Goal: Task Accomplishment & Management: Manage account settings

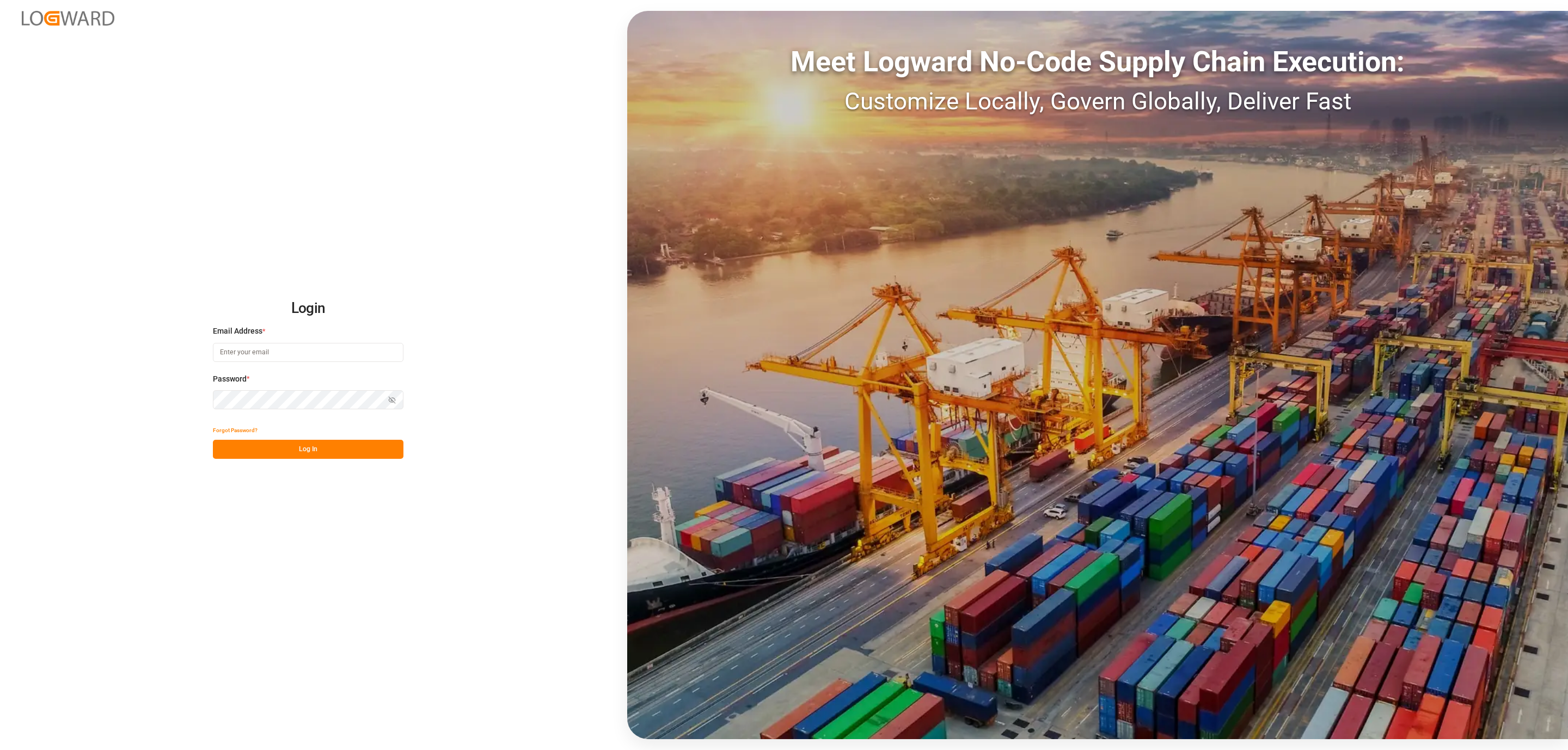
type input "[PERSON_NAME][EMAIL_ADDRESS][DOMAIN_NAME]"
click at [224, 441] on button "Log In" at bounding box center [308, 449] width 191 height 19
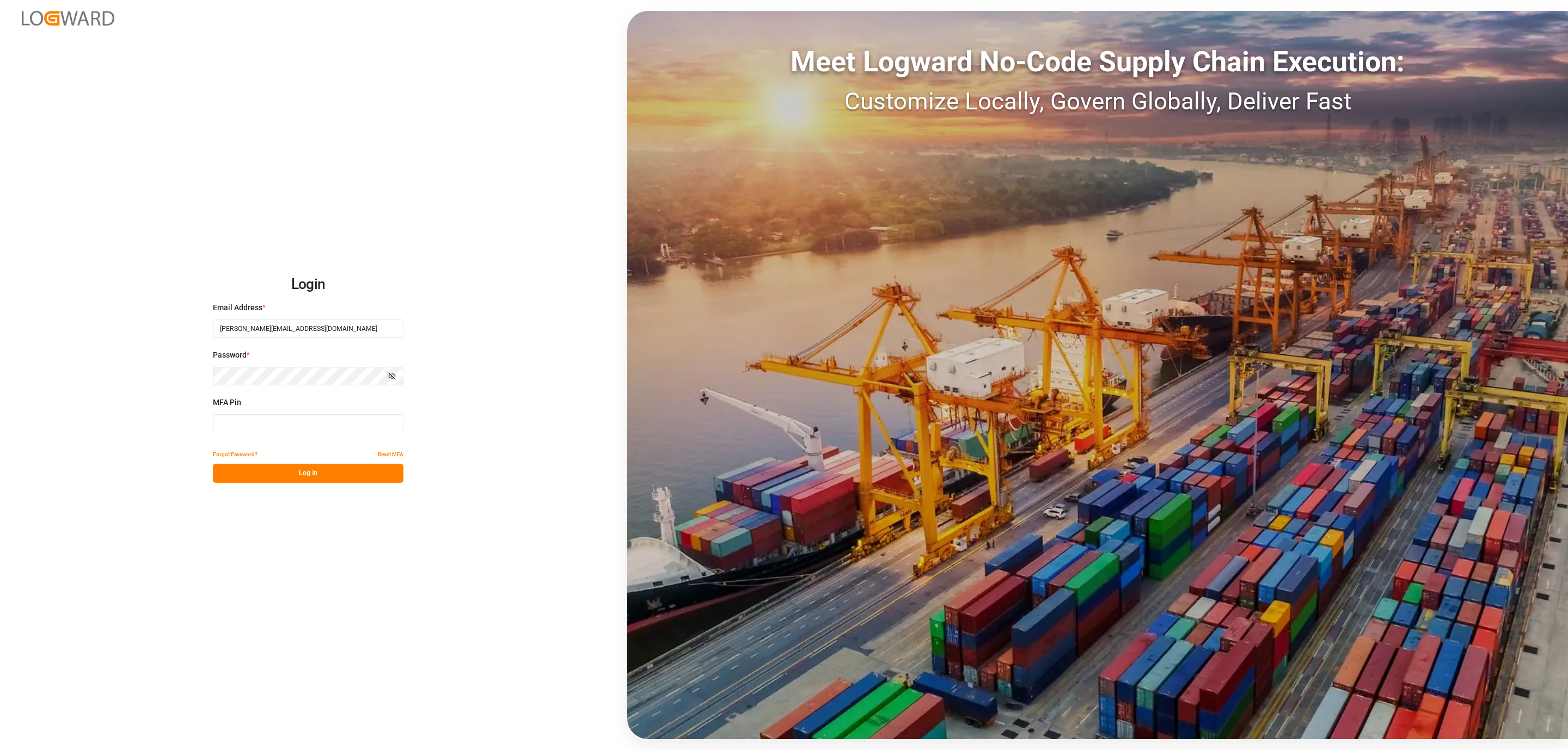
click at [242, 423] on input at bounding box center [308, 424] width 191 height 19
type input "590877"
click at [237, 475] on button "Log In" at bounding box center [308, 473] width 191 height 19
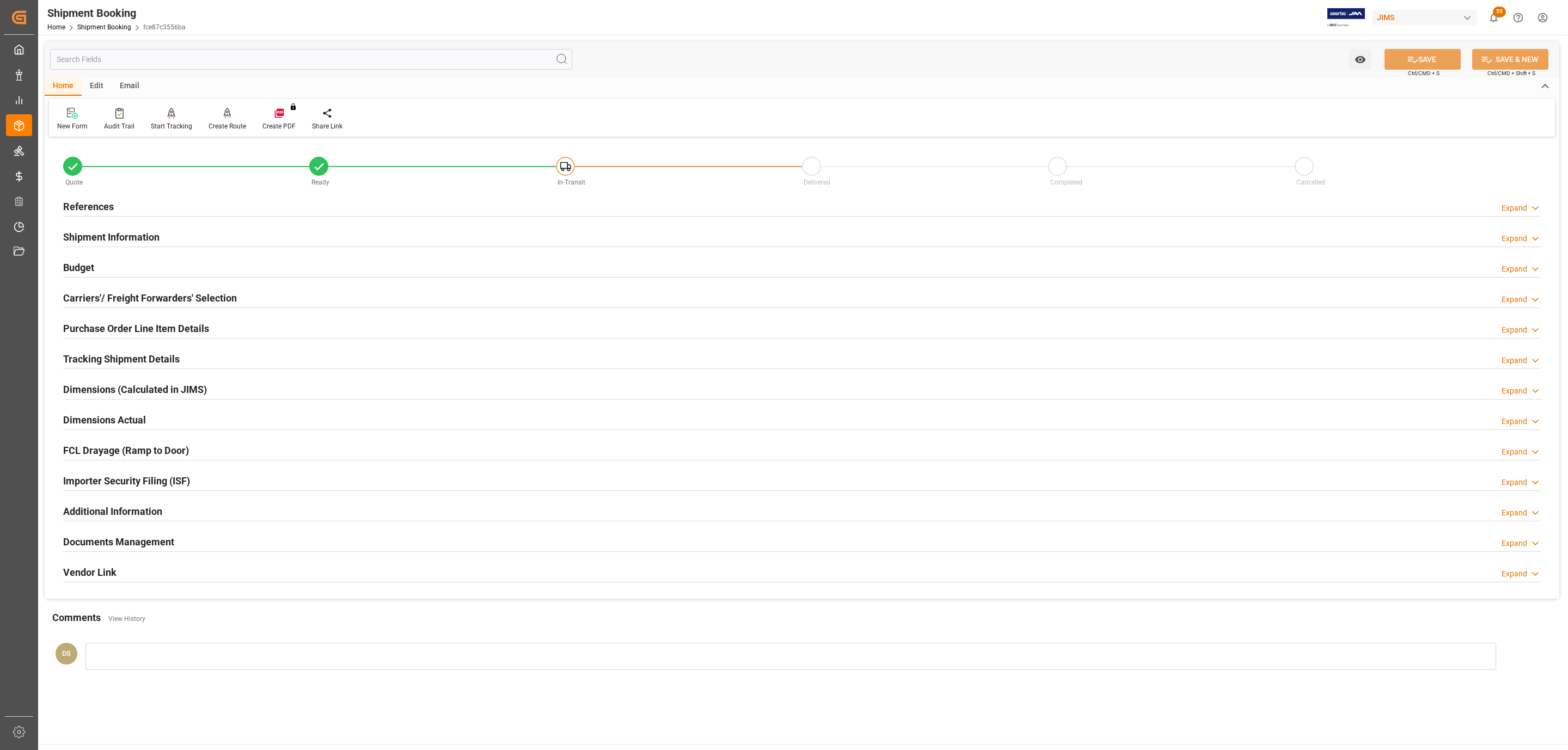
click at [172, 197] on div "References Expand" at bounding box center [802, 205] width 1477 height 21
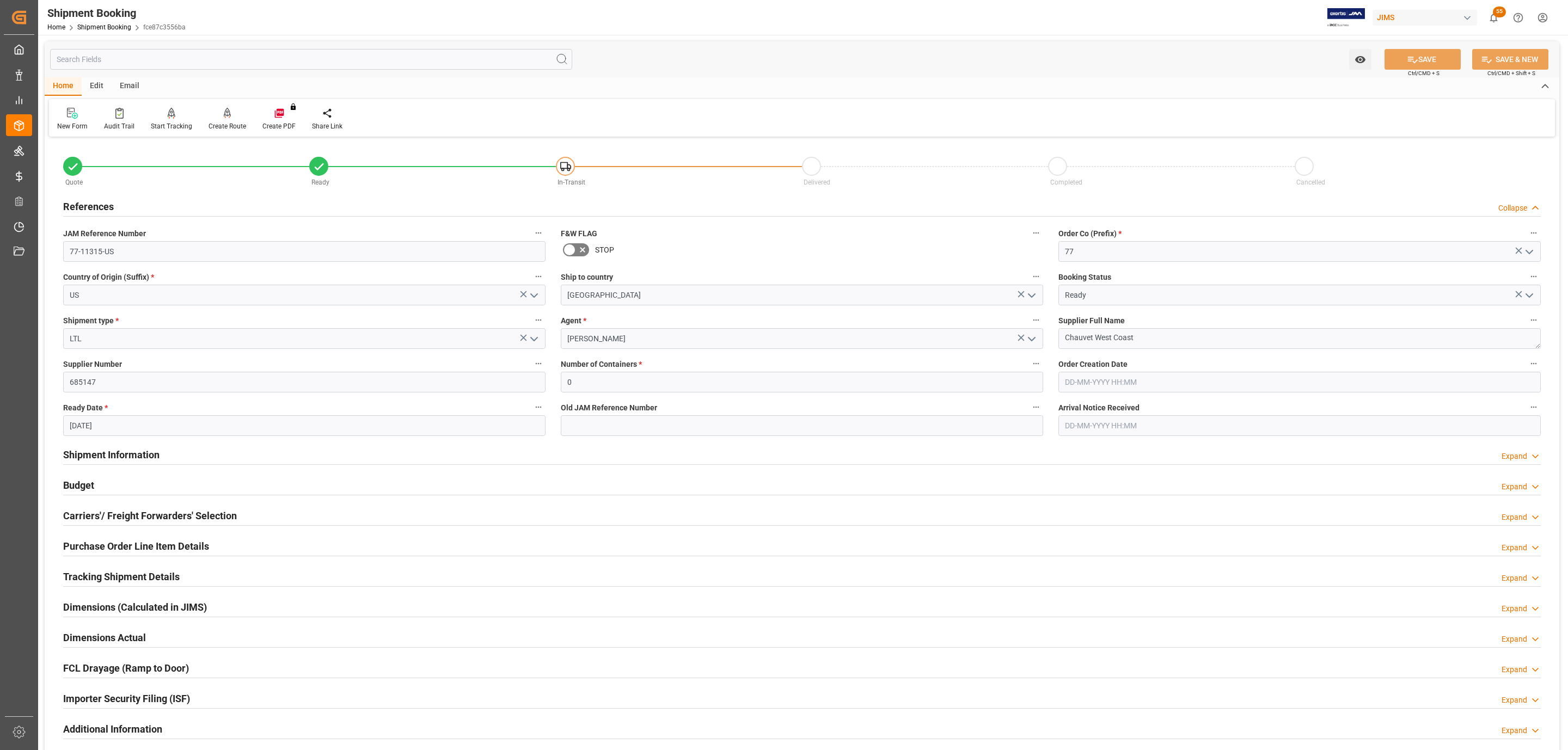
drag, startPoint x: 172, startPoint y: 197, endPoint x: 918, endPoint y: 38, distance: 762.8
click at [172, 197] on div "References Collapse" at bounding box center [802, 205] width 1477 height 21
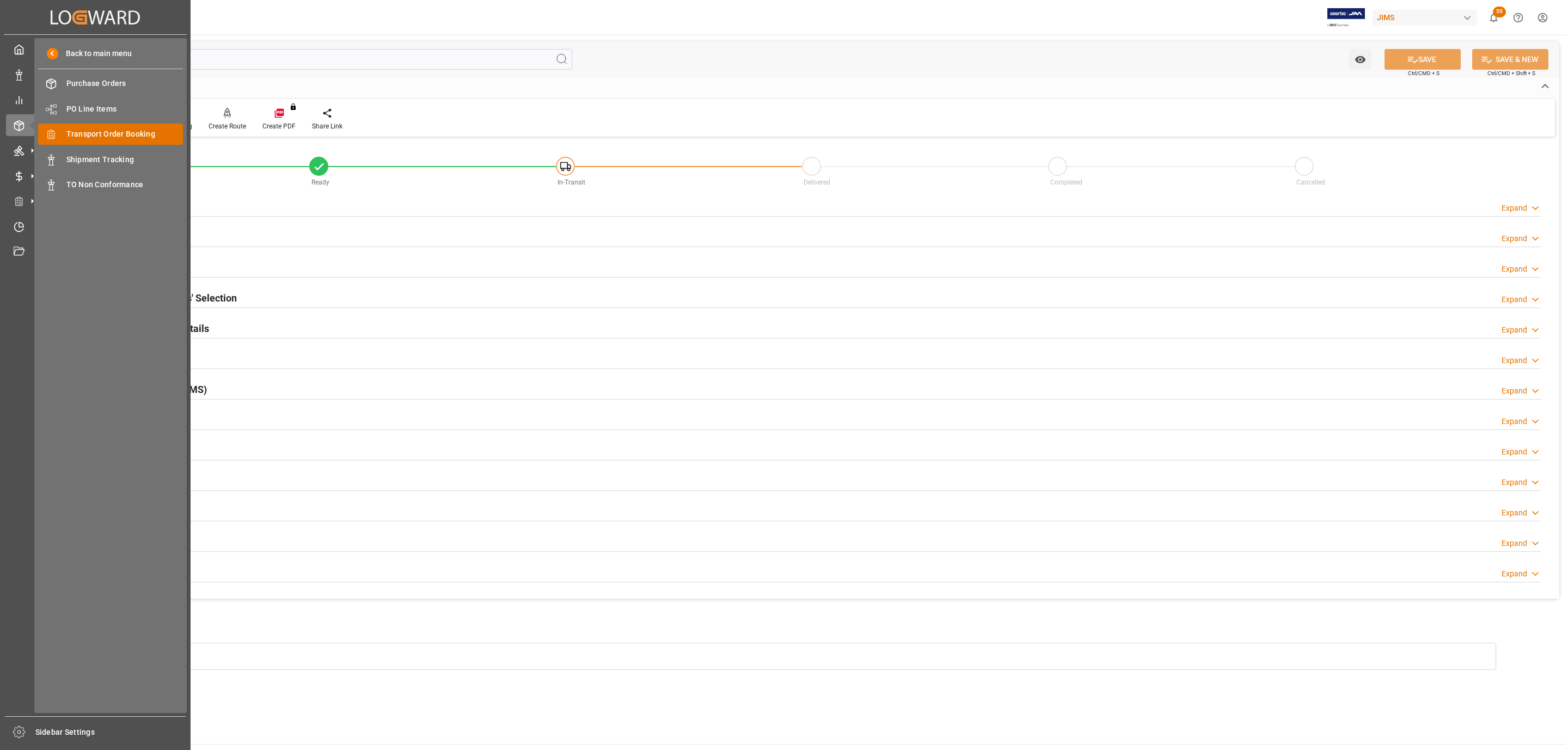
click at [105, 139] on span "Transport Order Booking" at bounding box center [124, 134] width 117 height 11
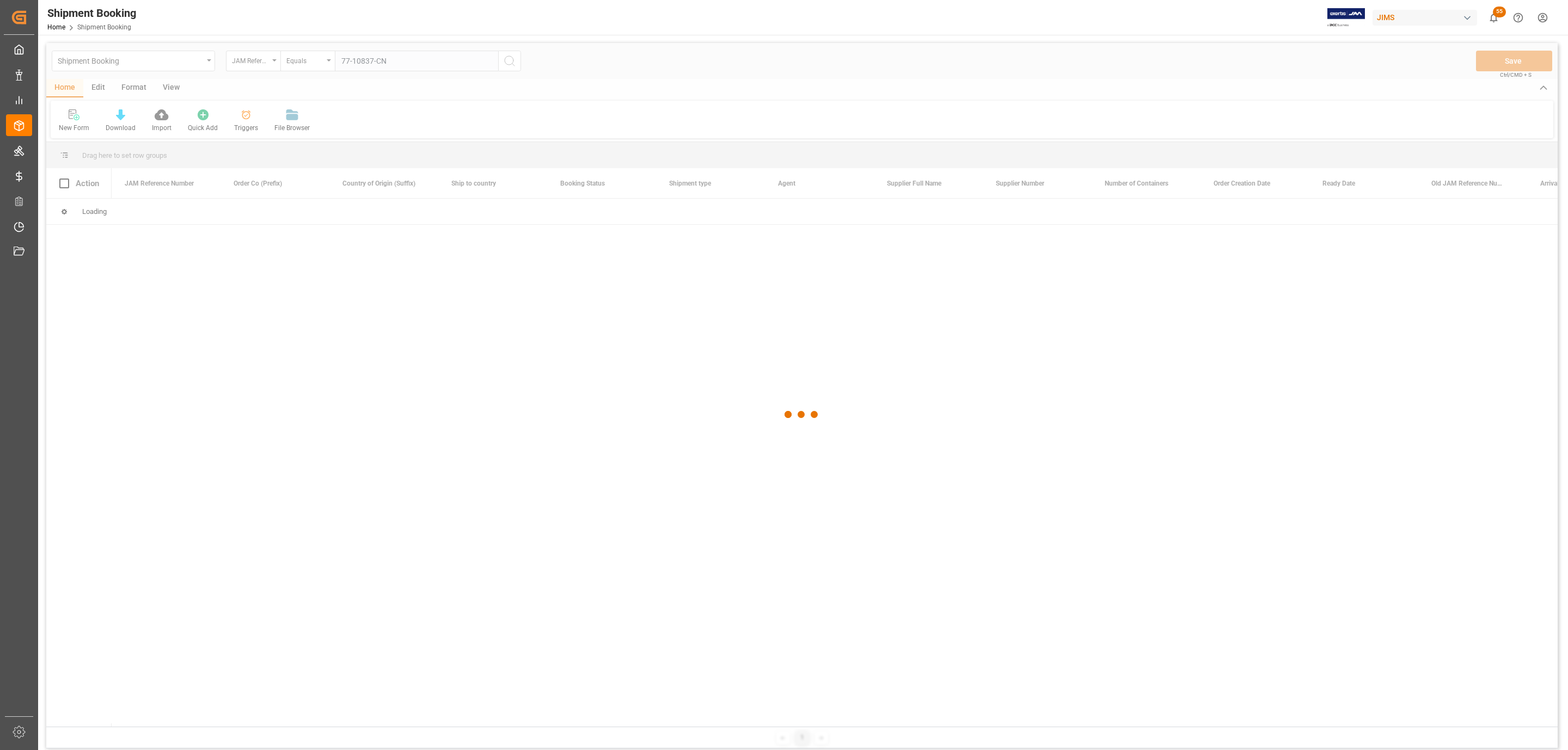
type input "77-10837-CN"
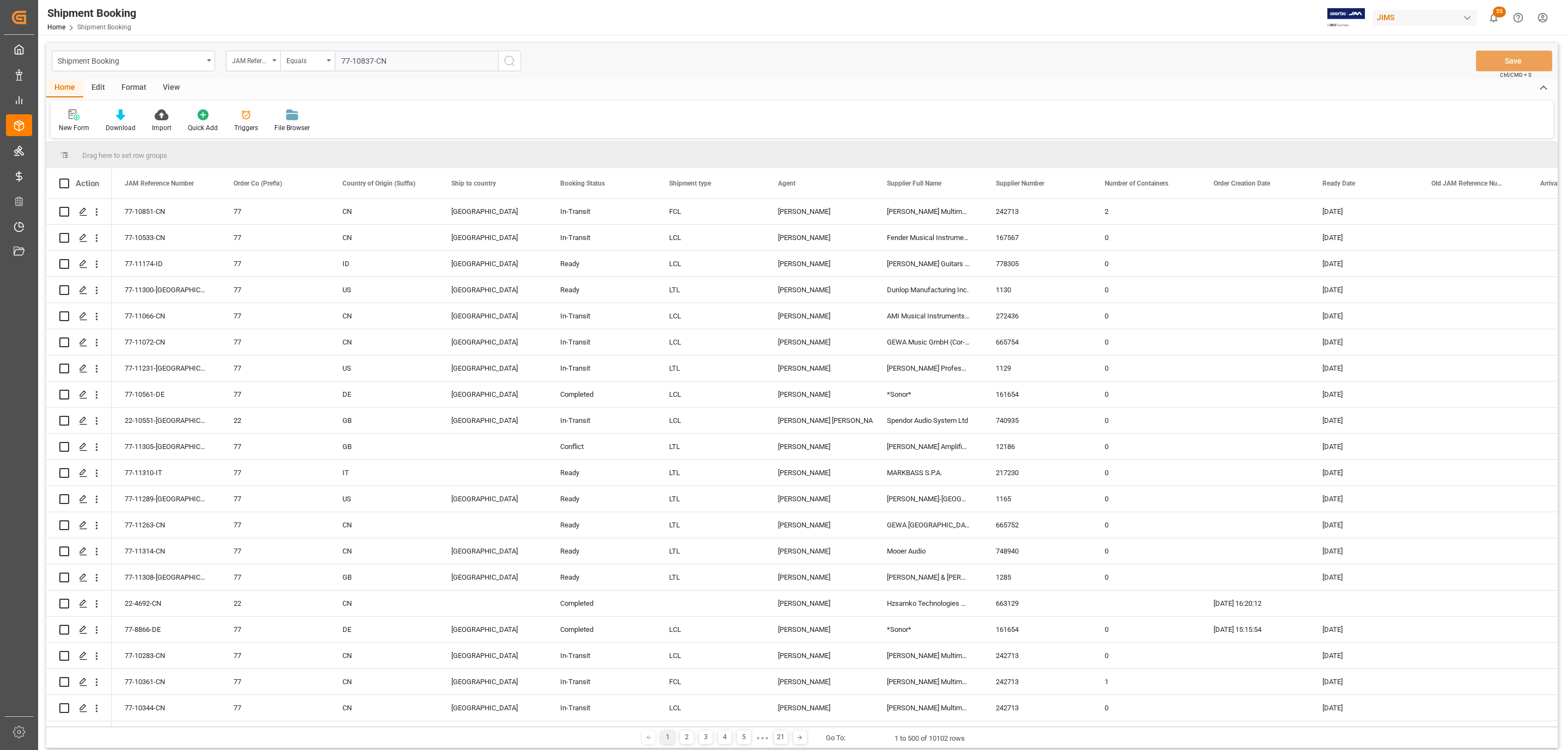
click at [513, 55] on icon "search button" at bounding box center [509, 61] width 13 height 13
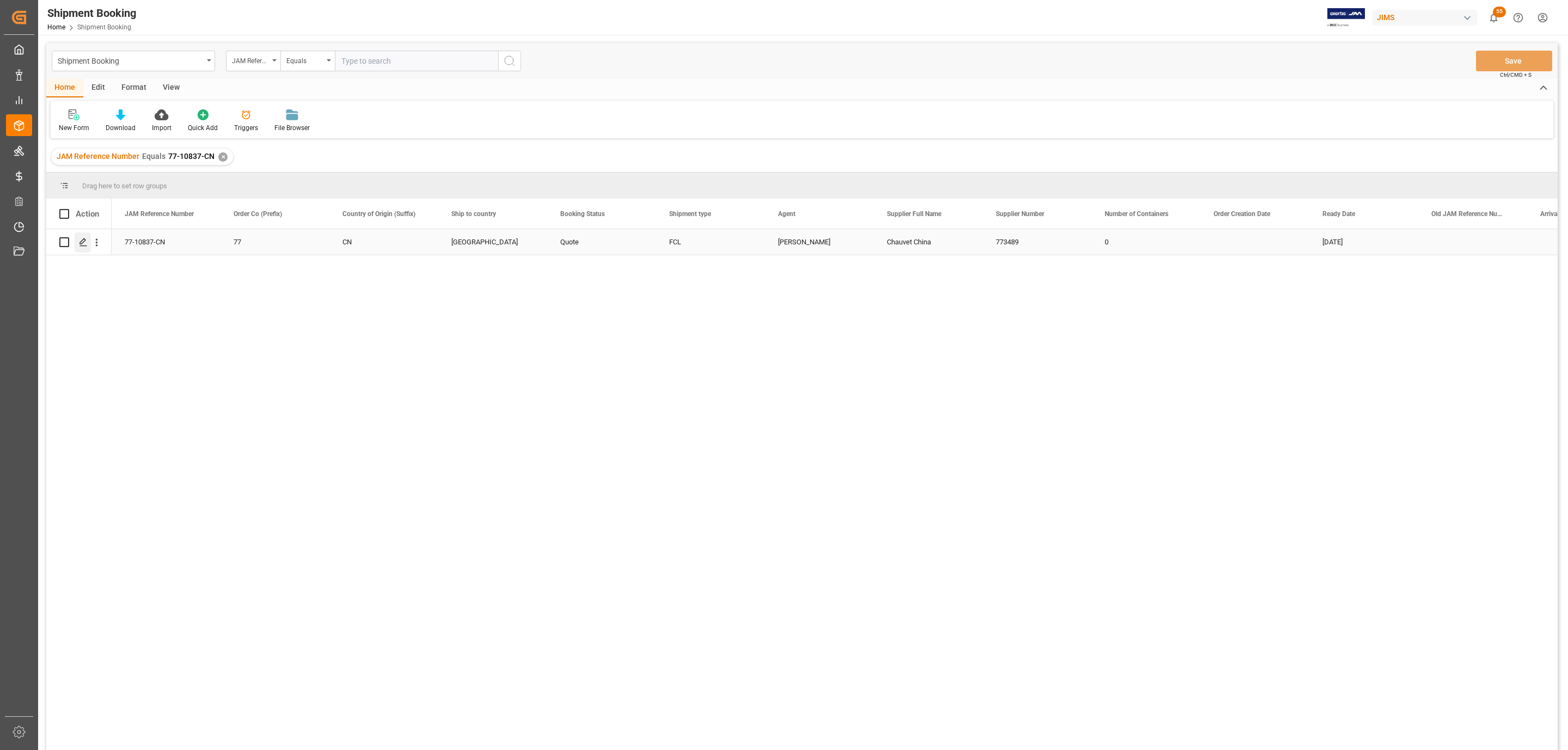
click at [78, 247] on div "Press SPACE to select this row." at bounding box center [82, 243] width 16 height 20
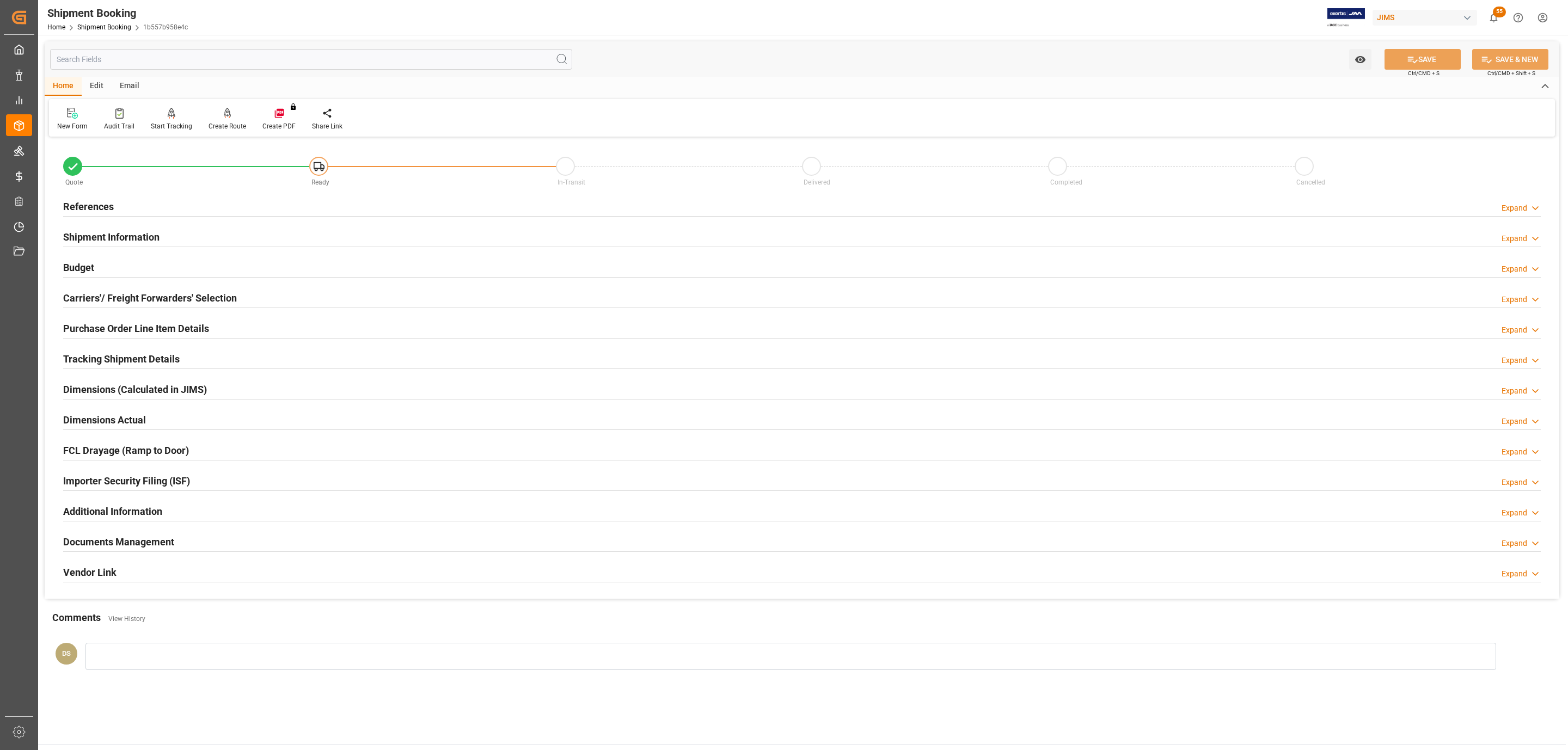
click at [174, 204] on div "References Expand" at bounding box center [802, 205] width 1477 height 21
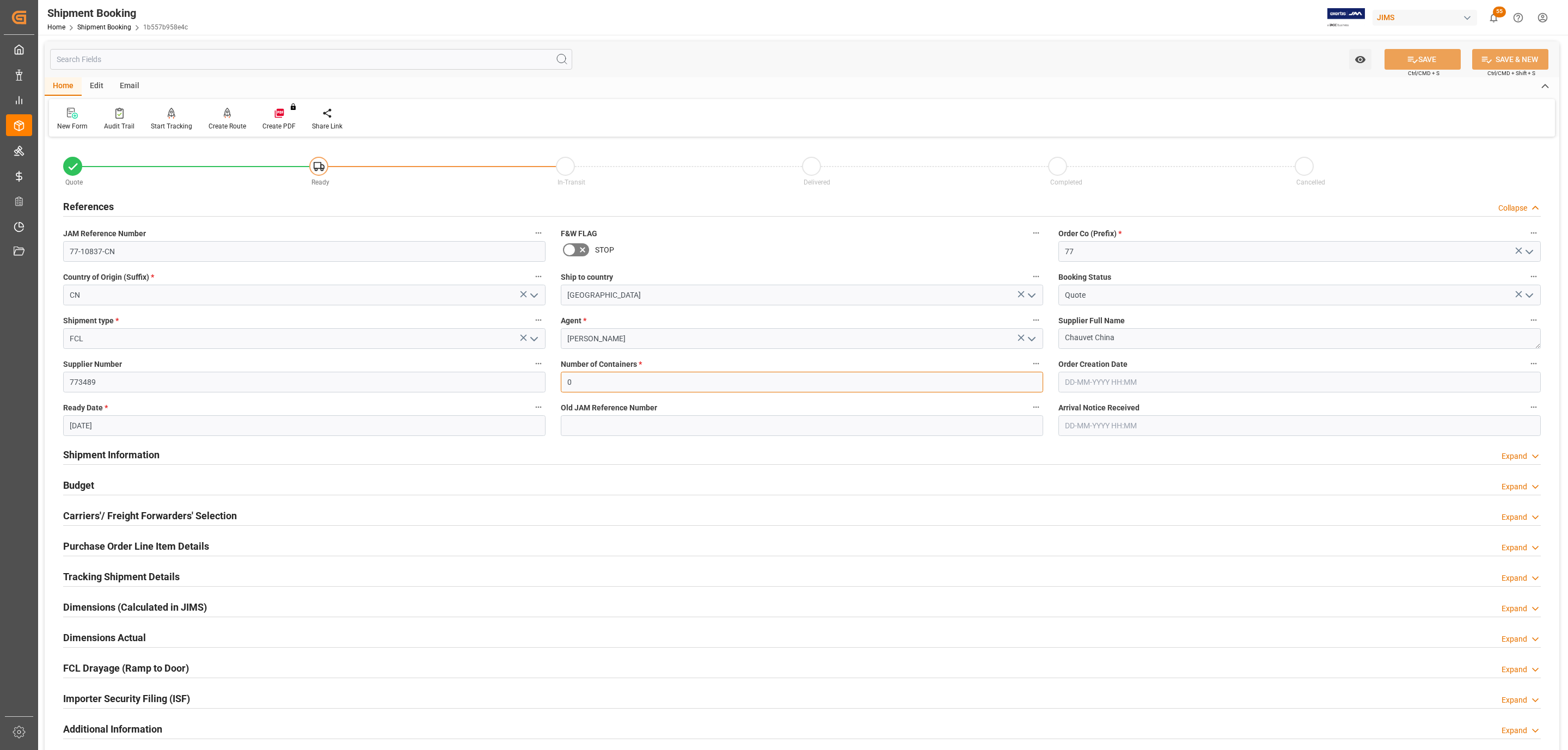
click at [631, 377] on input "0" at bounding box center [802, 382] width 483 height 21
type input "1"
click at [1403, 64] on button "SAVE" at bounding box center [1423, 59] width 76 height 21
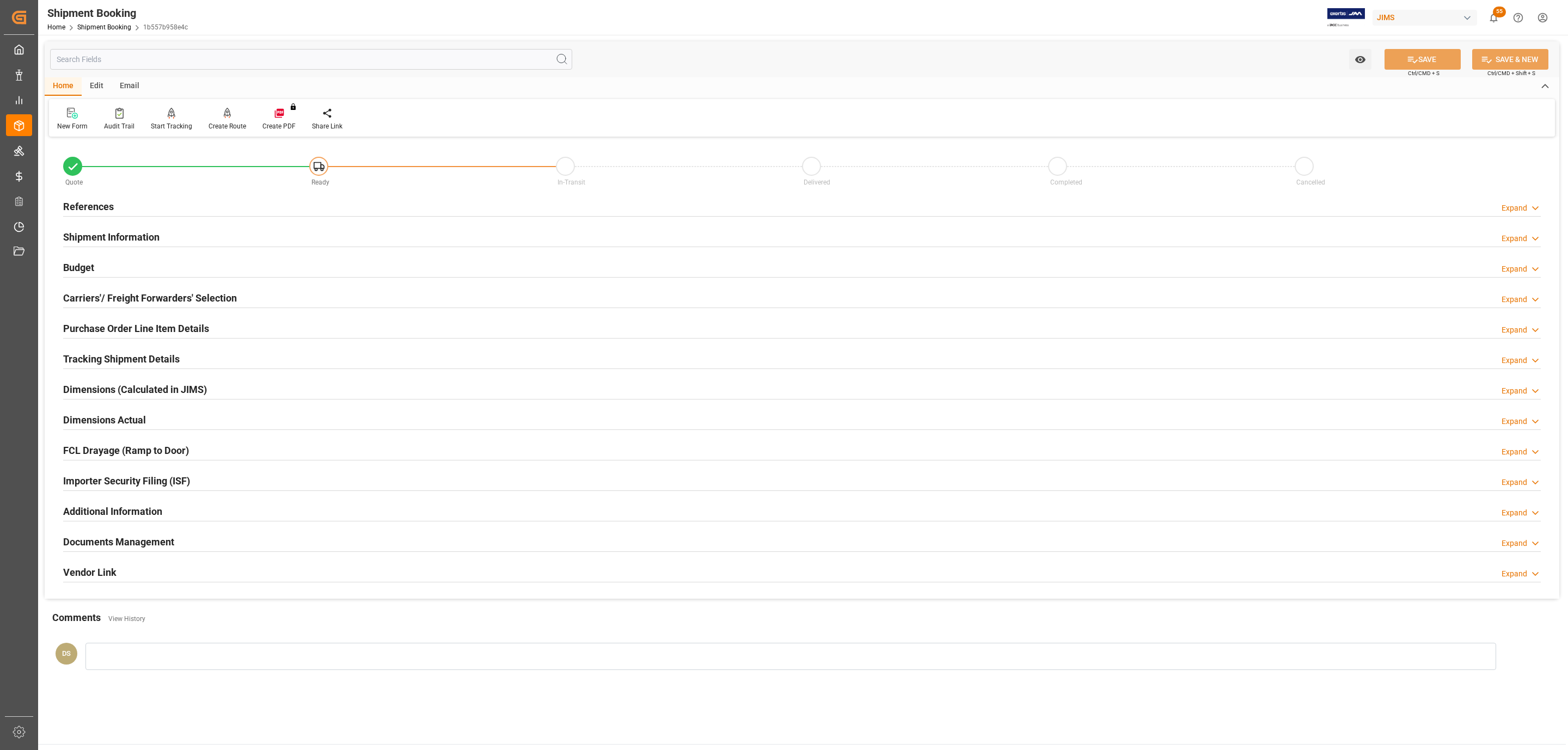
click at [69, 353] on h2 "Tracking Shipment Details" at bounding box center [121, 359] width 116 height 15
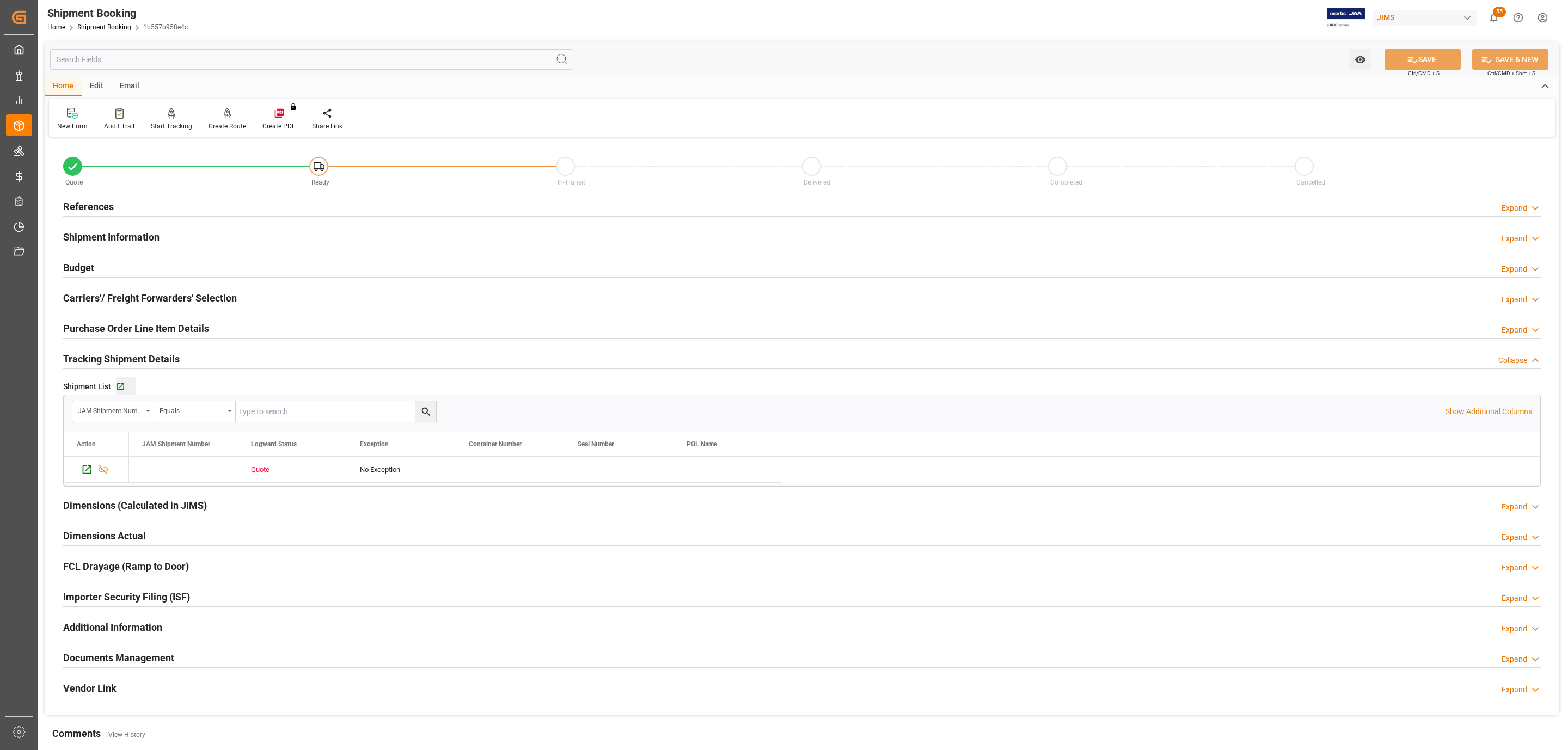
click at [122, 393] on button "Go to Shipment Tracking Grid" at bounding box center [126, 386] width 20 height 20
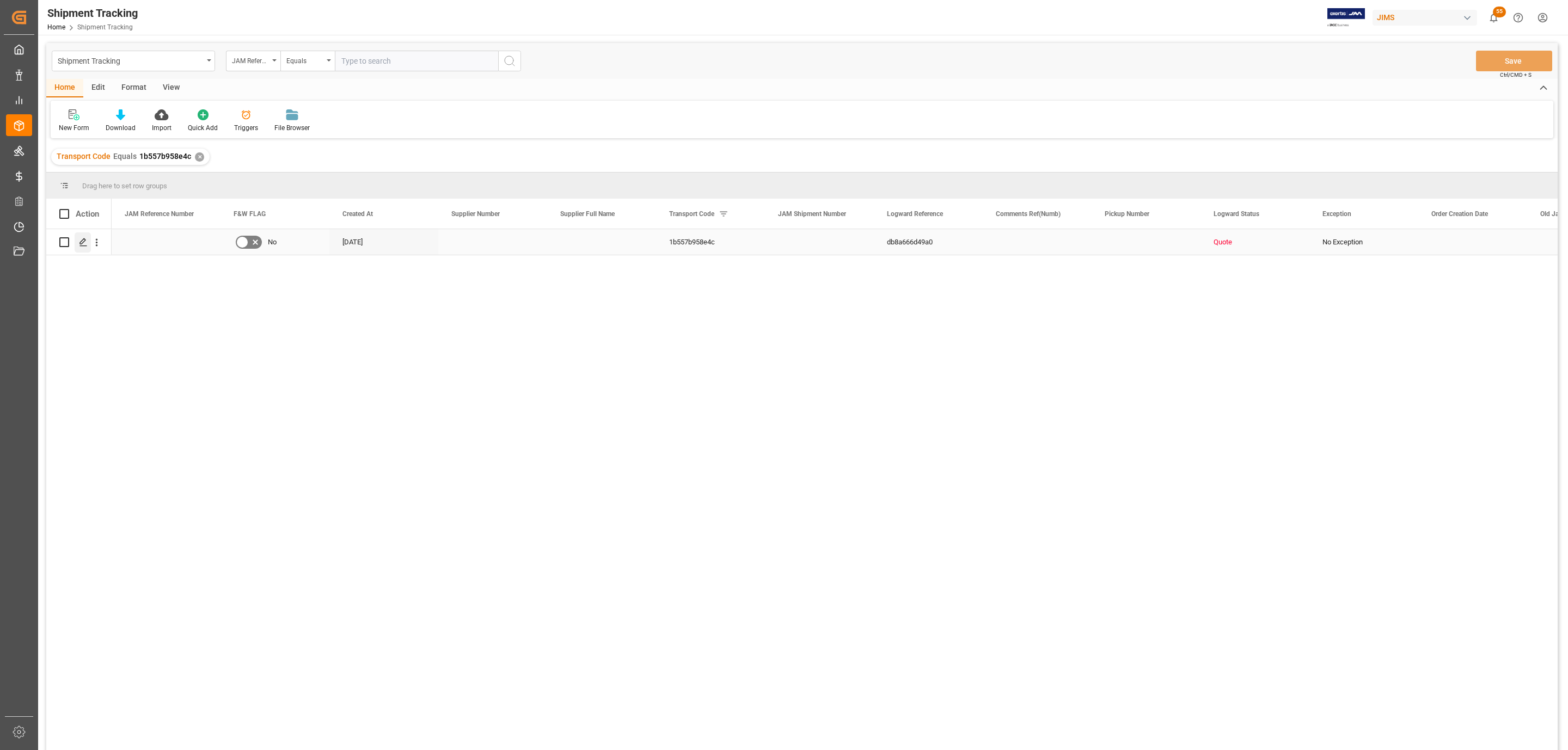
click at [83, 247] on icon "Press SPACE to select this row." at bounding box center [83, 242] width 9 height 9
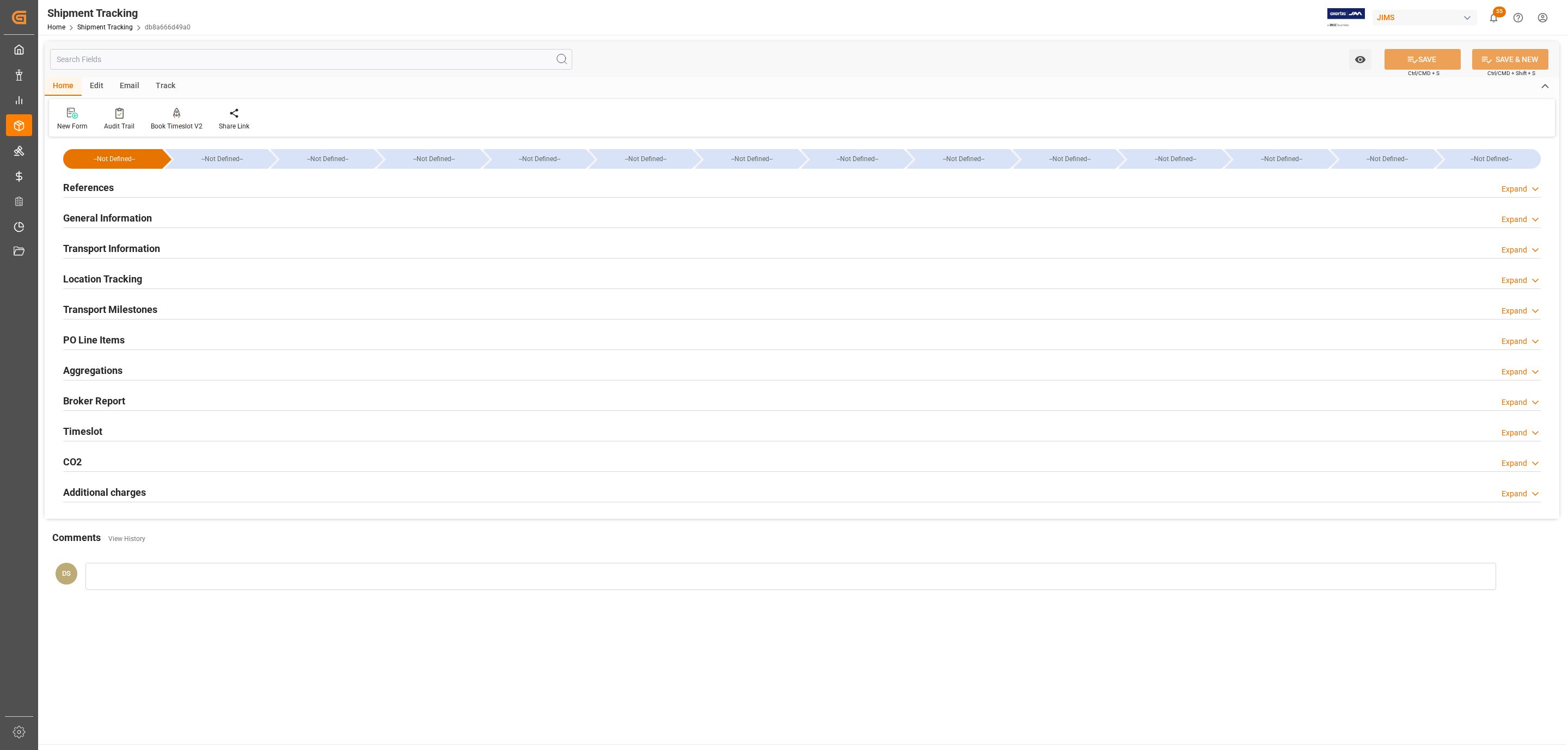
type input "[DATE]"
click at [101, 189] on h2 "References" at bounding box center [88, 188] width 51 height 15
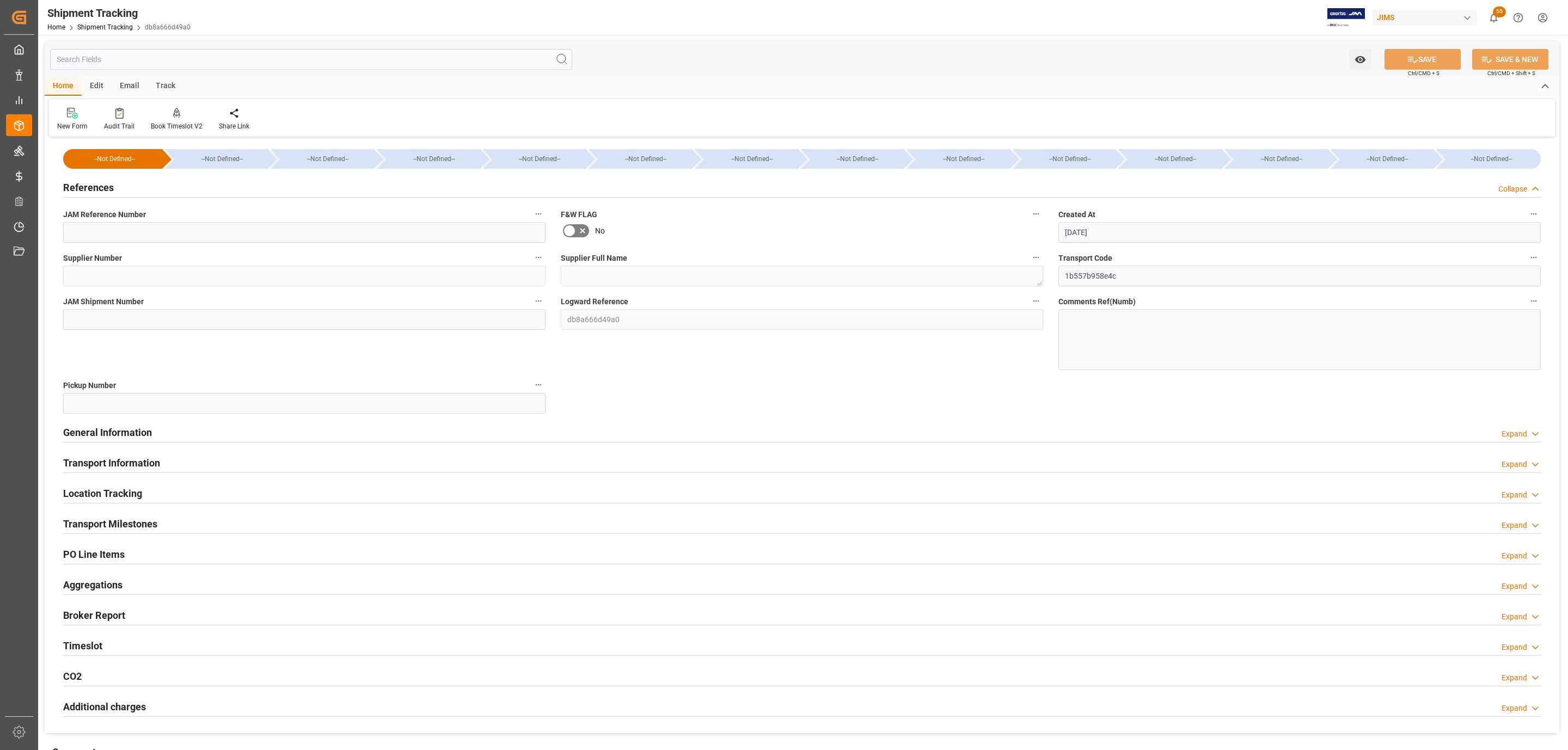
click at [147, 192] on div "References Collapse" at bounding box center [802, 186] width 1477 height 21
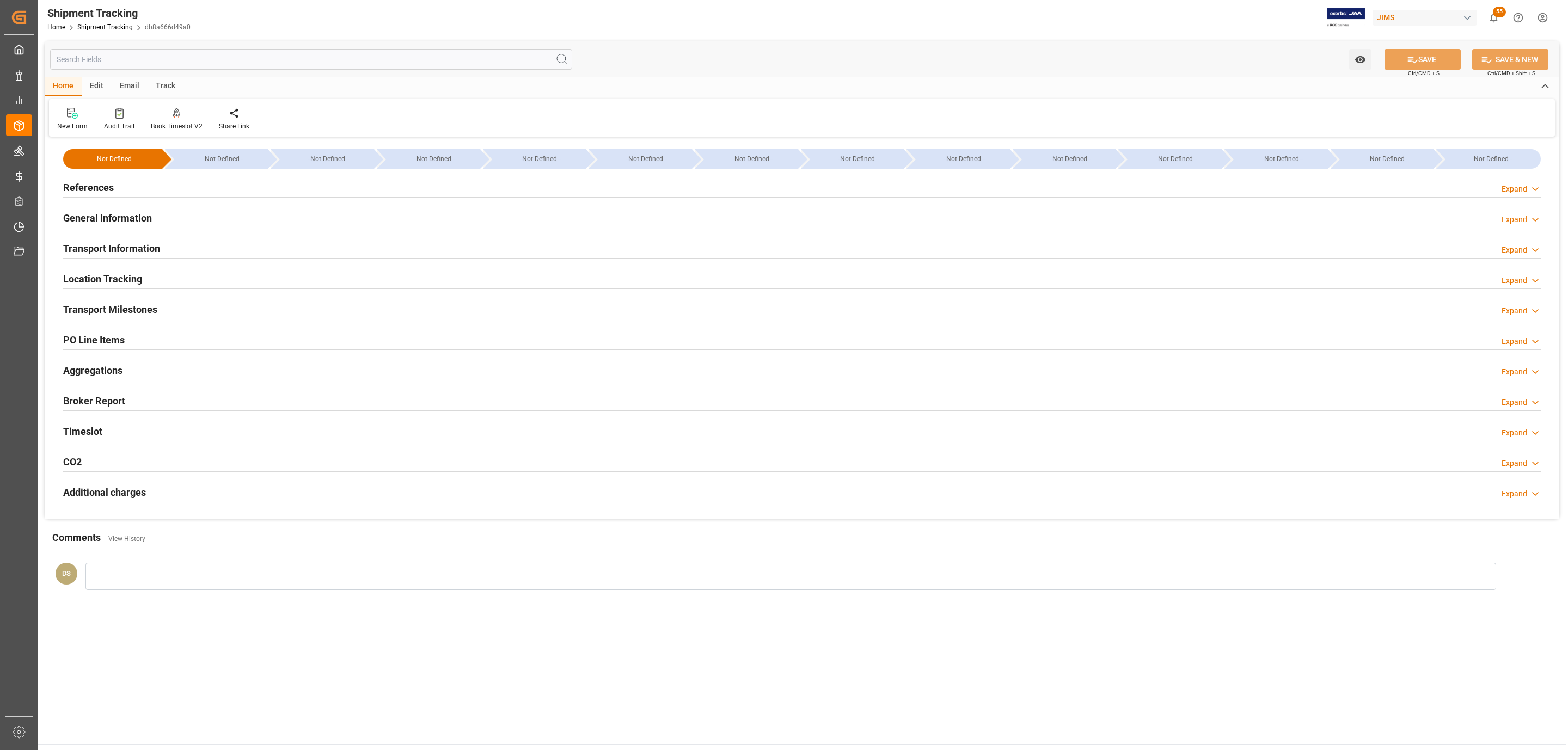
click at [147, 192] on div "References Expand" at bounding box center [802, 186] width 1477 height 21
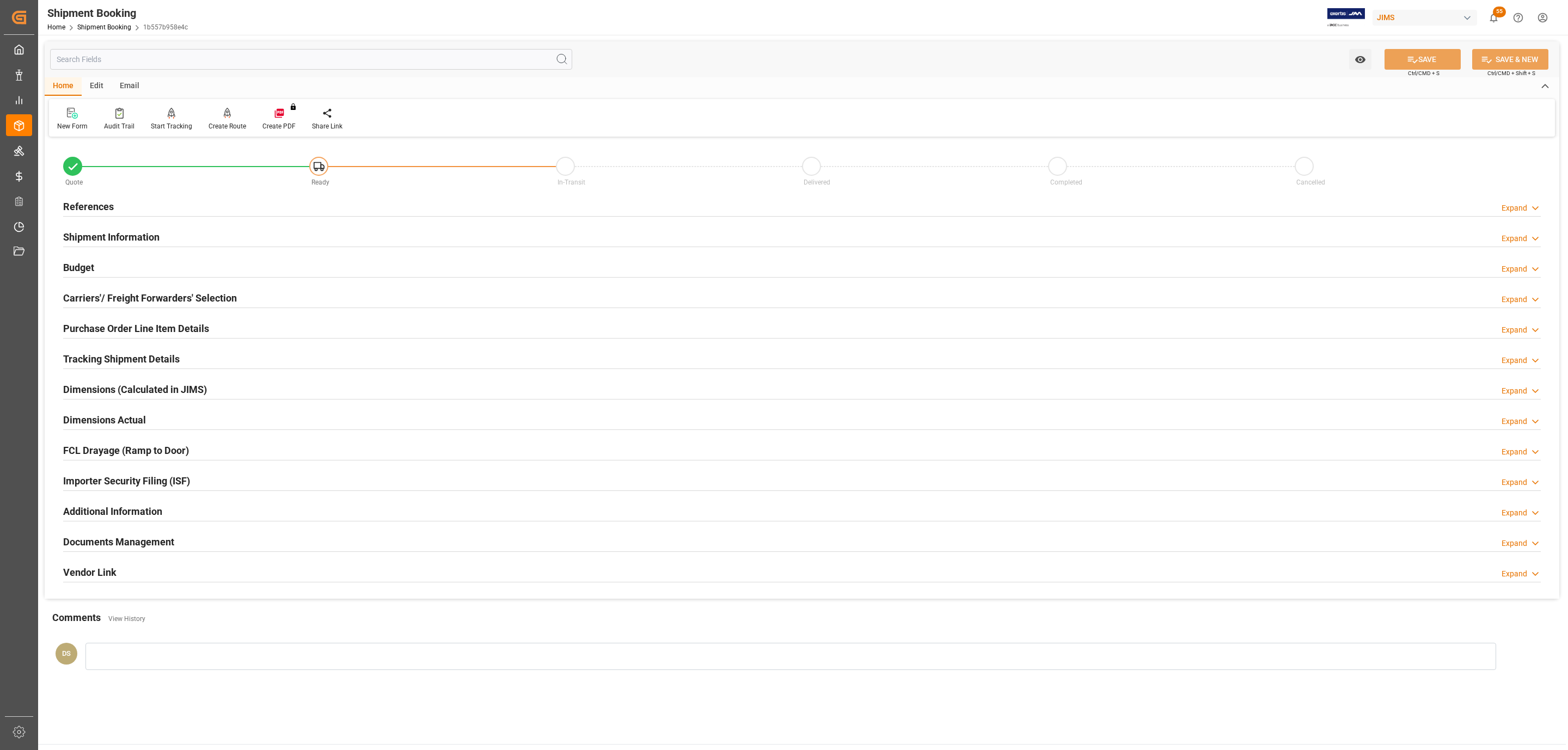
click at [178, 263] on div "Budget Expand" at bounding box center [802, 266] width 1477 height 21
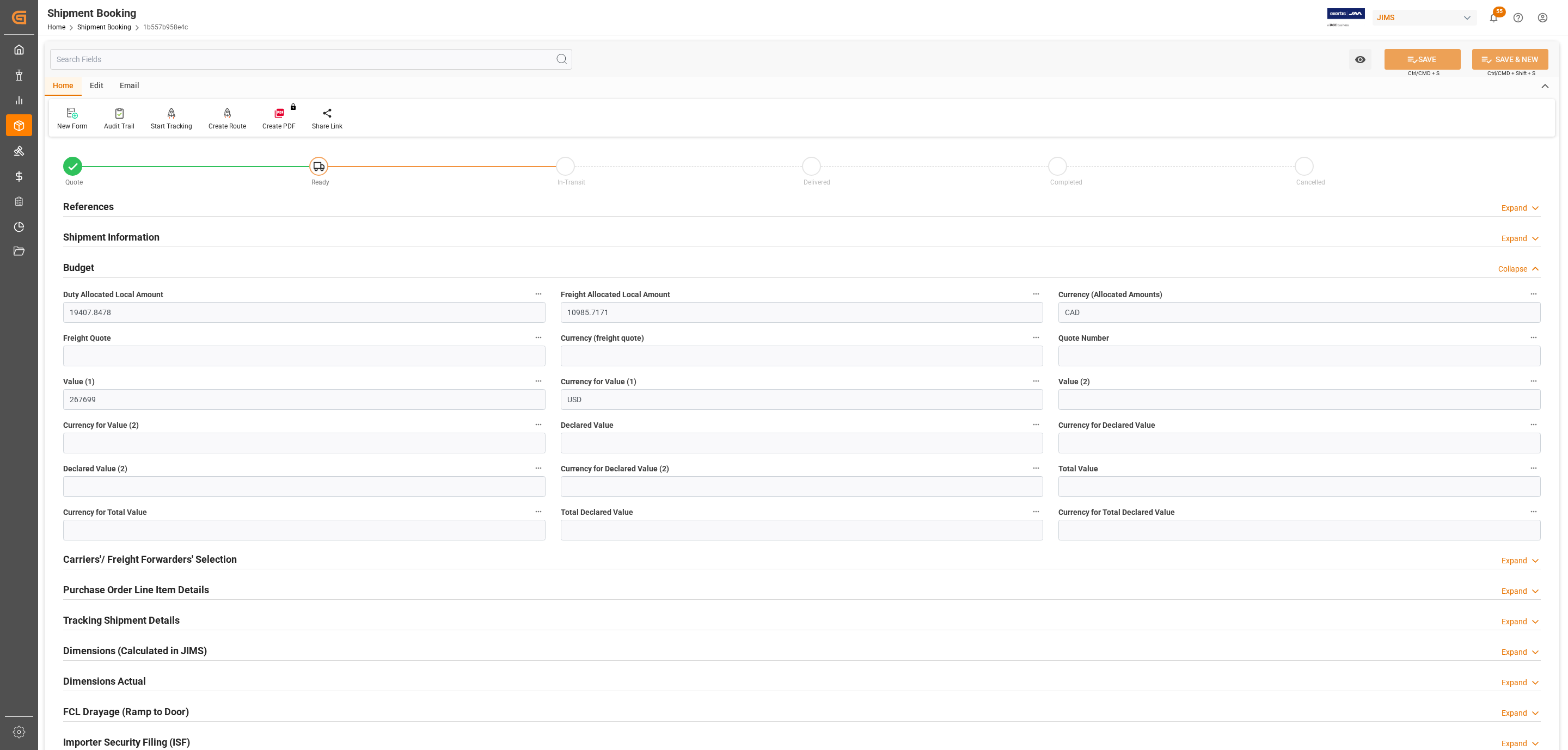
click at [157, 230] on h2 "Shipment Information" at bounding box center [111, 237] width 97 height 15
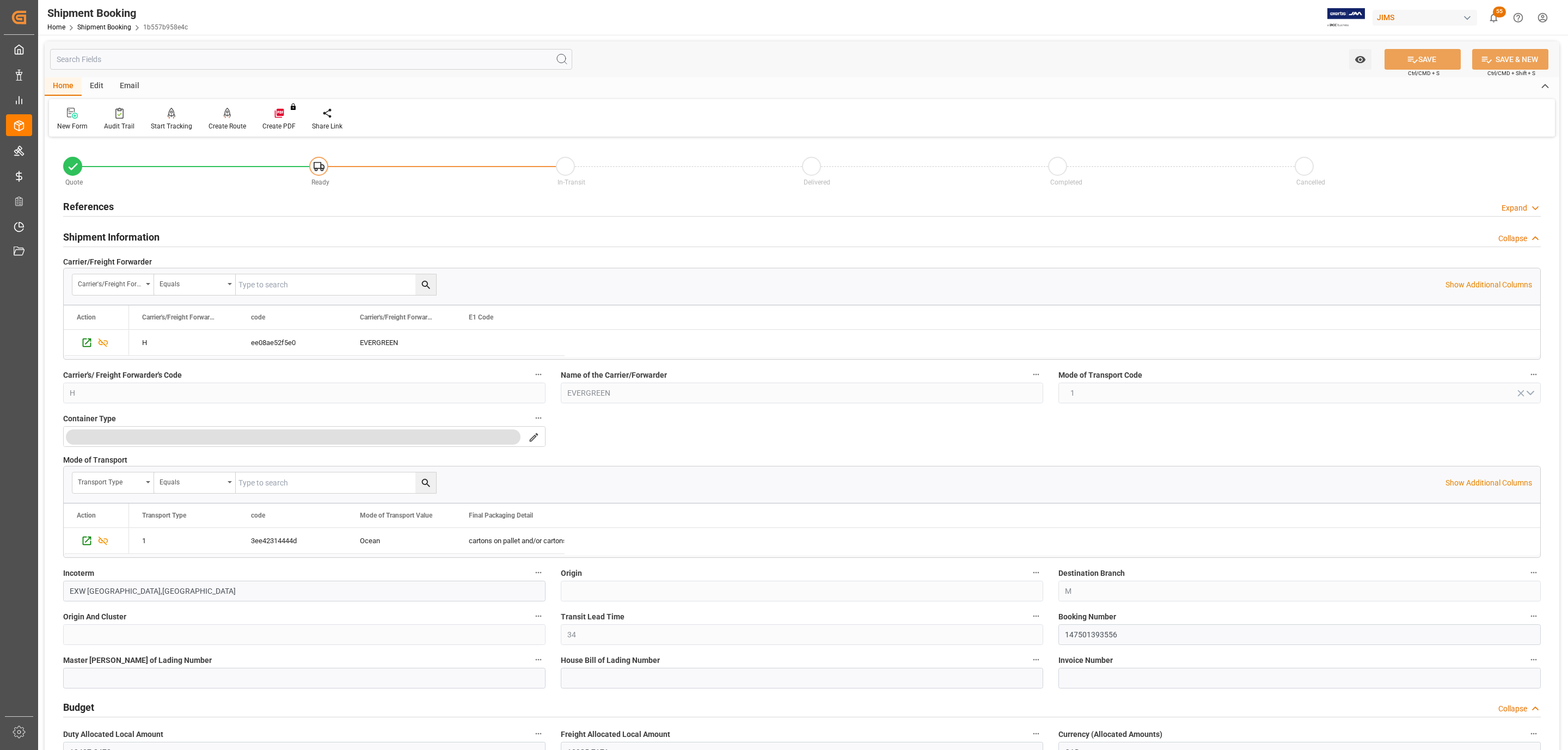
click at [157, 230] on h2 "Shipment Information" at bounding box center [111, 237] width 97 height 15
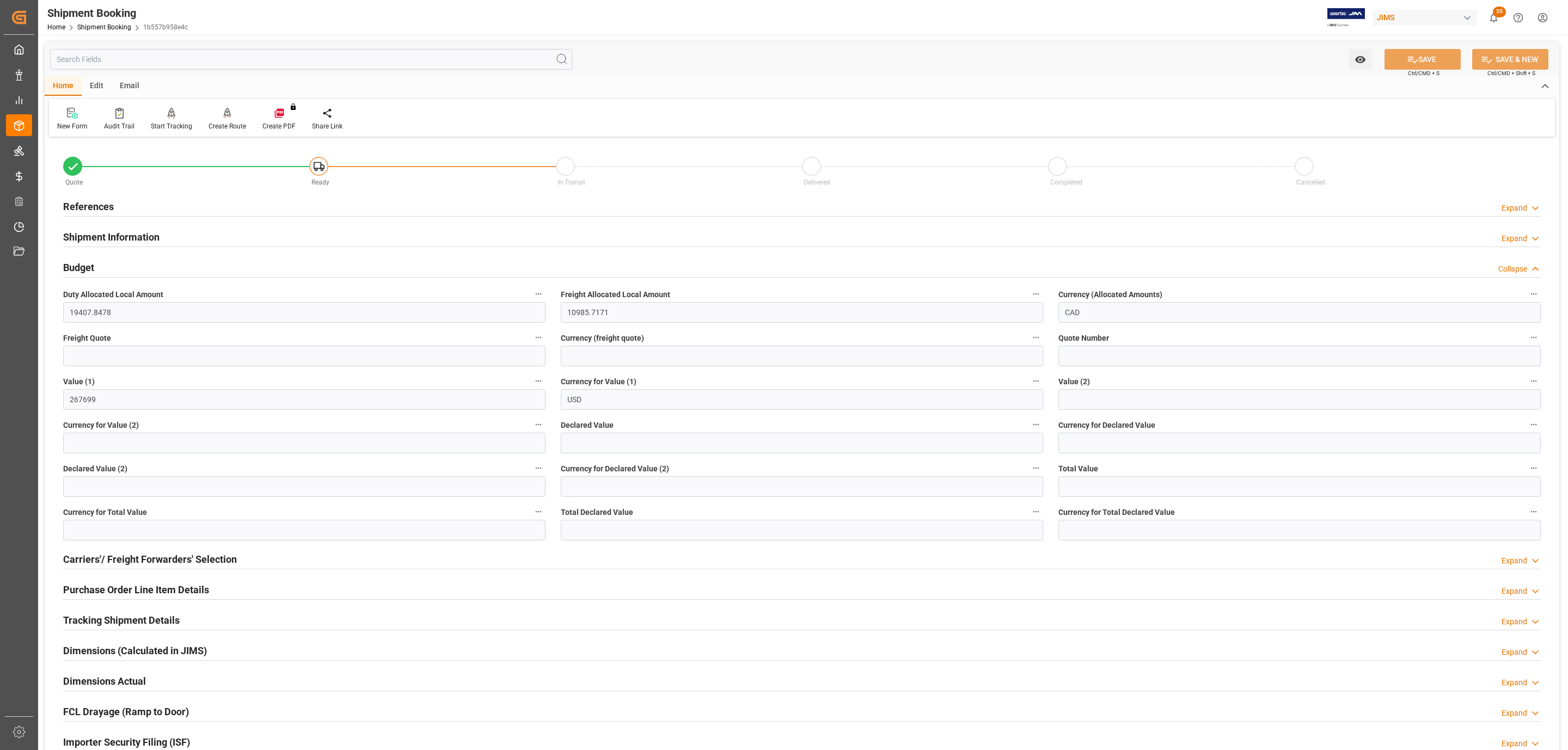
click at [134, 263] on div "Budget Collapse" at bounding box center [802, 266] width 1477 height 21
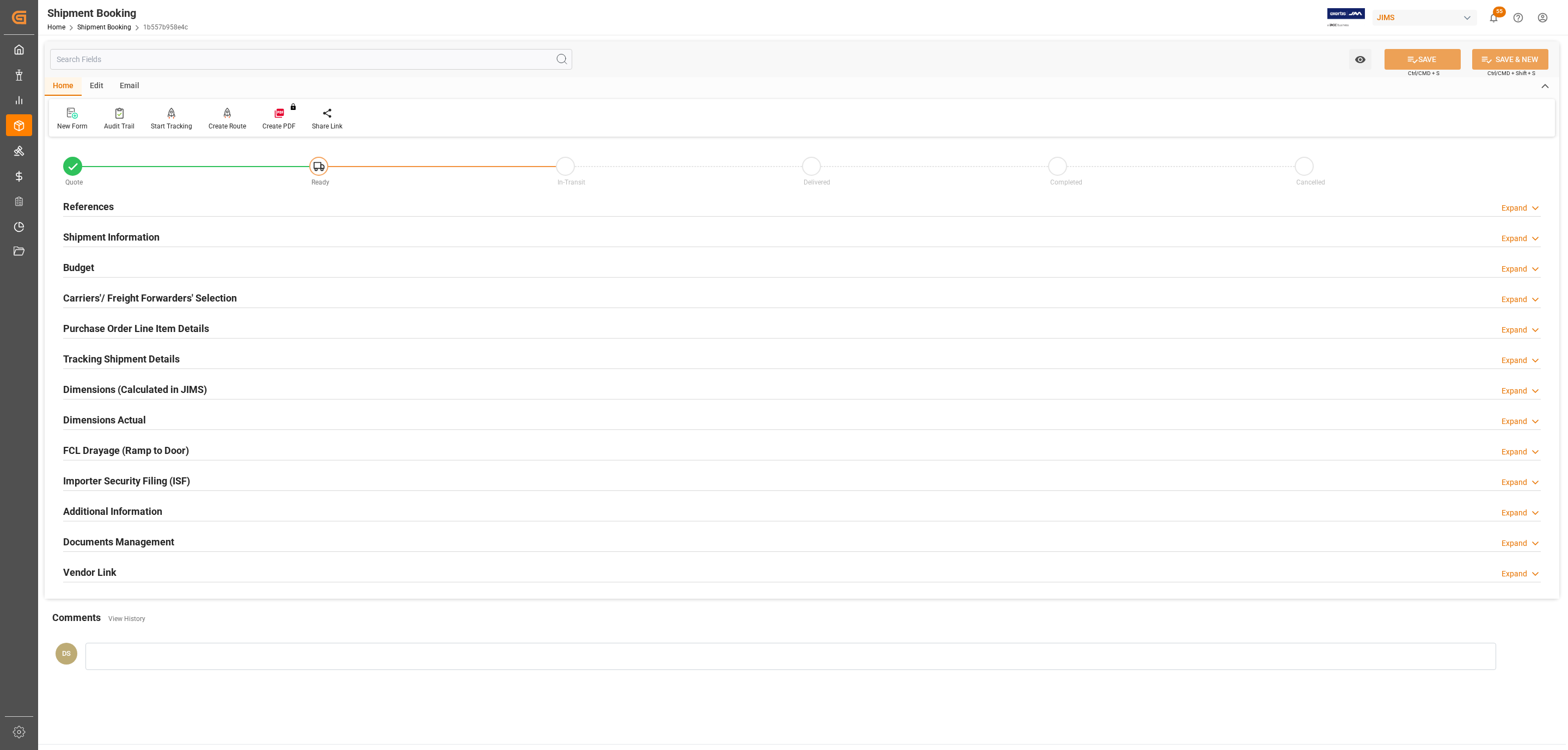
click at [141, 234] on h2 "Shipment Information" at bounding box center [111, 237] width 97 height 15
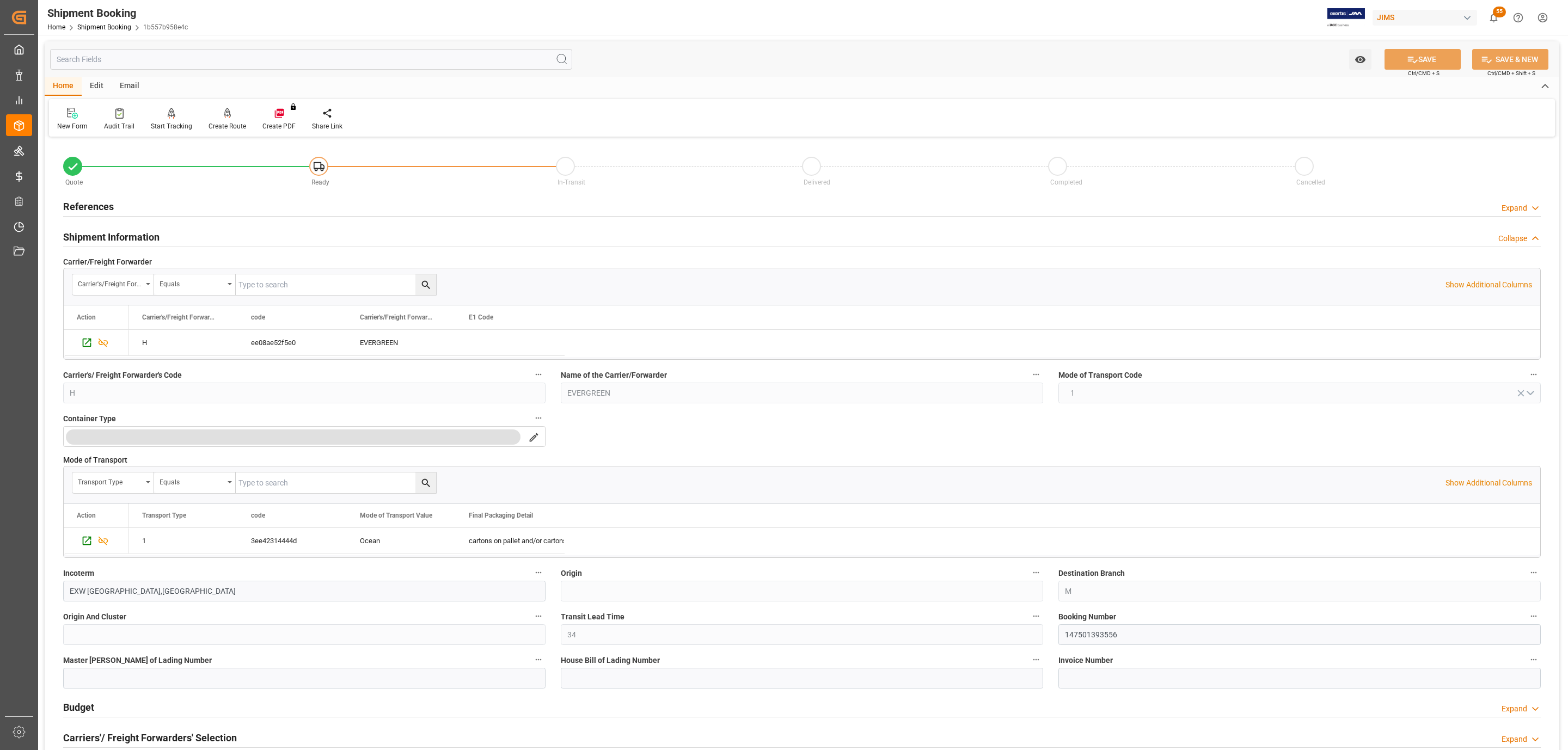
click at [141, 234] on h2 "Shipment Information" at bounding box center [111, 237] width 97 height 15
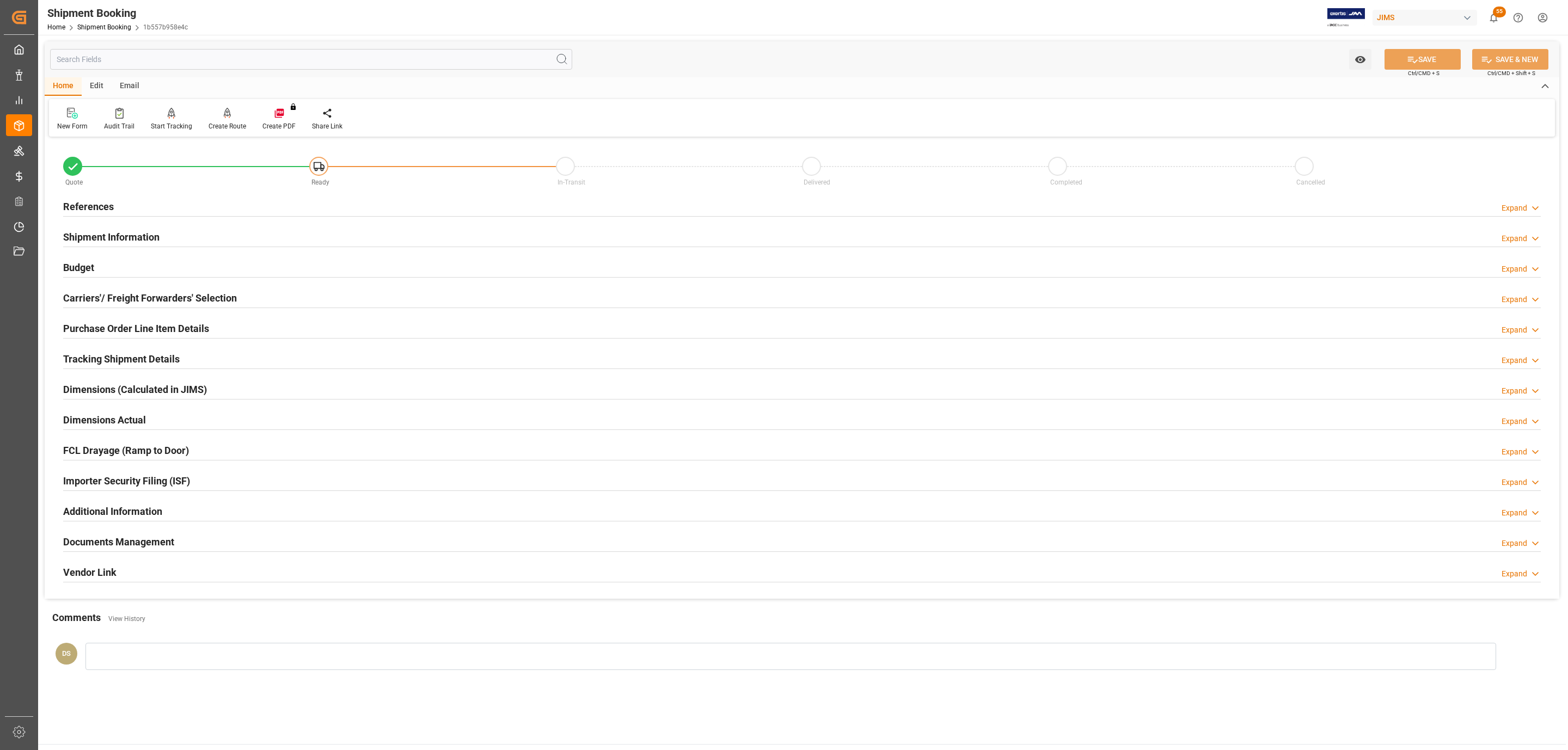
click at [122, 330] on h2 "Purchase Order Line Item Details" at bounding box center [136, 328] width 146 height 15
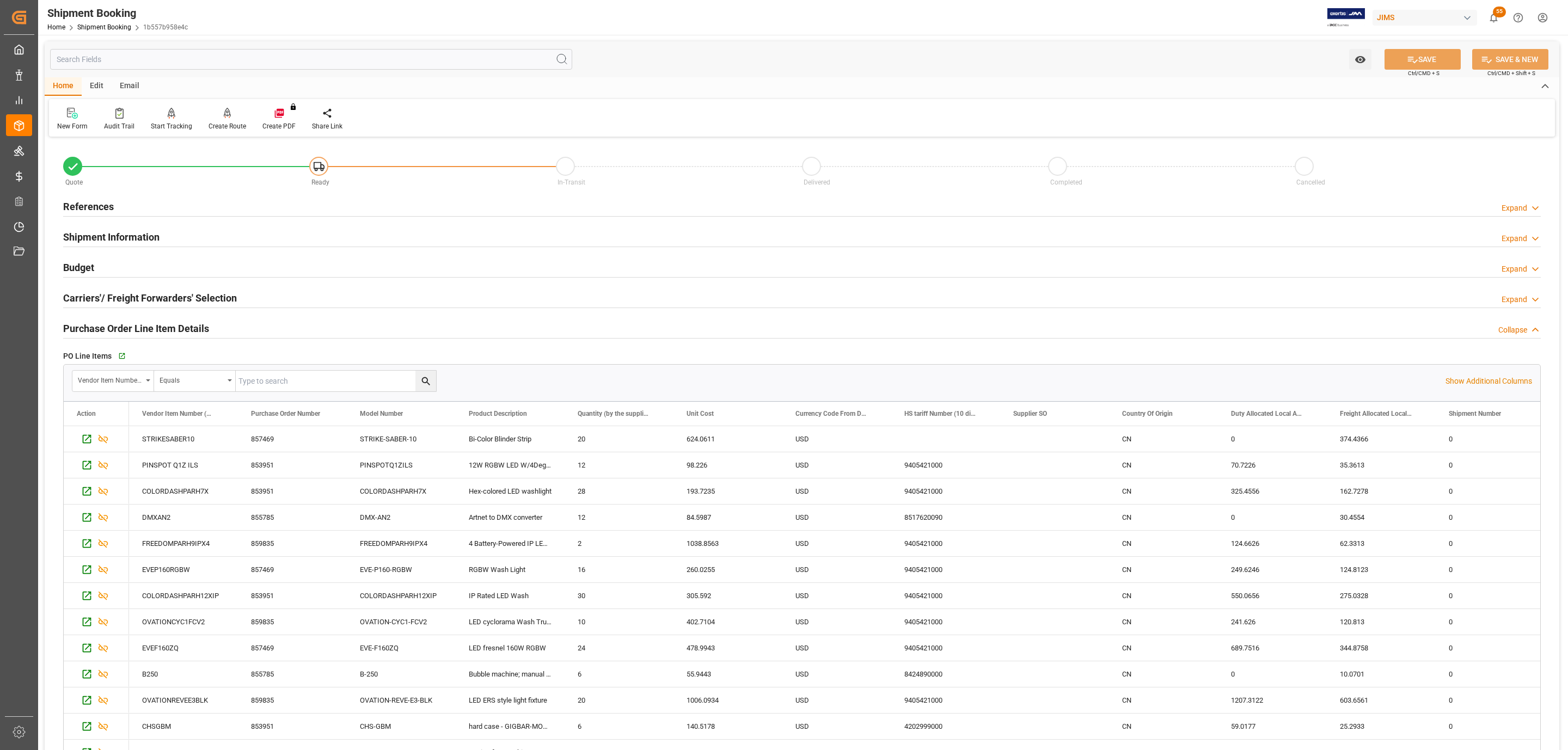
click at [122, 330] on h2 "Purchase Order Line Item Details" at bounding box center [136, 328] width 146 height 15
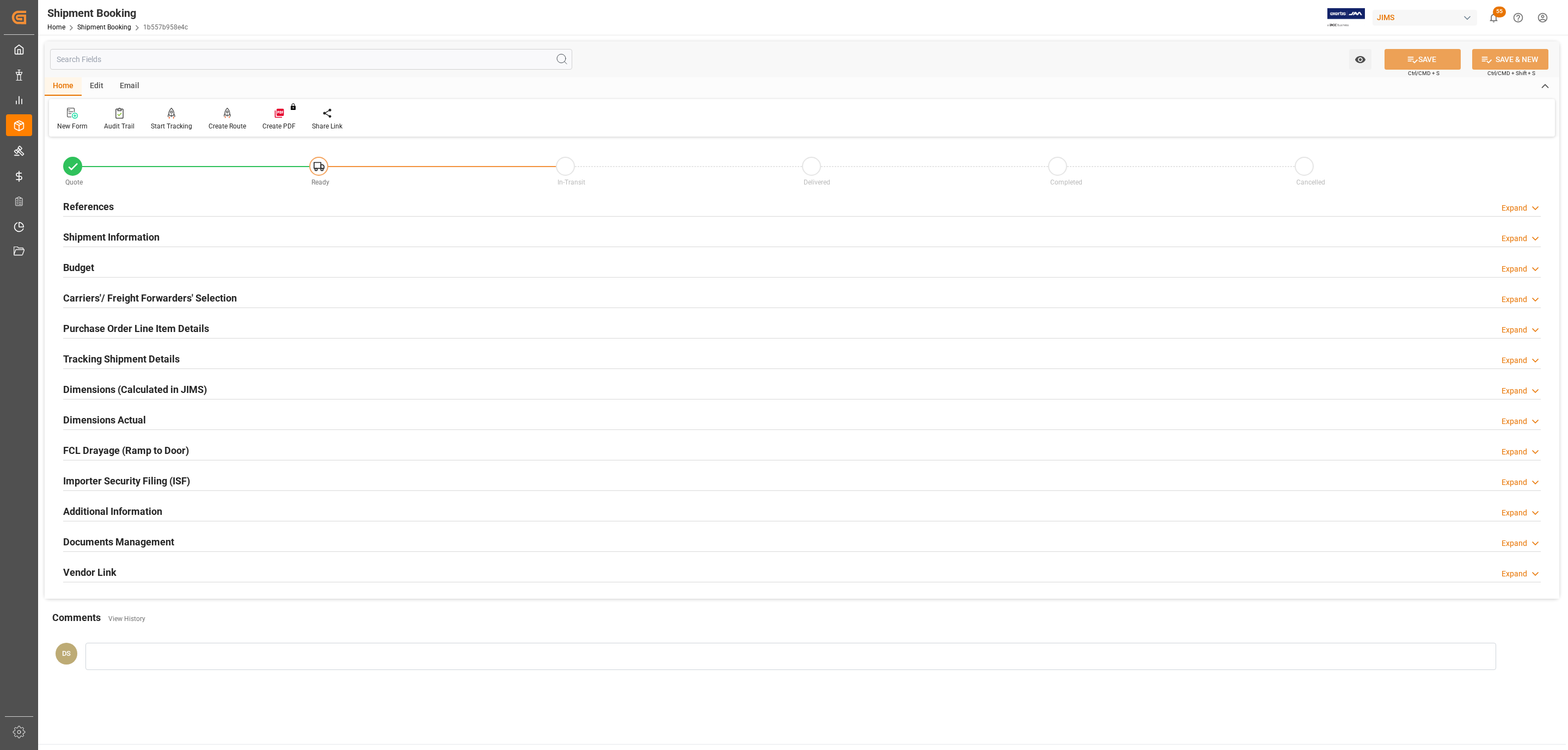
click at [120, 216] on div at bounding box center [802, 216] width 1477 height 1
click at [122, 206] on div "References Expand" at bounding box center [802, 205] width 1477 height 21
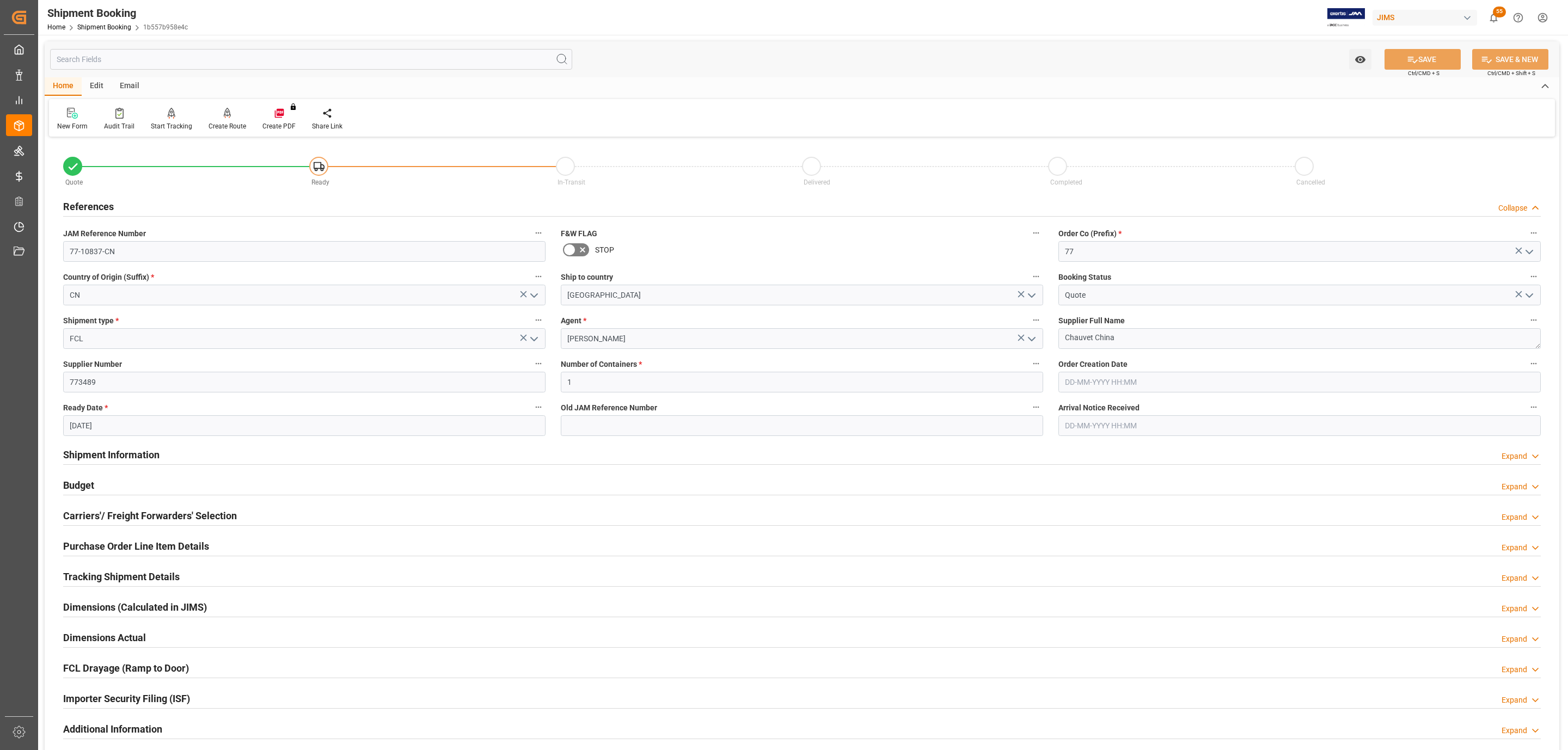
click at [94, 482] on h2 "Budget" at bounding box center [78, 485] width 31 height 15
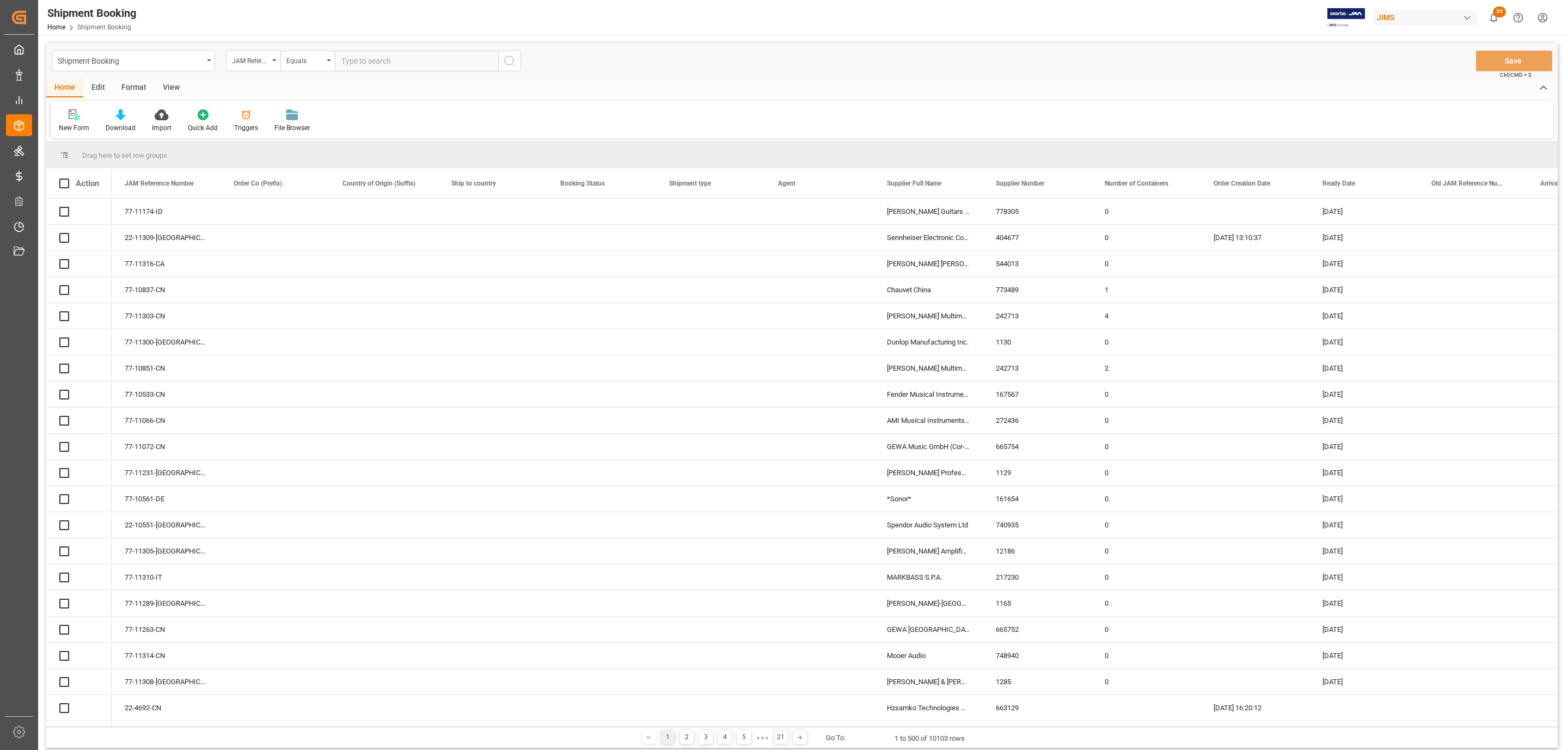
paste input "77-11315-US"
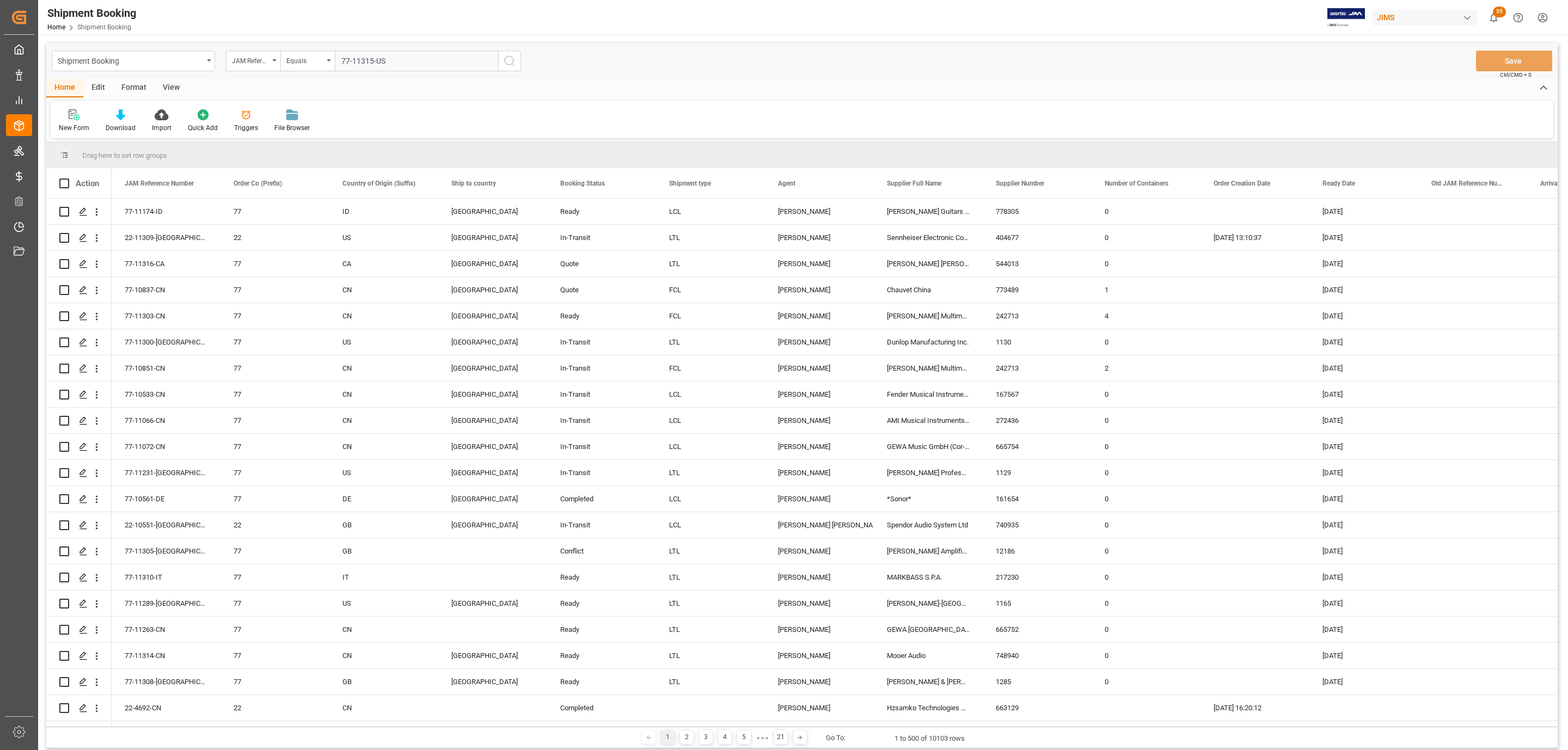
type input "77-11315-US"
click at [516, 61] on button "search button" at bounding box center [510, 61] width 23 height 21
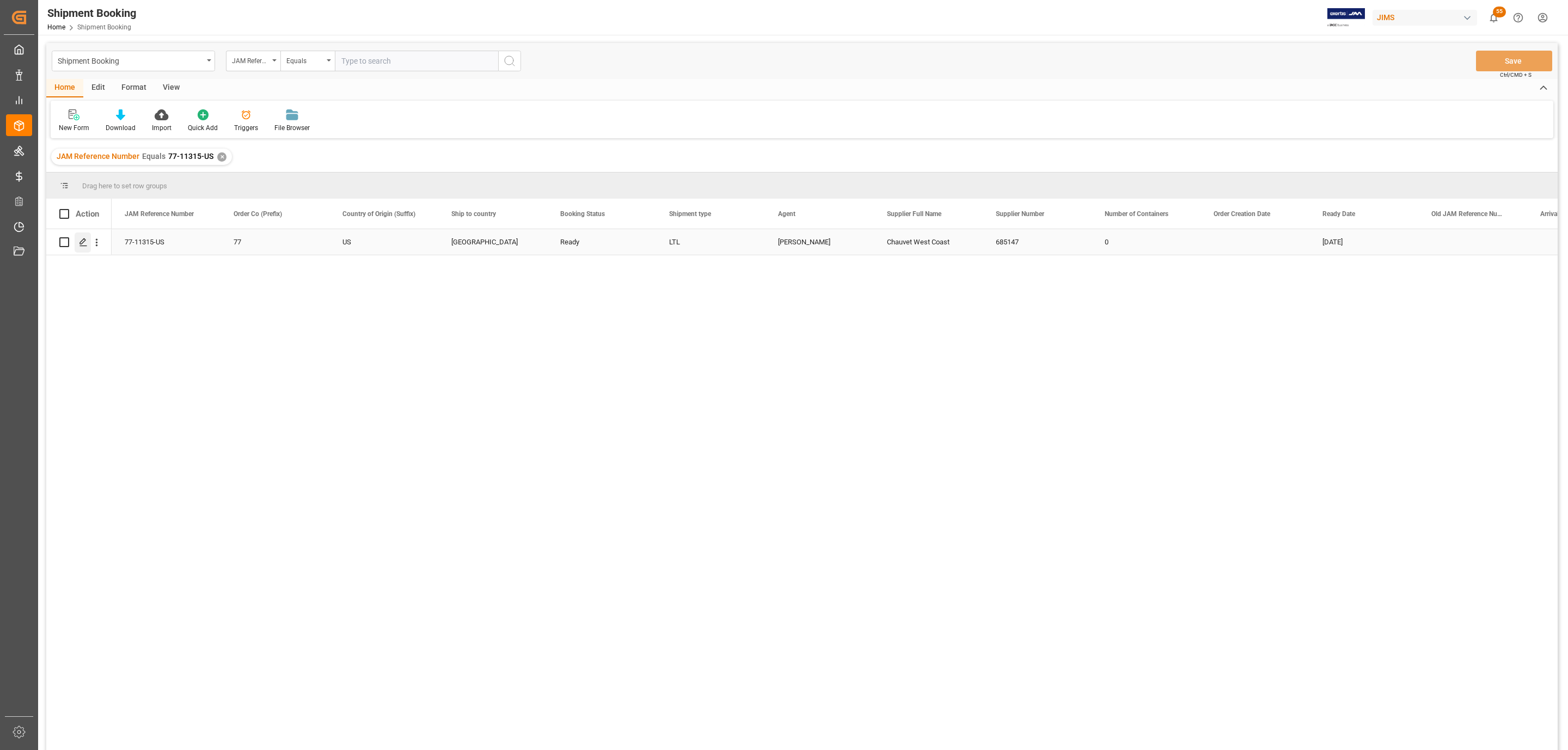
click at [82, 236] on div "Press SPACE to select this row." at bounding box center [82, 243] width 16 height 20
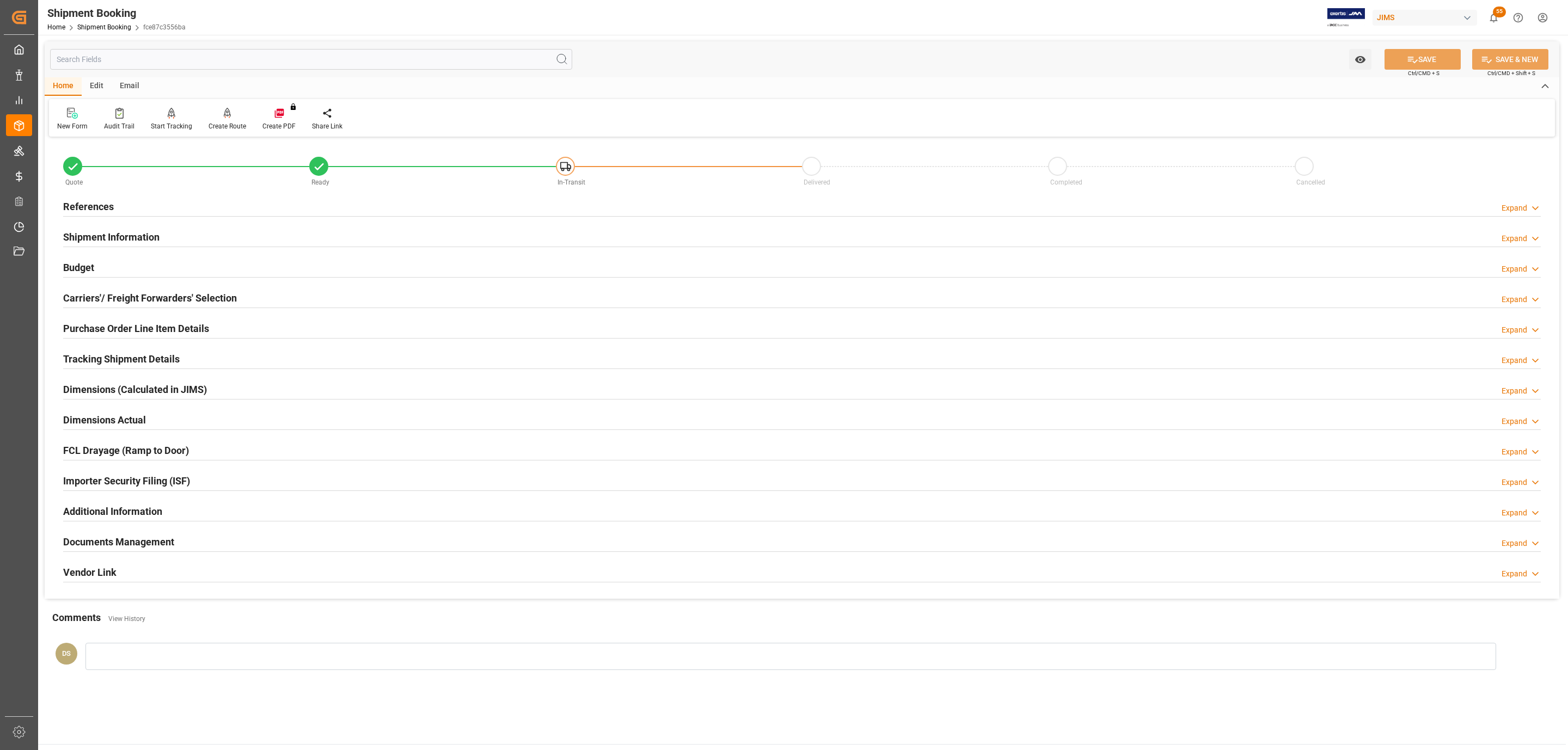
click at [97, 264] on div "Budget Expand" at bounding box center [802, 266] width 1477 height 21
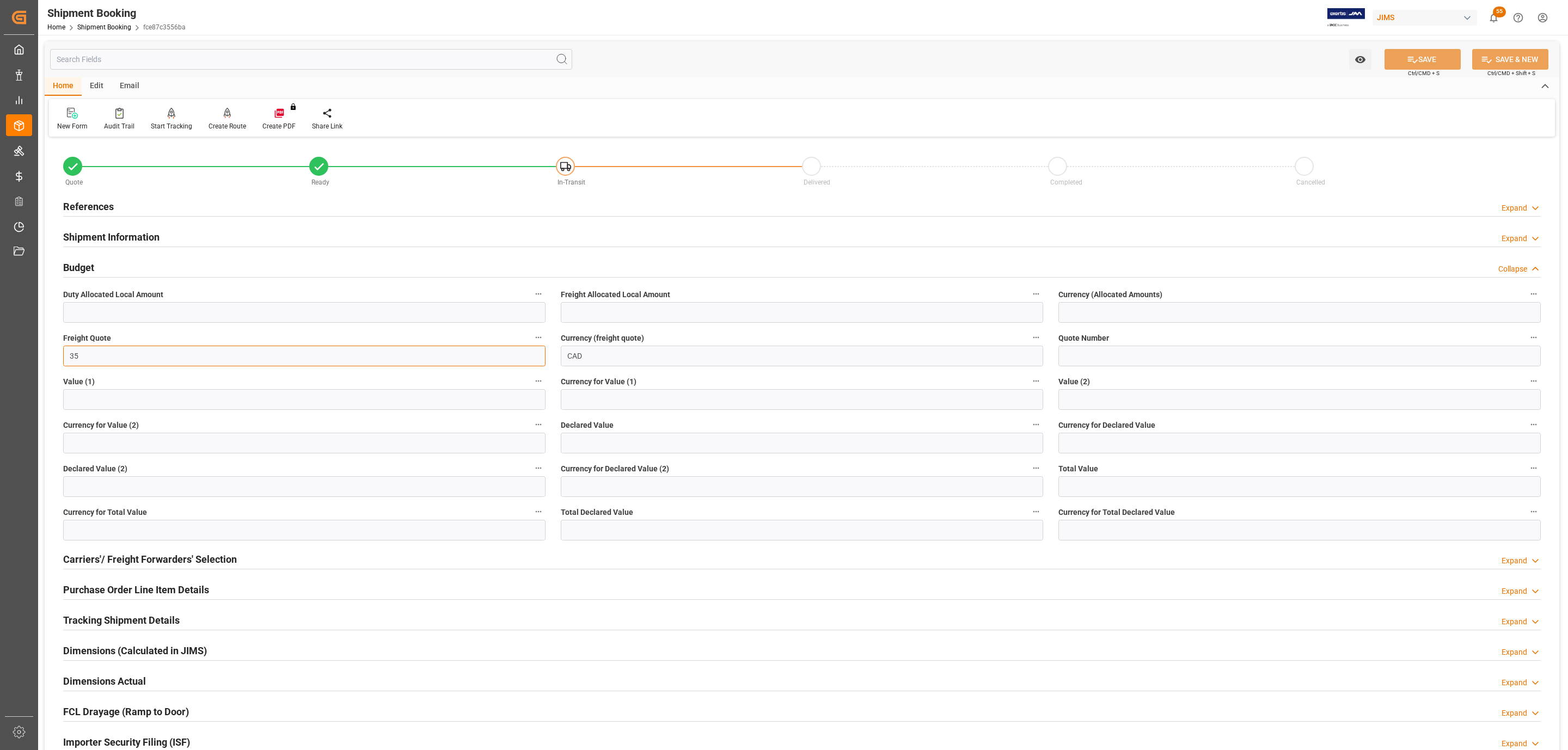
click at [114, 357] on input "35" at bounding box center [304, 356] width 483 height 21
type input "55"
click at [1411, 64] on icon at bounding box center [1413, 59] width 11 height 11
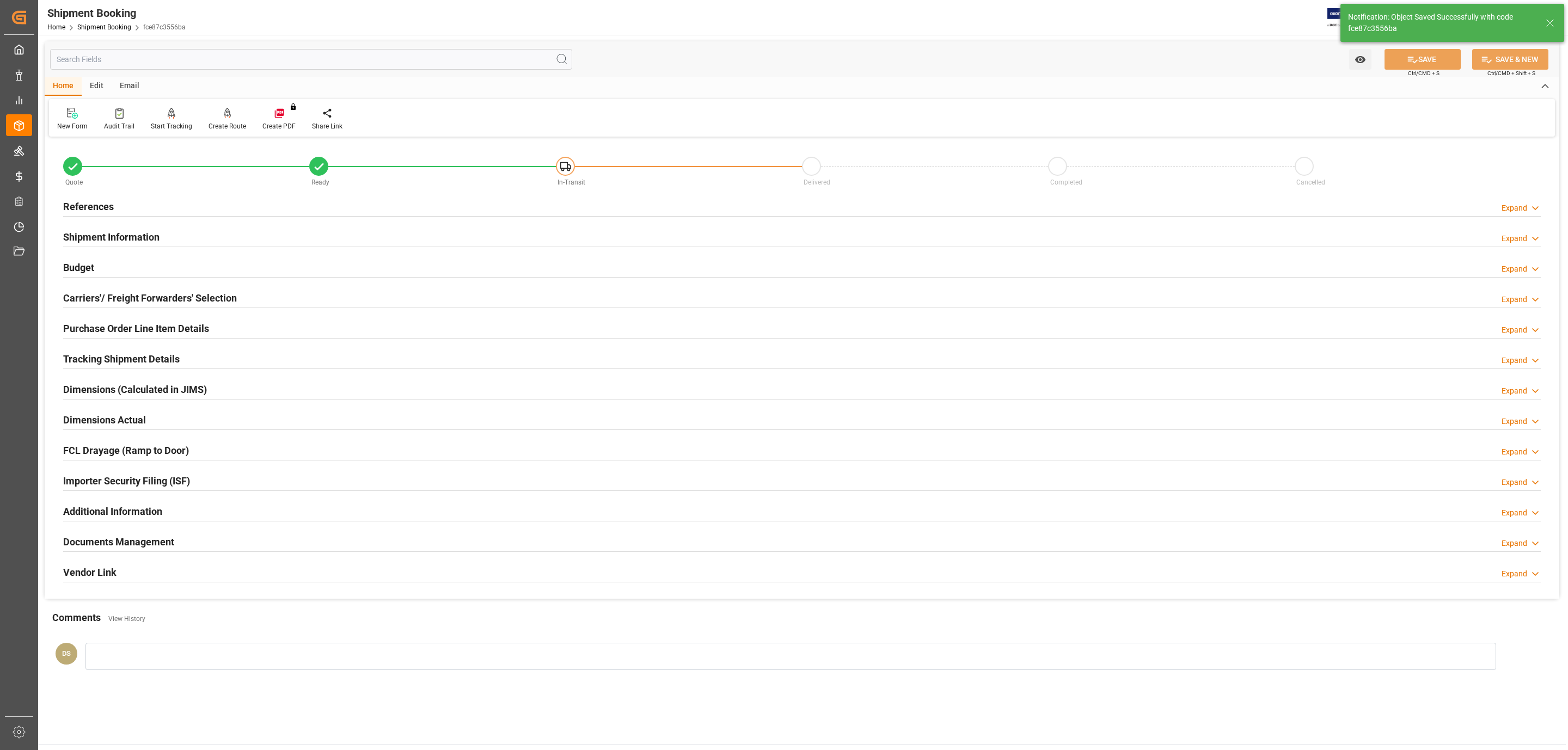
click at [124, 304] on h2 "Carriers'/ Freight Forwarders' Selection" at bounding box center [149, 298] width 174 height 15
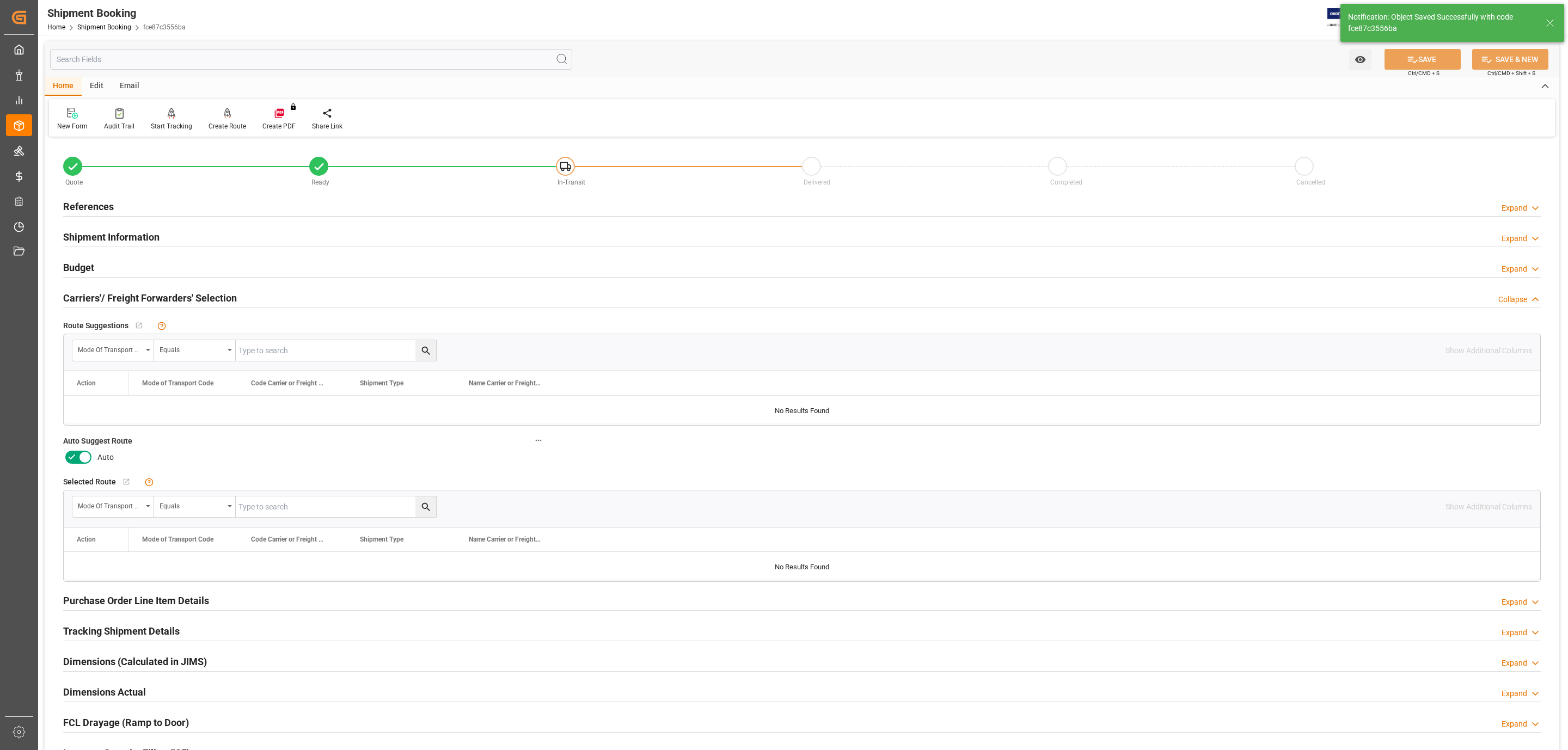
click at [76, 459] on icon at bounding box center [72, 457] width 13 height 13
click at [0, 0] on input "checkbox" at bounding box center [0, 0] width 0 height 0
click at [1430, 62] on button "SAVE" at bounding box center [1423, 59] width 76 height 21
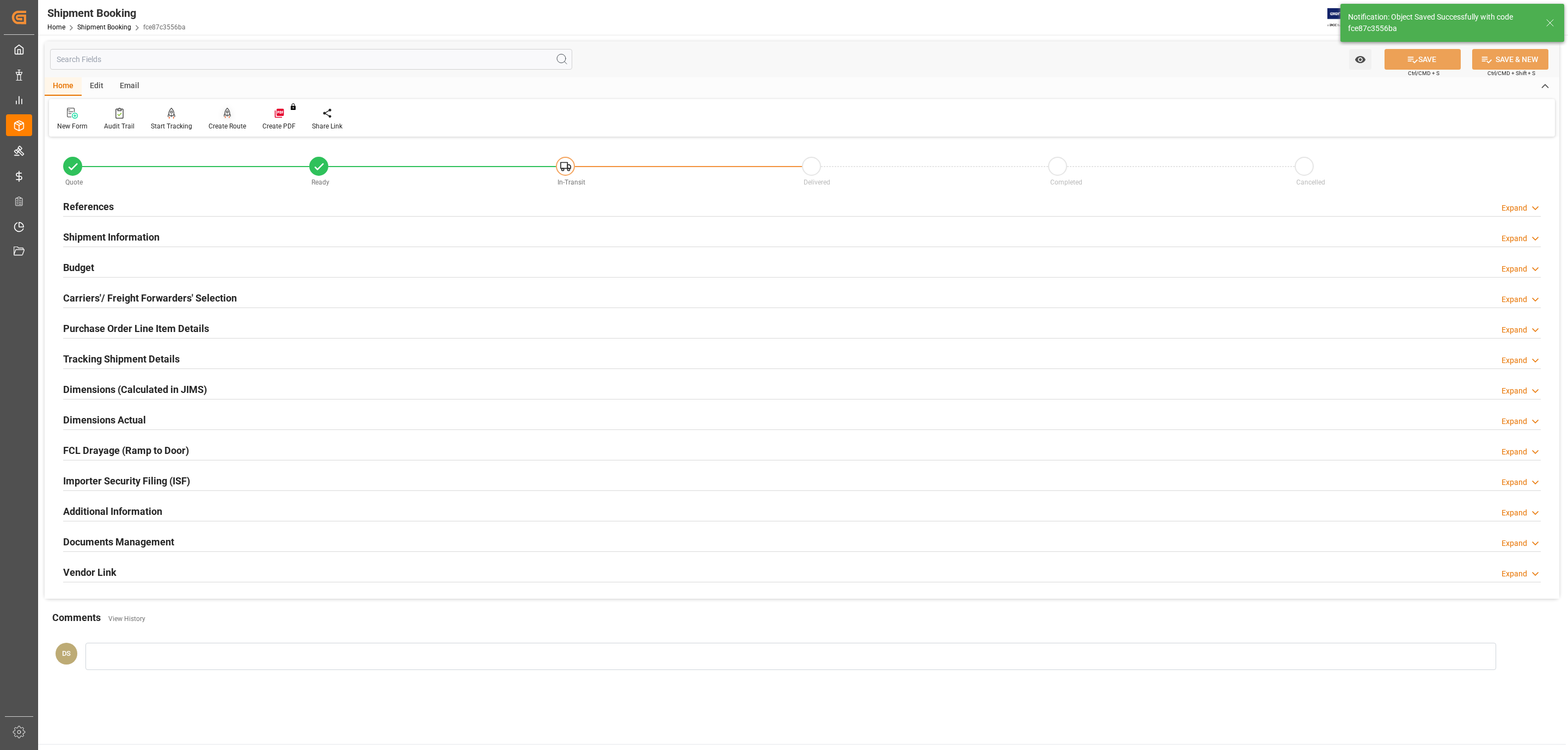
click at [216, 111] on div at bounding box center [228, 113] width 38 height 11
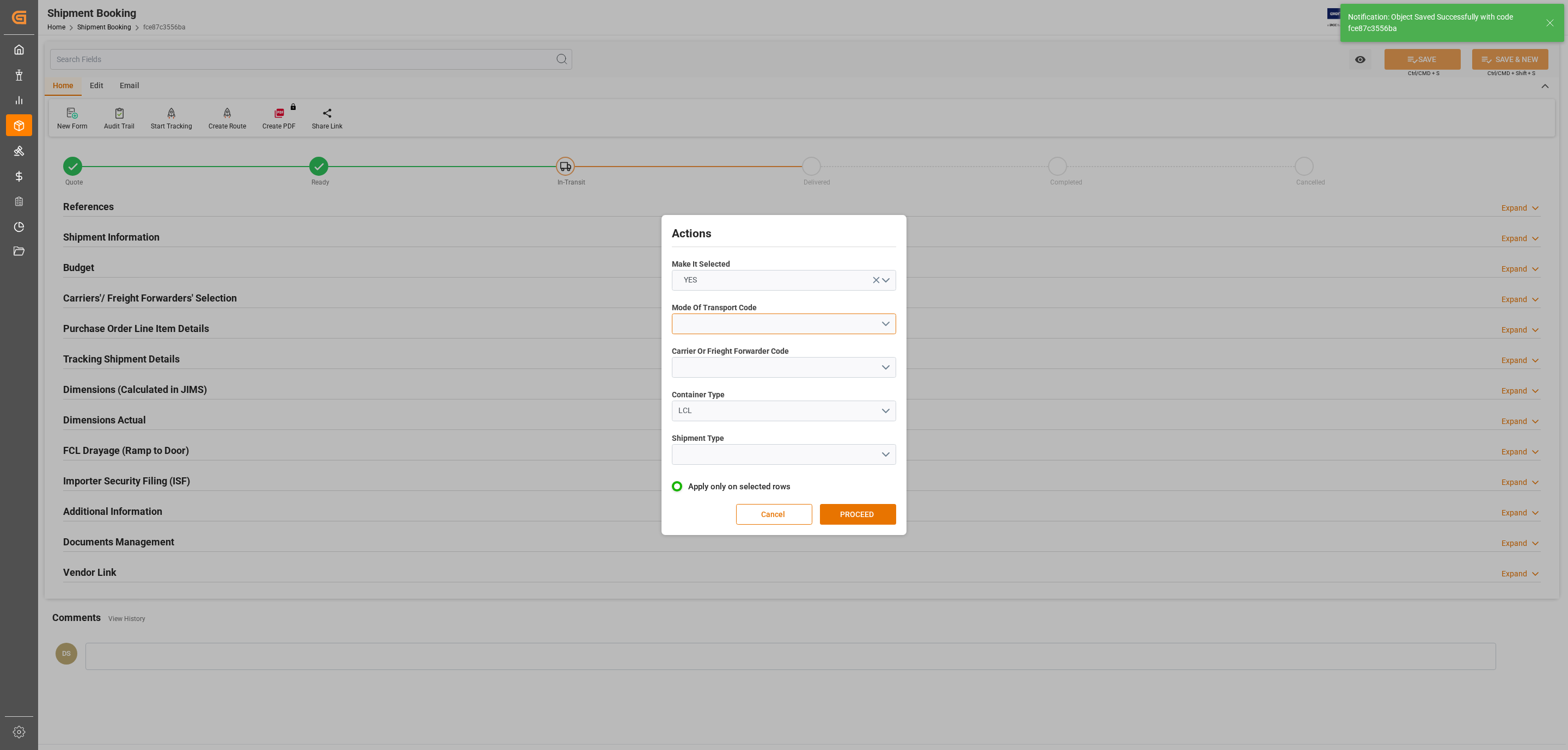
click at [716, 317] on button "open menu" at bounding box center [784, 324] width 224 height 21
click at [747, 420] on div "5- COURIER GROUND" at bounding box center [784, 418] width 223 height 23
click at [722, 358] on button "open menu" at bounding box center [784, 367] width 224 height 21
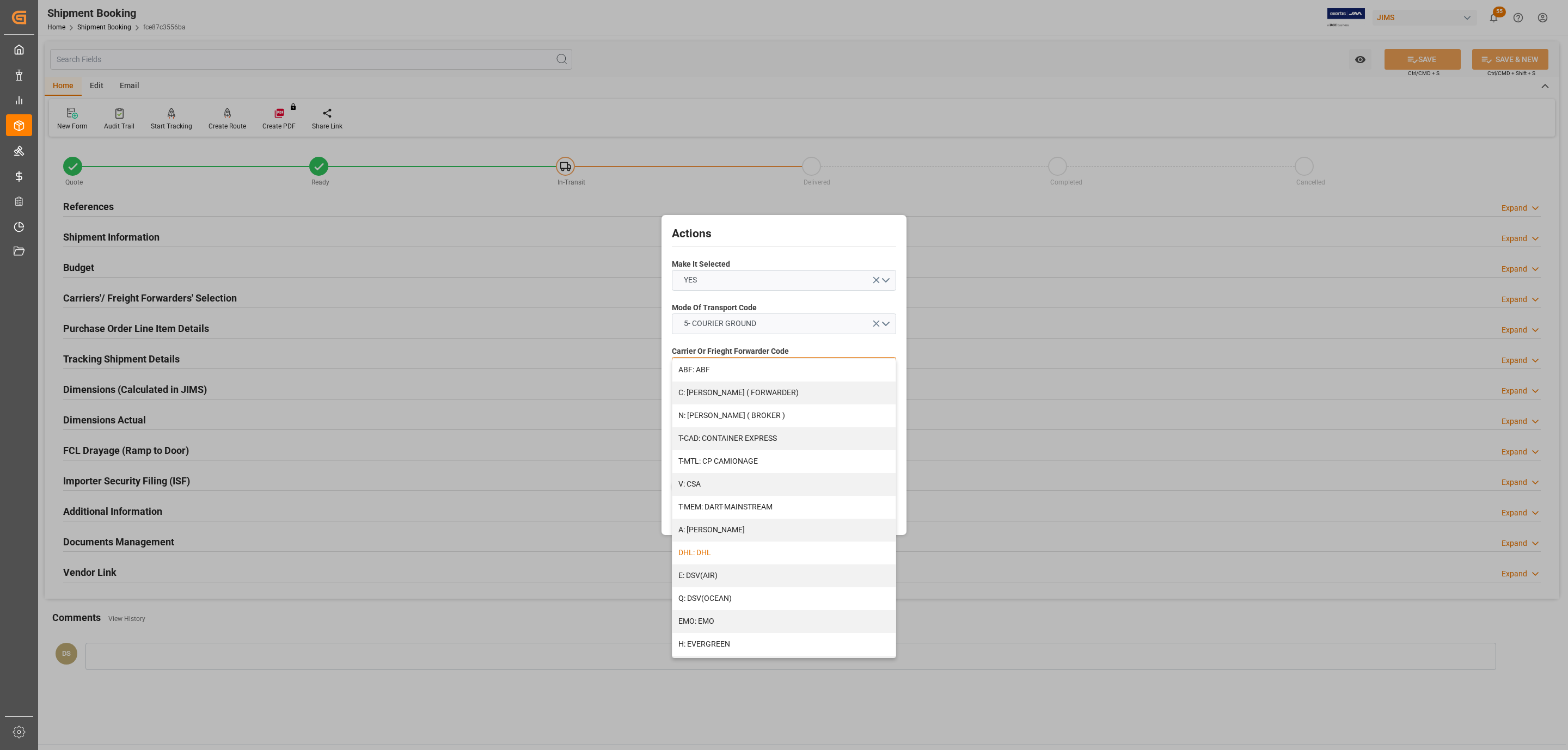
scroll to position [489, 0]
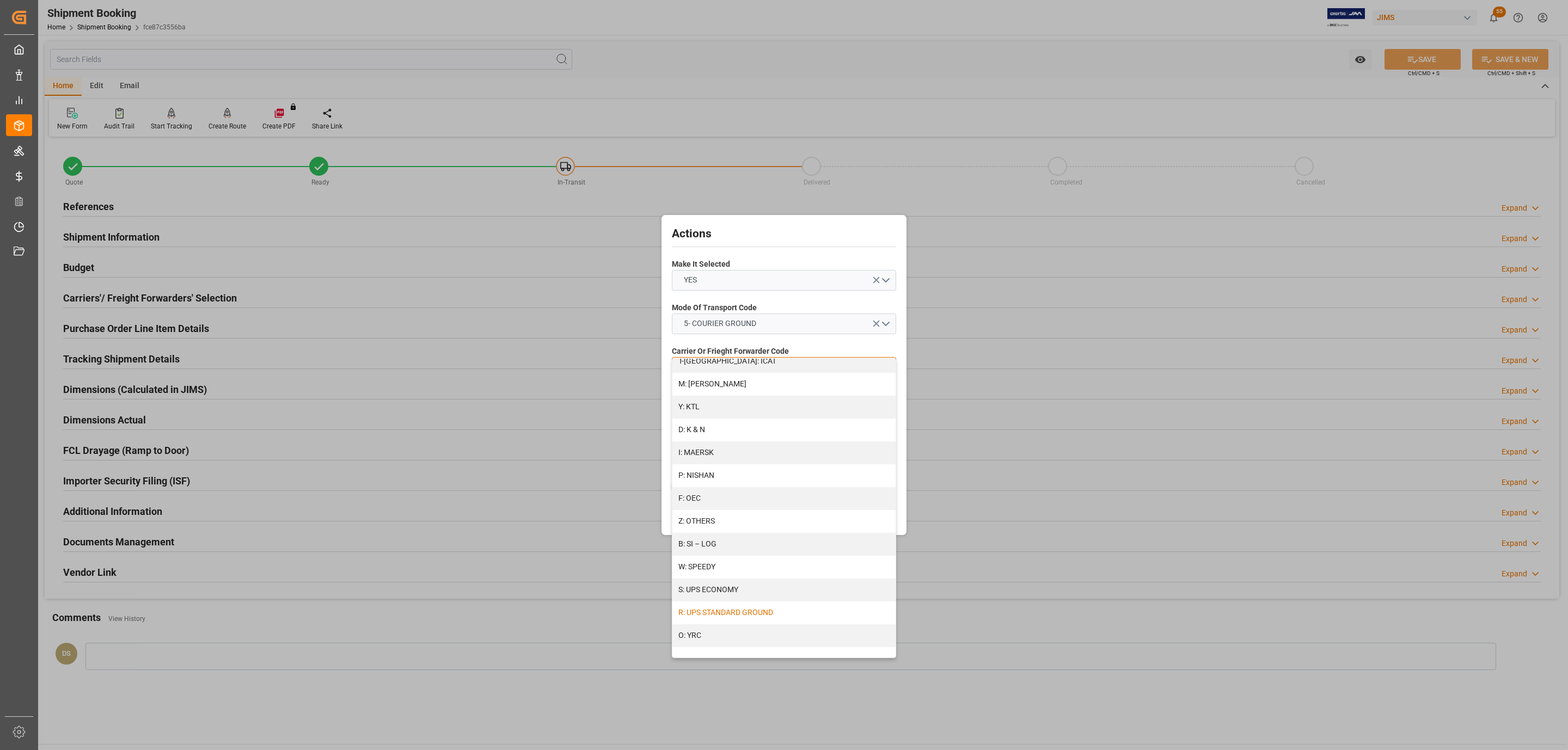
click at [729, 605] on div "R: UPS STANDARD GROUND" at bounding box center [784, 613] width 223 height 23
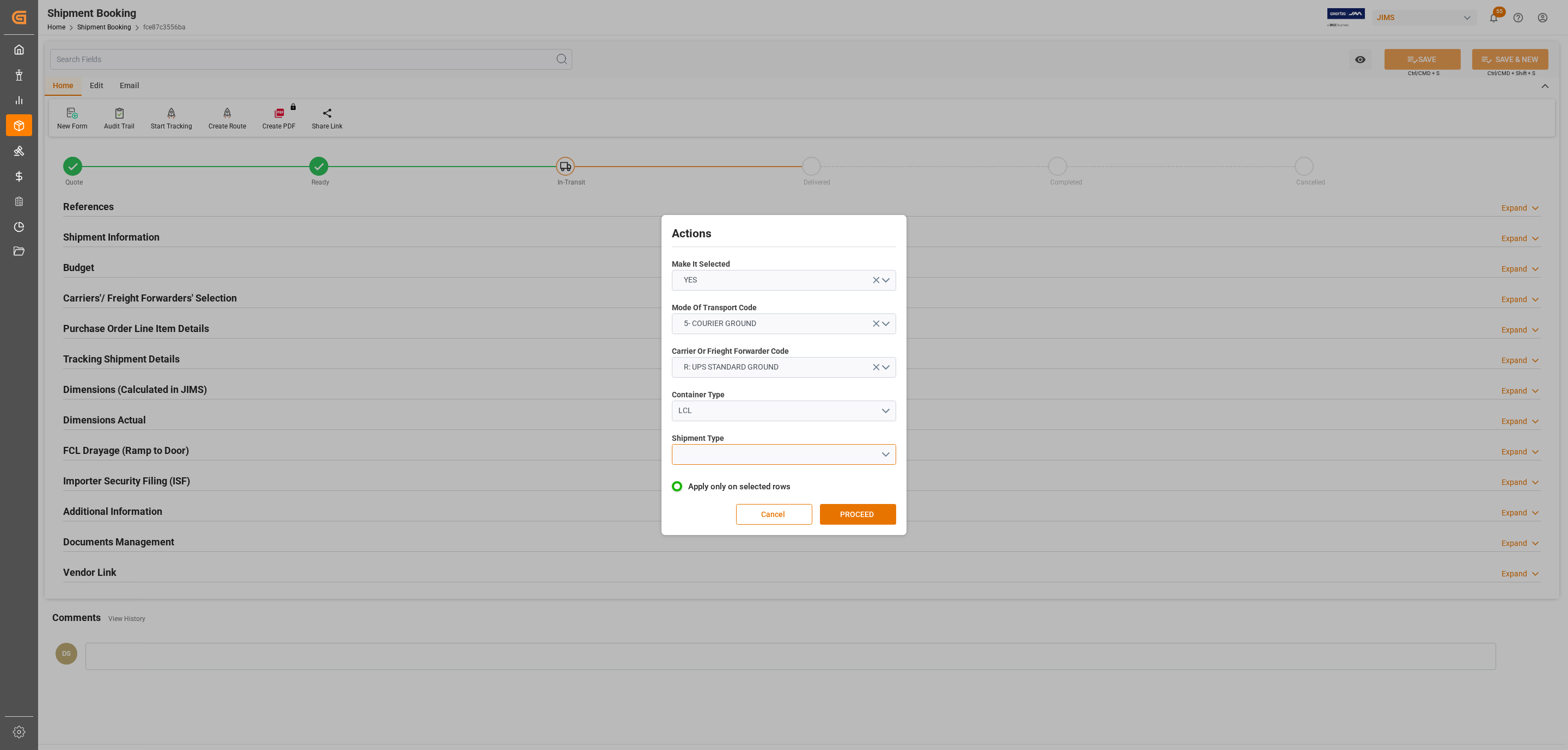
click at [714, 464] on button "open menu" at bounding box center [784, 454] width 224 height 21
click at [713, 455] on div "LTL" at bounding box center [784, 457] width 223 height 23
click at [850, 505] on button "PROCEED" at bounding box center [858, 514] width 76 height 21
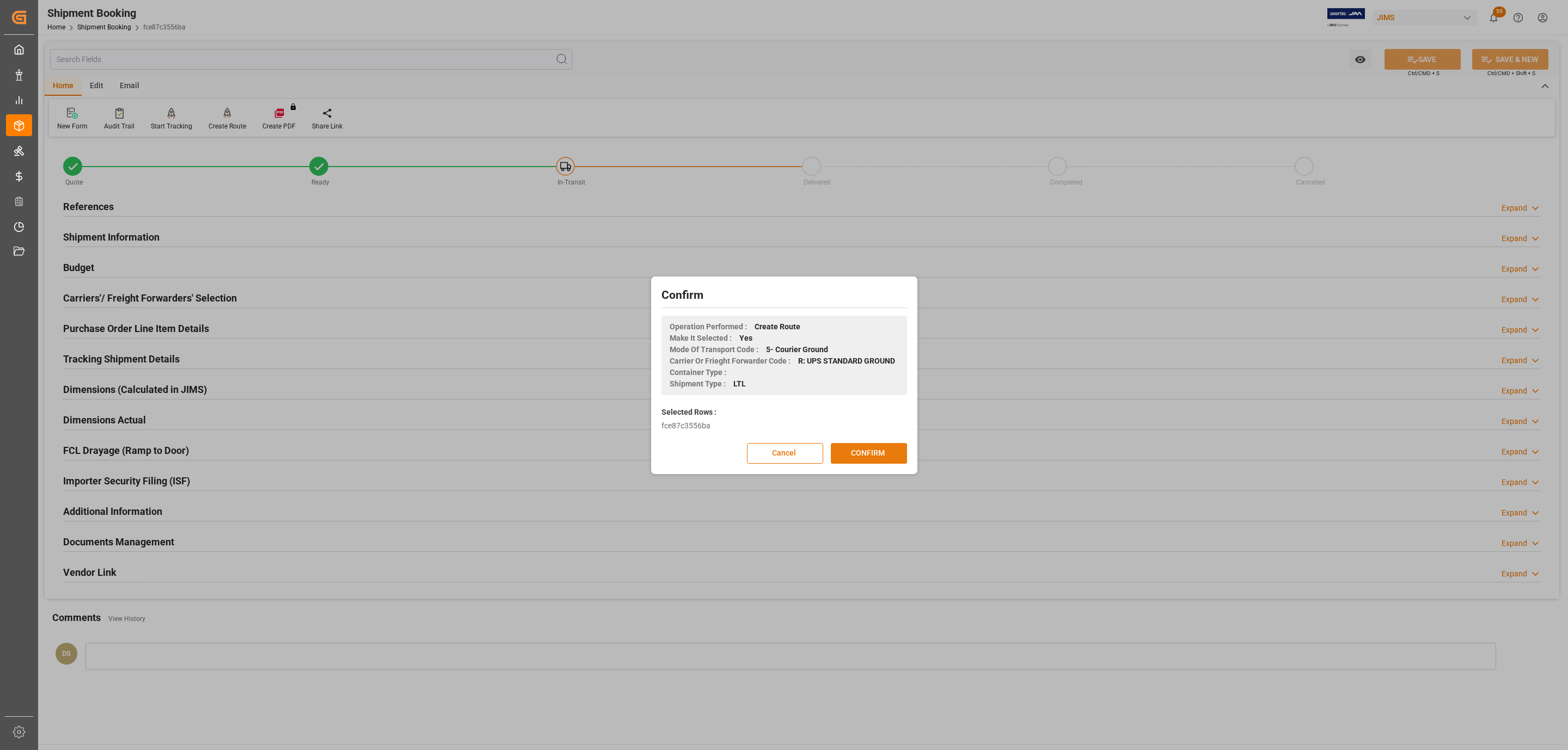
click at [866, 448] on button "CONFIRM" at bounding box center [868, 453] width 76 height 21
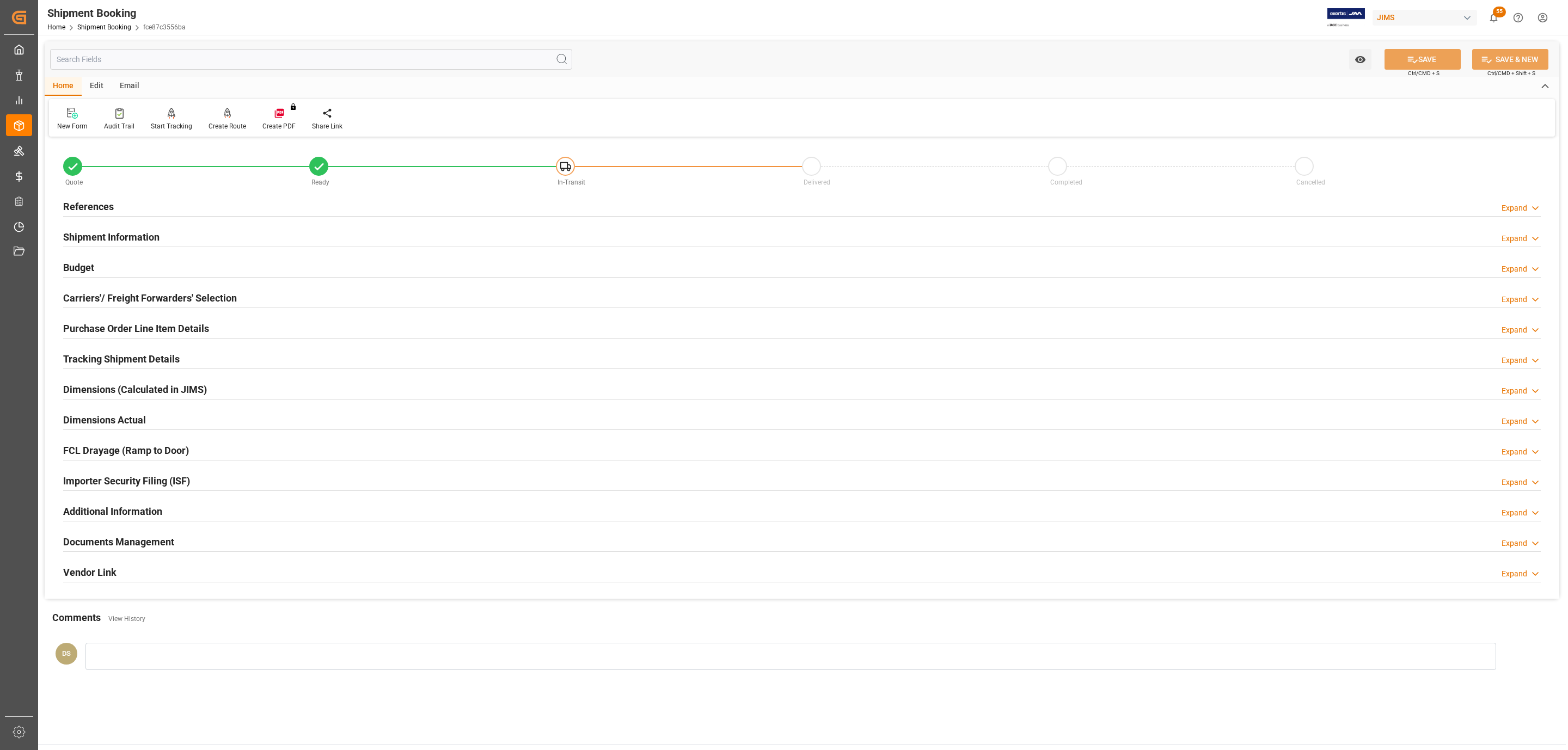
click at [123, 261] on div "Budget Expand" at bounding box center [802, 266] width 1477 height 21
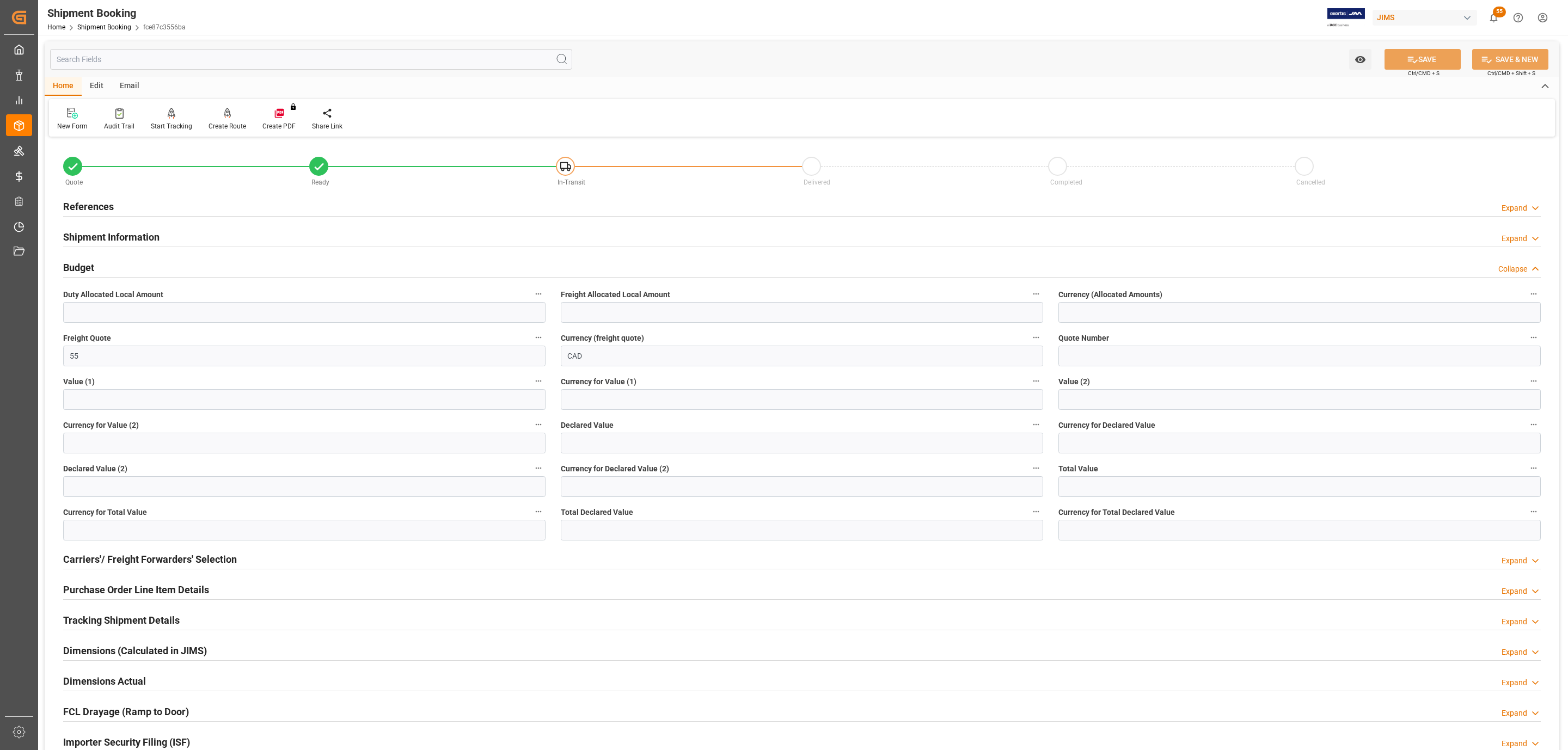
click at [105, 203] on h2 "References" at bounding box center [88, 207] width 51 height 15
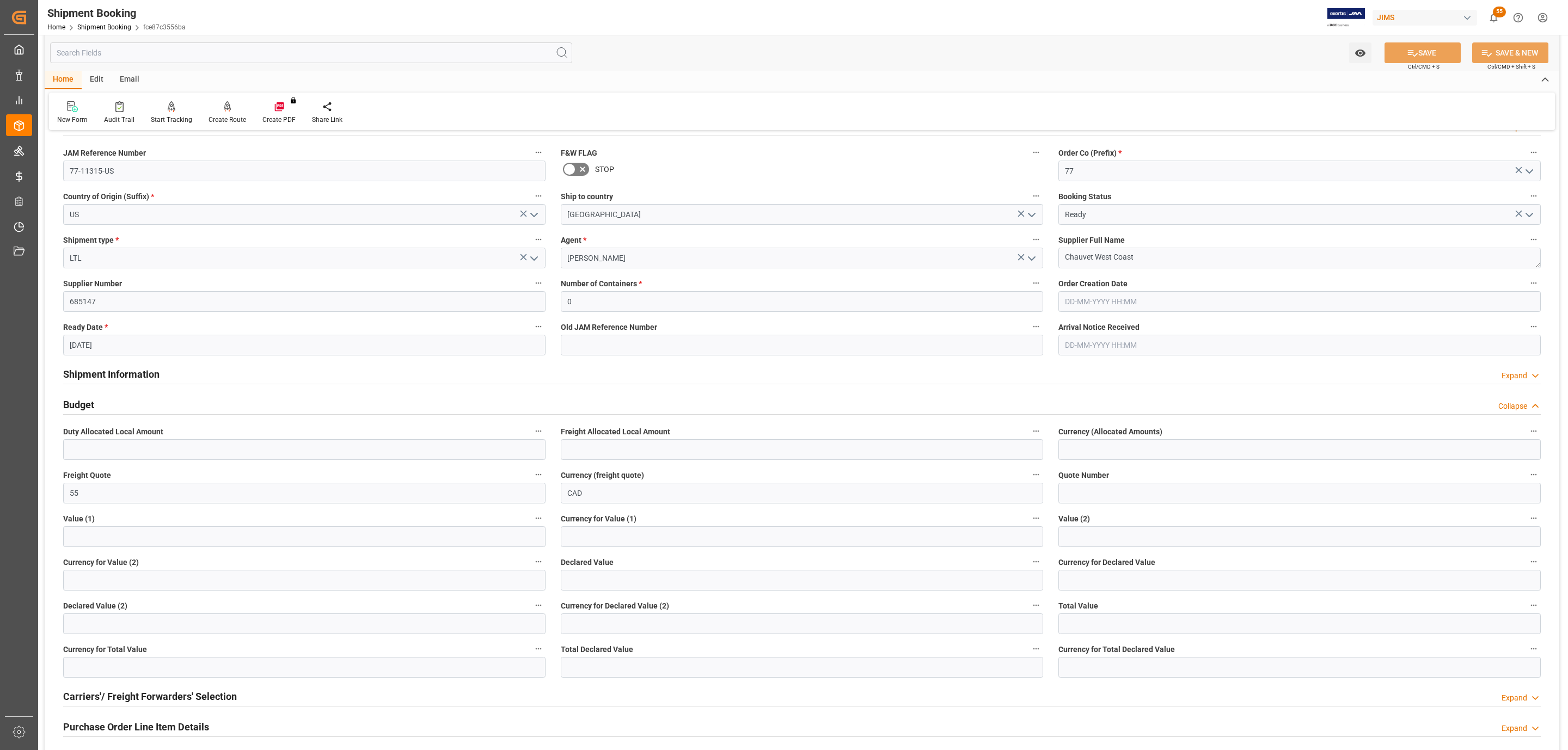
scroll to position [245, 0]
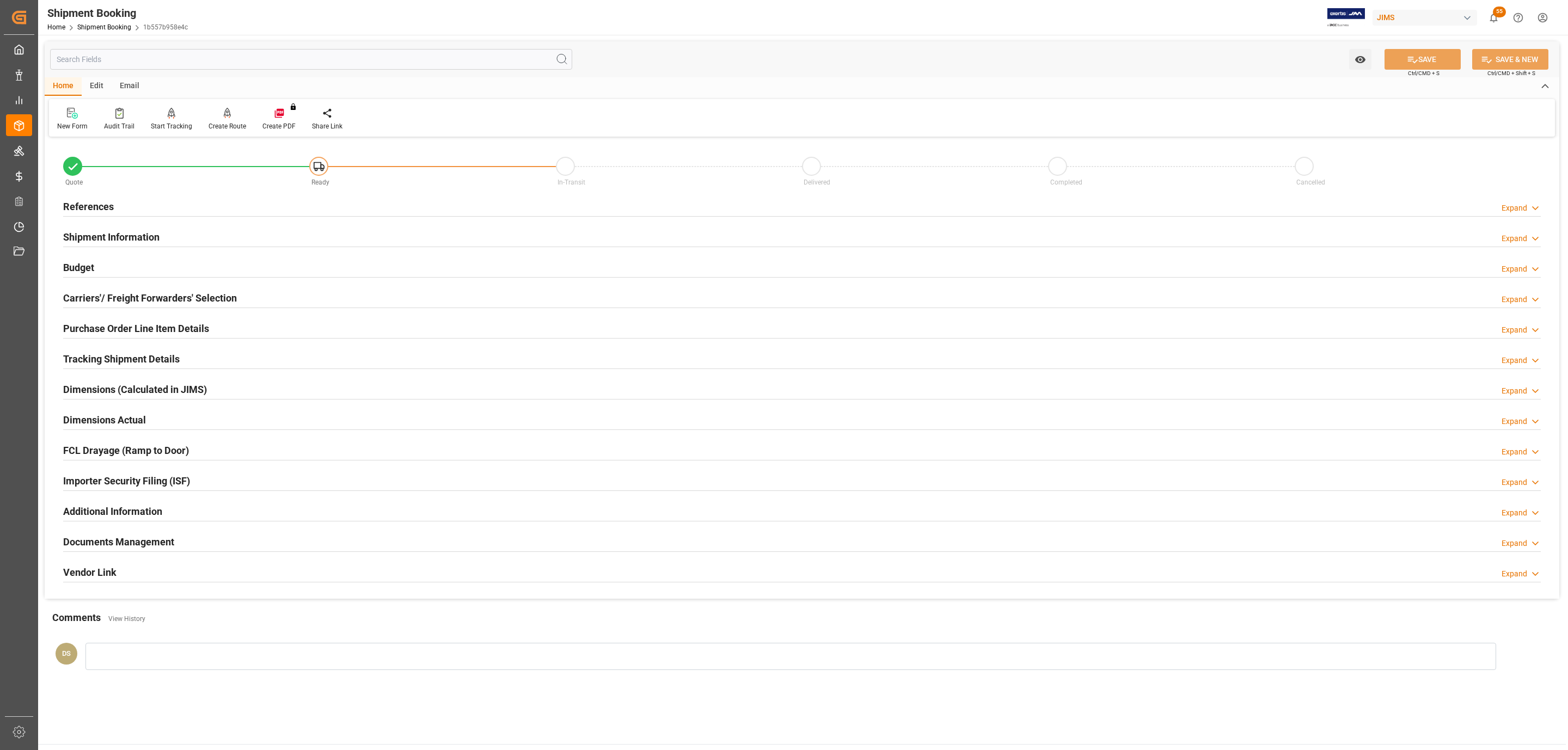
click at [144, 363] on h2 "Tracking Shipment Details" at bounding box center [121, 359] width 116 height 15
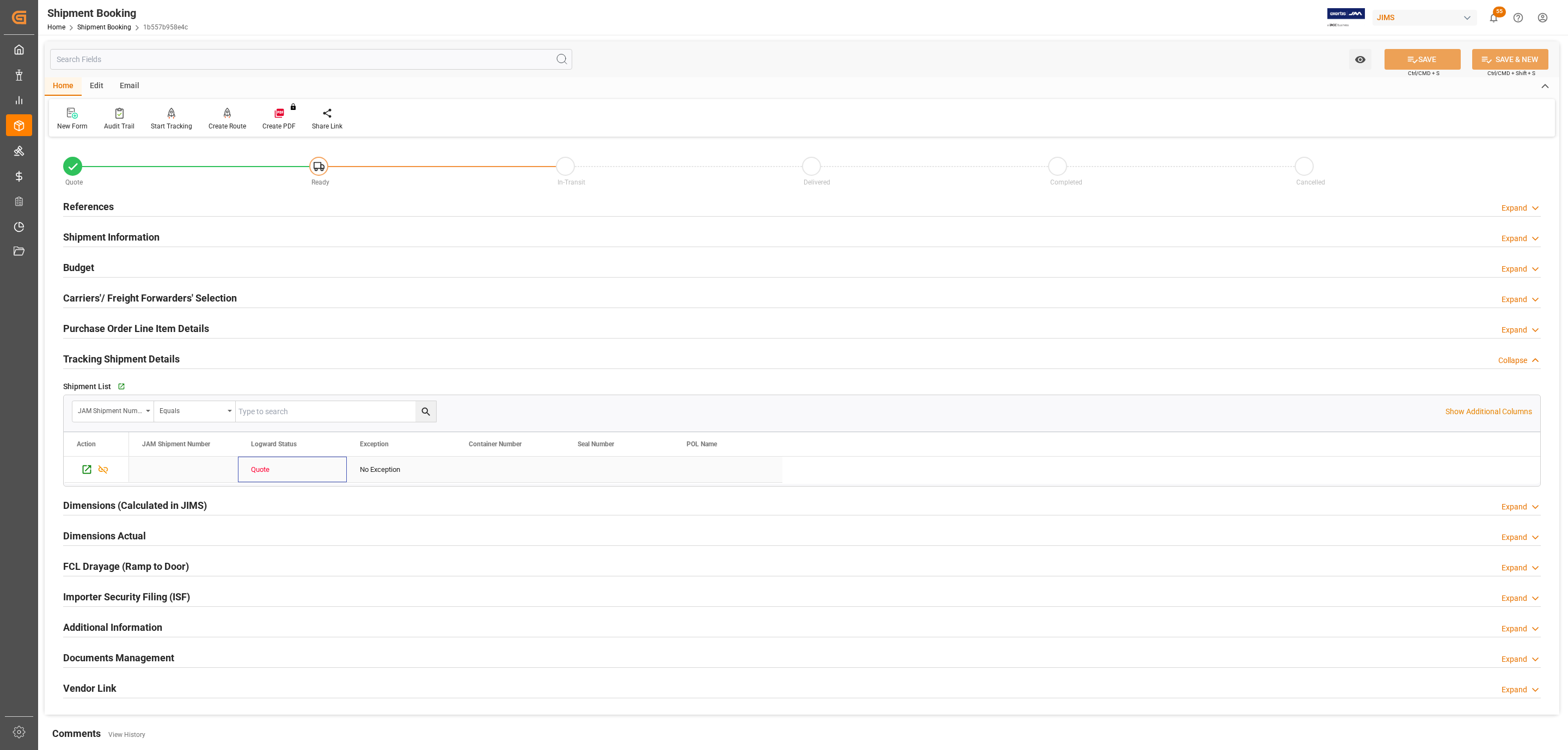
click at [264, 474] on div "Quote" at bounding box center [292, 470] width 82 height 25
click at [130, 211] on div "References Expand" at bounding box center [802, 205] width 1477 height 21
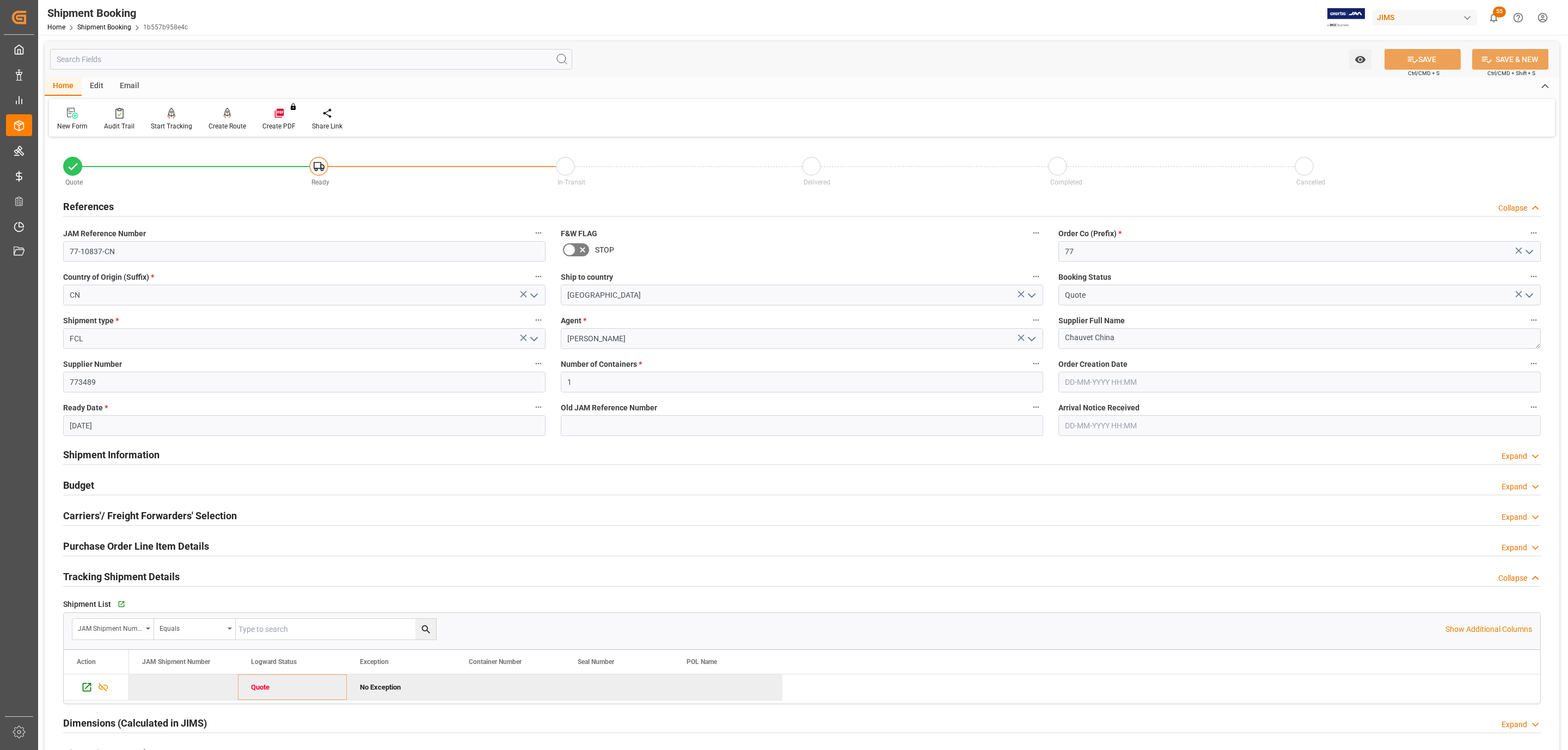
click at [130, 211] on div "References Collapse" at bounding box center [802, 205] width 1477 height 21
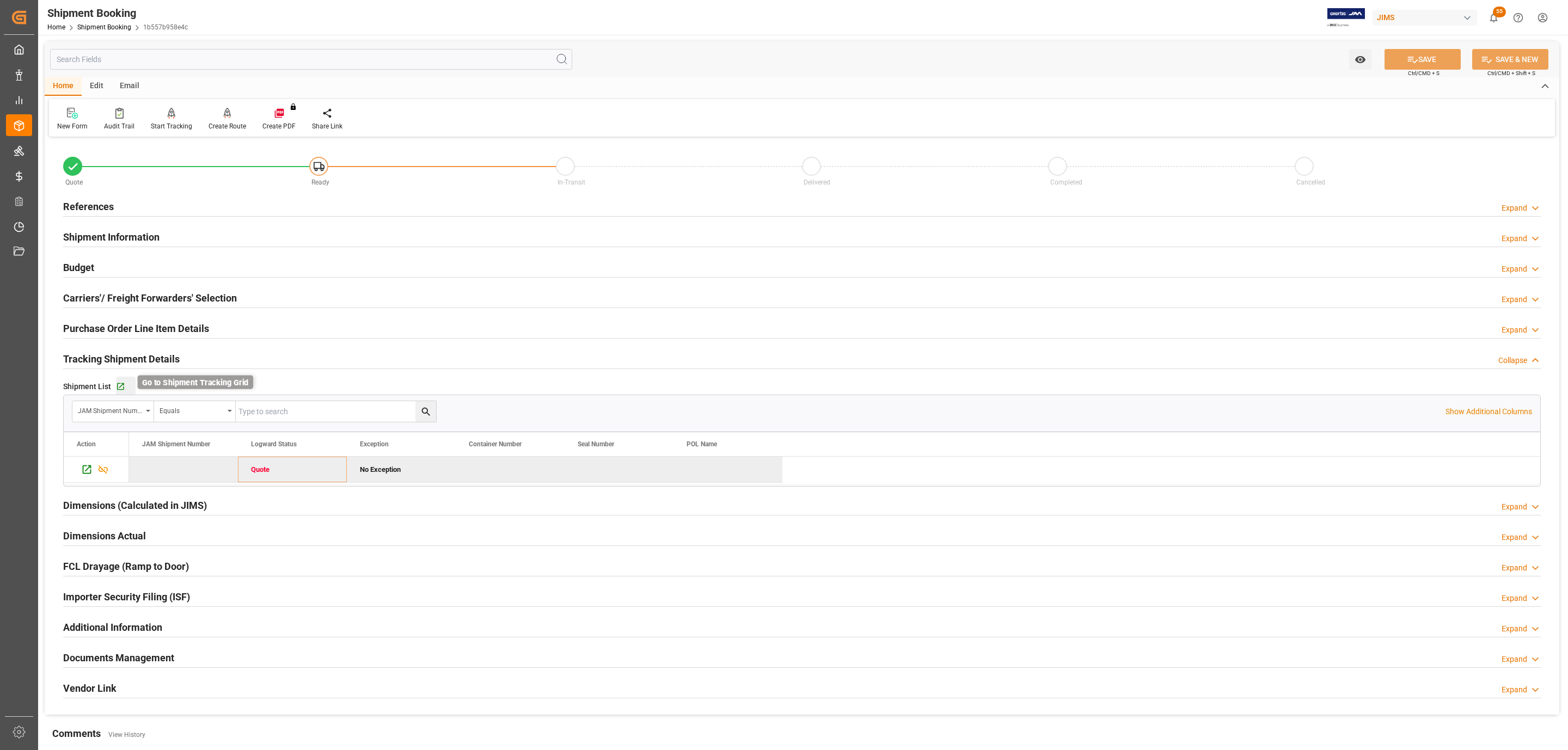
click at [121, 387] on icon "button" at bounding box center [120, 386] width 7 height 7
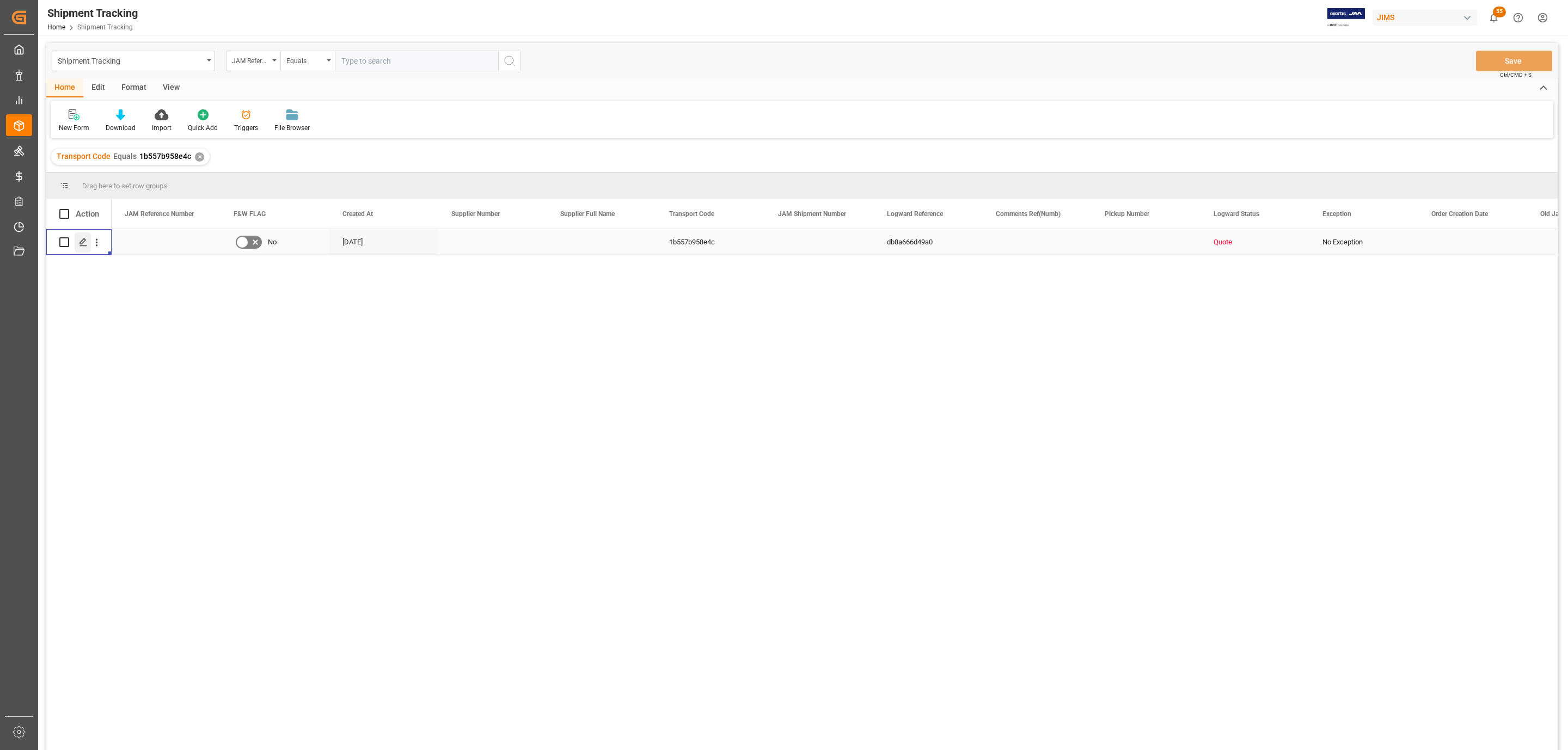
click at [77, 245] on div "Press SPACE to select this row." at bounding box center [82, 243] width 16 height 20
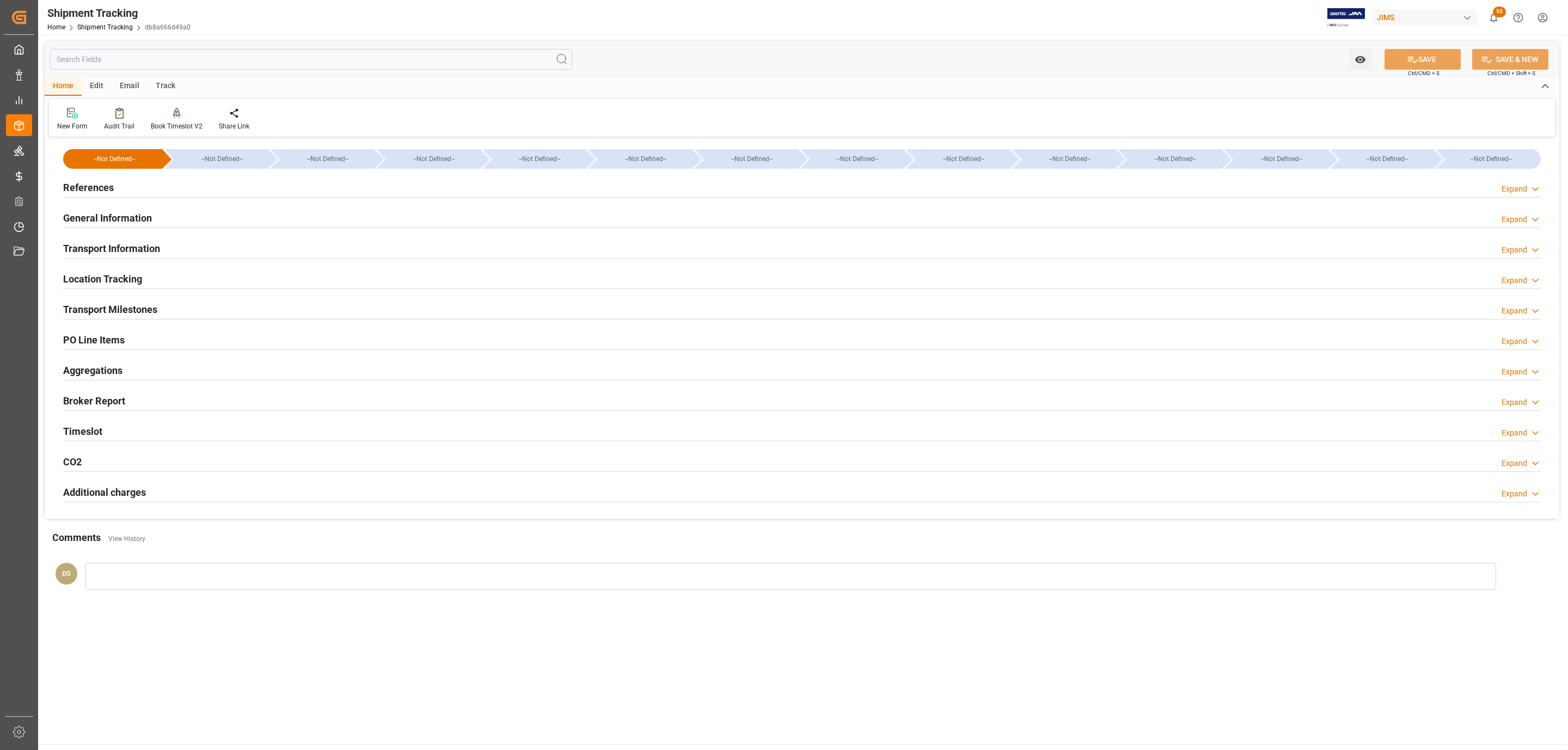
click at [102, 304] on h2 "Transport Milestones" at bounding box center [109, 309] width 94 height 15
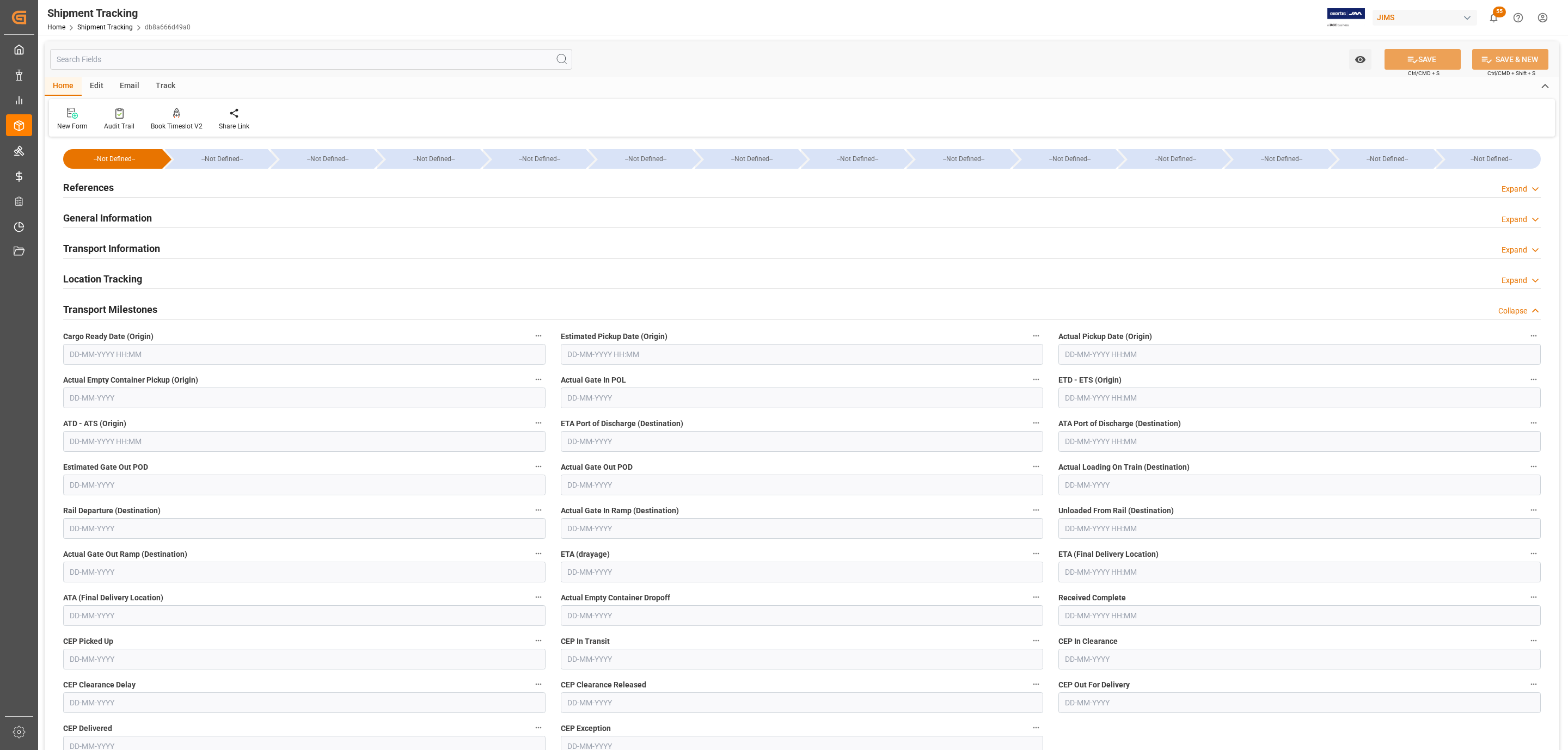
click at [91, 353] on input "text" at bounding box center [304, 354] width 483 height 21
click at [91, 420] on div "29 30 1 2 3 4 5" at bounding box center [141, 421] width 149 height 21
click at [200, 485] on div "26" at bounding box center [205, 485] width 14 height 13
type input "26-10-2025 00:00"
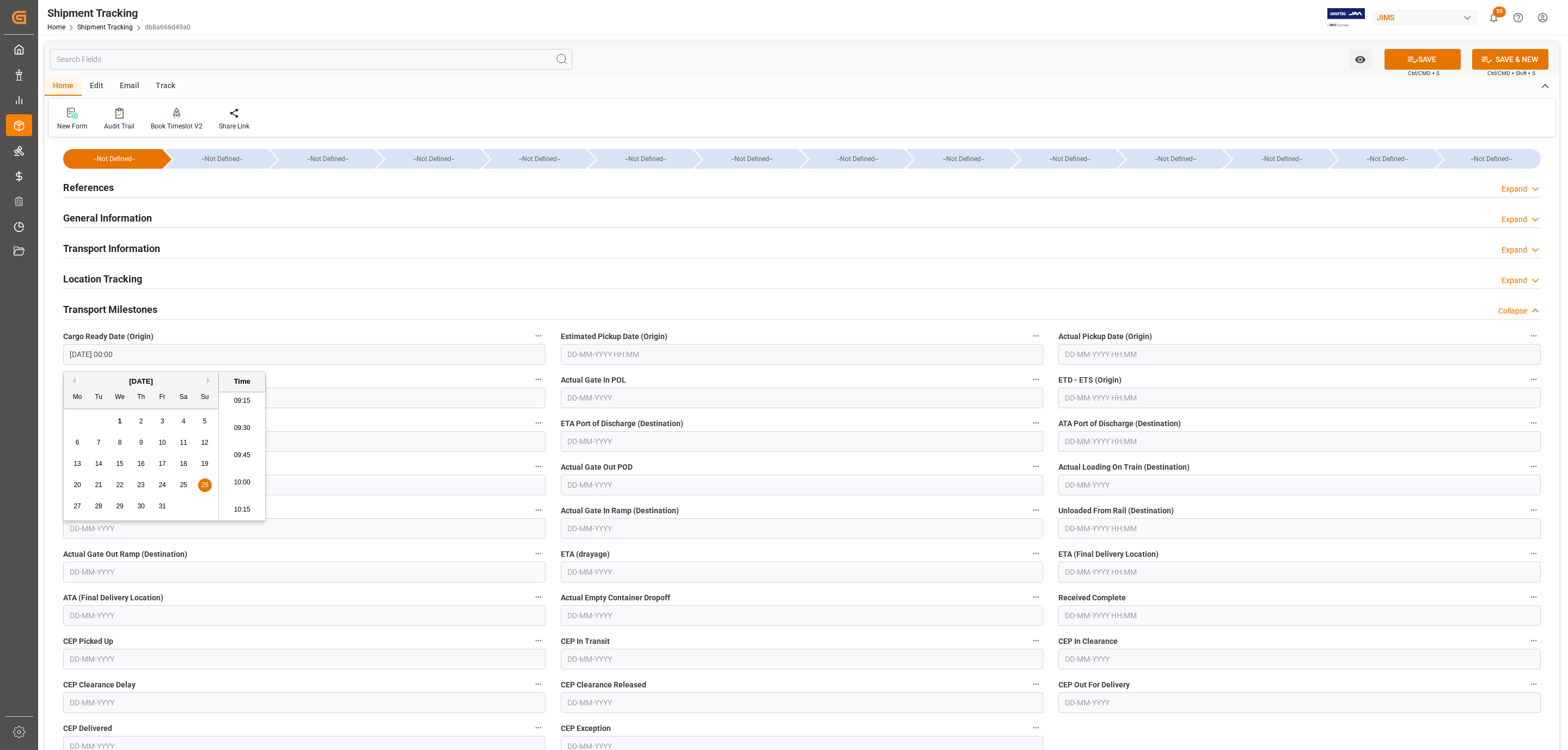
click at [572, 360] on input "text" at bounding box center [802, 354] width 483 height 21
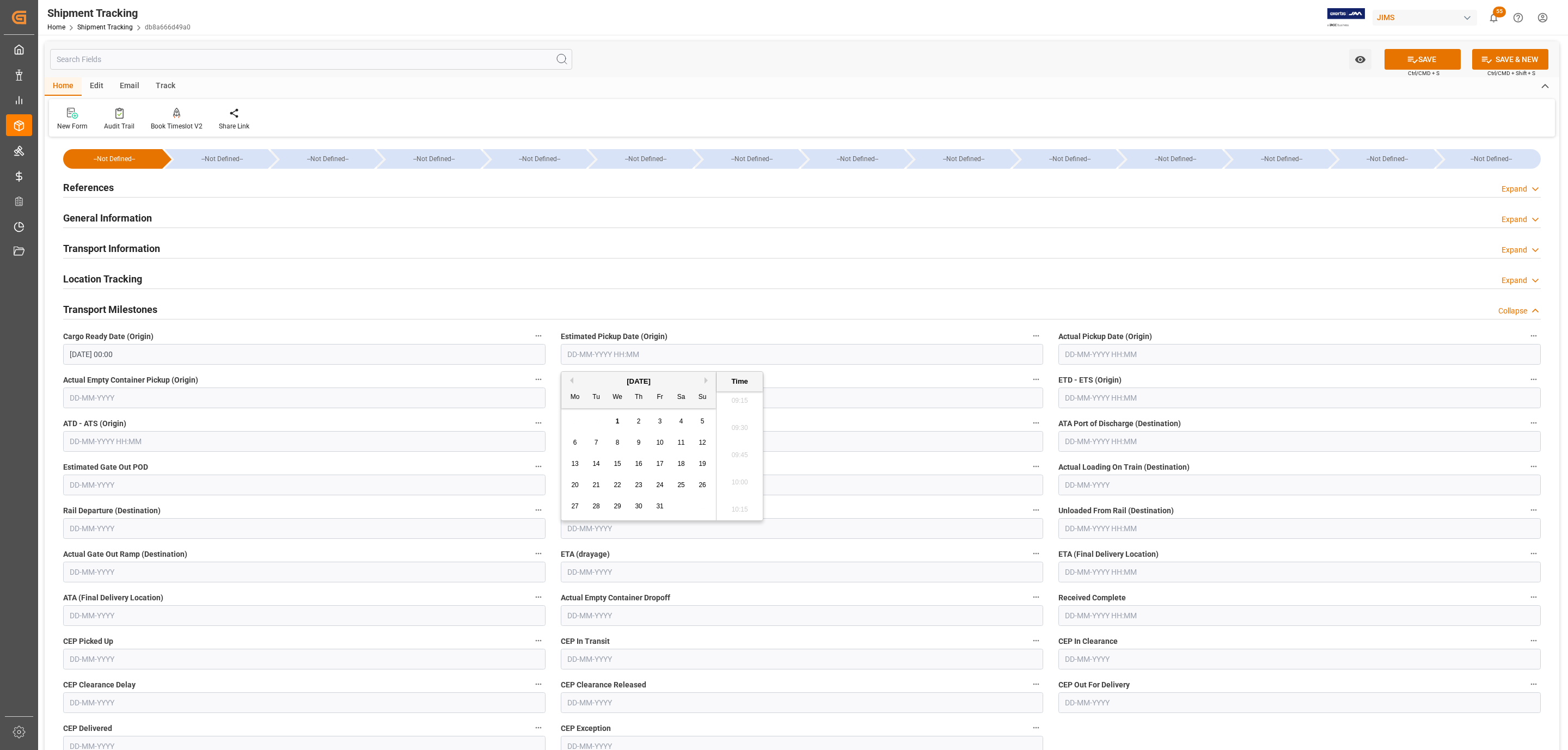
click at [615, 507] on span "29" at bounding box center [617, 506] width 7 height 7
type input "29-10-2025 00:00"
click at [1148, 355] on input "text" at bounding box center [1300, 354] width 483 height 21
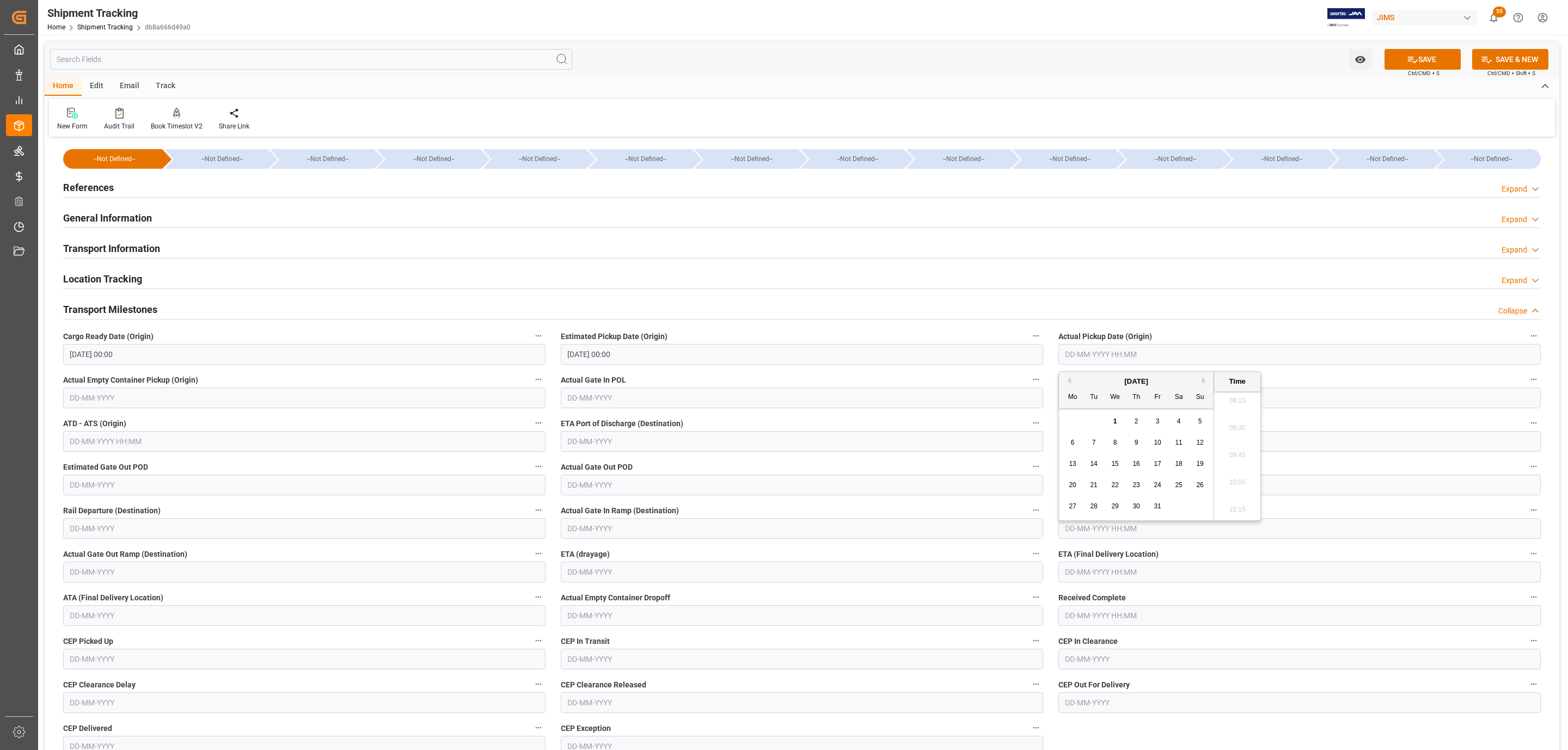
click at [1133, 505] on span "30" at bounding box center [1136, 506] width 7 height 7
click at [1156, 508] on span "31" at bounding box center [1157, 506] width 7 height 7
type input "31-10-2025 00:00"
click at [118, 361] on input "26-10-2025 00:00" at bounding box center [304, 354] width 483 height 21
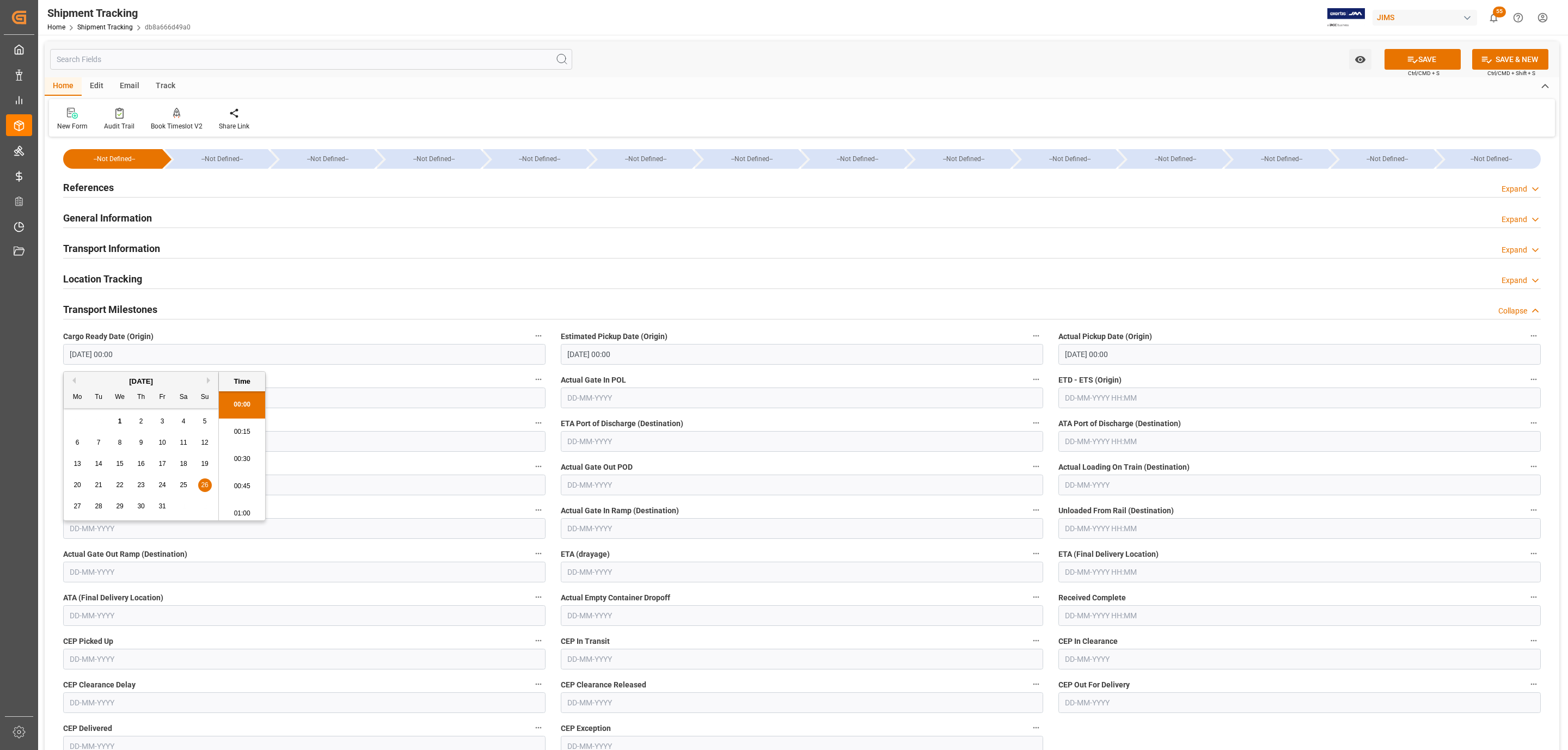
click at [133, 486] on div "20 21 22 23 24 25 26" at bounding box center [141, 484] width 149 height 21
click at [164, 482] on span "24" at bounding box center [162, 484] width 7 height 7
type input "24-10-2025 00:00"
click at [591, 359] on input "29-10-2025 00:00" at bounding box center [802, 354] width 483 height 21
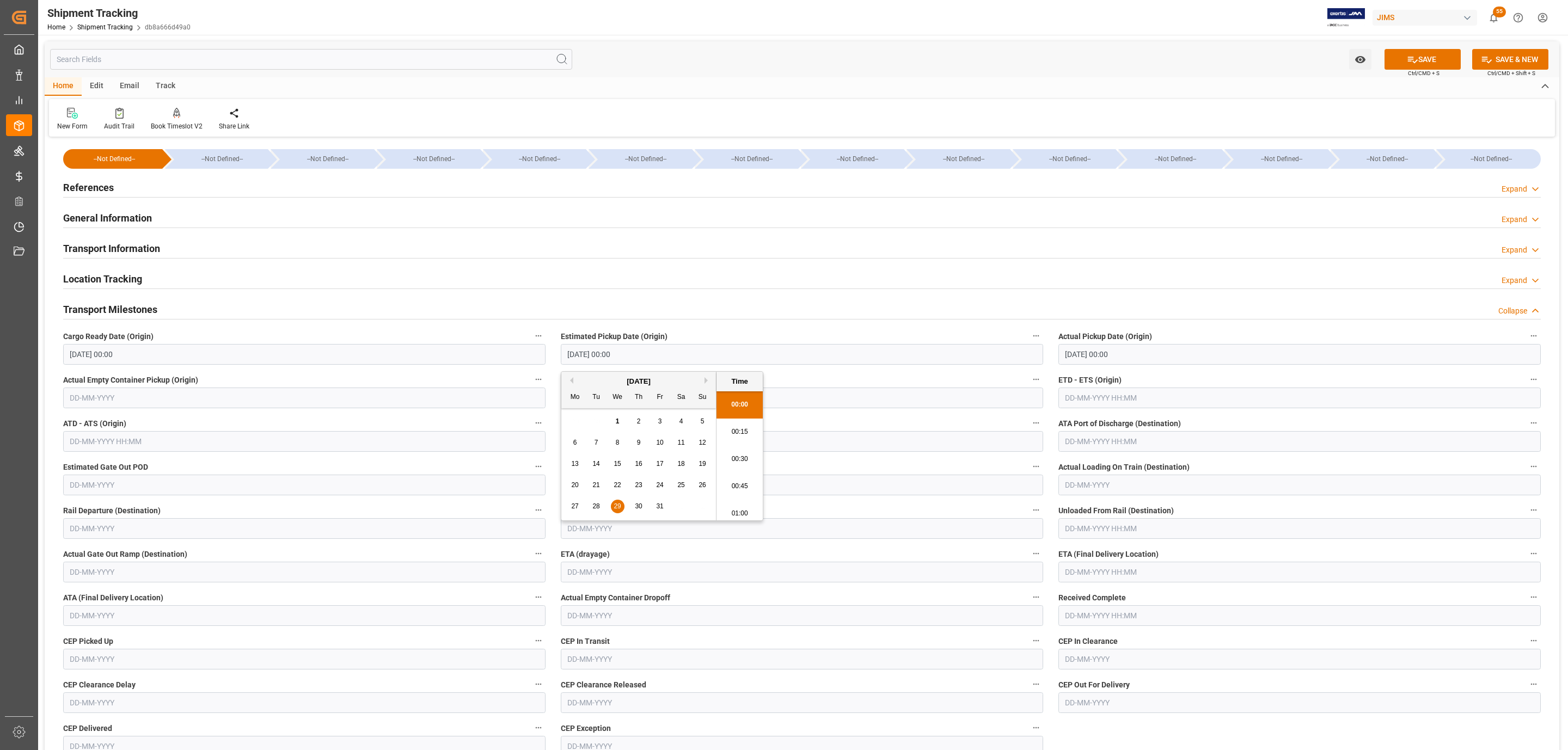
click at [657, 486] on span "24" at bounding box center [660, 484] width 7 height 7
type input "24-10-2025 00:00"
click at [1127, 350] on input "31-10-2025 00:00" at bounding box center [1300, 354] width 483 height 21
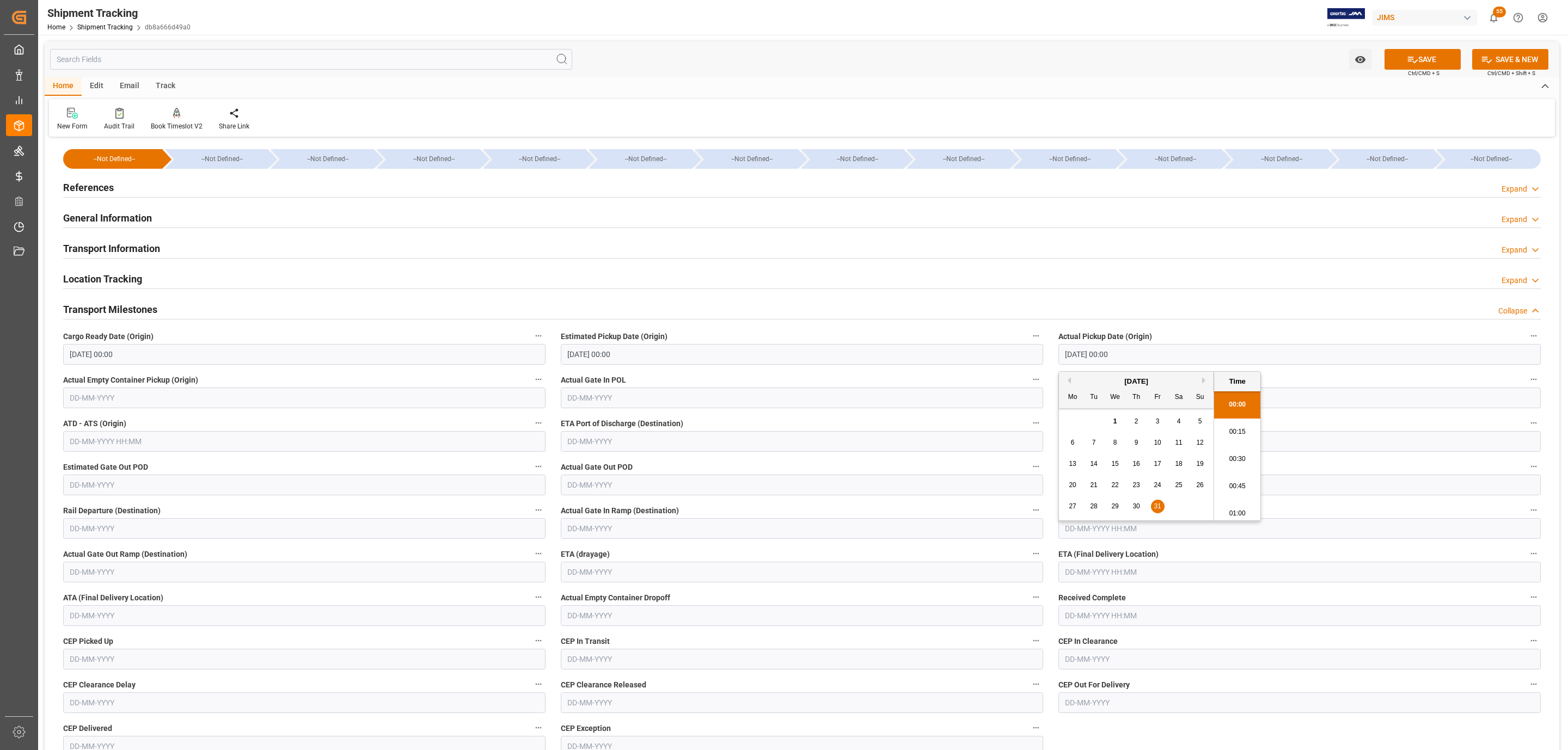
click at [1153, 482] on div "24" at bounding box center [1158, 485] width 14 height 13
type input "24-10-2025 00:00"
click at [979, 418] on label "ETA Port of Discharge (Destination)" at bounding box center [802, 423] width 483 height 16
click at [1029, 418] on button "ETA Port of Discharge (Destination)" at bounding box center [1036, 422] width 14 height 14
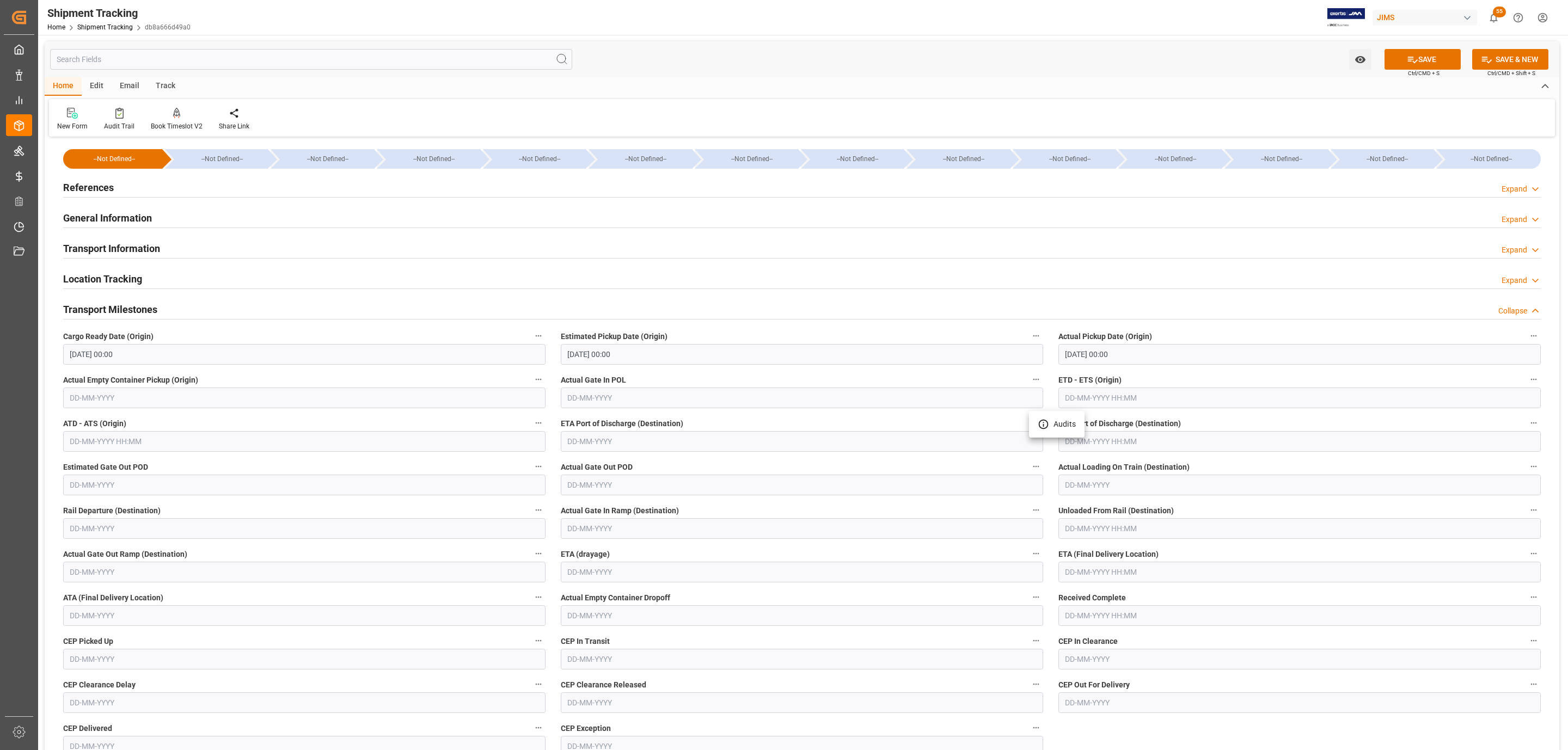
click at [1100, 399] on div at bounding box center [784, 375] width 1568 height 750
click at [1081, 397] on input "text" at bounding box center [1300, 398] width 483 height 21
click at [1117, 549] on span "29" at bounding box center [1114, 549] width 7 height 7
type input "29-10-2025 00:00"
click at [1410, 64] on button "SAVE" at bounding box center [1423, 59] width 76 height 21
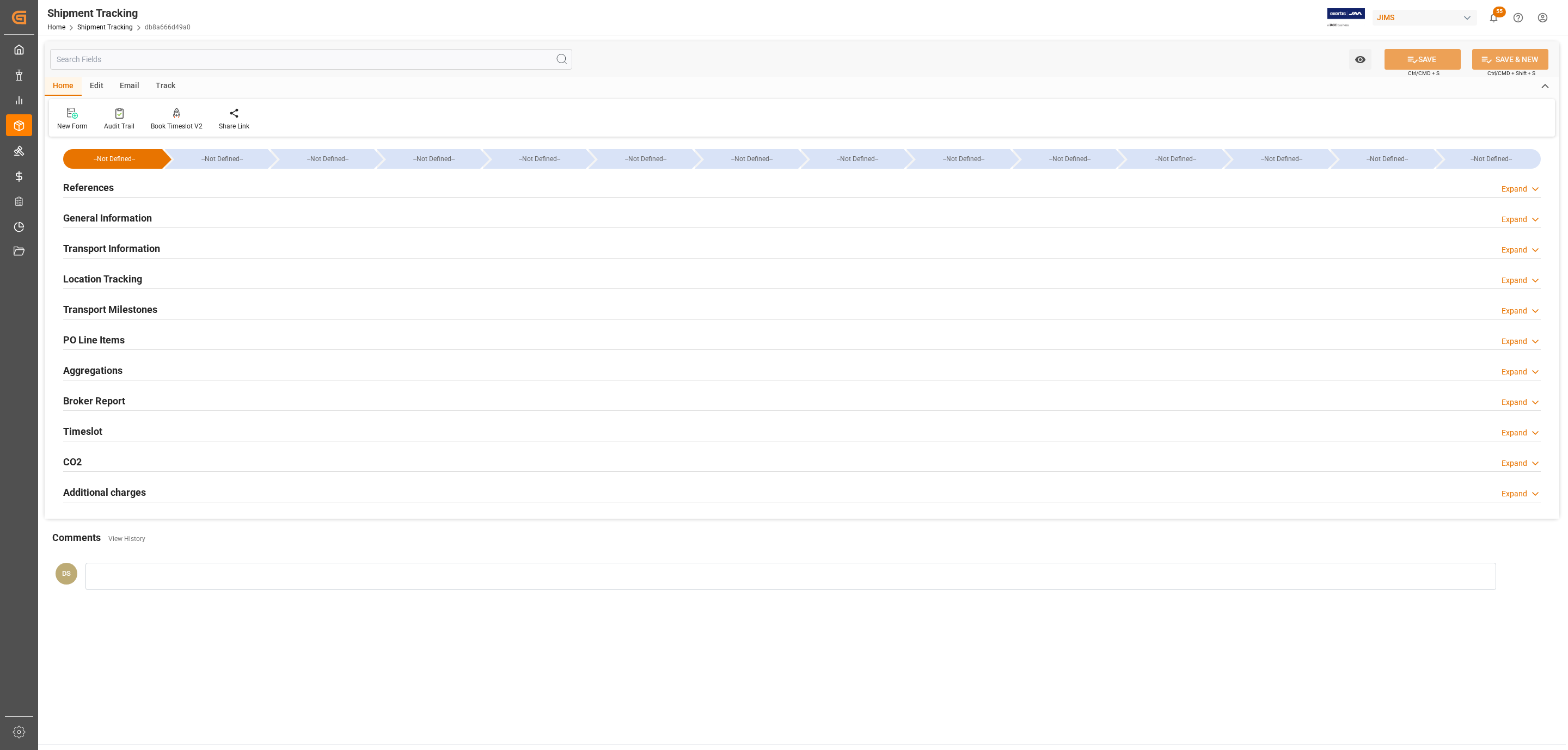
click at [103, 183] on h2 "References" at bounding box center [88, 188] width 51 height 15
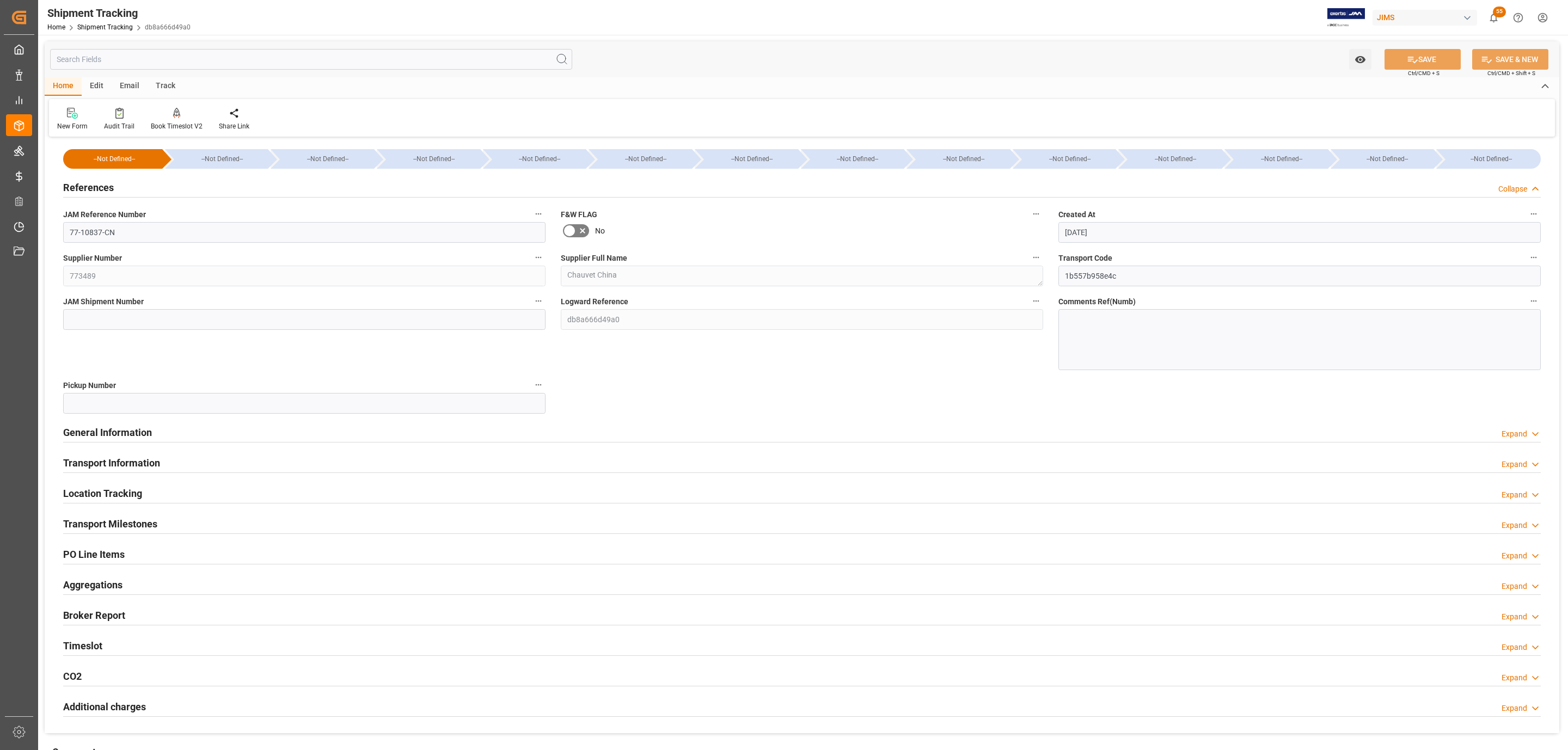
click at [103, 183] on h2 "References" at bounding box center [88, 188] width 51 height 15
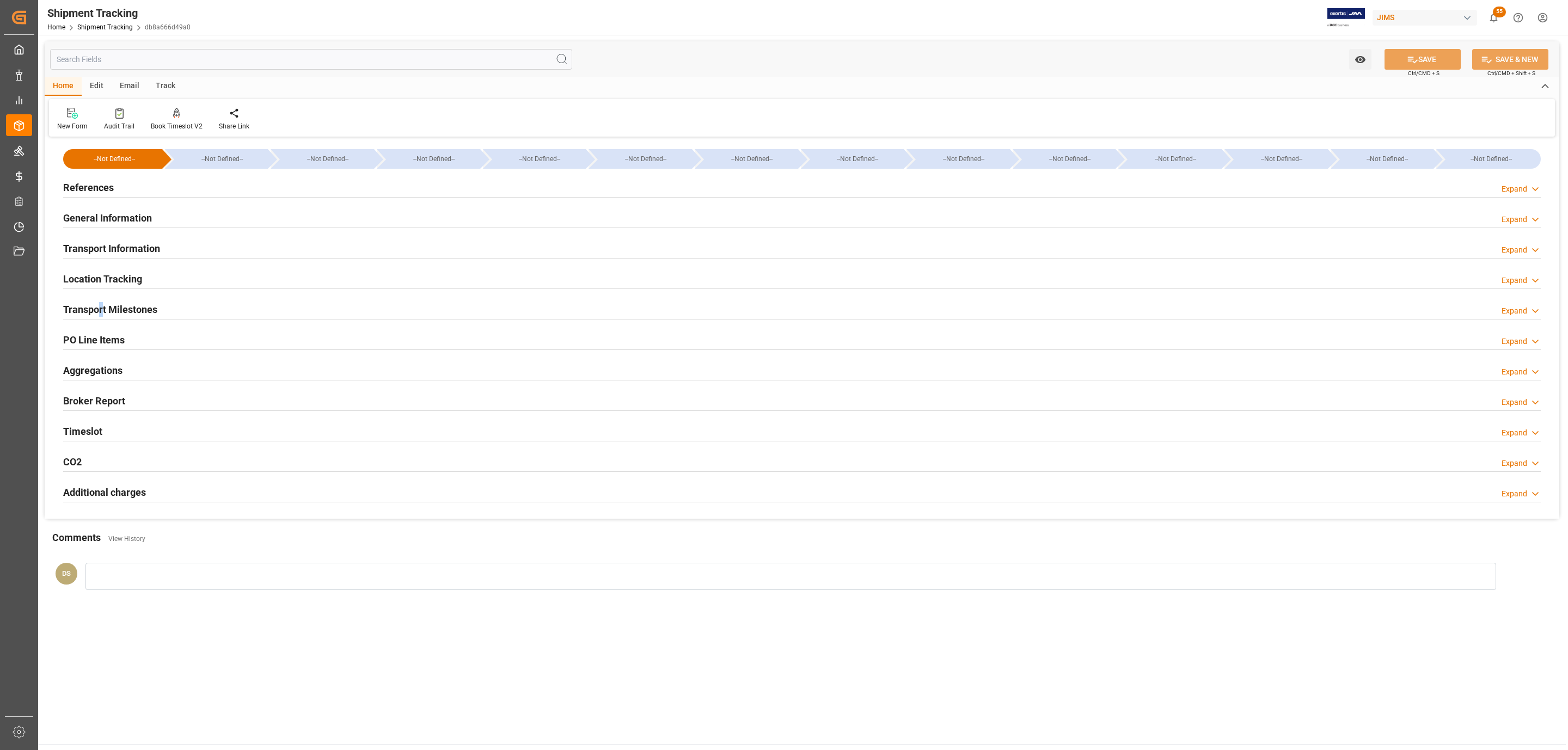
drag, startPoint x: 100, startPoint y: 307, endPoint x: 406, endPoint y: 374, distance: 313.2
click at [101, 307] on h2 "Transport Milestones" at bounding box center [109, 309] width 94 height 15
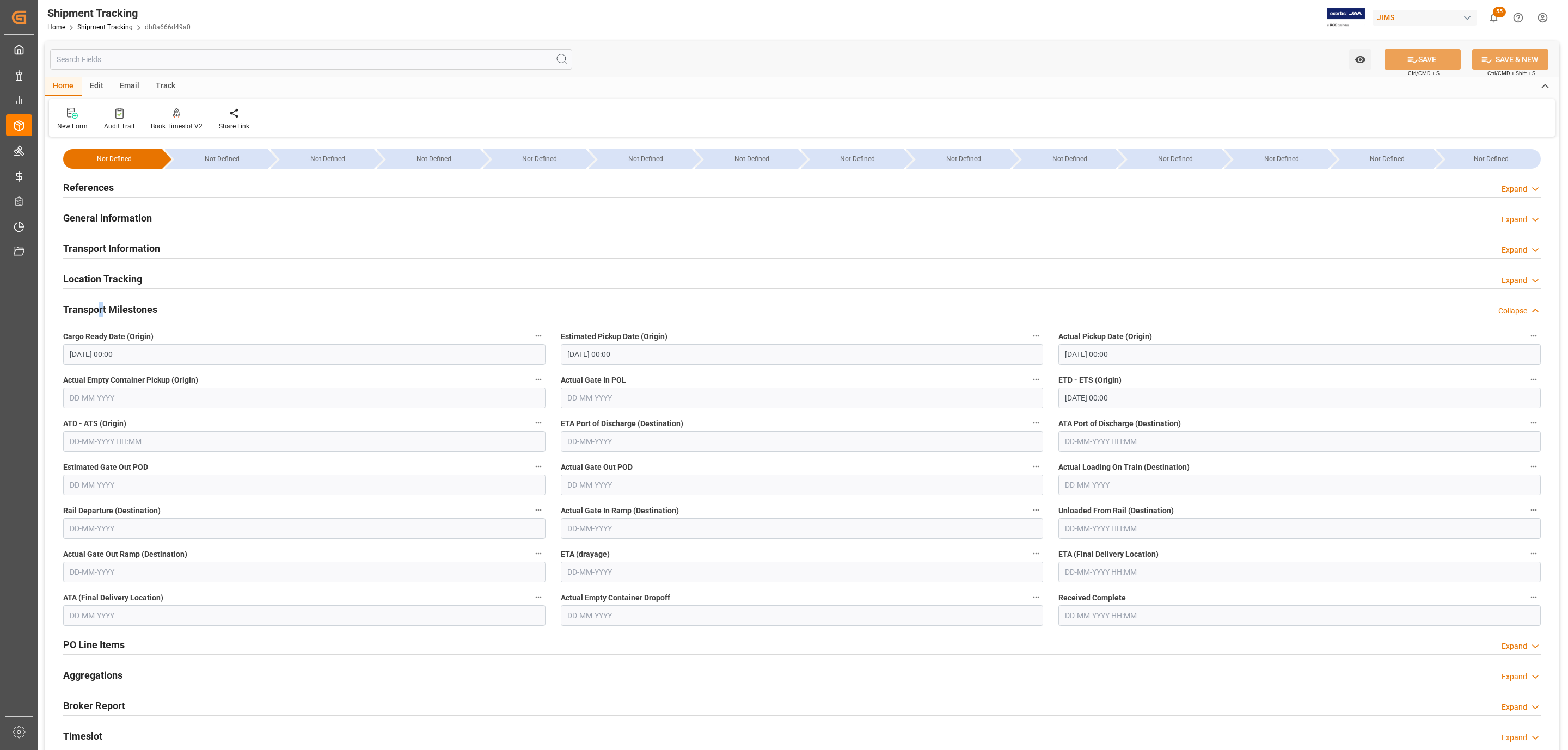
click at [589, 445] on input "text" at bounding box center [802, 441] width 483 height 21
click at [581, 503] on div "29 30 1 2 3 4 5" at bounding box center [639, 508] width 149 height 21
click at [572, 593] on span "27" at bounding box center [574, 593] width 7 height 7
type input "[DATE]"
click at [1088, 573] on input "text" at bounding box center [1300, 572] width 483 height 21
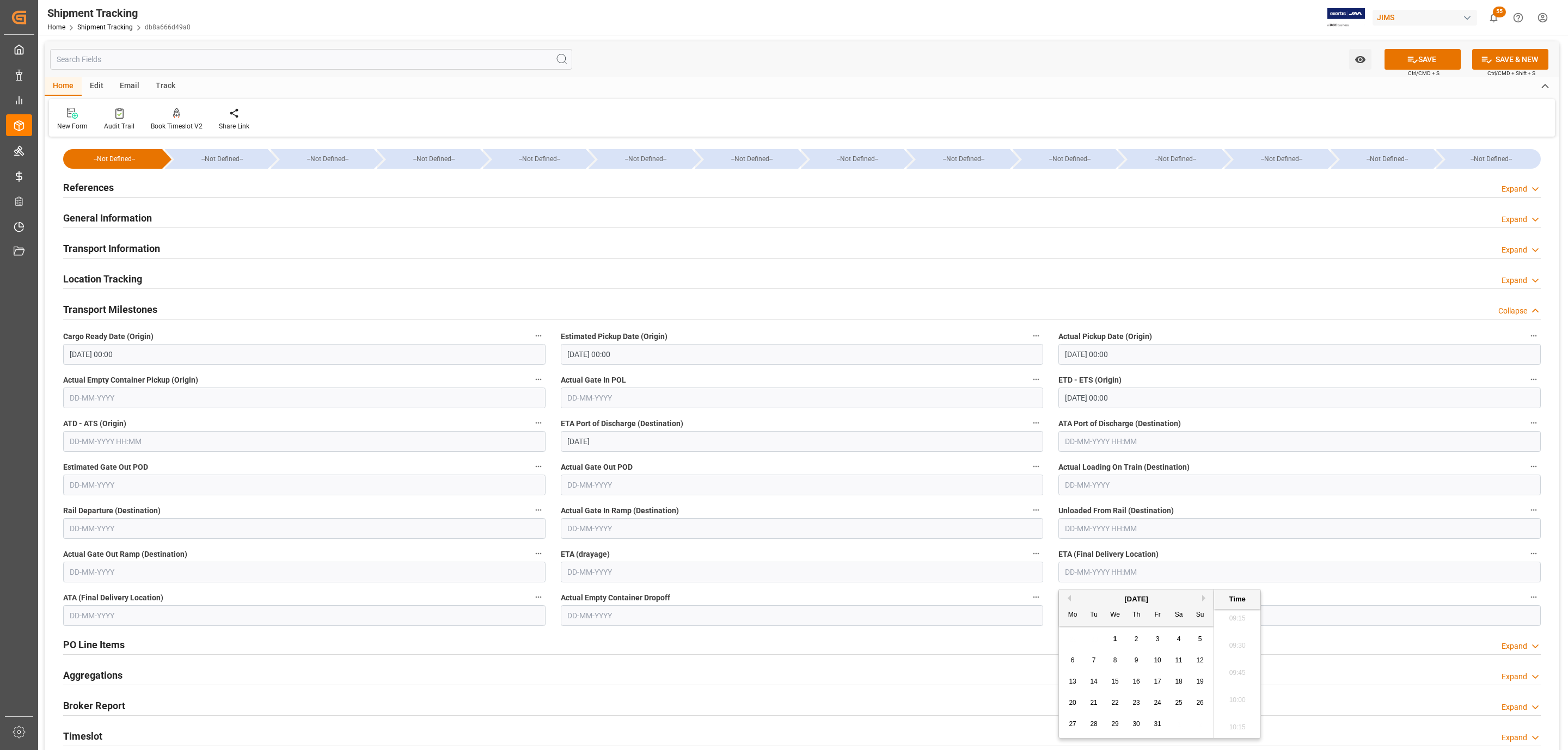
click at [1173, 596] on div "[DATE]" at bounding box center [1136, 599] width 155 height 11
click at [1201, 595] on div "[DATE]" at bounding box center [1136, 599] width 155 height 11
click at [1204, 600] on button "Next Month" at bounding box center [1206, 599] width 7 height 7
click at [1158, 659] on span "7" at bounding box center [1158, 660] width 4 height 7
type input "07-11-2025 00:00"
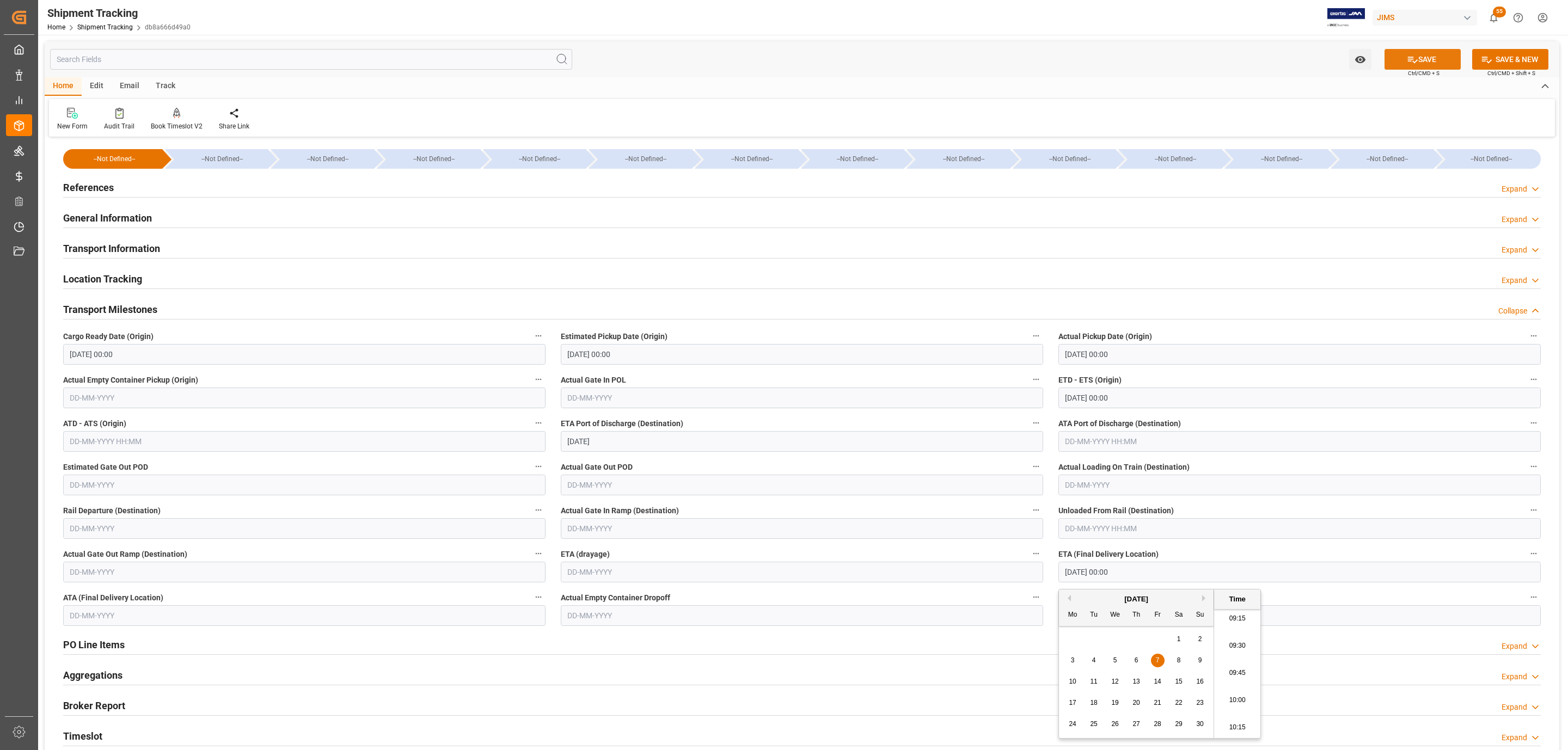
click at [1400, 60] on button "SAVE" at bounding box center [1423, 59] width 76 height 21
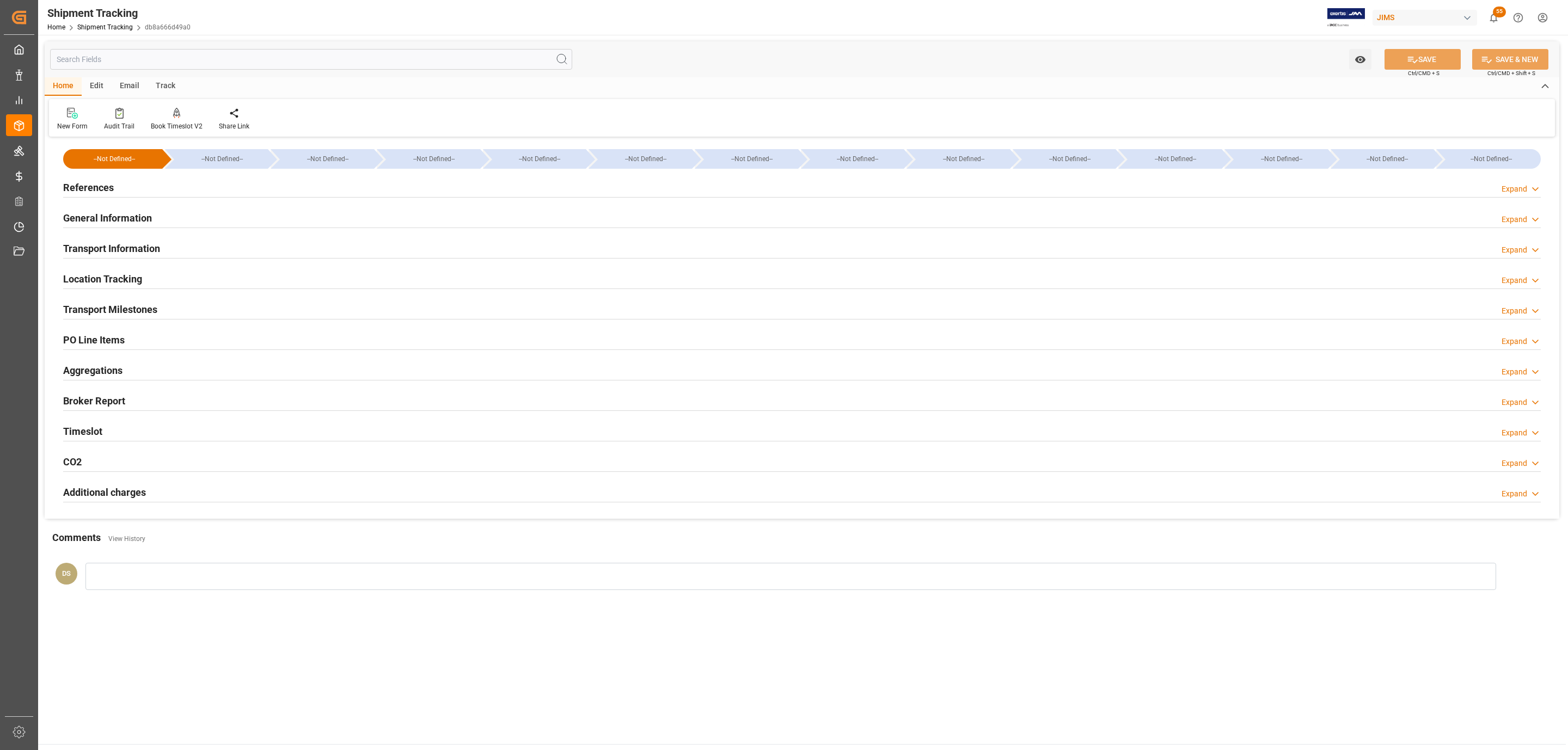
click at [145, 251] on h2 "Transport Information" at bounding box center [111, 249] width 97 height 15
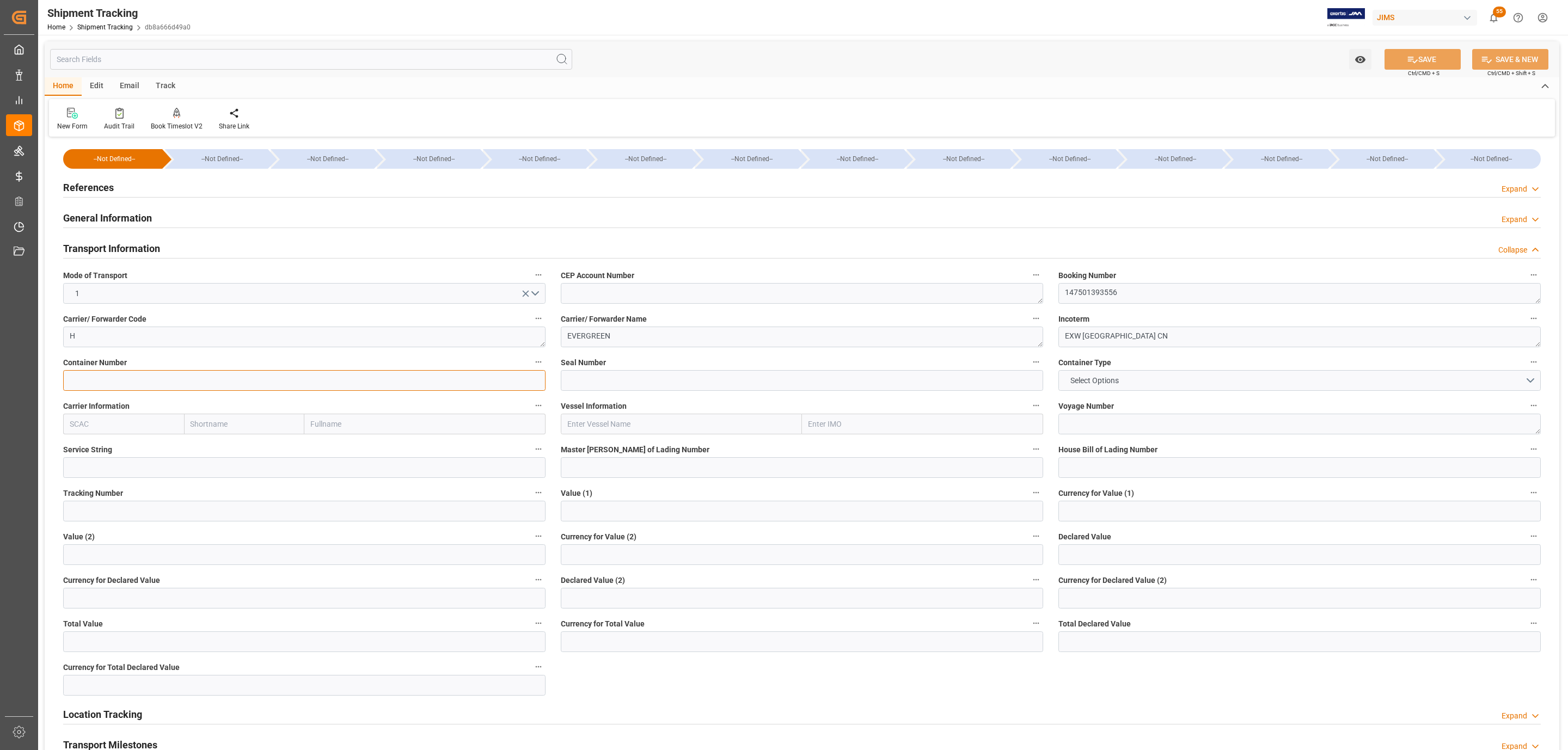
click at [105, 379] on input at bounding box center [304, 380] width 483 height 21
paste input "EMCU8393051"
type input "EMCU8393051"
click at [1421, 54] on button "SAVE" at bounding box center [1423, 59] width 76 height 21
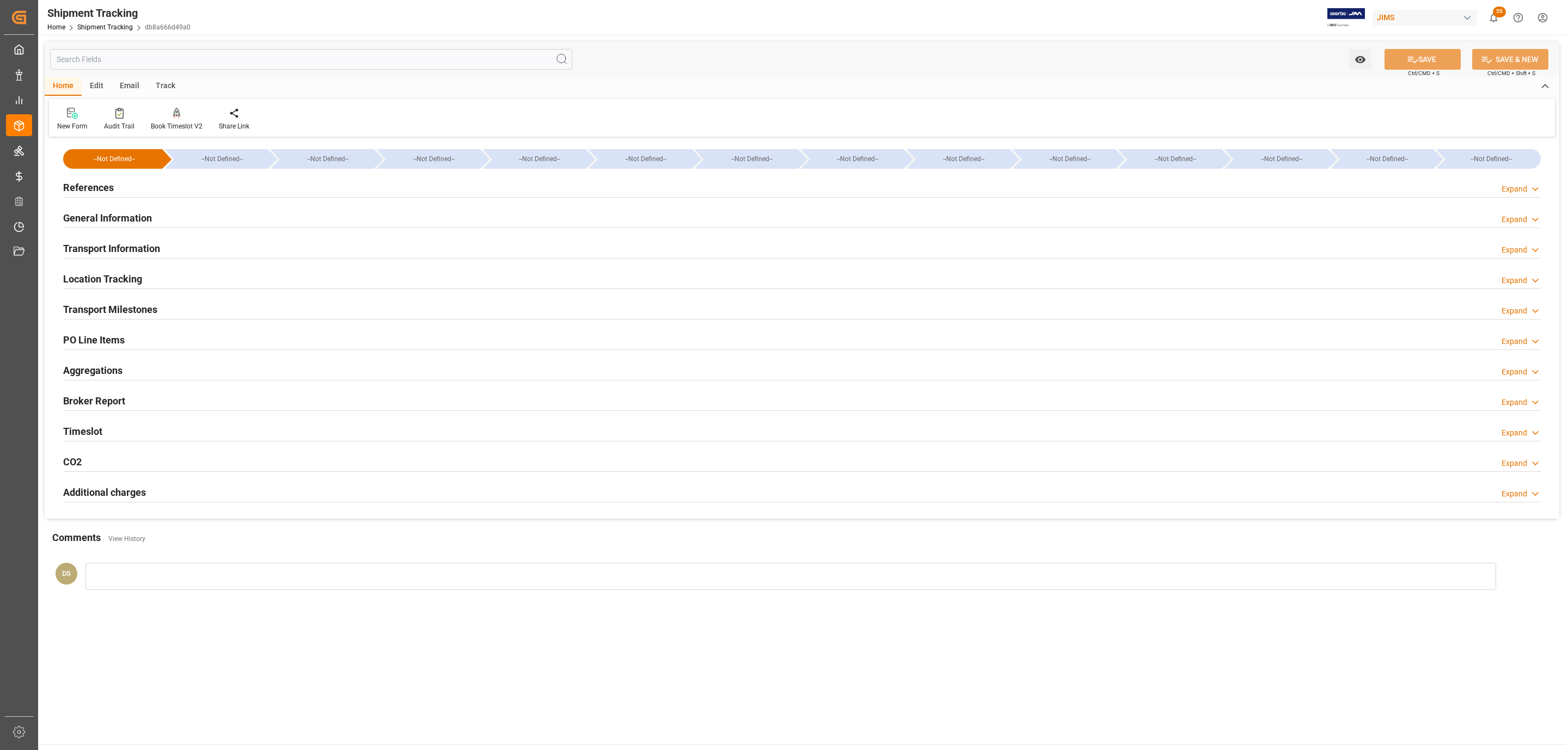
click at [106, 295] on div "Transport Milestones Expand" at bounding box center [802, 309] width 1493 height 30
click at [130, 249] on h2 "Transport Information" at bounding box center [111, 249] width 97 height 15
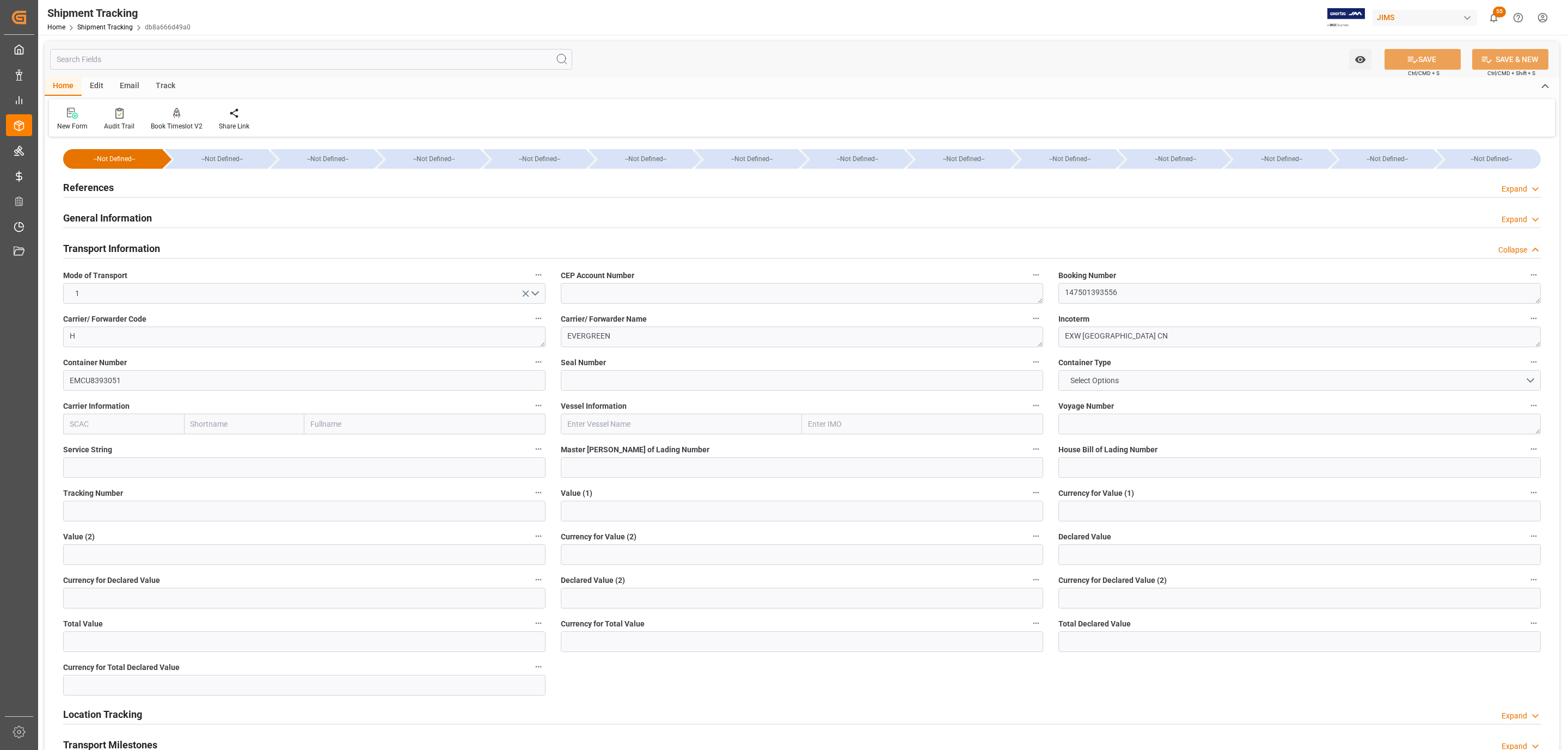
paste input "HUI HAI LONG 168 250929"
drag, startPoint x: 670, startPoint y: 428, endPoint x: 619, endPoint y: 428, distance: 51.0
click at [619, 428] on input "HUI HAI LONG 168 250929" at bounding box center [681, 424] width 241 height 21
type input "H"
click at [131, 247] on h2 "Transport Information" at bounding box center [111, 249] width 97 height 15
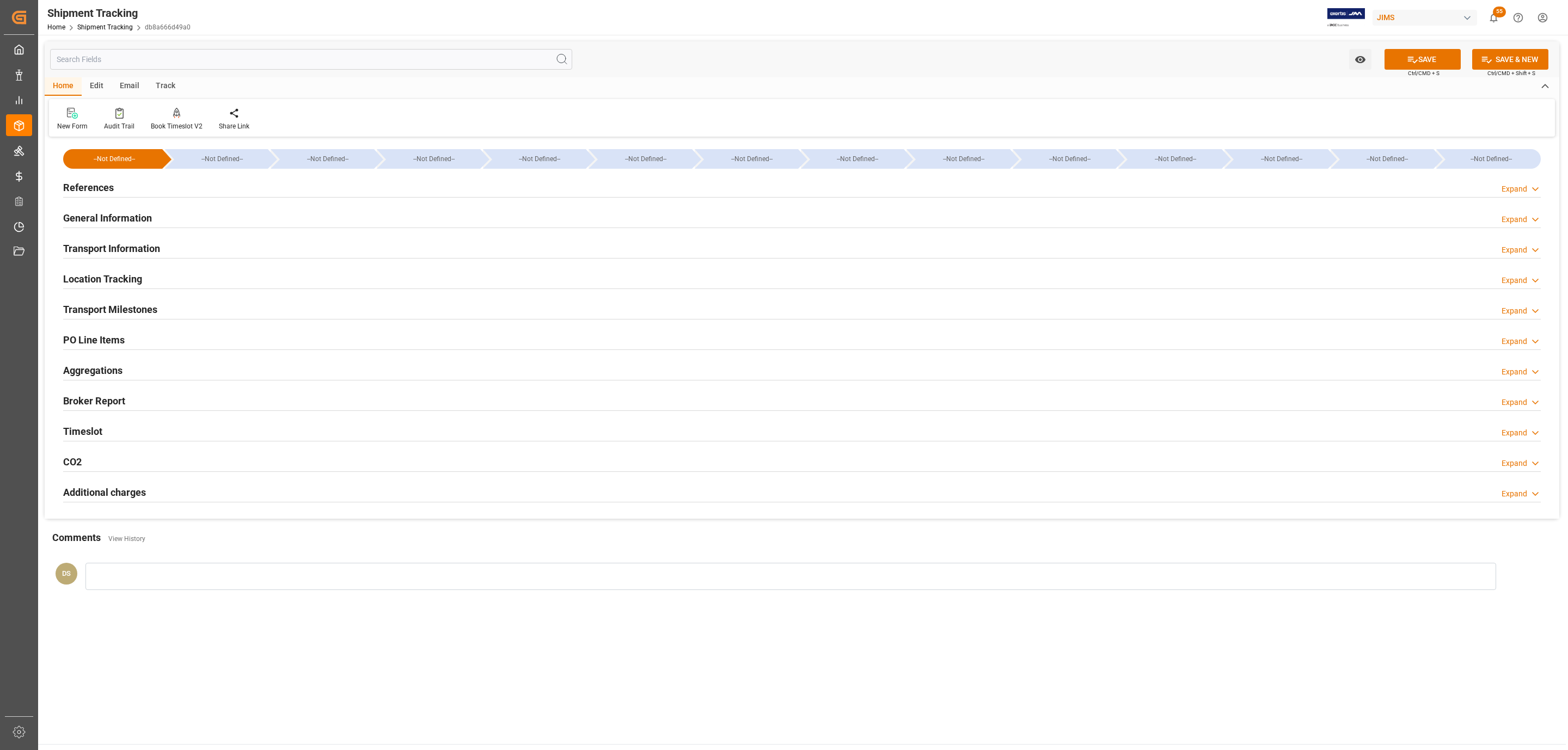
click at [107, 310] on h2 "Transport Milestones" at bounding box center [109, 309] width 94 height 15
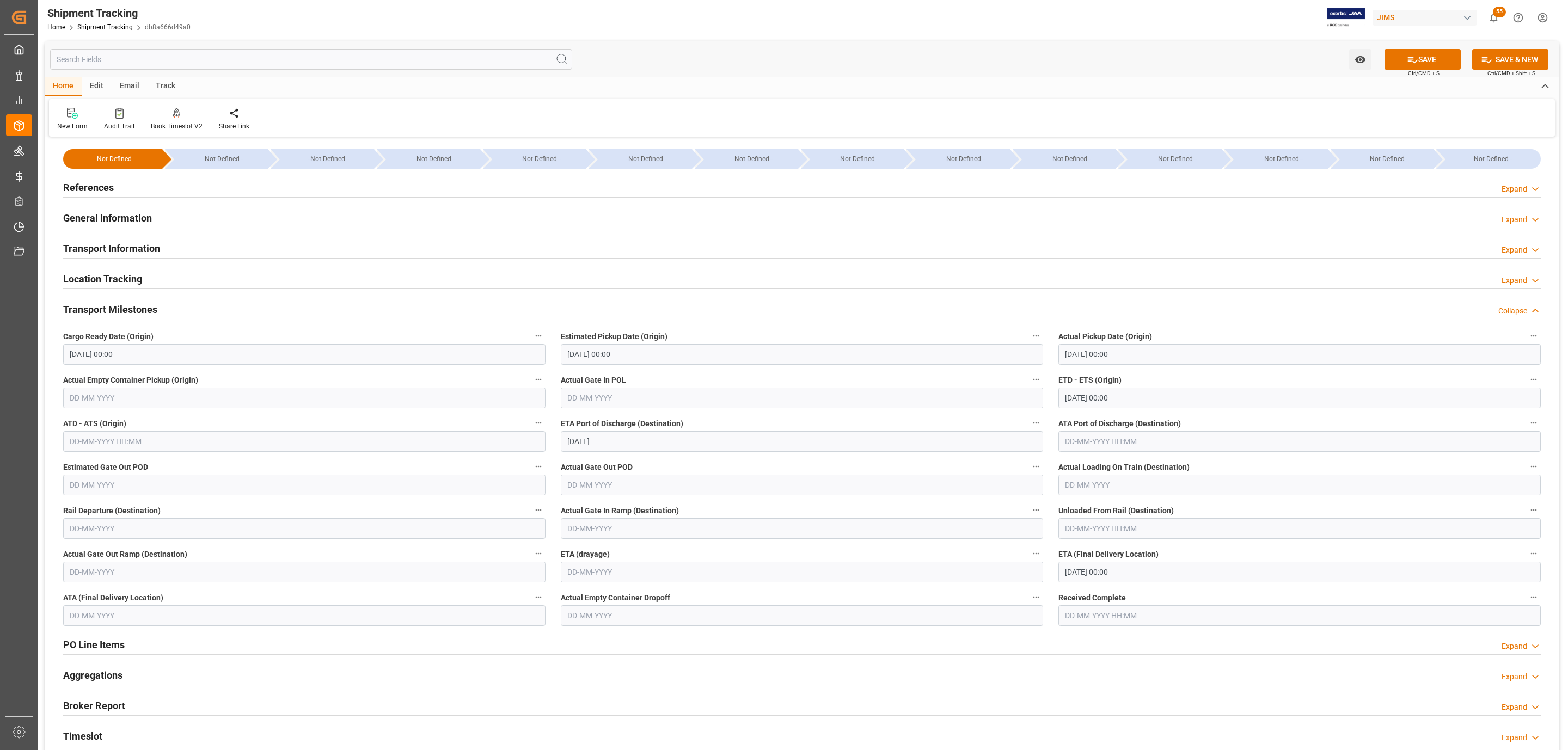
click at [624, 357] on input "24-10-2025 00:00" at bounding box center [802, 354] width 483 height 21
click at [679, 484] on span "25" at bounding box center [681, 484] width 7 height 7
type input "25-10-2025 00:00"
click at [1145, 351] on input "24-10-2025 00:00" at bounding box center [1300, 354] width 483 height 21
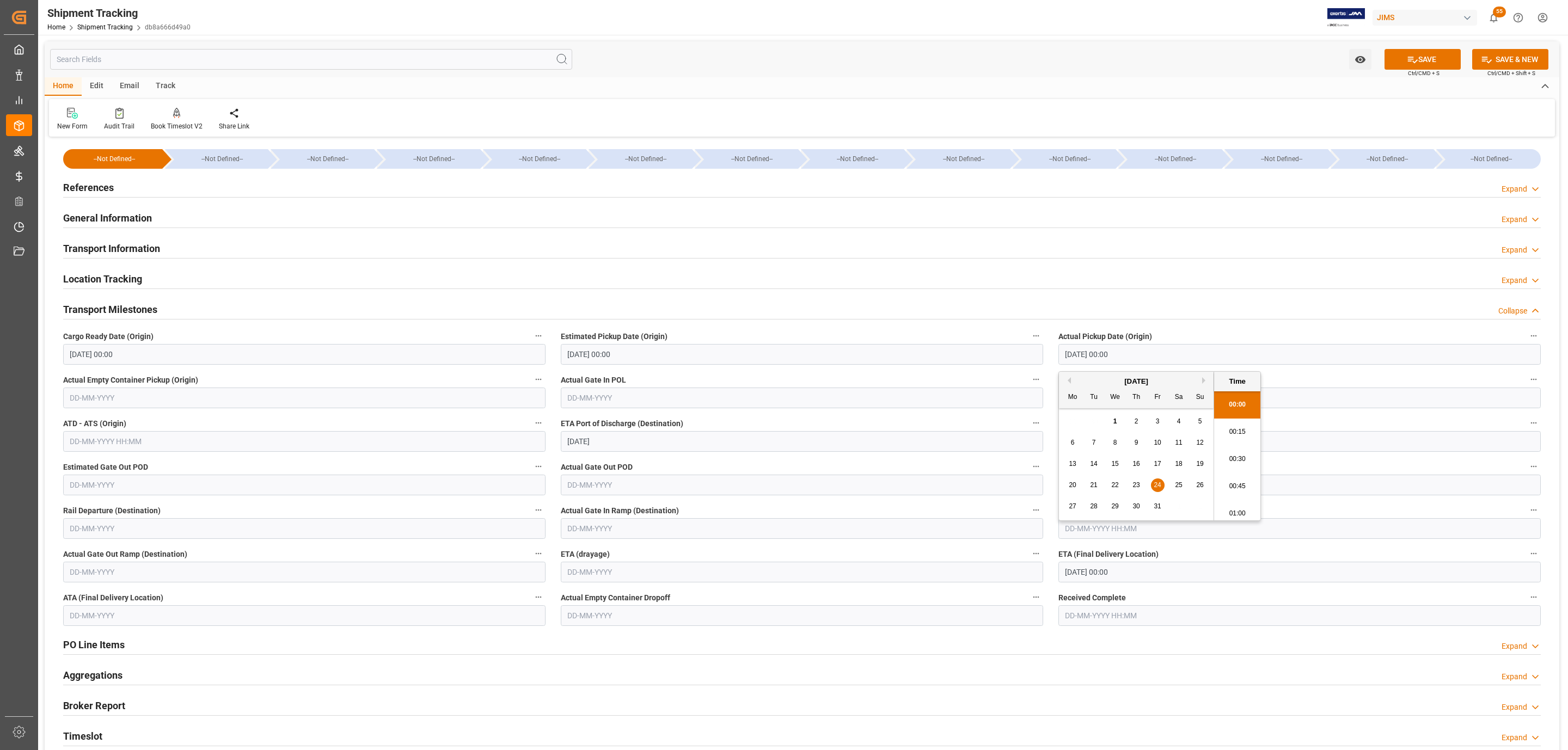
click at [1175, 486] on div "25" at bounding box center [1179, 485] width 14 height 13
type input "25-10-2025 00:00"
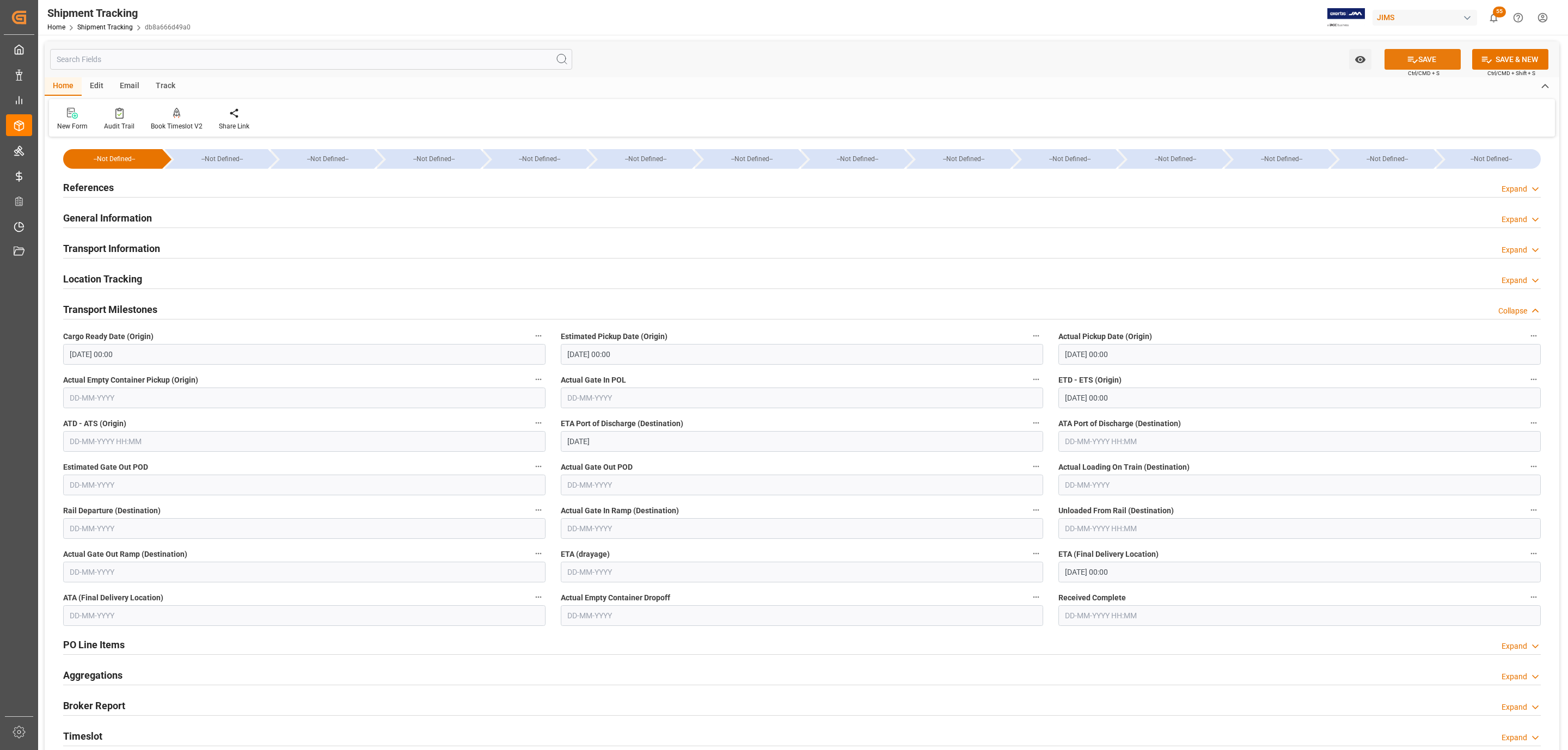
click at [1410, 63] on icon at bounding box center [1413, 59] width 11 height 11
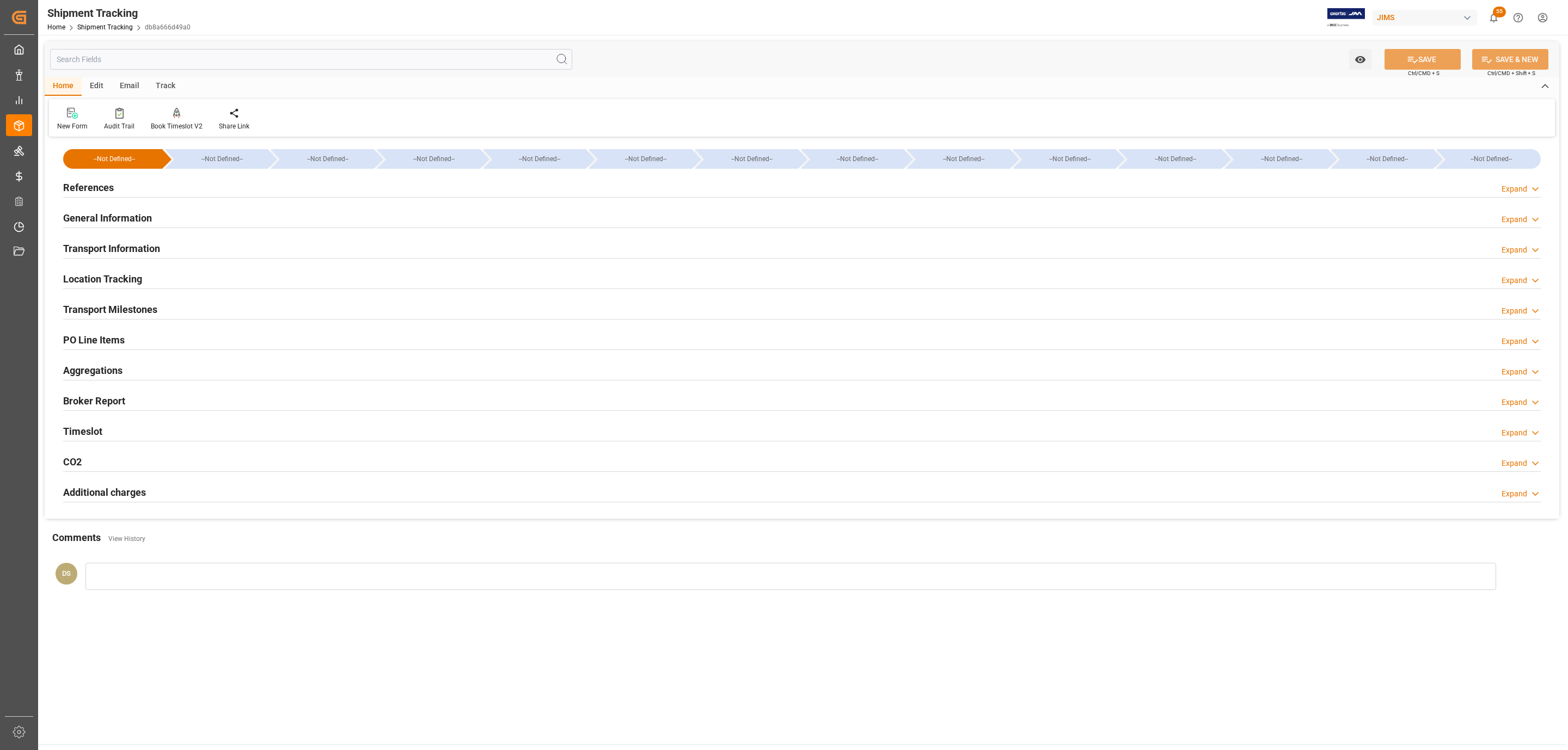
click at [189, 245] on div "Transport Information Expand" at bounding box center [802, 247] width 1477 height 21
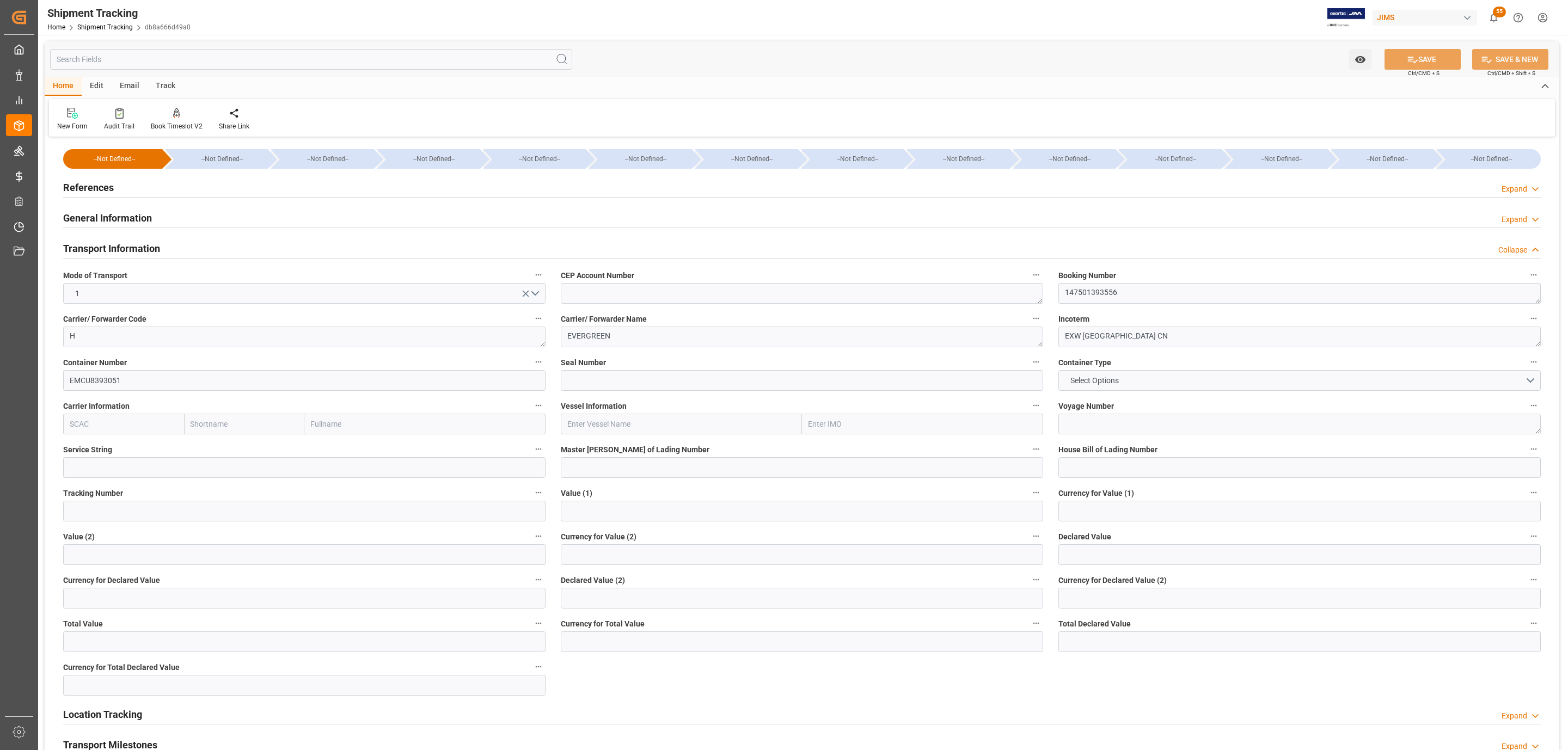
click at [606, 418] on input "text" at bounding box center [681, 424] width 241 height 21
paste input "HUI HAI LONG"
type input "HUI HAI LONG"
click at [1134, 419] on textarea at bounding box center [1300, 424] width 483 height 21
click at [1113, 422] on textarea at bounding box center [1300, 424] width 483 height 21
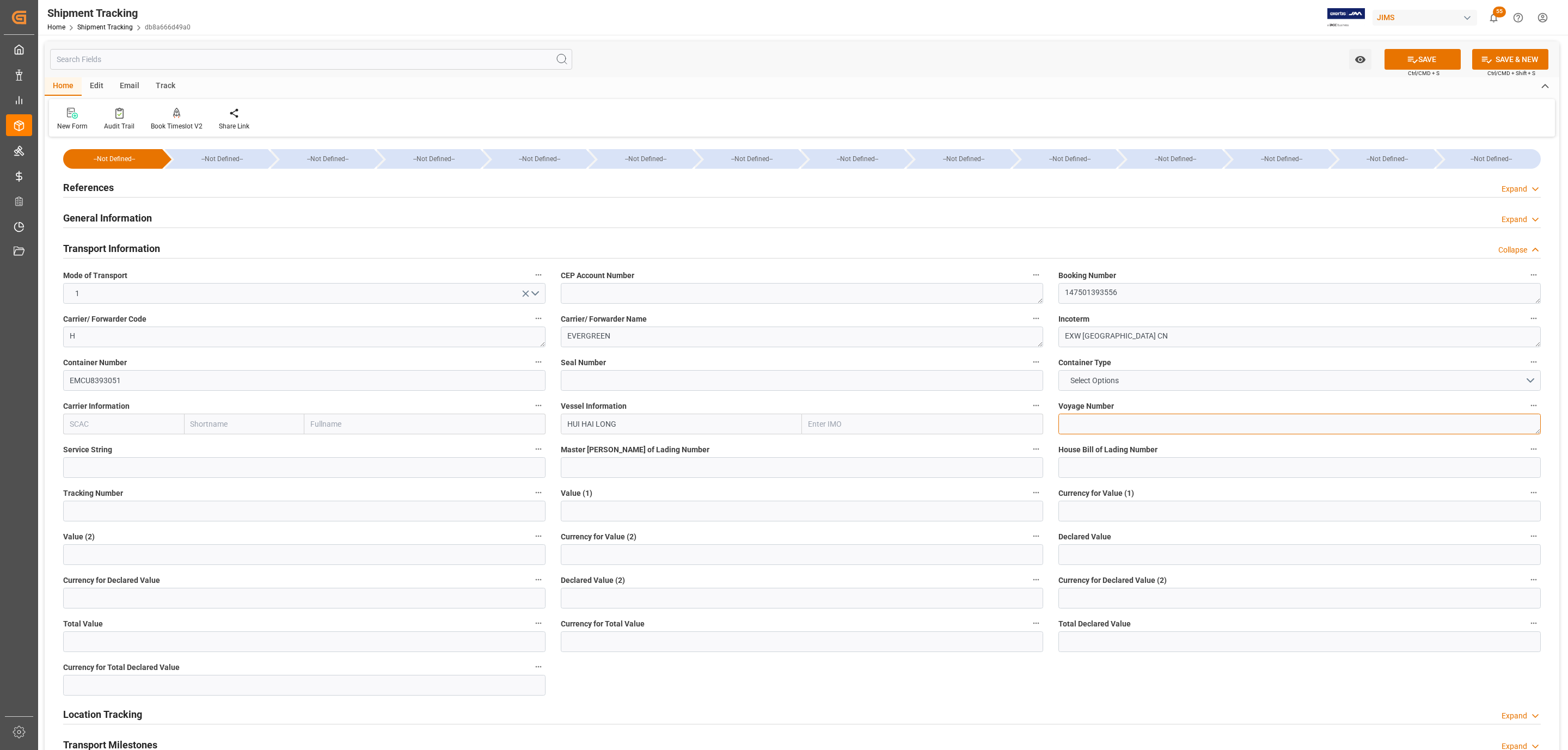
paste textarea "168 250929"
type textarea "168 250929"
click at [1408, 54] on icon at bounding box center [1413, 59] width 11 height 11
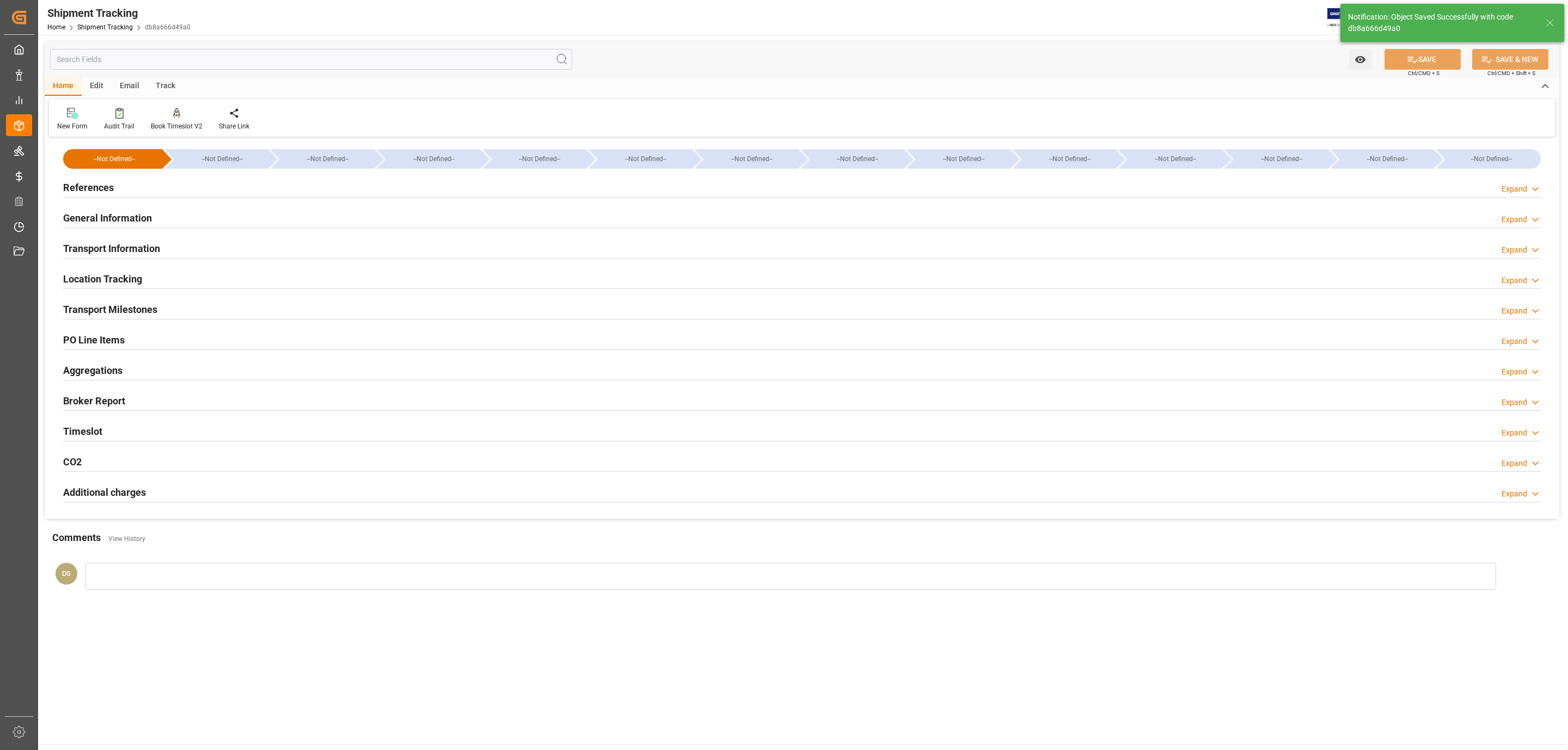
click at [128, 307] on h2 "Transport Milestones" at bounding box center [109, 309] width 94 height 15
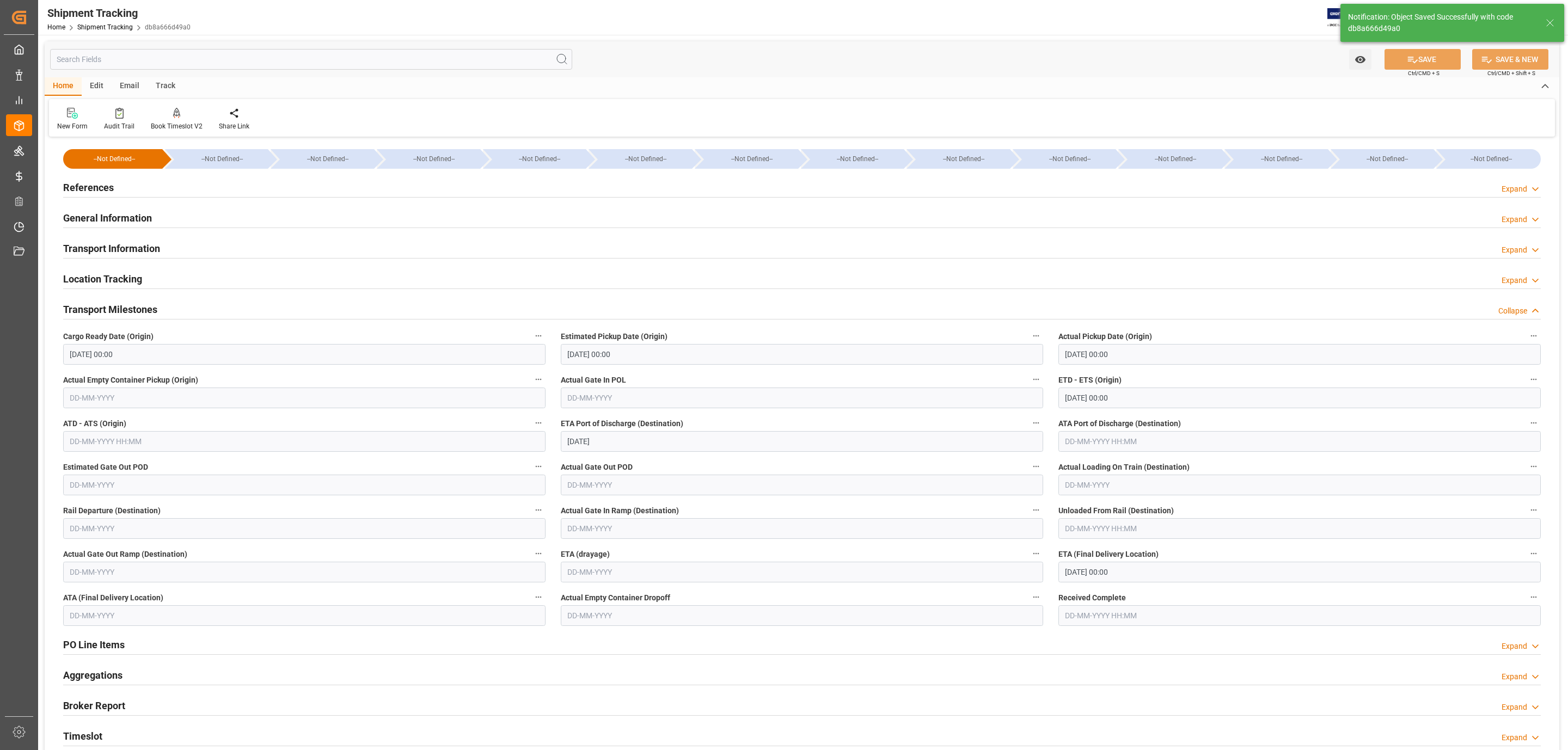
click at [149, 251] on h2 "Transport Information" at bounding box center [111, 249] width 97 height 15
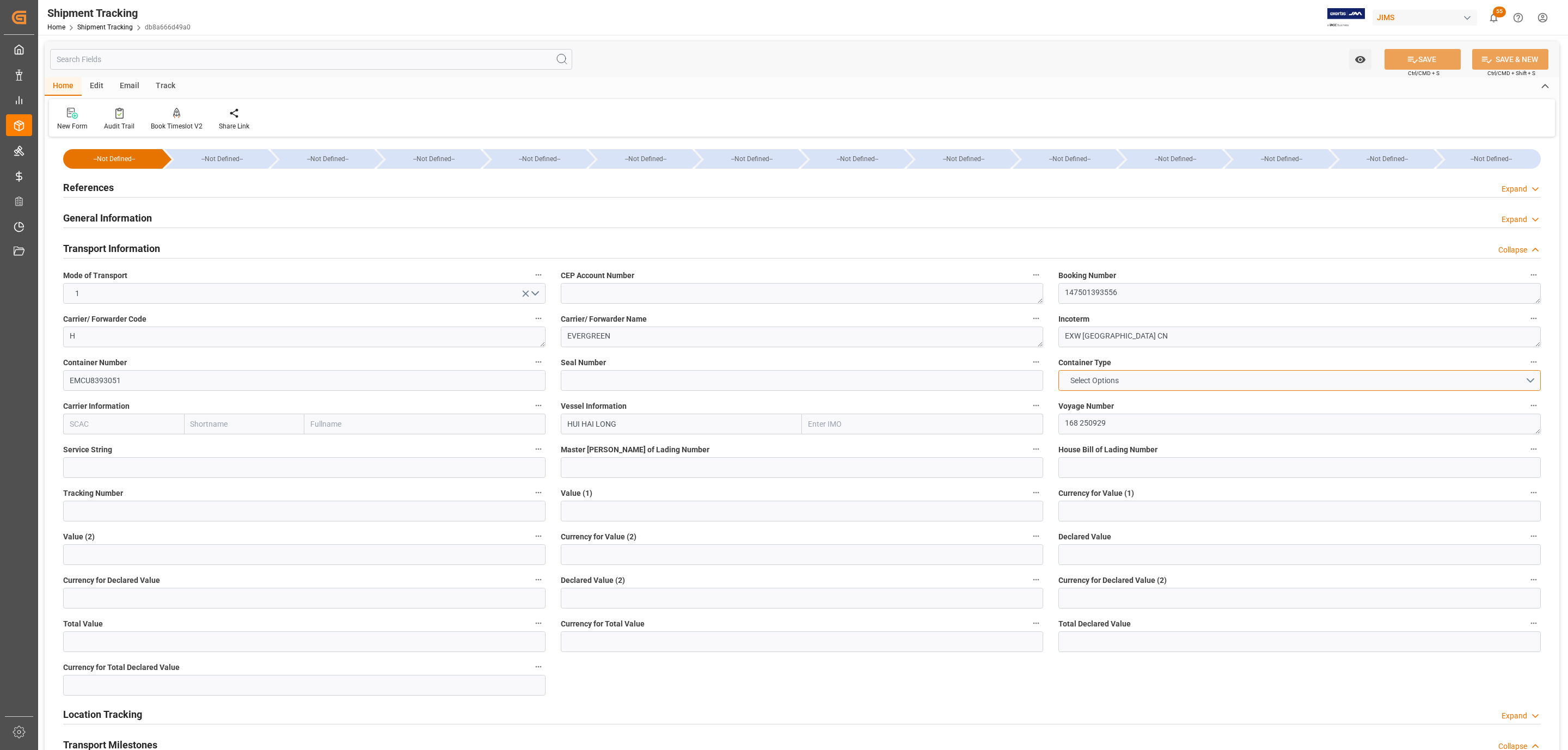
click at [1132, 379] on button "Select Options" at bounding box center [1300, 380] width 483 height 21
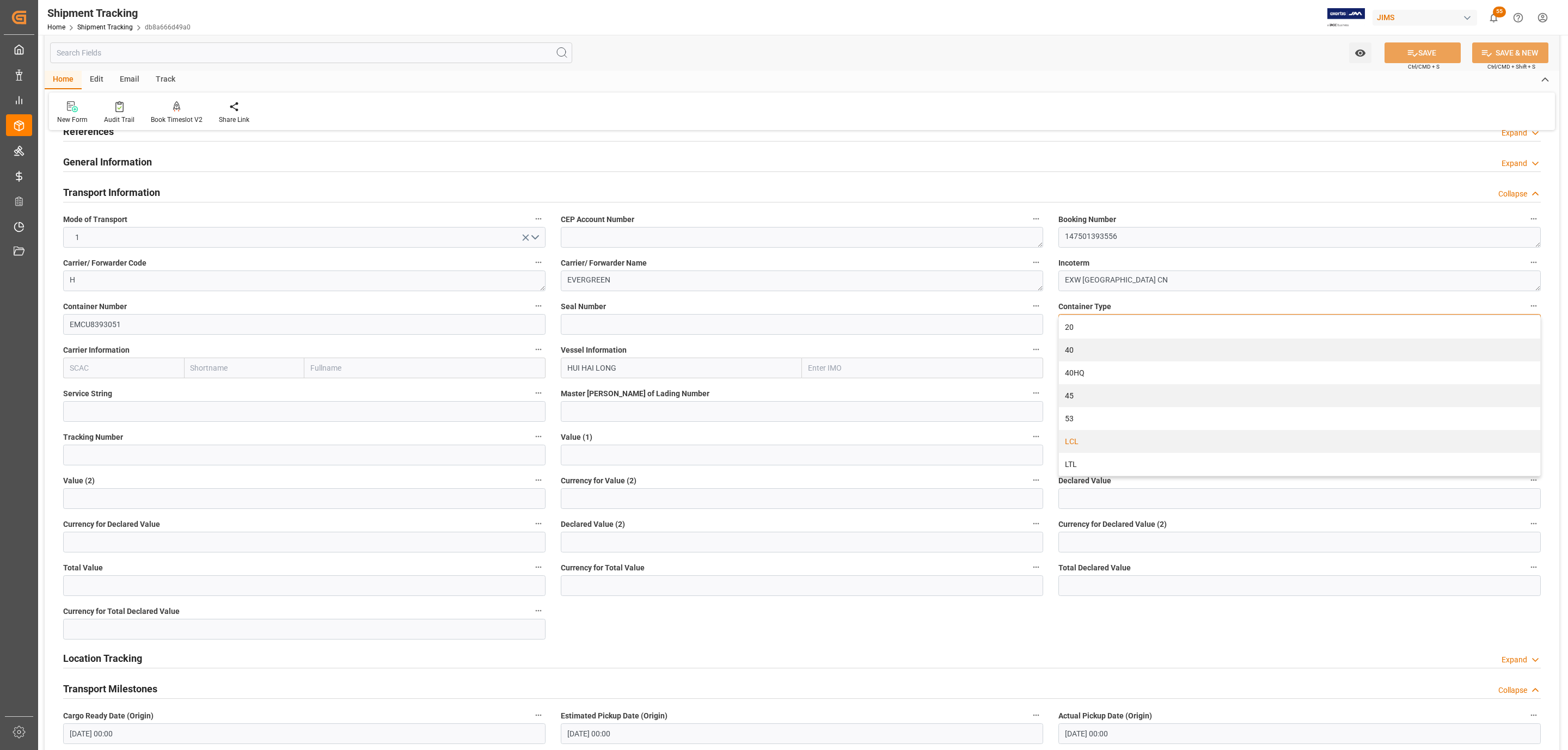
scroll to position [82, 0]
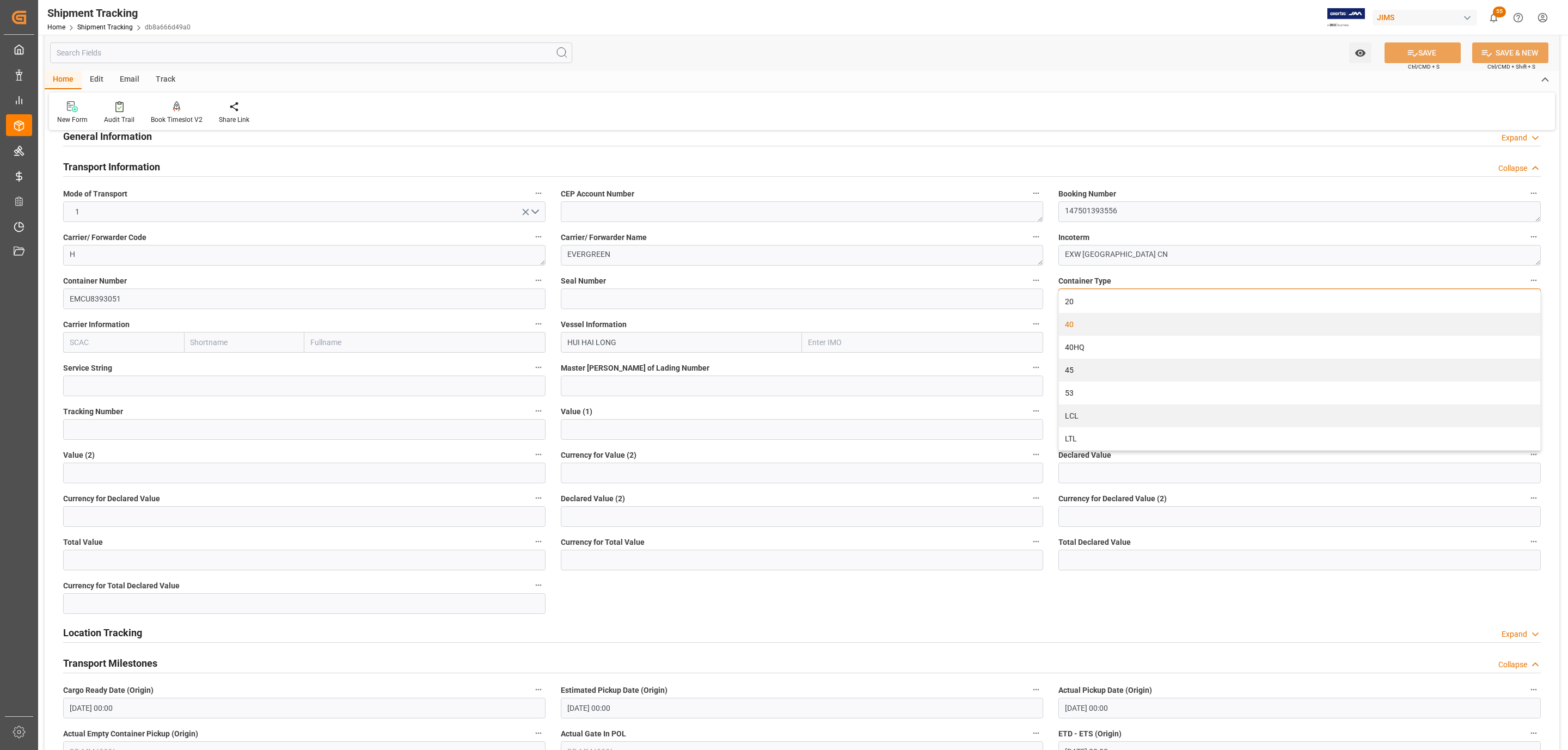
click at [1101, 329] on div "40" at bounding box center [1300, 324] width 481 height 23
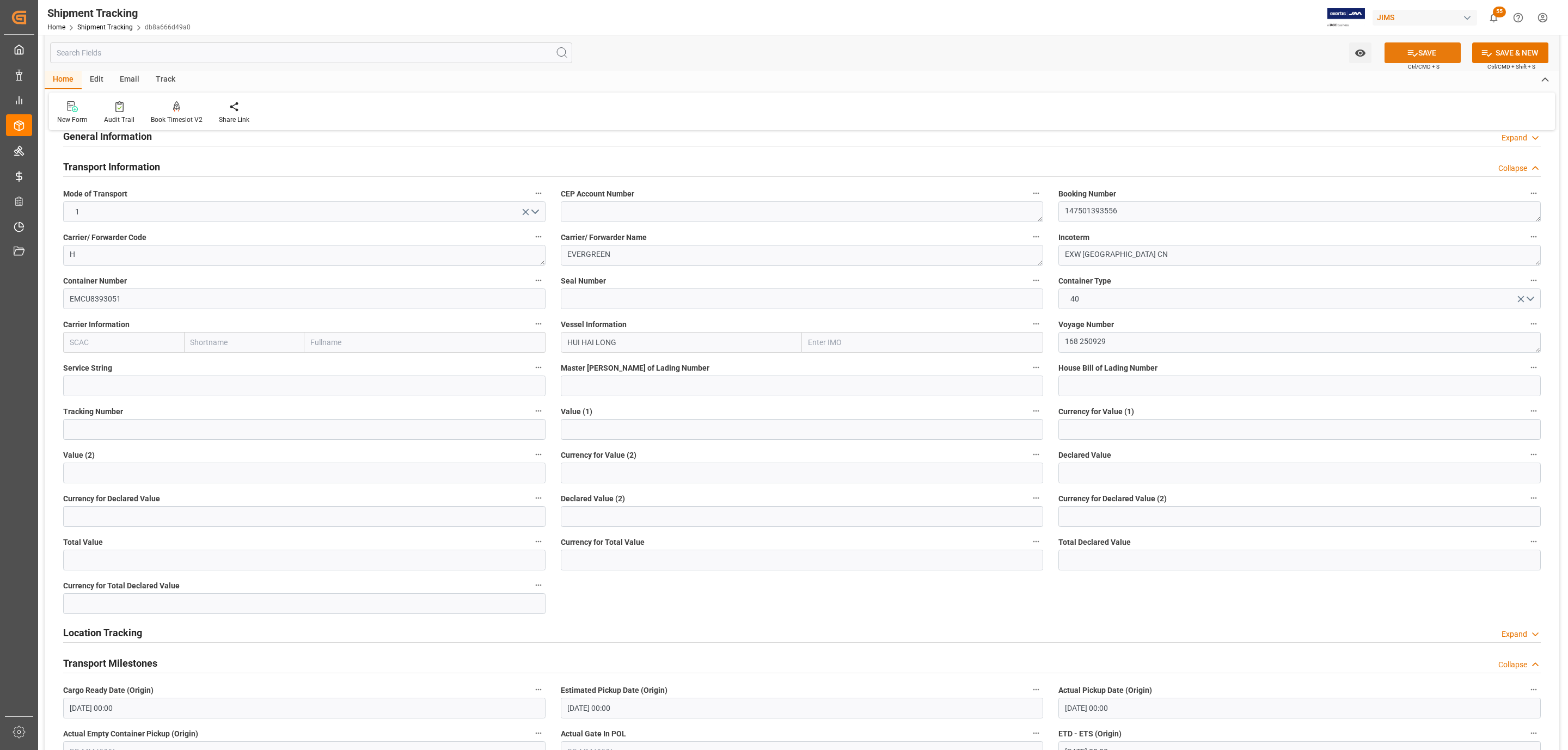
click at [1413, 53] on icon at bounding box center [1413, 53] width 11 height 11
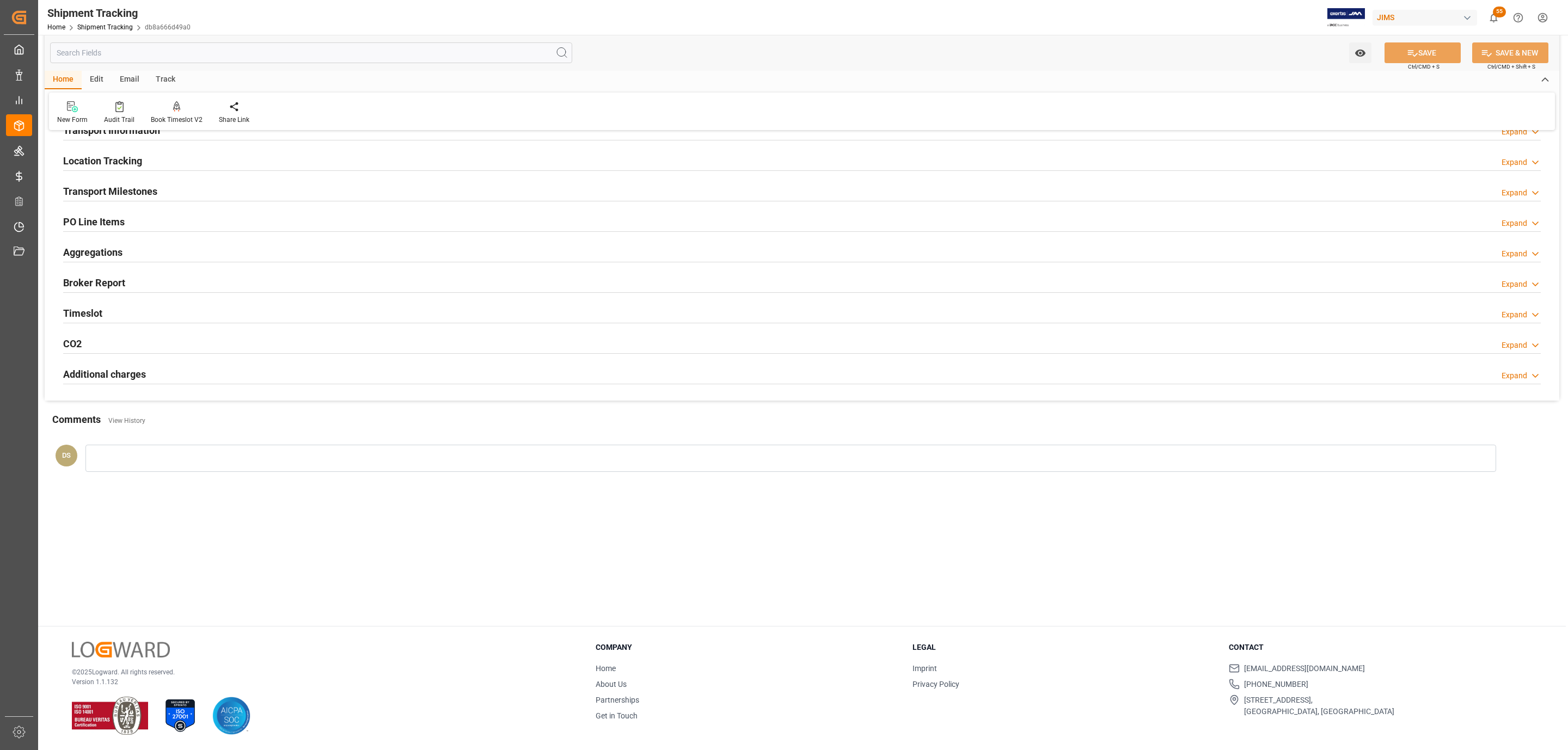
scroll to position [0, 0]
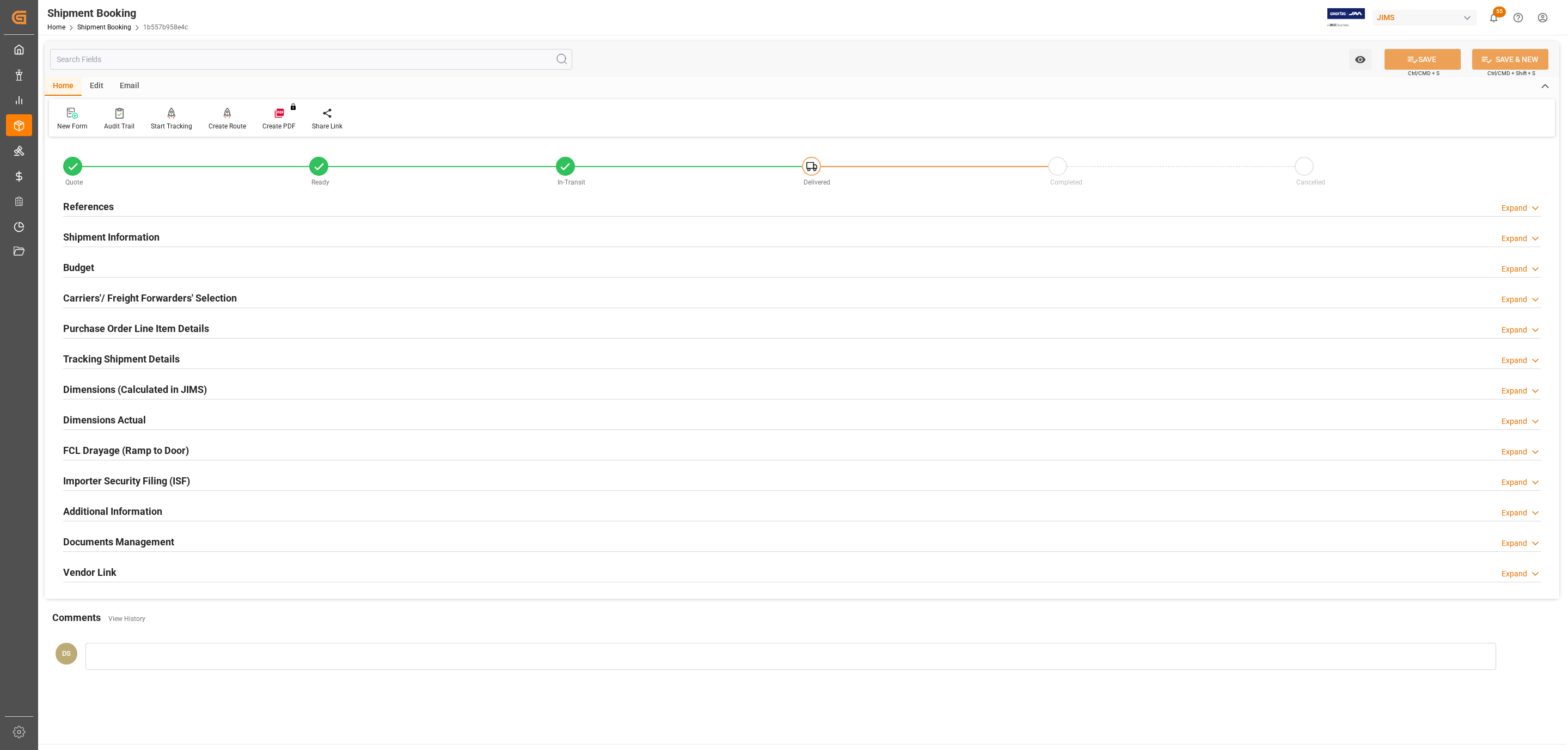
click at [106, 273] on div "Budget Expand" at bounding box center [802, 266] width 1477 height 21
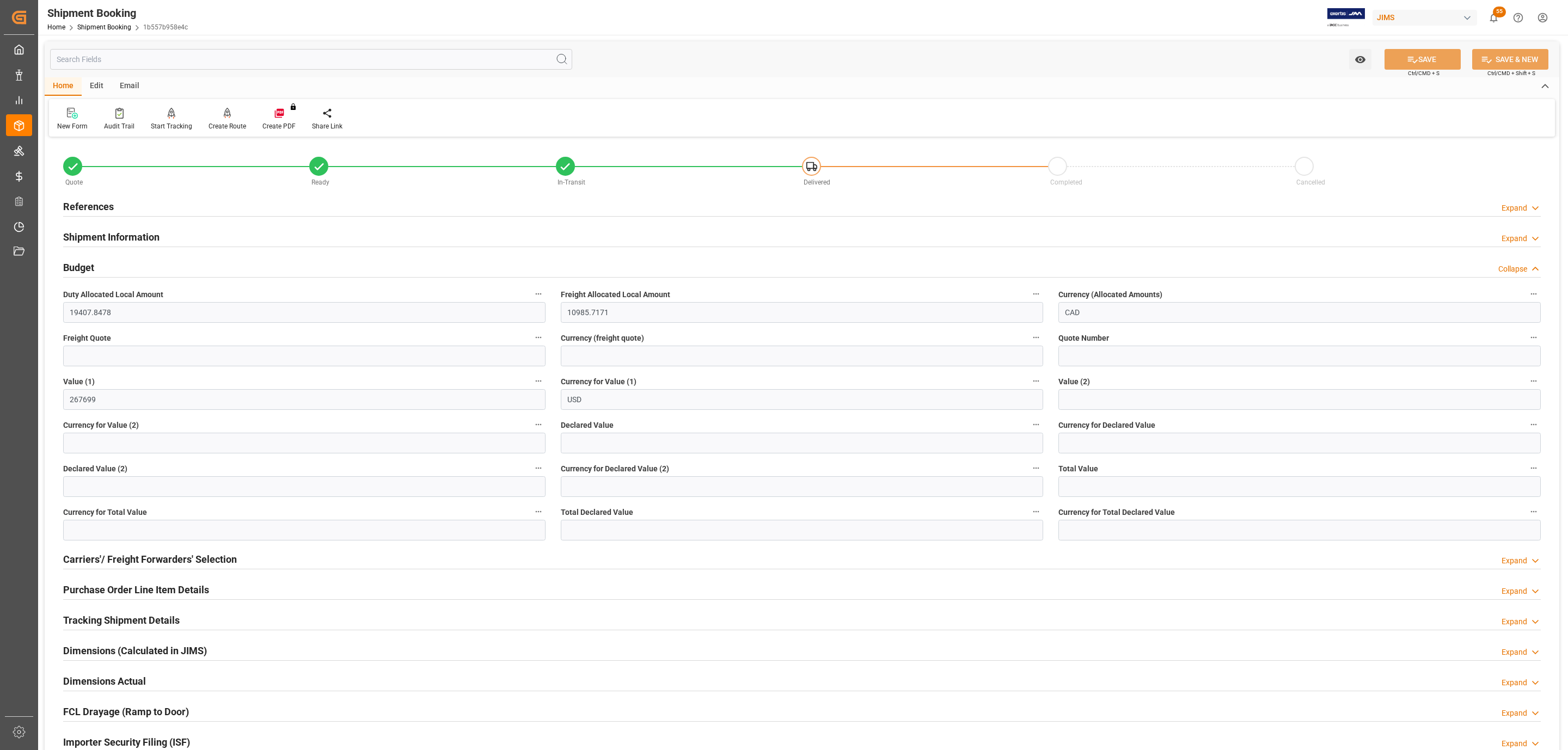
click at [130, 229] on div "Shipment Information" at bounding box center [111, 236] width 97 height 21
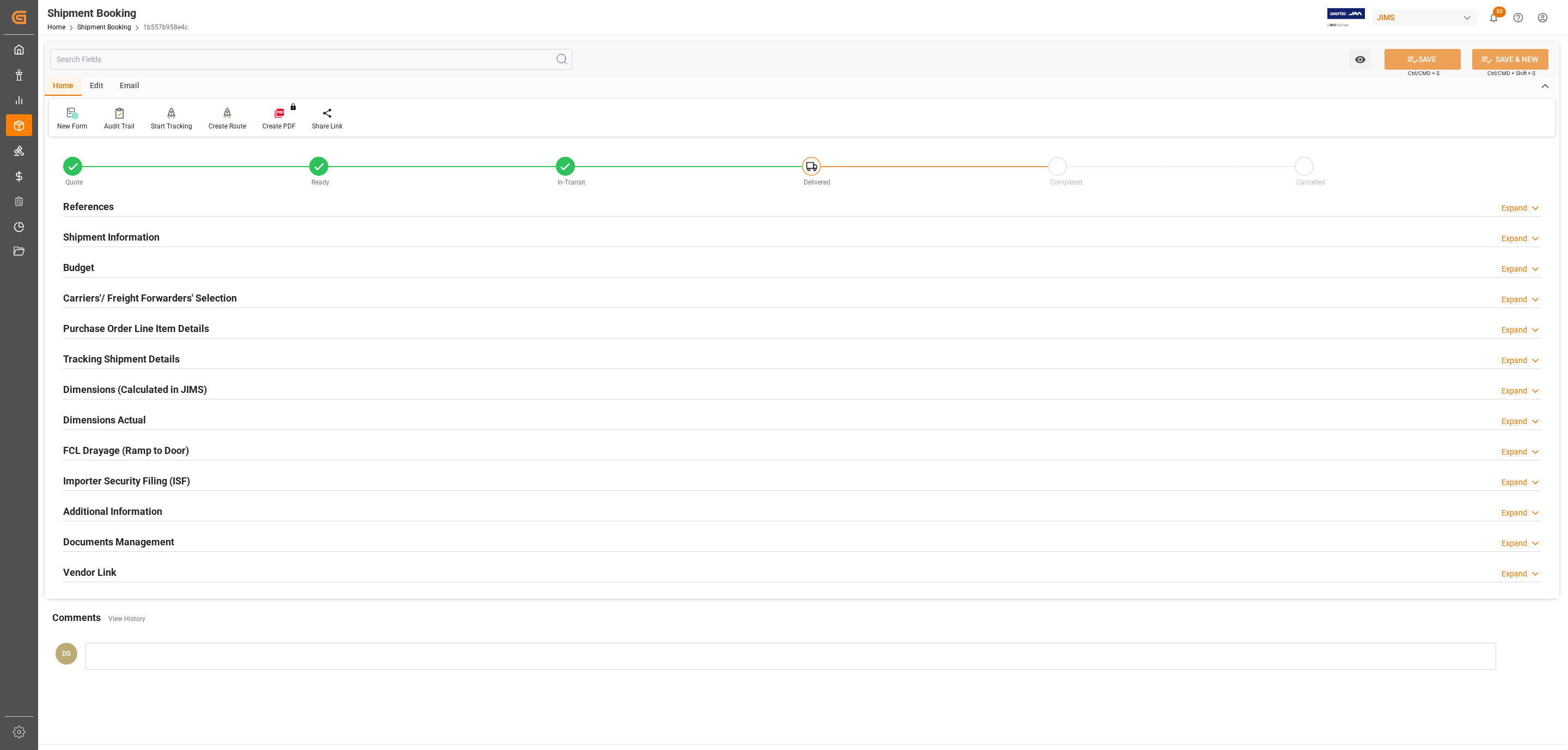
click at [187, 201] on div "References Expand" at bounding box center [802, 205] width 1477 height 21
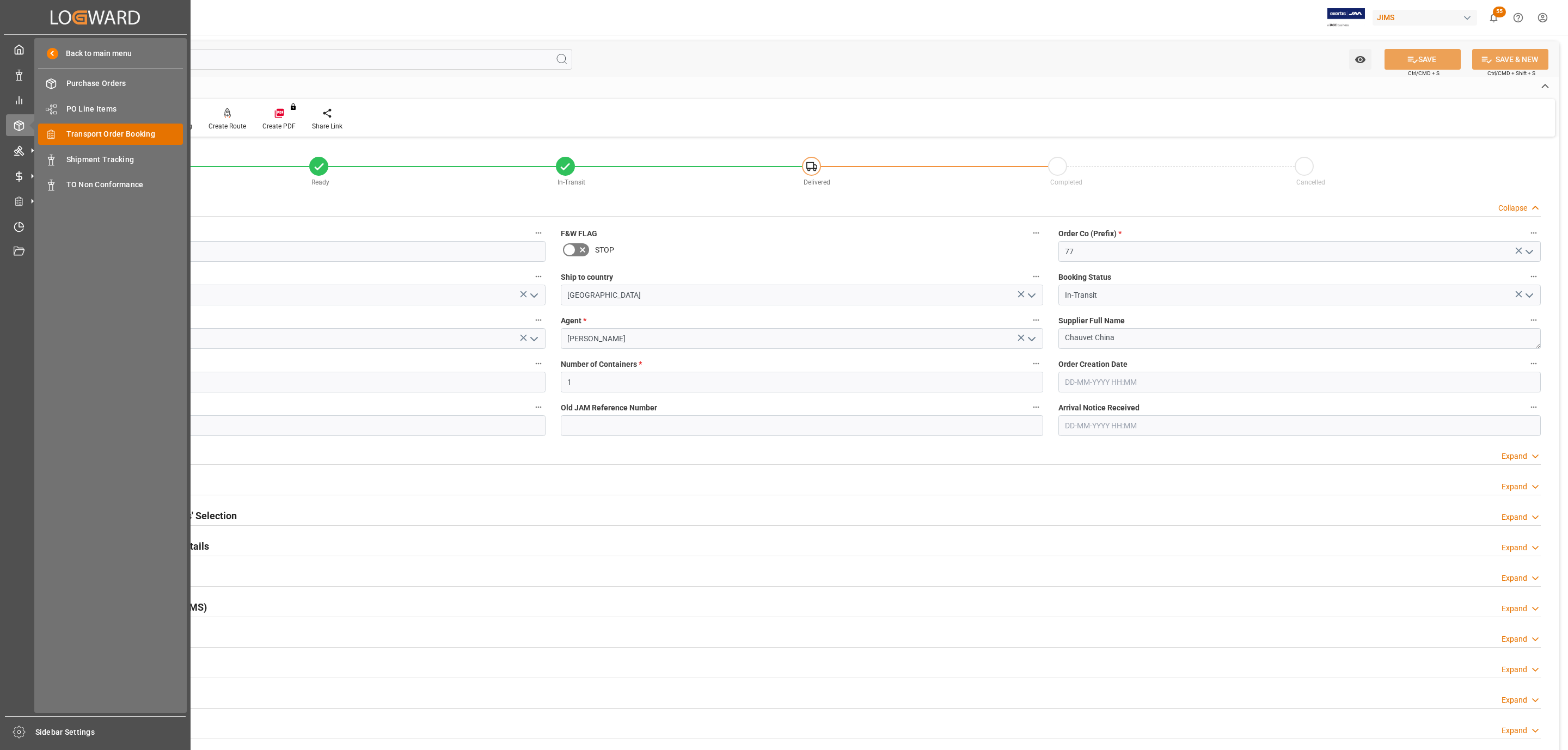
click at [144, 134] on span "Transport Order Booking" at bounding box center [124, 134] width 117 height 11
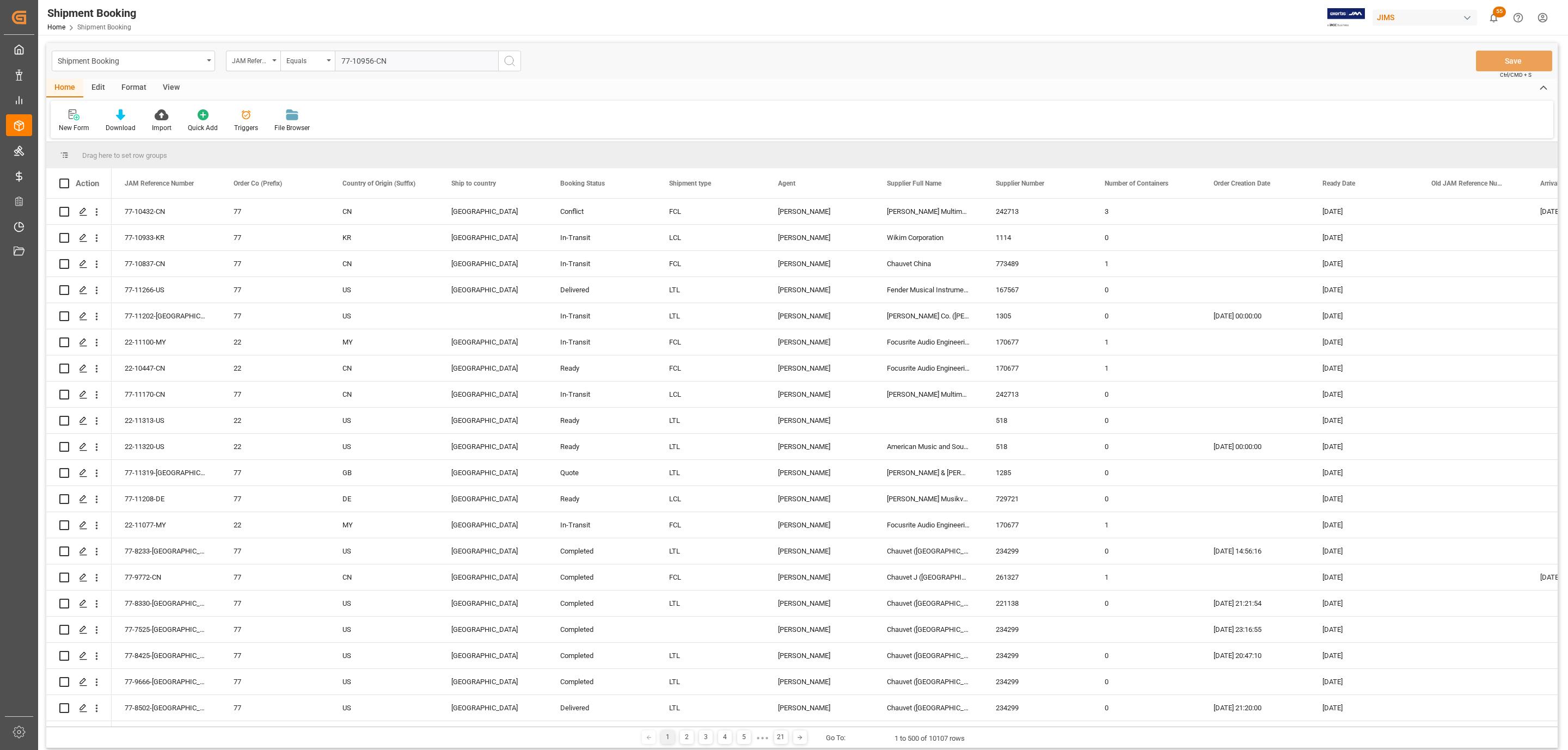
type input "77-10956-CN"
click at [508, 67] on icon "search button" at bounding box center [509, 61] width 13 height 13
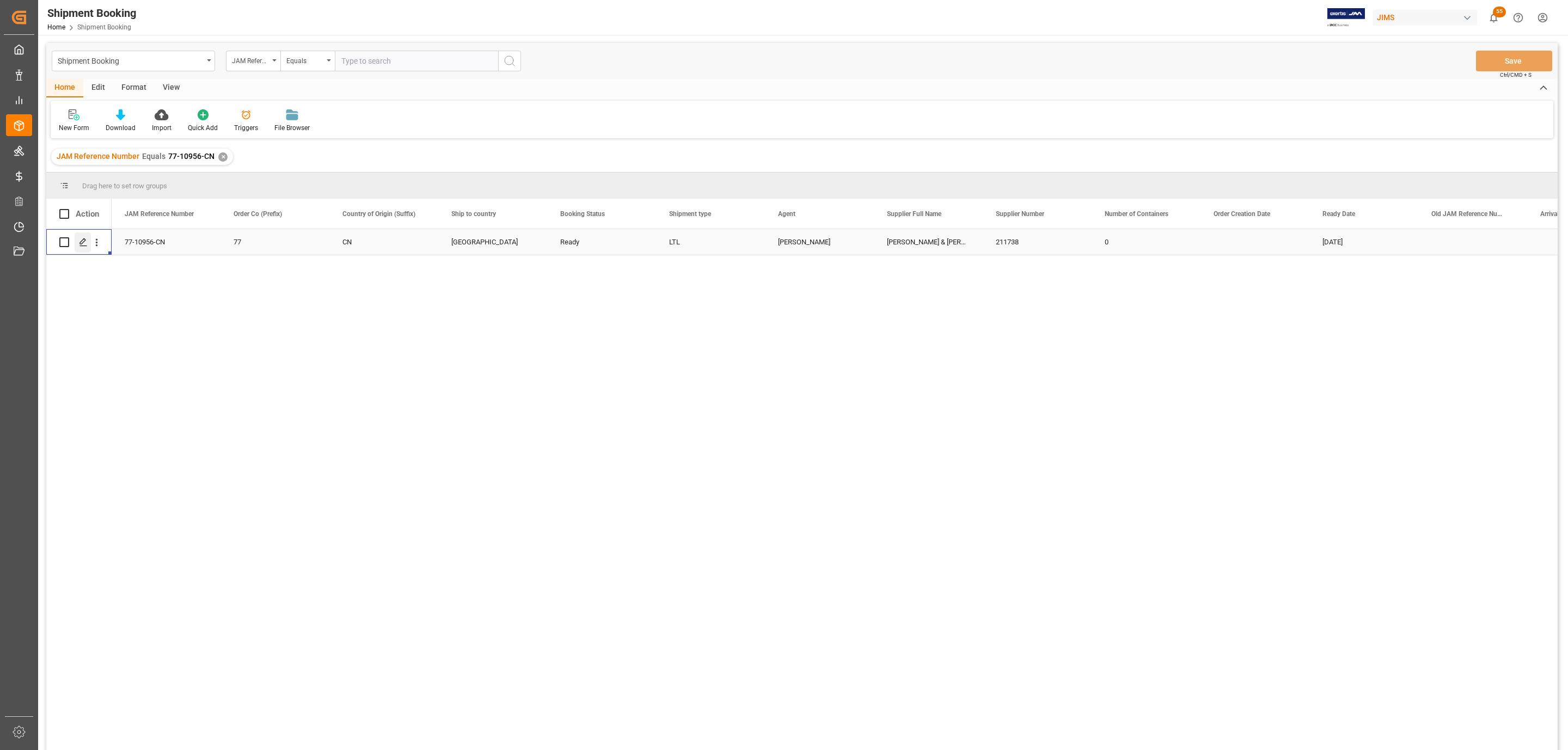
click at [83, 247] on icon "Press SPACE to select this row." at bounding box center [83, 242] width 9 height 9
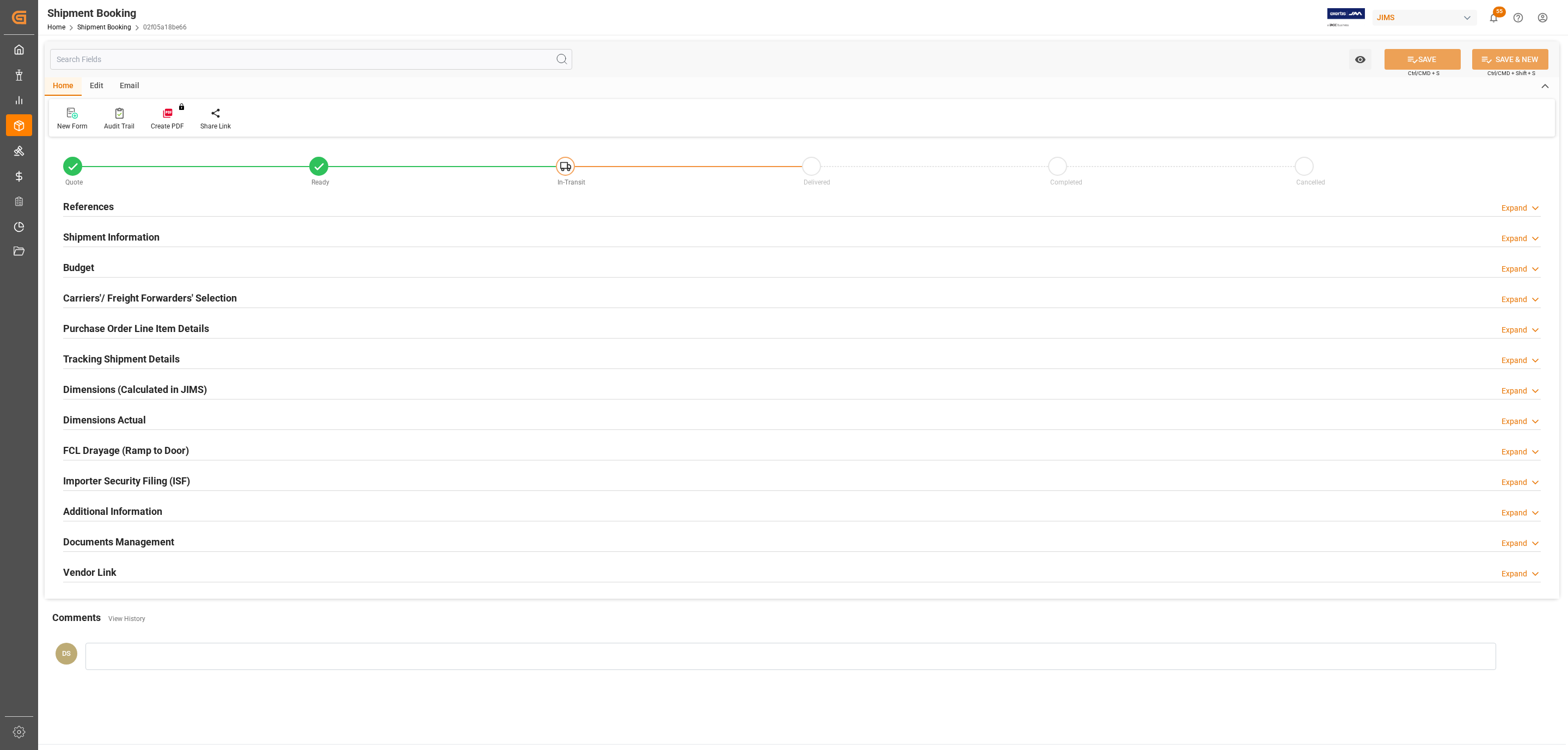
type input "0"
type input "1666.4591"
type input "5110.6"
type input "53969.54"
click at [103, 275] on div "Budget Expand" at bounding box center [802, 266] width 1477 height 21
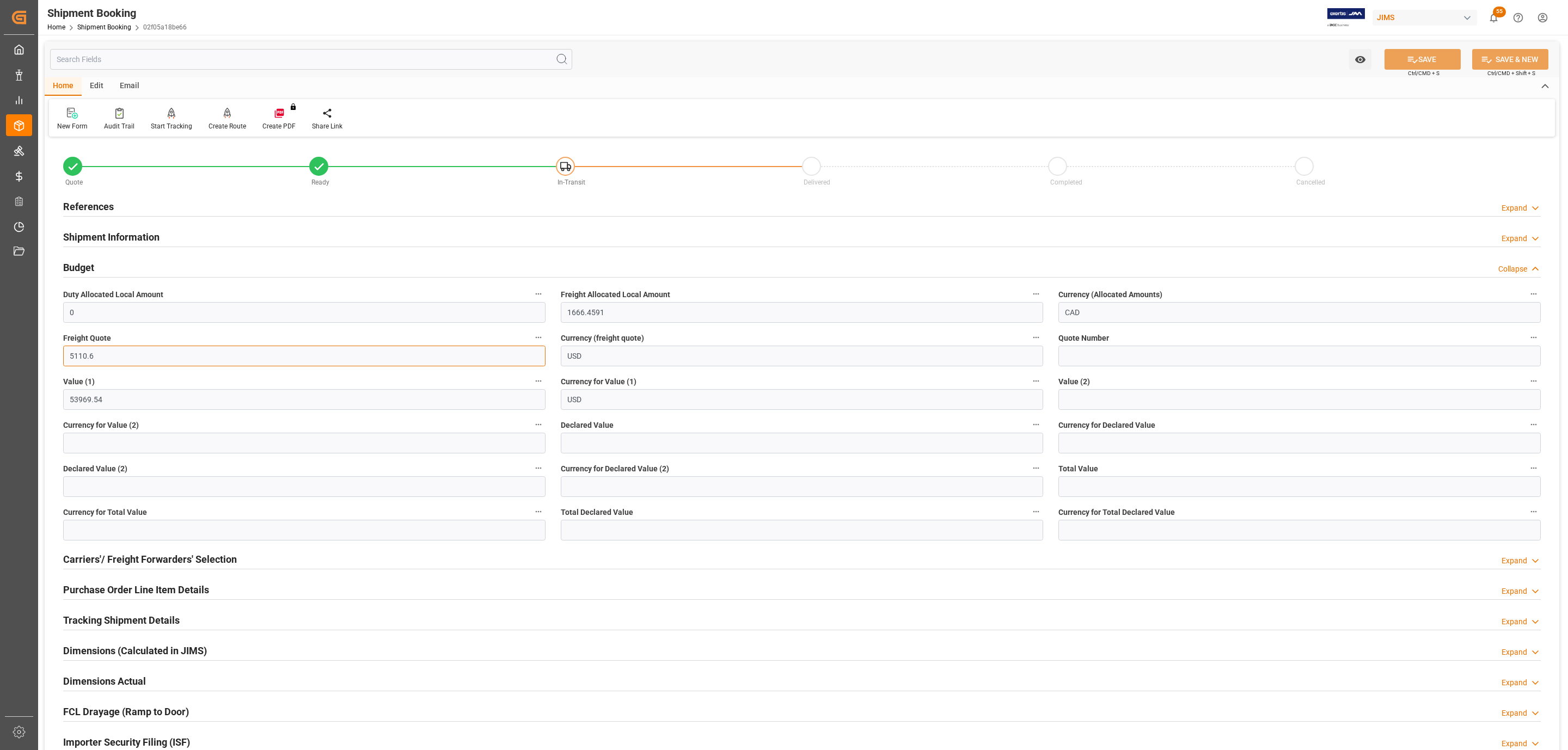
click at [110, 357] on input "5110.6" at bounding box center [304, 356] width 483 height 21
type input "5143.89"
click at [1094, 357] on input at bounding box center [1300, 356] width 483 height 21
paste input "QMTL00348499"
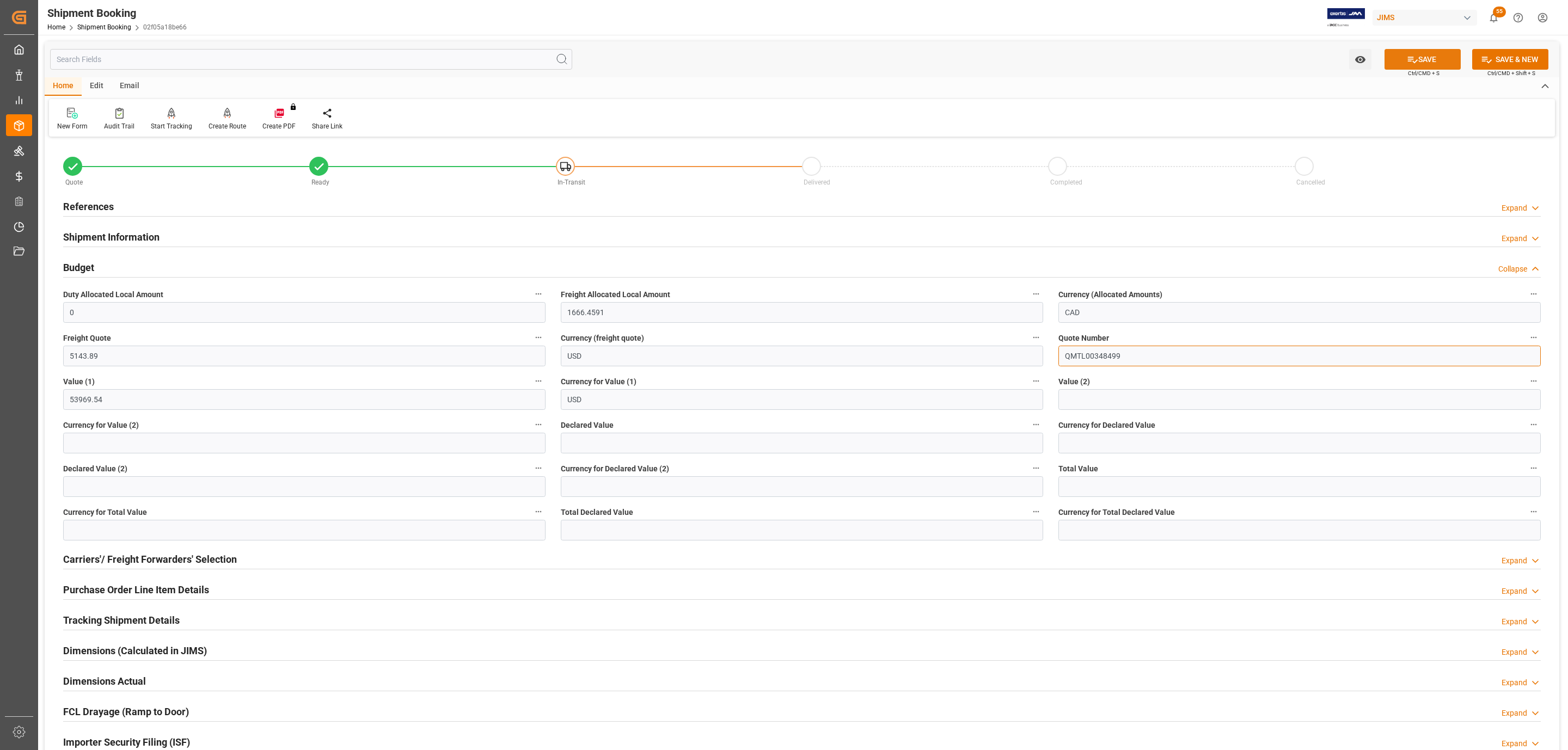
type input "QMTL00348499"
click at [1407, 59] on icon at bounding box center [1413, 59] width 11 height 11
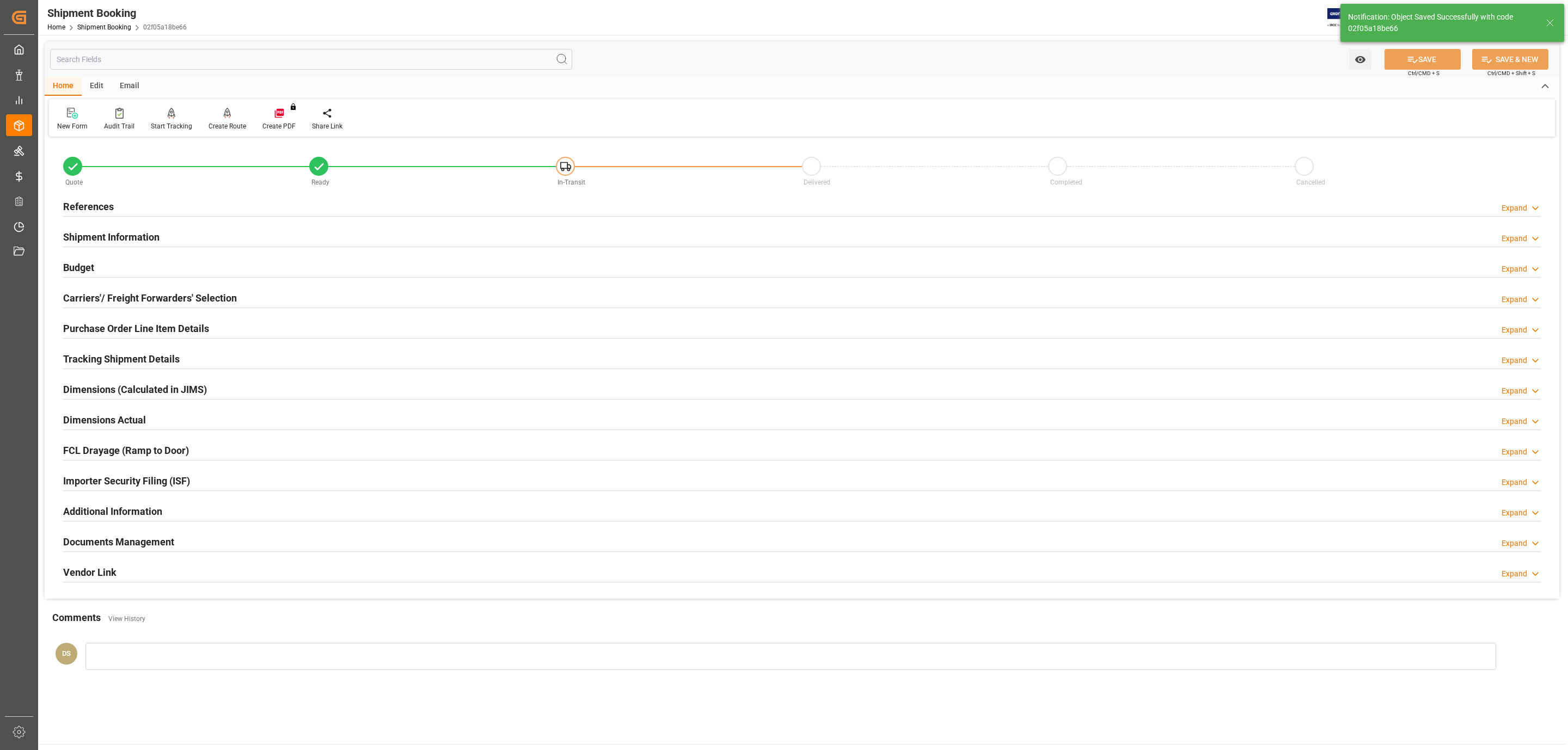
click at [130, 549] on h2 "Documents Management" at bounding box center [118, 542] width 111 height 15
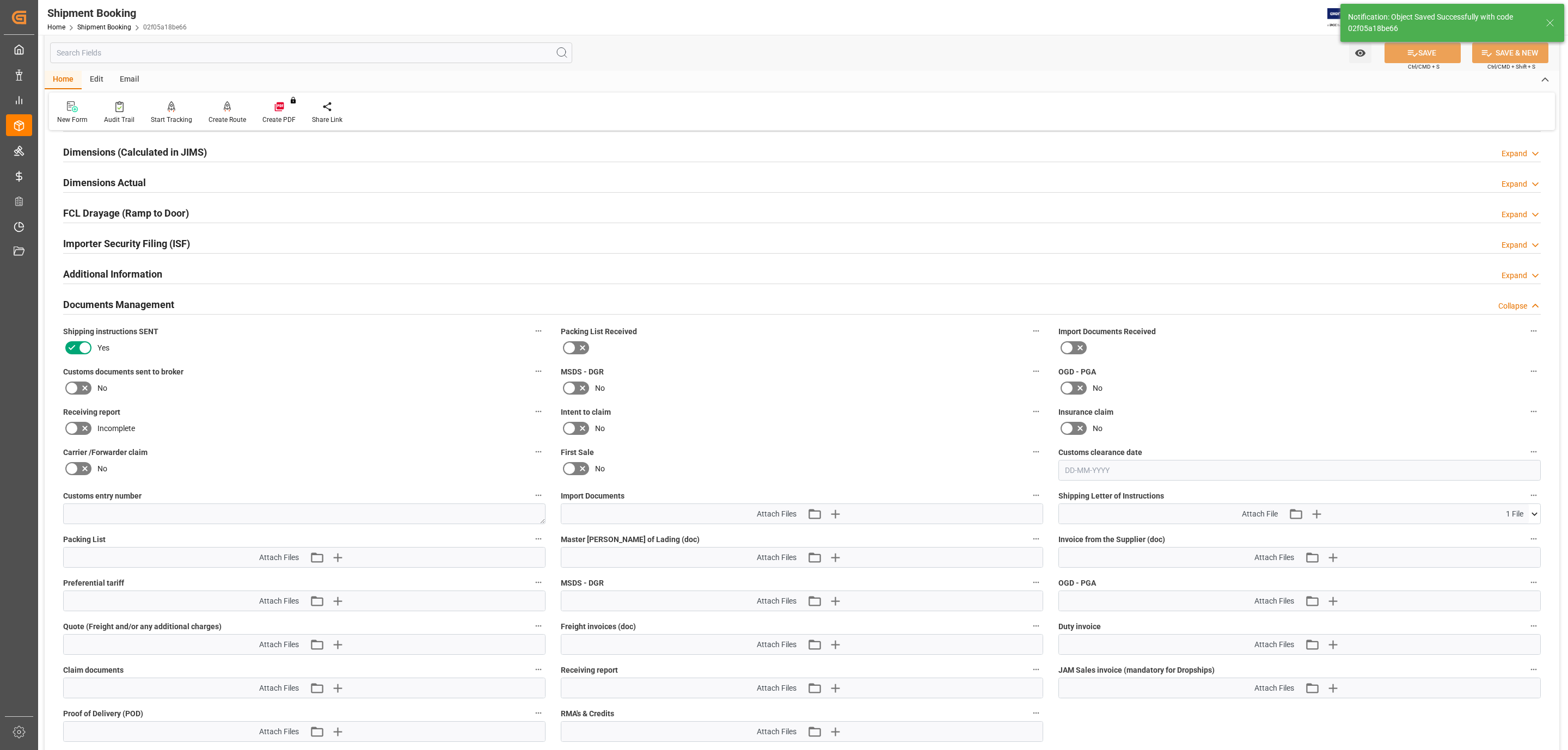
scroll to position [245, 0]
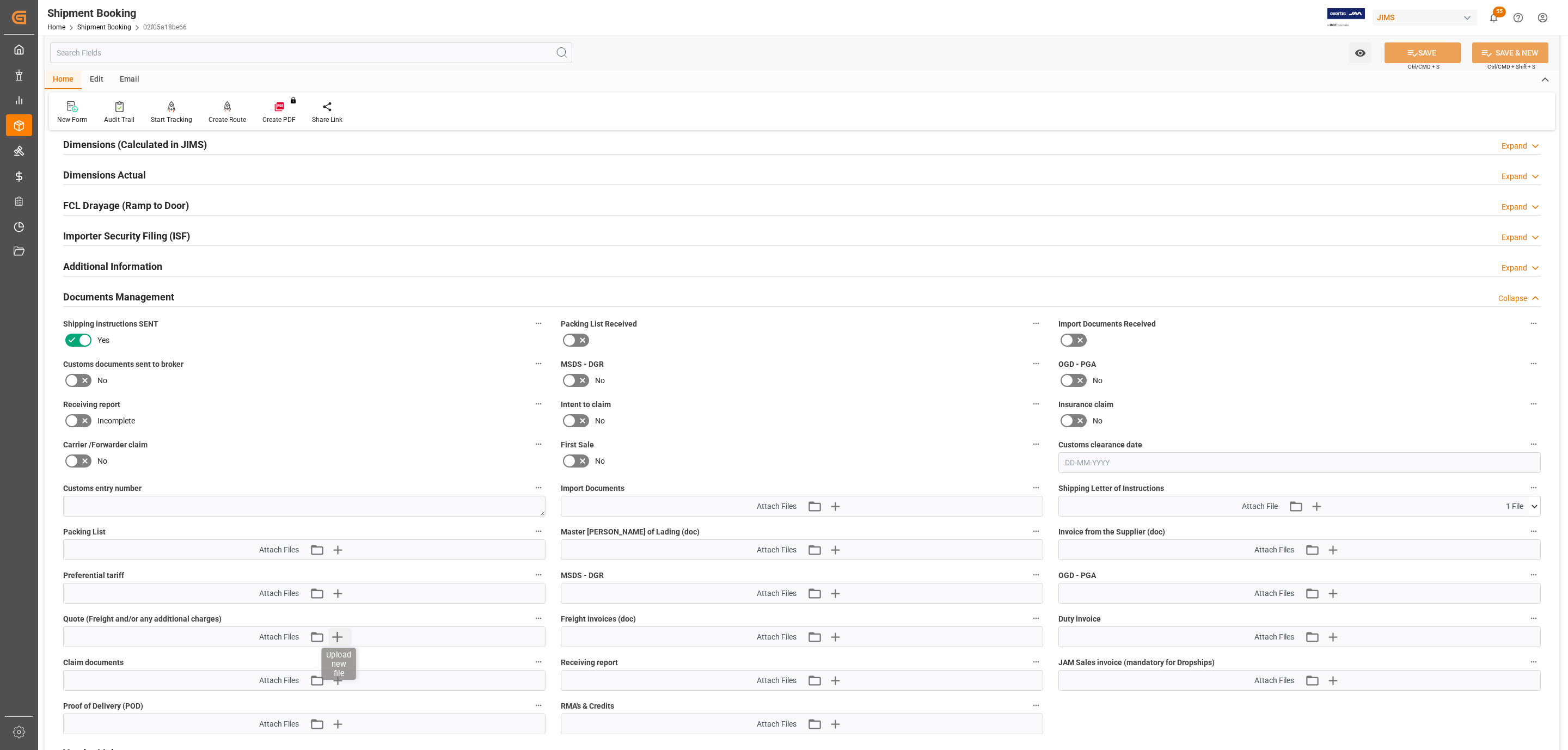
click at [339, 639] on icon "button" at bounding box center [338, 637] width 18 height 18
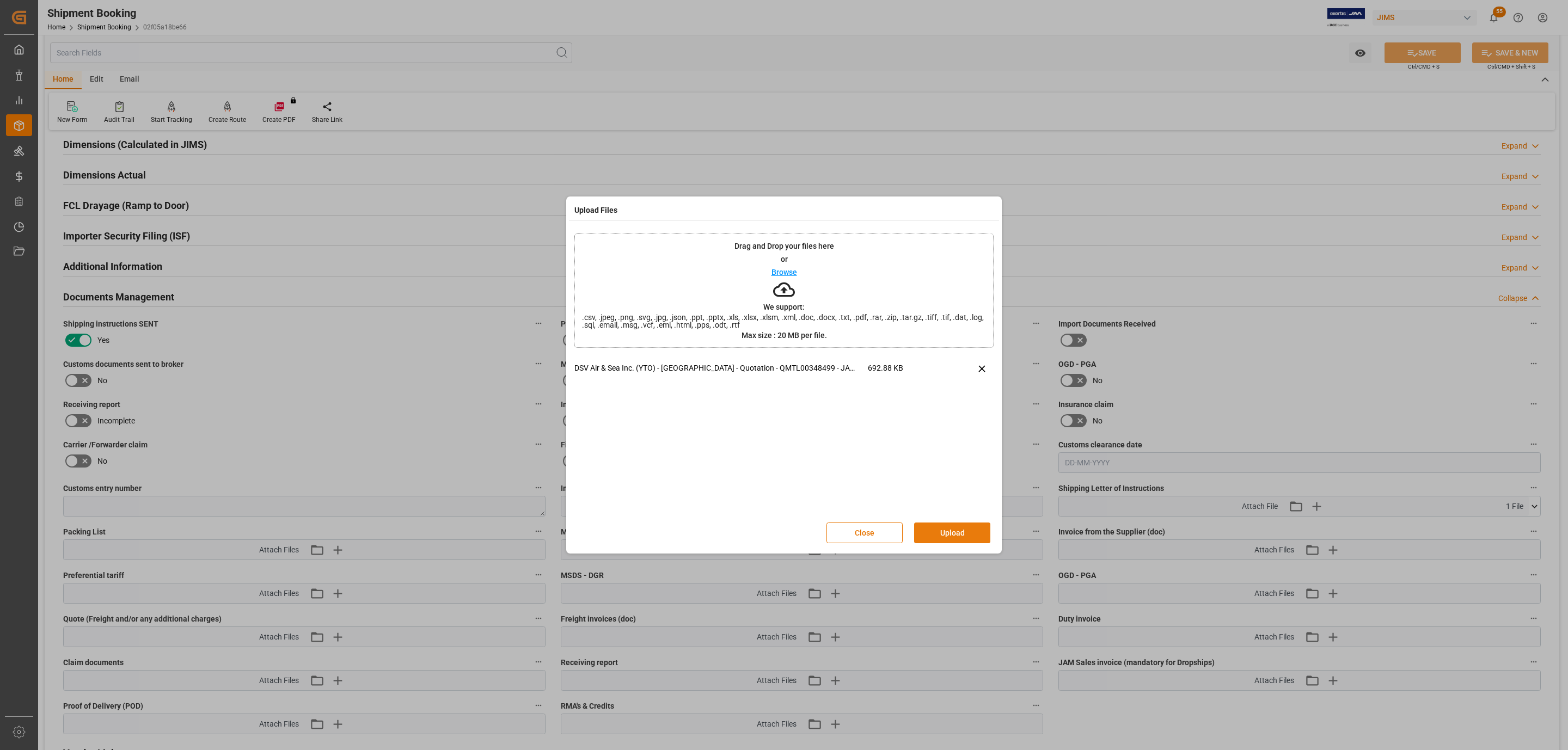
click at [951, 529] on button "Upload" at bounding box center [952, 532] width 76 height 21
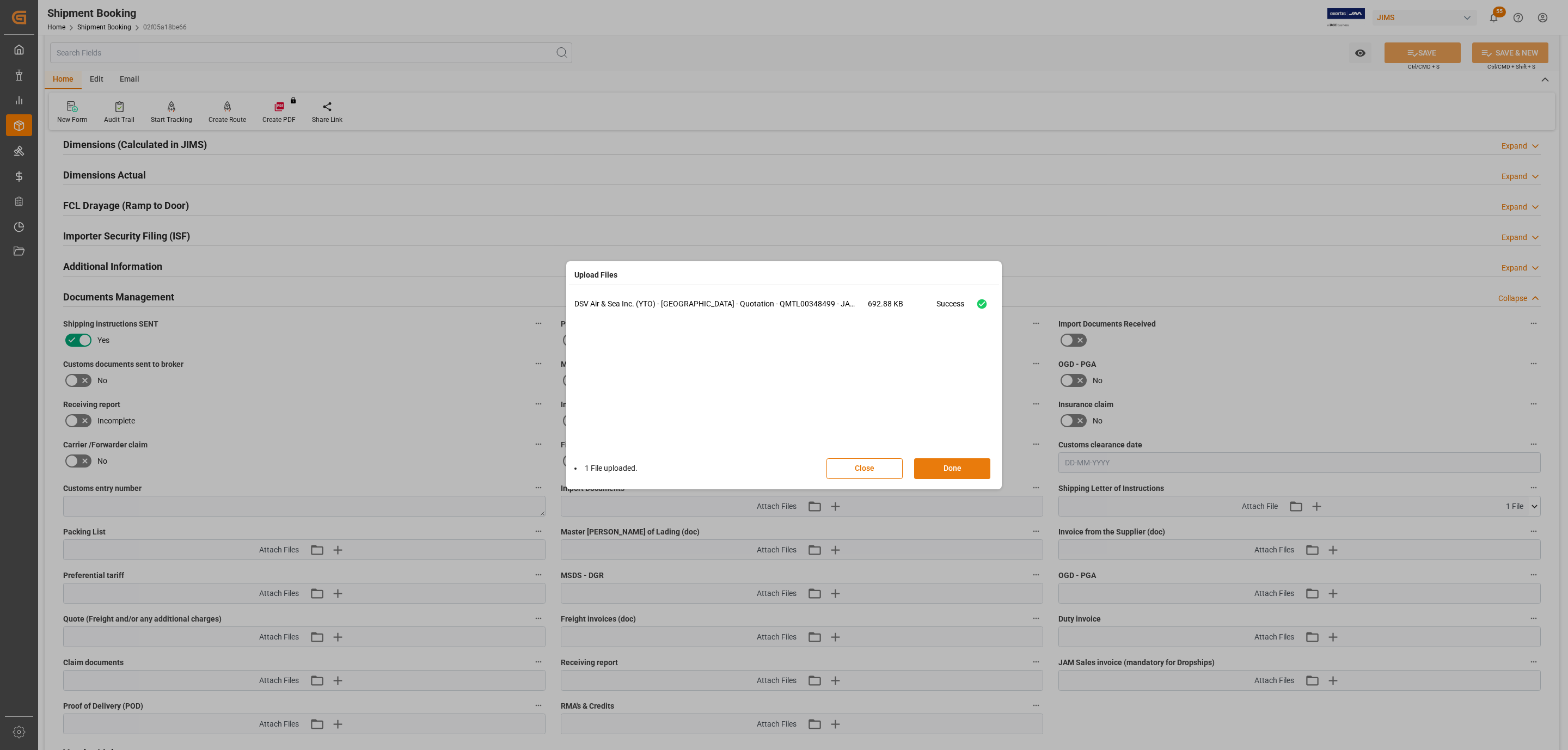
click at [929, 464] on button "Done" at bounding box center [952, 468] width 76 height 21
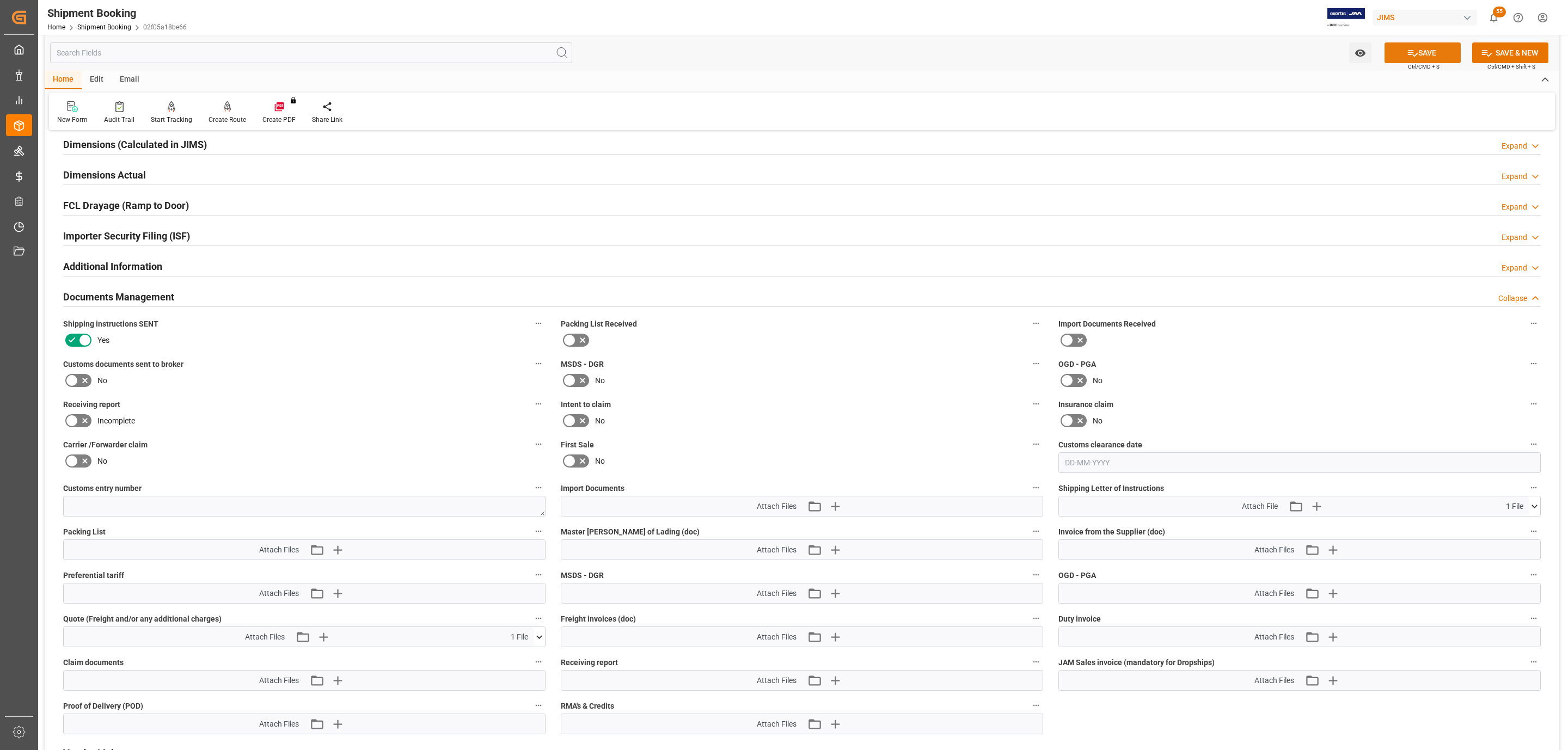
click at [1420, 55] on button "SAVE" at bounding box center [1423, 53] width 76 height 21
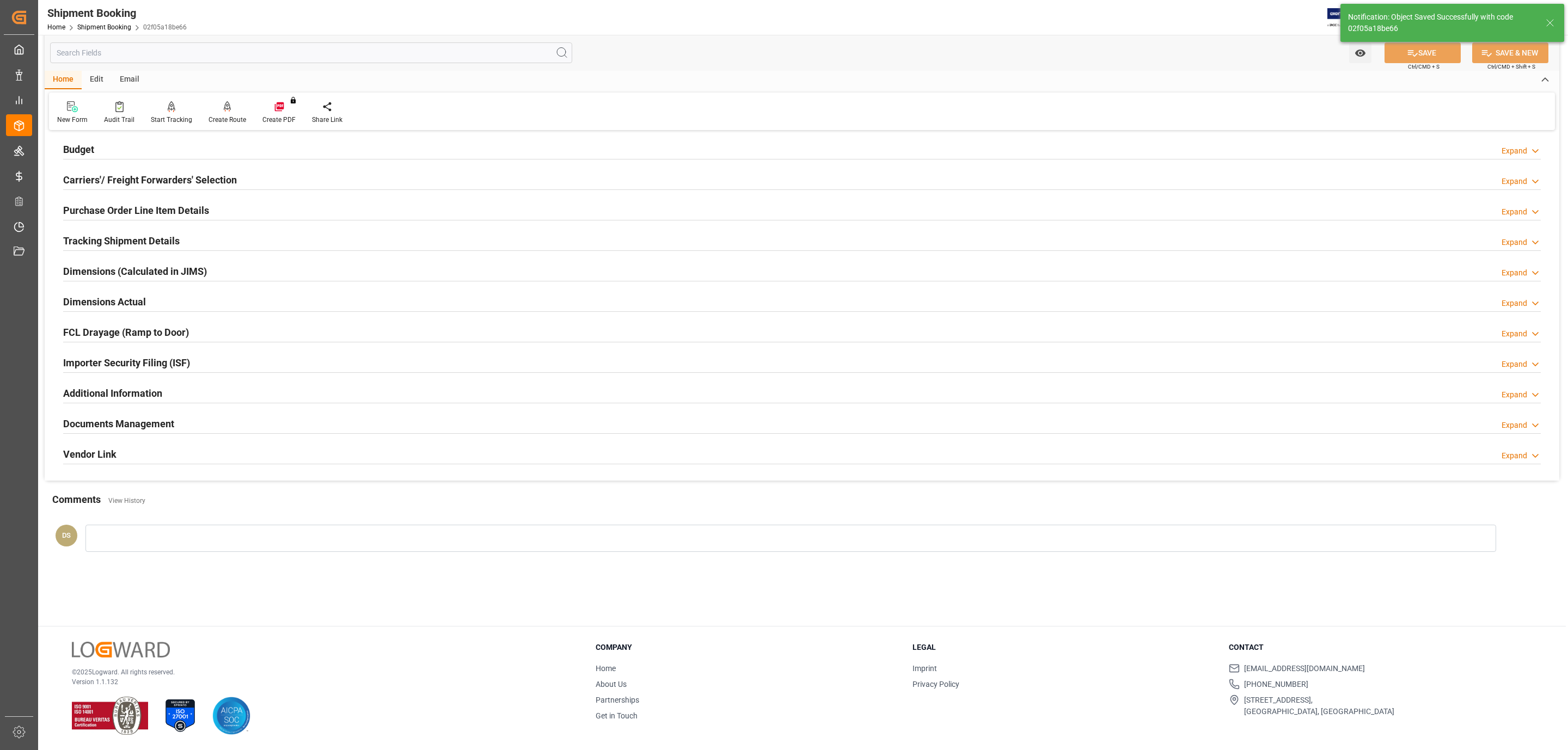
scroll to position [118, 0]
click at [206, 420] on div "Documents Management Expand" at bounding box center [802, 423] width 1477 height 21
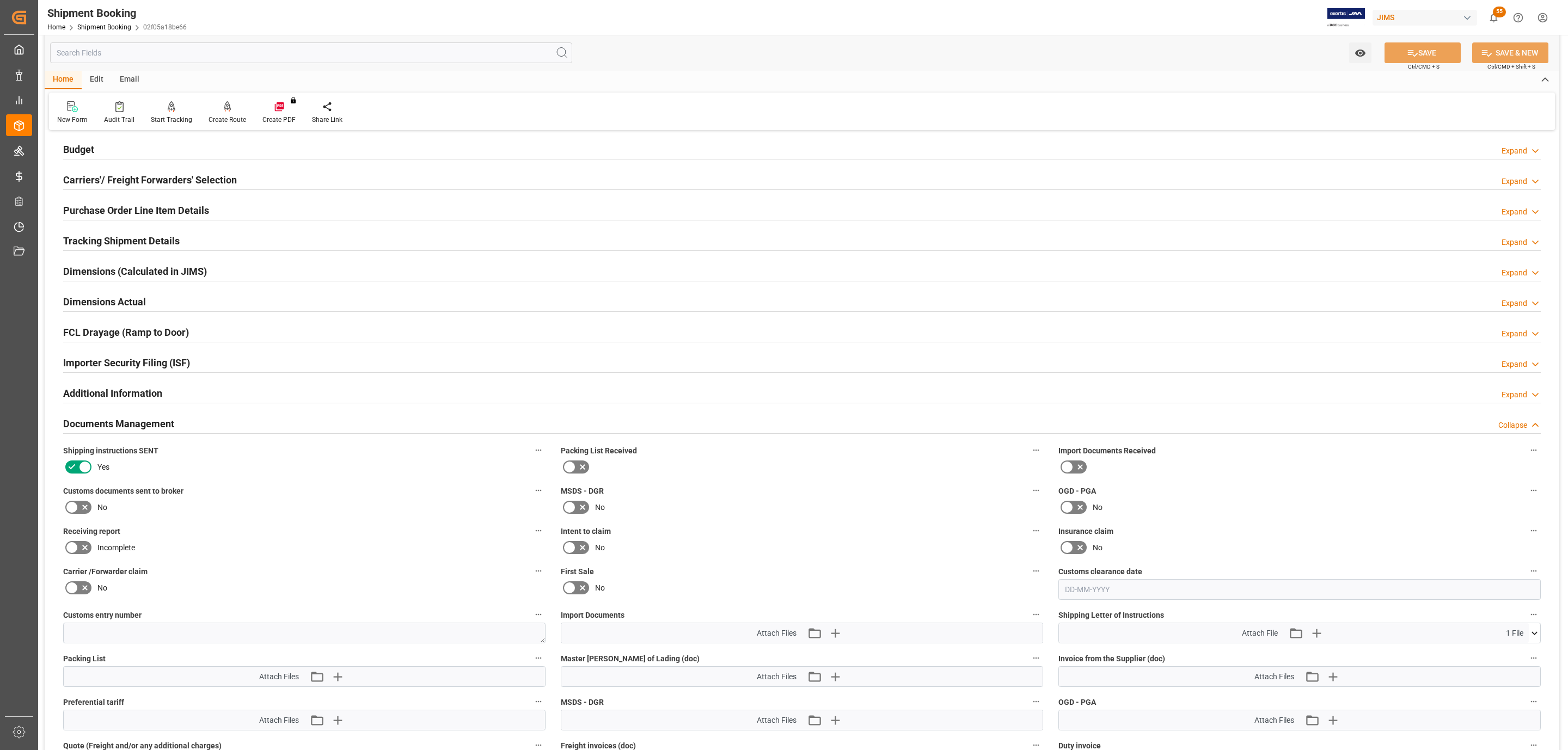
scroll to position [245, 0]
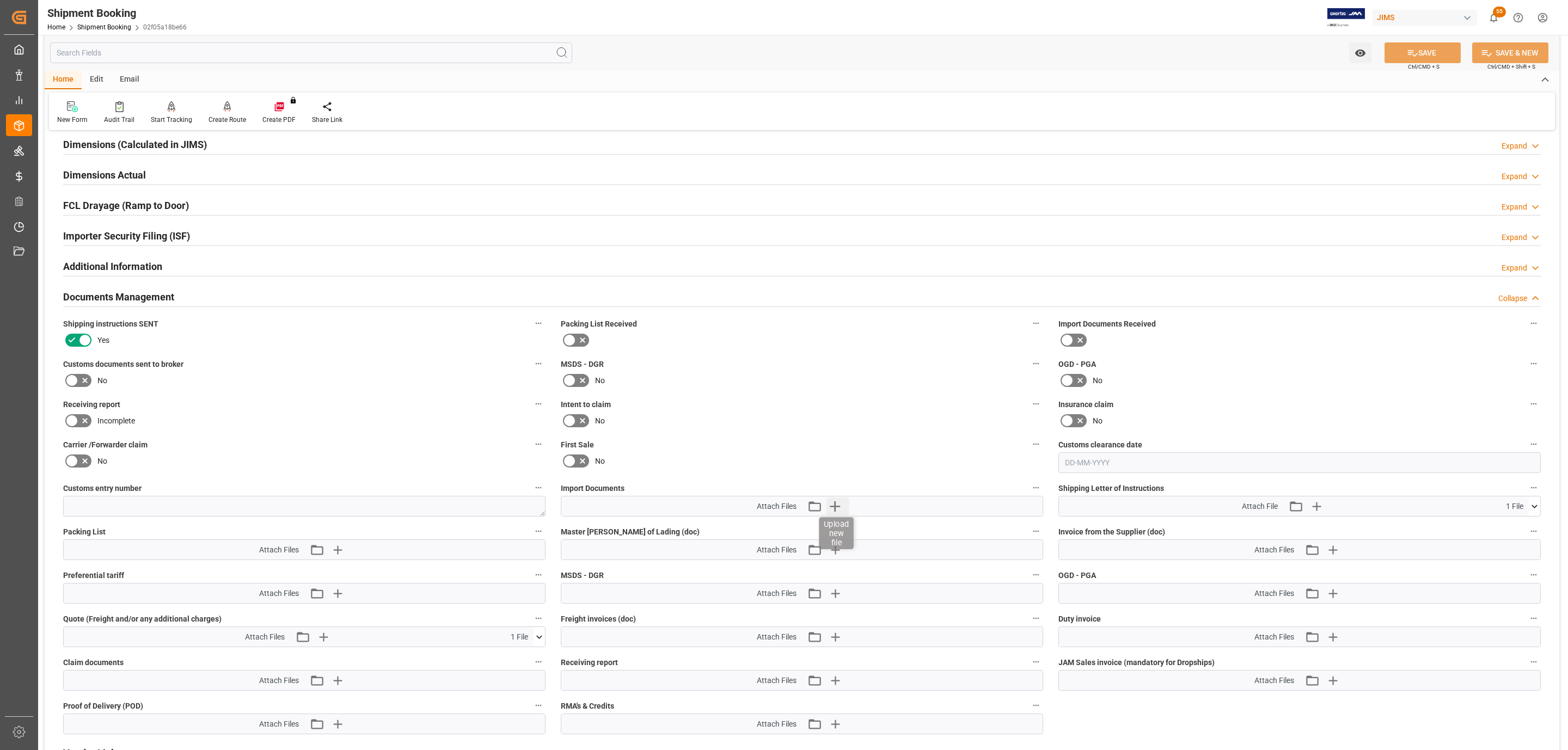
click at [838, 510] on icon "button" at bounding box center [835, 506] width 18 height 18
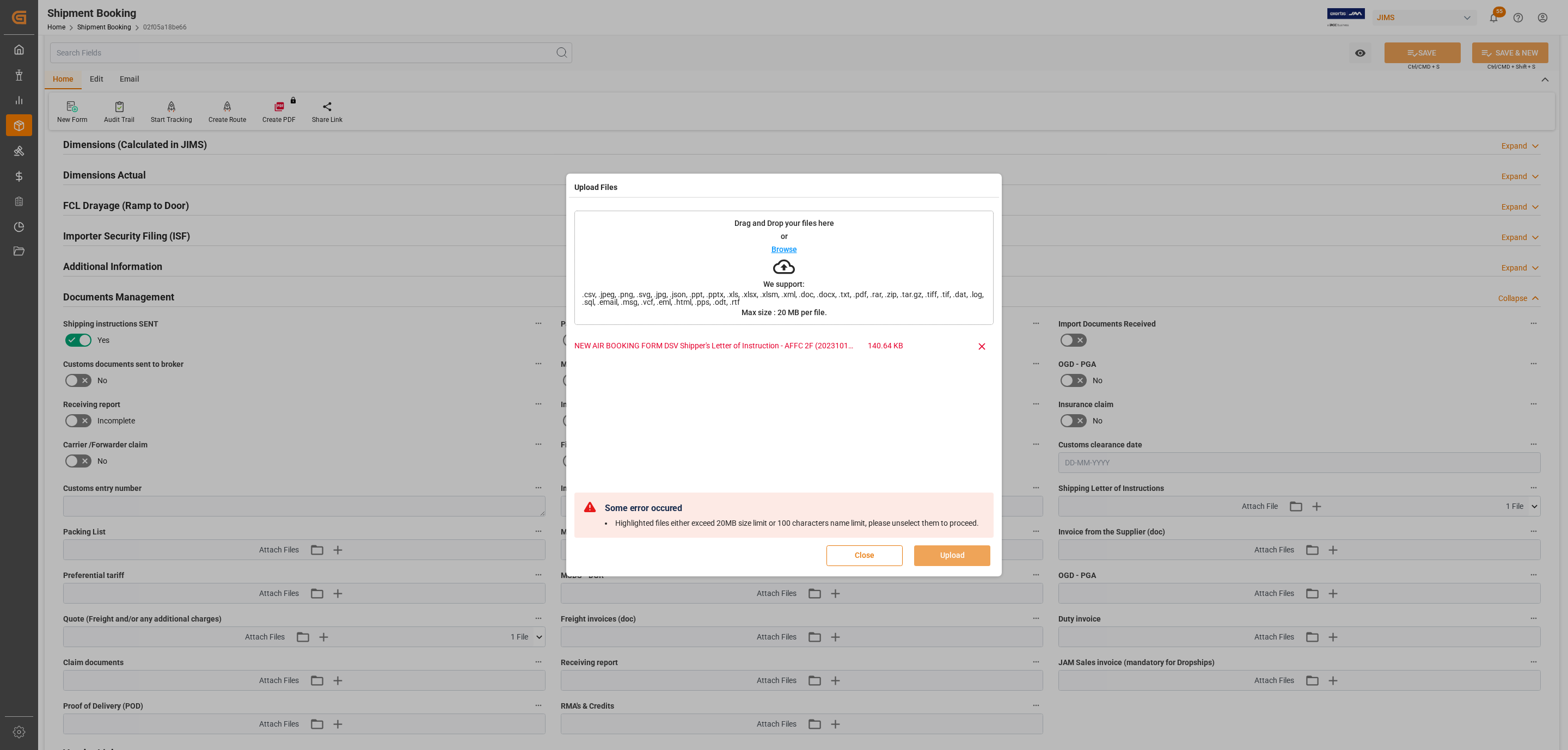
click at [877, 556] on button "Close" at bounding box center [864, 555] width 76 height 21
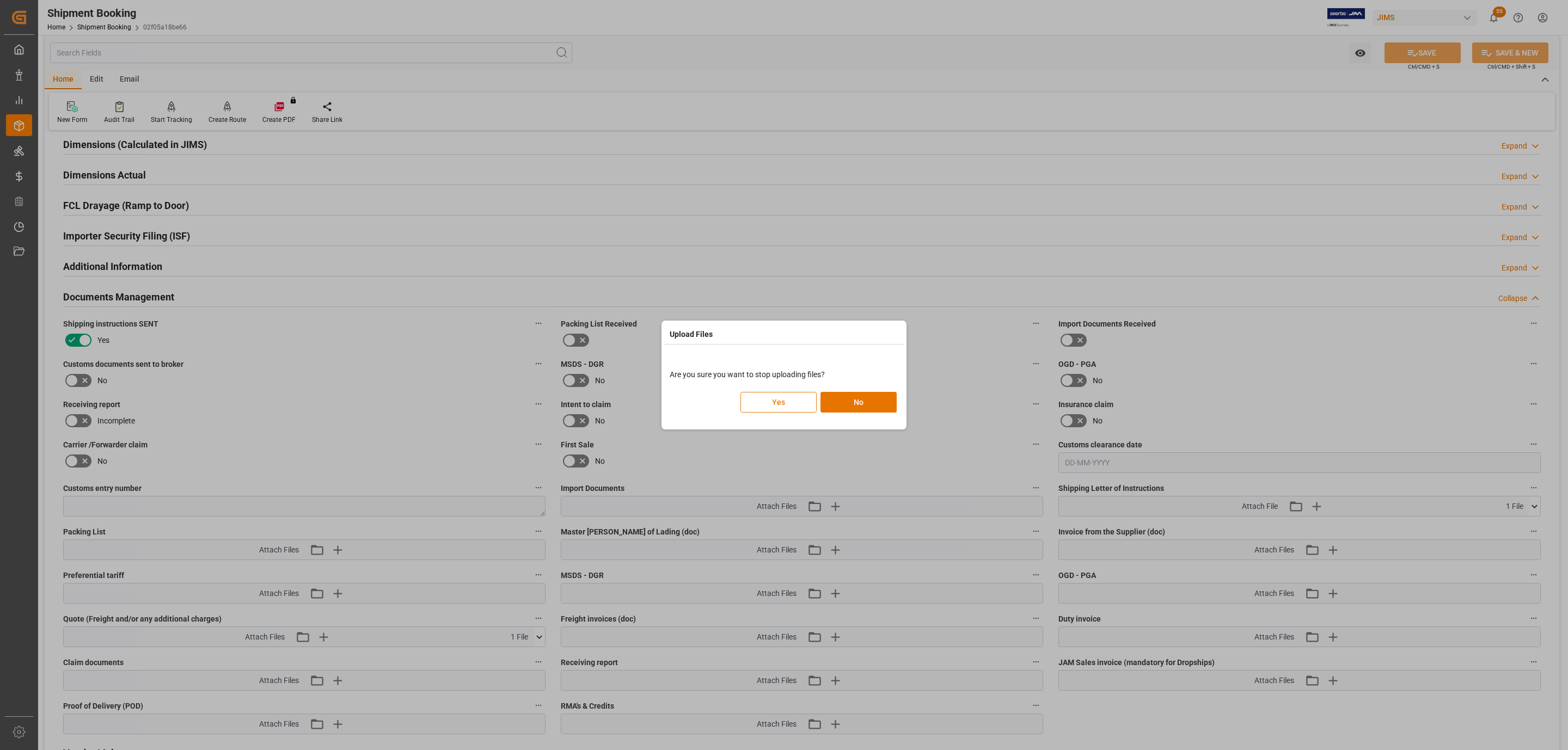
click at [780, 405] on button "Yes" at bounding box center [779, 402] width 76 height 21
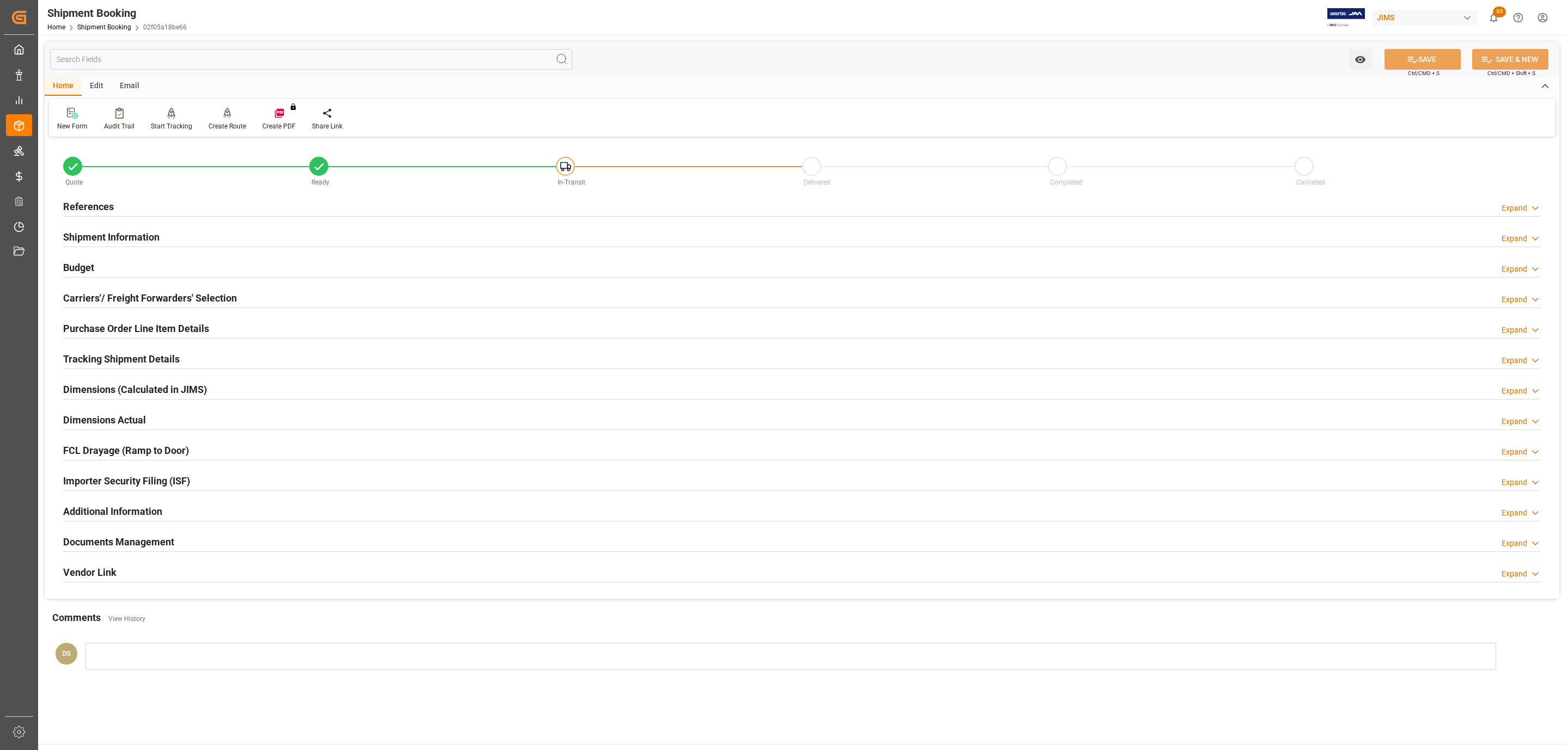
type input "0"
type input "1666.4591"
type input "5143.89"
type input "53969.54"
click at [204, 259] on div "Budget Expand" at bounding box center [802, 266] width 1477 height 21
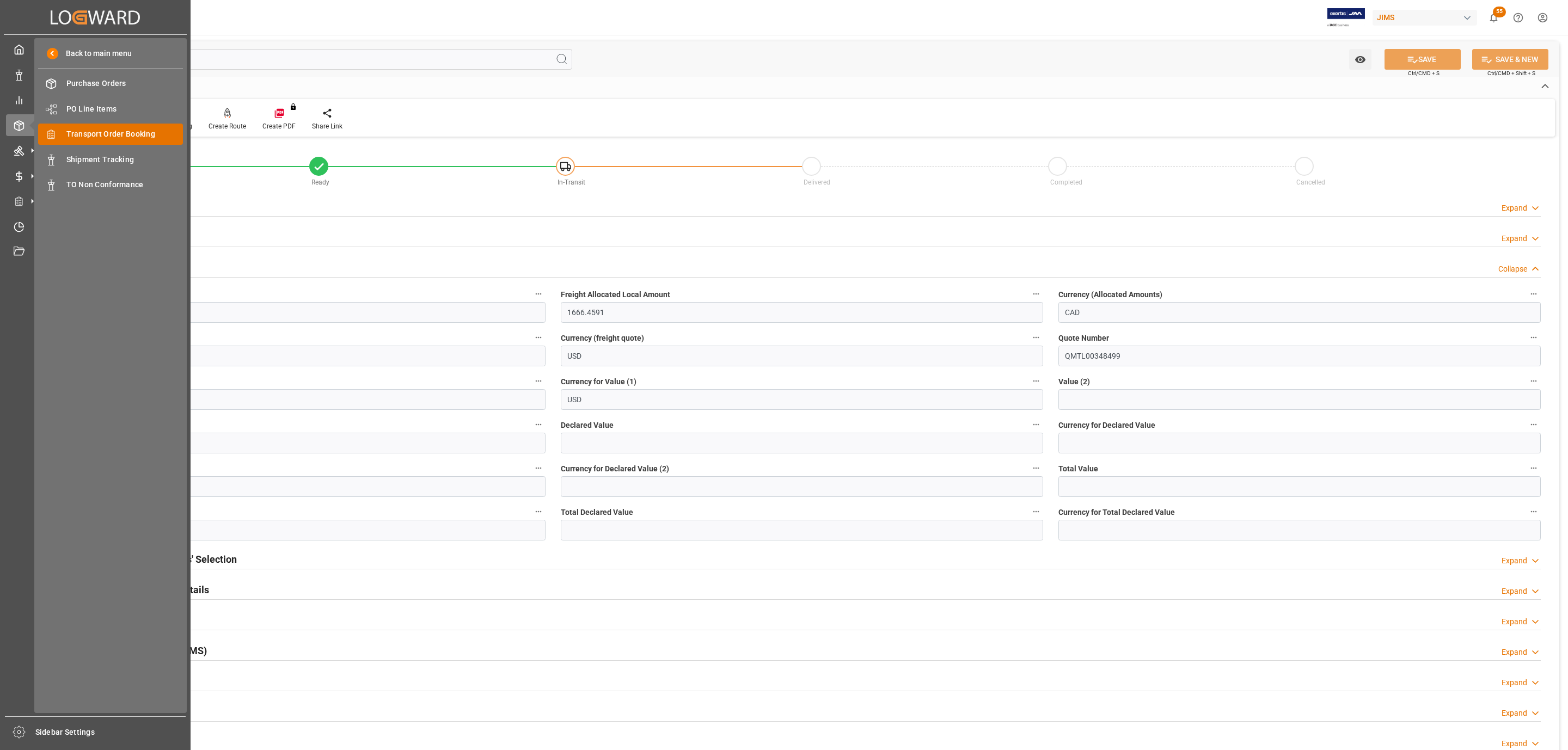
click at [174, 136] on span "Transport Order Booking" at bounding box center [124, 134] width 117 height 11
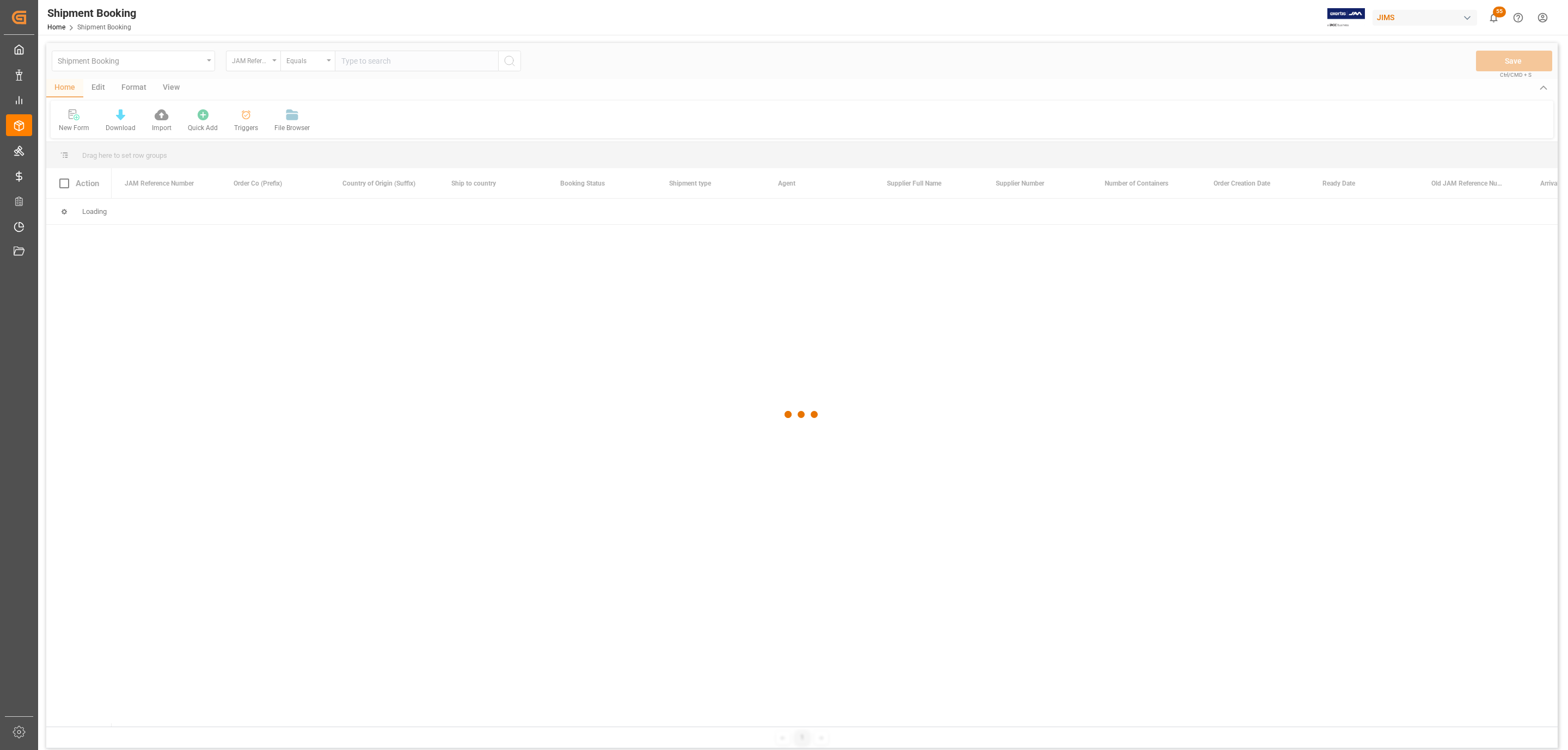
click at [72, 116] on div at bounding box center [802, 415] width 1511 height 743
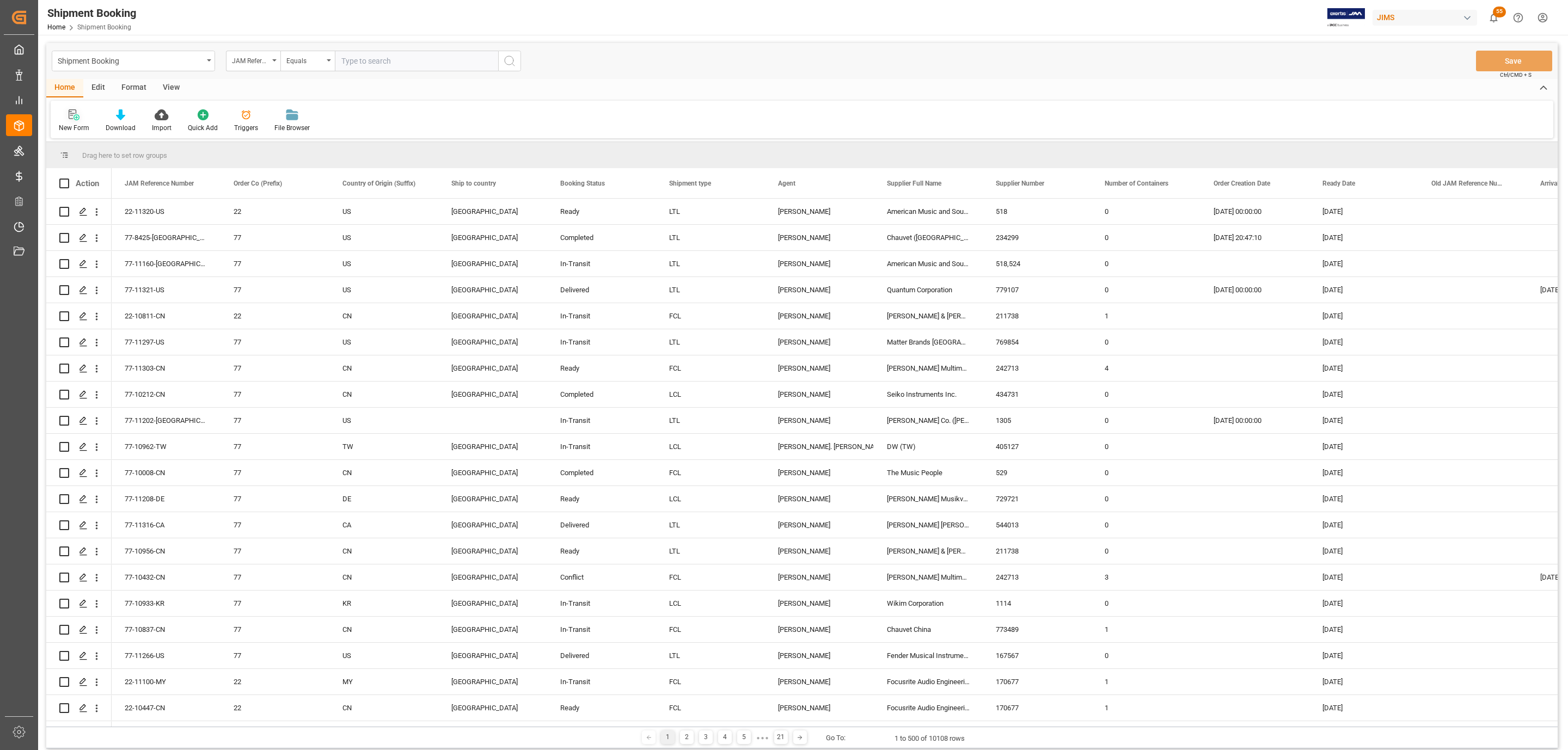
click at [75, 128] on div "New Form" at bounding box center [74, 128] width 30 height 10
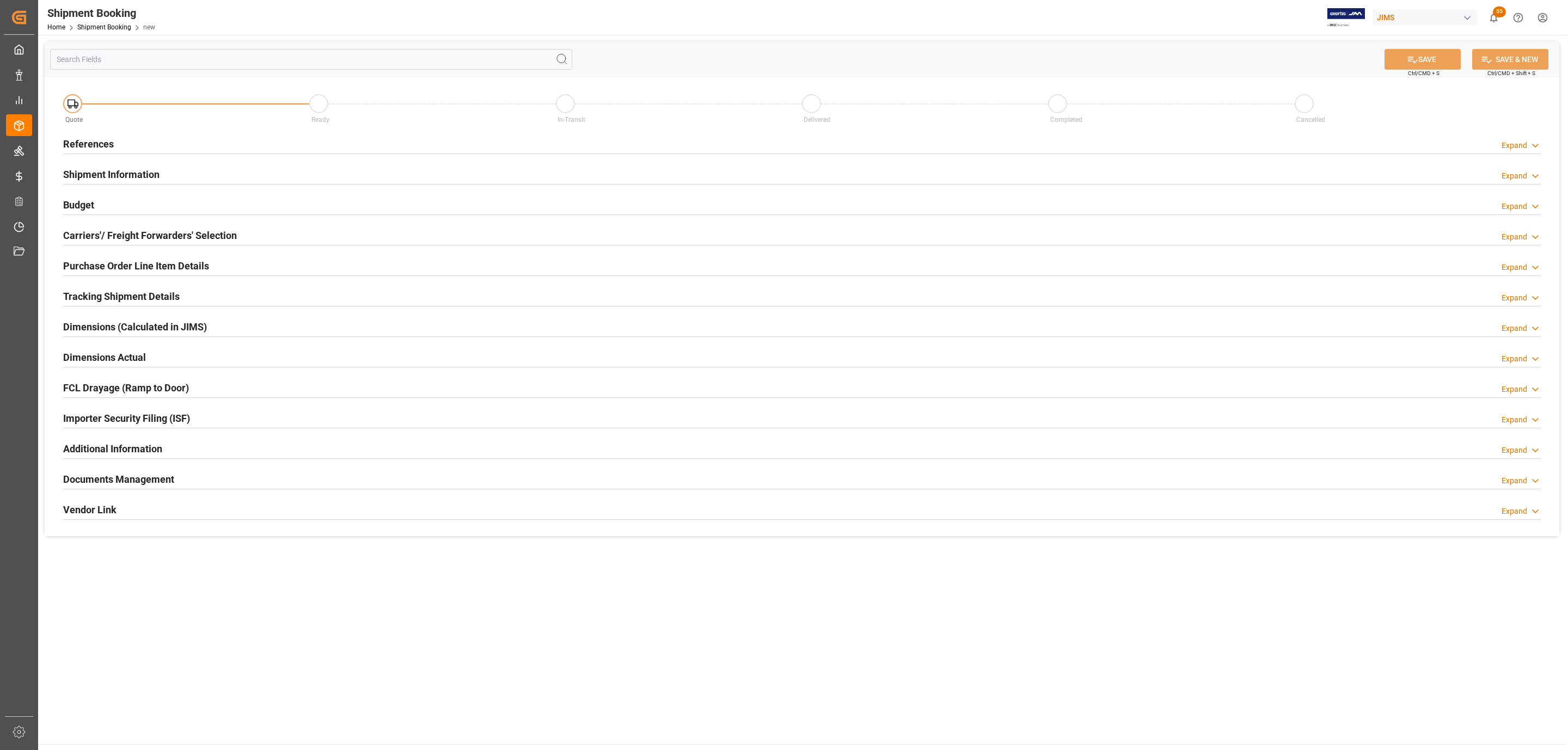
type input "Quote"
click at [155, 144] on div "References Expand" at bounding box center [802, 143] width 1477 height 21
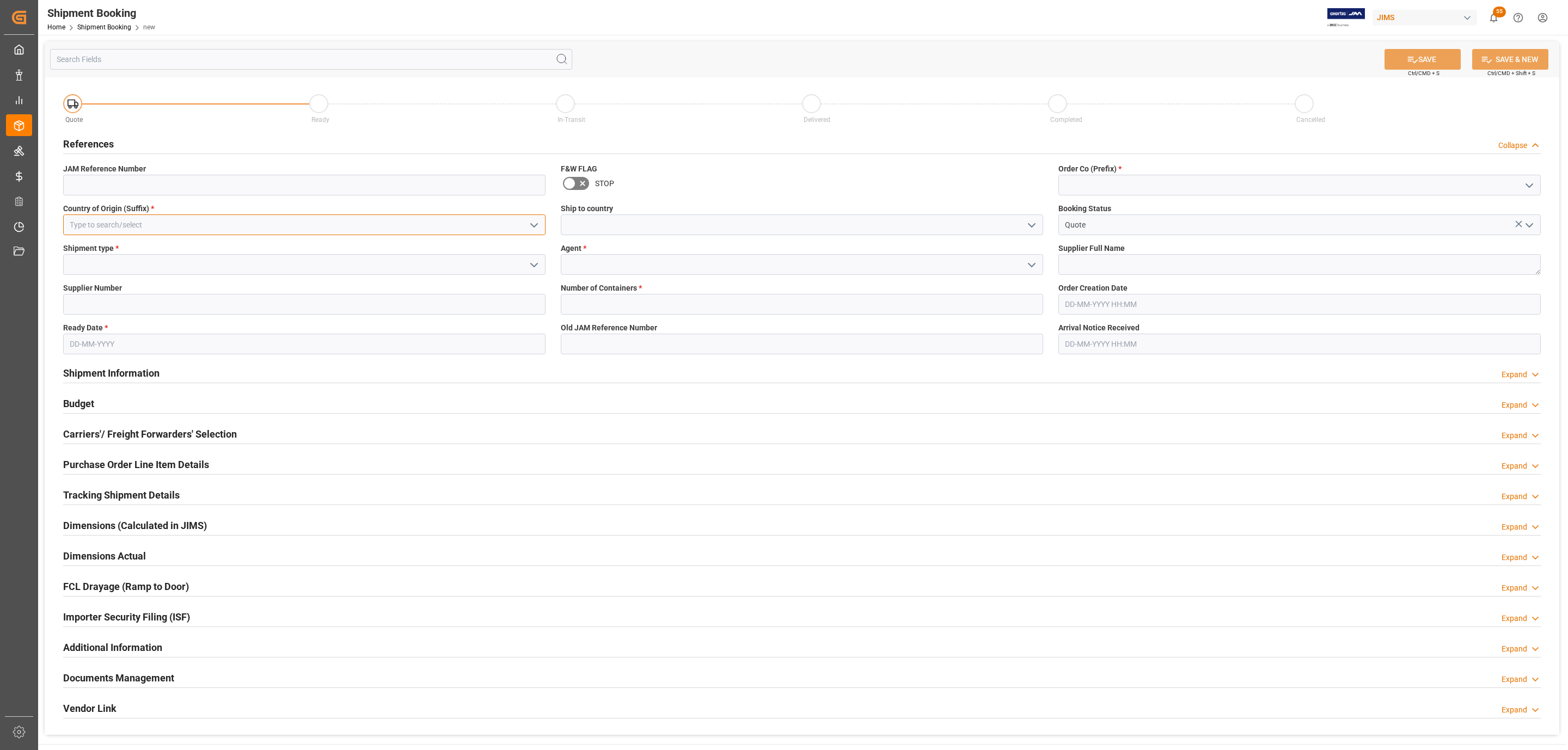
click at [126, 224] on input at bounding box center [304, 224] width 483 height 21
click at [109, 245] on div "MX" at bounding box center [304, 249] width 481 height 24
type input "MX"
click at [533, 267] on polyline "open menu" at bounding box center [534, 265] width 7 height 3
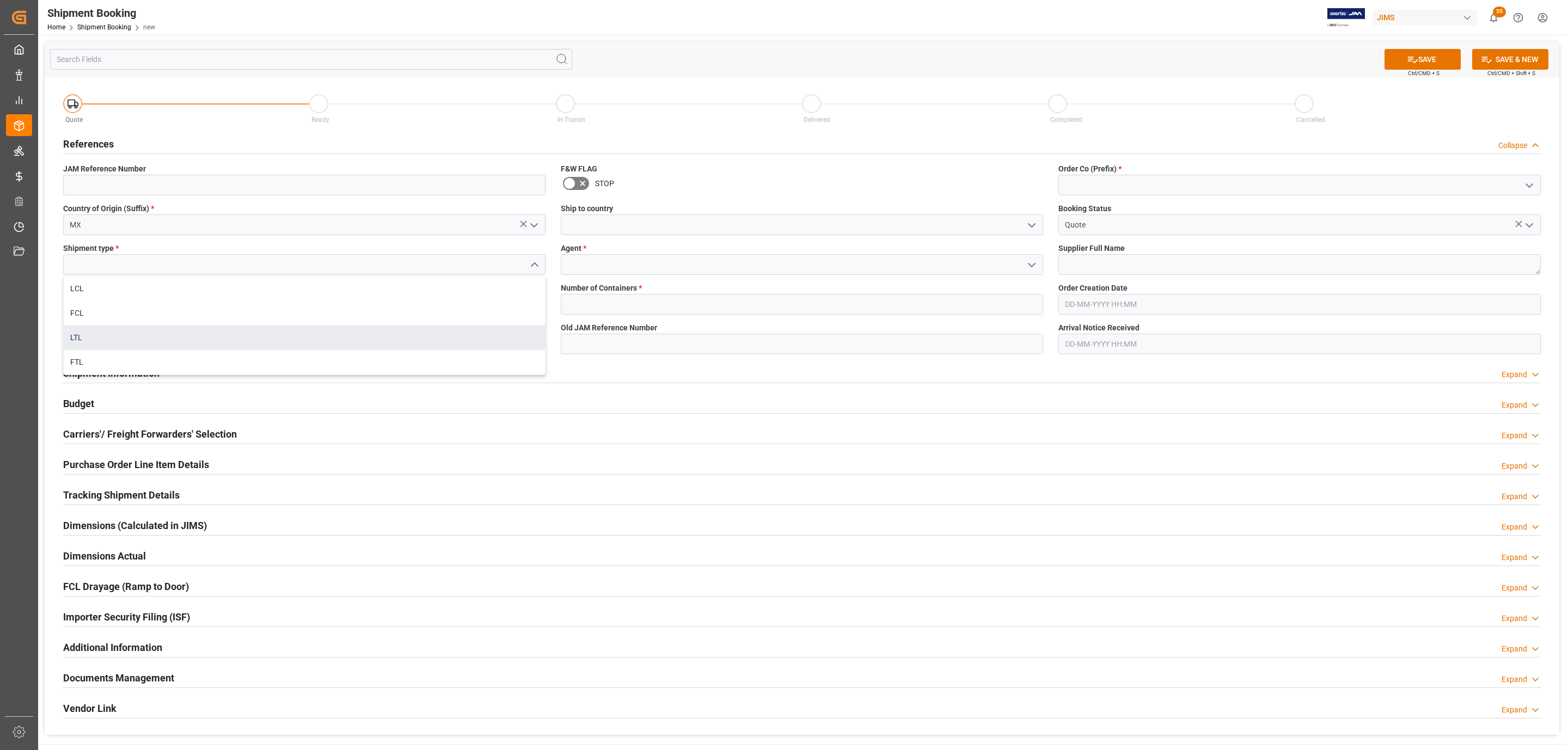
click at [126, 330] on div "LTL" at bounding box center [304, 338] width 481 height 24
type input "LTL"
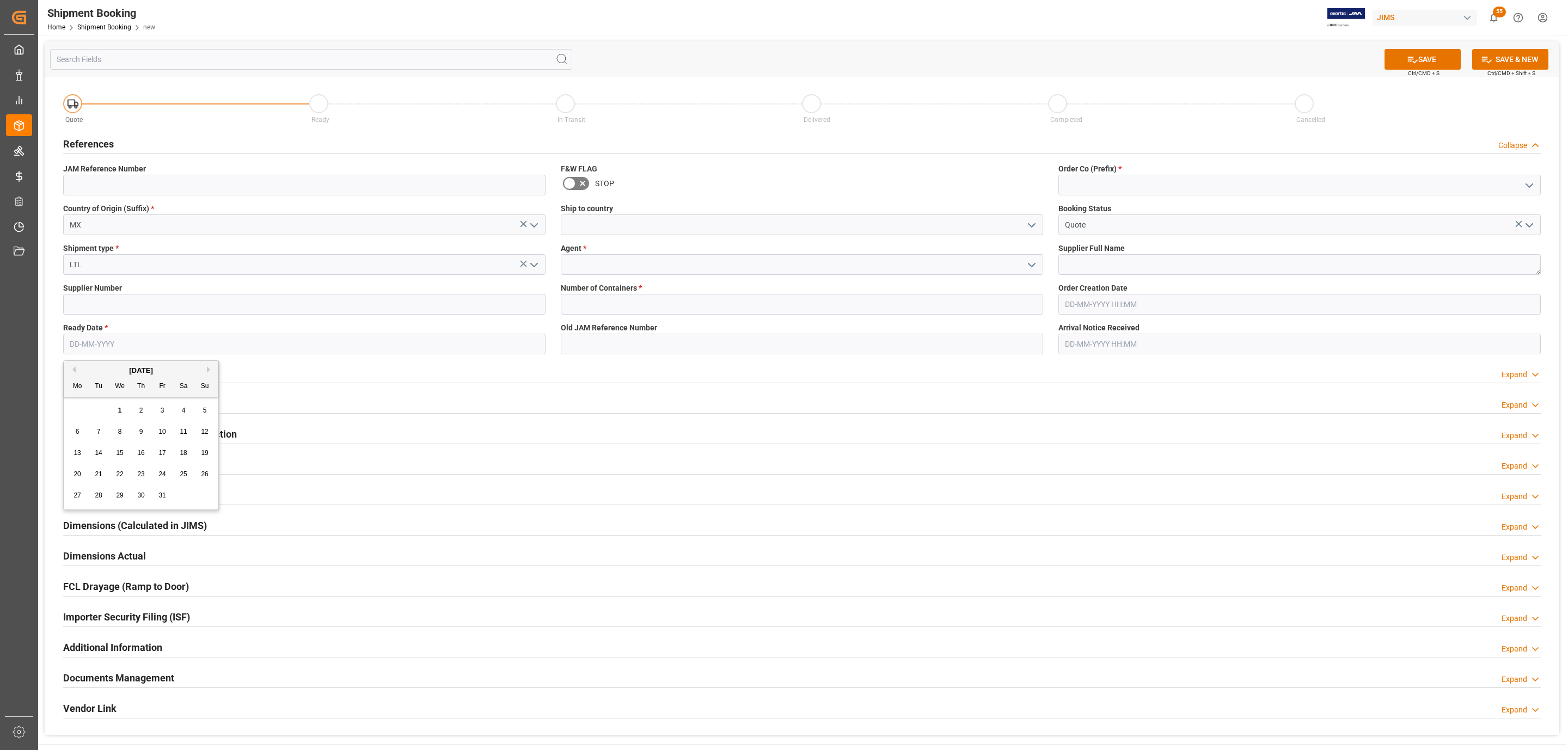
click at [89, 349] on input "text" at bounding box center [304, 344] width 483 height 21
click at [77, 435] on span "6" at bounding box center [78, 431] width 4 height 7
type input "[DATE]"
click at [1029, 226] on icon "open menu" at bounding box center [1031, 225] width 13 height 13
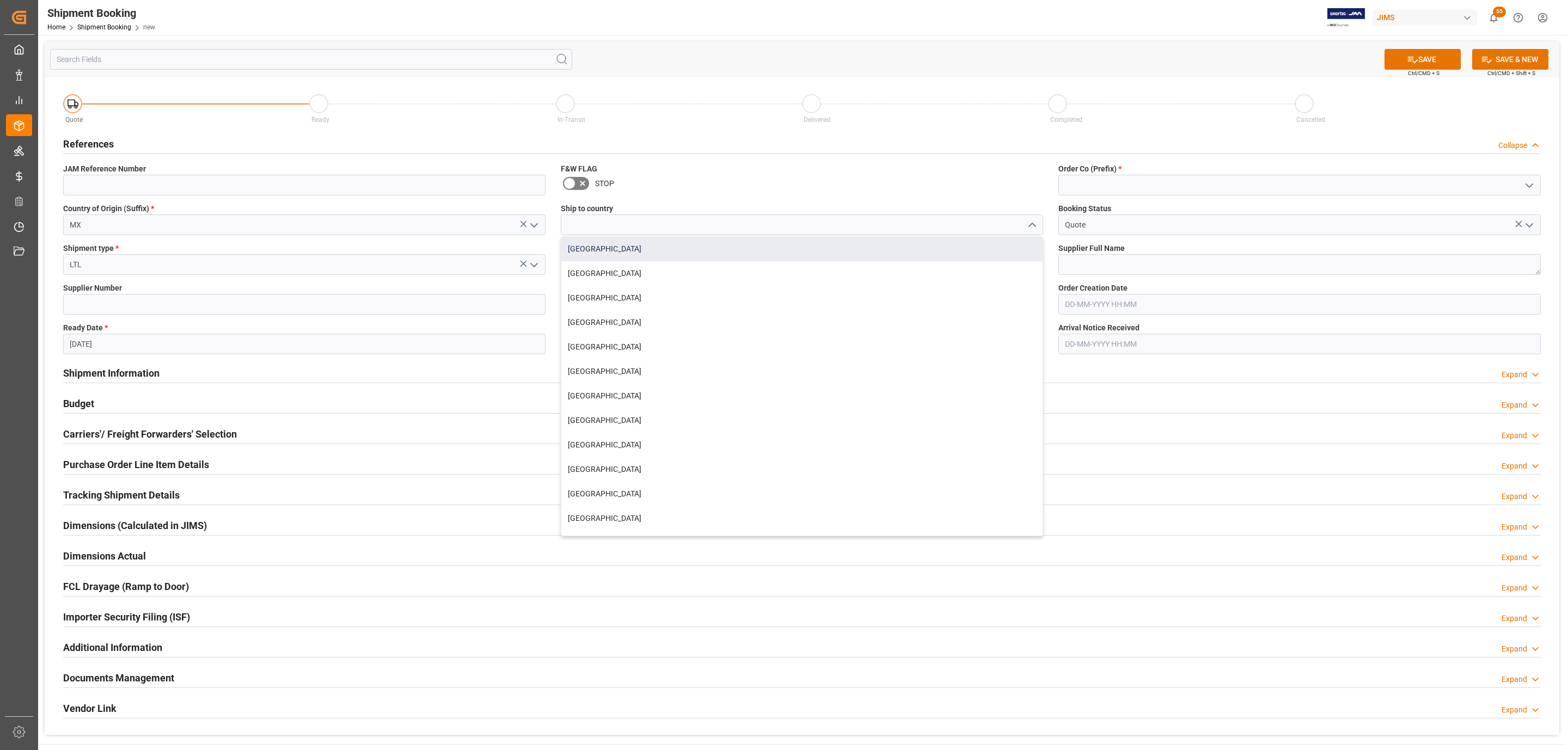
click at [689, 252] on div "[GEOGRAPHIC_DATA]" at bounding box center [802, 249] width 481 height 24
type input "[GEOGRAPHIC_DATA]"
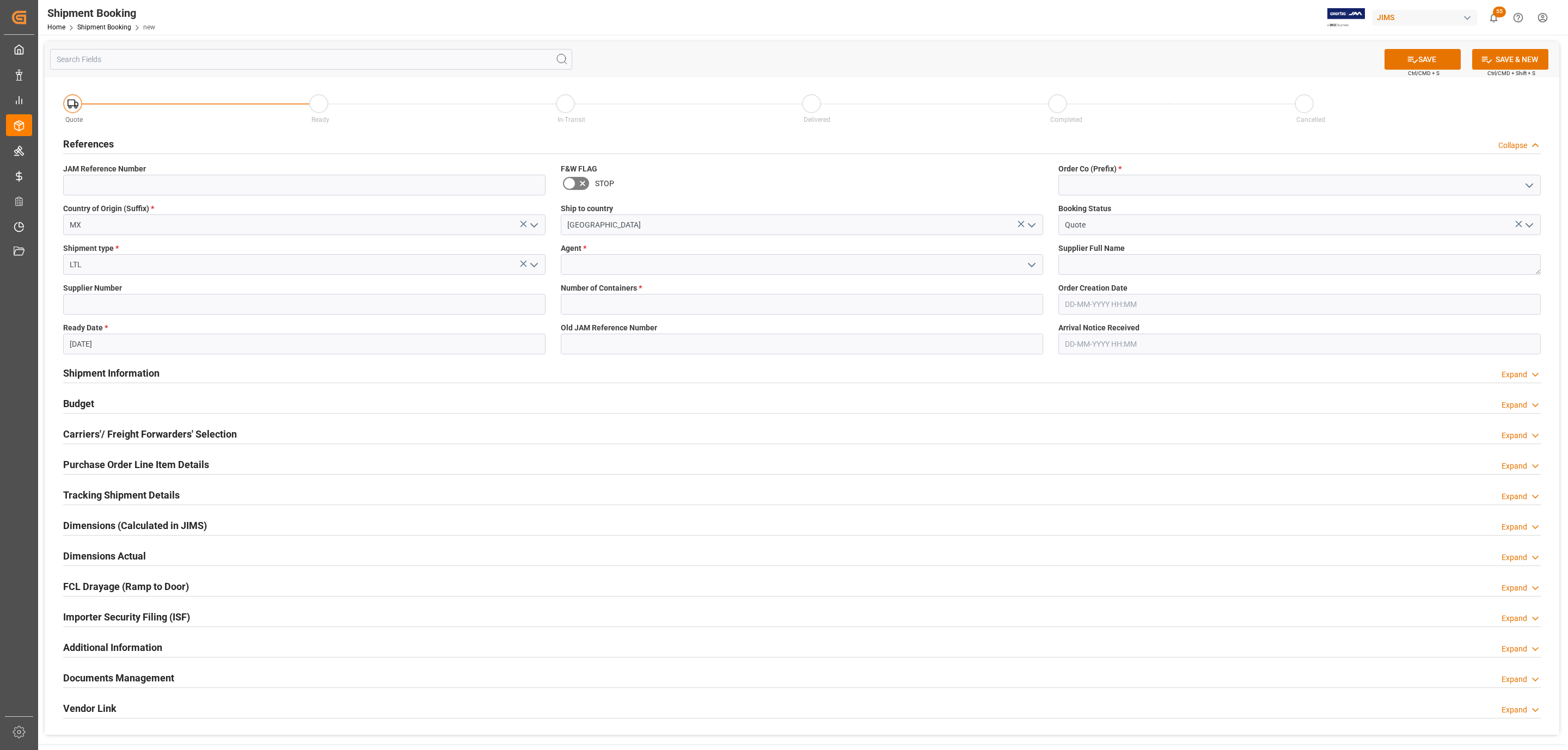
click at [1027, 262] on icon "open menu" at bounding box center [1031, 265] width 13 height 13
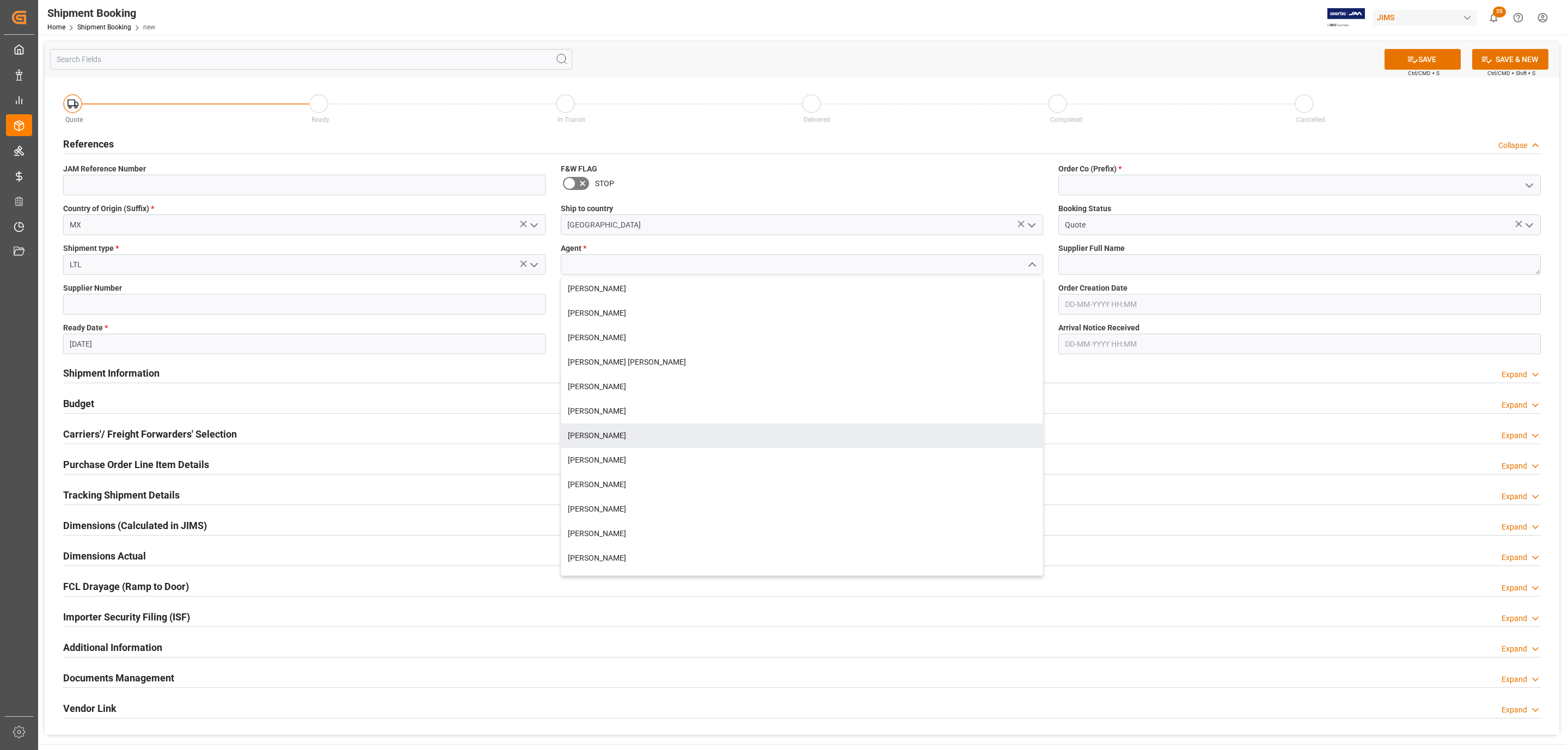
click at [616, 438] on div "[PERSON_NAME]" at bounding box center [802, 436] width 481 height 24
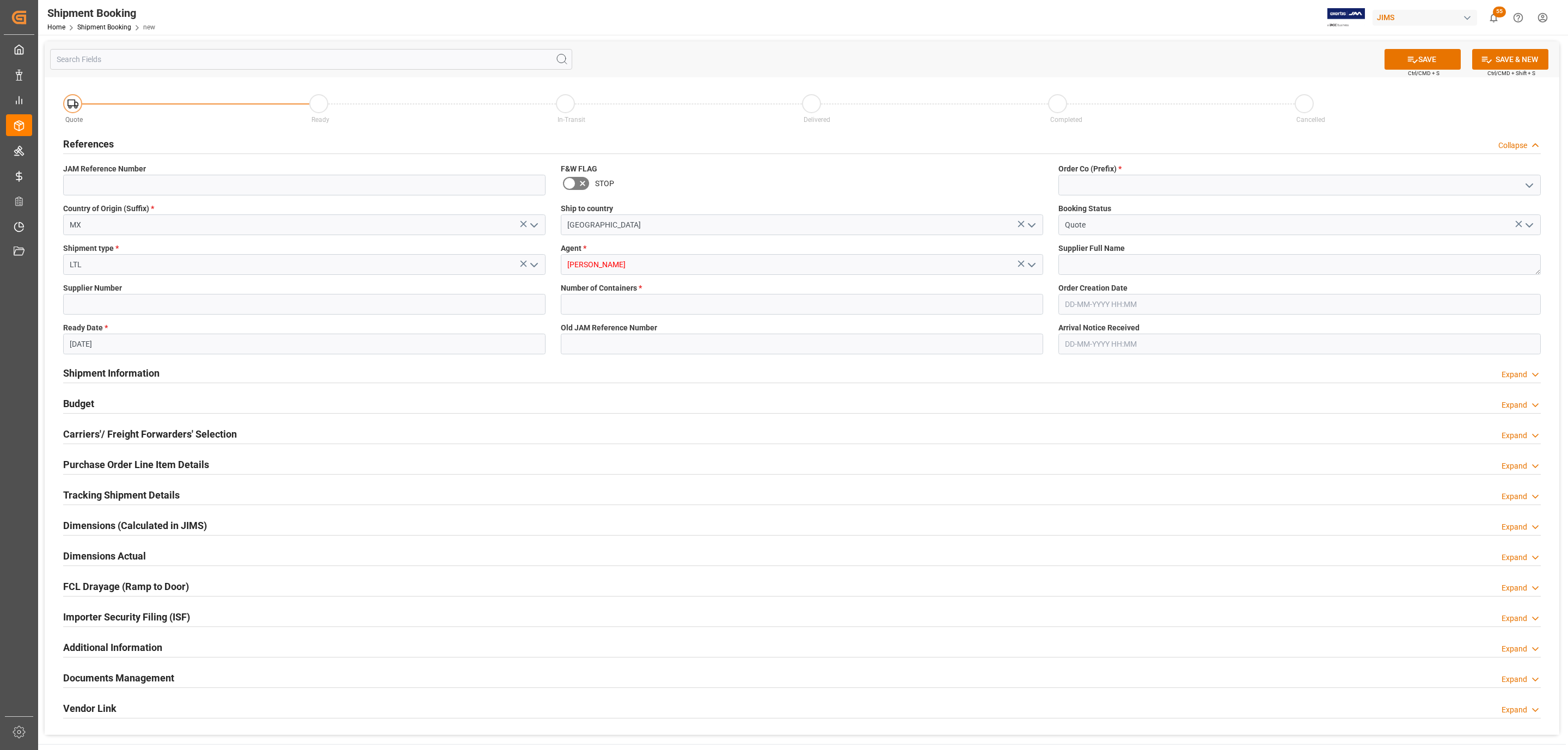
type input "[PERSON_NAME]"
click at [601, 298] on input "text" at bounding box center [802, 304] width 483 height 21
type input "0"
click at [1531, 185] on polyline "open menu" at bounding box center [1529, 185] width 7 height 3
click at [1185, 239] on div "77" at bounding box center [1300, 234] width 481 height 24
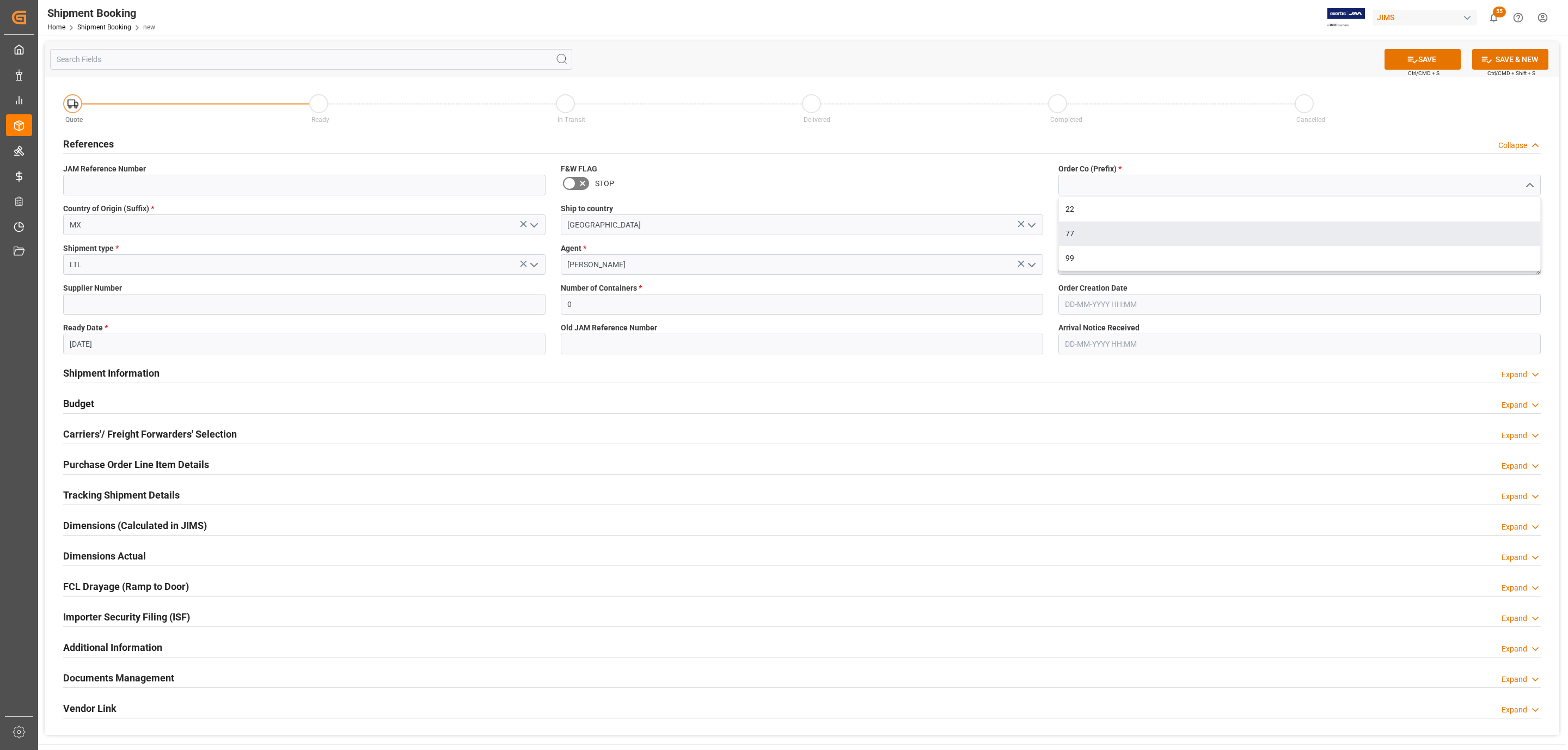
type input "77"
click at [1112, 266] on textarea at bounding box center [1300, 264] width 483 height 21
type textarea "Chauvet Mexico"
click at [1431, 49] on button "SAVE" at bounding box center [1423, 59] width 76 height 21
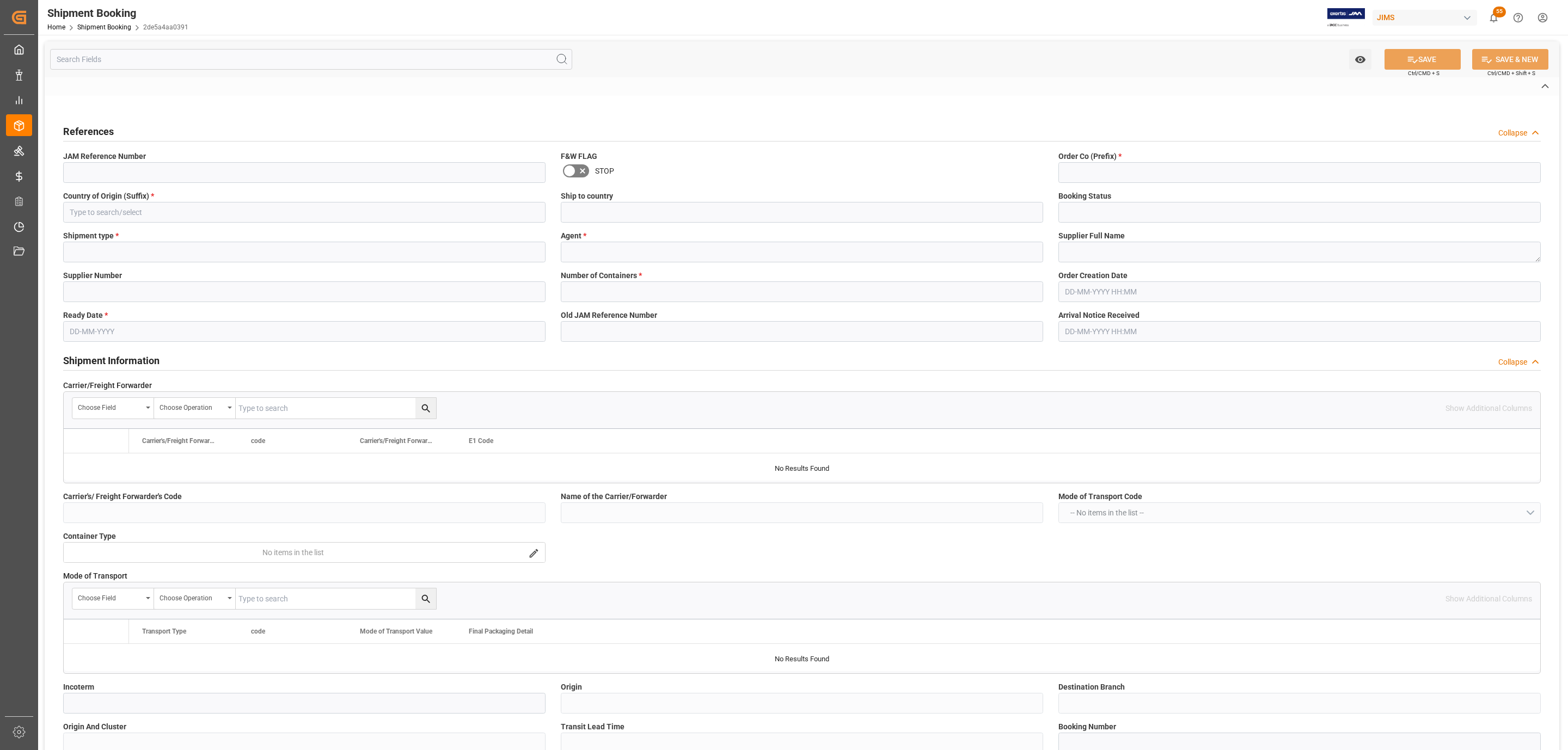
type input "77-11322-MX"
type input "77"
type input "MX"
type input "[GEOGRAPHIC_DATA]"
type input "Quote"
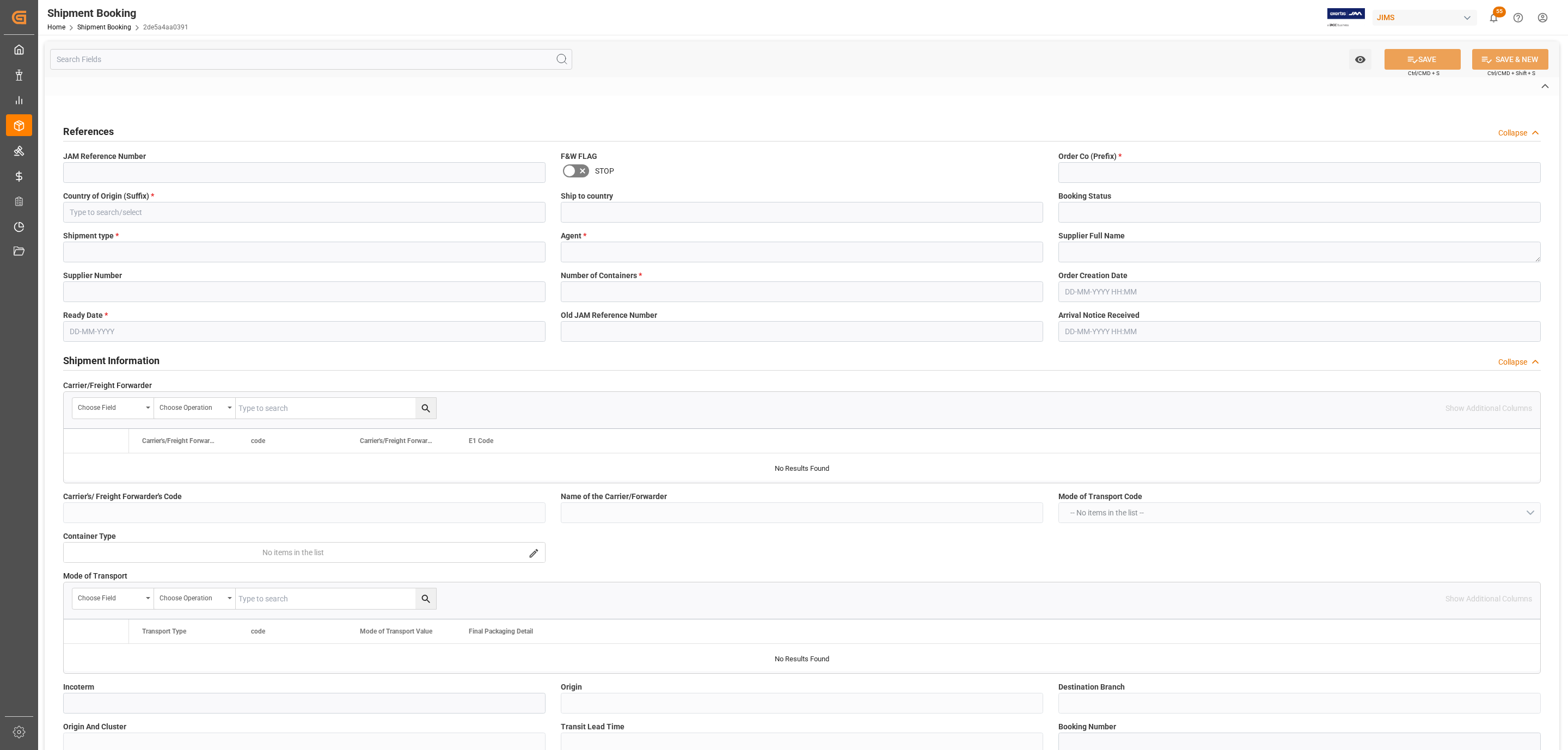
type input "LTL"
type input "[PERSON_NAME]"
type textarea "Chauvet Mexico"
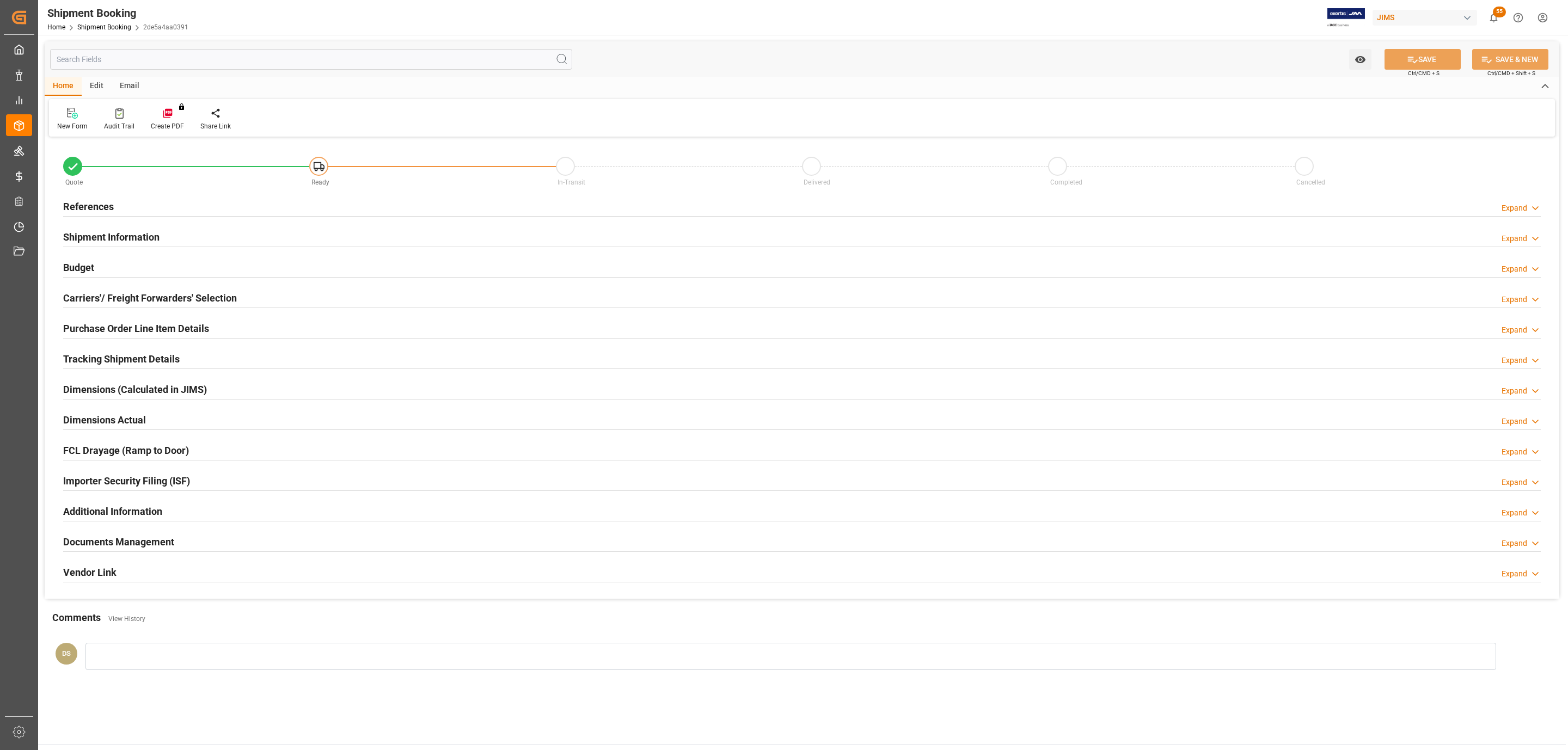
type input "0"
type input "[DATE]"
click at [235, 205] on div "References Expand" at bounding box center [802, 205] width 1477 height 21
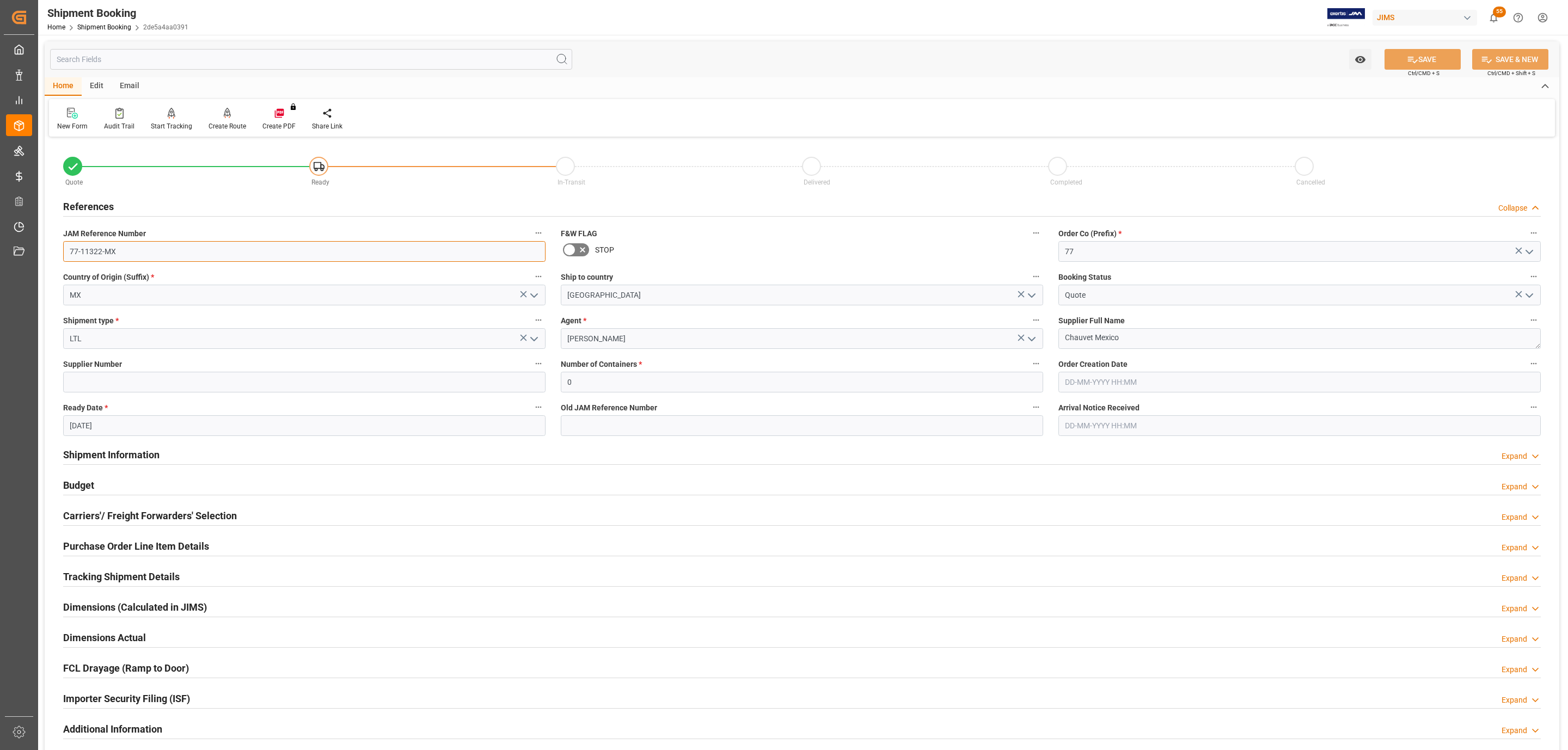
click at [121, 257] on input "77-11322-MX" at bounding box center [304, 251] width 483 height 21
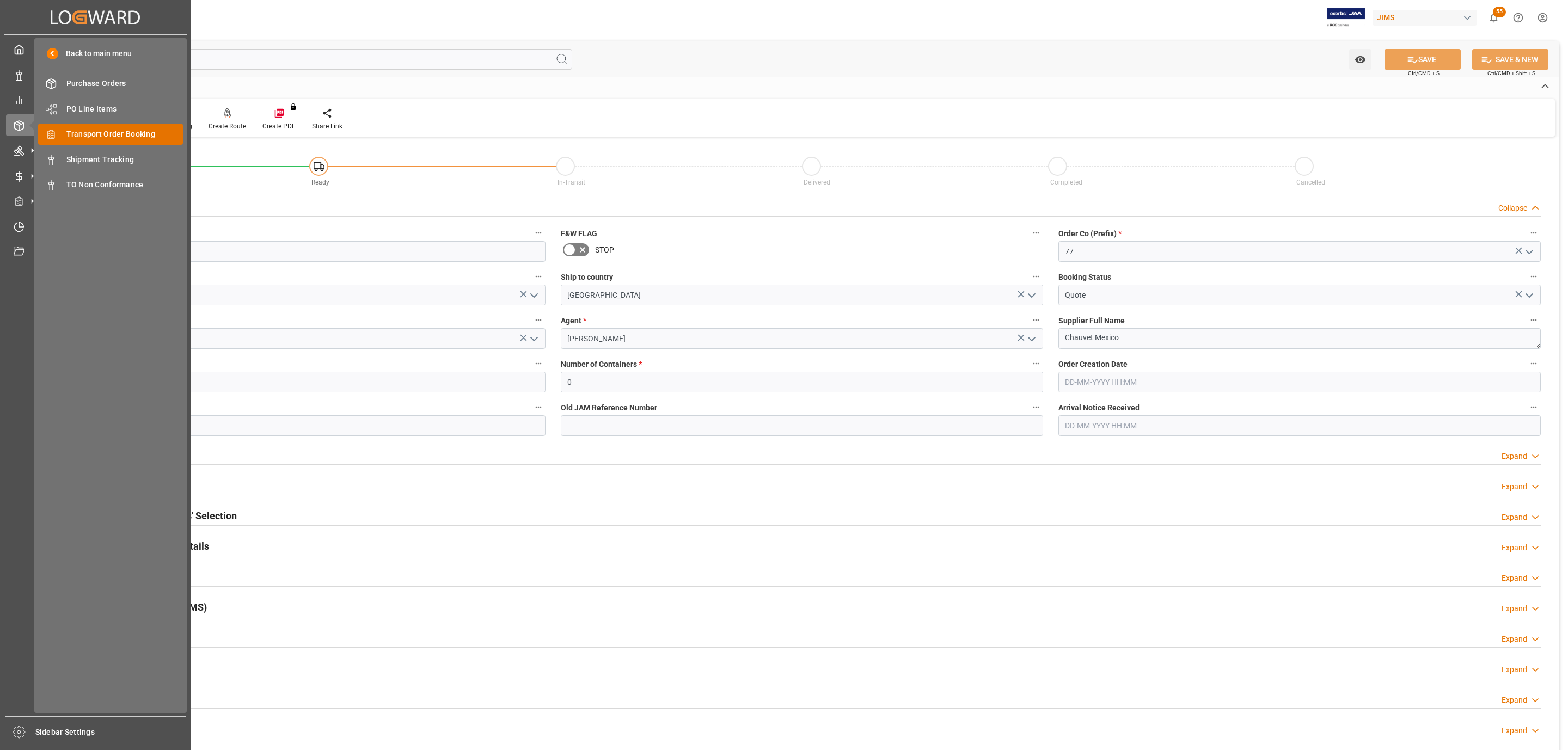
click at [114, 137] on span "Transport Order Booking" at bounding box center [124, 134] width 117 height 11
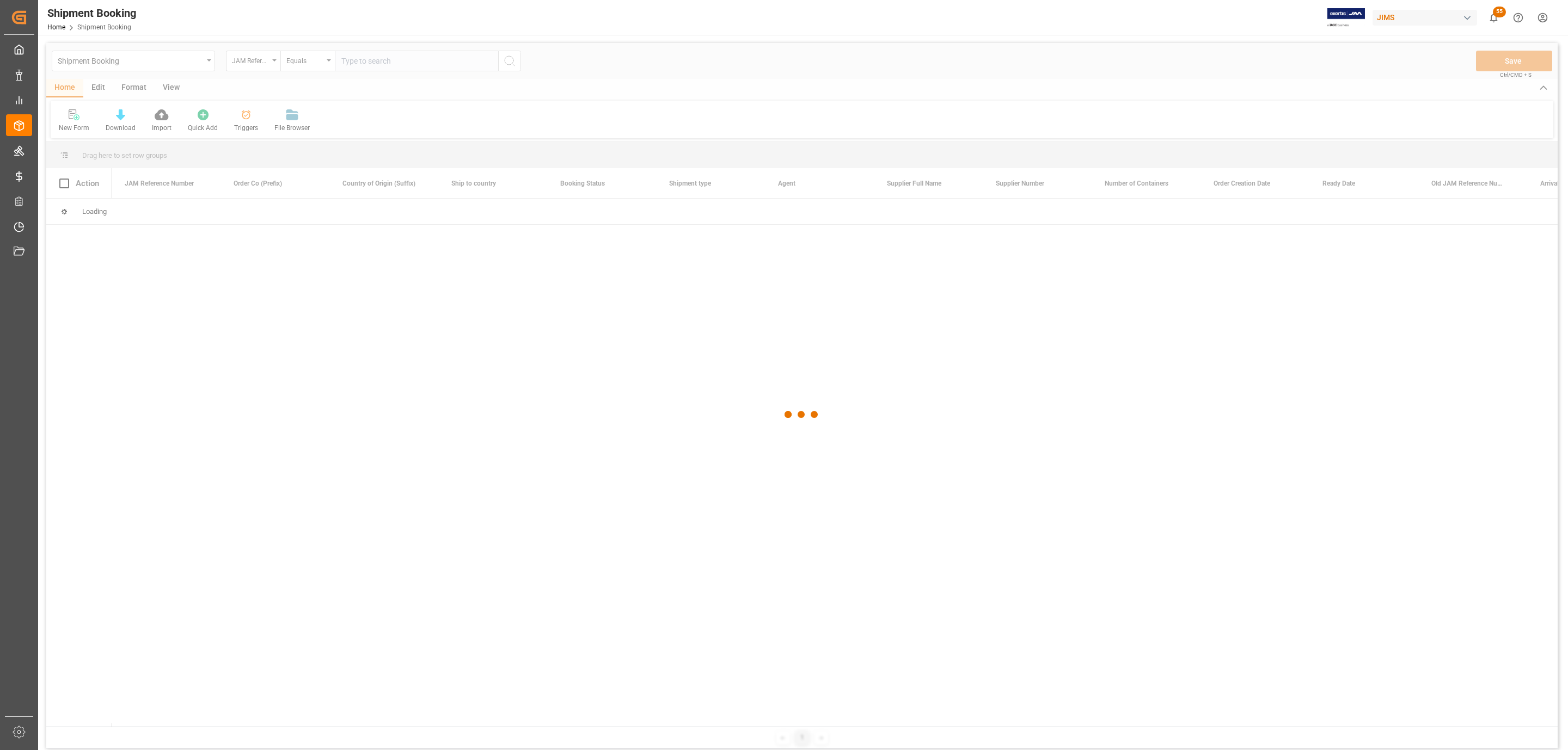
click at [371, 64] on div at bounding box center [802, 415] width 1511 height 743
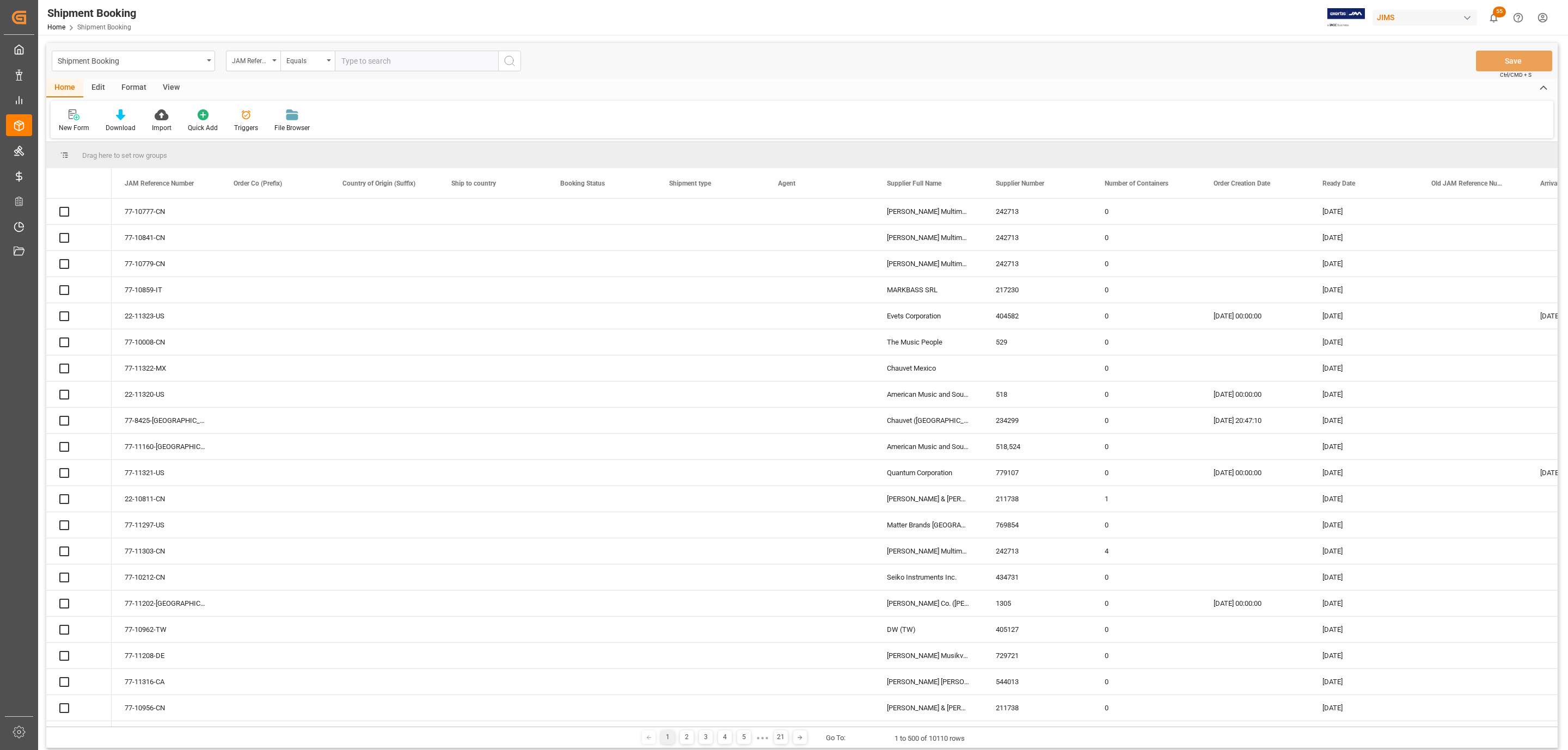
click at [371, 64] on input "text" at bounding box center [416, 61] width 164 height 21
paste input "77-11299-US"
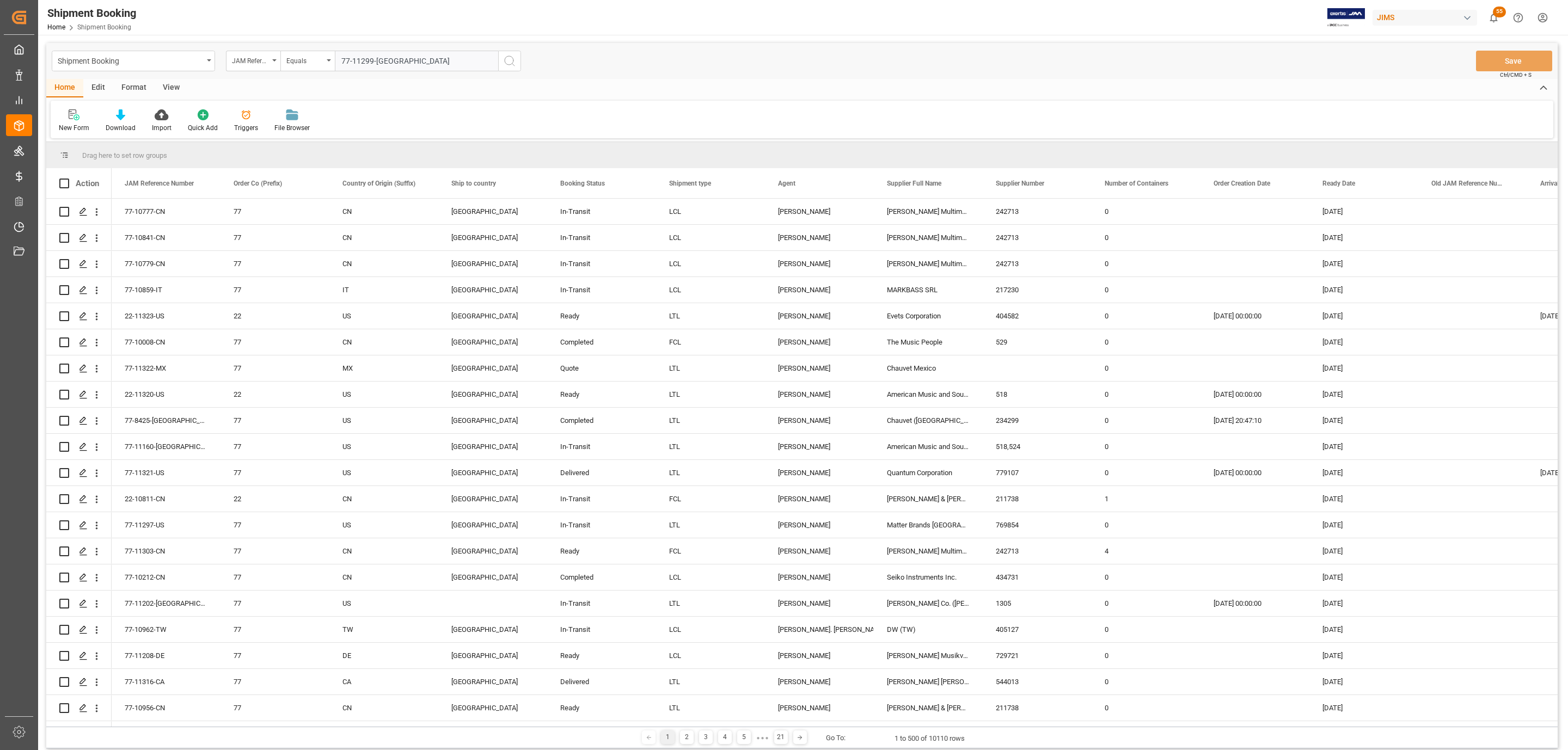
type input "77-11299-US"
click at [507, 56] on circle "search button" at bounding box center [509, 60] width 9 height 9
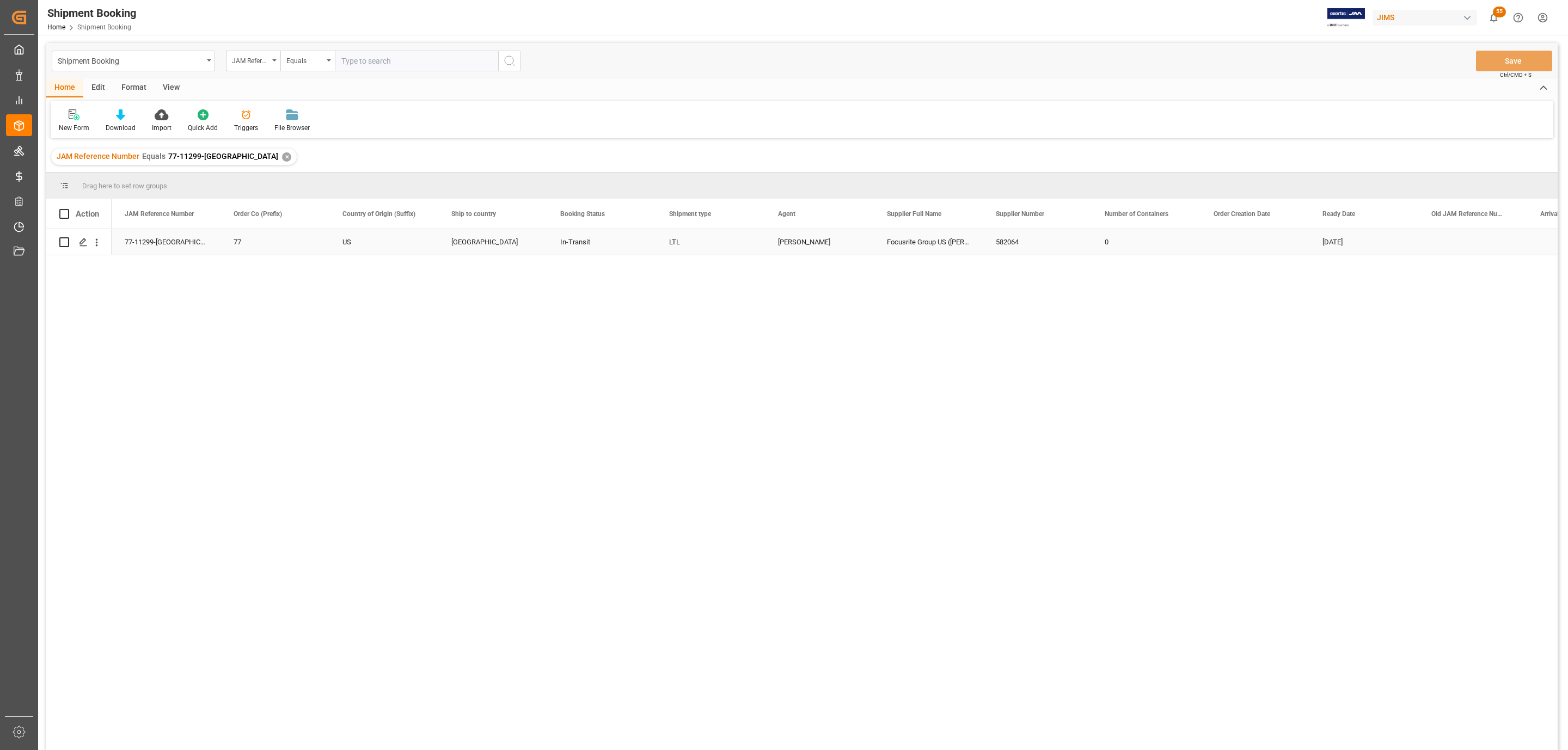
click at [83, 247] on div "Press SPACE to select this row." at bounding box center [82, 243] width 16 height 20
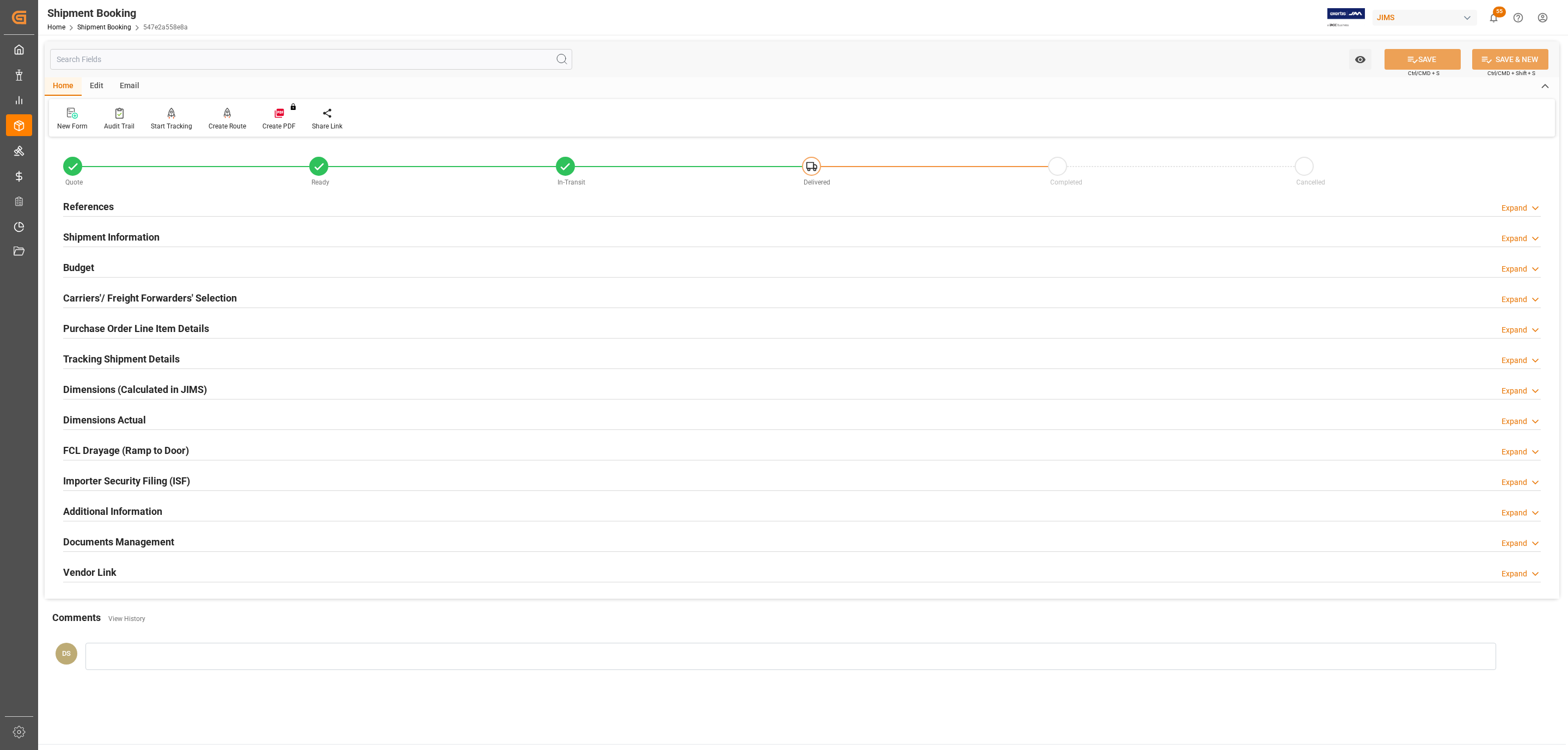
click at [75, 353] on h2 "Tracking Shipment Details" at bounding box center [121, 359] width 116 height 15
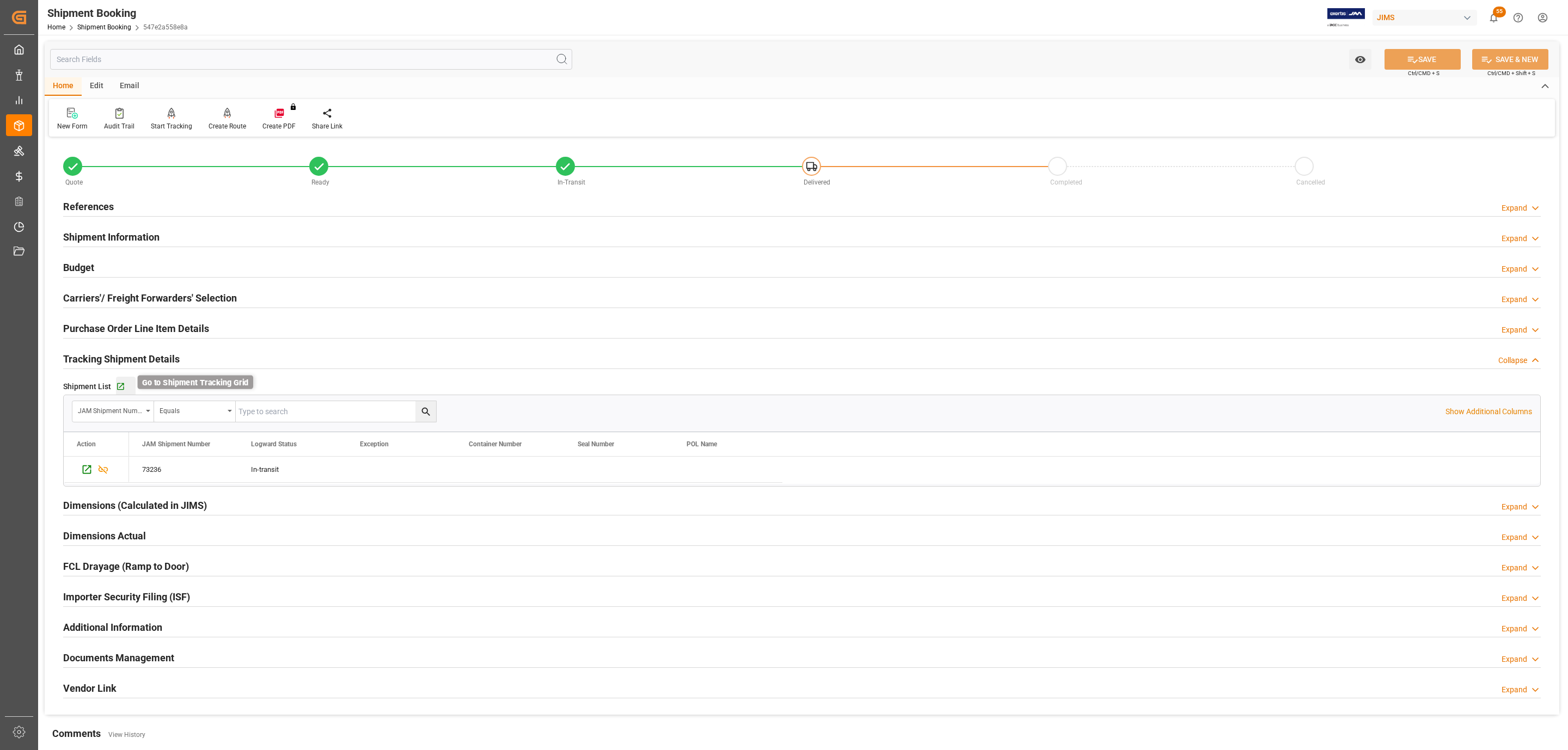
click at [118, 391] on icon "button" at bounding box center [121, 387] width 9 height 9
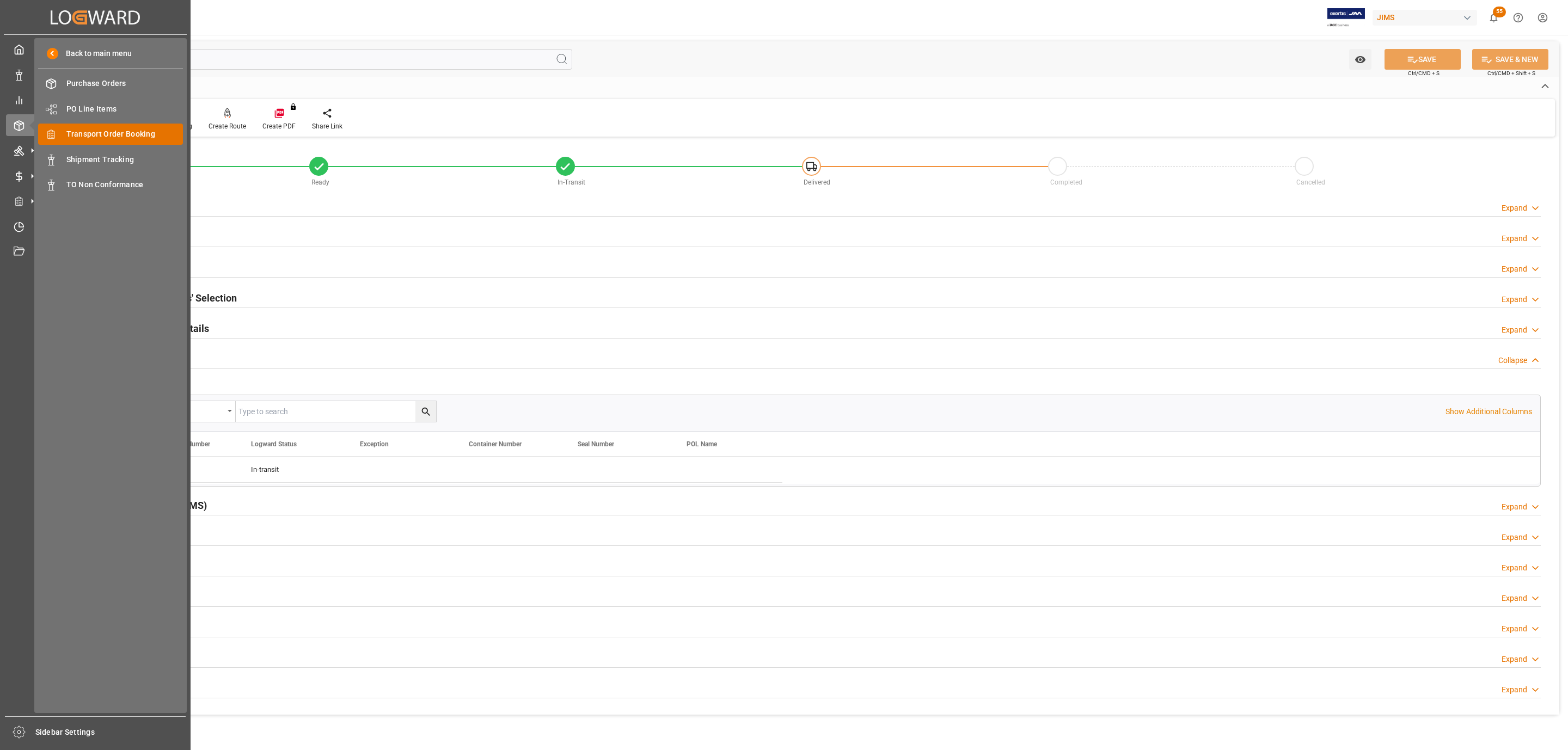
click at [119, 133] on span "Transport Order Booking" at bounding box center [124, 134] width 117 height 11
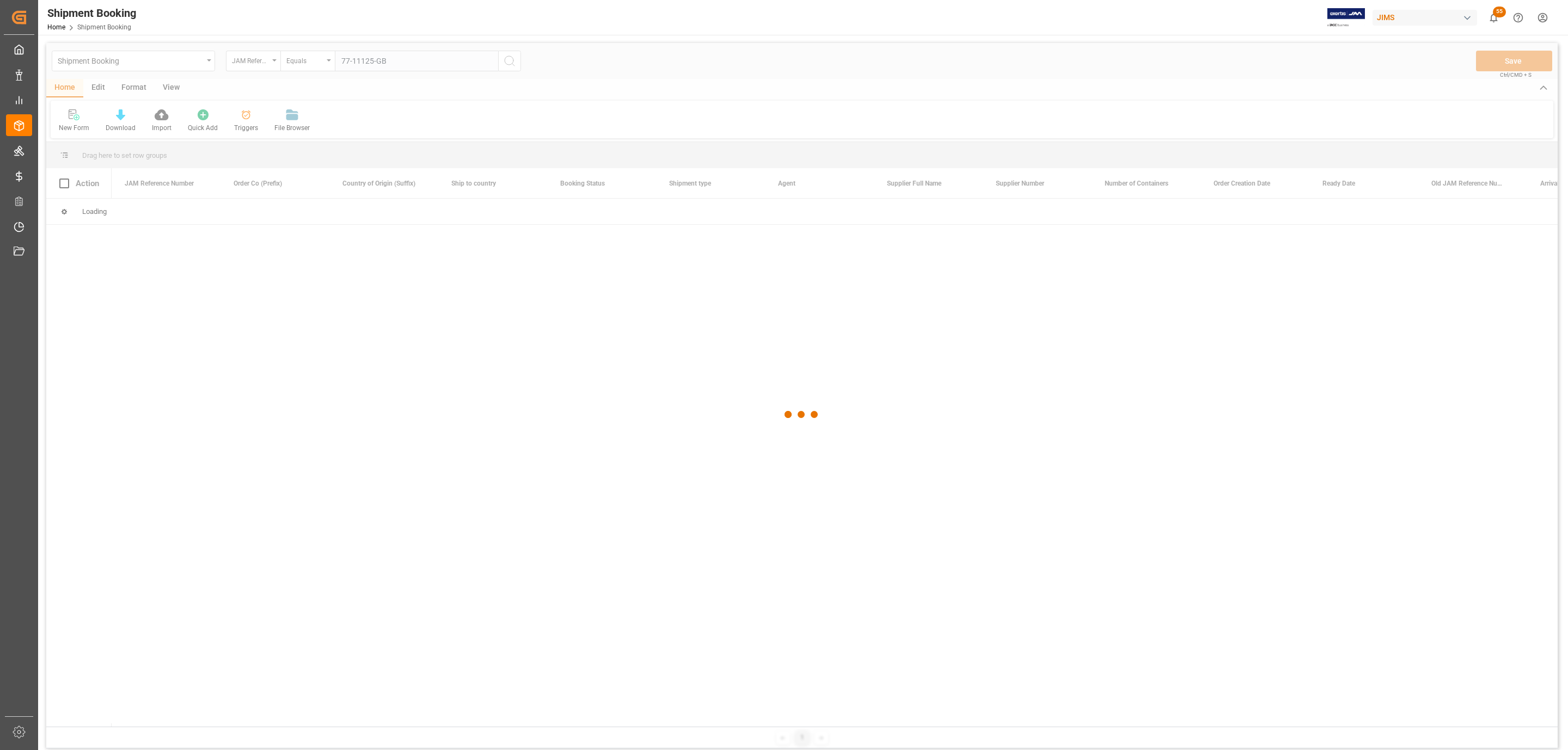
type input "77-11125-GB"
click at [511, 62] on div at bounding box center [802, 415] width 1511 height 743
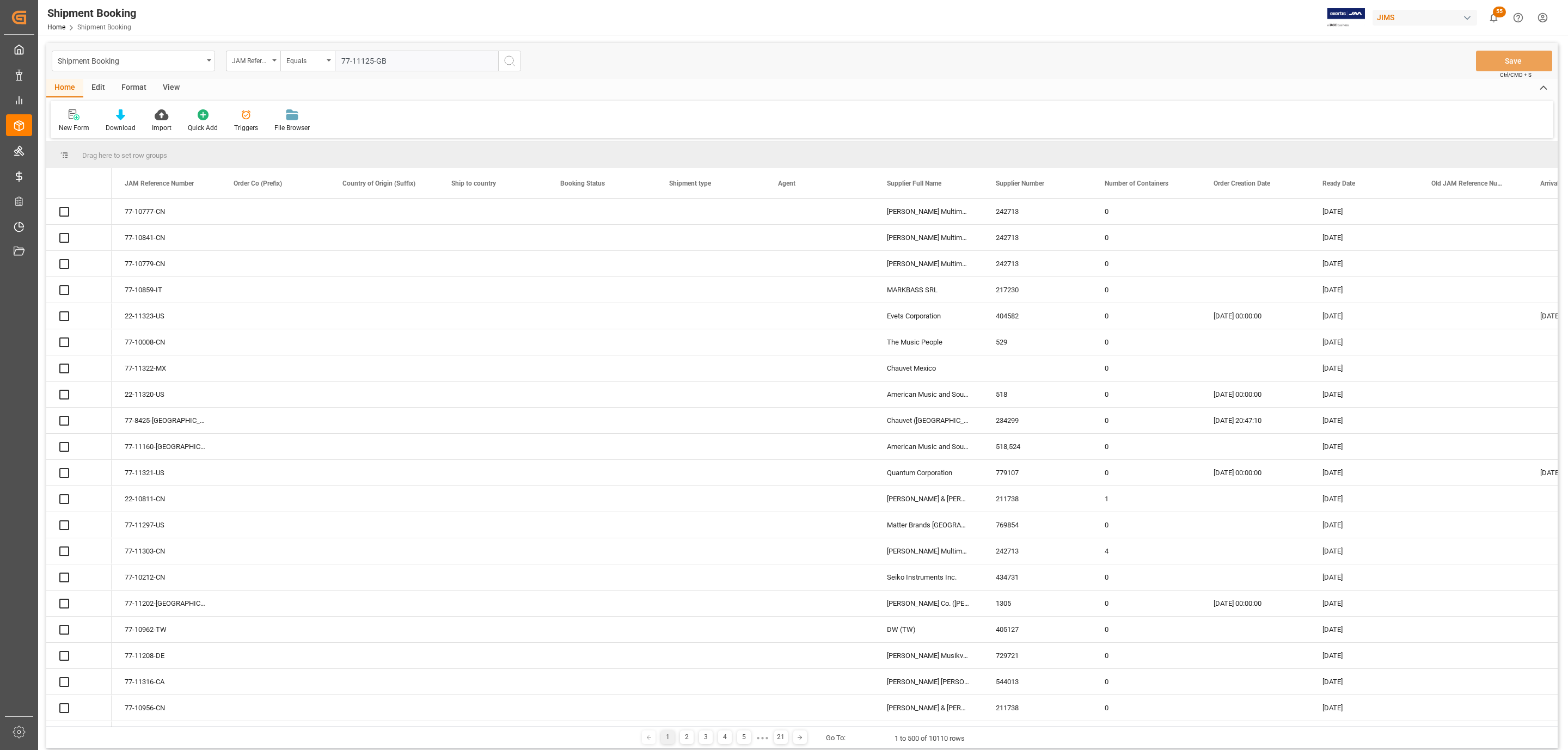
click at [511, 62] on icon "search button" at bounding box center [509, 61] width 13 height 13
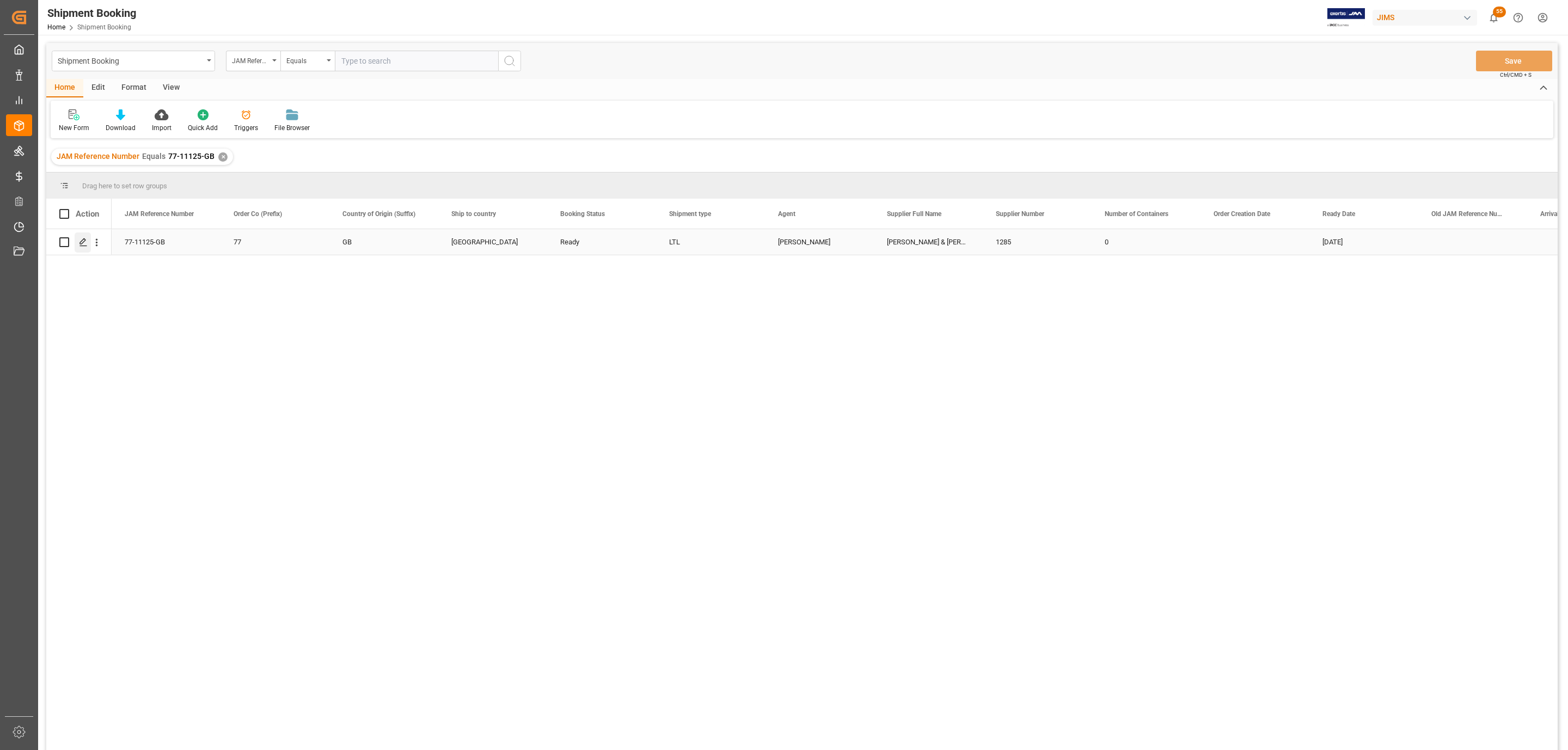
click at [85, 238] on icon "Press SPACE to select this row." at bounding box center [83, 242] width 9 height 9
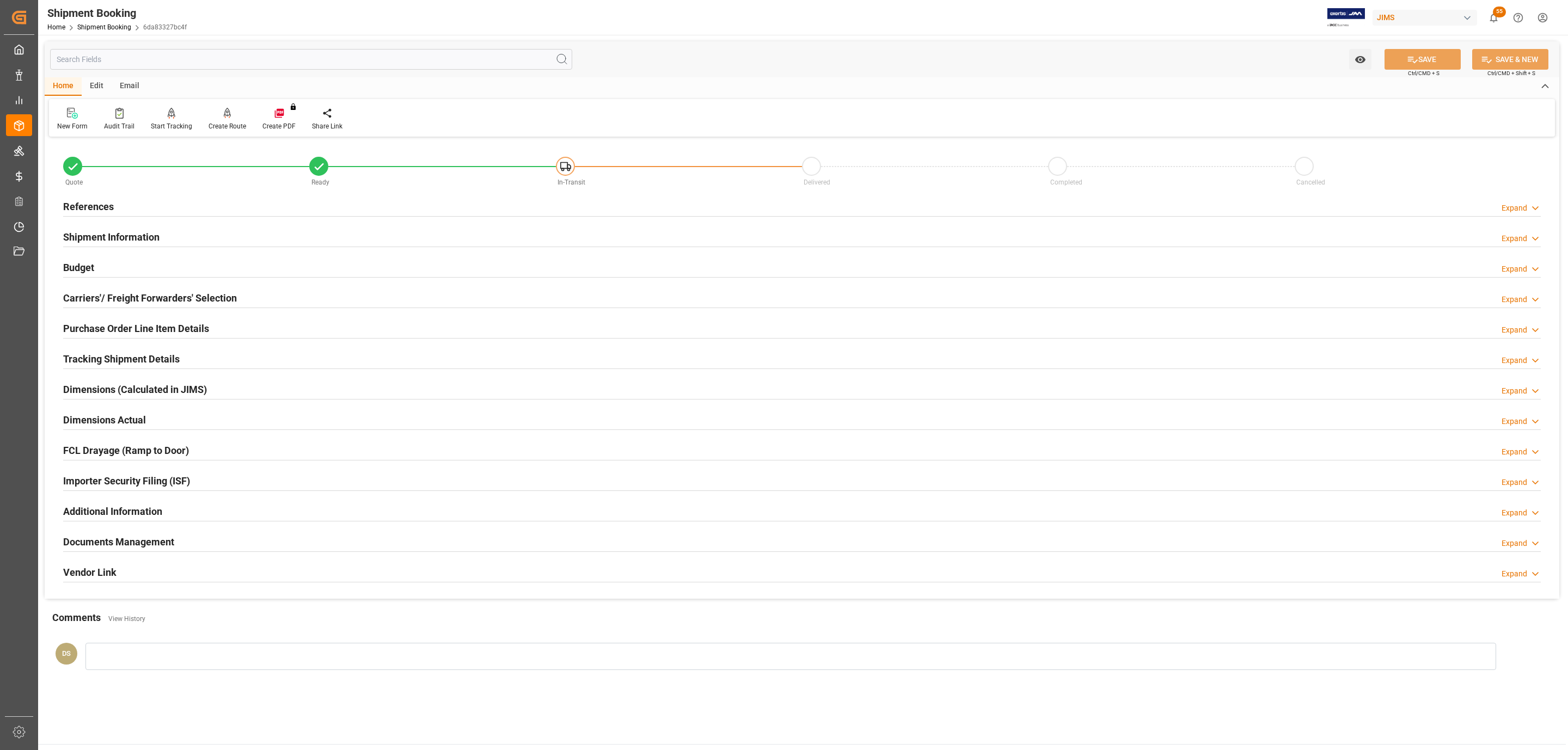
click at [312, 266] on div "Budget Expand" at bounding box center [802, 266] width 1477 height 21
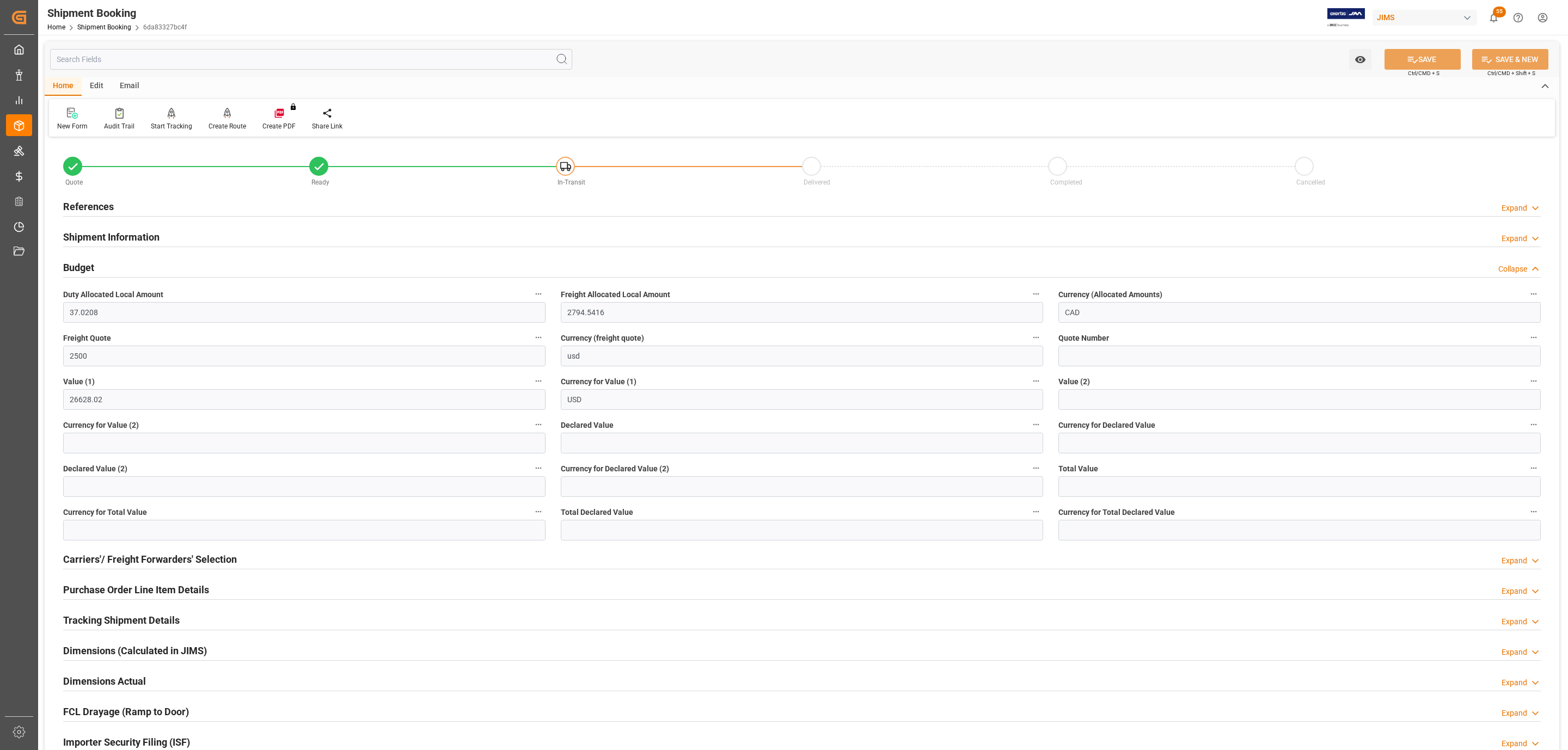
click at [311, 266] on div "Budget Collapse" at bounding box center [802, 266] width 1477 height 21
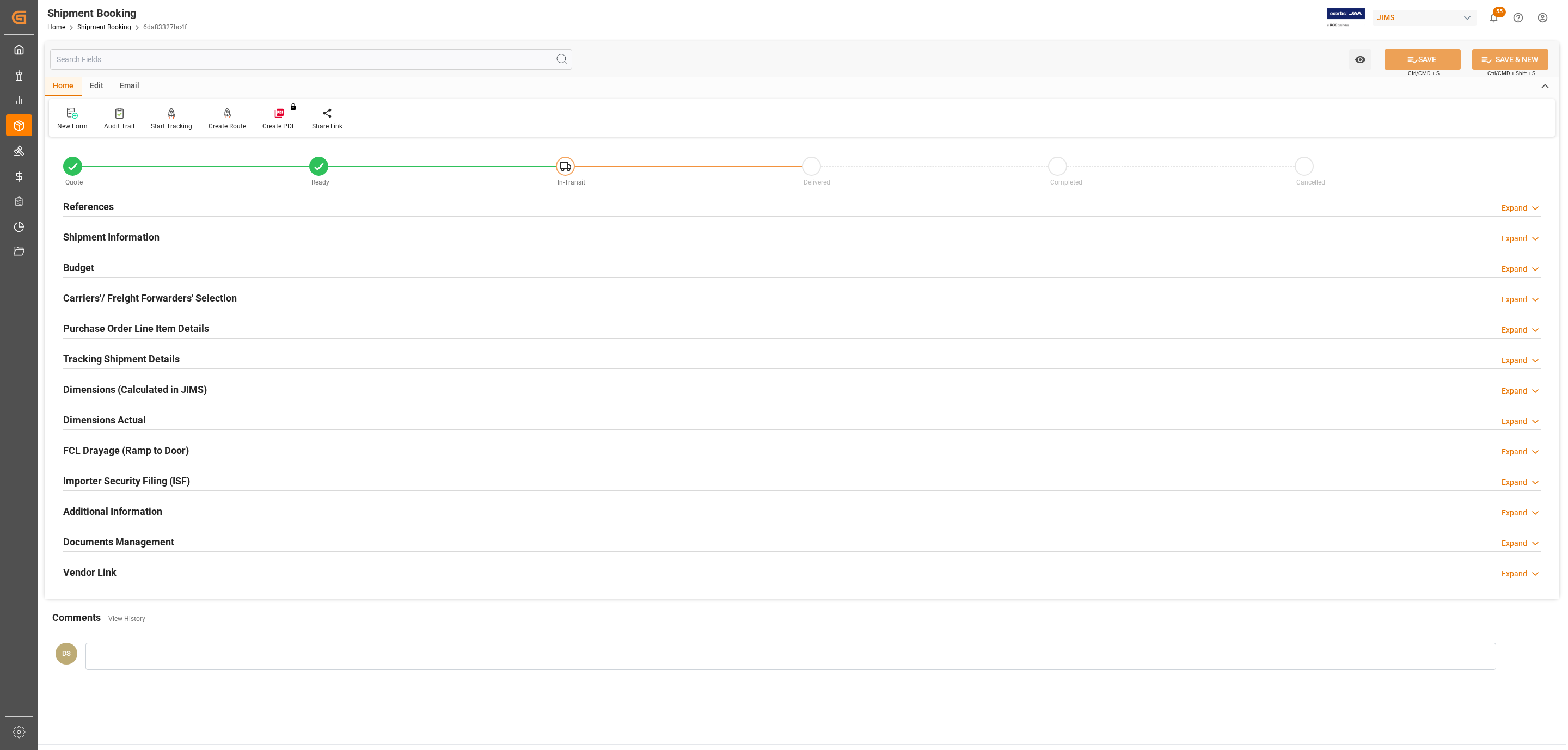
click at [113, 353] on h2 "Tracking Shipment Details" at bounding box center [121, 359] width 116 height 15
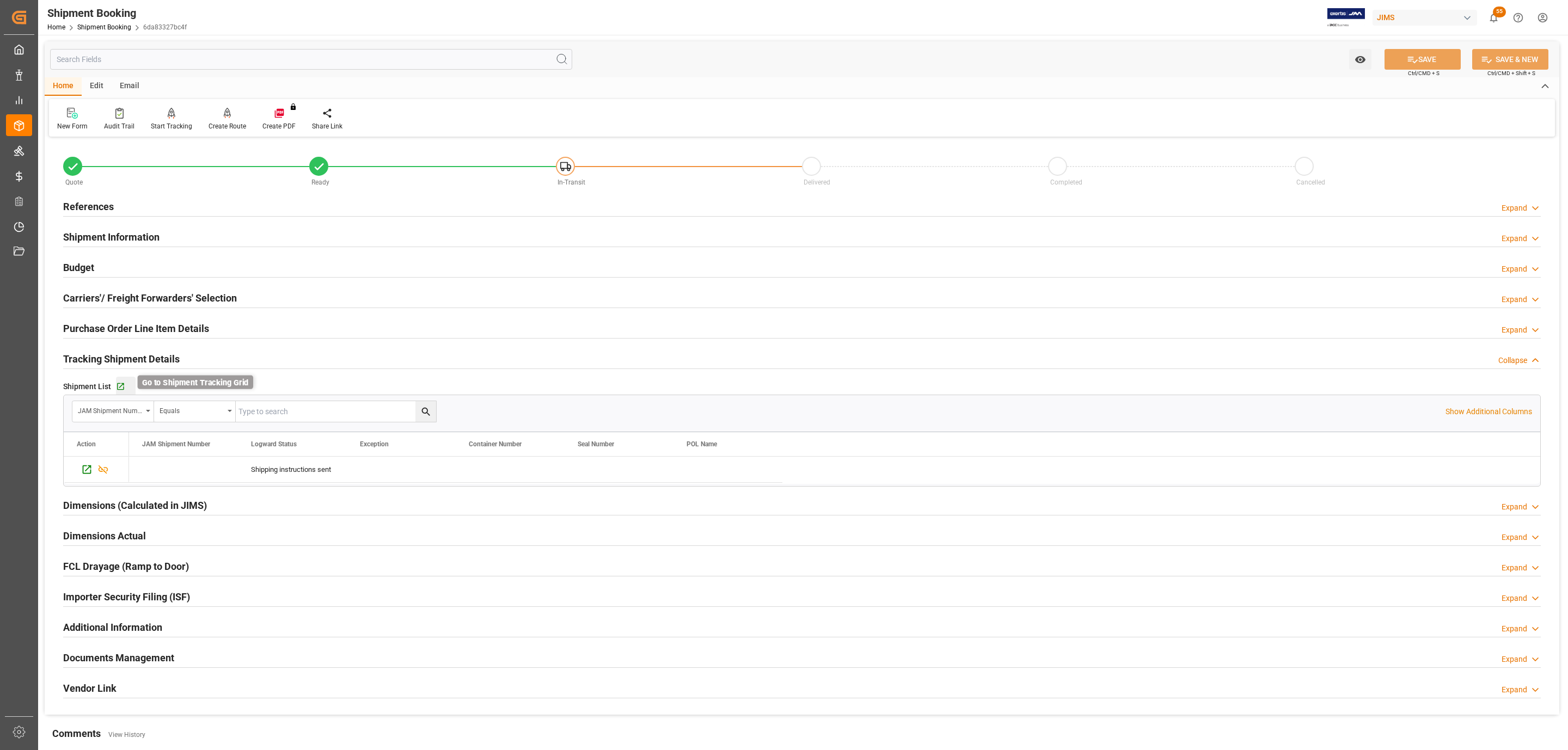
click at [121, 385] on icon "button" at bounding box center [121, 387] width 9 height 9
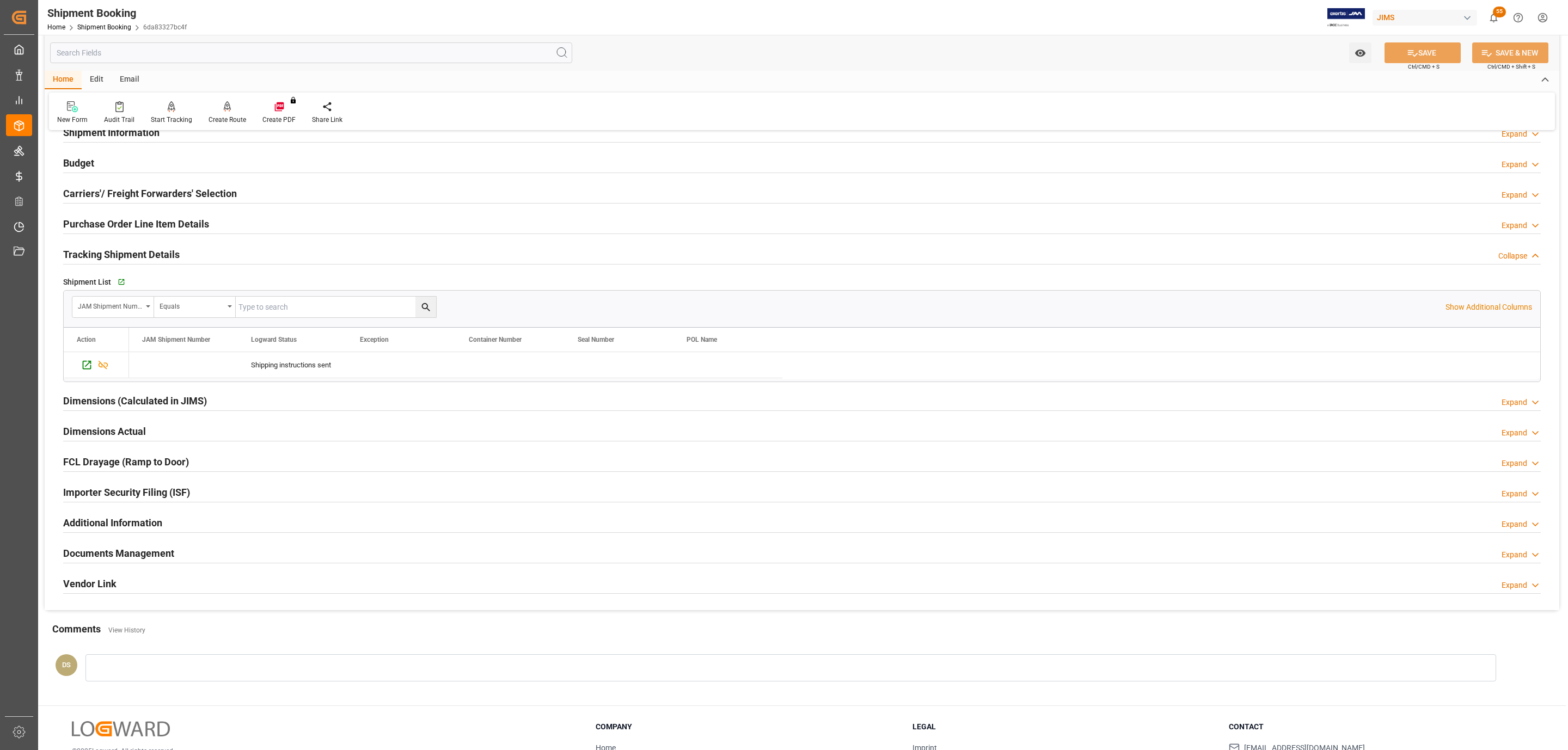
scroll to position [188, 0]
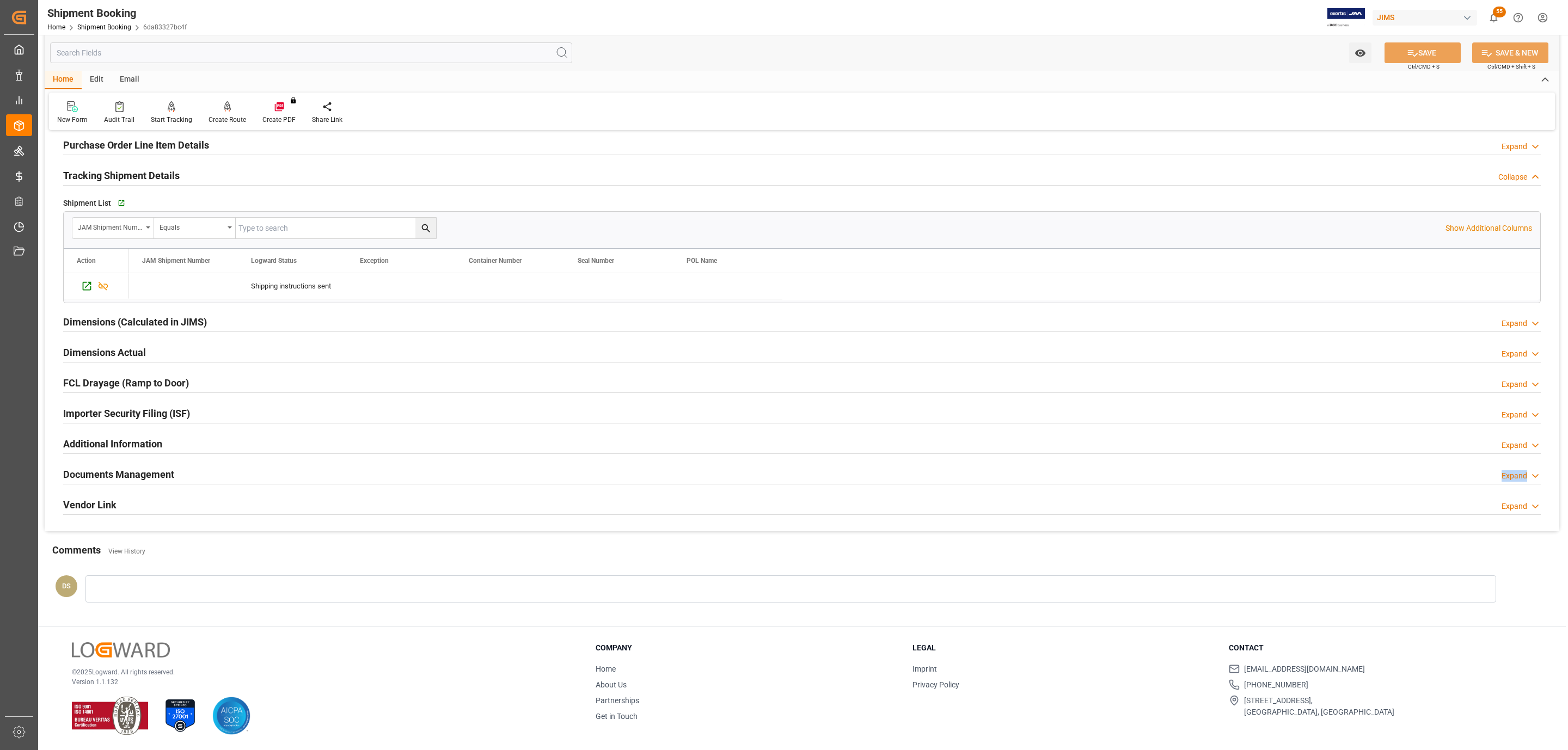
click at [189, 482] on div "Documents Management Expand" at bounding box center [802, 474] width 1477 height 21
click at [189, 472] on div "Documents Management Expand" at bounding box center [802, 474] width 1477 height 21
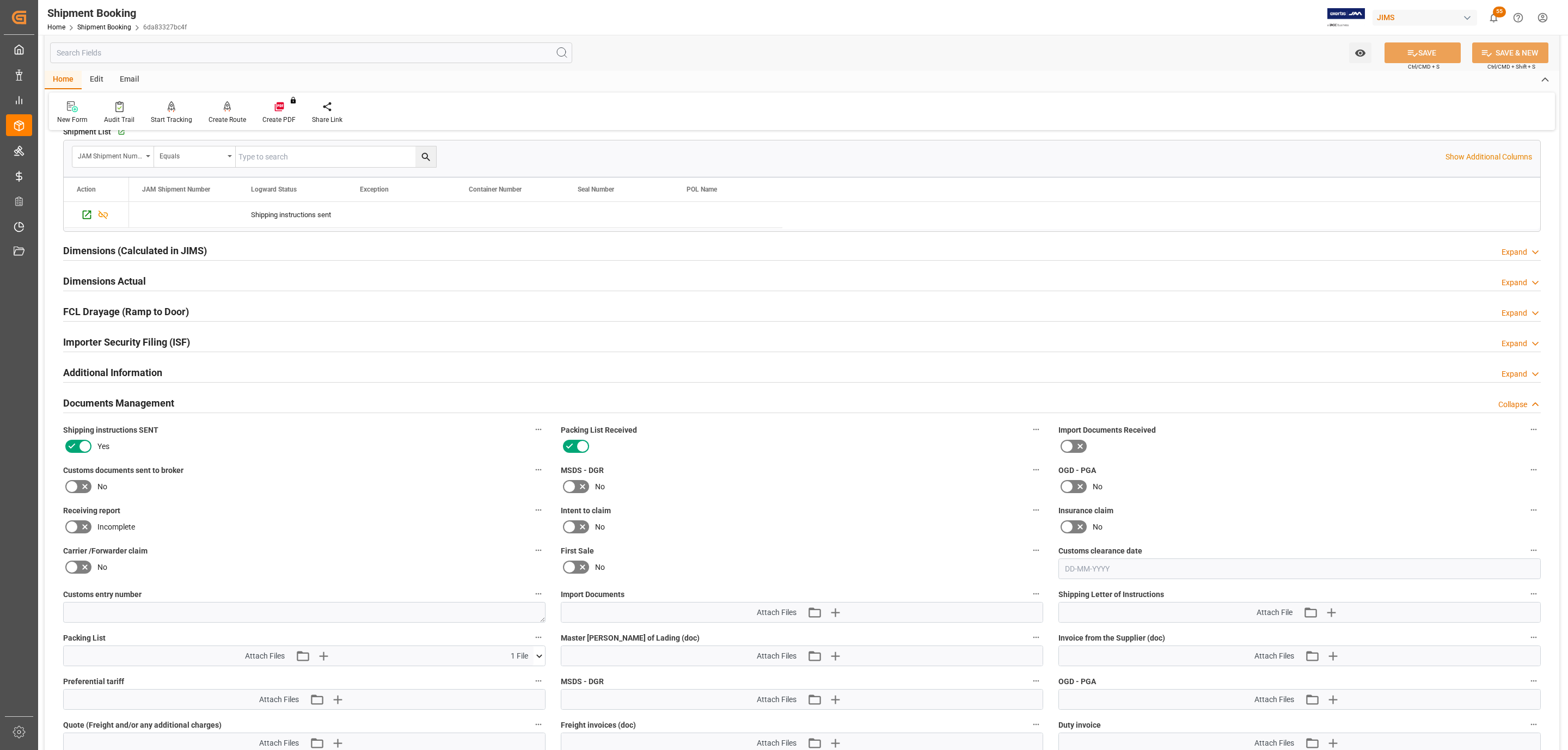
scroll to position [351, 0]
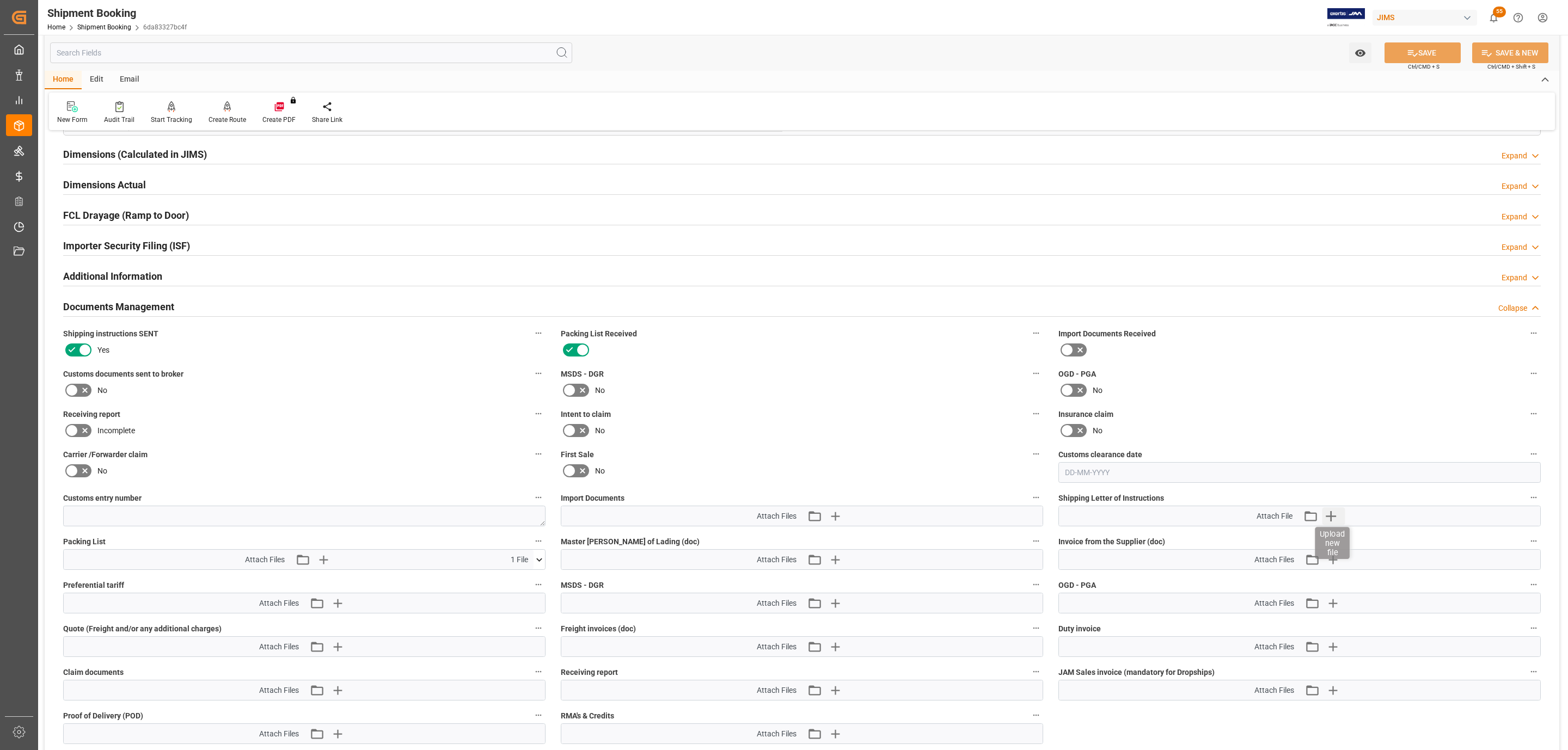
click at [1333, 522] on icon "button" at bounding box center [1331, 516] width 18 height 18
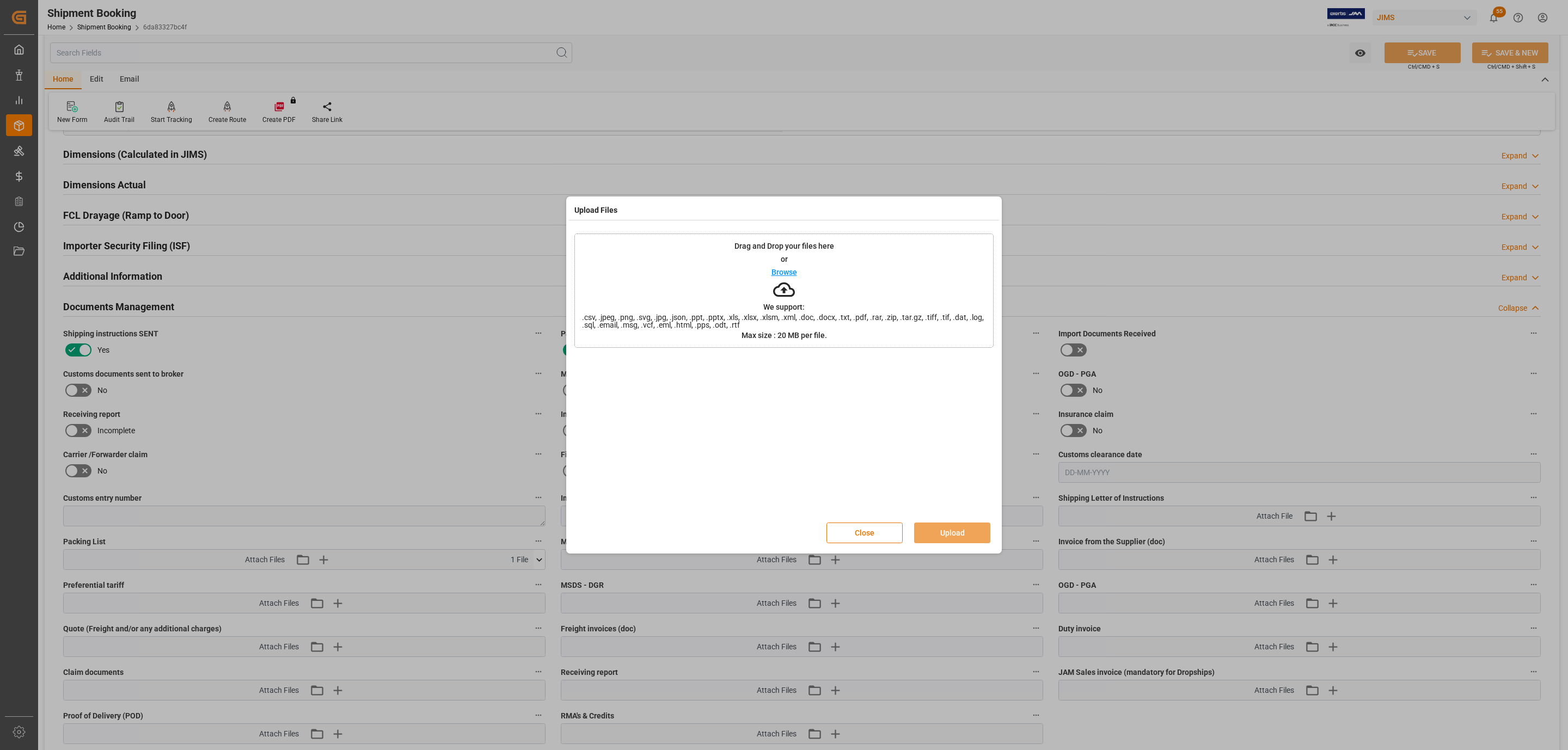
click at [822, 286] on div "Drag and Drop your files here or Browse We support: .csv, .jpeg, .png, .svg, .j…" at bounding box center [784, 291] width 419 height 114
click at [958, 528] on button "Upload" at bounding box center [952, 532] width 76 height 21
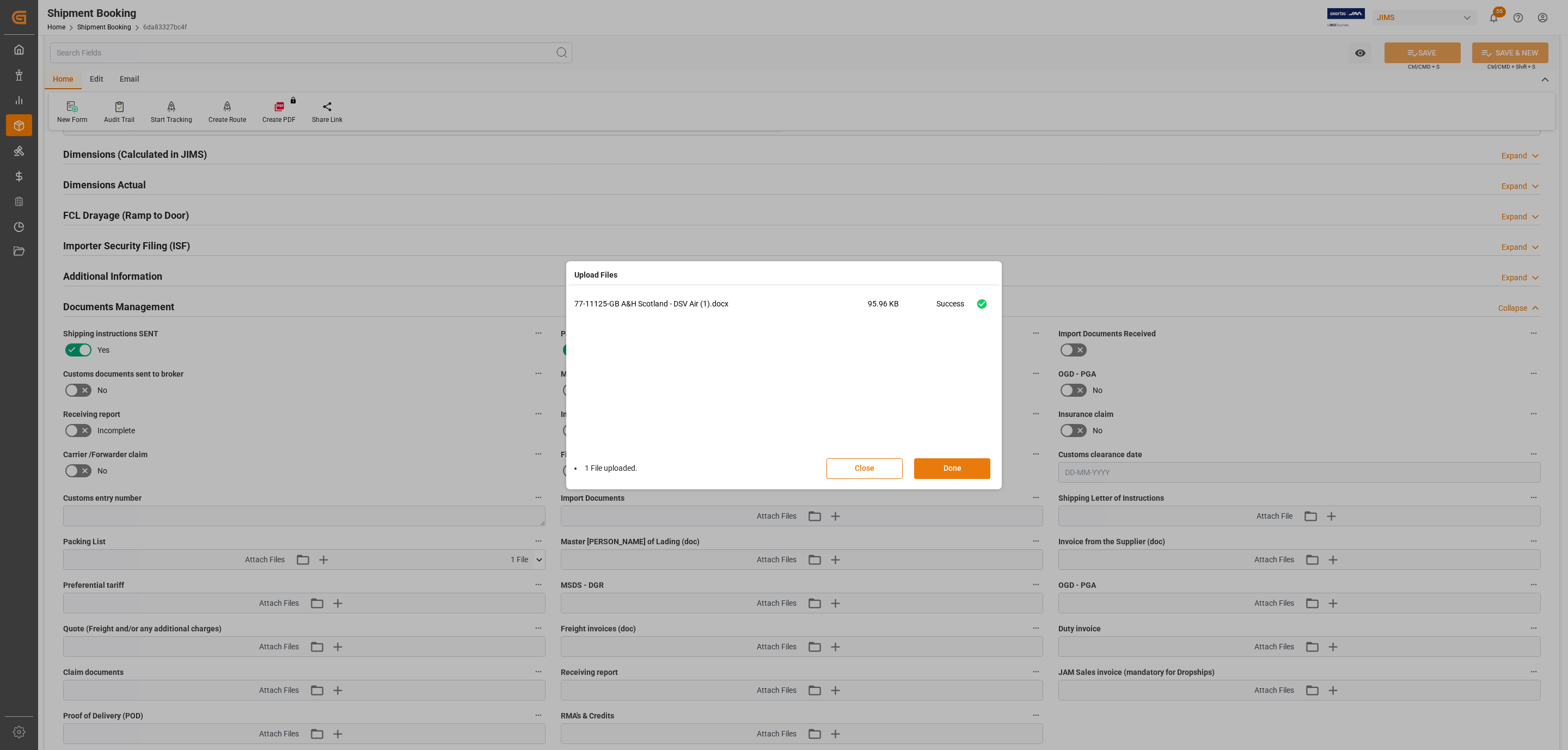
click at [956, 466] on button "Done" at bounding box center [952, 468] width 76 height 21
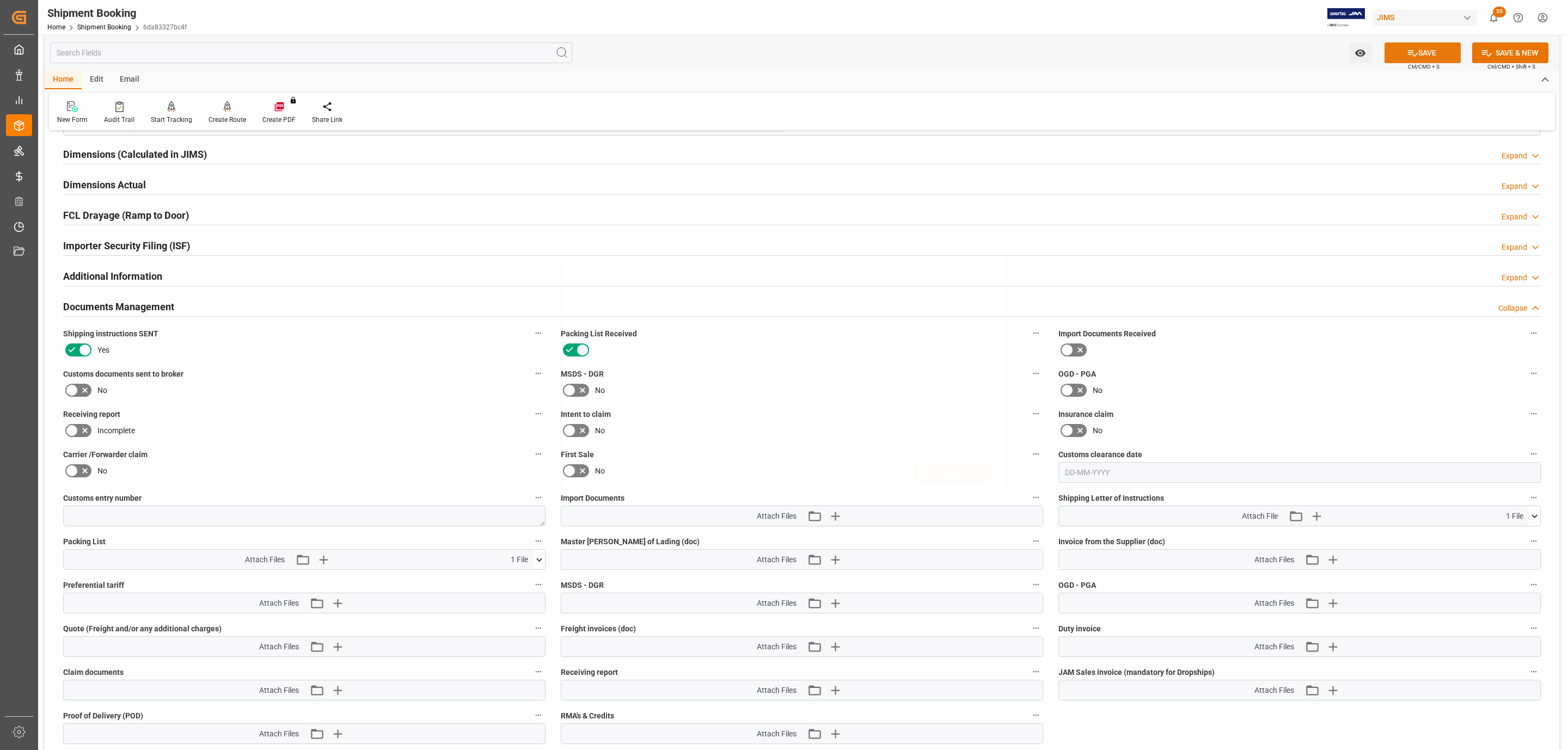
click at [1427, 49] on button "SAVE" at bounding box center [1423, 53] width 76 height 21
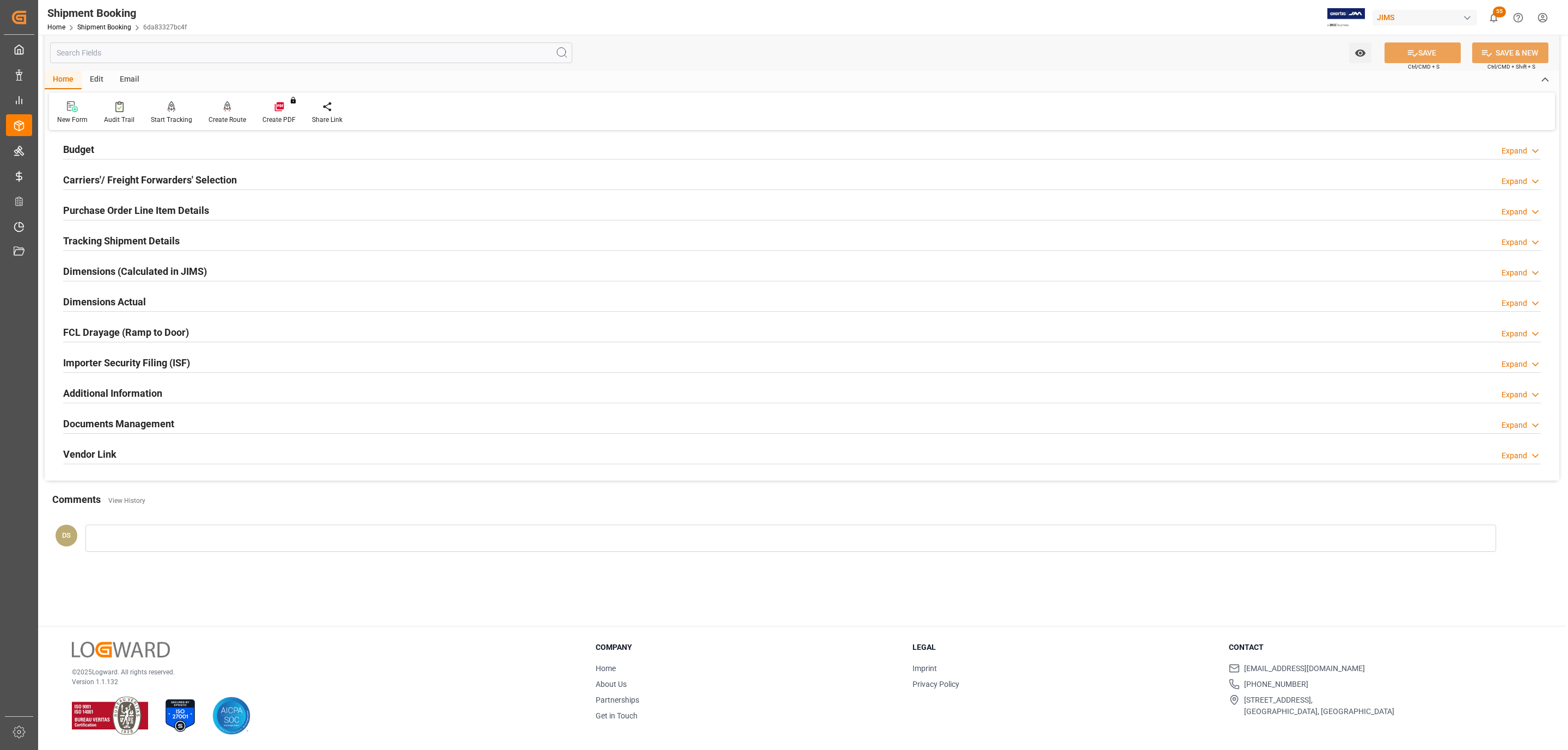
click at [189, 212] on h2 "Purchase Order Line Item Details" at bounding box center [136, 210] width 146 height 15
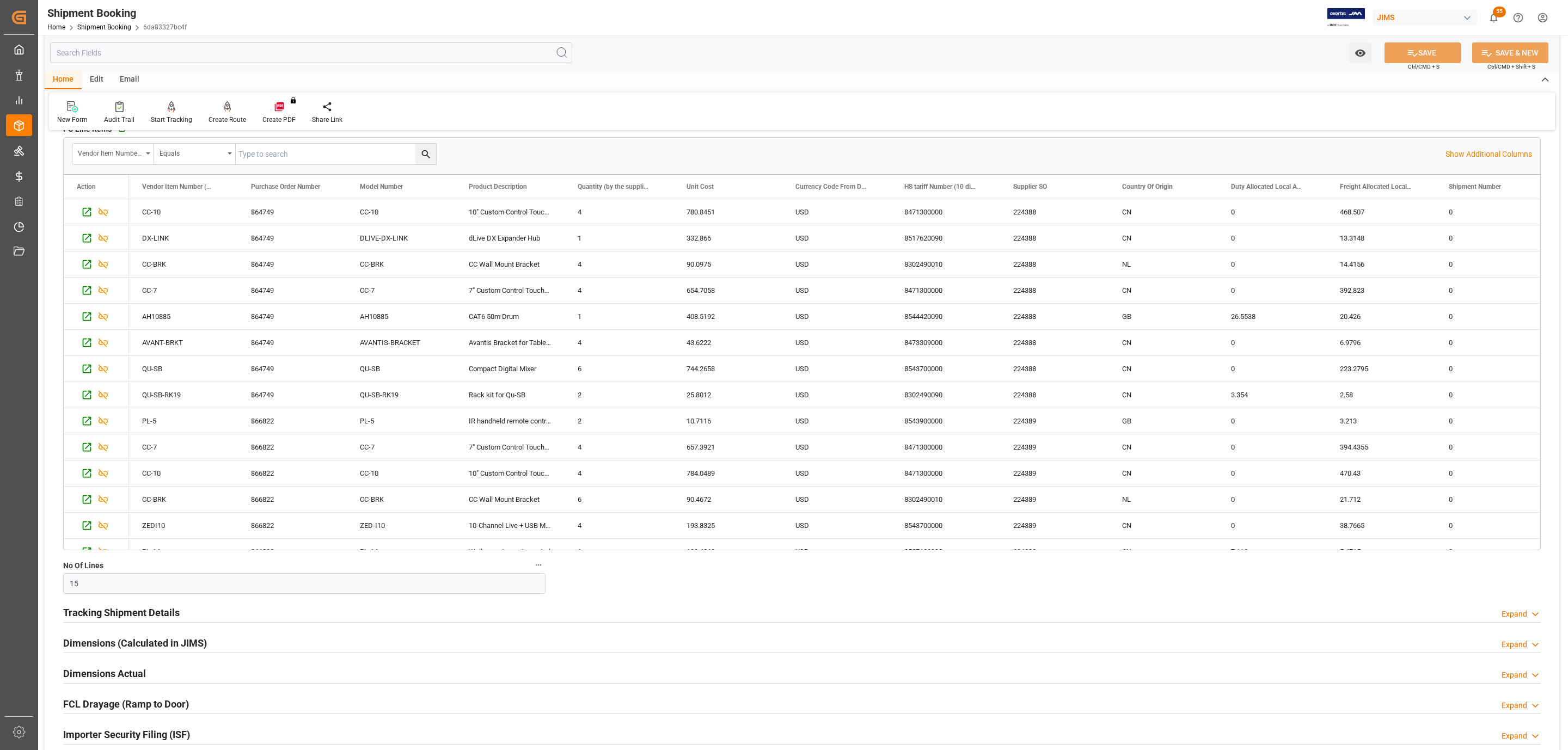
scroll to position [0, 0]
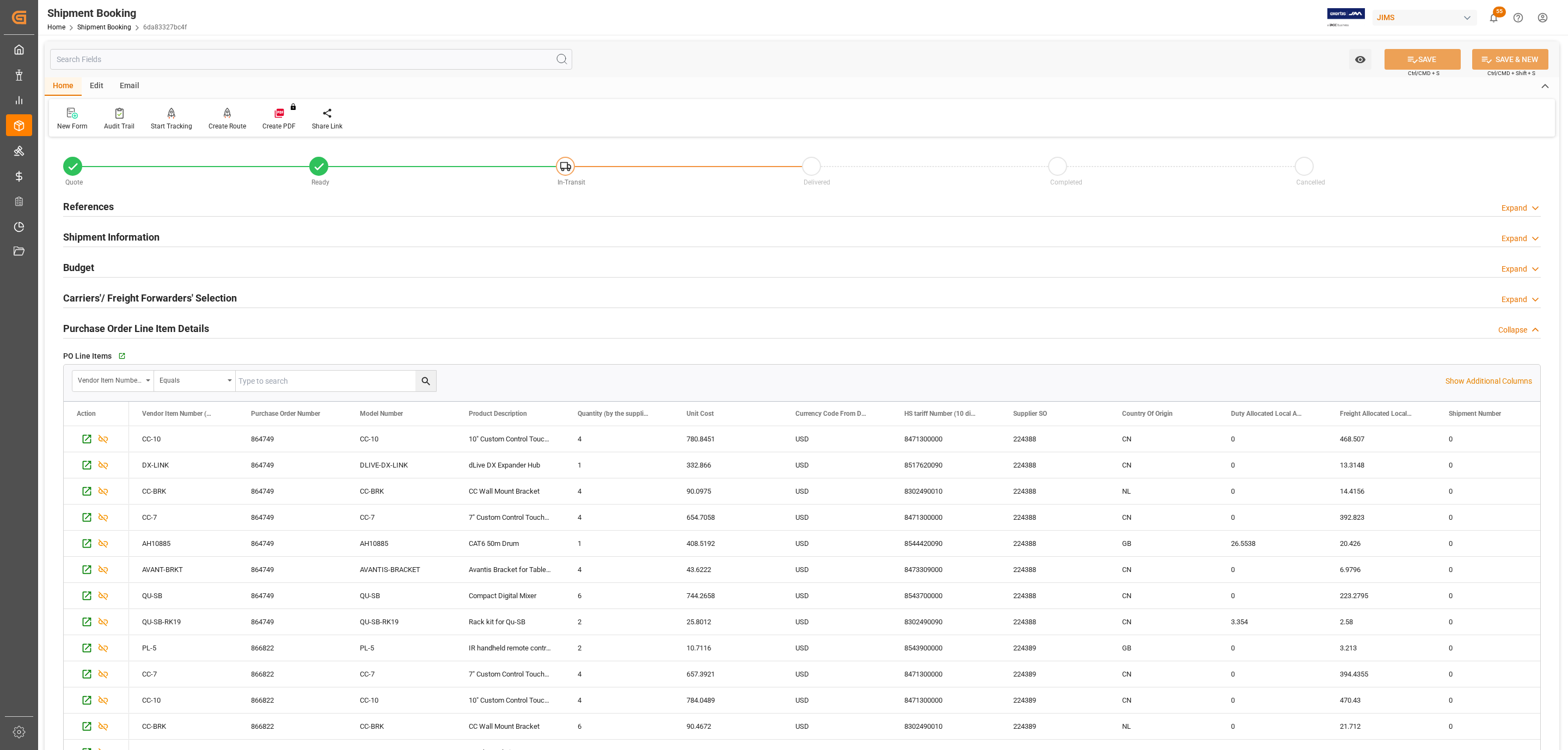
click at [136, 318] on div "Purchase Order Line Item Details" at bounding box center [136, 328] width 146 height 21
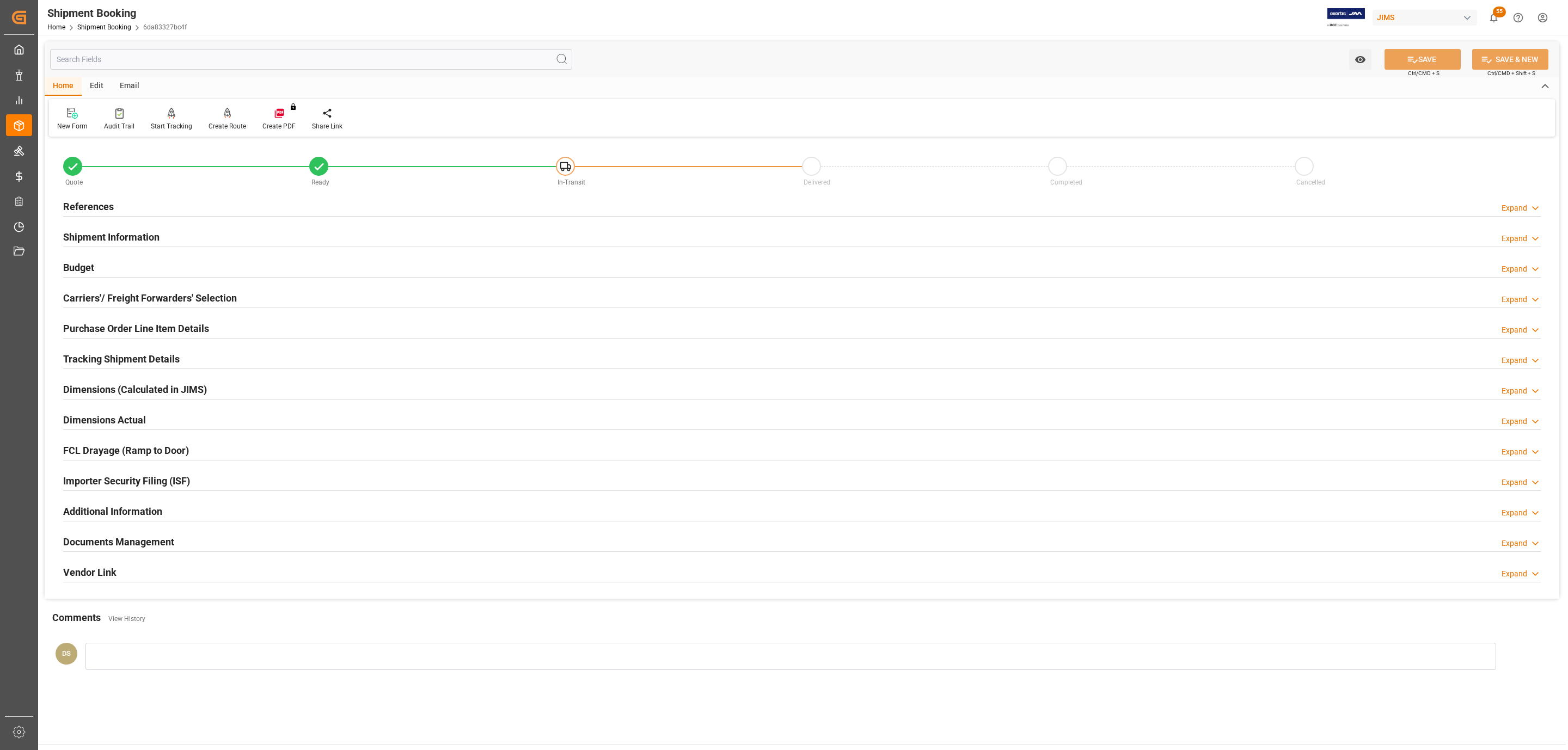
click at [147, 253] on div "Budget Expand" at bounding box center [802, 268] width 1493 height 30
click at [170, 230] on div "Shipment Information Expand" at bounding box center [802, 236] width 1477 height 21
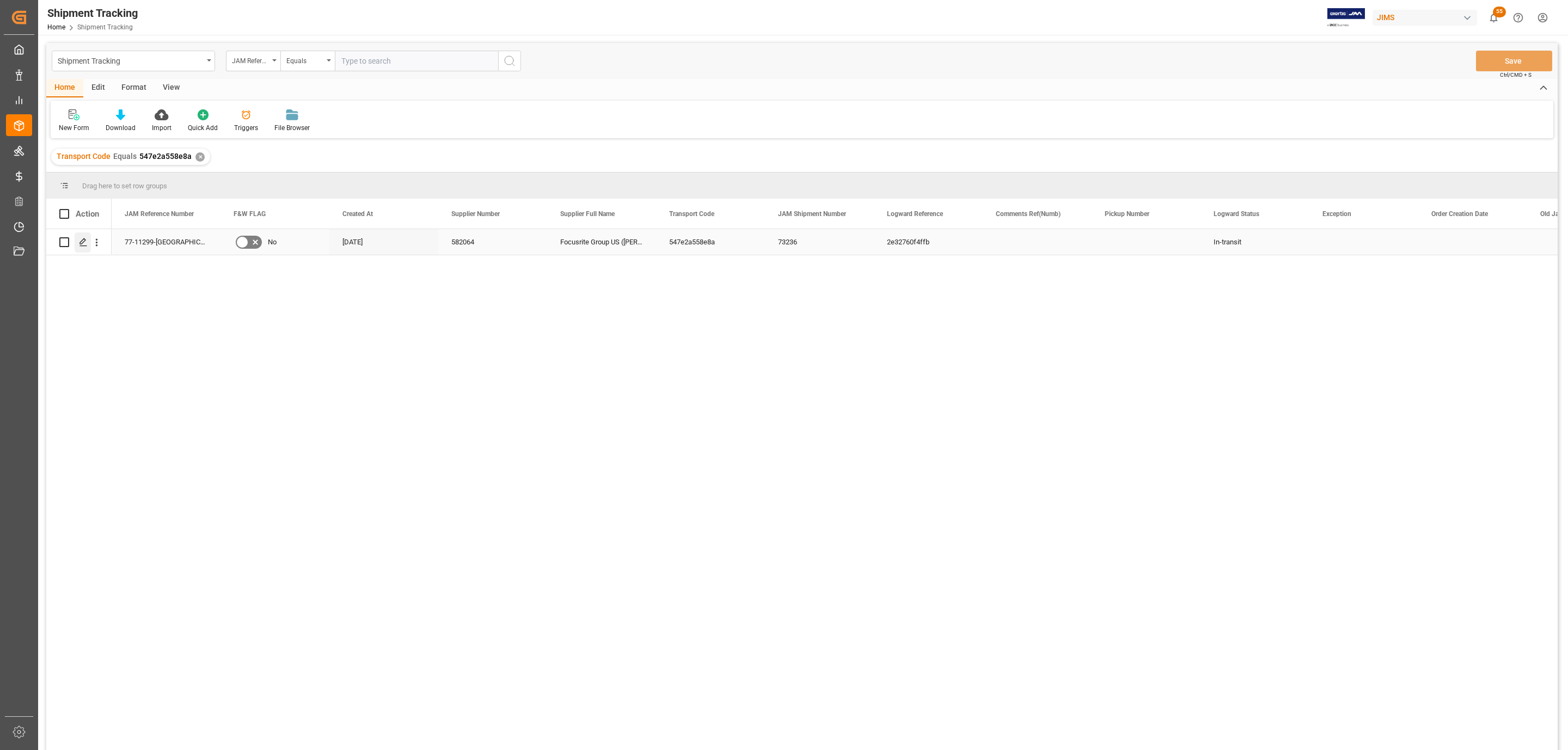
click at [80, 248] on div "Press SPACE to select this row." at bounding box center [82, 243] width 16 height 20
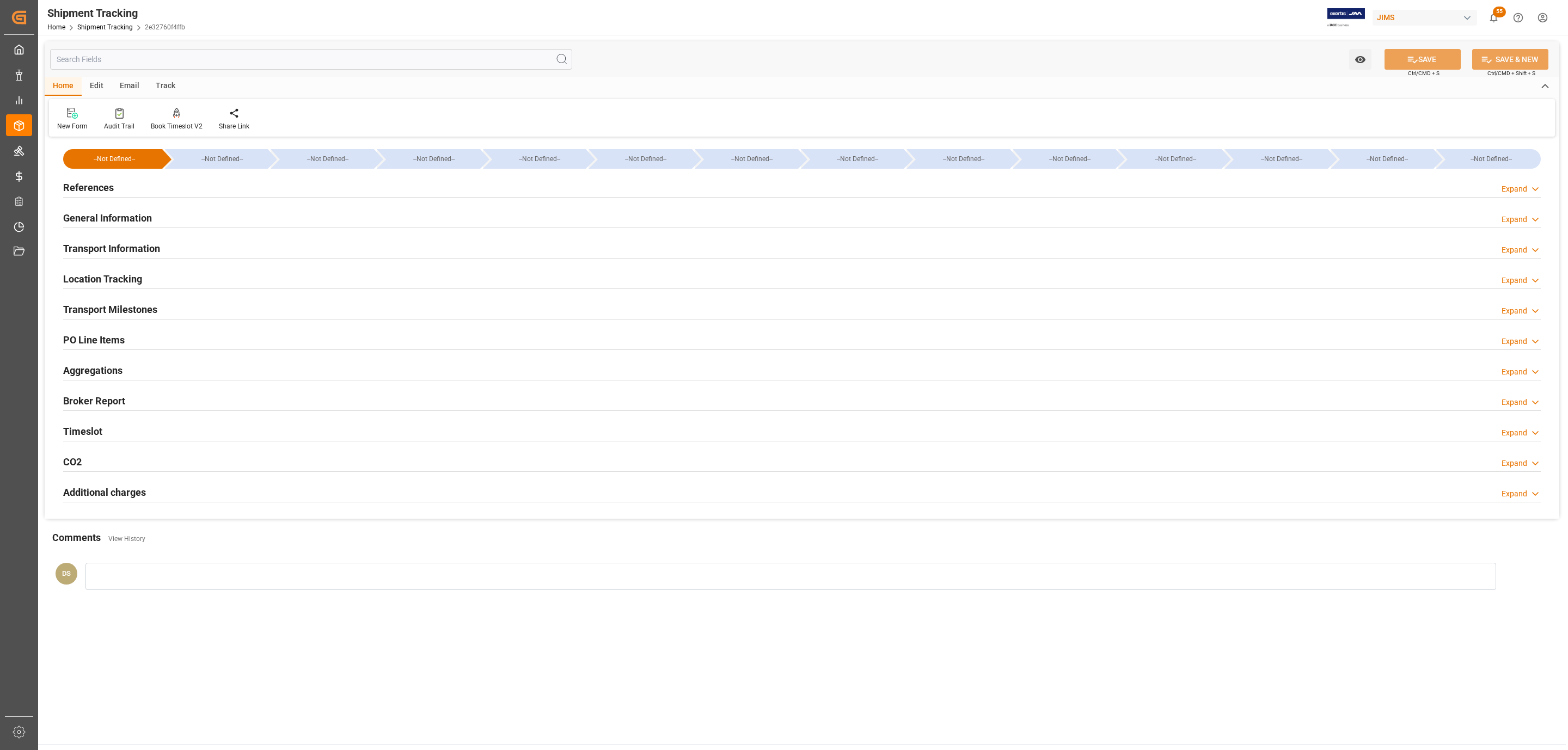
type input "[DATE] 00:00"
click at [150, 307] on h2 "Transport Milestones" at bounding box center [109, 309] width 94 height 15
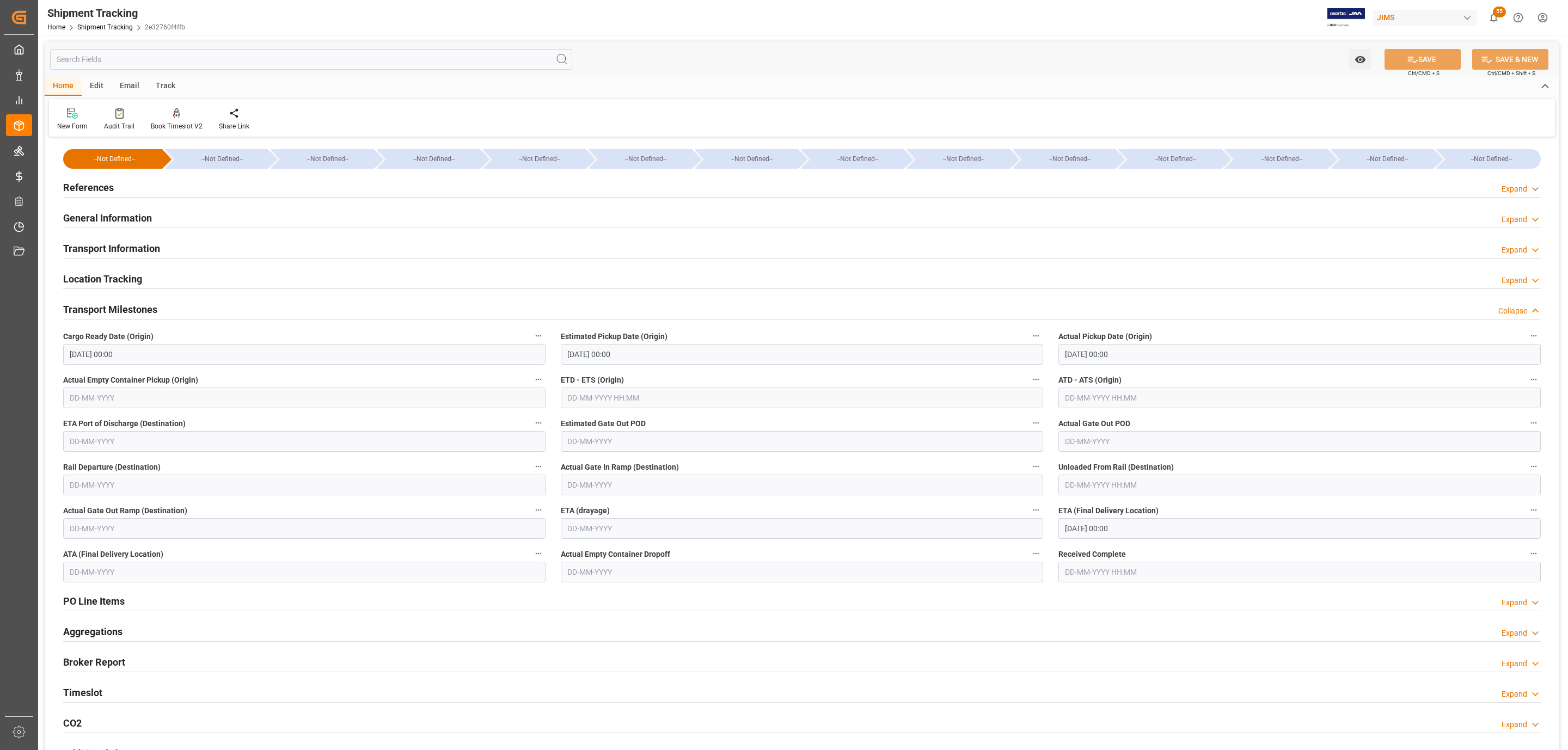
click at [203, 188] on div "References Expand" at bounding box center [802, 186] width 1477 height 21
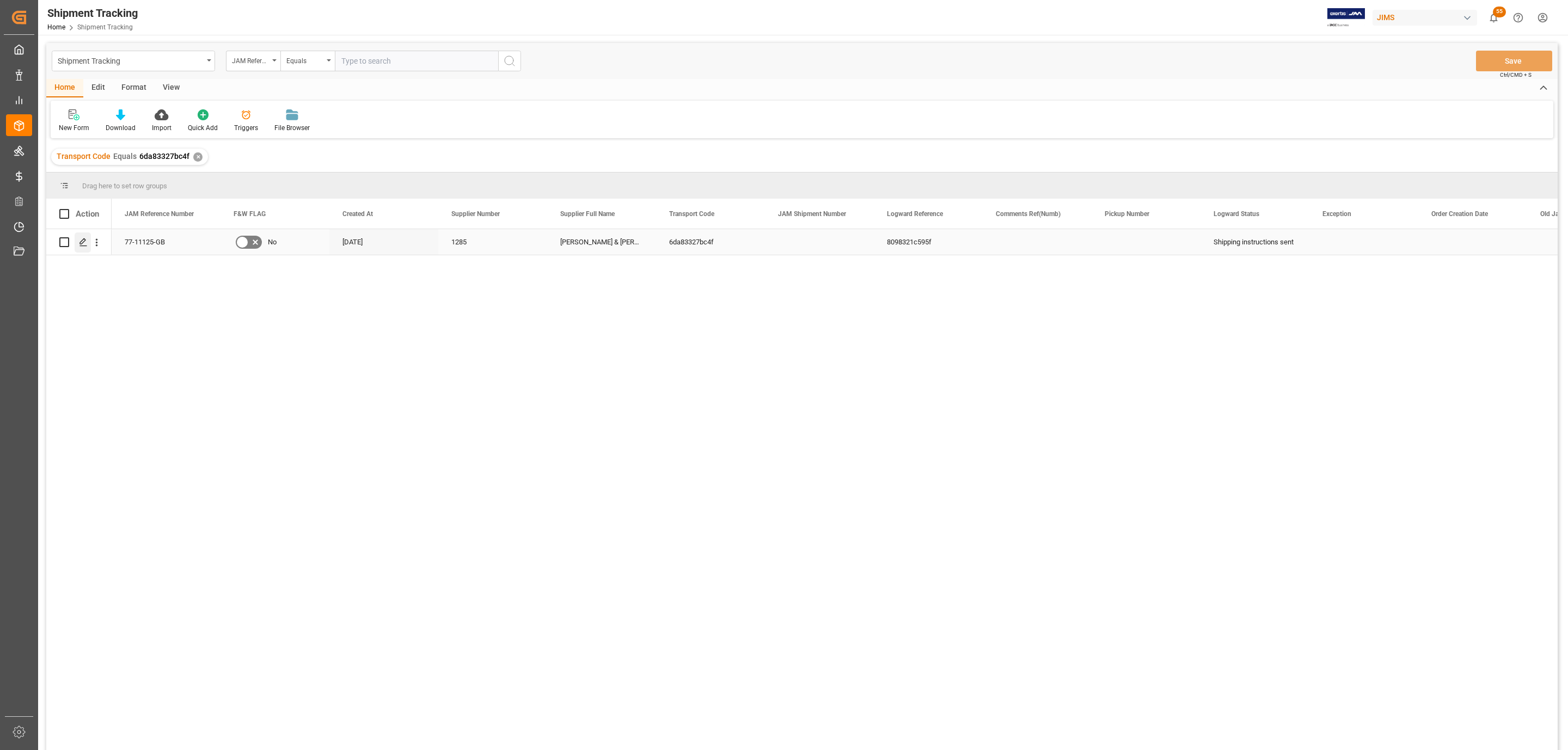
click at [83, 243] on polygon "Press SPACE to select this row." at bounding box center [82, 242] width 5 height 5
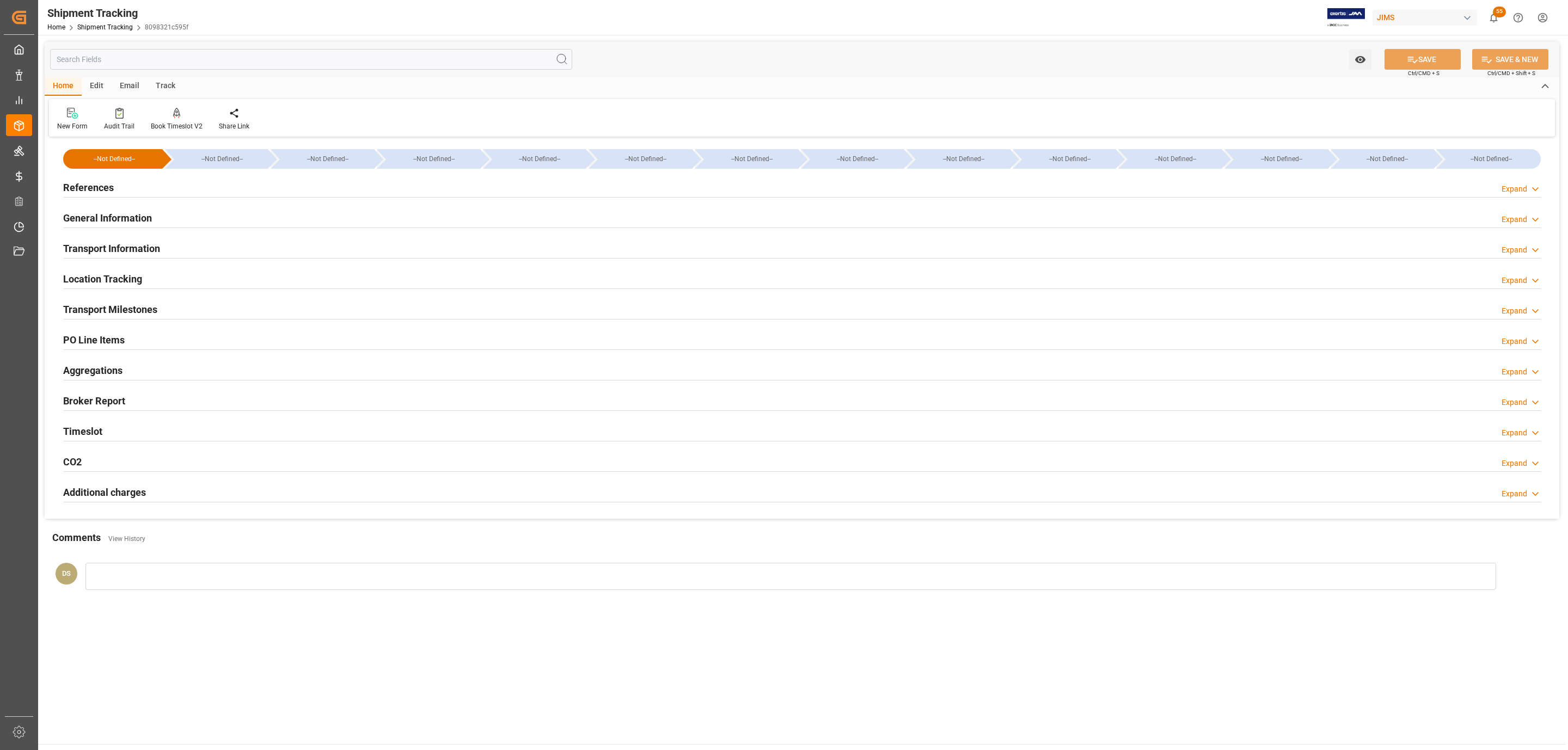
click at [192, 186] on div "References Expand" at bounding box center [802, 186] width 1477 height 21
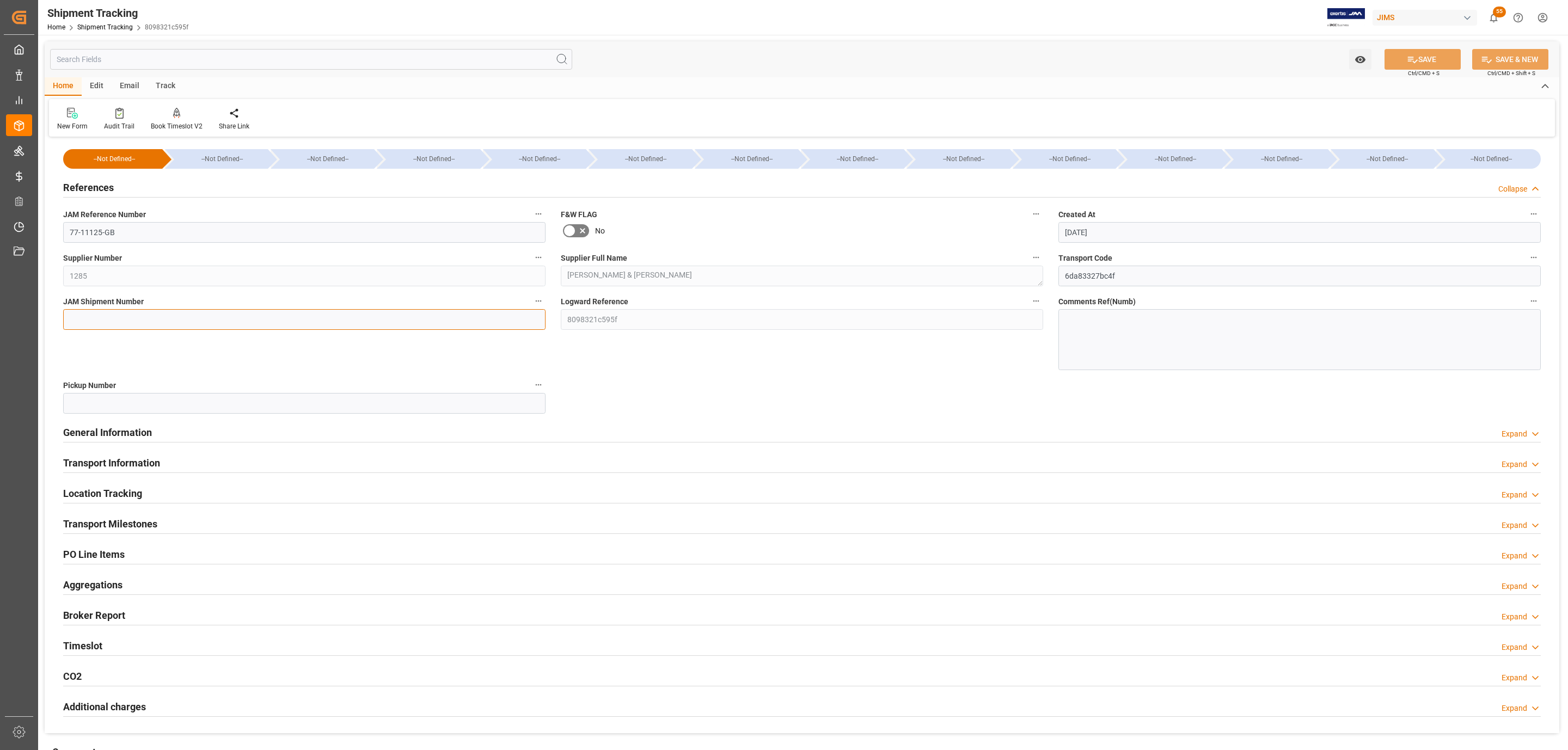
click at [108, 324] on input at bounding box center [304, 320] width 483 height 21
paste input "73263"
type input "73263"
click at [1410, 57] on icon at bounding box center [1413, 60] width 10 height 7
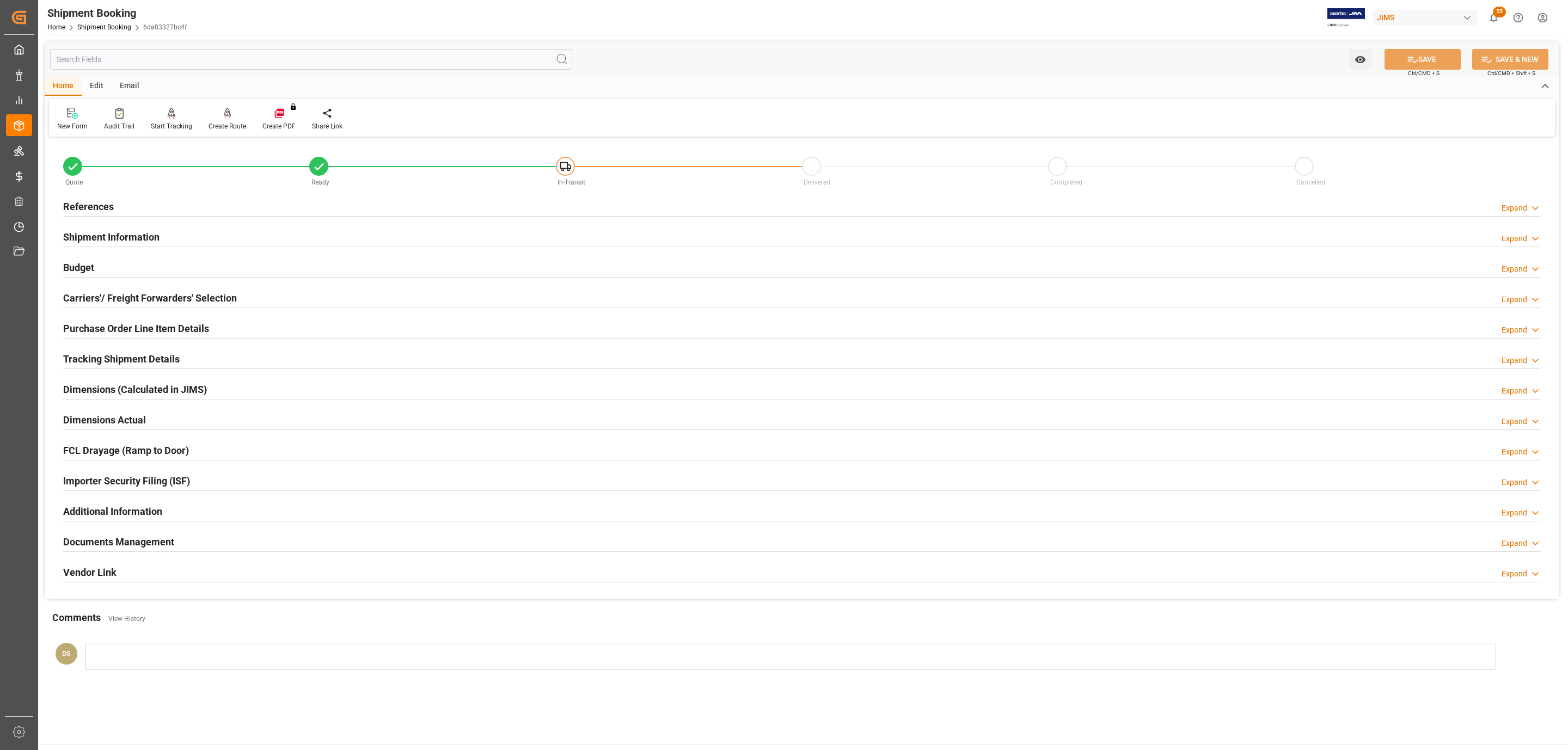
type input "37.0208"
type input "2794.5416"
type input "2500"
type input "26628.02"
click at [240, 267] on div "Budget Expand" at bounding box center [802, 266] width 1477 height 21
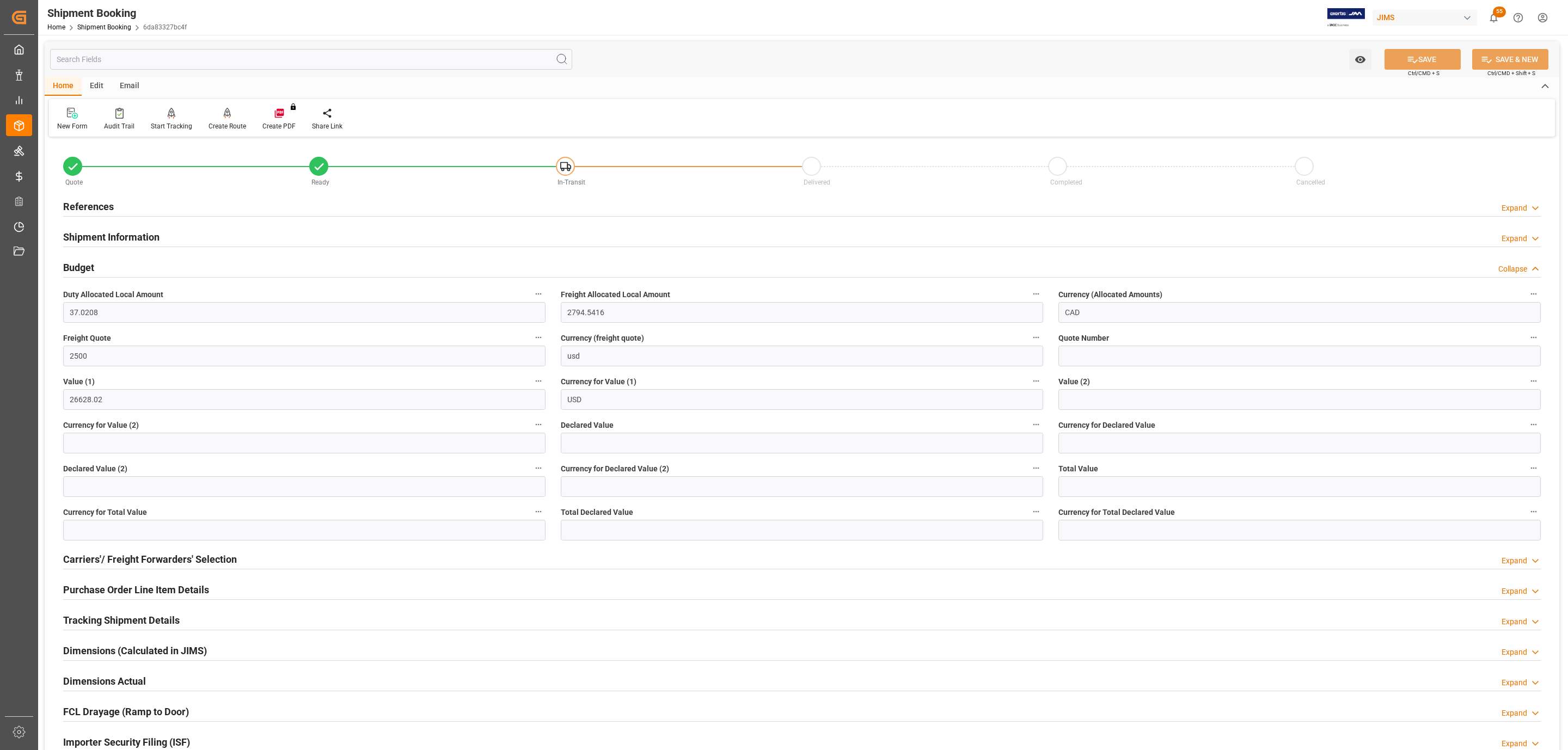
click at [166, 234] on div "Shipment Information Expand" at bounding box center [802, 236] width 1477 height 21
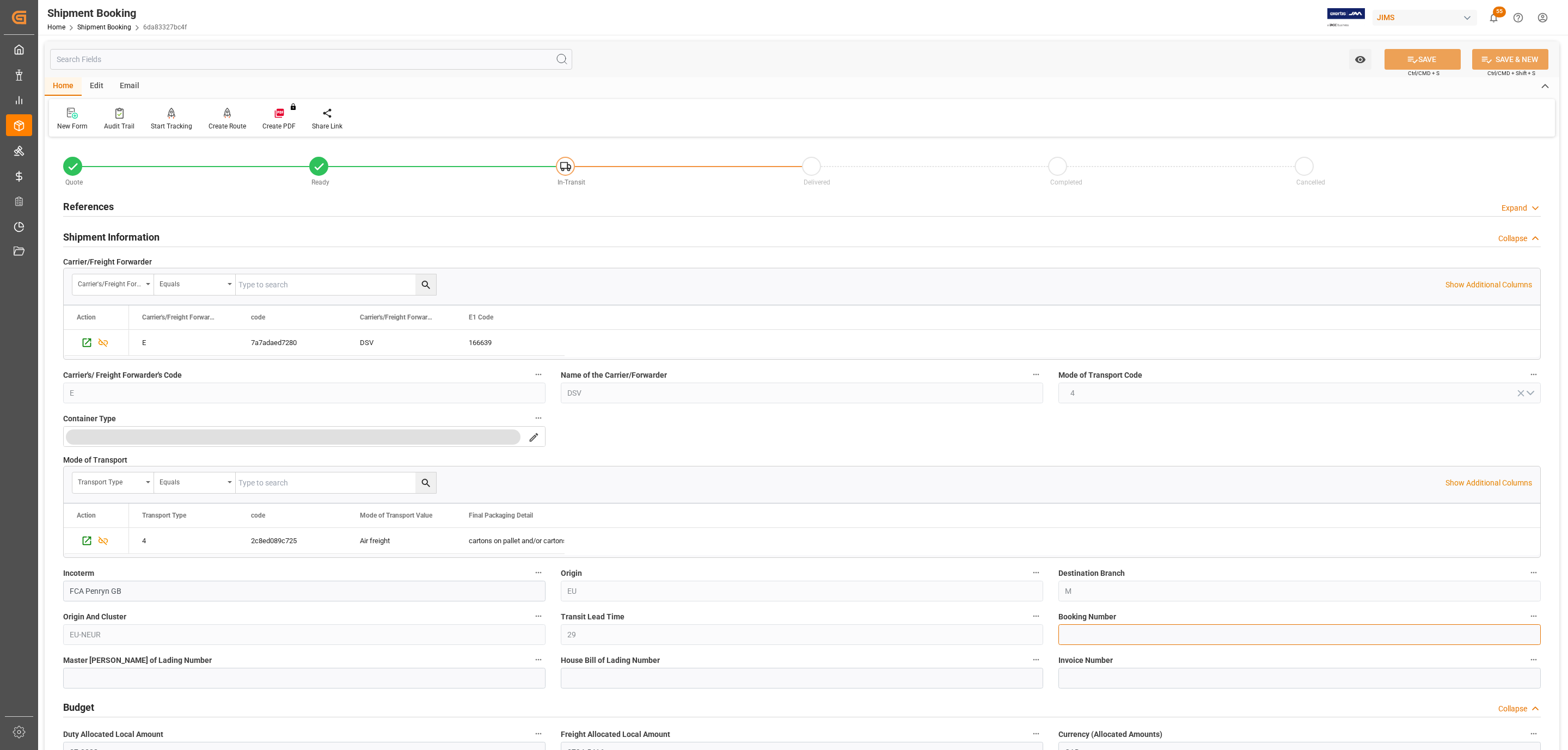
click at [1101, 634] on input at bounding box center [1300, 634] width 483 height 21
paste input "SLON0018169"
type input "SLON0018169"
click at [1430, 61] on button "SAVE" at bounding box center [1423, 59] width 76 height 21
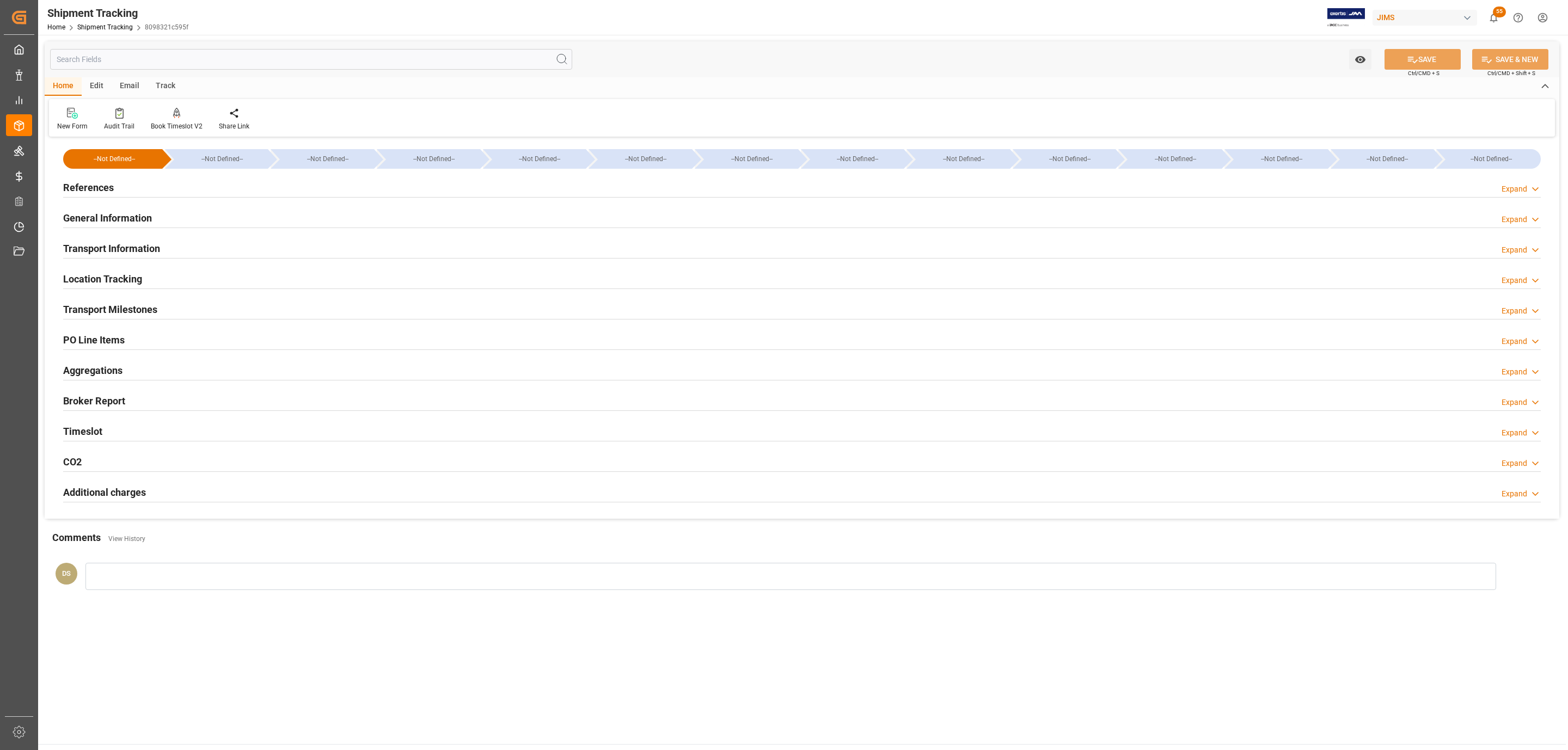
click at [105, 209] on div "General Information" at bounding box center [107, 217] width 89 height 21
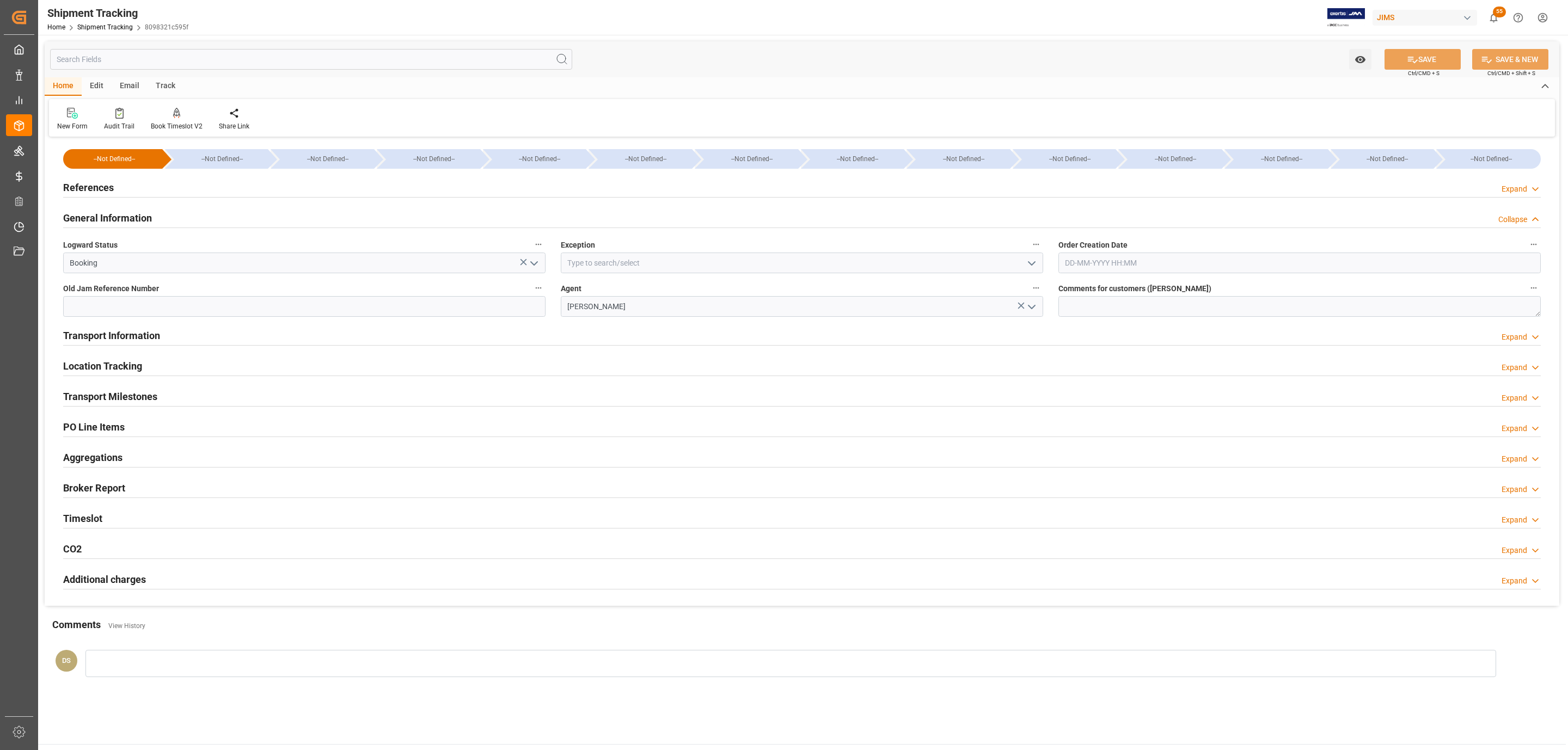
click at [105, 209] on div "General Information" at bounding box center [107, 217] width 89 height 21
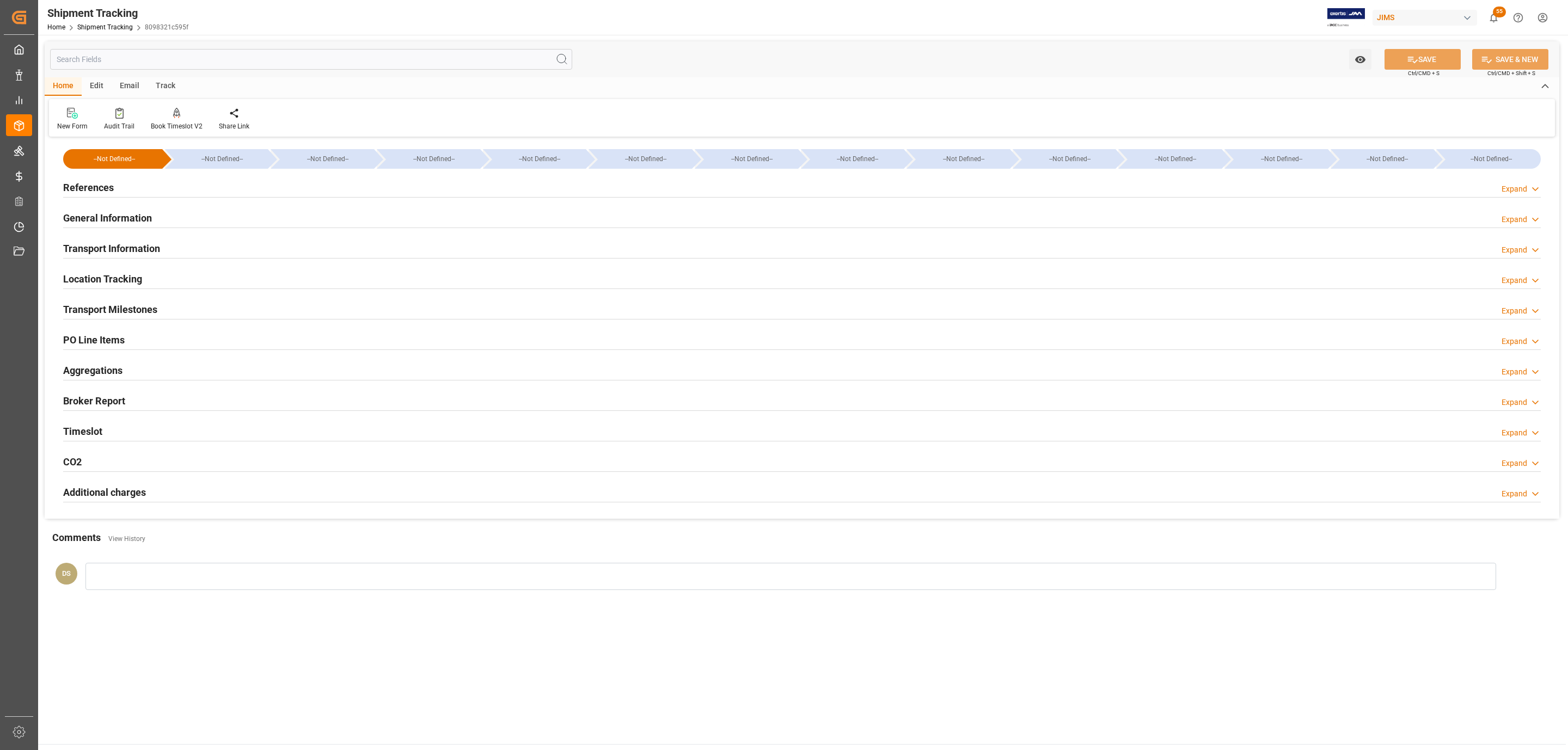
click at [116, 248] on h2 "Transport Information" at bounding box center [111, 249] width 97 height 15
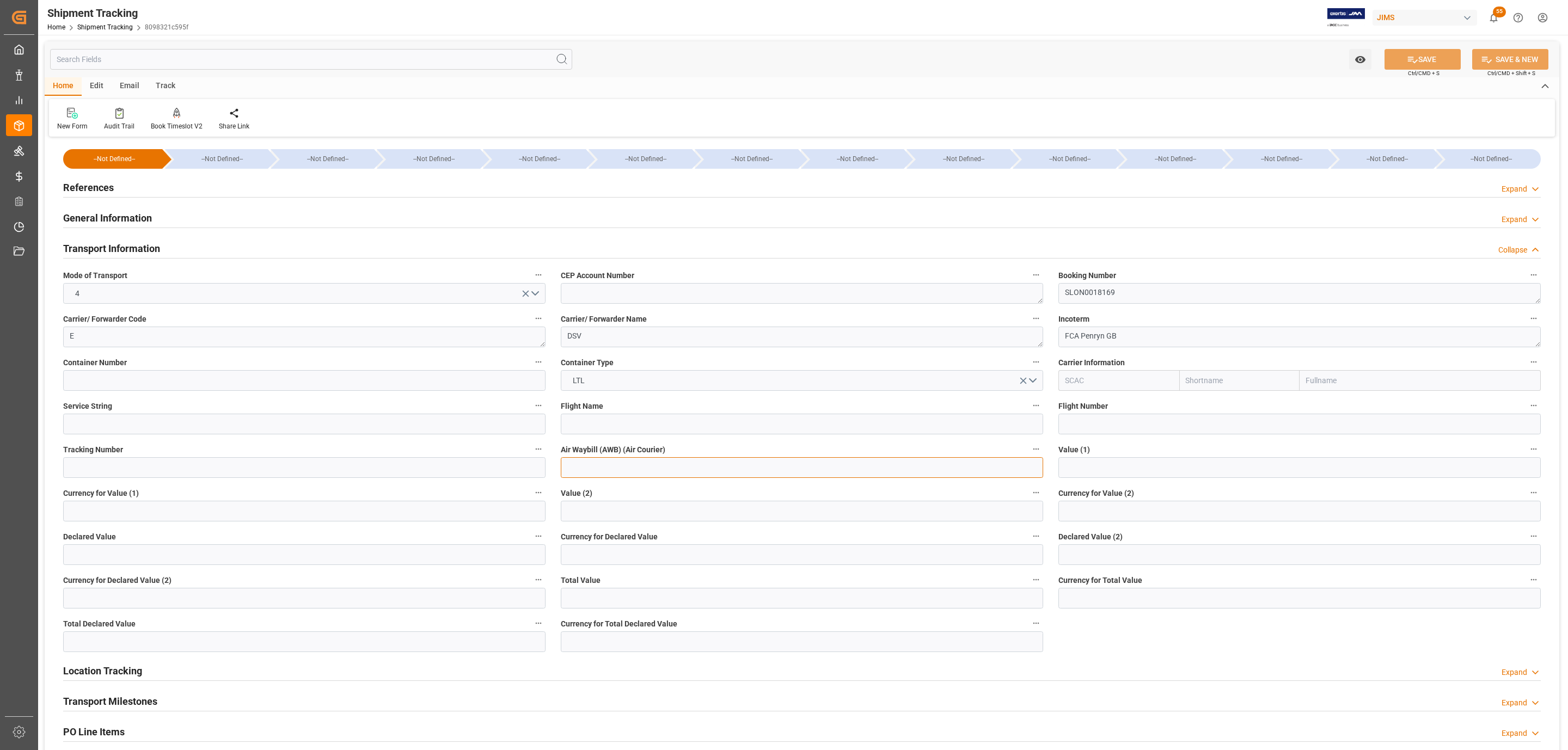
click at [783, 466] on input at bounding box center [802, 468] width 483 height 21
paste input "SLON0018169"
type input "SLON0018169"
click at [226, 552] on input "text" at bounding box center [304, 555] width 483 height 21
type input "26628.07"
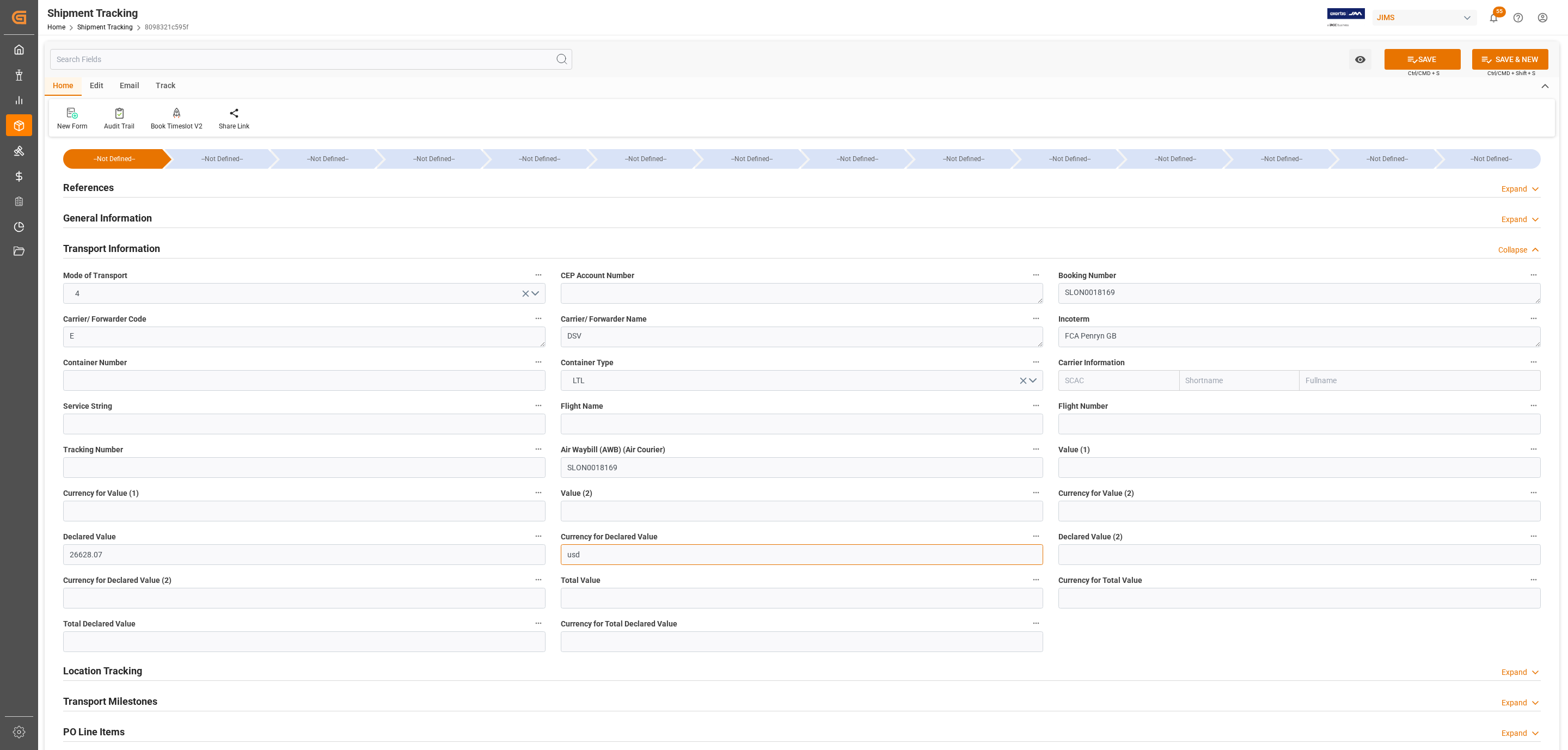
type input "USD"
click at [1408, 55] on icon at bounding box center [1413, 59] width 11 height 11
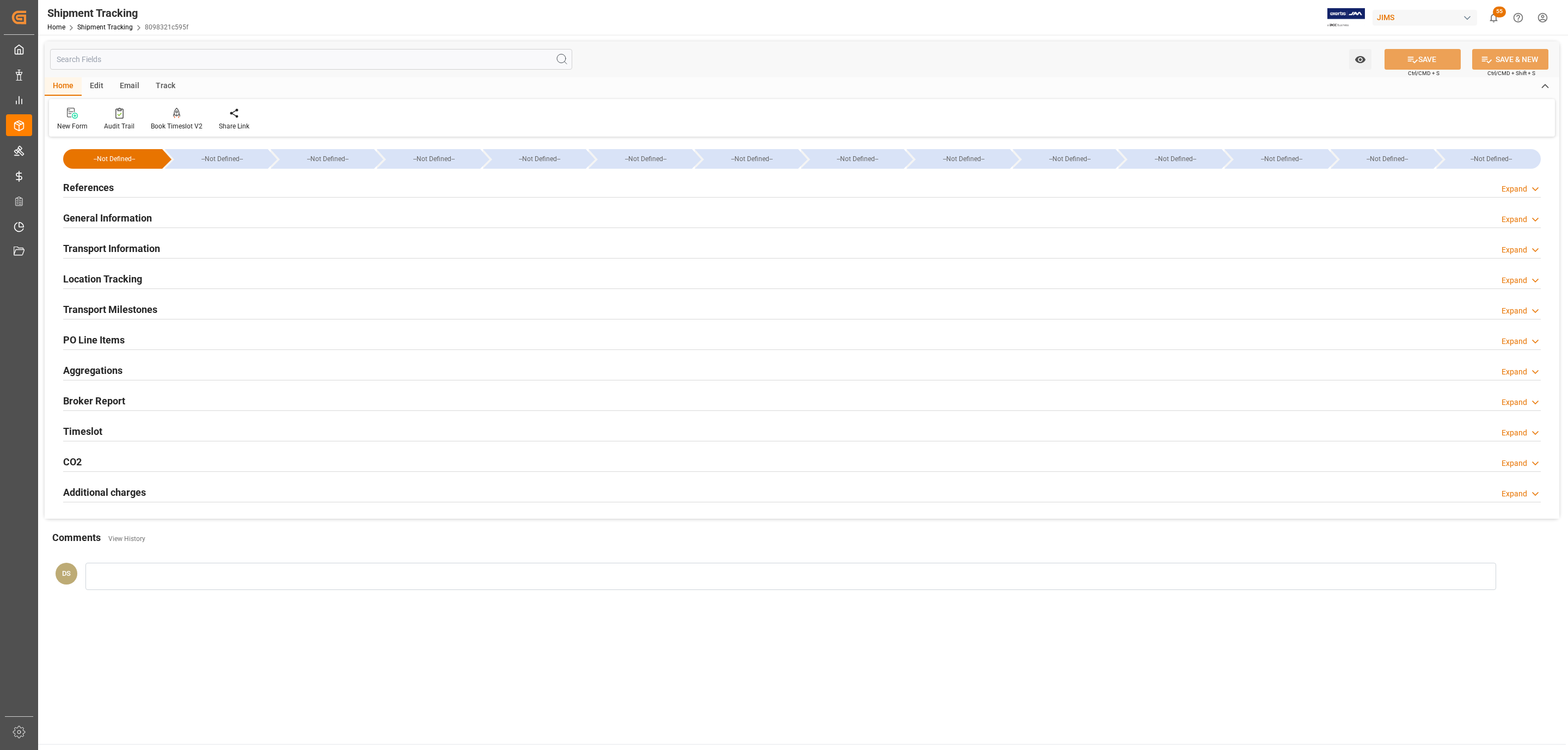
click at [211, 332] on div "PO Line Items Expand" at bounding box center [802, 339] width 1477 height 21
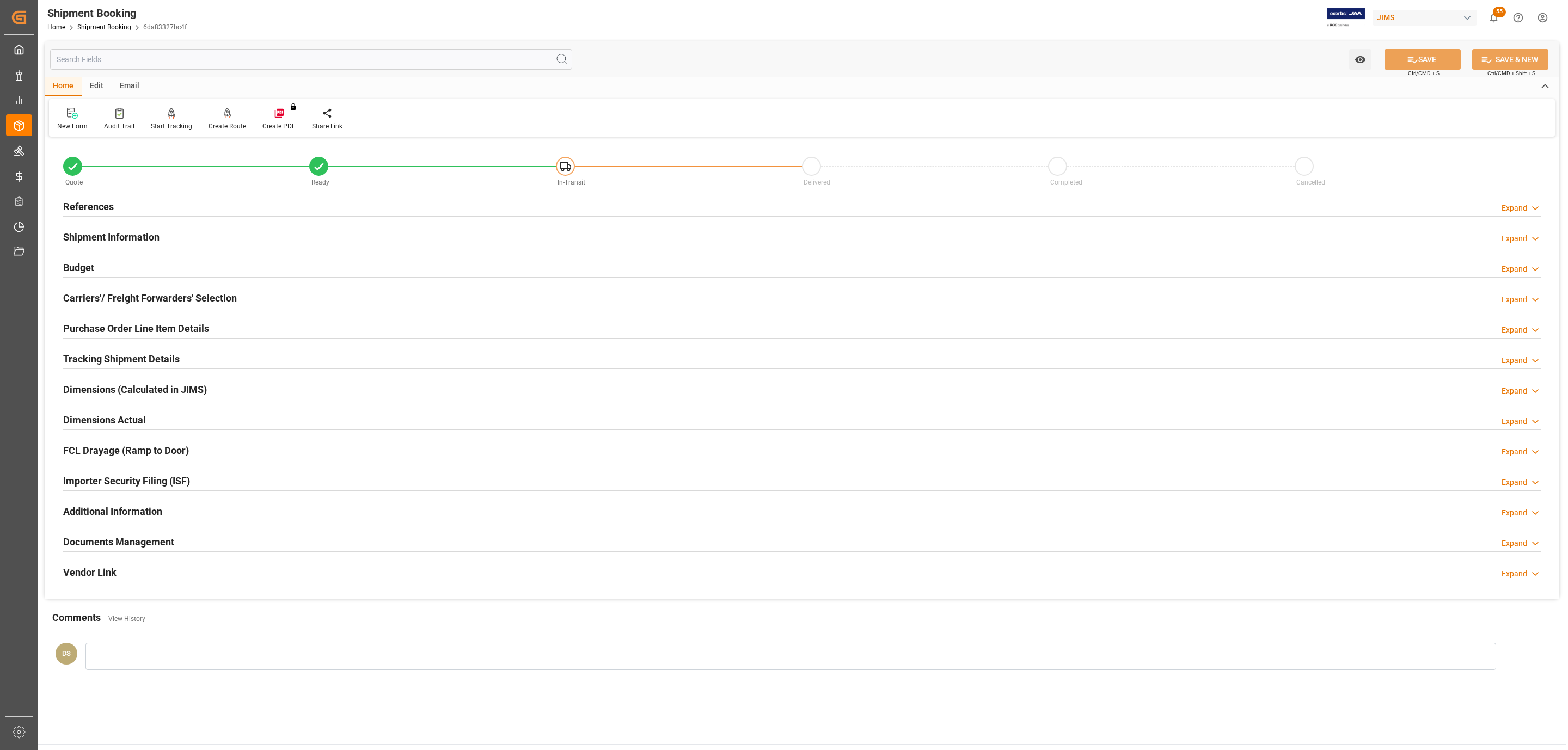
click at [136, 332] on h2 "Purchase Order Line Item Details" at bounding box center [136, 328] width 146 height 15
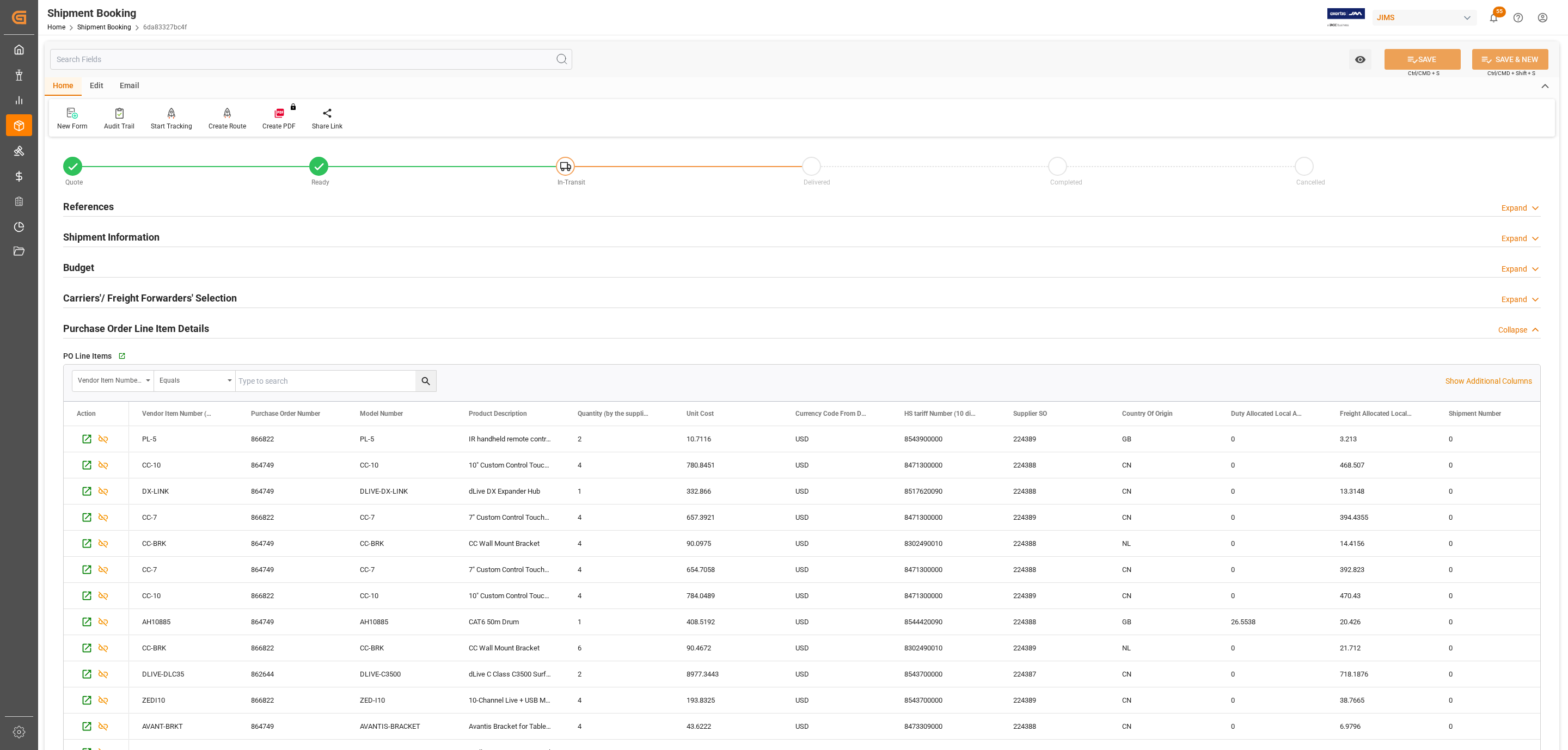
click at [128, 268] on div "Budget Expand" at bounding box center [802, 266] width 1477 height 21
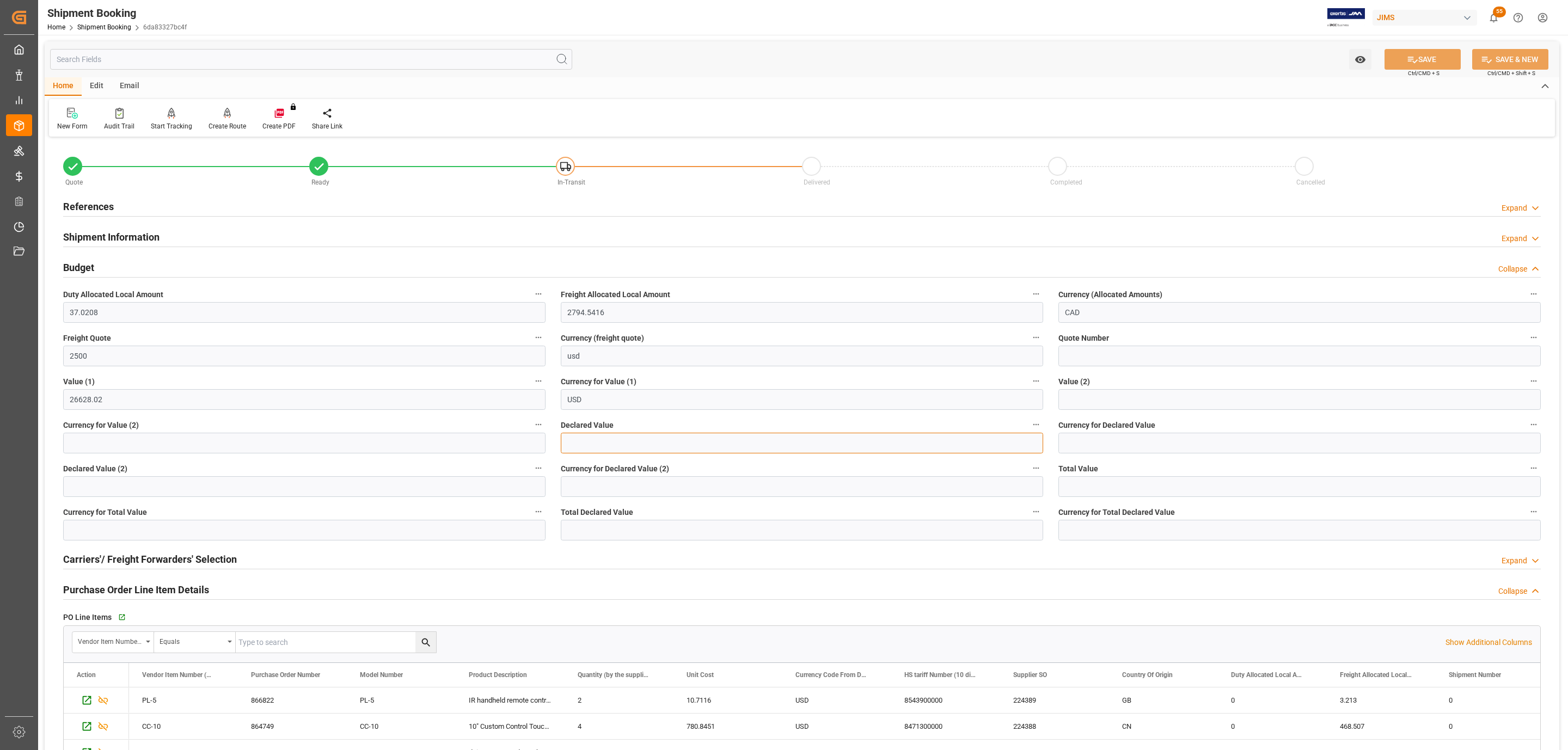
click at [608, 447] on input "text" at bounding box center [802, 443] width 483 height 21
type input "26628.07"
type input "USD"
click at [1408, 57] on icon at bounding box center [1413, 60] width 10 height 7
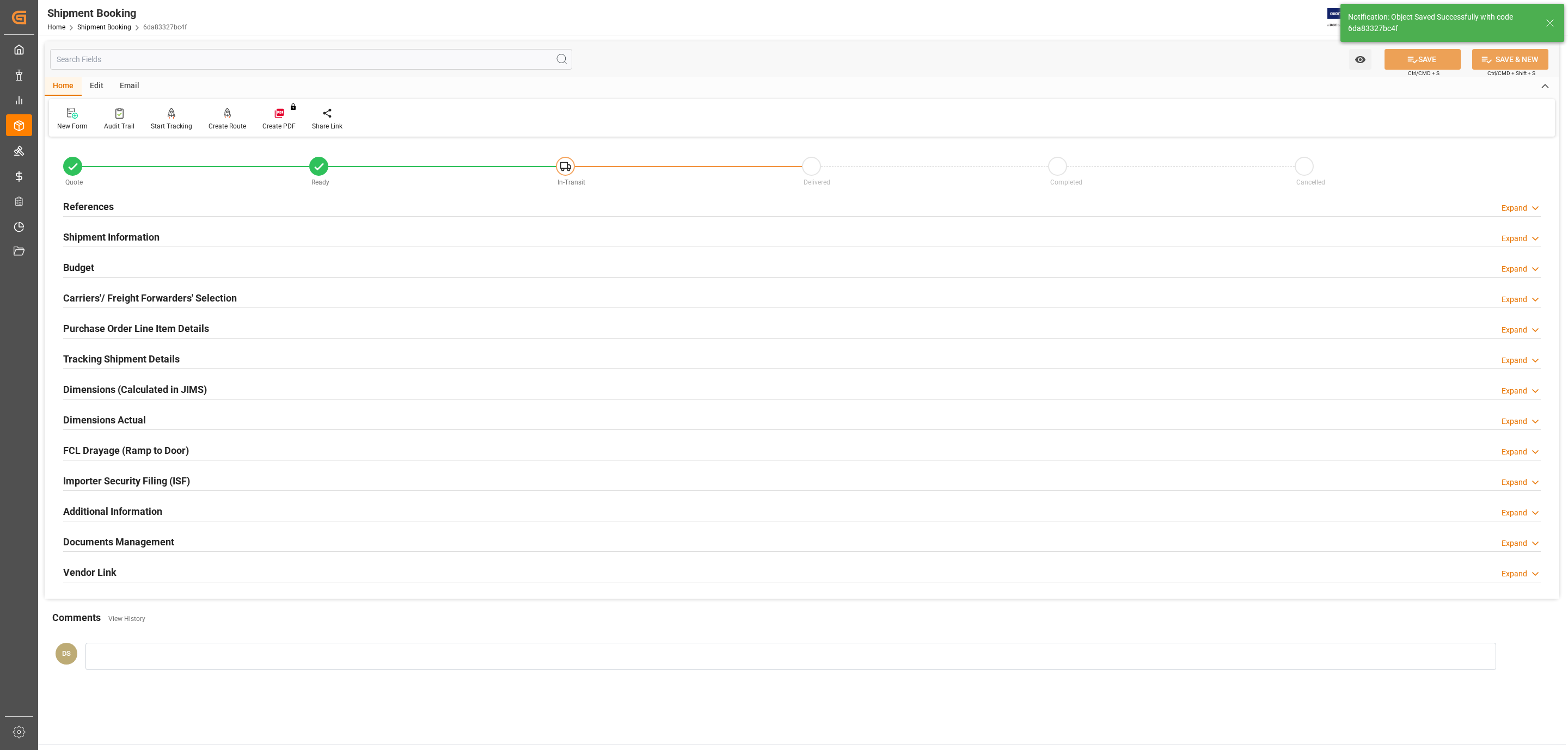
click at [105, 542] on h2 "Documents Management" at bounding box center [118, 542] width 111 height 15
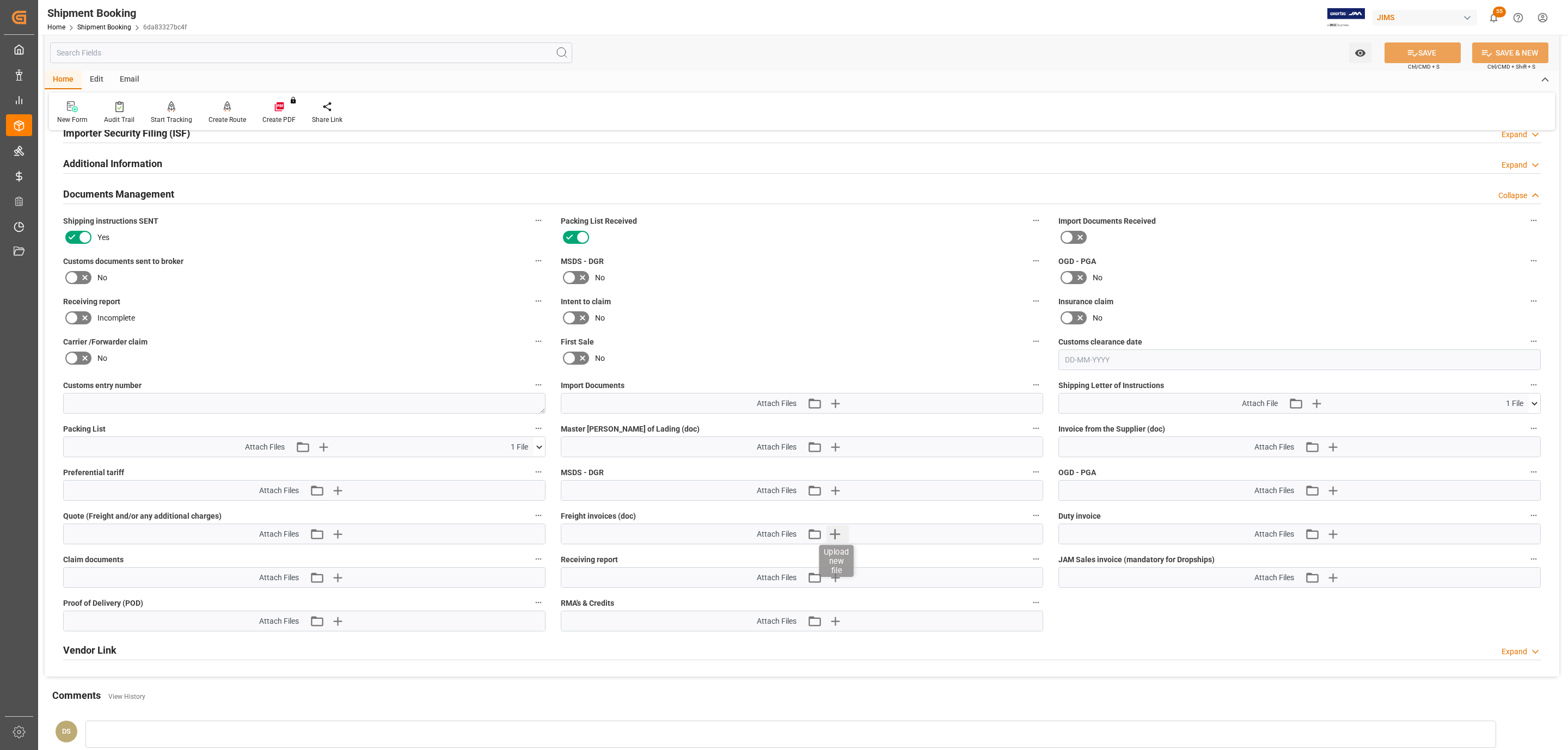
scroll to position [408, 0]
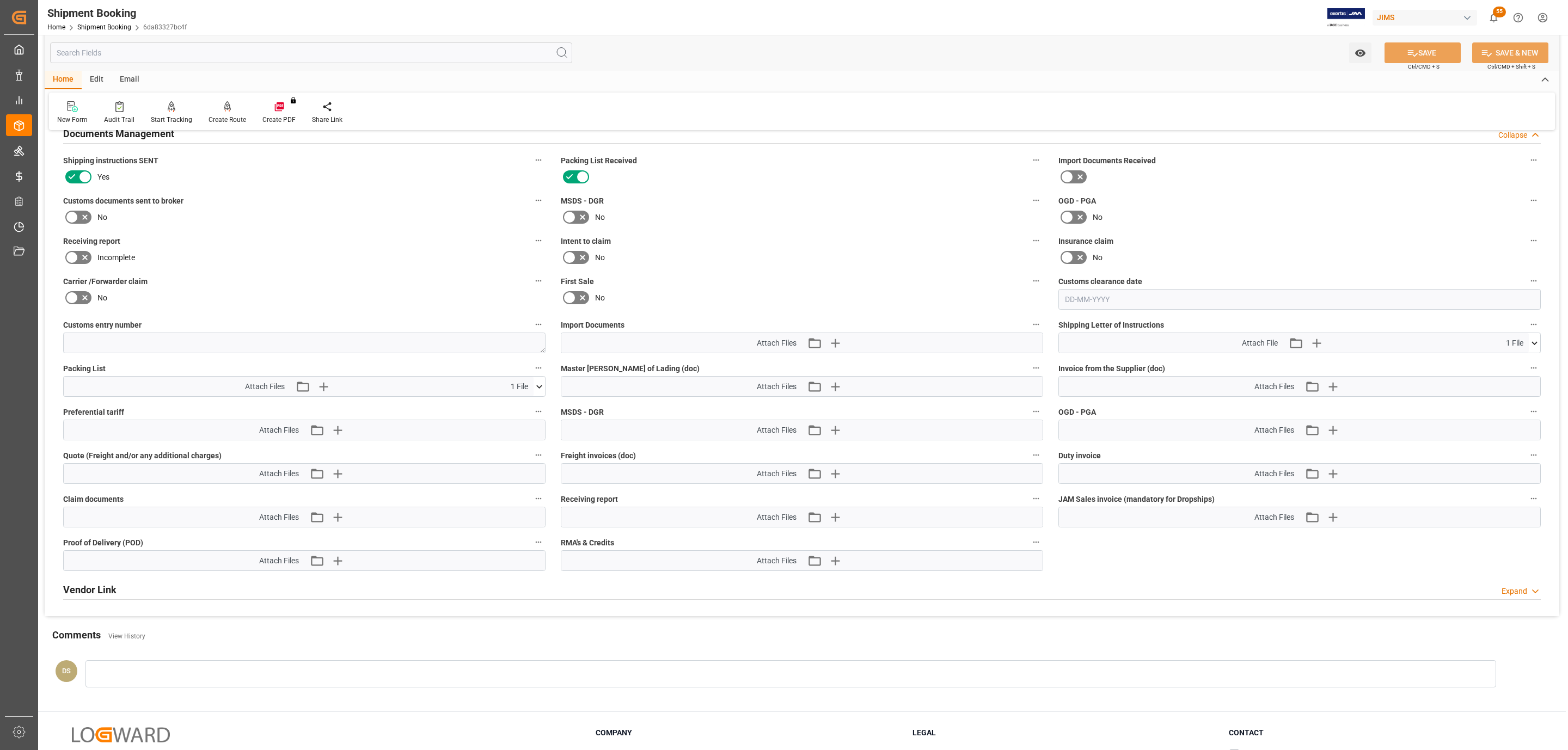
click at [537, 385] on icon at bounding box center [539, 386] width 11 height 11
click at [537, 410] on icon at bounding box center [533, 407] width 10 height 7
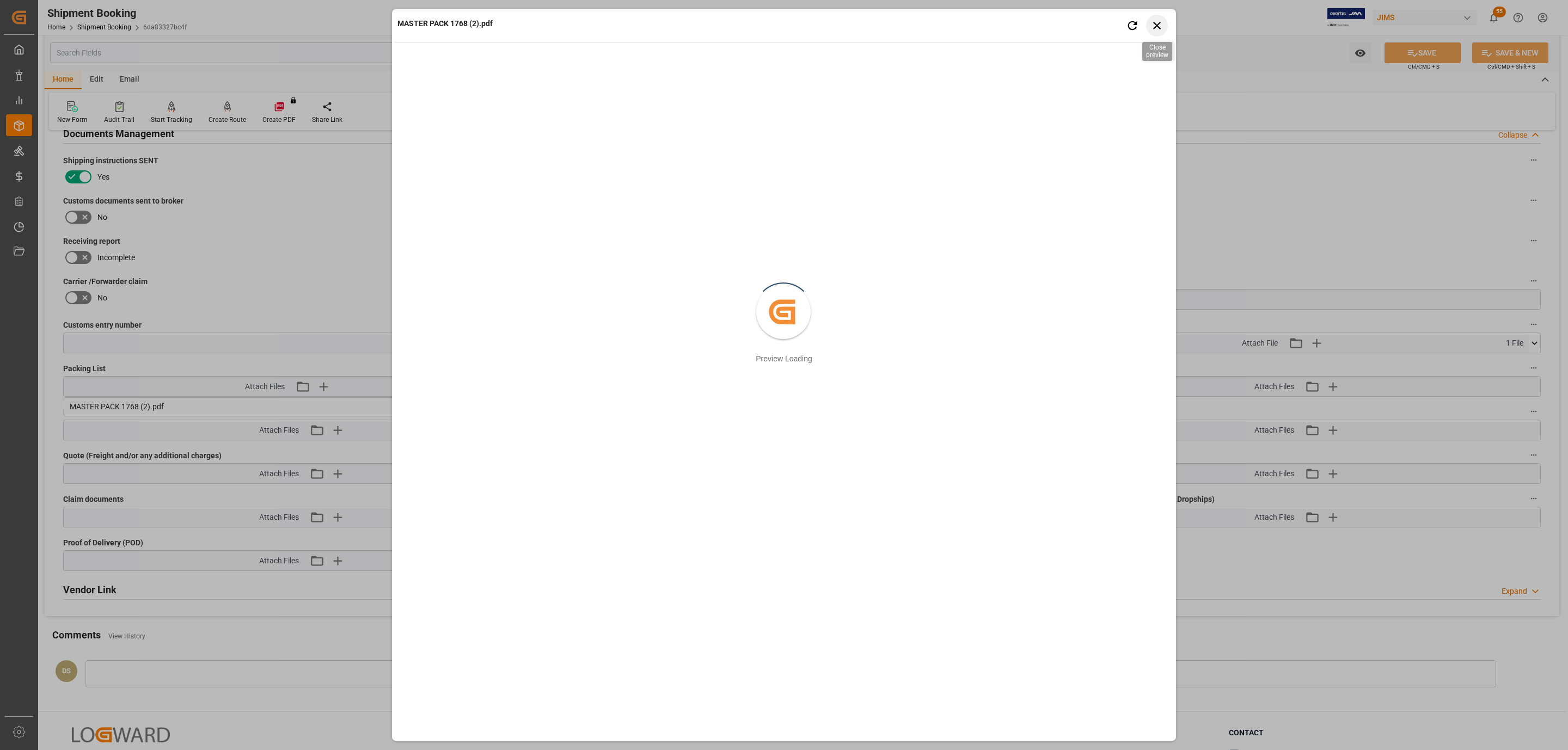
click at [1158, 21] on icon "button" at bounding box center [1157, 25] width 14 height 14
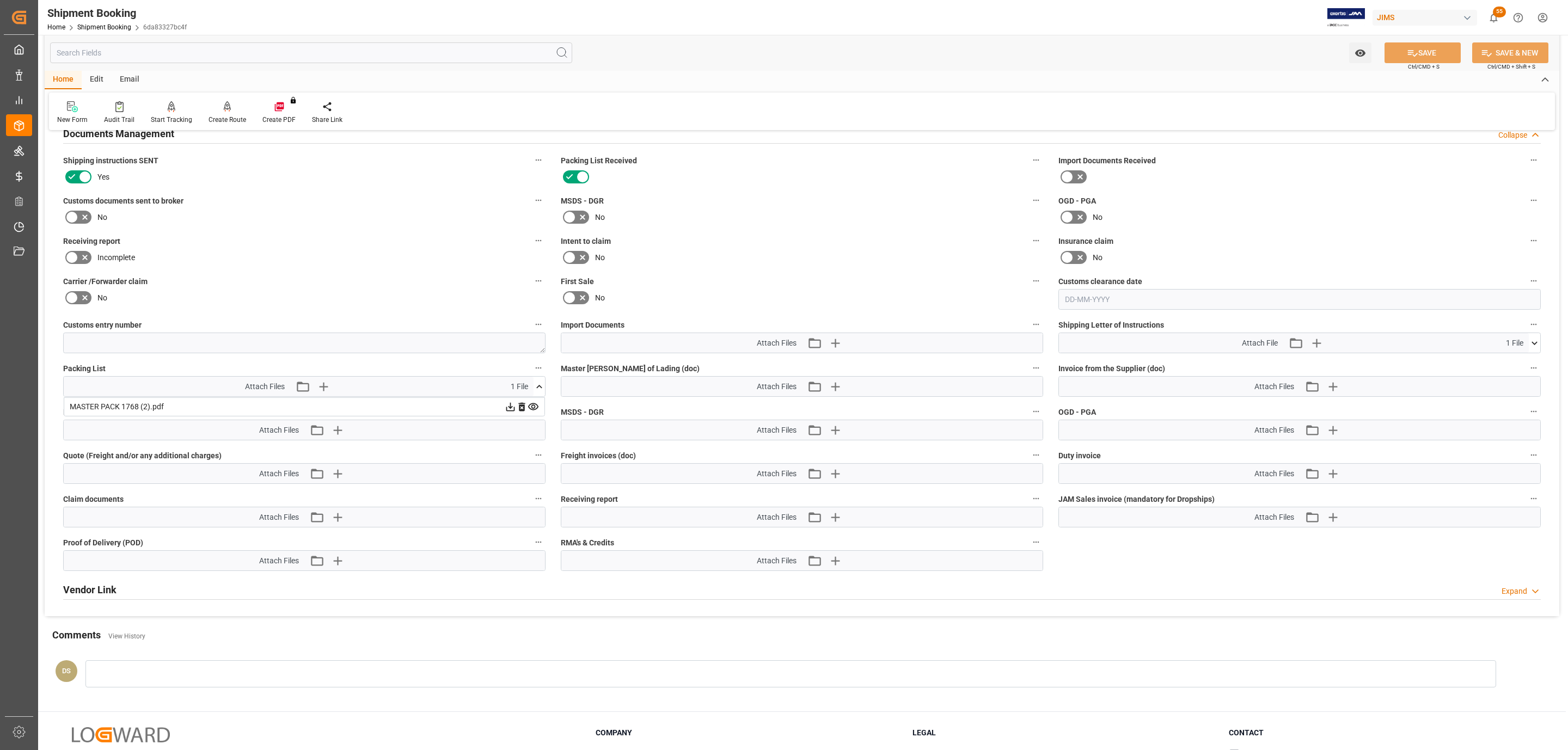
scroll to position [0, 0]
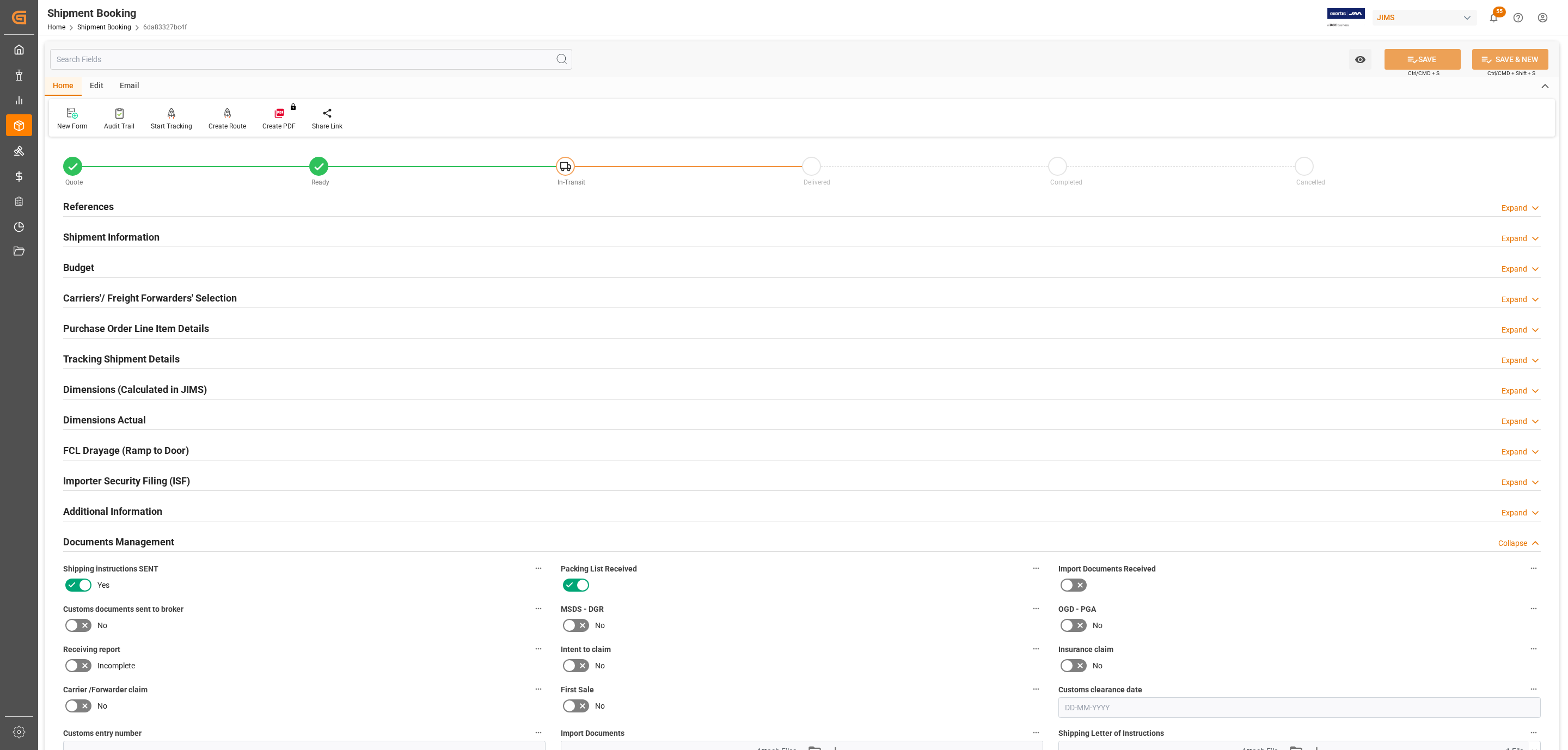
click at [105, 192] on div "References Expand" at bounding box center [802, 207] width 1493 height 30
click at [101, 205] on h2 "References" at bounding box center [88, 207] width 51 height 15
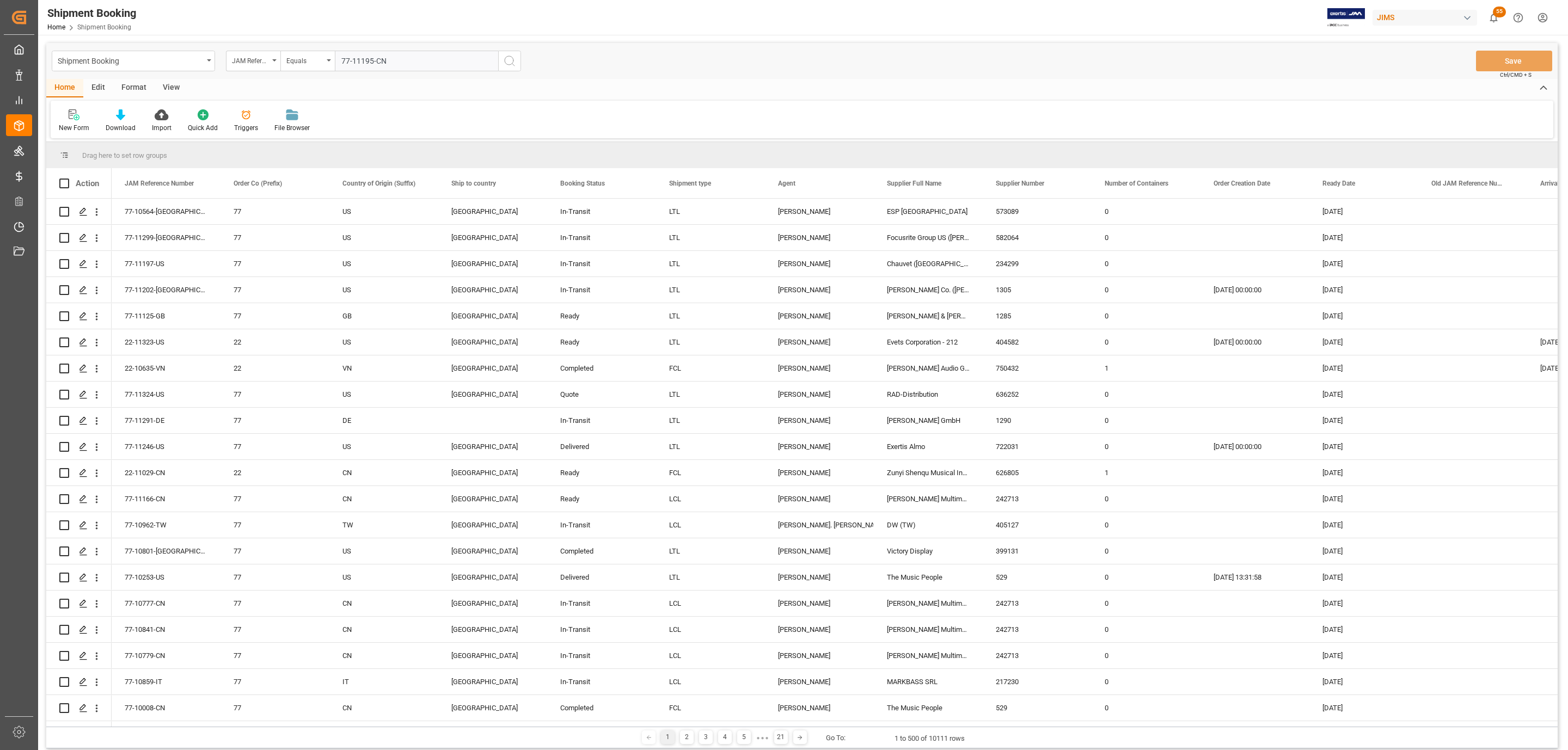
type input "77-11195-CN"
click at [508, 63] on icon "search button" at bounding box center [509, 61] width 13 height 13
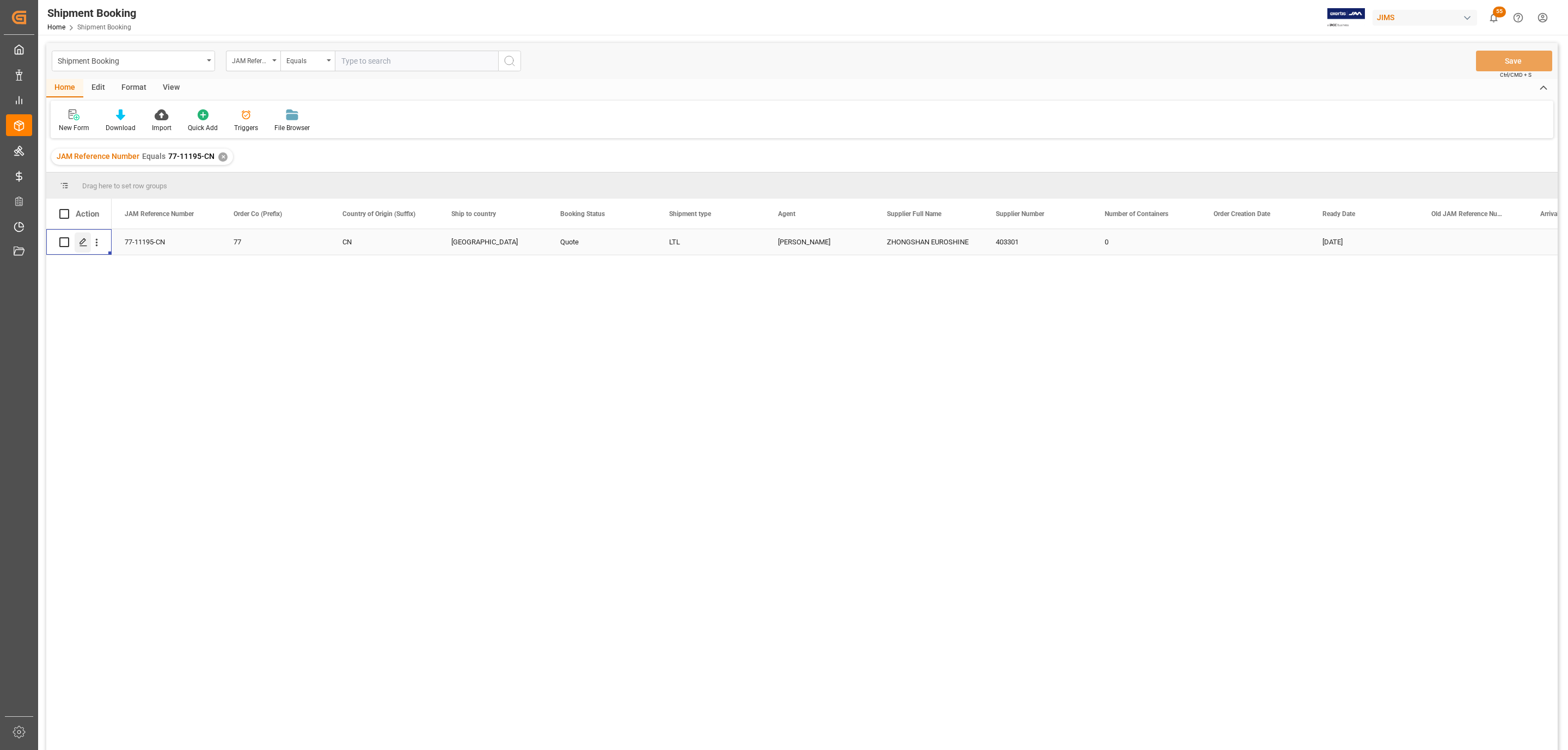
click at [77, 240] on div "Press SPACE to select this row." at bounding box center [82, 243] width 16 height 20
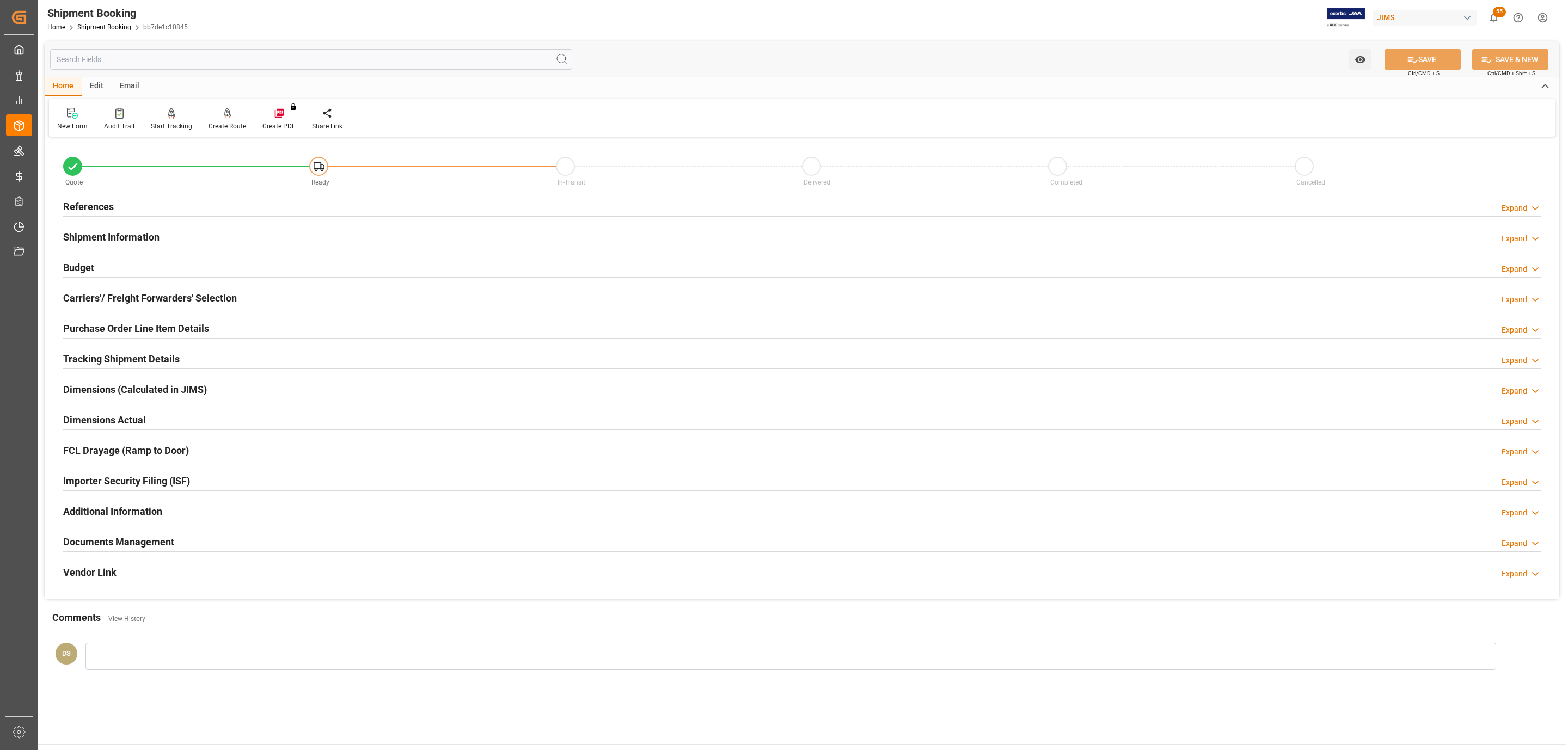
click at [116, 265] on div "Budget Expand" at bounding box center [802, 266] width 1477 height 21
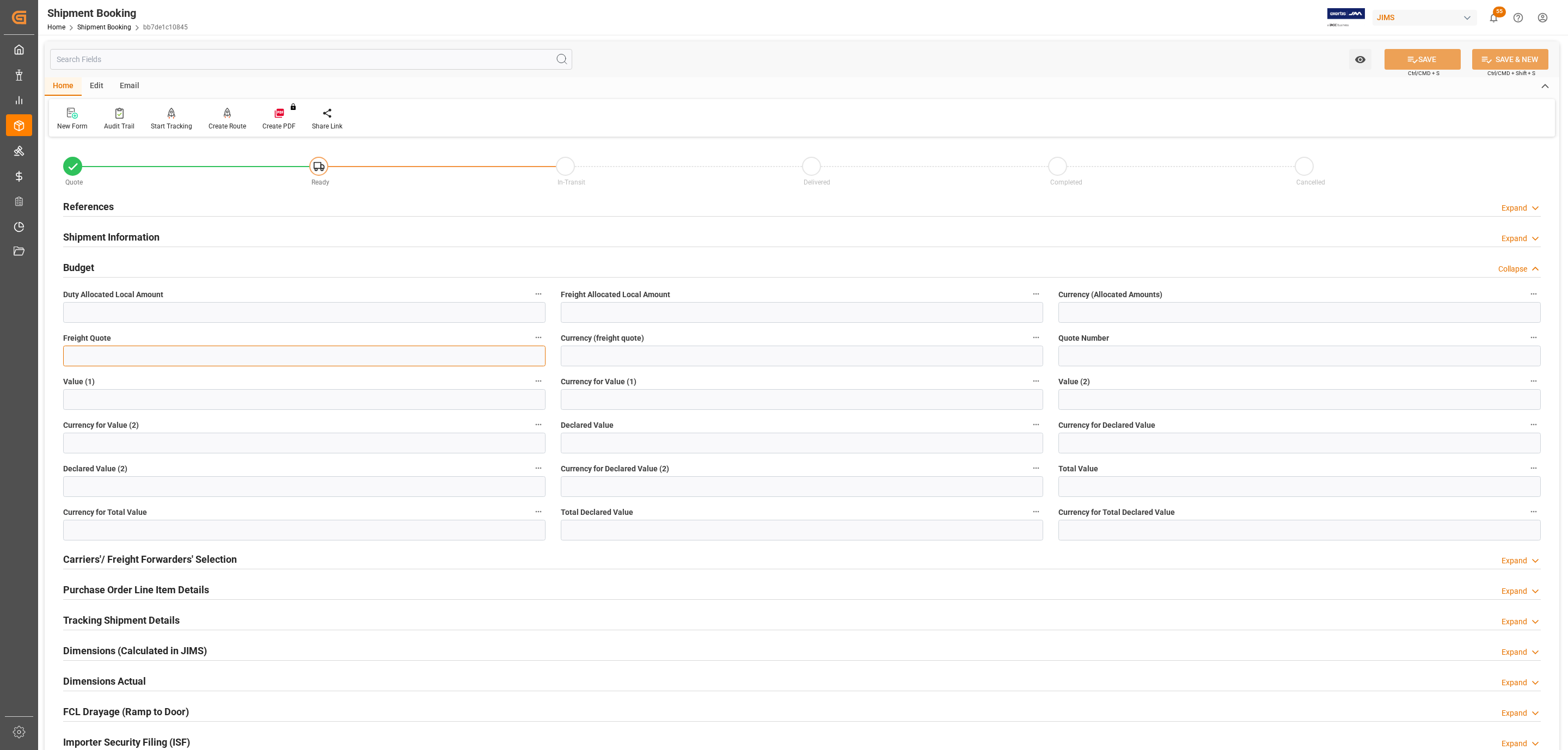
click at [118, 351] on input "text" at bounding box center [304, 356] width 483 height 21
type input "1250"
type input "usd"
click at [1427, 62] on button "SAVE" at bounding box center [1423, 59] width 76 height 21
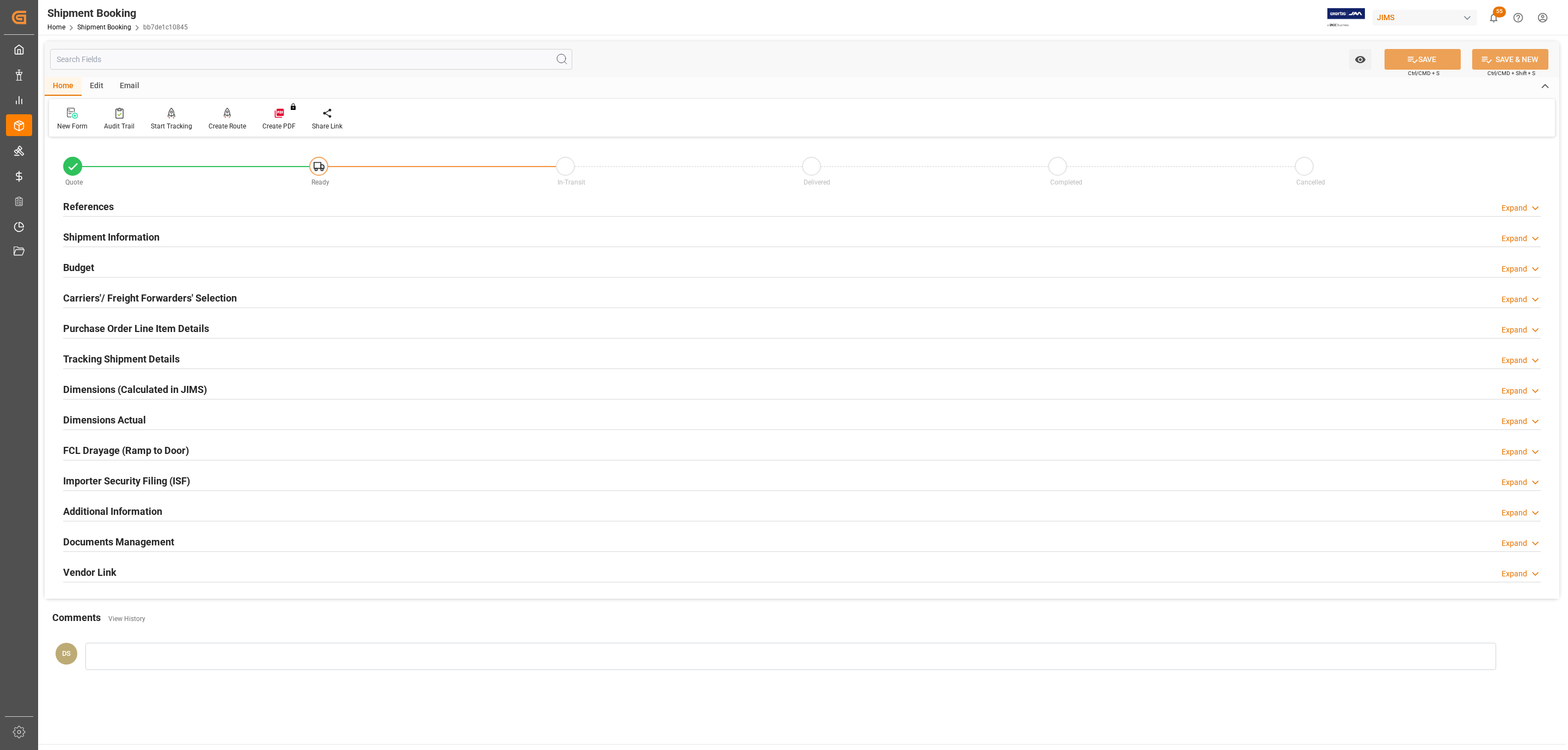
click at [145, 262] on div "Budget Expand" at bounding box center [802, 266] width 1477 height 21
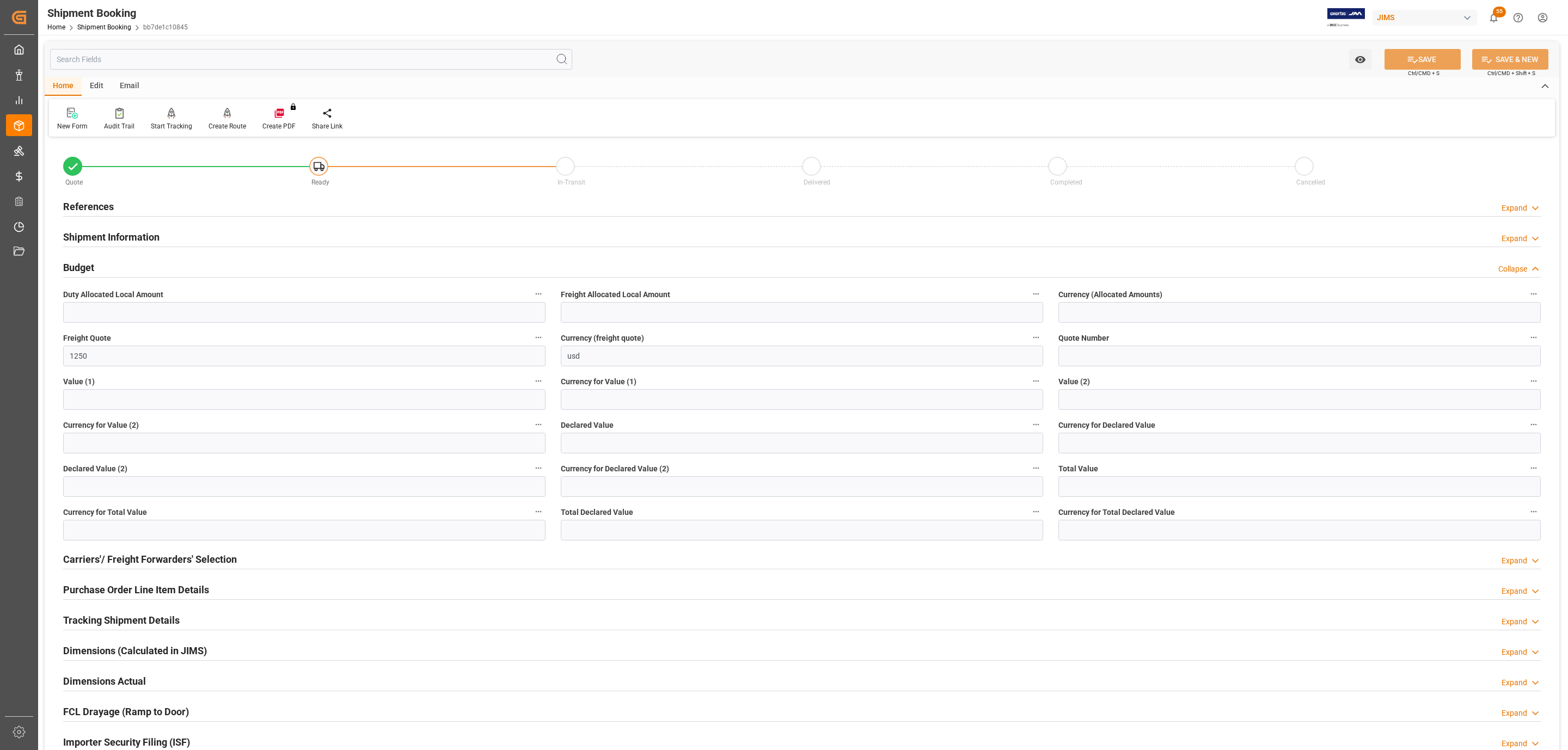
click at [145, 262] on div "Budget Collapse" at bounding box center [802, 266] width 1477 height 21
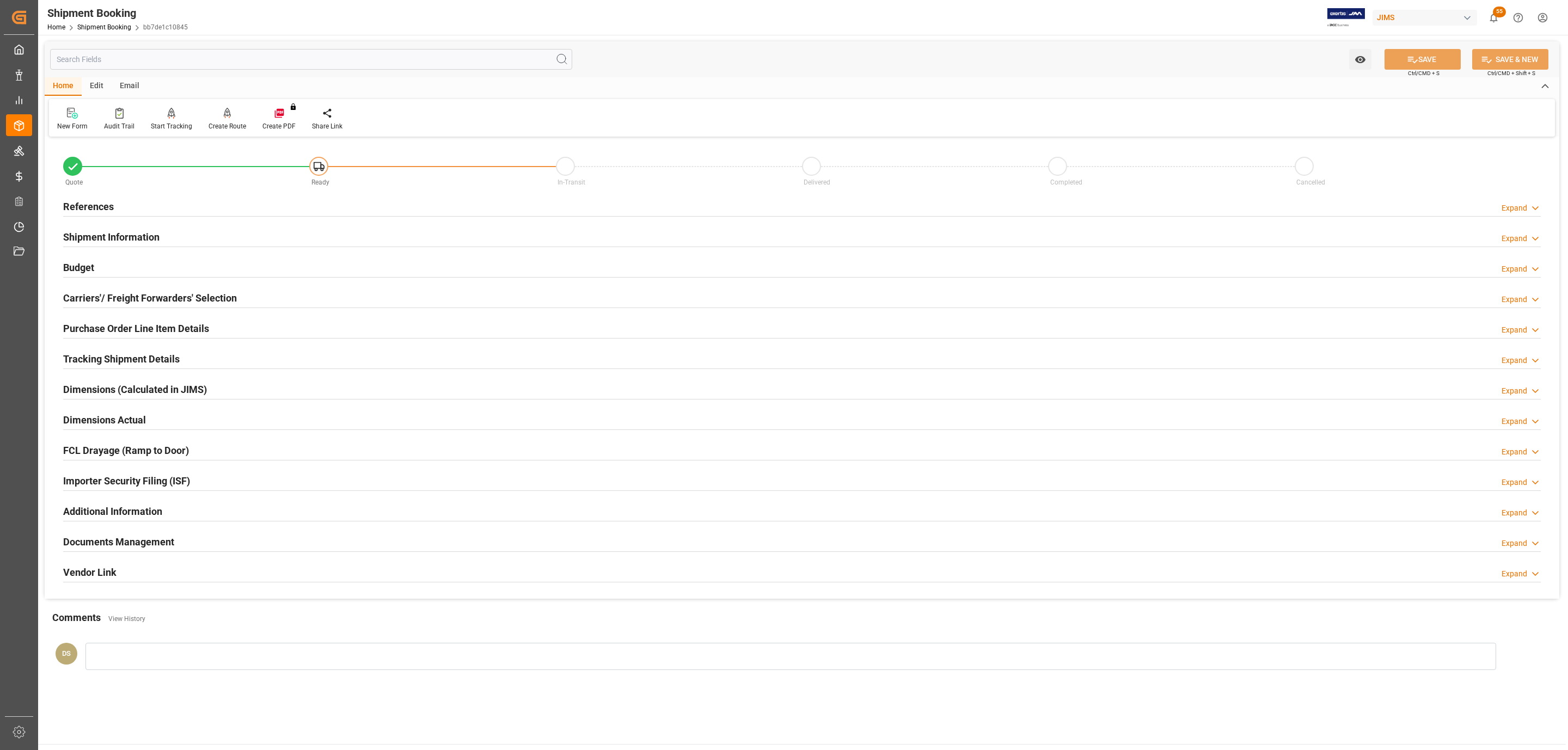
click at [136, 298] on h2 "Carriers'/ Freight Forwarders' Selection" at bounding box center [149, 298] width 174 height 15
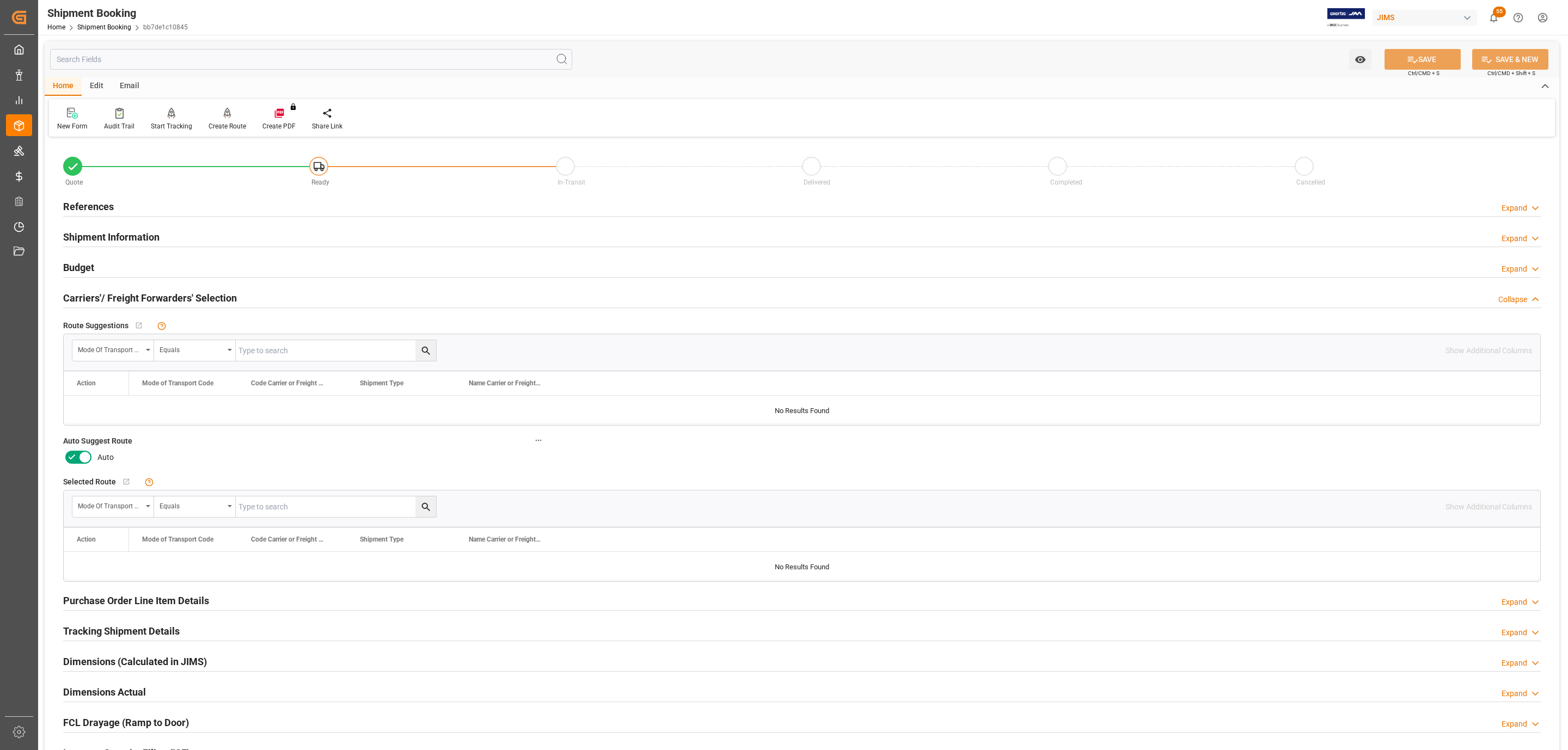
click at [78, 459] on icon at bounding box center [84, 457] width 13 height 13
click at [0, 0] on input "checkbox" at bounding box center [0, 0] width 0 height 0
drag, startPoint x: 1420, startPoint y: 66, endPoint x: 1121, endPoint y: 137, distance: 307.3
click at [1421, 66] on button "SAVE" at bounding box center [1423, 59] width 76 height 21
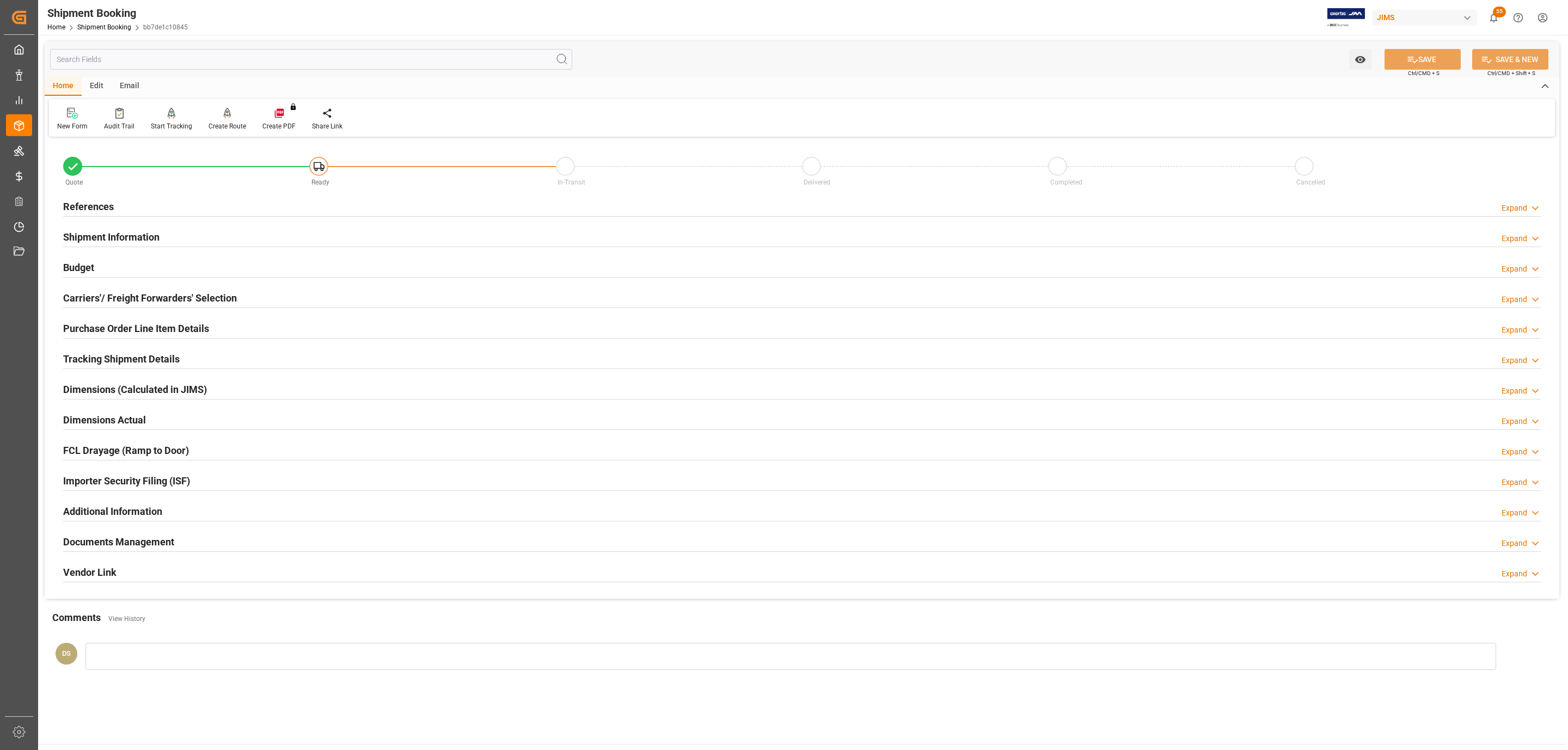
click at [119, 296] on h2 "Carriers'/ Freight Forwarders' Selection" at bounding box center [149, 298] width 174 height 15
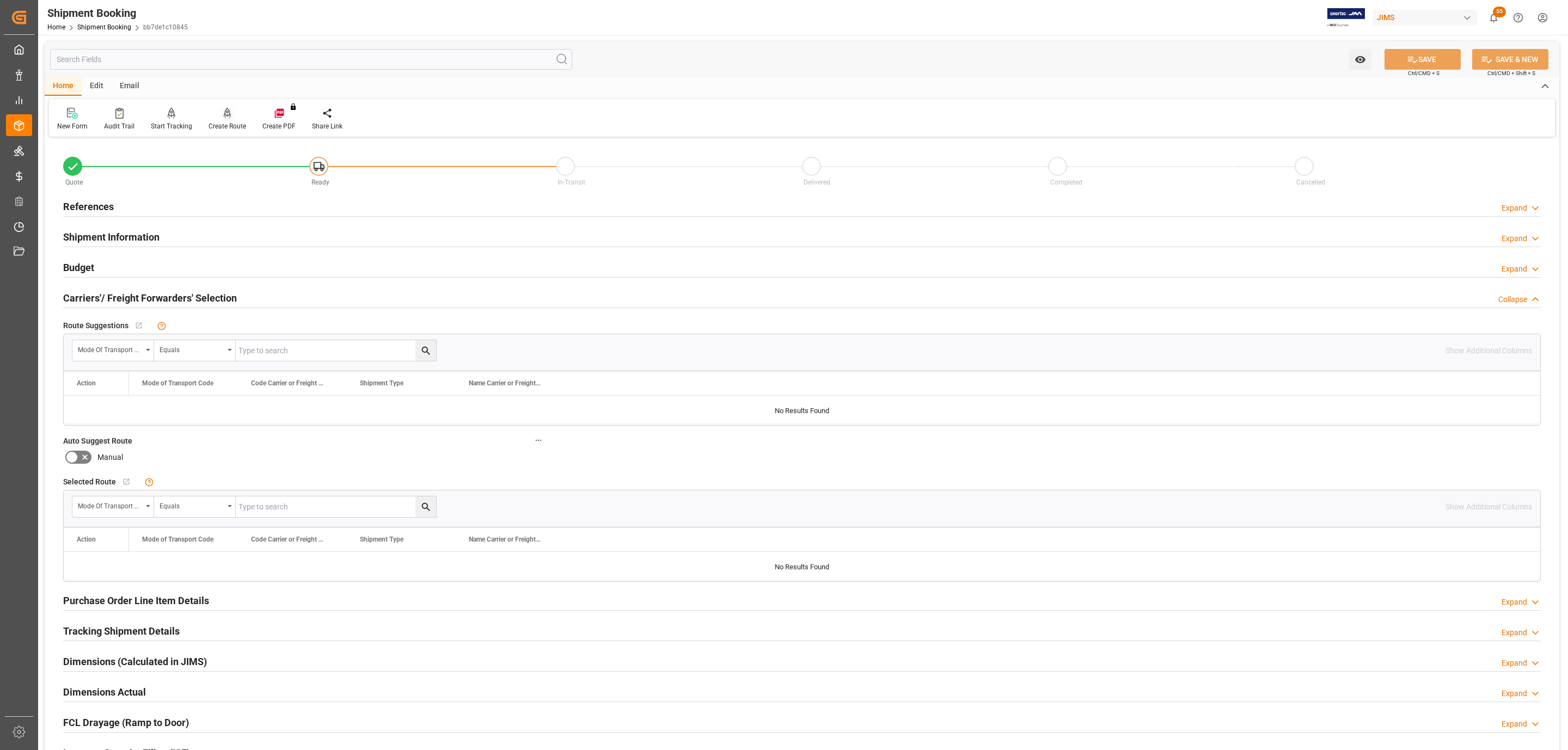
click at [227, 124] on div "Create Route" at bounding box center [228, 126] width 38 height 10
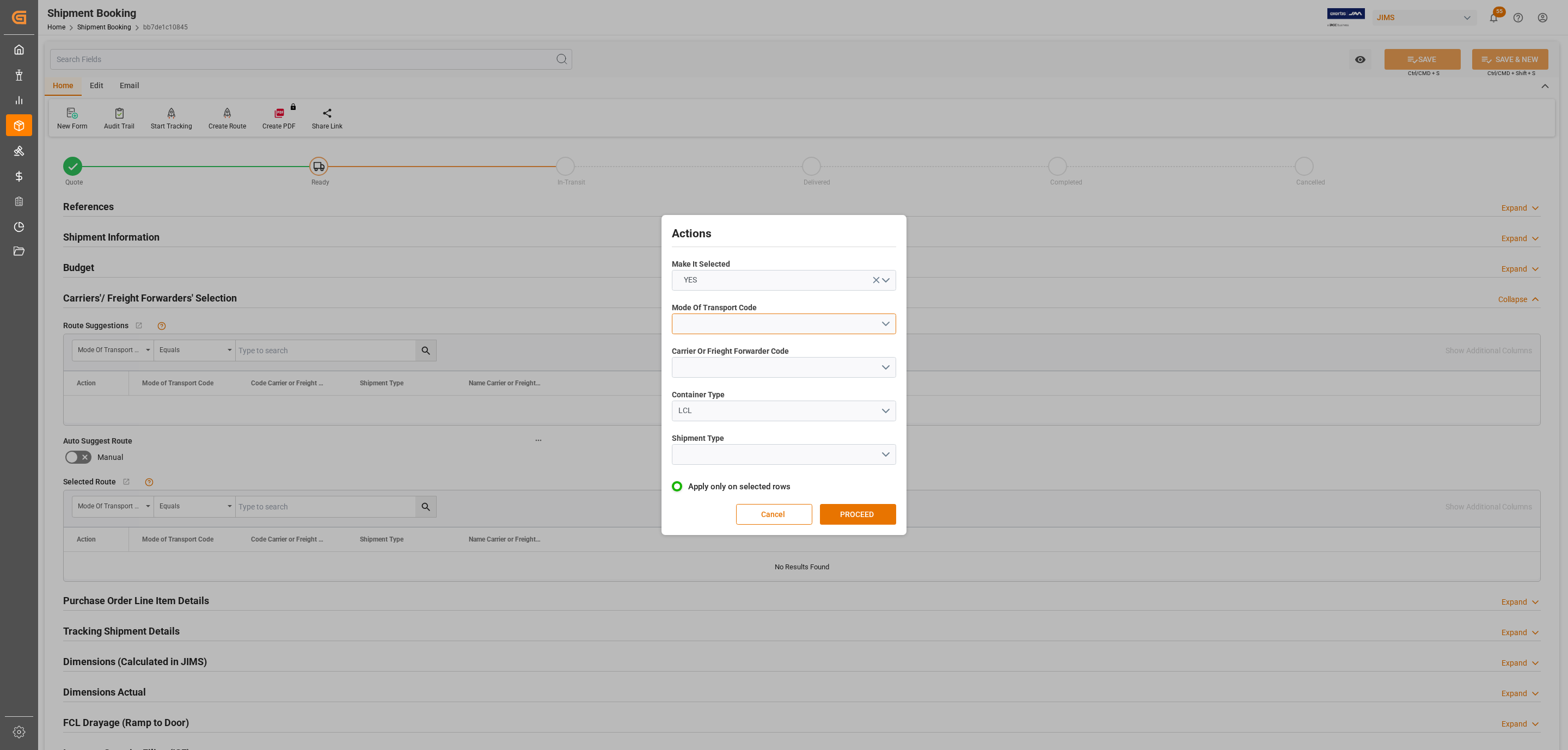
click at [807, 320] on button "open menu" at bounding box center [784, 324] width 224 height 21
click at [730, 329] on div "1- OCEAN" at bounding box center [784, 326] width 223 height 23
click at [718, 368] on button "open menu" at bounding box center [784, 367] width 224 height 21
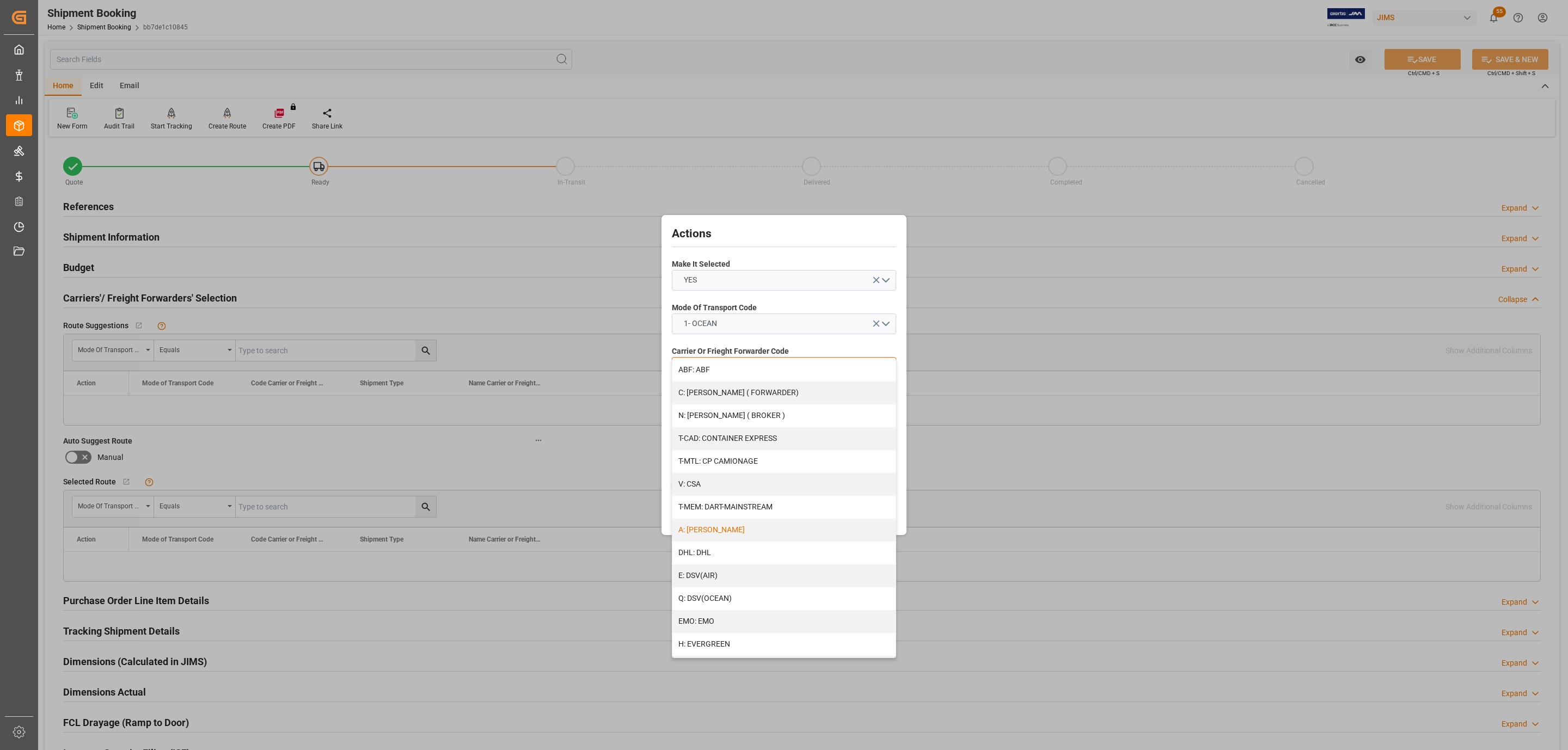
click at [757, 530] on div "A: DELMAR" at bounding box center [784, 530] width 223 height 23
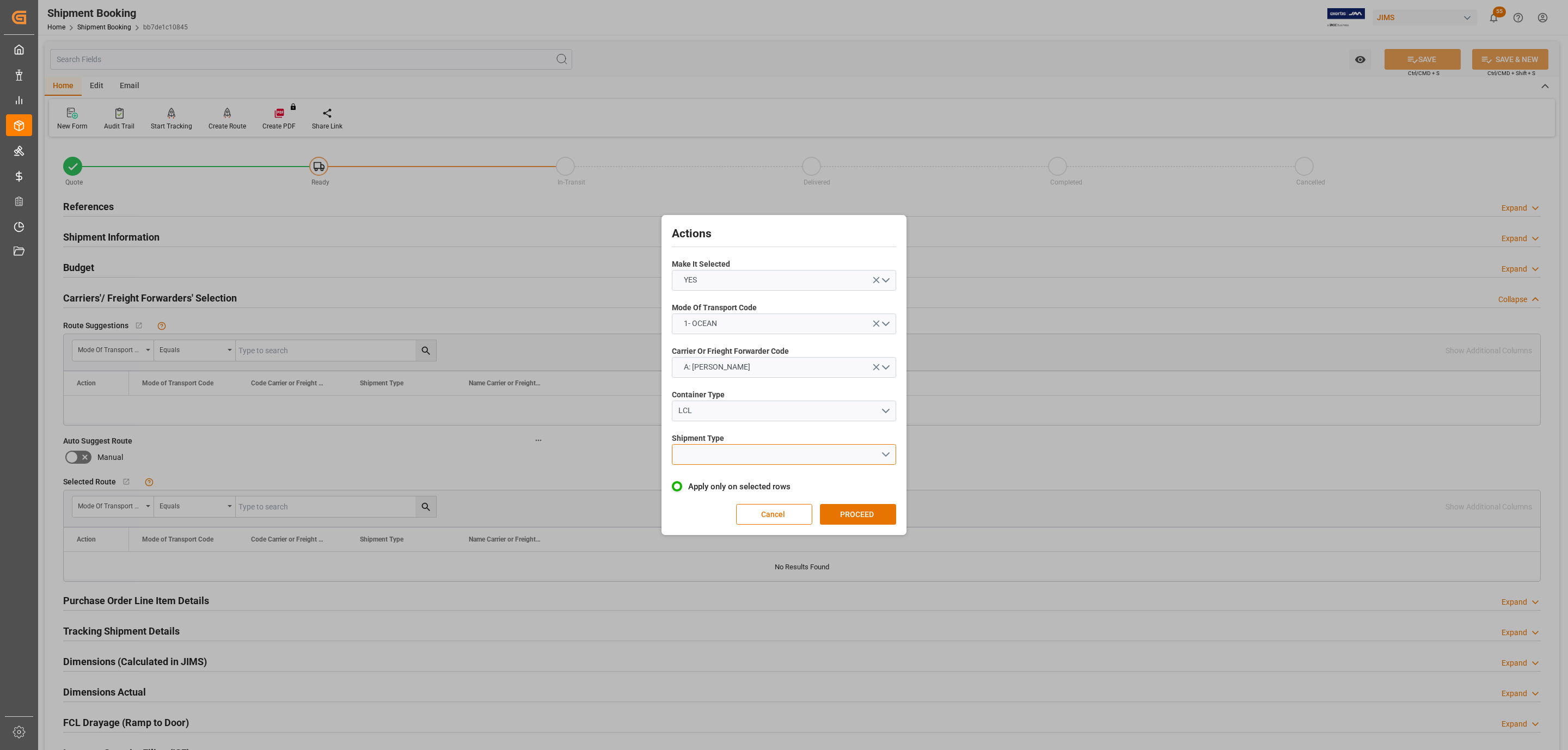
click at [732, 455] on button "open menu" at bounding box center [784, 454] width 224 height 21
click at [725, 474] on div "LCL" at bounding box center [784, 480] width 223 height 23
click at [848, 508] on button "PROCEED" at bounding box center [858, 514] width 76 height 21
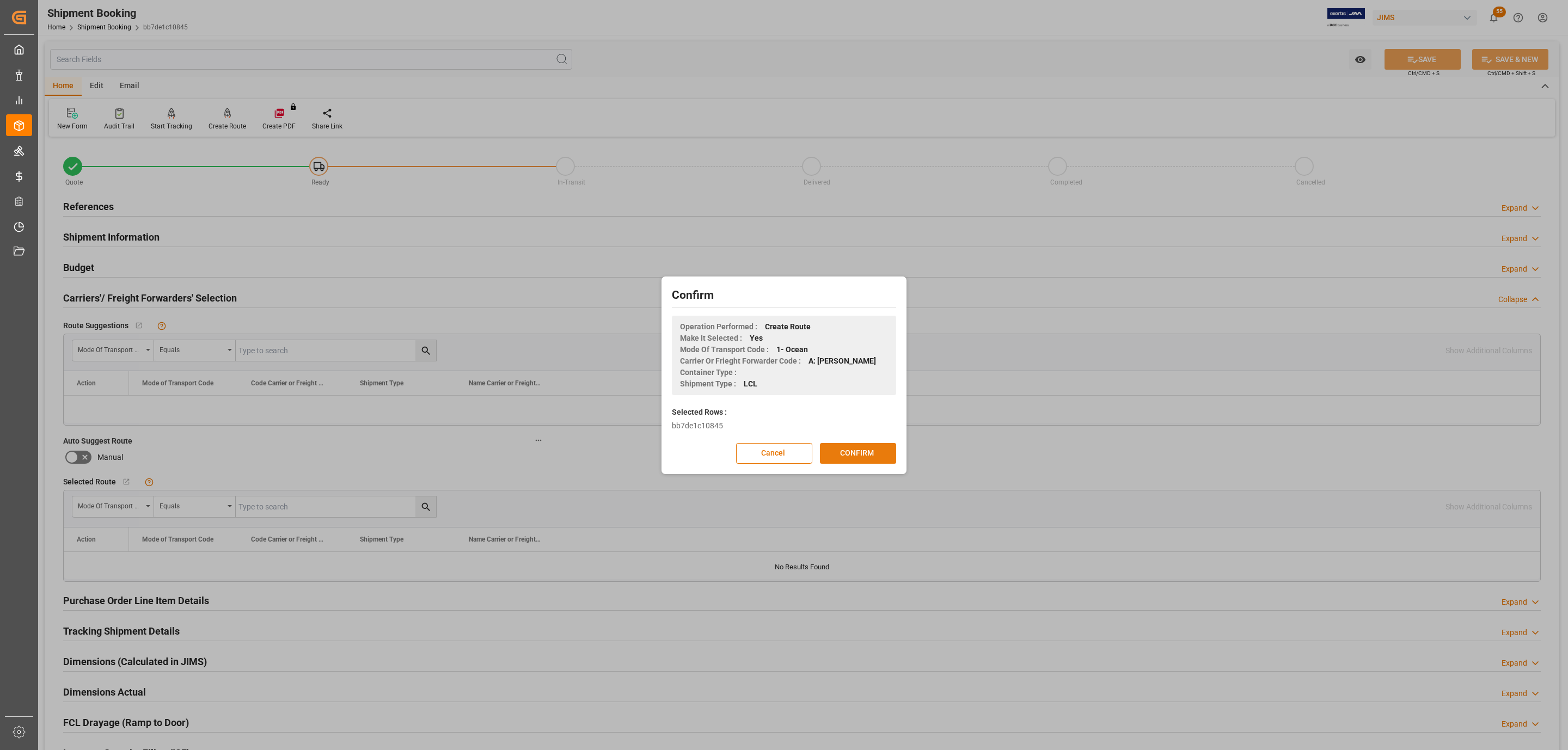
click at [855, 458] on button "CONFIRM" at bounding box center [858, 453] width 76 height 21
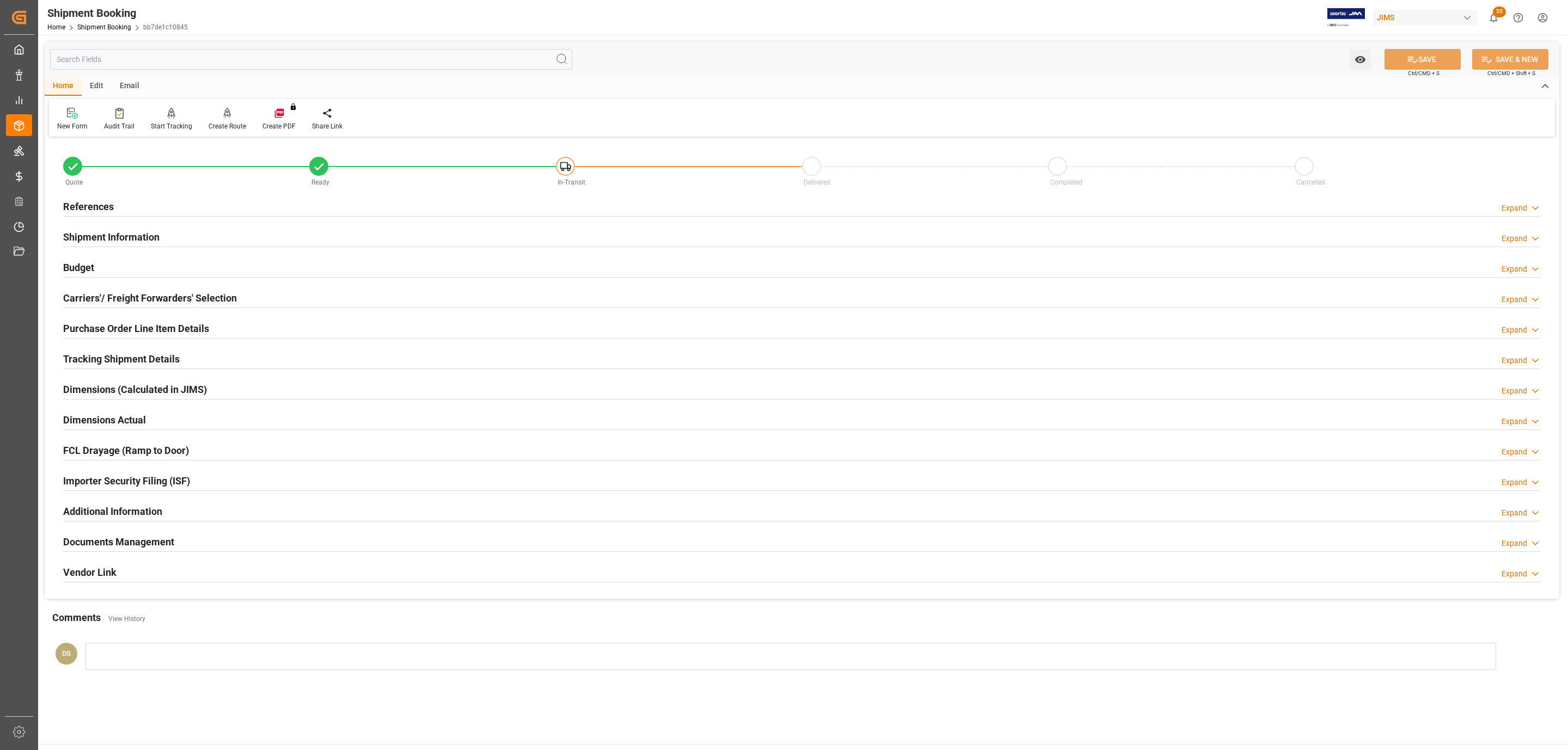
click at [155, 198] on div "References Expand" at bounding box center [802, 205] width 1477 height 21
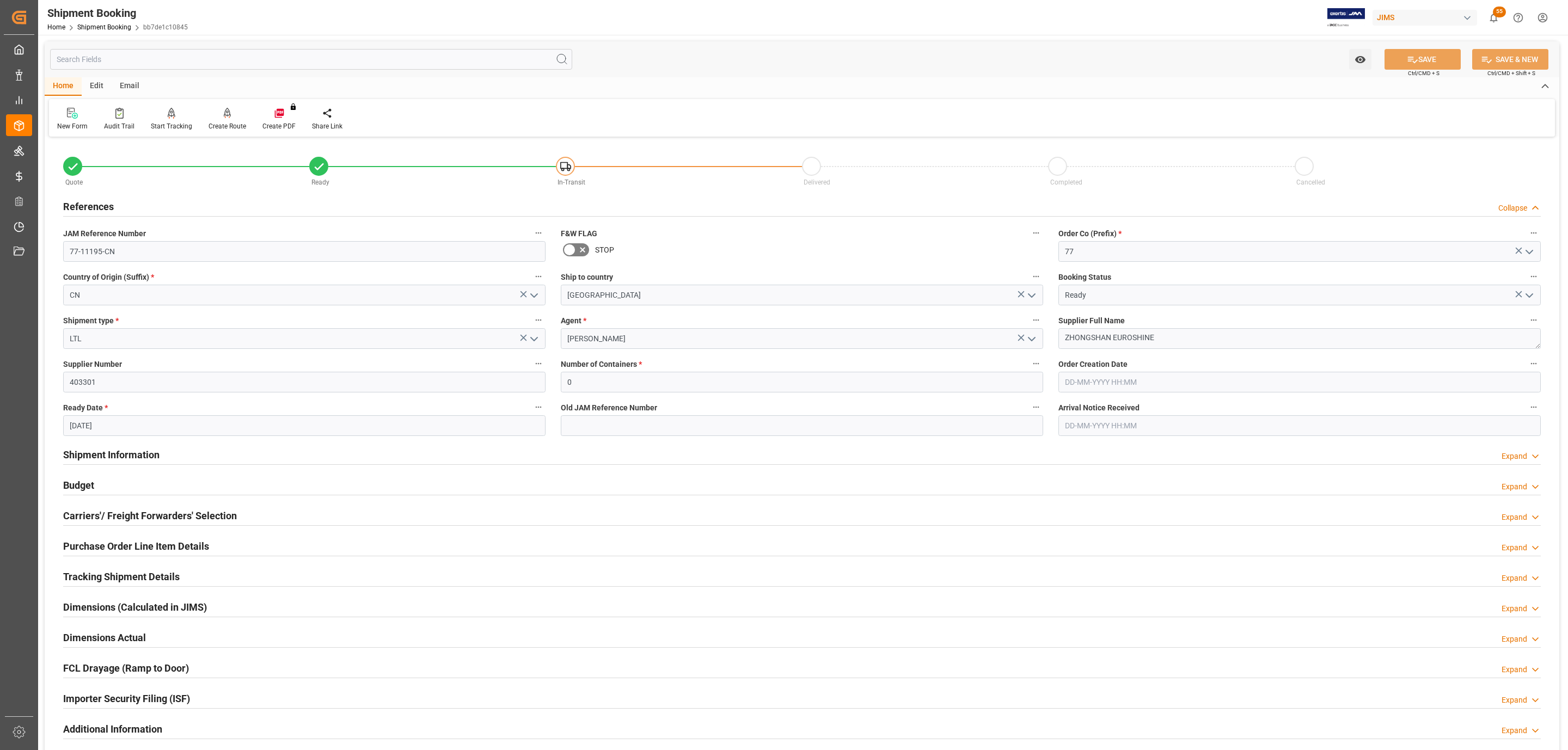
click at [155, 198] on div "References Collapse" at bounding box center [802, 205] width 1477 height 21
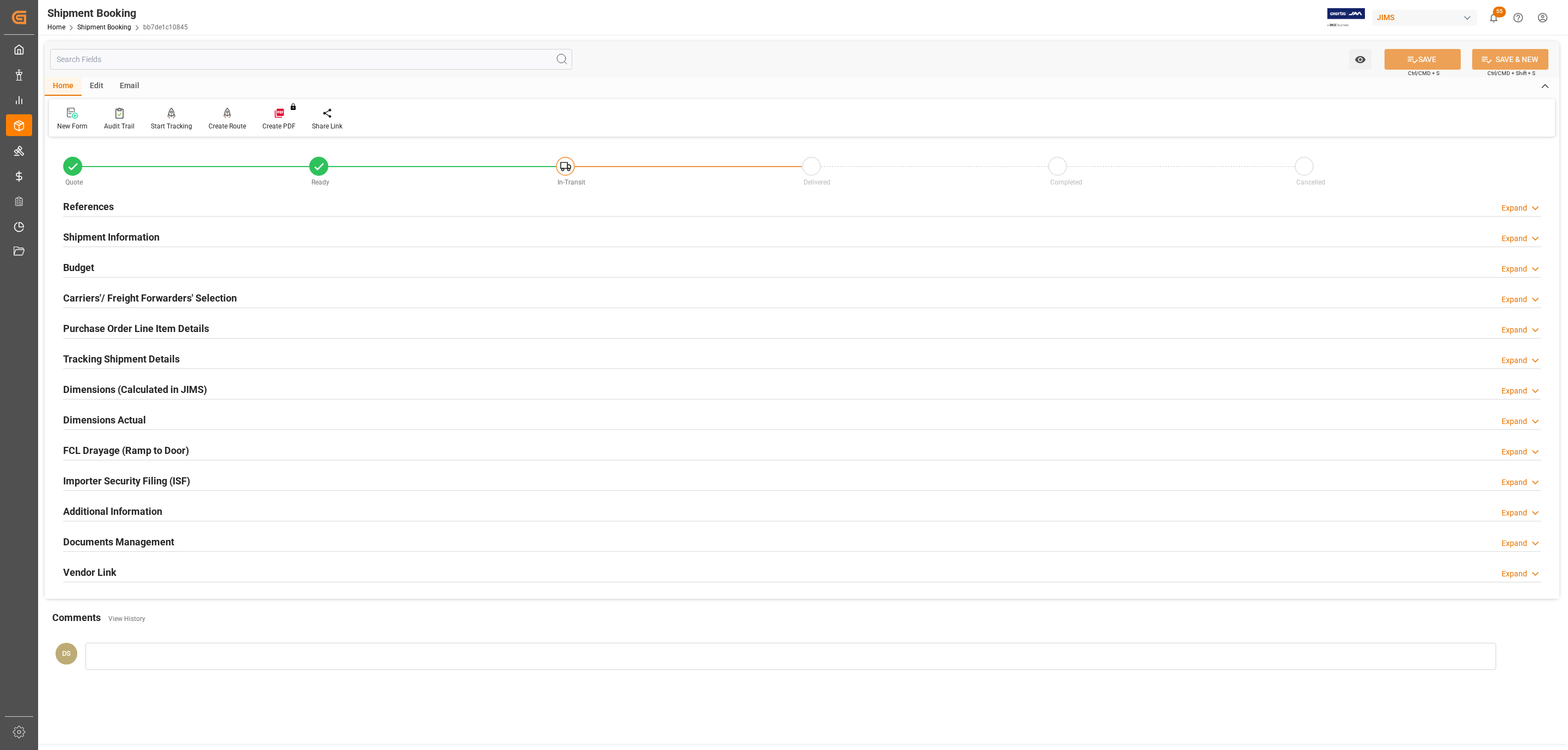
click at [114, 549] on h2 "Documents Management" at bounding box center [118, 542] width 111 height 15
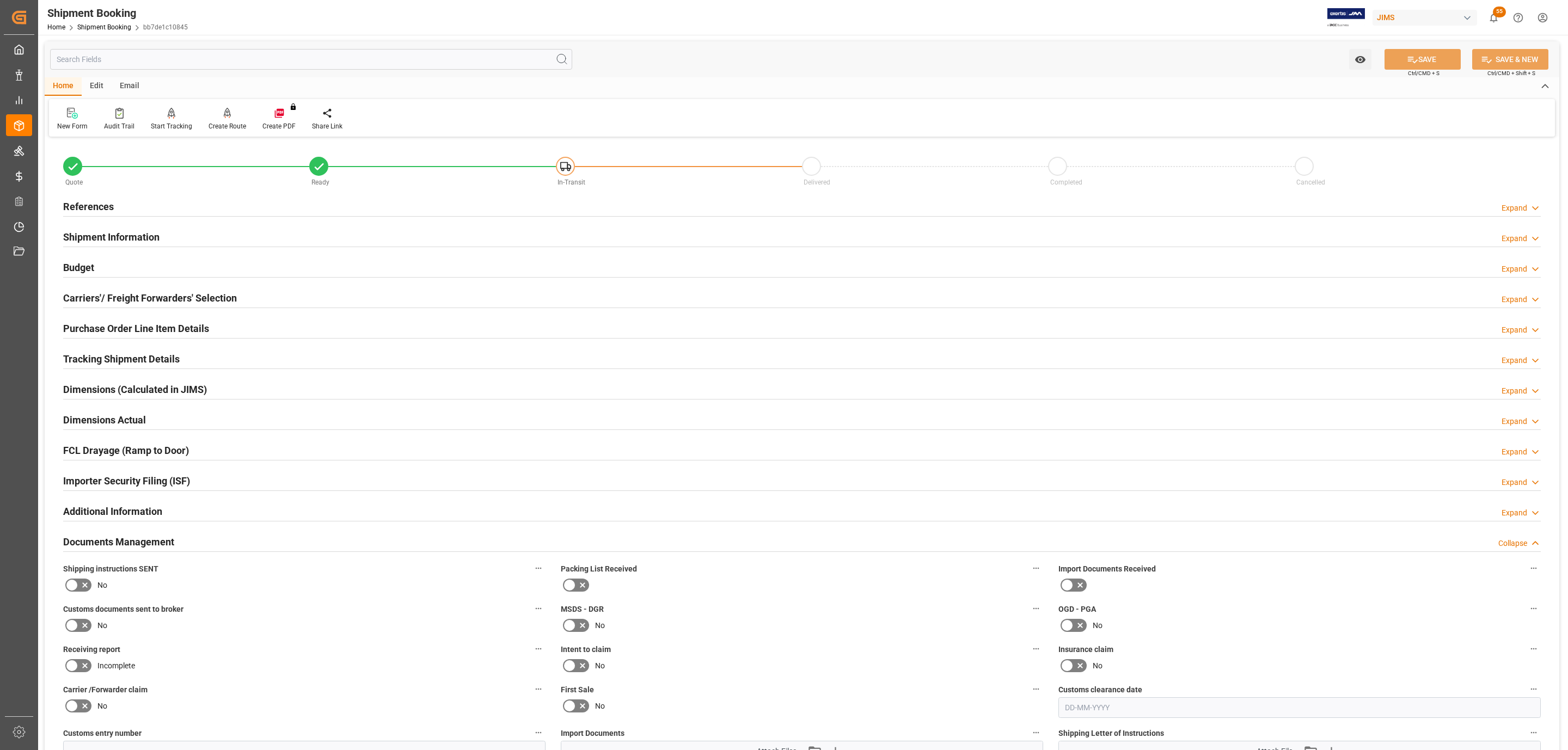
click at [132, 200] on div "References Expand" at bounding box center [802, 205] width 1477 height 21
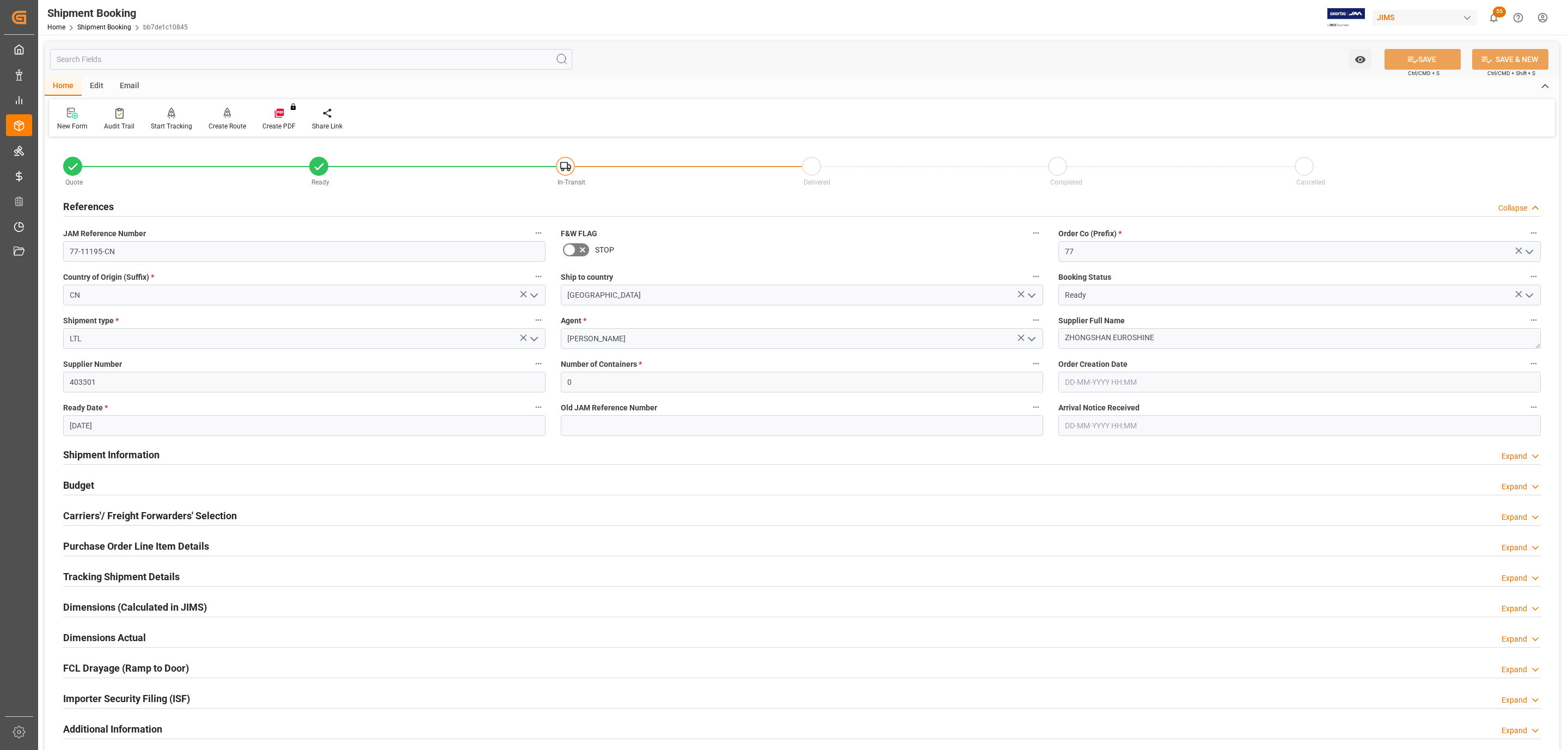
click at [132, 200] on div "References Collapse" at bounding box center [802, 205] width 1477 height 21
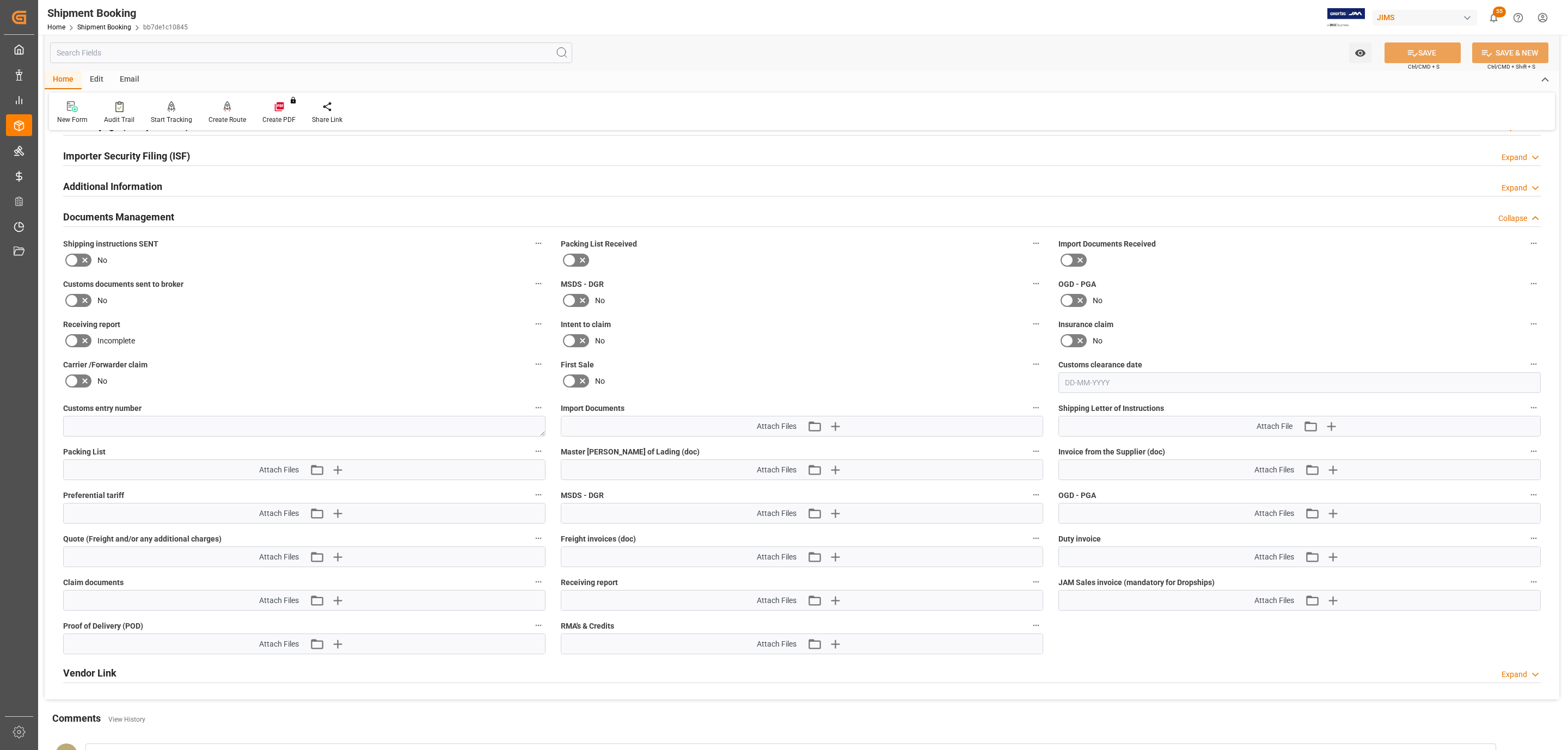
scroll to position [326, 0]
click at [335, 464] on icon "button" at bounding box center [338, 468] width 18 height 18
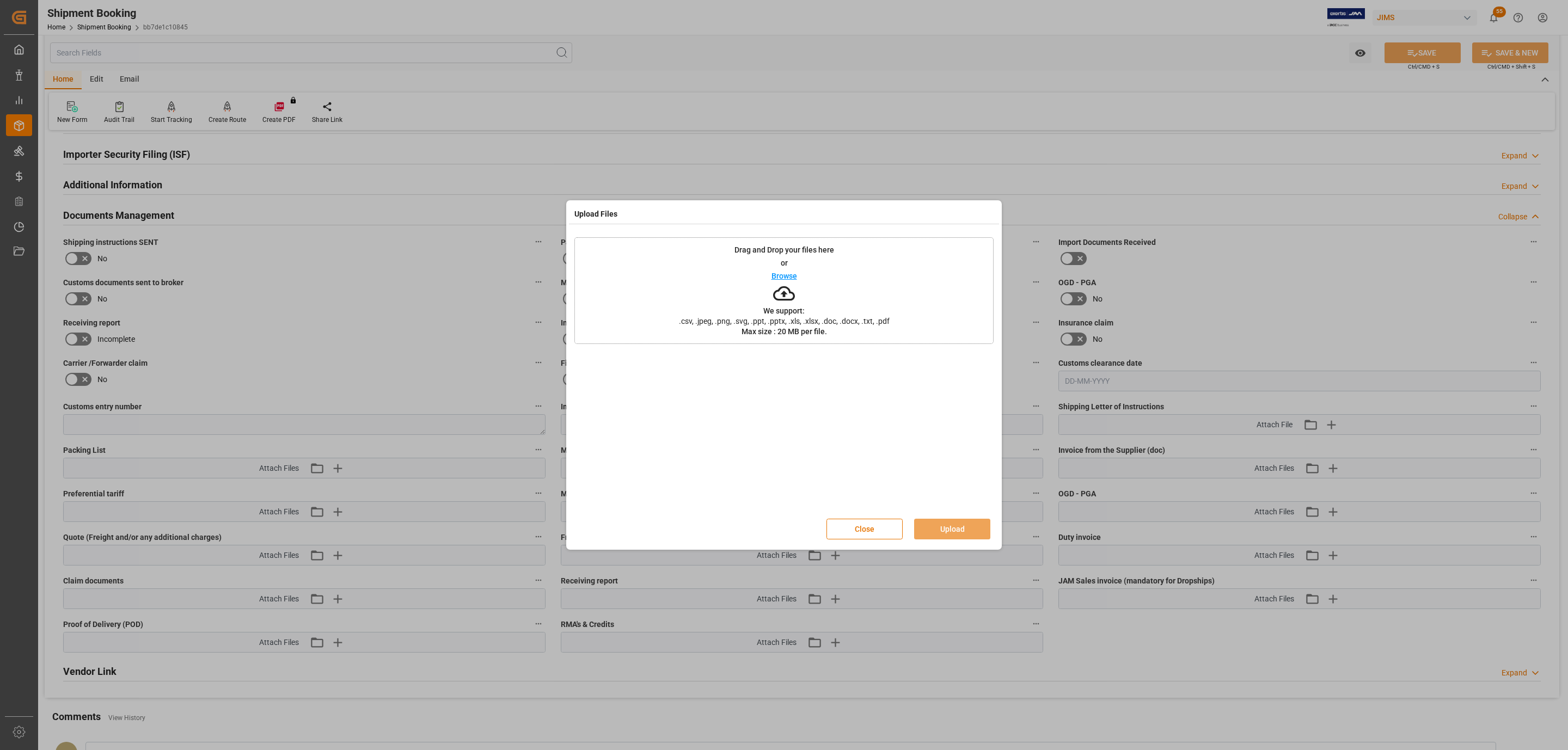
click at [784, 291] on icon at bounding box center [784, 293] width 22 height 22
click at [935, 528] on button "Upload" at bounding box center [952, 529] width 76 height 21
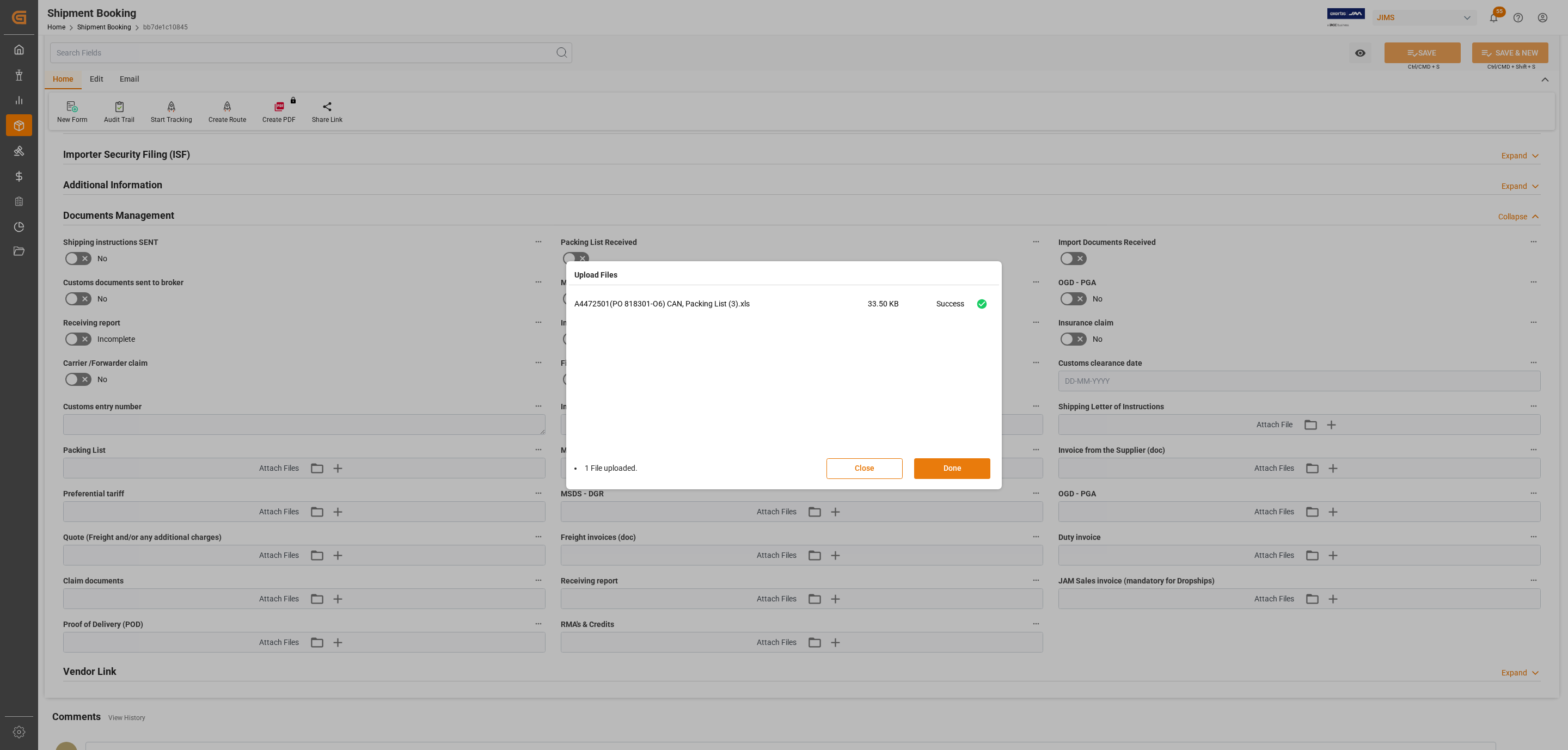
click at [949, 472] on button "Done" at bounding box center [952, 468] width 76 height 21
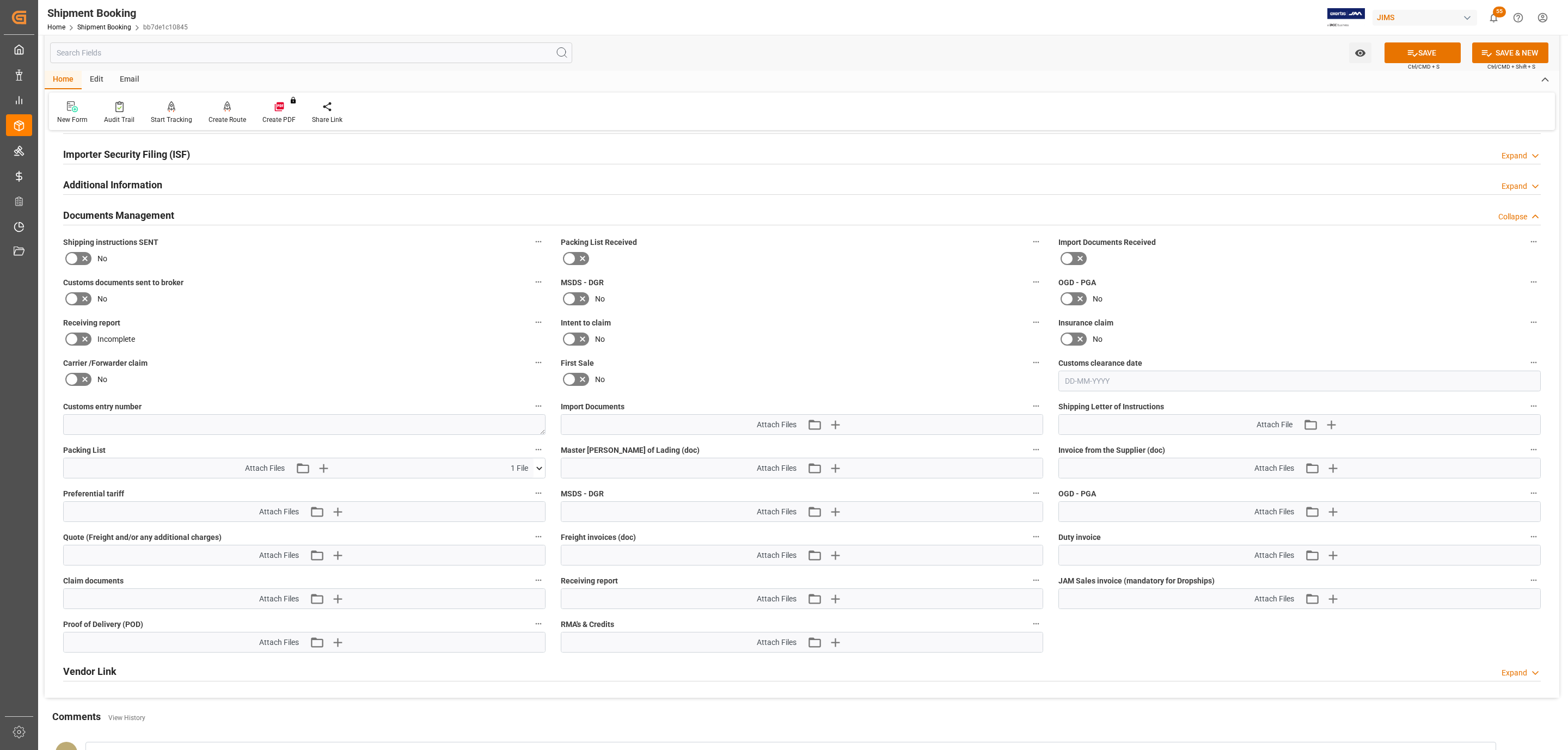
scroll to position [0, 0]
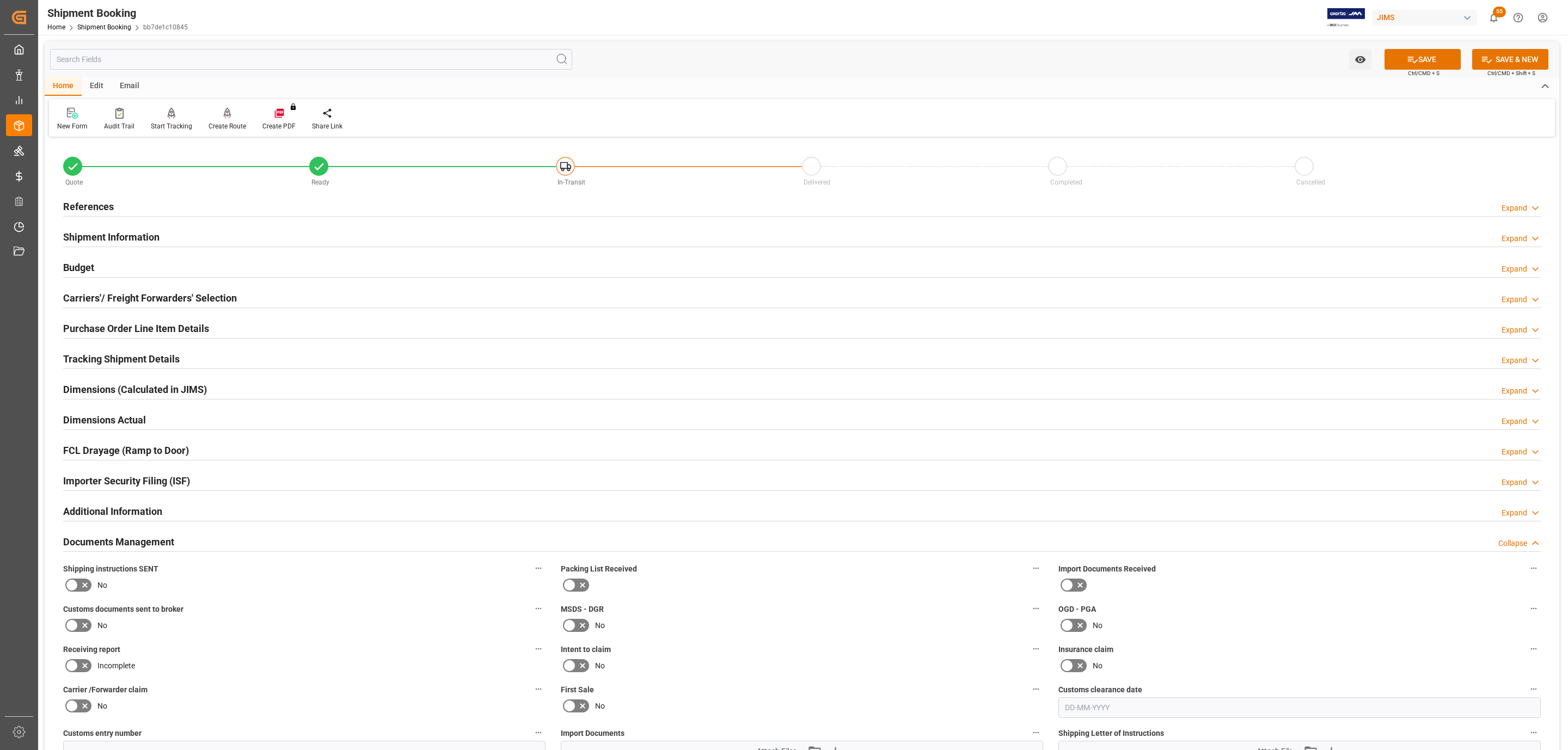
click at [144, 205] on div "References Expand" at bounding box center [802, 205] width 1477 height 21
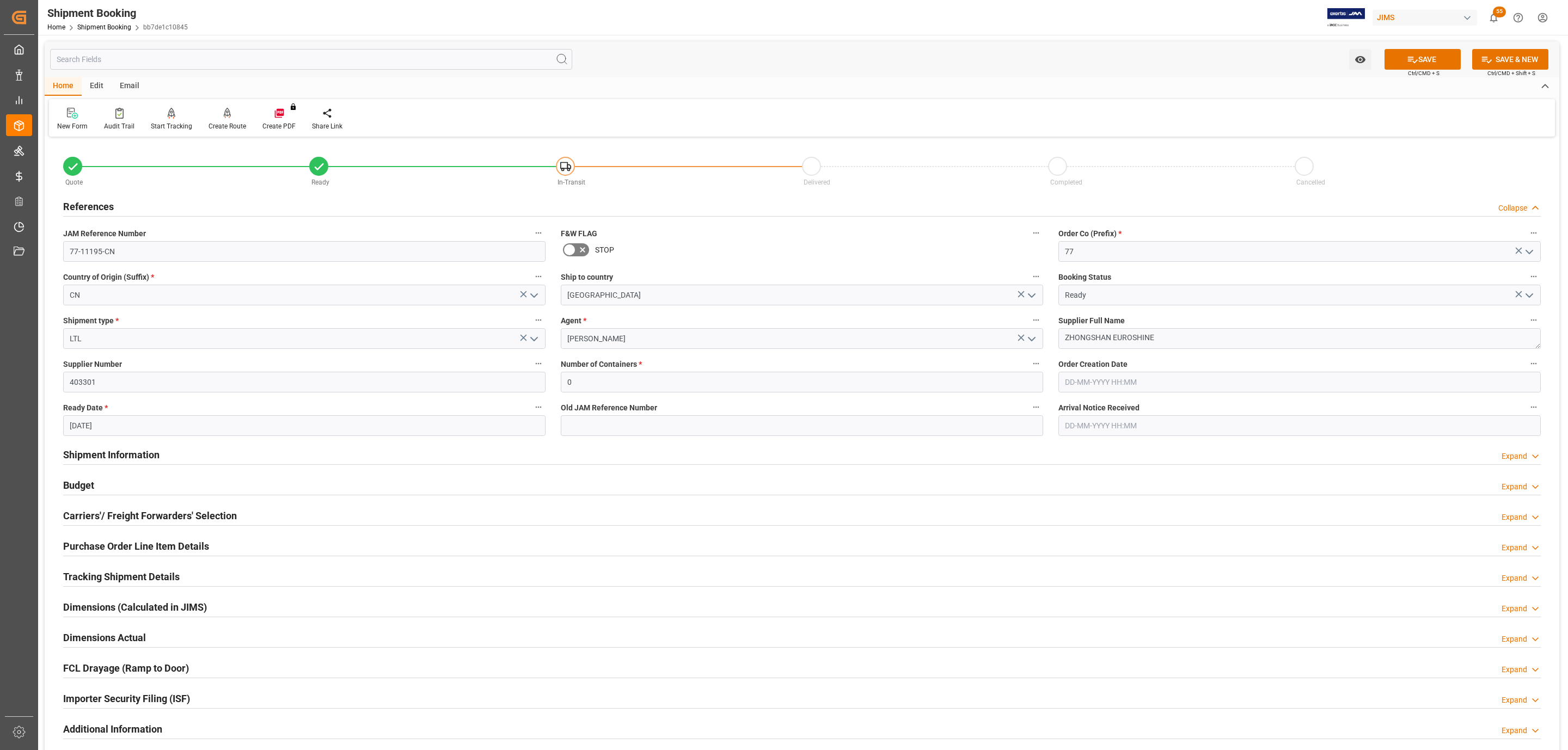
click at [144, 205] on div "References Collapse" at bounding box center [802, 205] width 1477 height 21
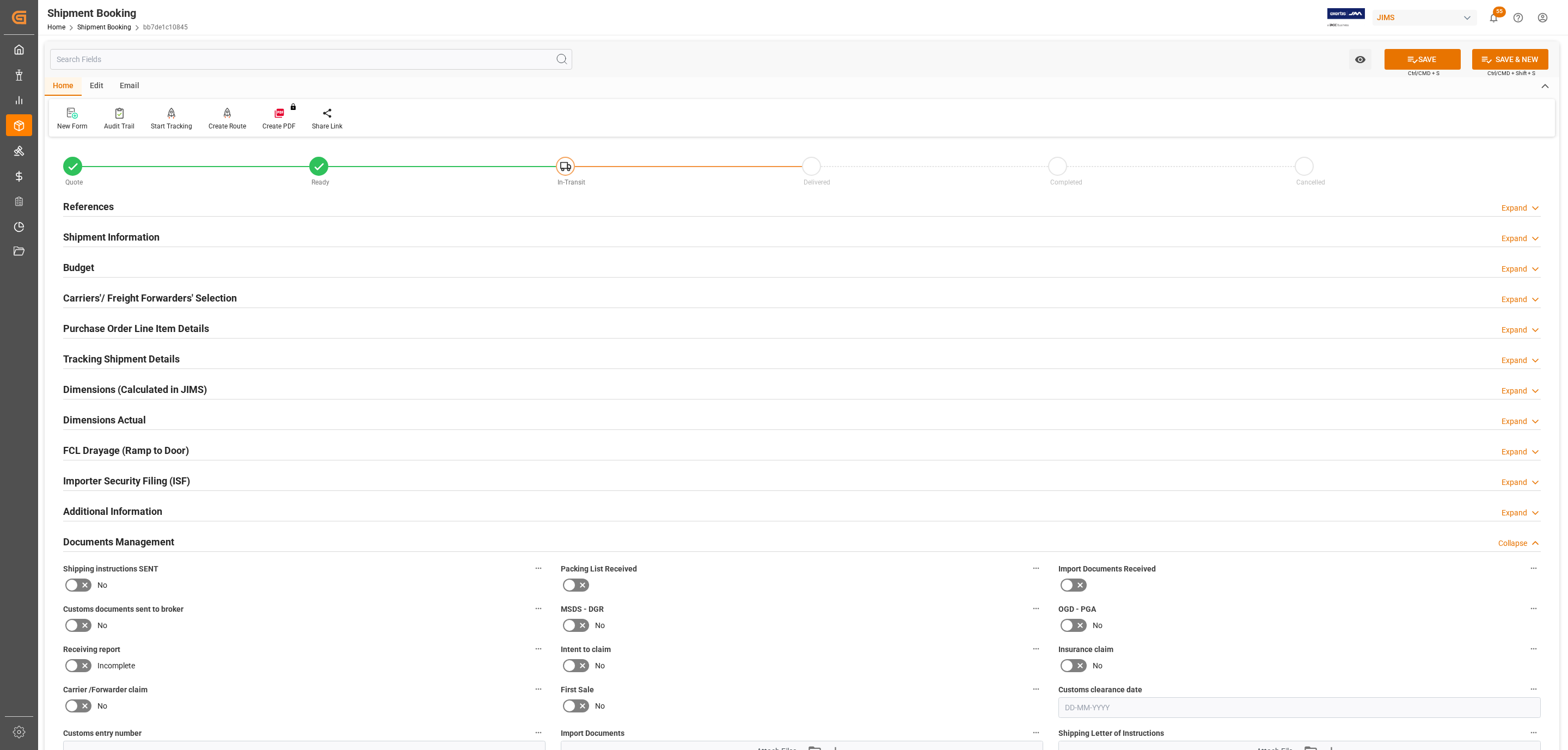
drag, startPoint x: 78, startPoint y: 584, endPoint x: 355, endPoint y: 584, distance: 277.0
click at [78, 584] on icon at bounding box center [84, 584] width 13 height 13
click at [0, 0] on input "checkbox" at bounding box center [0, 0] width 0 height 0
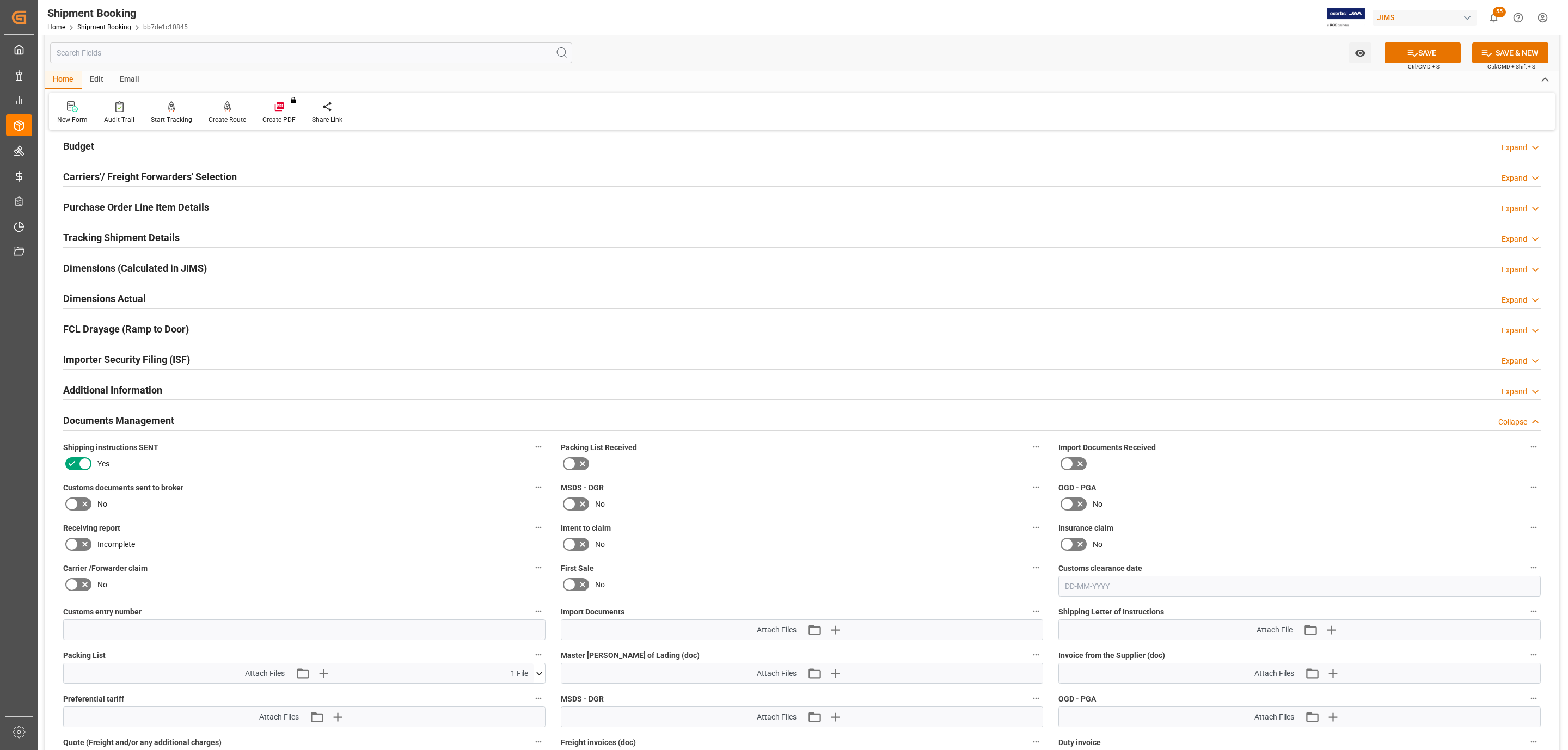
scroll to position [326, 0]
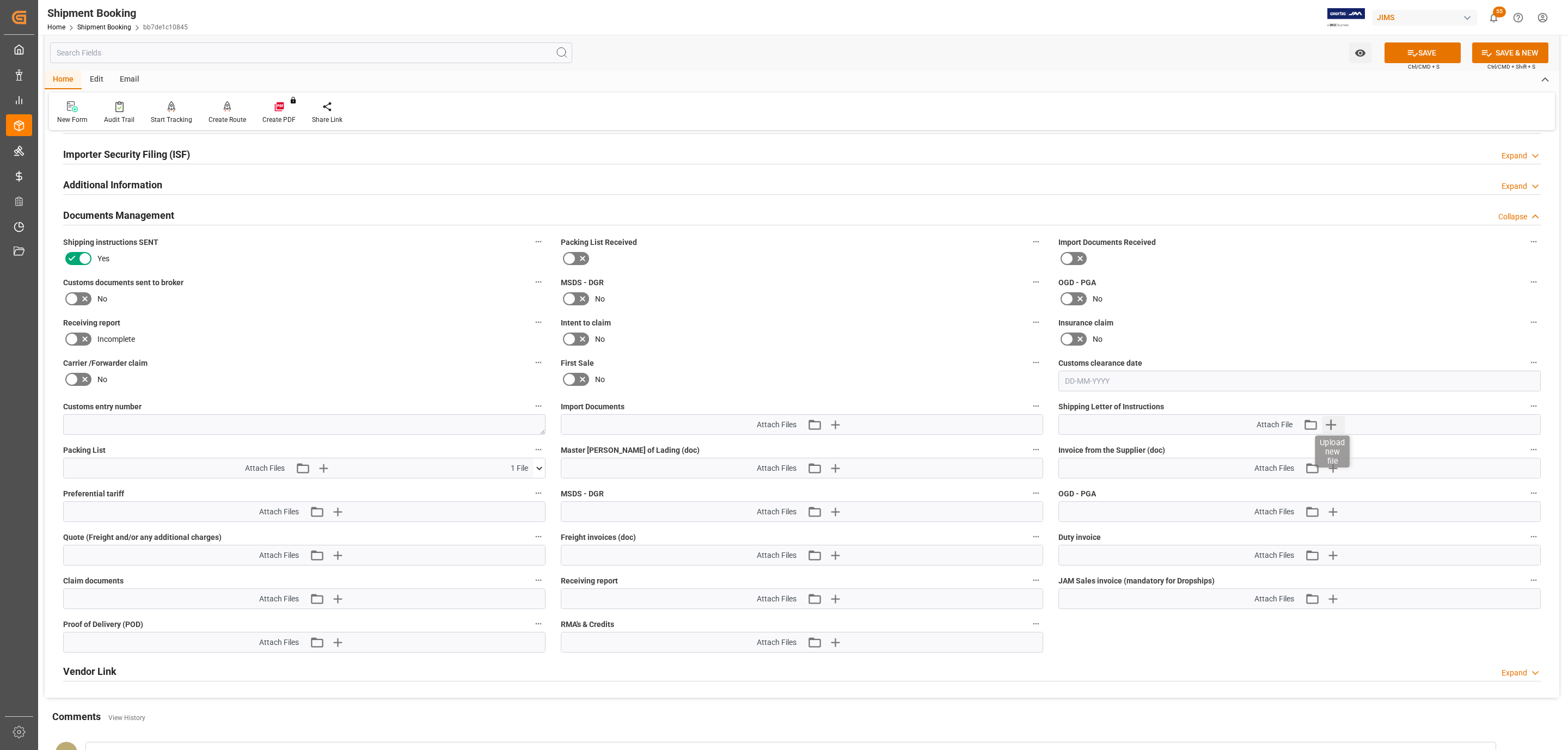
click at [1333, 430] on icon "button" at bounding box center [1331, 424] width 18 height 18
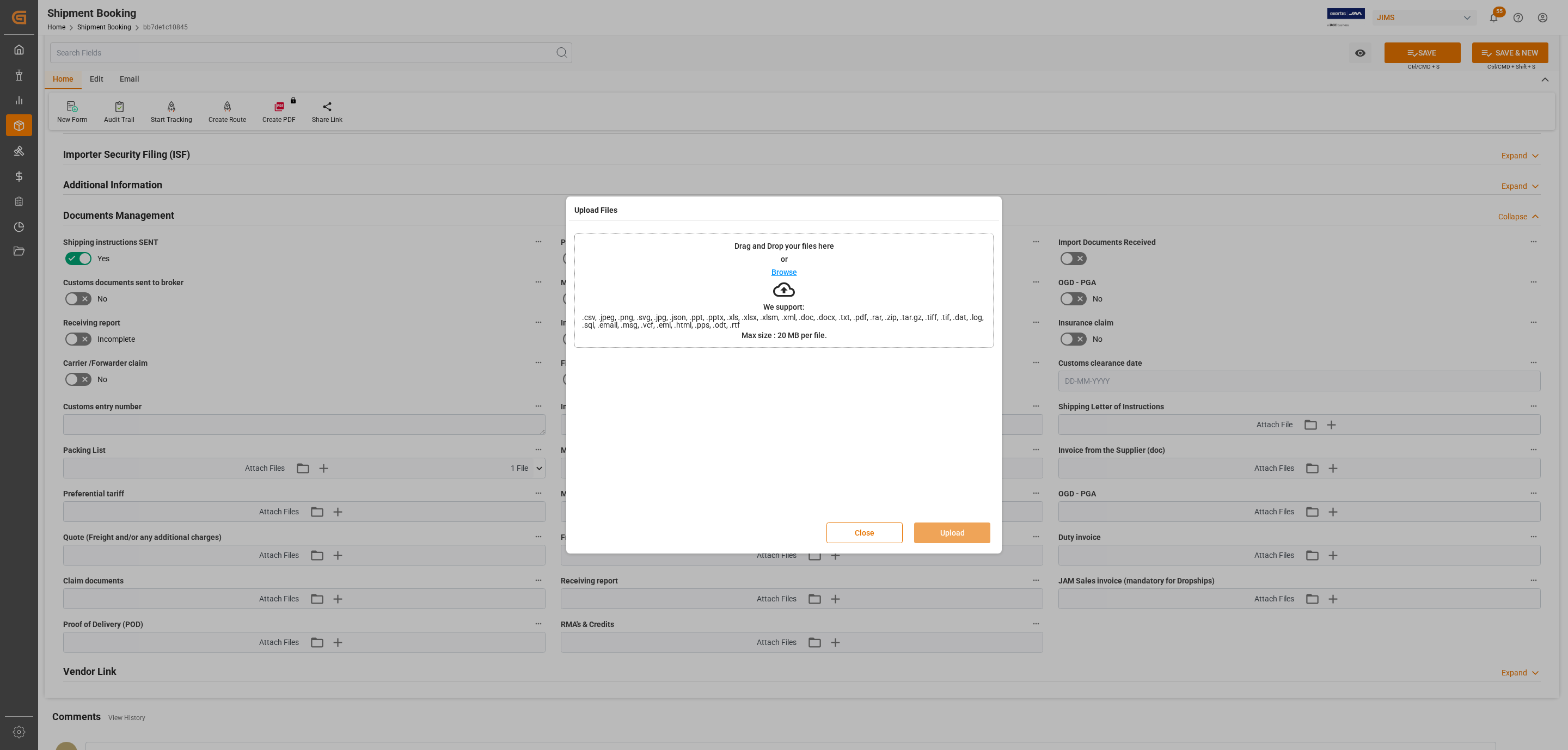
click at [822, 279] on div "Drag and Drop your files here or Browse We support: .csv, .jpeg, .png, .svg, .j…" at bounding box center [784, 291] width 419 height 114
click at [954, 536] on button "Upload" at bounding box center [952, 532] width 76 height 21
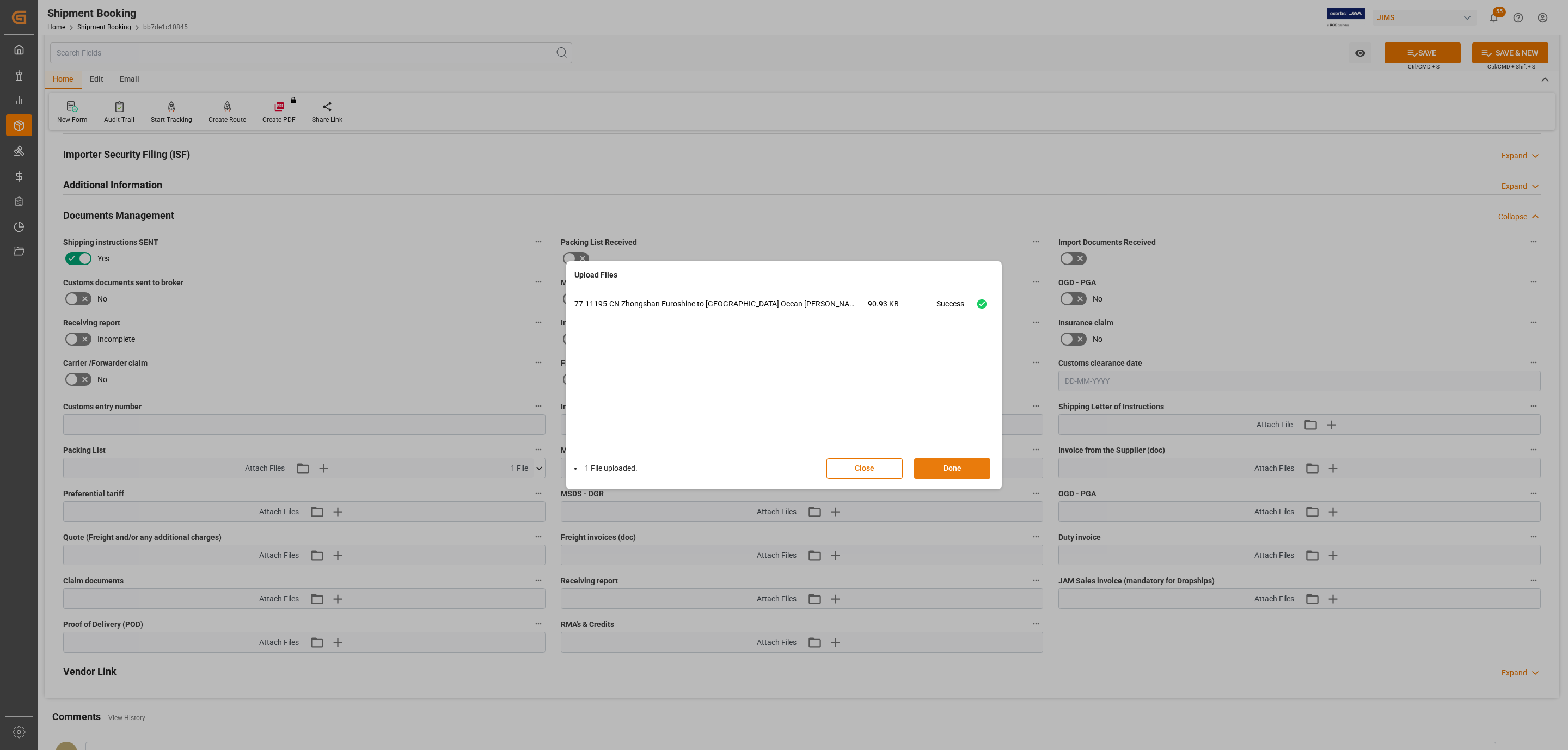
click at [968, 469] on button "Done" at bounding box center [952, 468] width 76 height 21
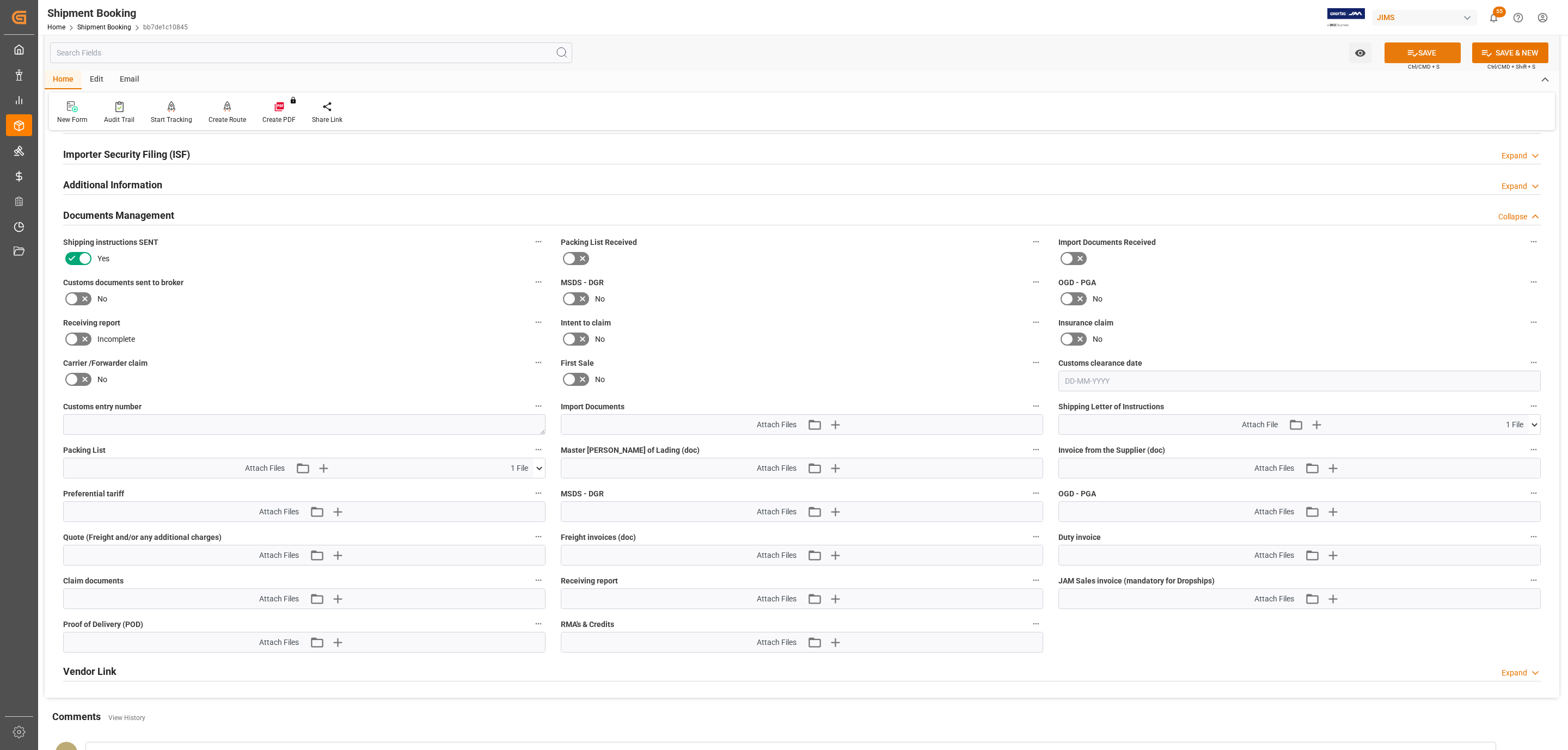
click at [1426, 51] on button "SAVE" at bounding box center [1423, 53] width 76 height 21
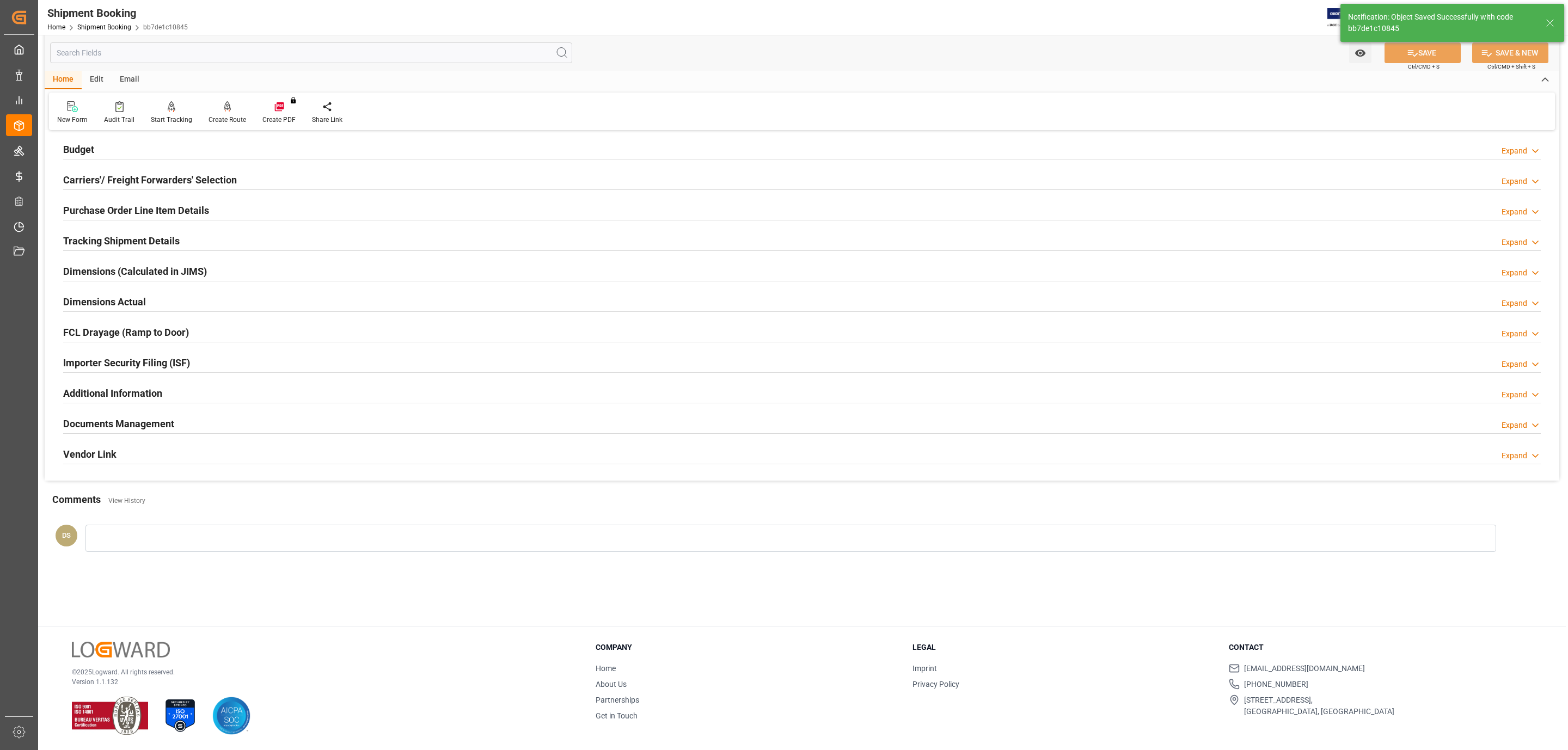
scroll to position [118, 0]
click at [185, 228] on div "Tracking Shipment Details Expand" at bounding box center [802, 241] width 1493 height 30
click at [183, 232] on div "Tracking Shipment Details Expand" at bounding box center [802, 240] width 1477 height 21
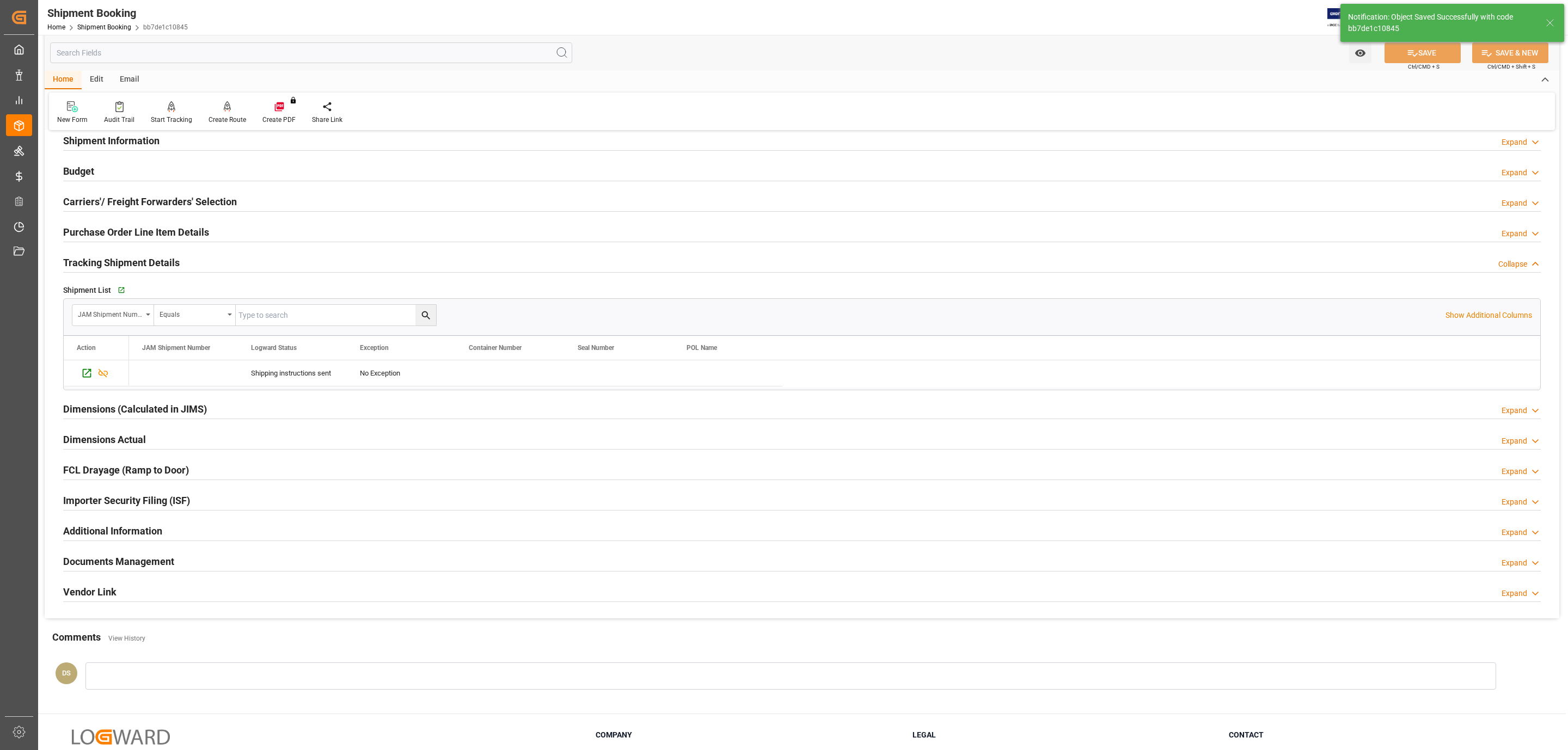
scroll to position [0, 0]
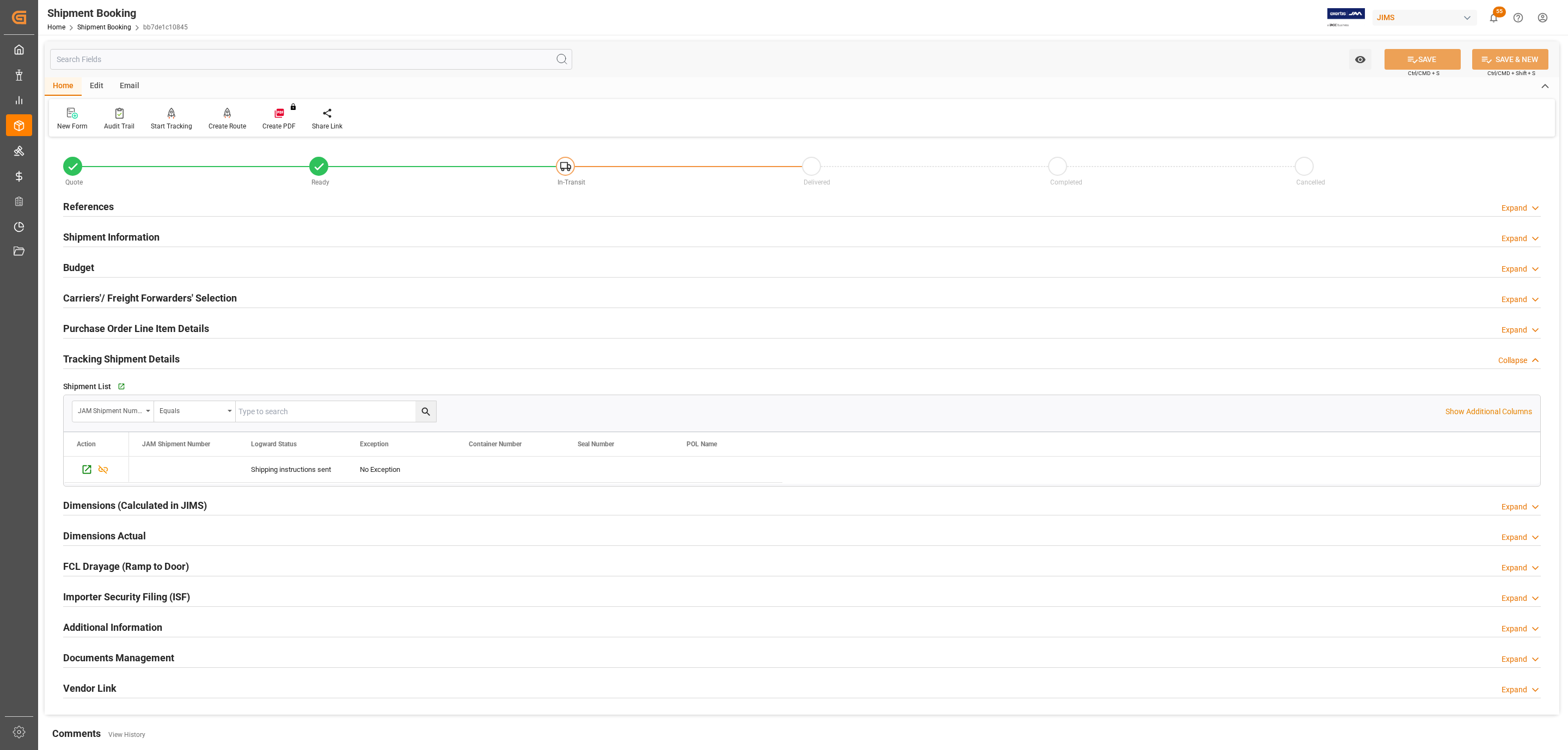
click at [181, 325] on h2 "Purchase Order Line Item Details" at bounding box center [136, 328] width 146 height 15
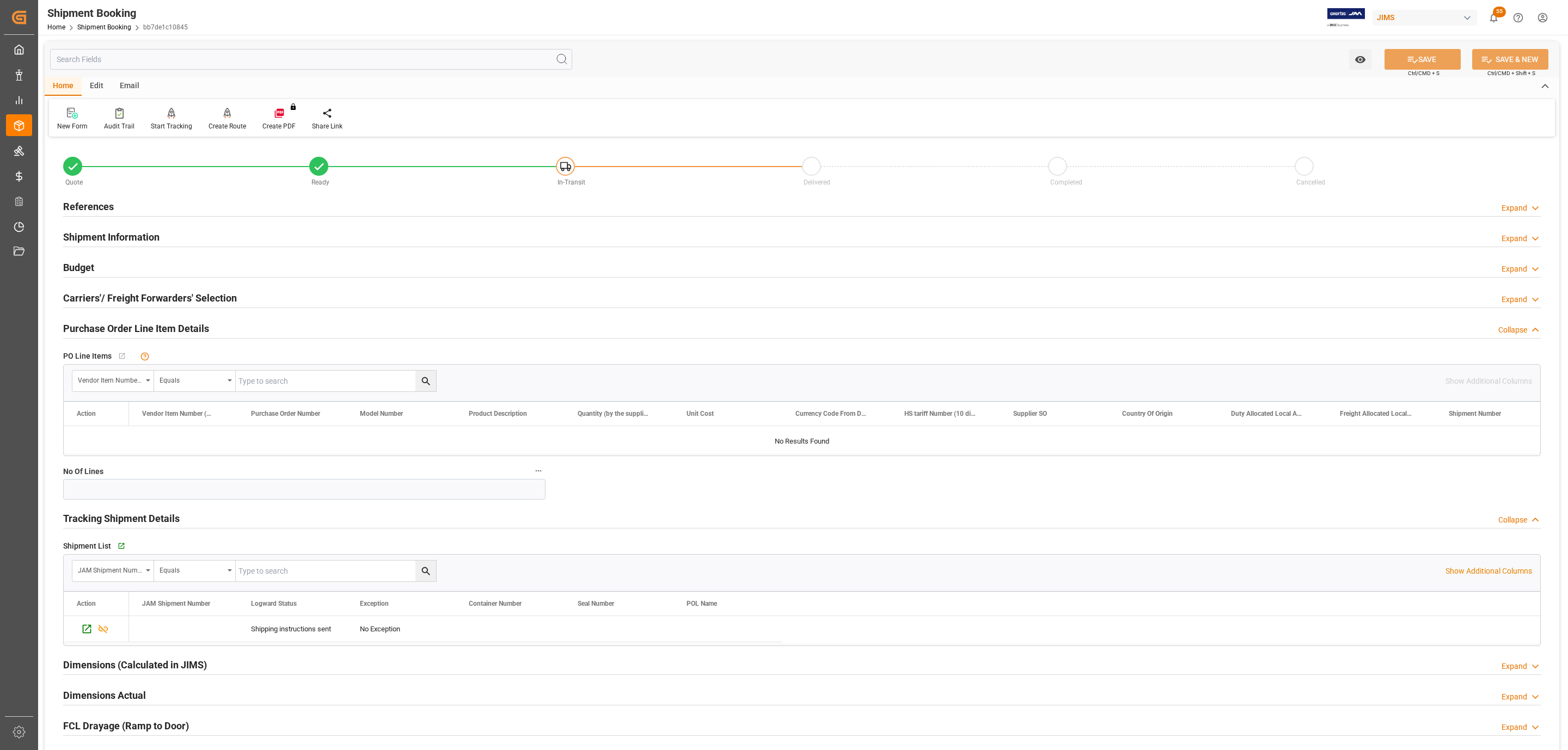
click at [181, 299] on h2 "Carriers'/ Freight Forwarders' Selection" at bounding box center [149, 298] width 174 height 15
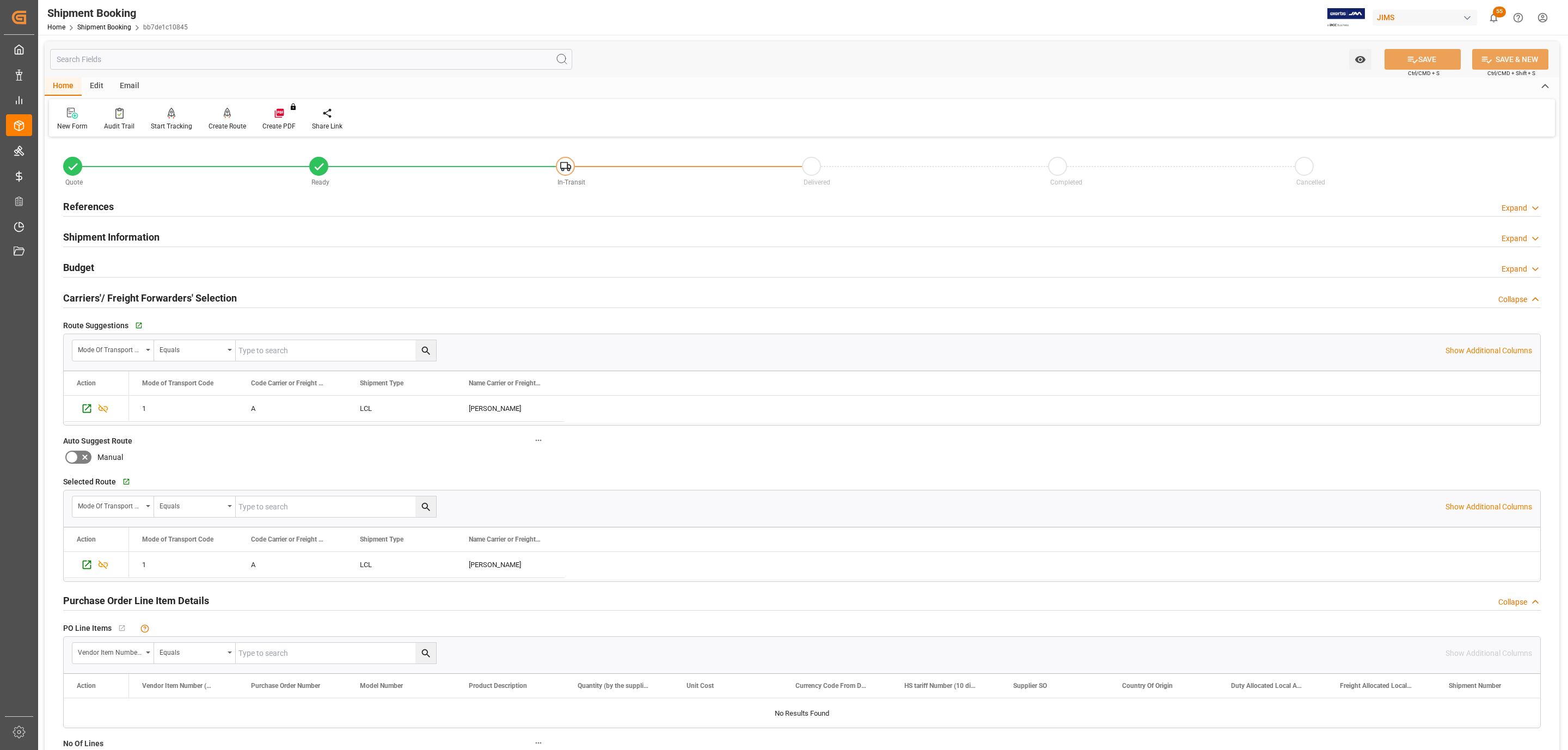
click at [181, 299] on h2 "Carriers'/ Freight Forwarders' Selection" at bounding box center [149, 298] width 174 height 15
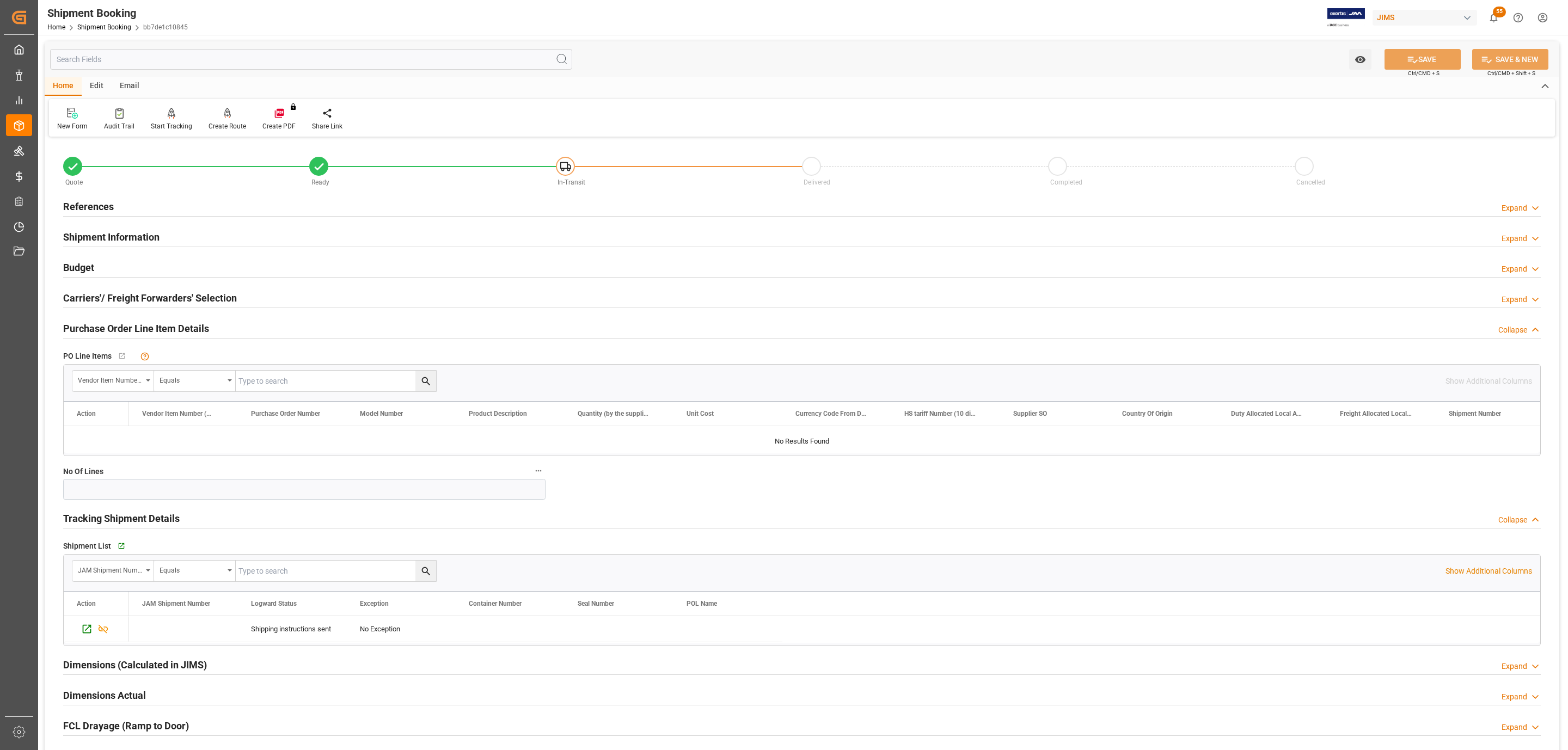
click at [116, 205] on div "References Expand" at bounding box center [802, 205] width 1477 height 21
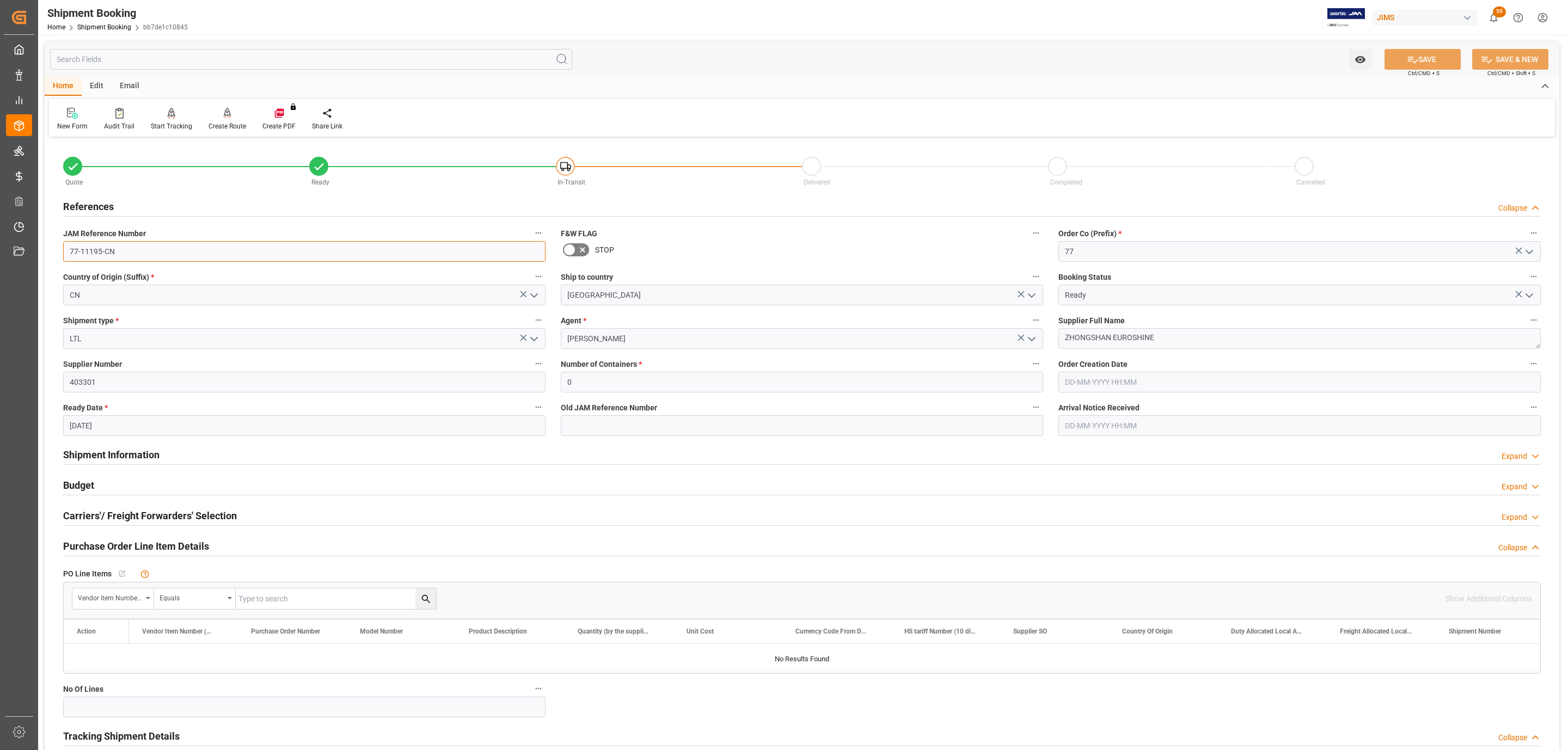
click at [108, 258] on input "77-11195-CN" at bounding box center [304, 251] width 483 height 21
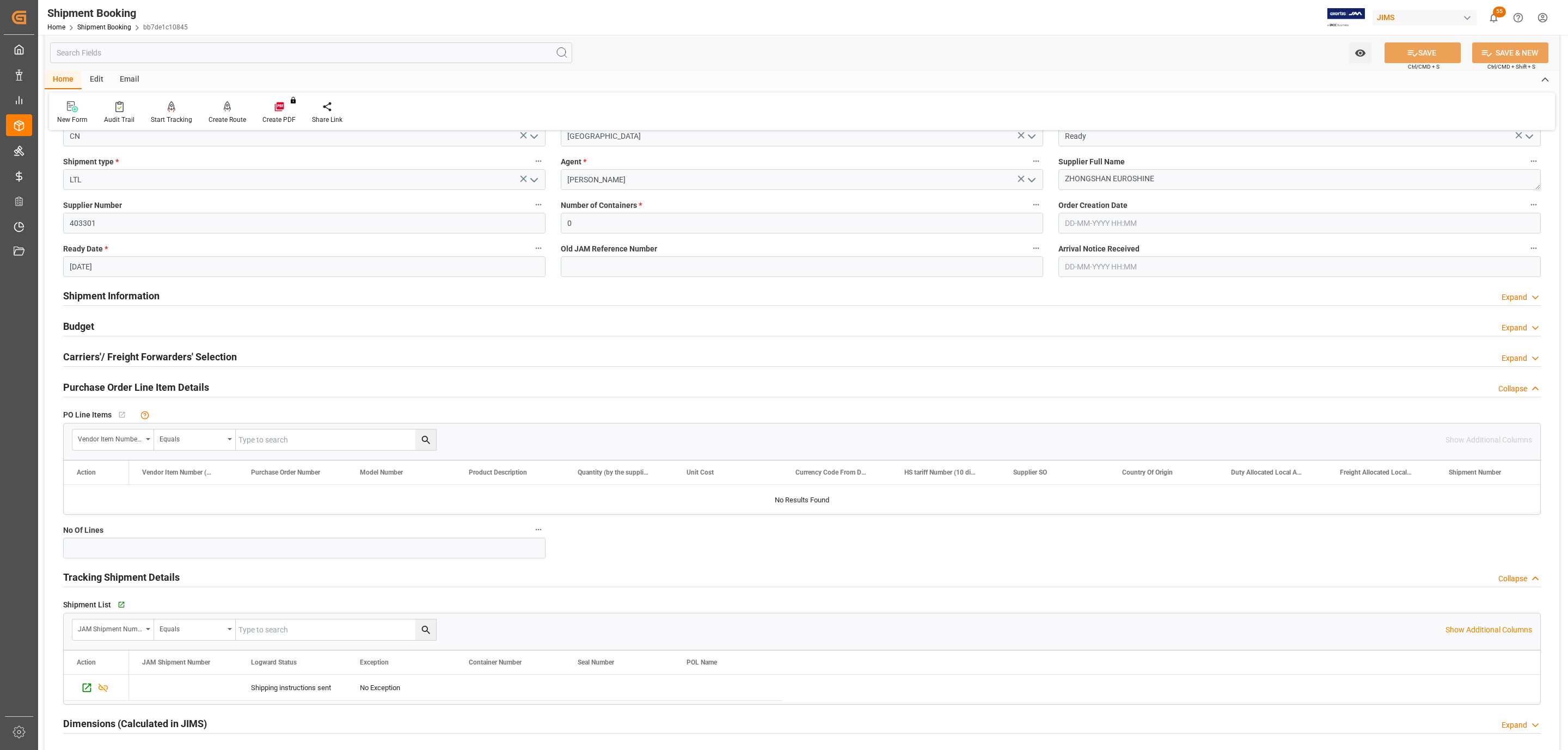
scroll to position [408, 0]
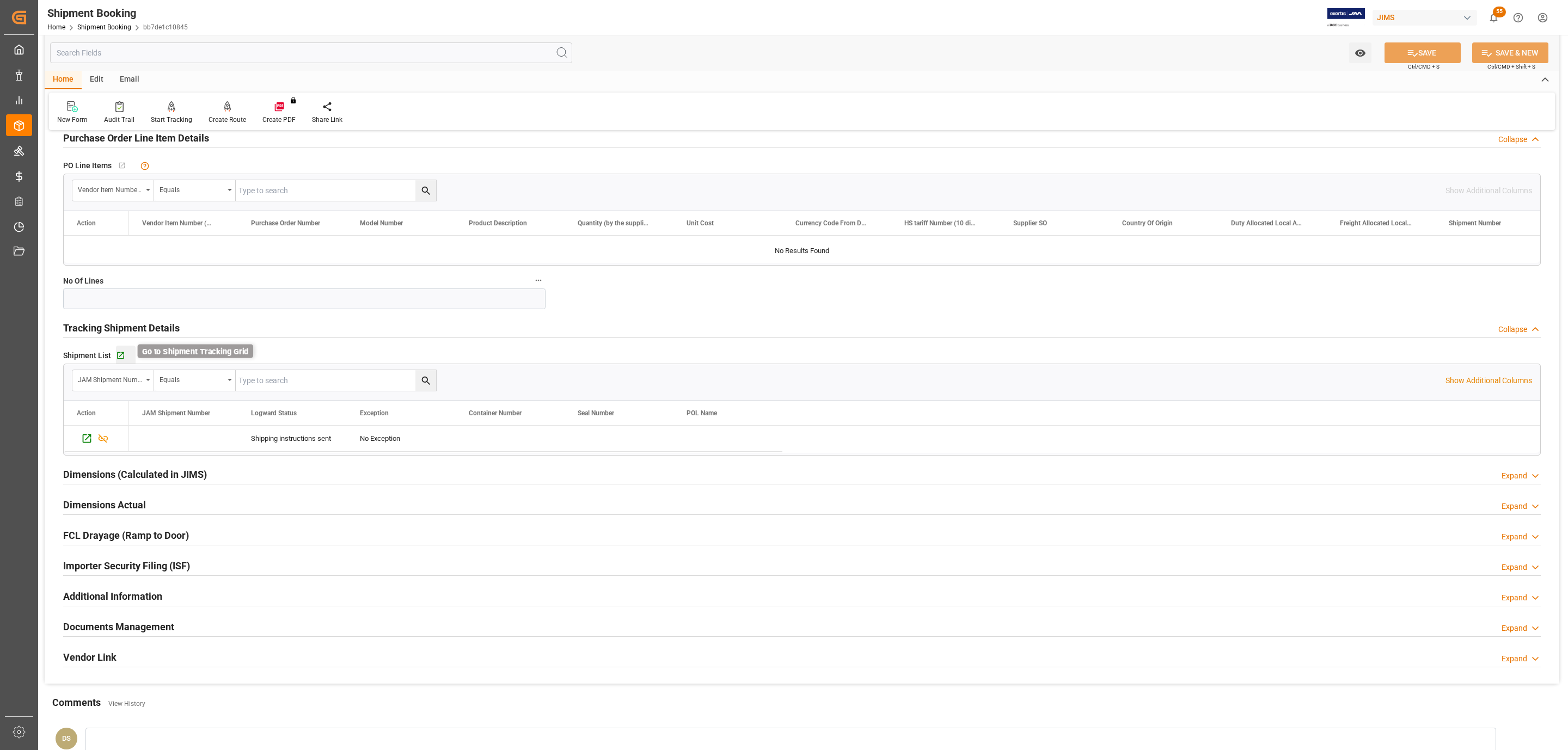
click at [124, 353] on icon "button" at bounding box center [121, 356] width 9 height 9
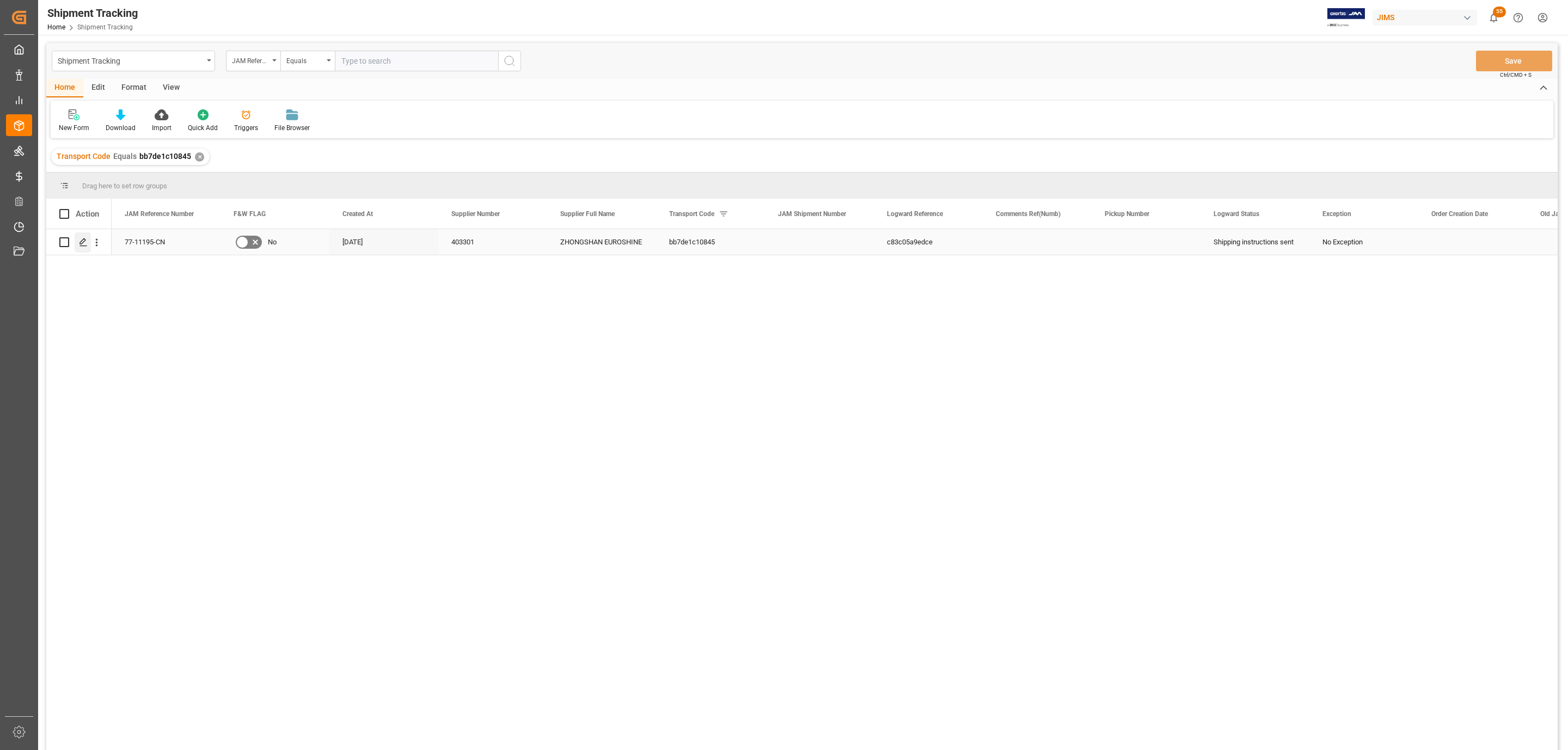
click at [83, 244] on icon "Press SPACE to select this row." at bounding box center [83, 242] width 9 height 9
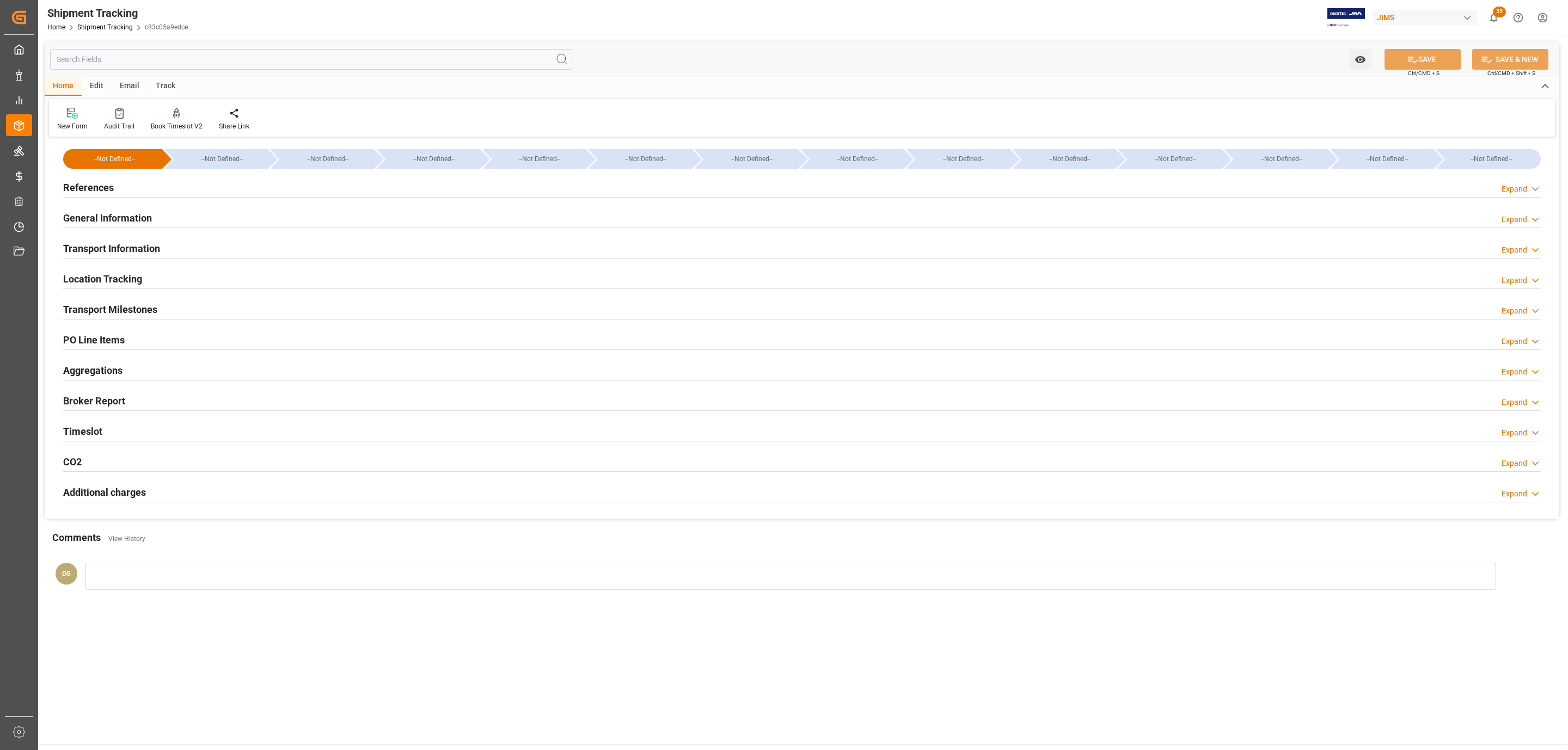
click at [114, 186] on div "References Expand" at bounding box center [802, 186] width 1477 height 21
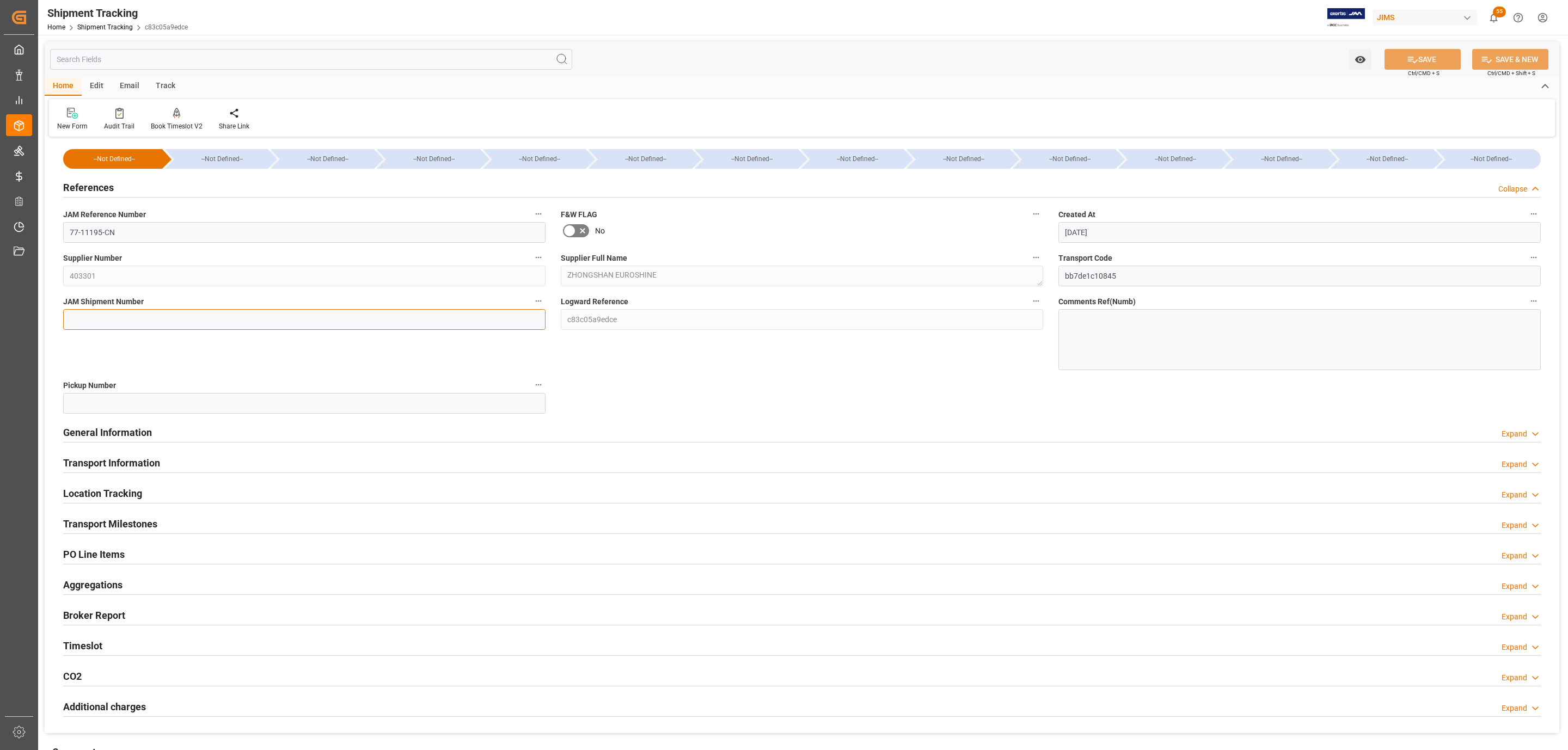
click at [98, 320] on input at bounding box center [304, 320] width 483 height 21
paste input "73267"
type input "73267"
click at [1419, 63] on button "SAVE" at bounding box center [1423, 59] width 76 height 21
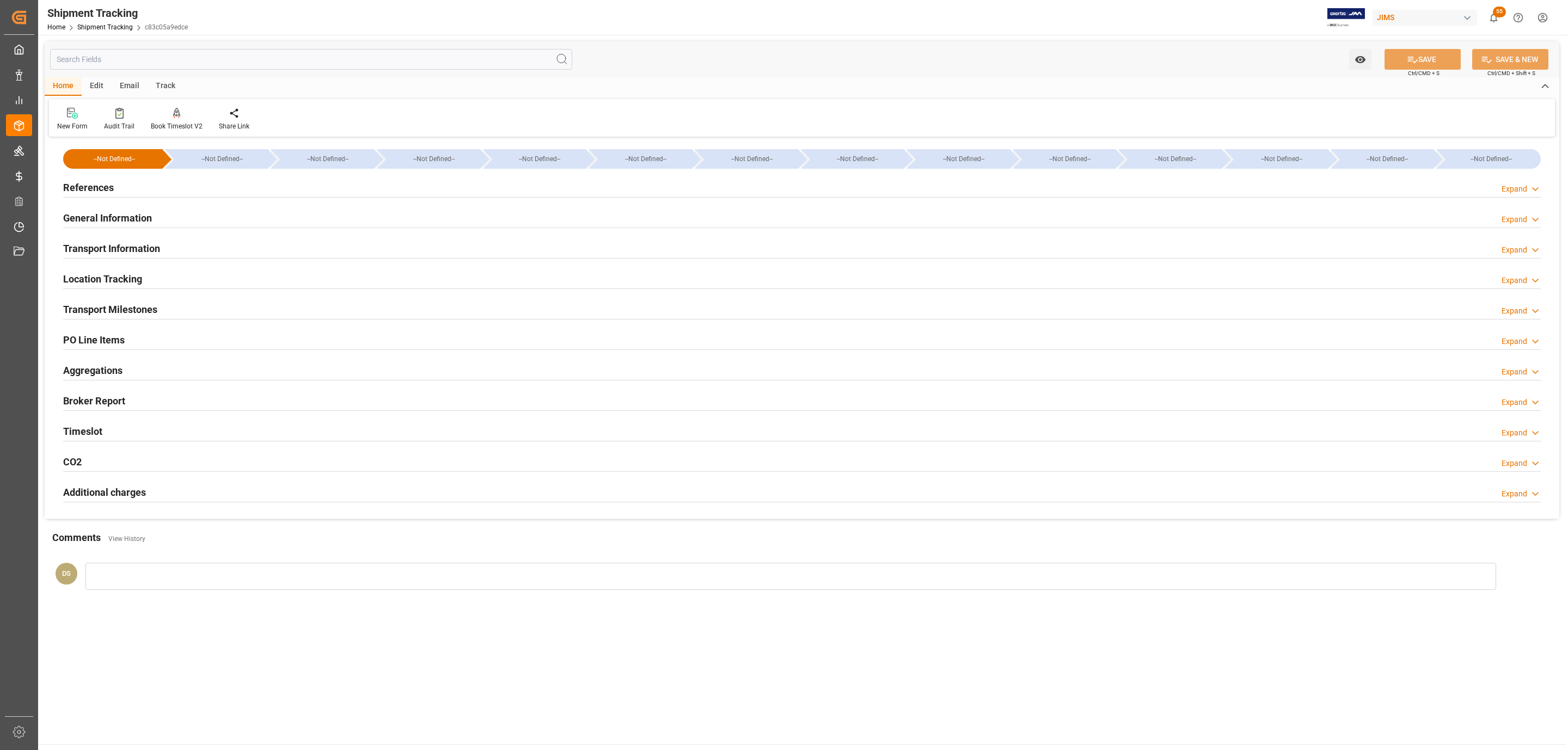
click at [224, 302] on div "Transport Milestones Expand" at bounding box center [802, 308] width 1477 height 21
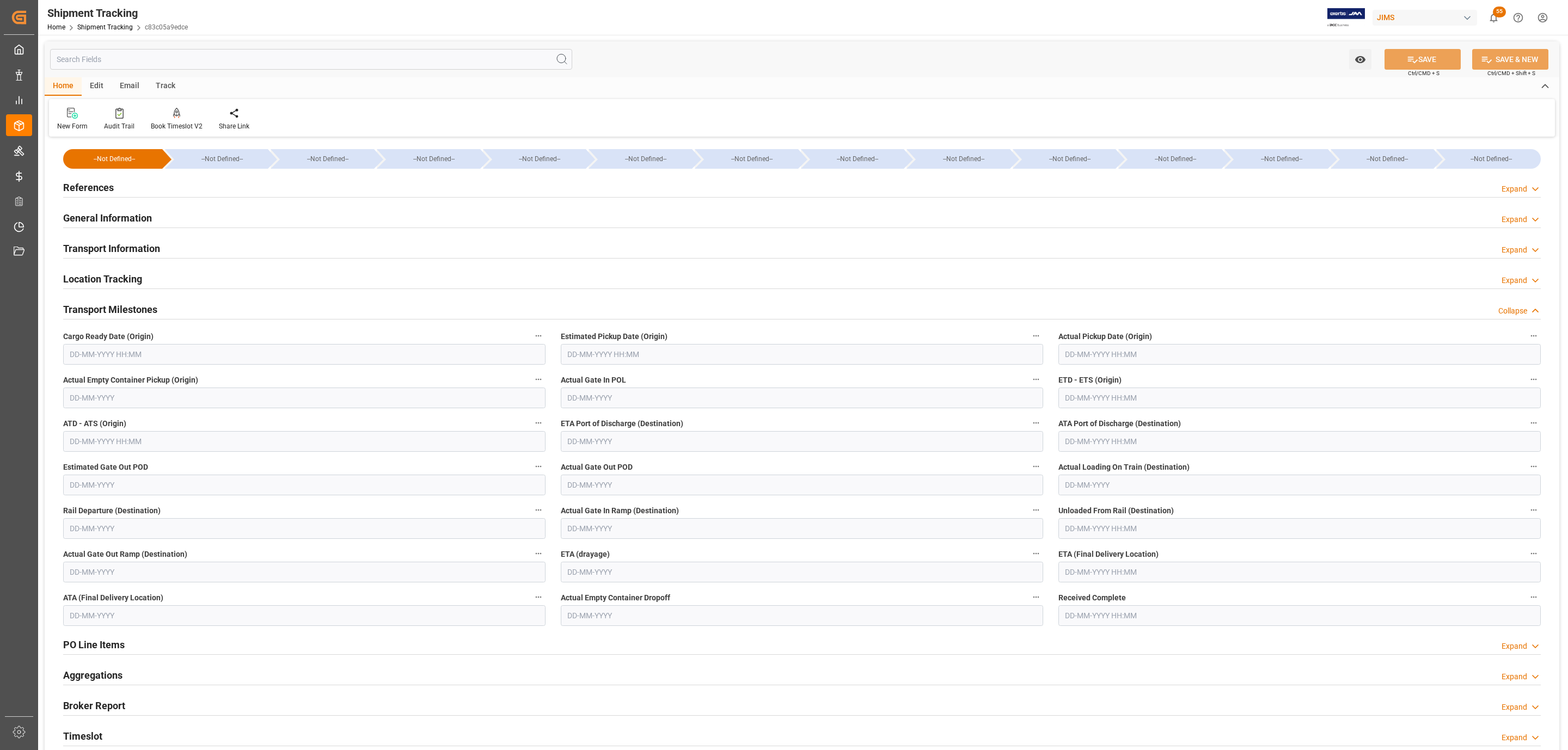
click at [87, 357] on input "text" at bounding box center [304, 354] width 483 height 21
click at [75, 380] on button "Previous Month" at bounding box center [72, 380] width 7 height 7
click at [74, 486] on span "22" at bounding box center [77, 484] width 7 height 7
type input "[DATE] 00:00"
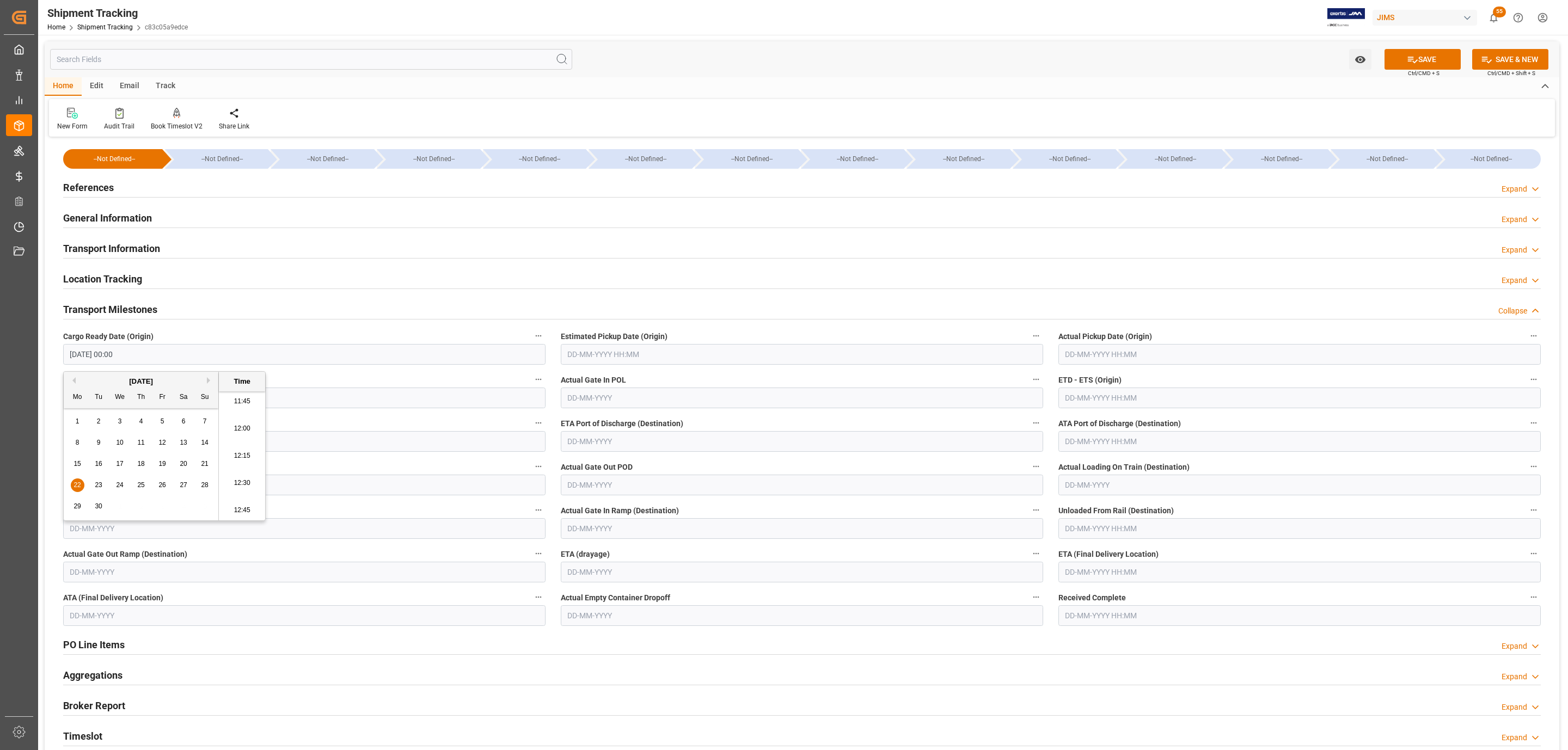
click at [590, 361] on input "text" at bounding box center [802, 354] width 483 height 21
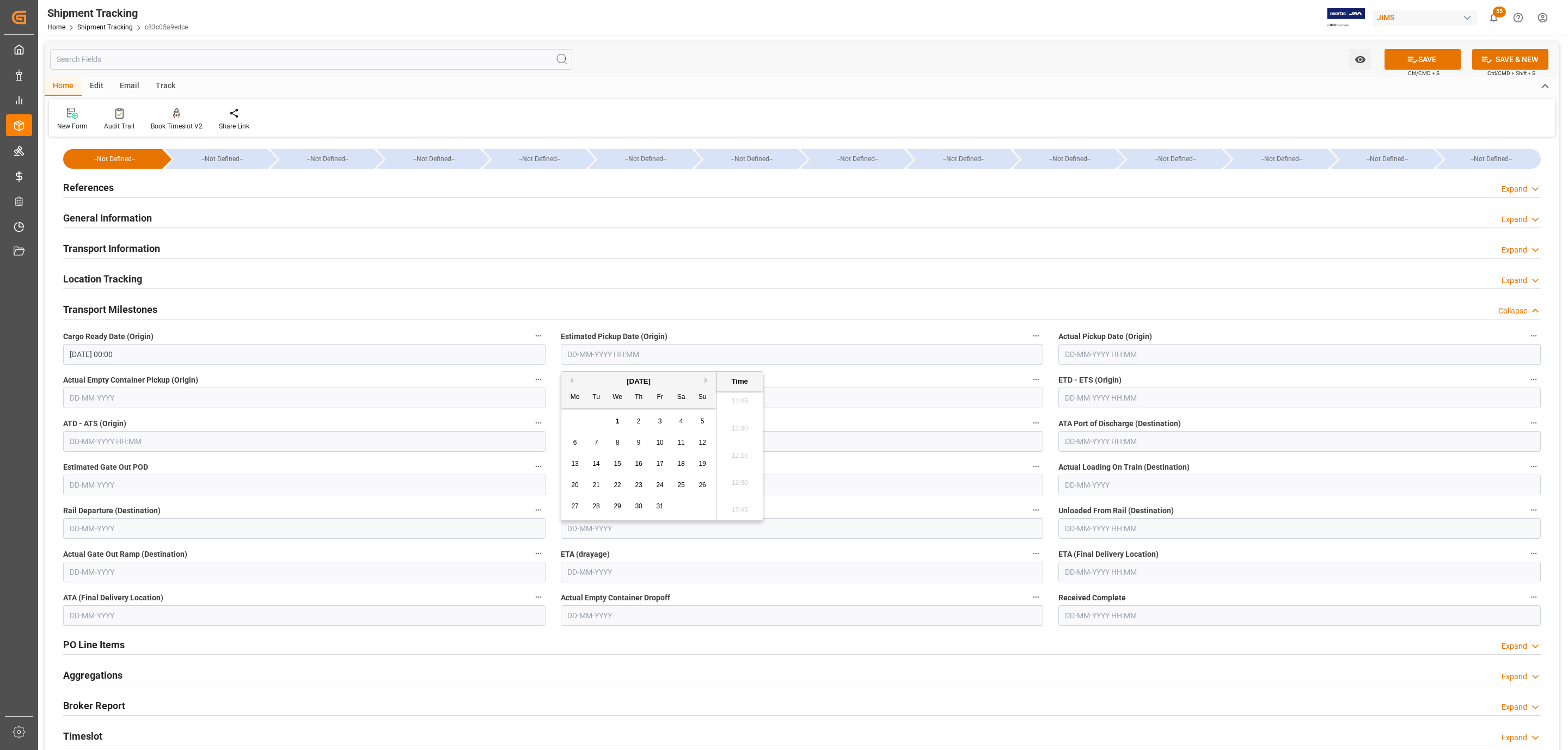
click at [637, 423] on span "2" at bounding box center [639, 421] width 4 height 7
type input "02-10-2025 00:00"
click at [1103, 576] on input "text" at bounding box center [1300, 572] width 483 height 21
click at [1206, 599] on button "Next Month" at bounding box center [1206, 599] width 7 height 7
click at [1156, 663] on span "7" at bounding box center [1158, 660] width 4 height 7
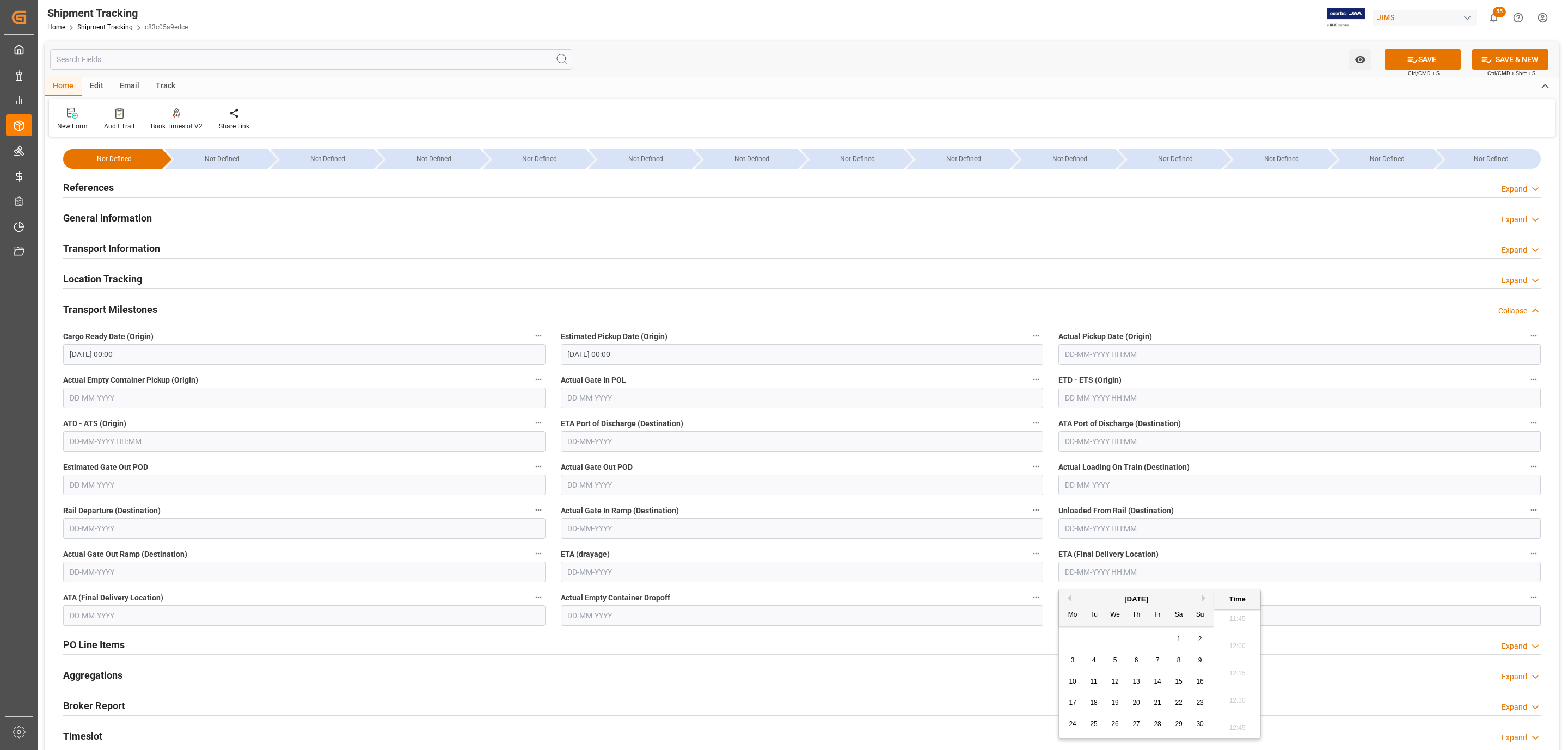
type input "07-11-2025 00:00"
click at [1404, 54] on button "SAVE" at bounding box center [1423, 59] width 76 height 21
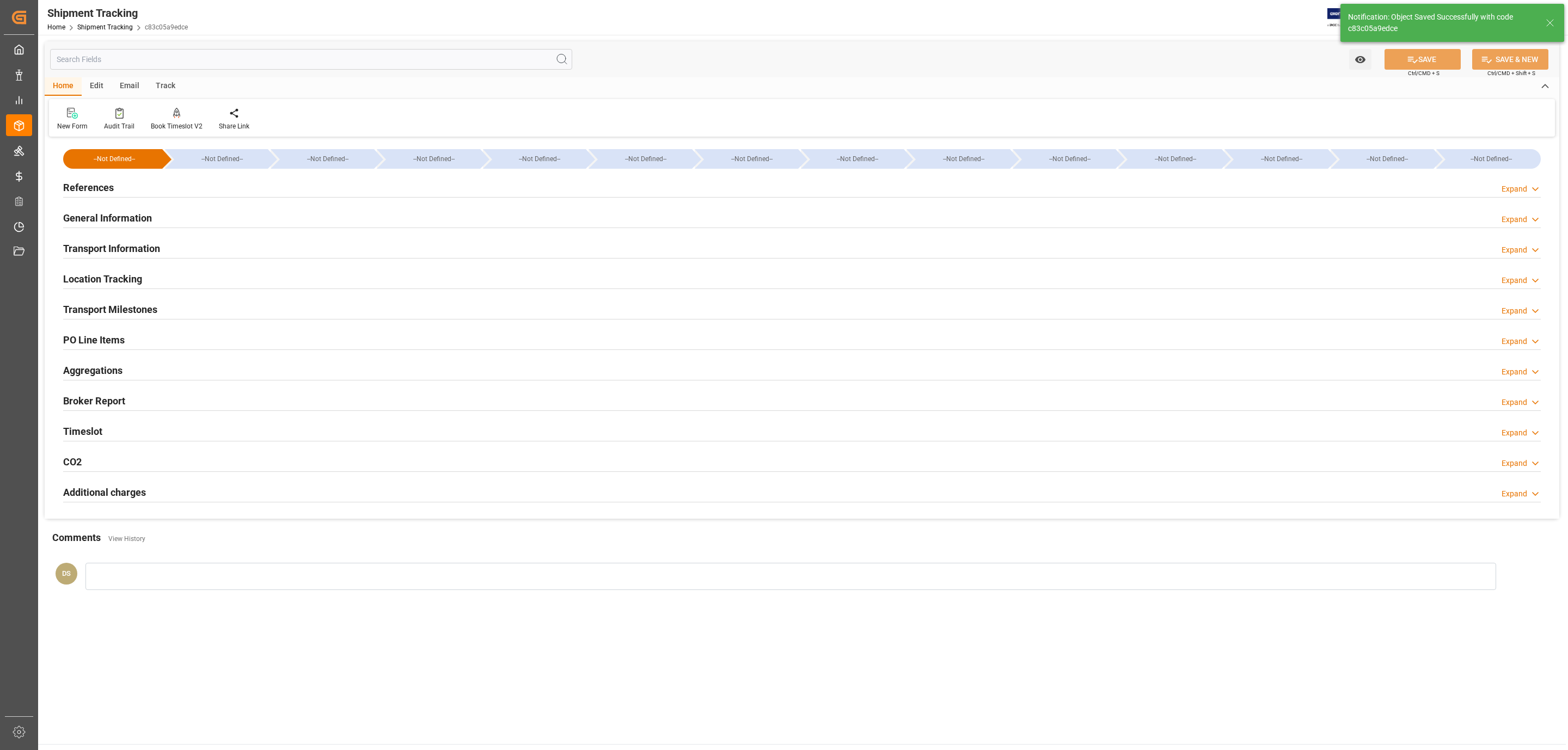
click at [204, 250] on div "Transport Information Expand" at bounding box center [802, 247] width 1477 height 21
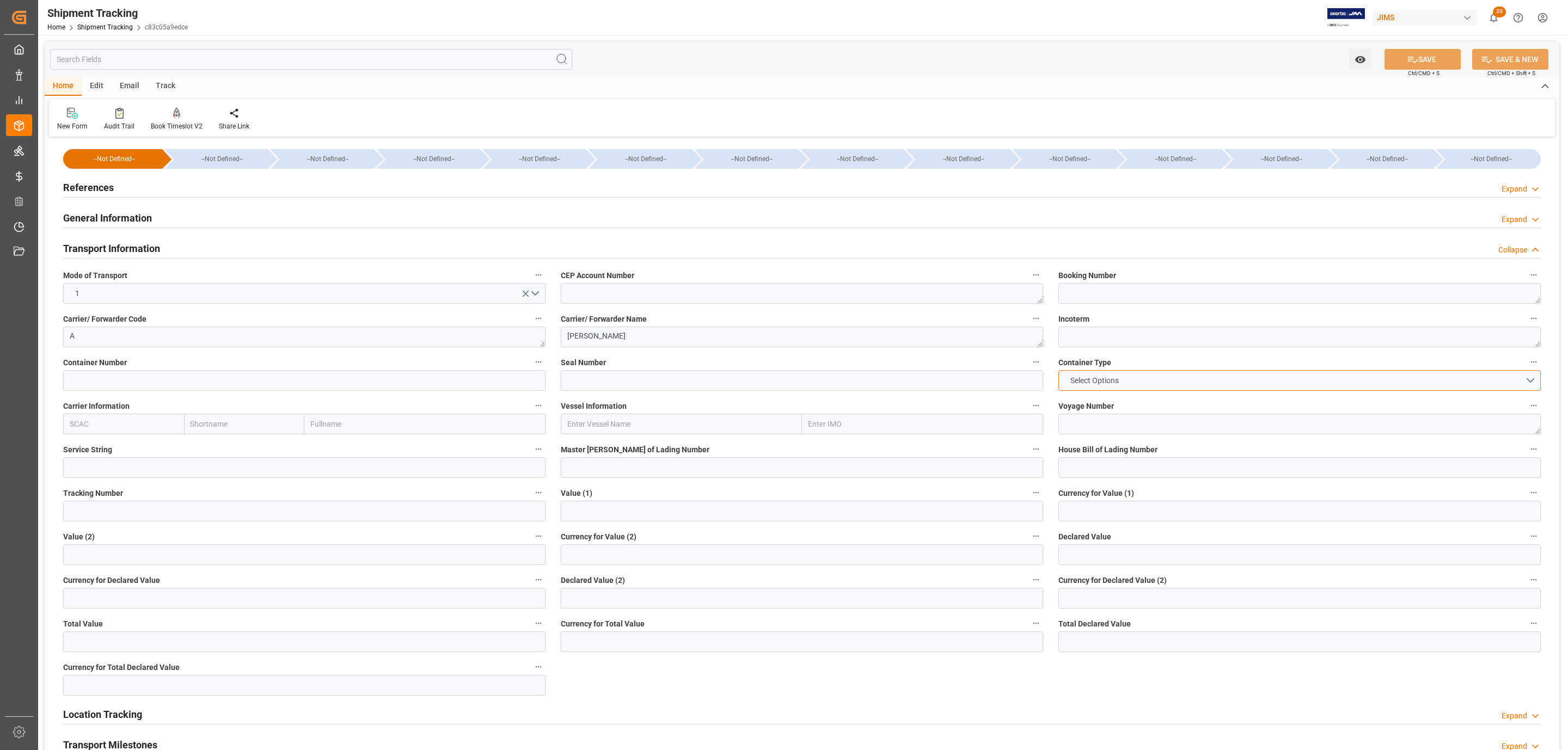
click at [1156, 376] on button "Select Options" at bounding box center [1300, 380] width 483 height 21
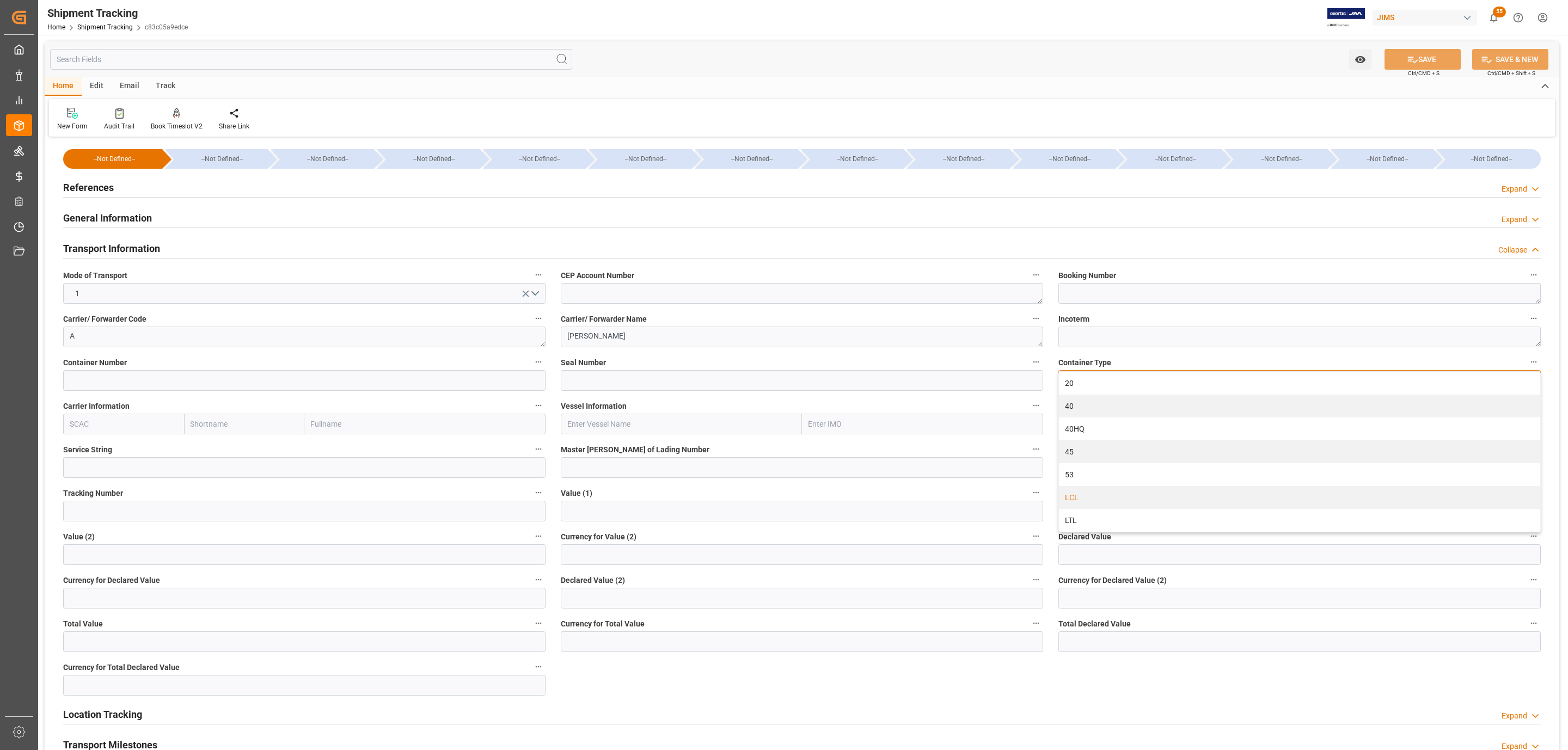
click at [1111, 499] on div "LCL" at bounding box center [1300, 497] width 481 height 23
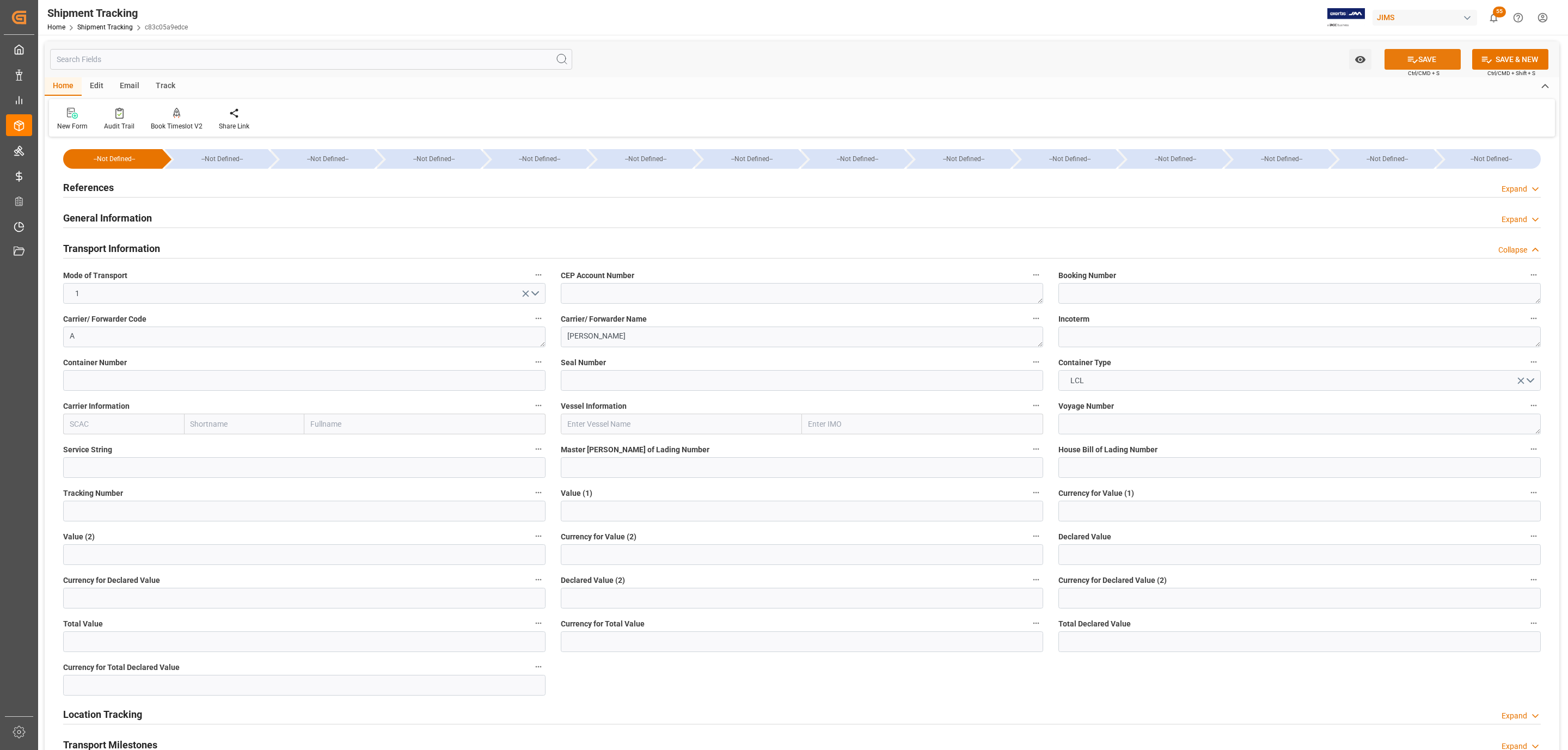
click at [1424, 51] on button "SAVE" at bounding box center [1423, 59] width 76 height 21
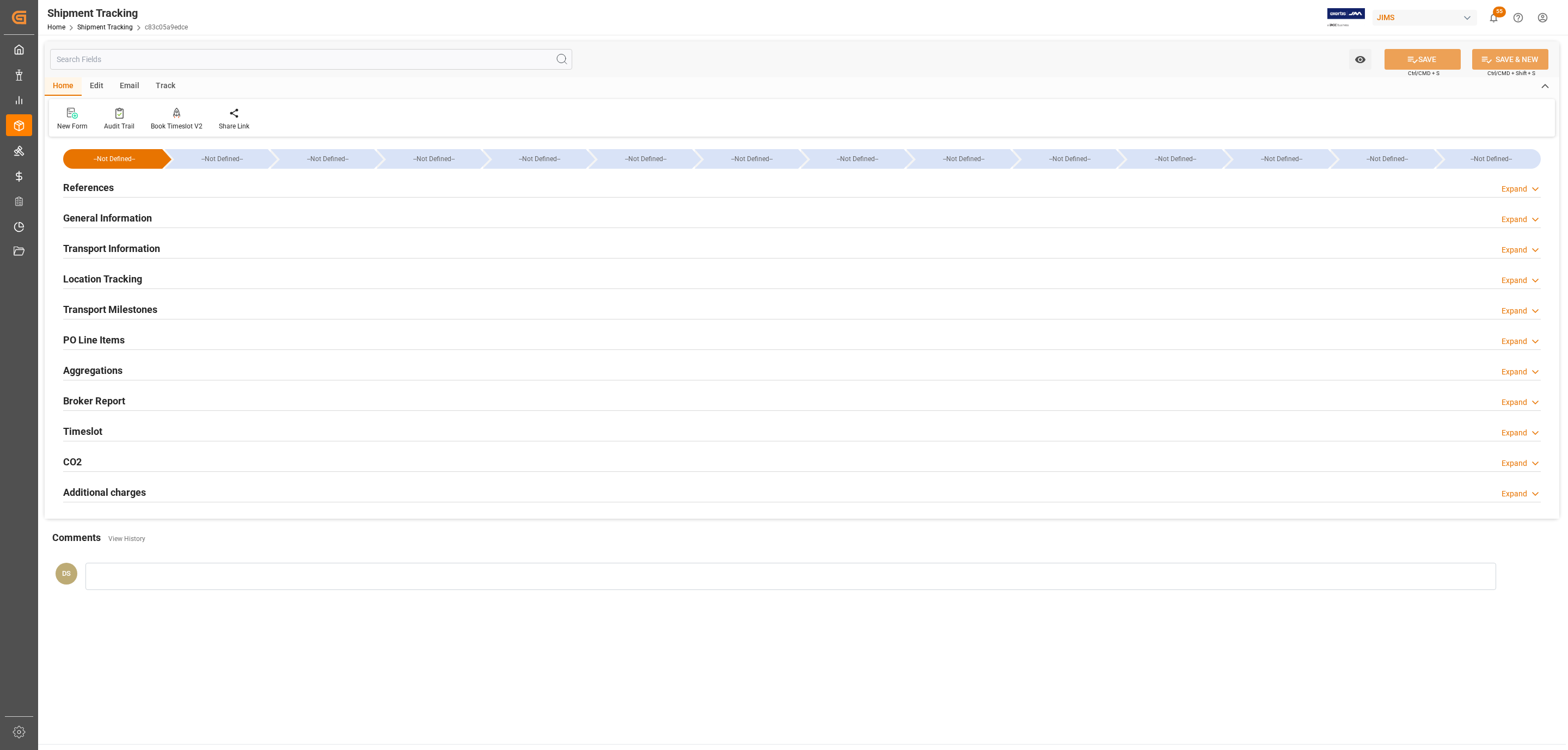
click at [207, 211] on div "General Information Expand" at bounding box center [802, 217] width 1477 height 21
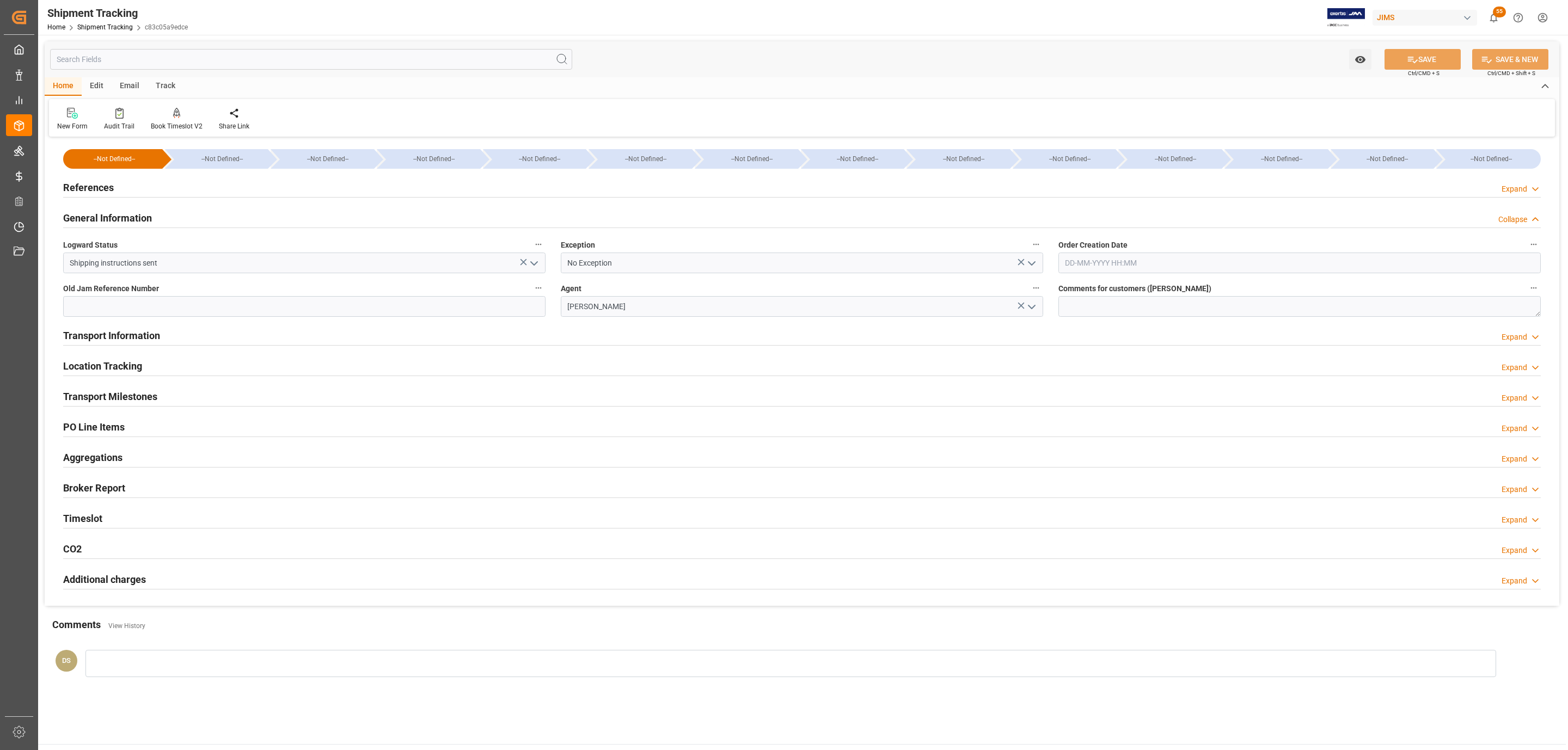
click at [221, 188] on div "References Expand" at bounding box center [802, 186] width 1477 height 21
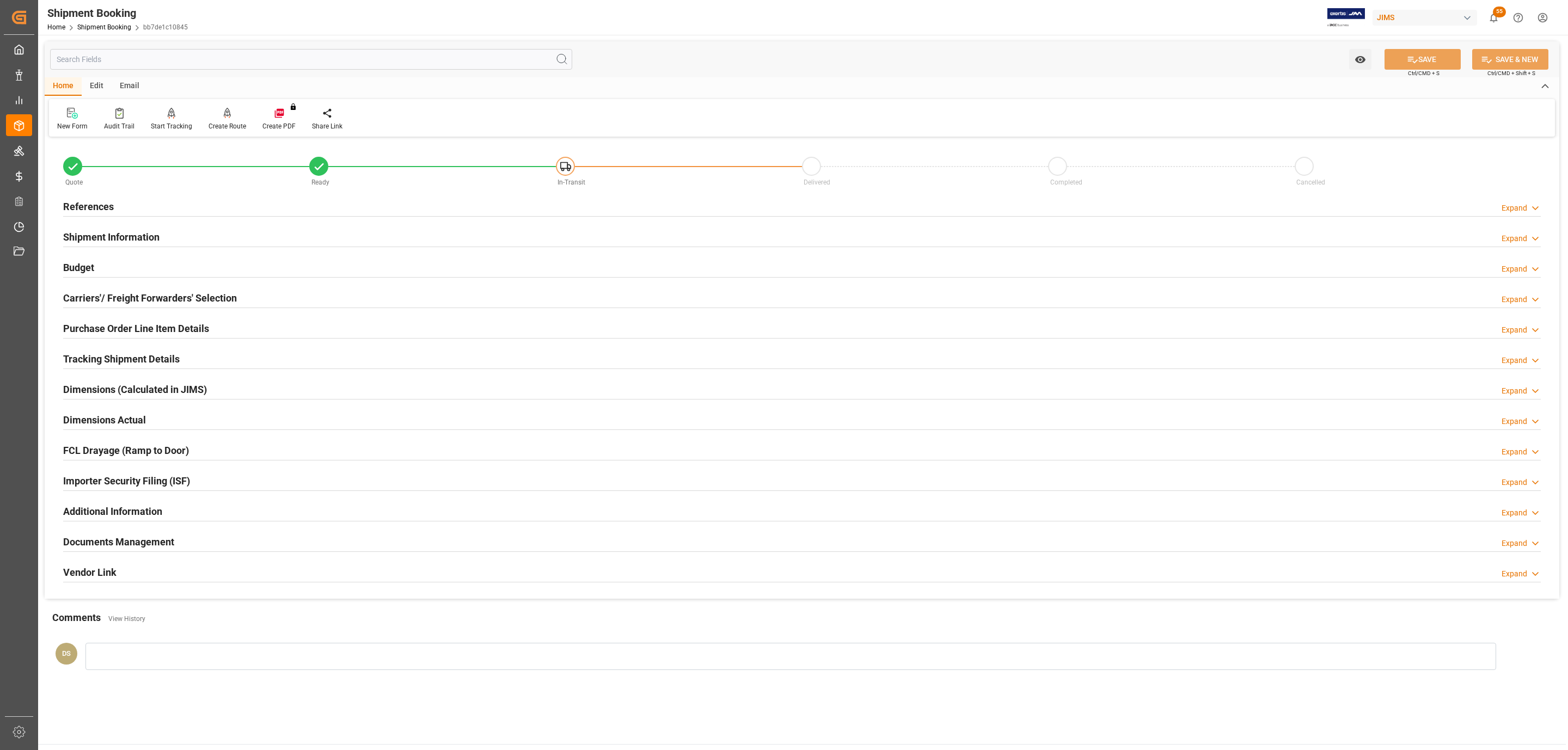
click at [175, 204] on div "References Expand" at bounding box center [802, 205] width 1477 height 21
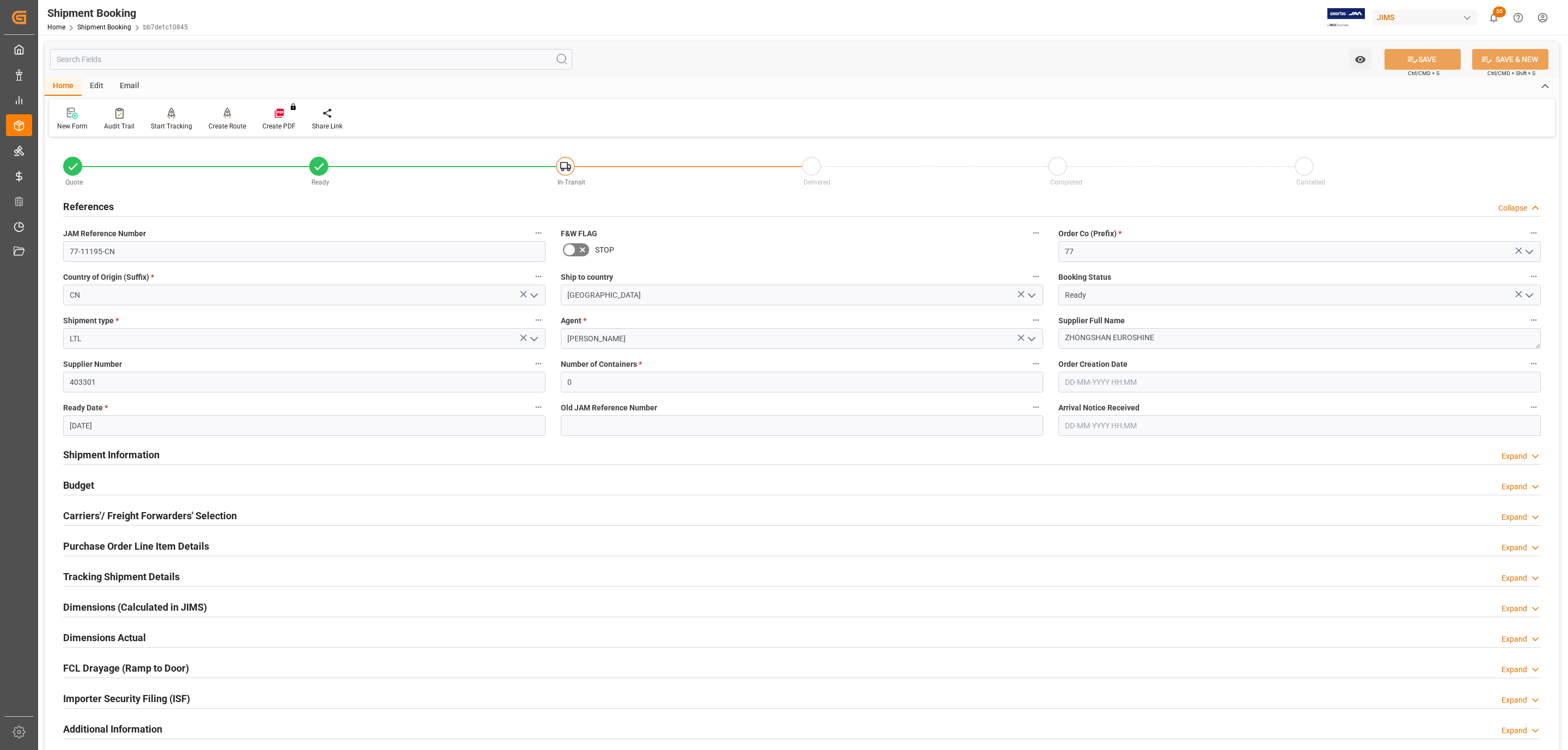
click at [100, 484] on div "Budget Expand" at bounding box center [802, 484] width 1477 height 21
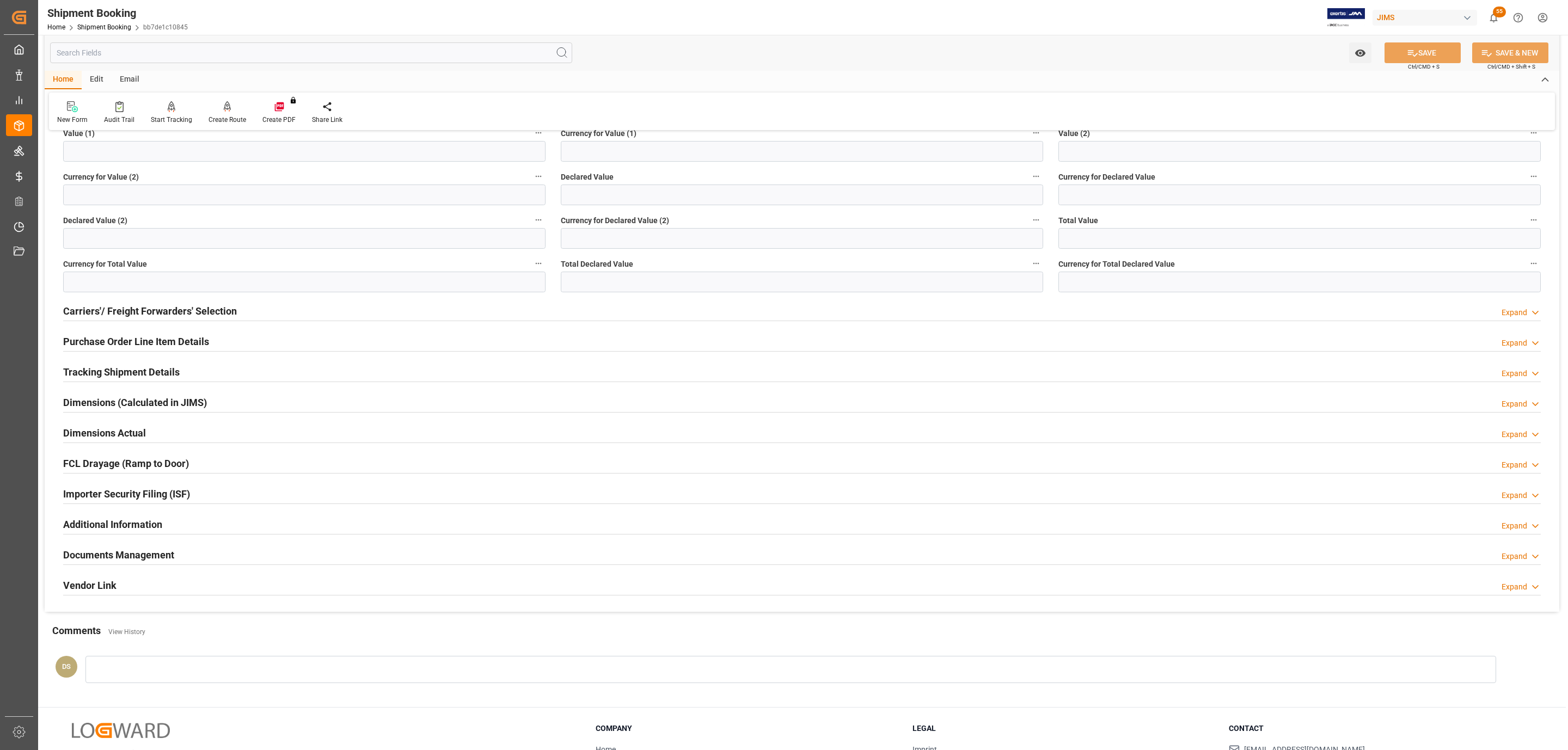
scroll to position [490, 0]
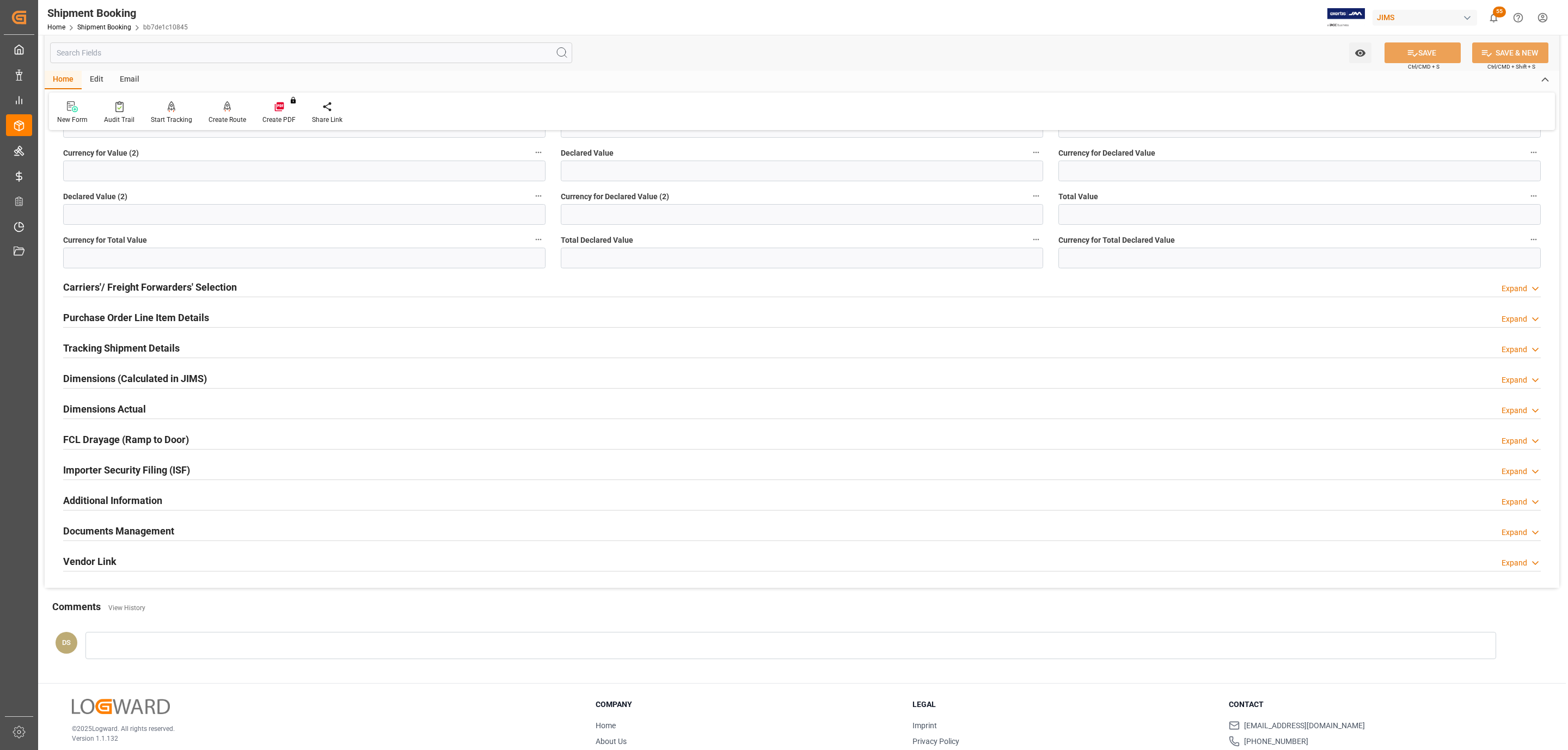
click at [245, 289] on div "Carriers'/ Freight Forwarders' Selection Expand" at bounding box center [802, 286] width 1477 height 21
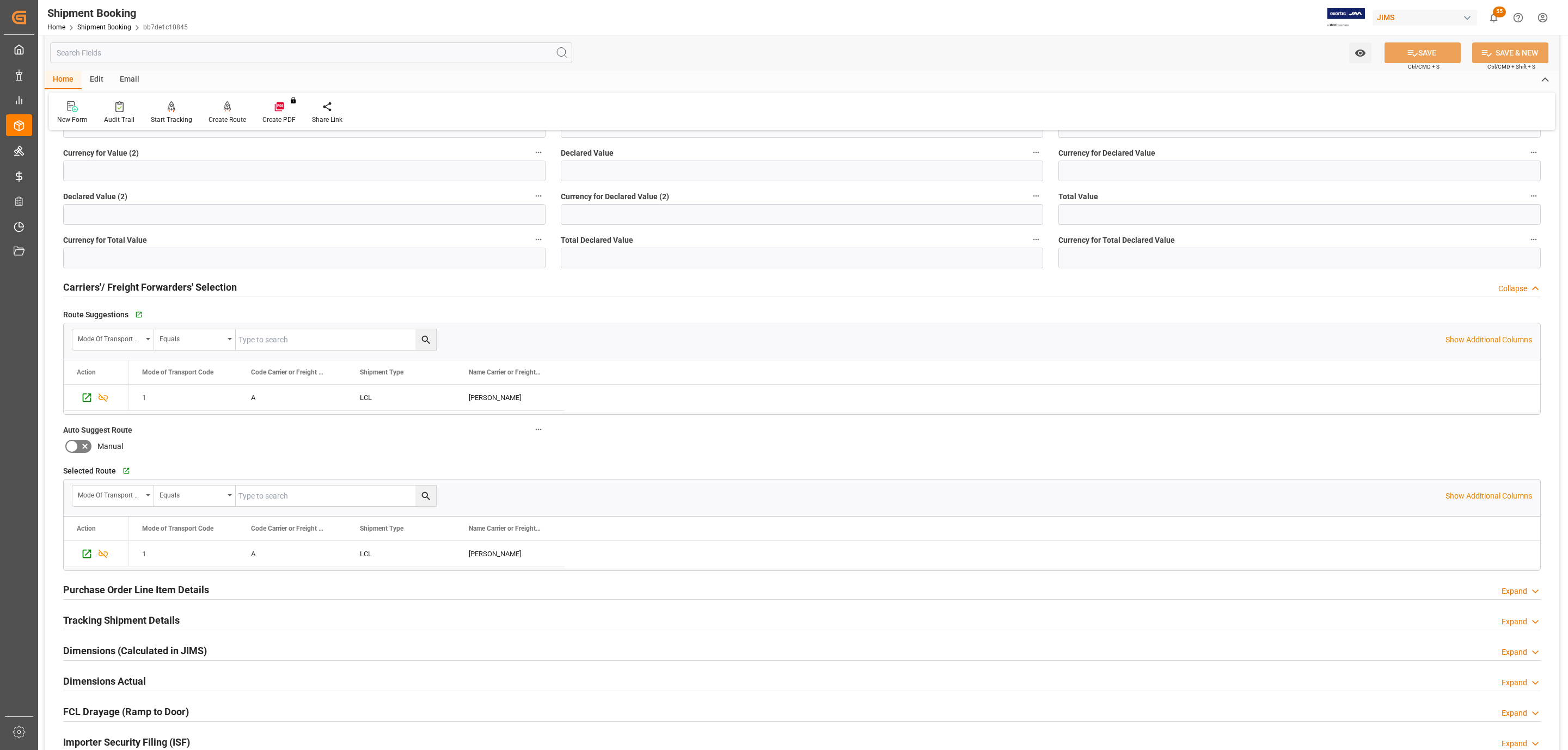
click at [245, 289] on div "Carriers'/ Freight Forwarders' Selection Collapse" at bounding box center [802, 286] width 1477 height 21
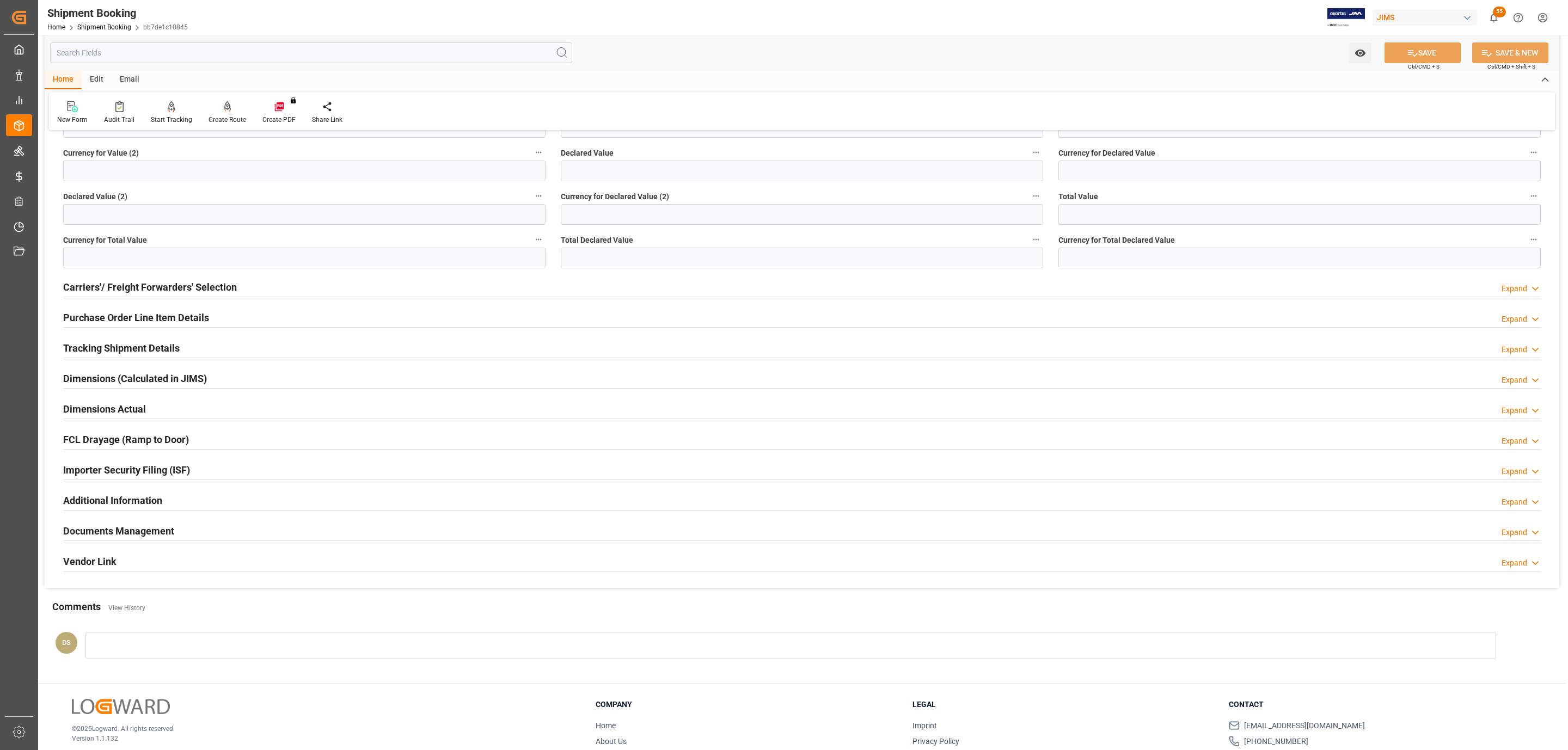
click at [189, 526] on div "Documents Management Expand" at bounding box center [802, 530] width 1477 height 21
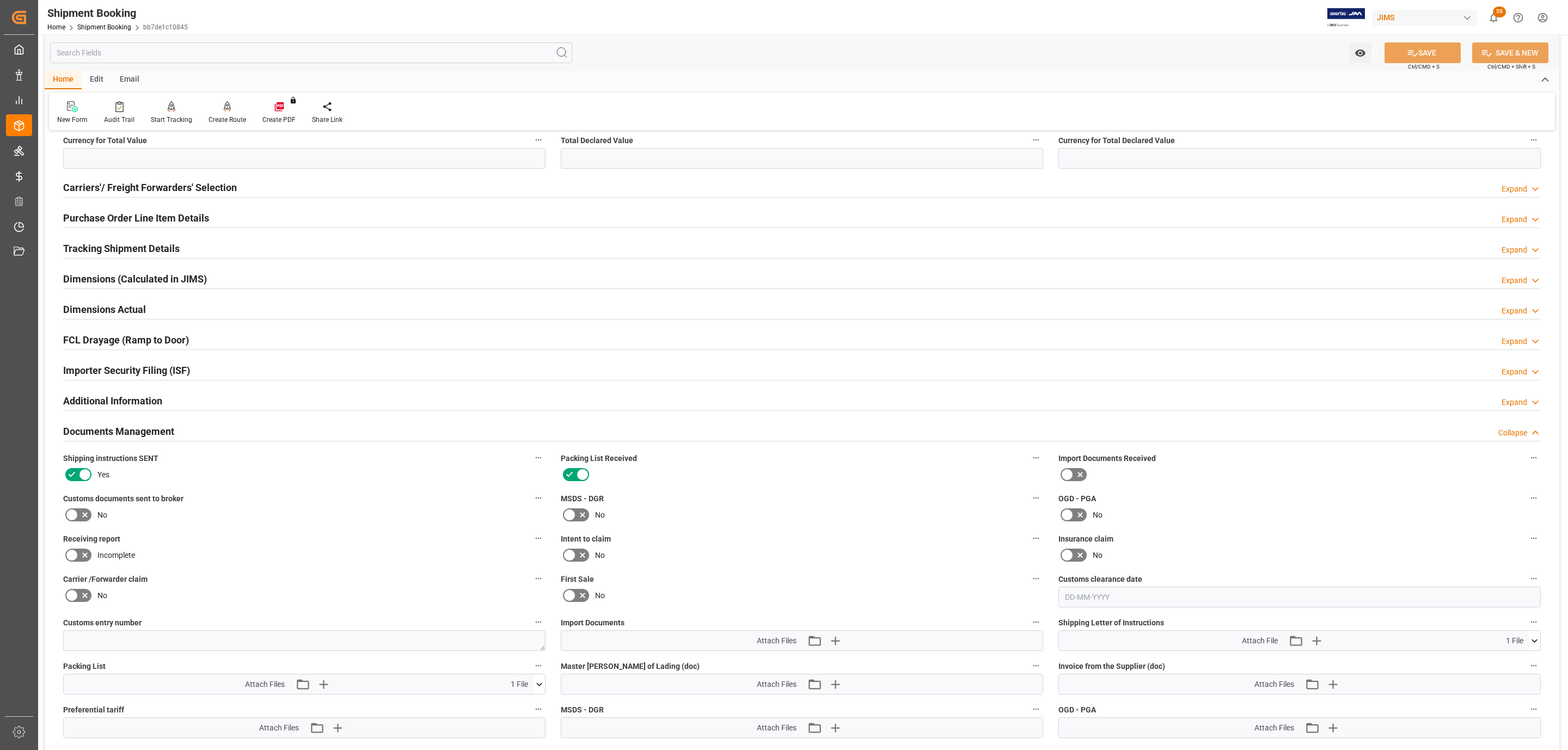
scroll to position [816, 0]
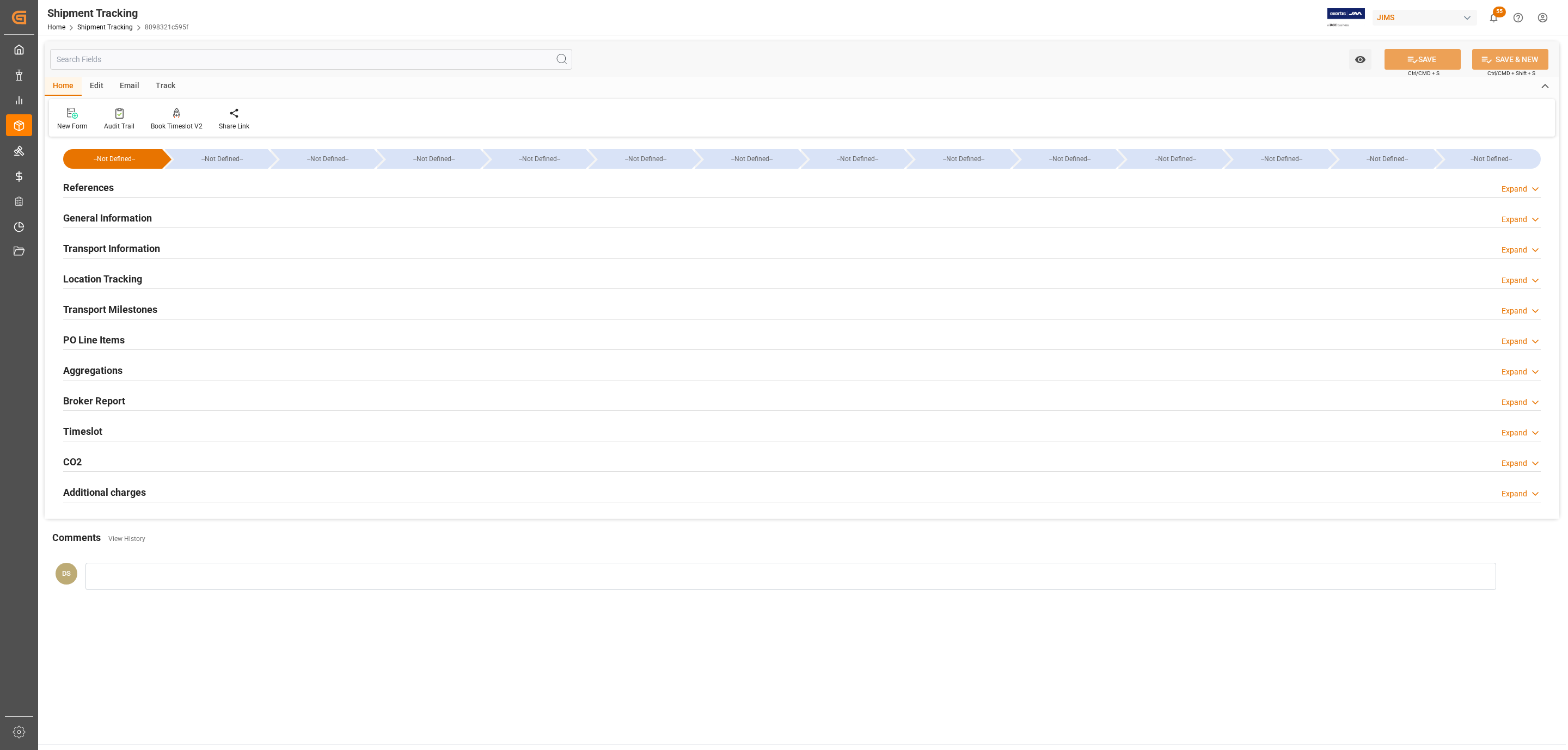
click at [133, 338] on div "PO Line Items Expand" at bounding box center [802, 339] width 1477 height 21
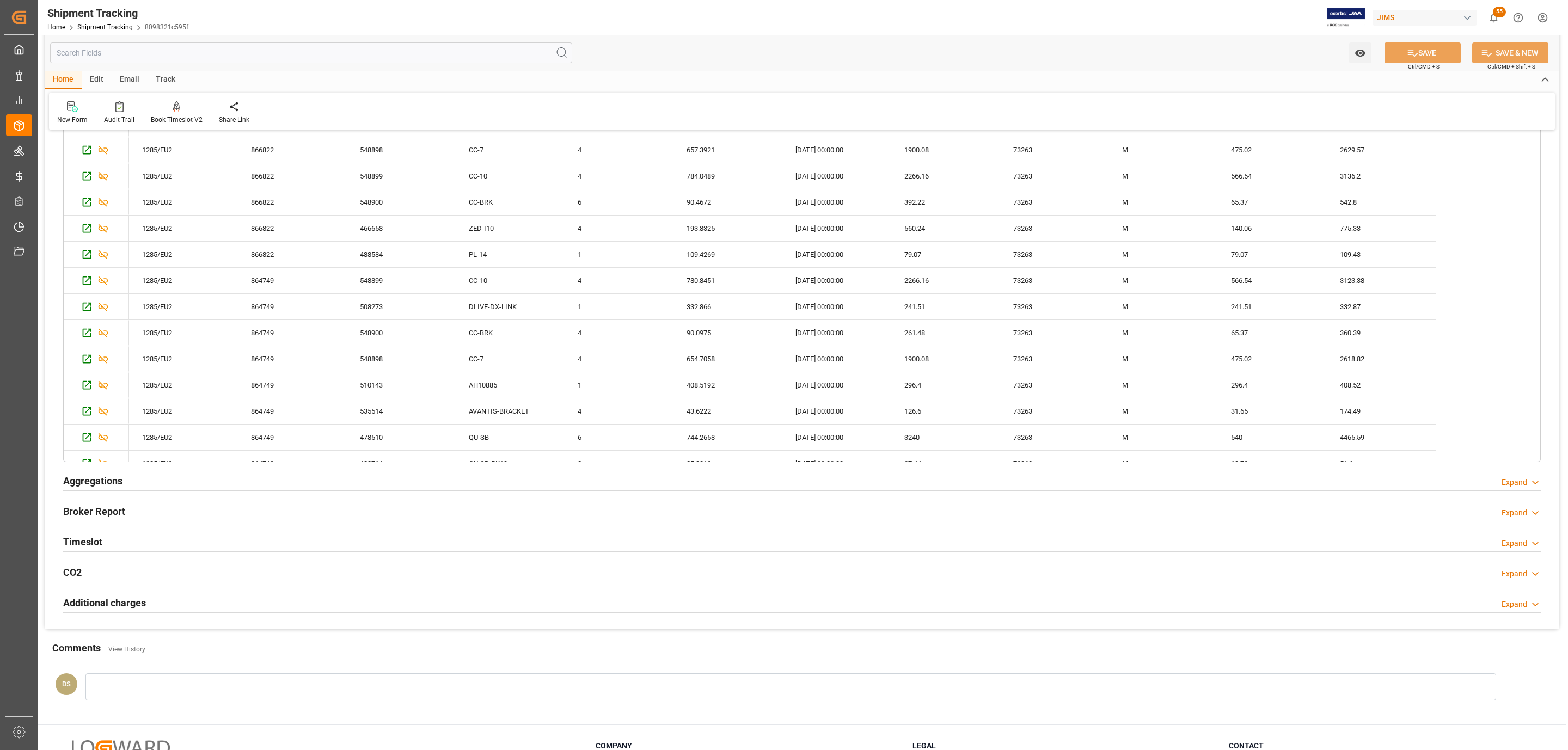
scroll to position [164, 0]
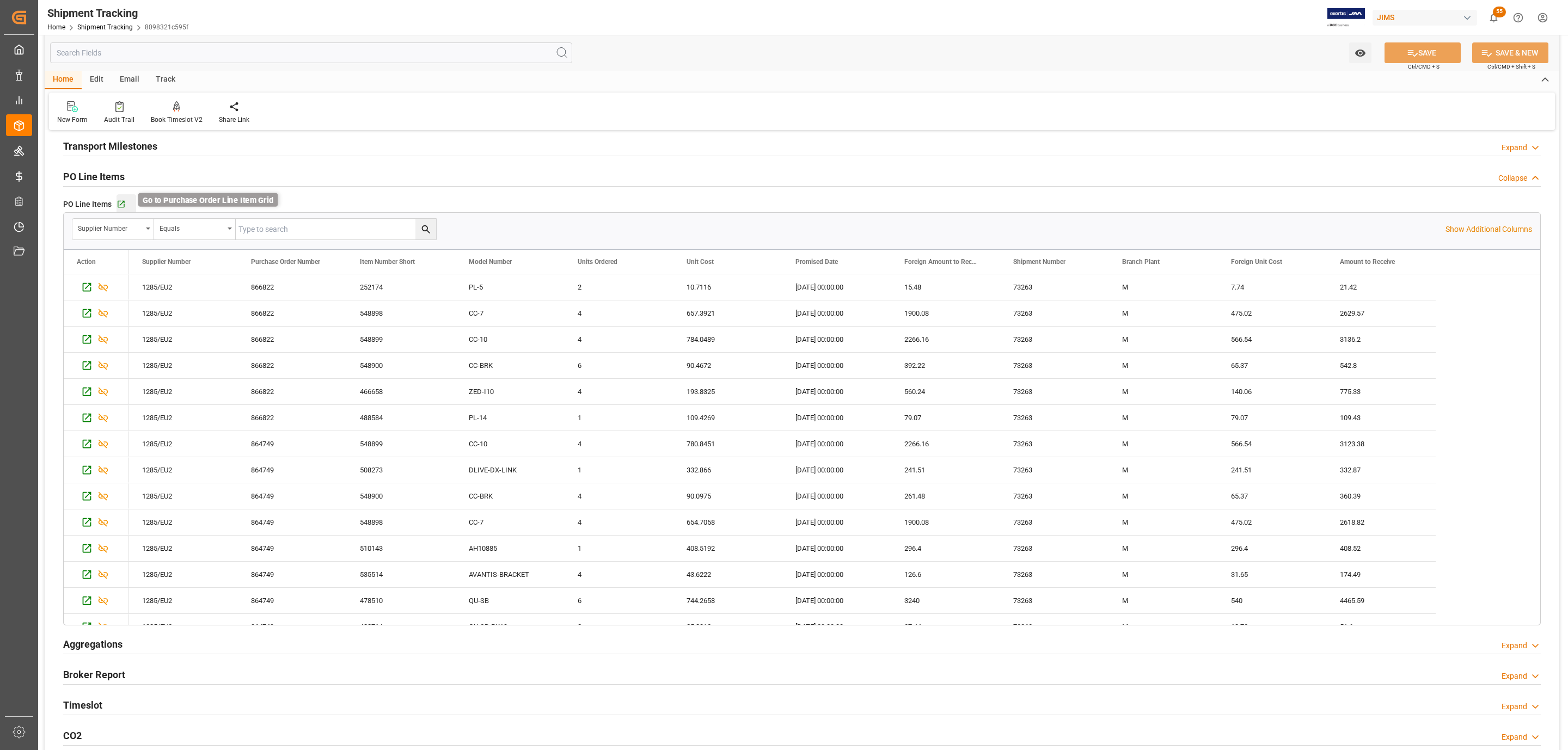
click at [119, 204] on icon "button" at bounding box center [121, 205] width 9 height 9
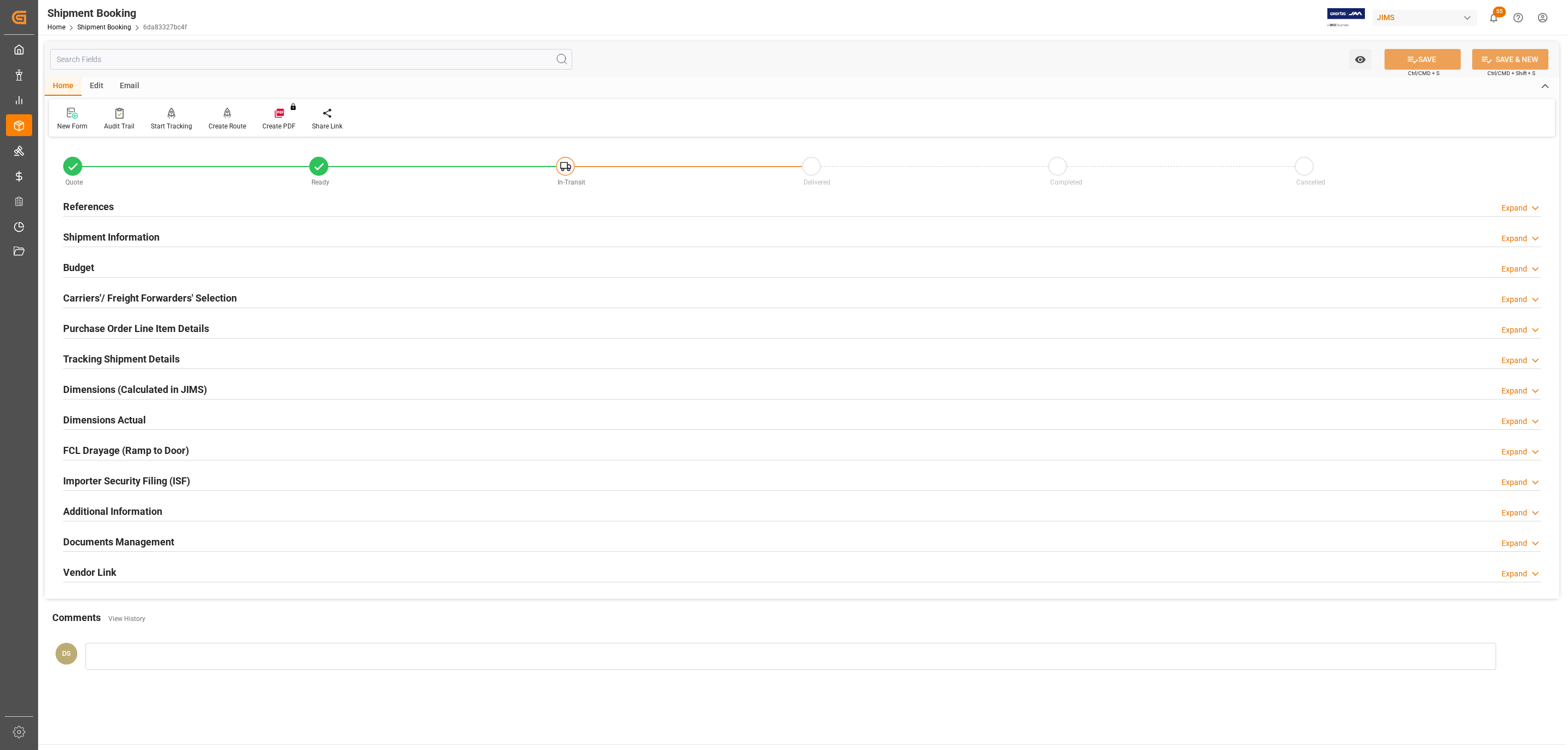
click at [147, 322] on h2 "Purchase Order Line Item Details" at bounding box center [136, 328] width 146 height 15
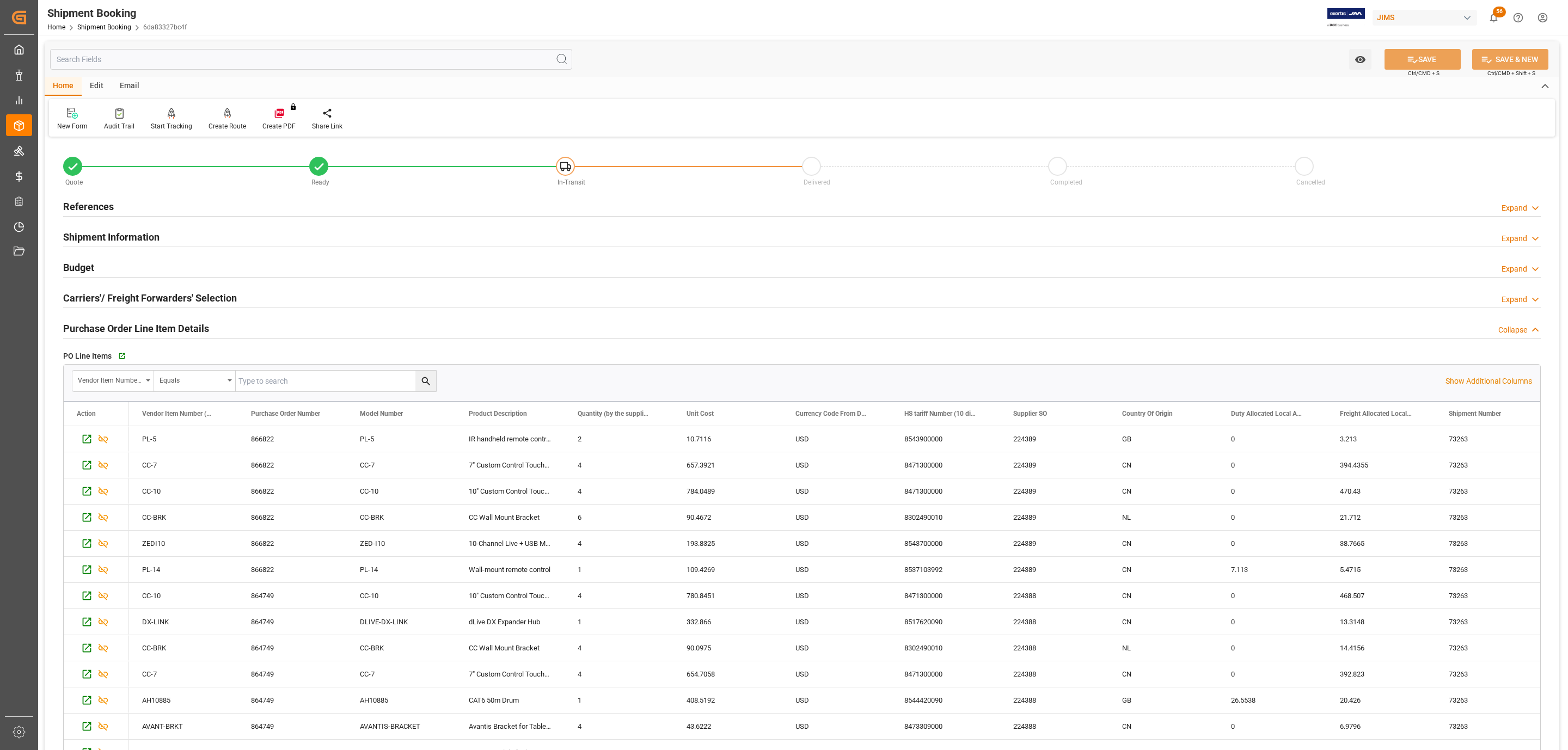
click at [130, 200] on div "References Expand" at bounding box center [802, 205] width 1477 height 21
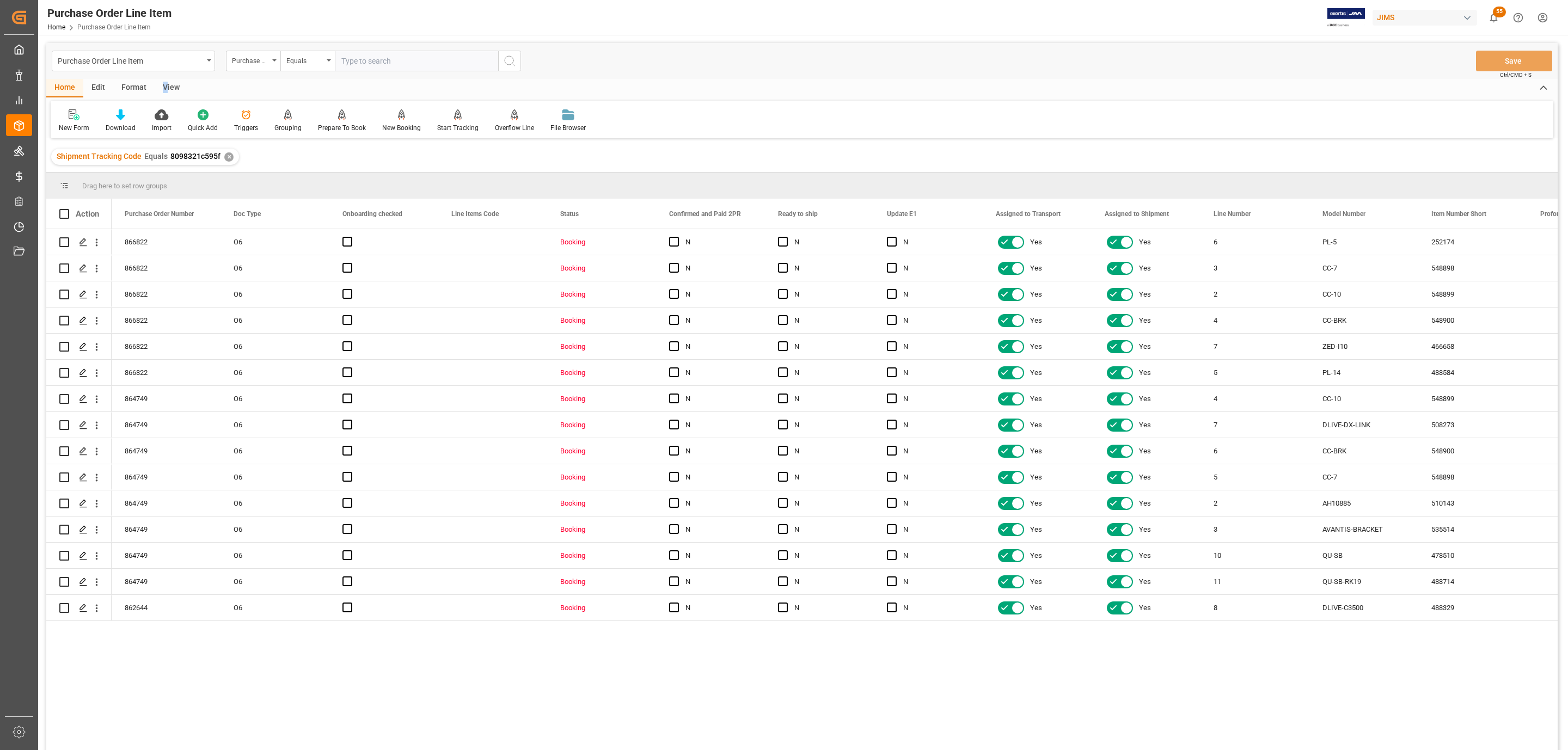
click at [164, 85] on div "View" at bounding box center [171, 88] width 33 height 18
click at [126, 110] on icon at bounding box center [126, 111] width 5 height 4
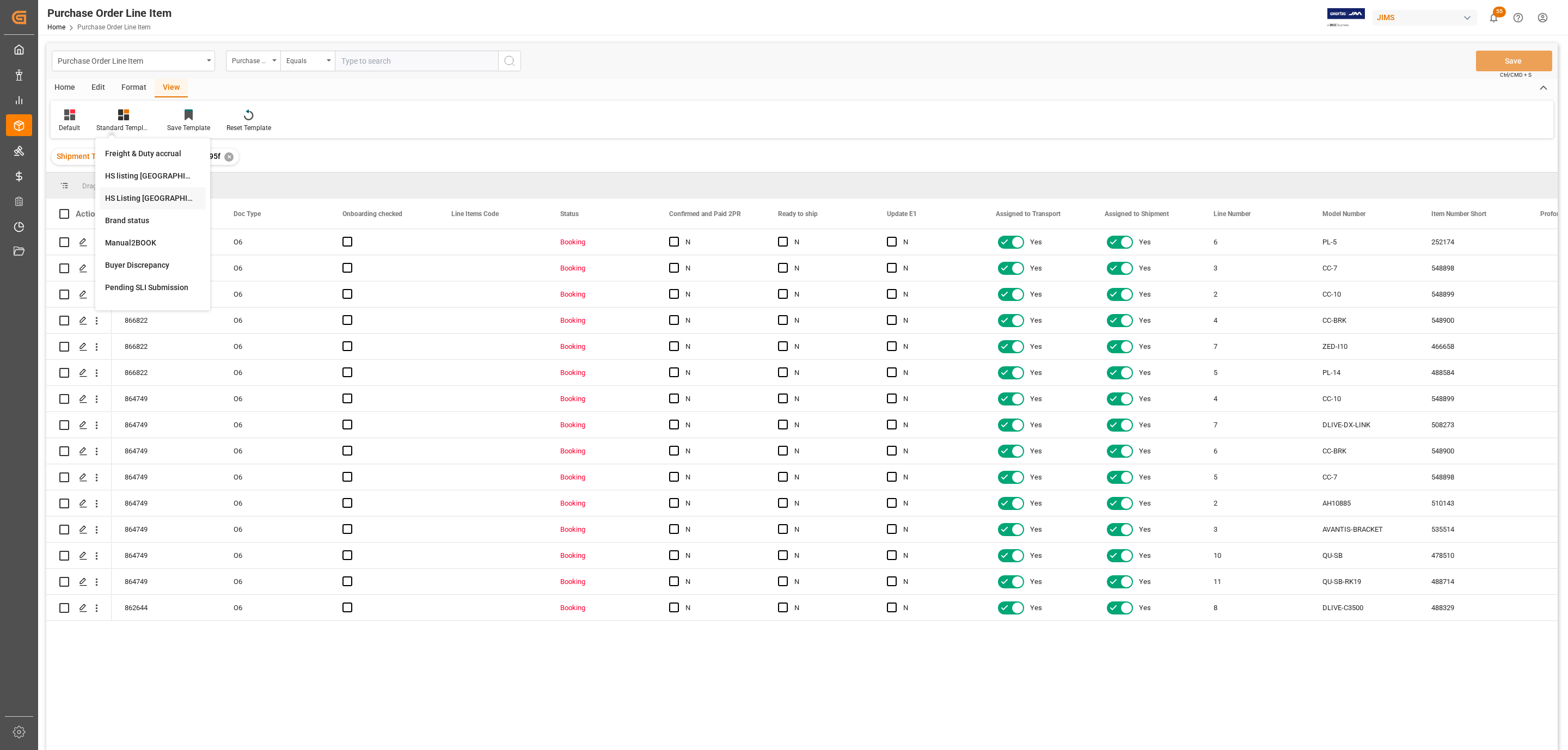
click at [167, 203] on div "HS Listing CANADA" at bounding box center [152, 198] width 95 height 11
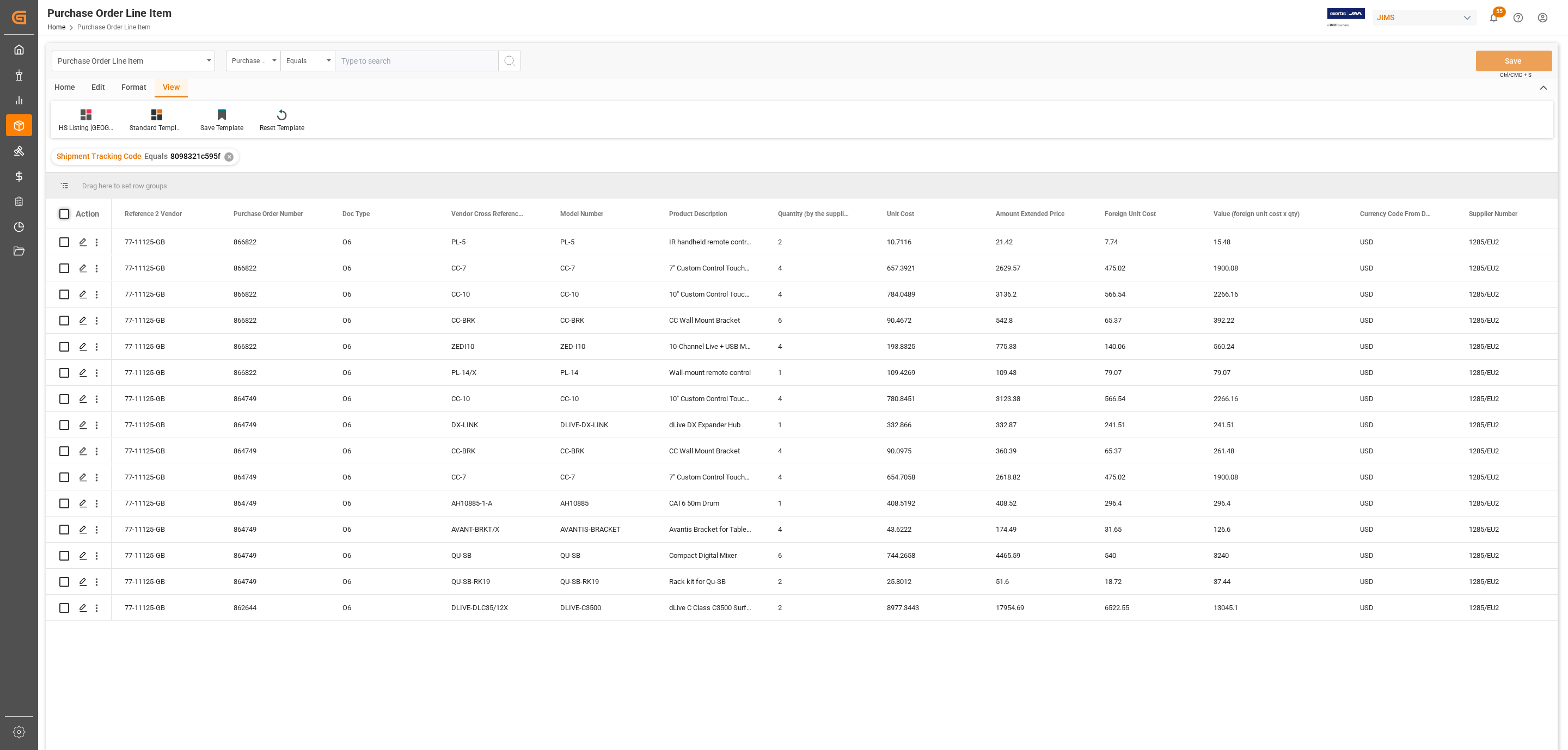
click at [63, 211] on span at bounding box center [64, 214] width 10 height 10
click at [68, 209] on input "checkbox" at bounding box center [68, 209] width 0 height 0
checkbox input "true"
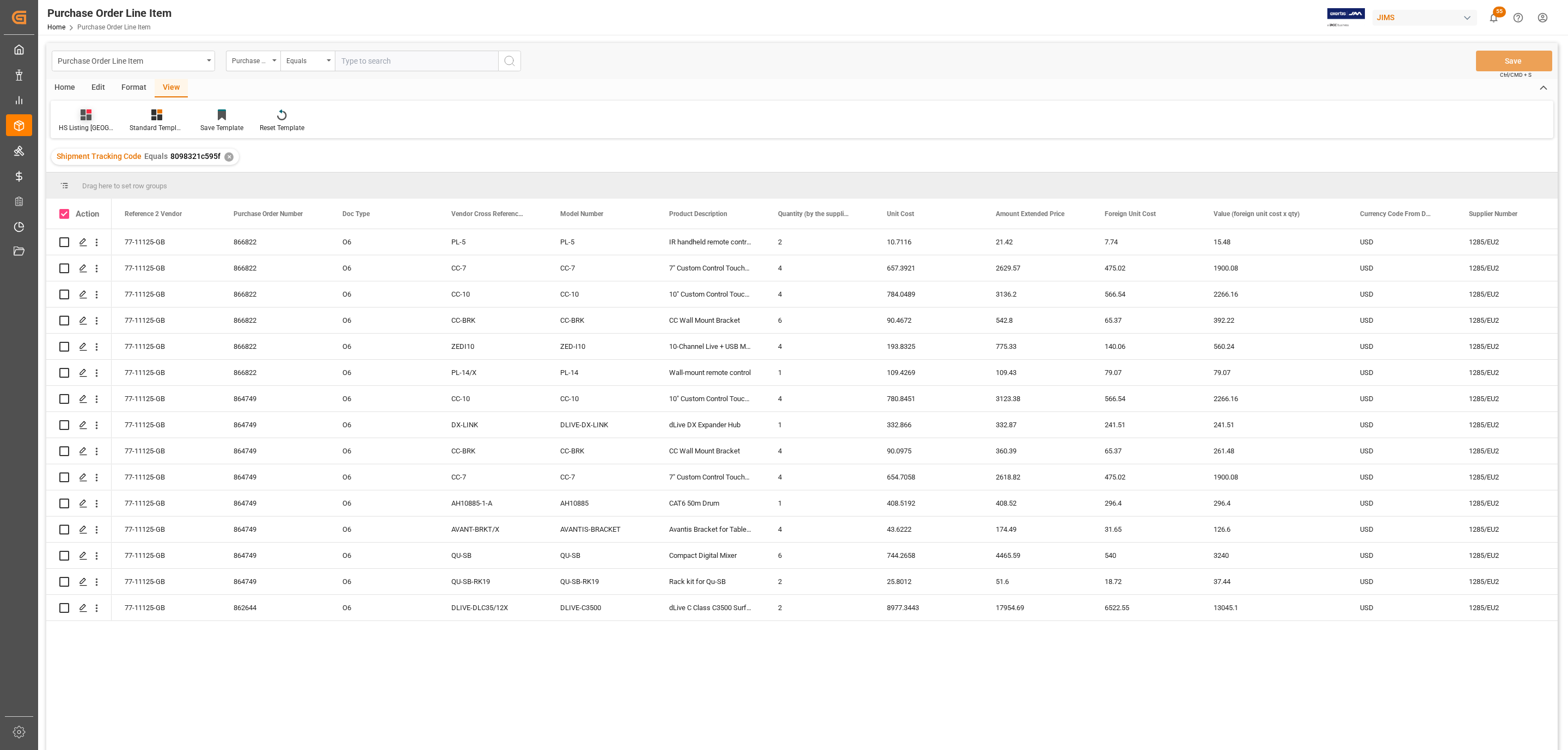
checkbox input "true"
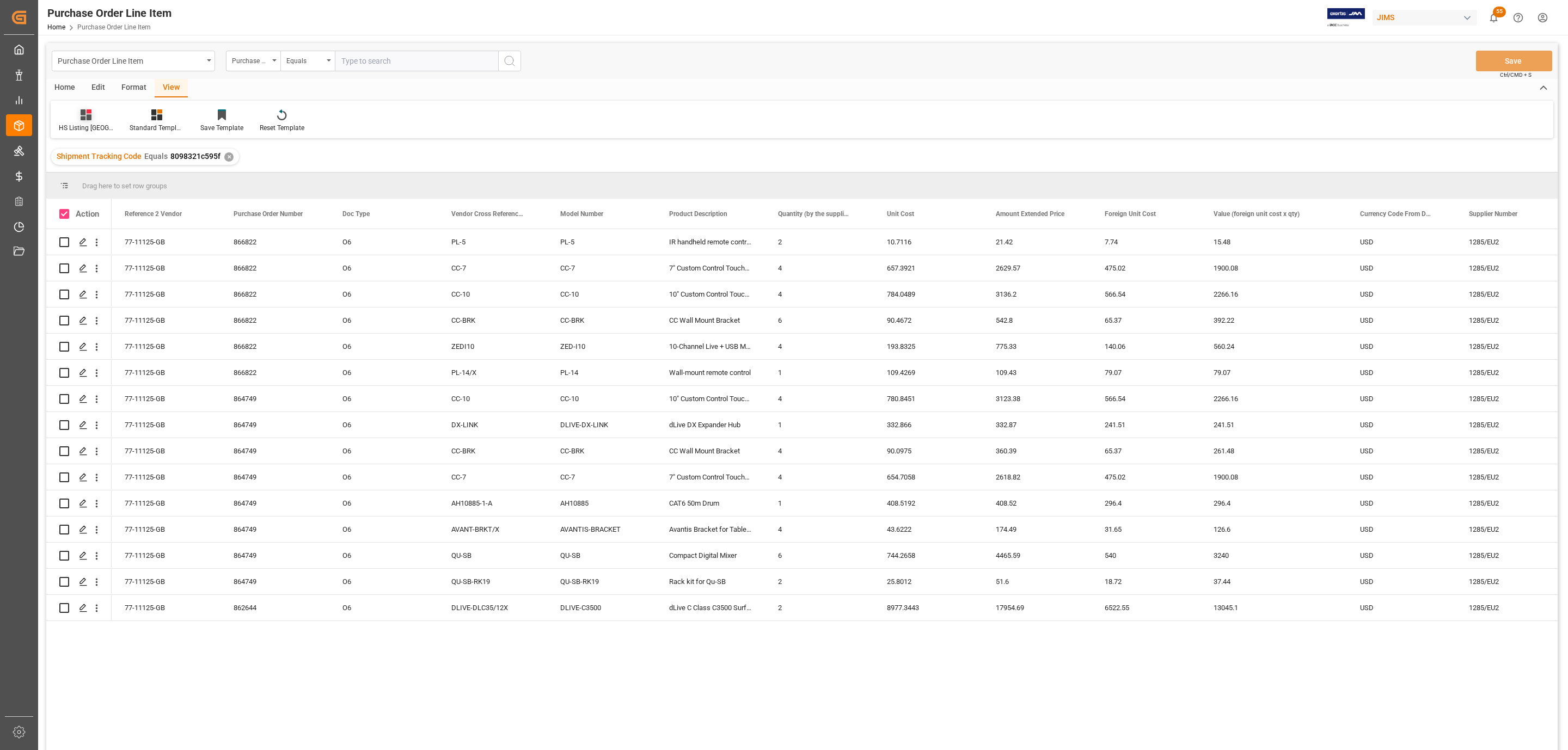
checkbox input "true"
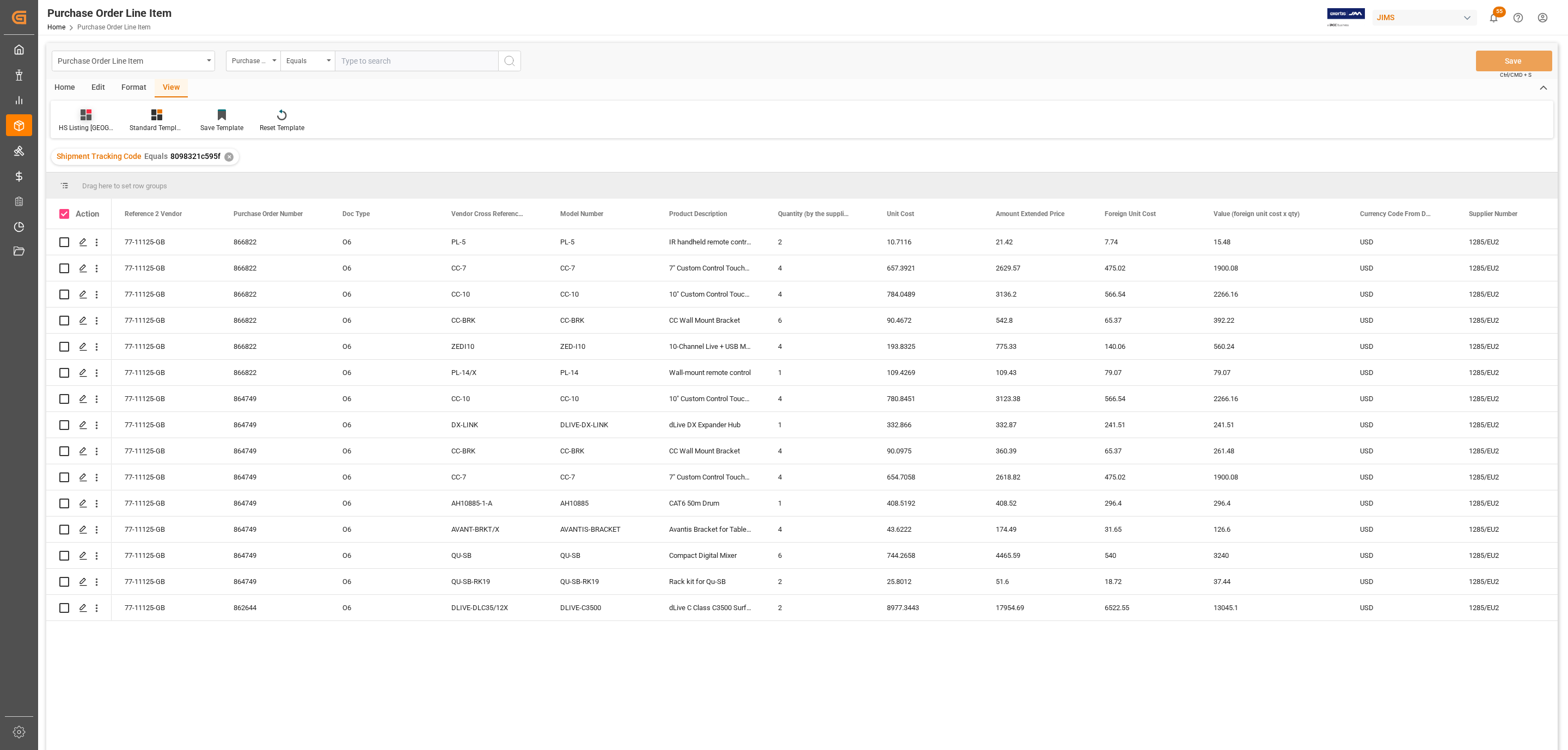
checkbox input "true"
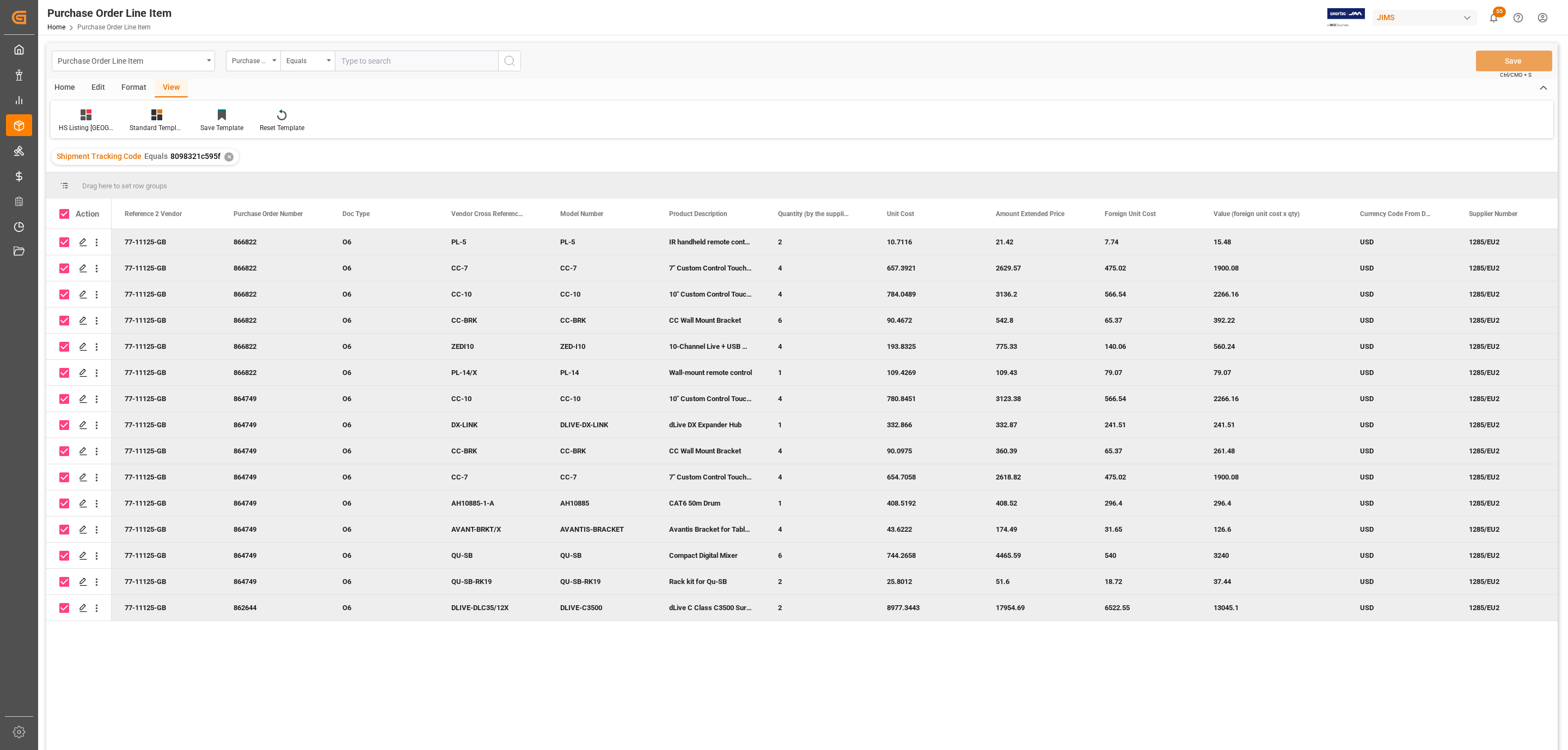
drag, startPoint x: 57, startPoint y: 89, endPoint x: 64, endPoint y: 91, distance: 7.3
click at [59, 89] on div "Home" at bounding box center [64, 88] width 37 height 18
click at [114, 109] on div at bounding box center [120, 114] width 30 height 11
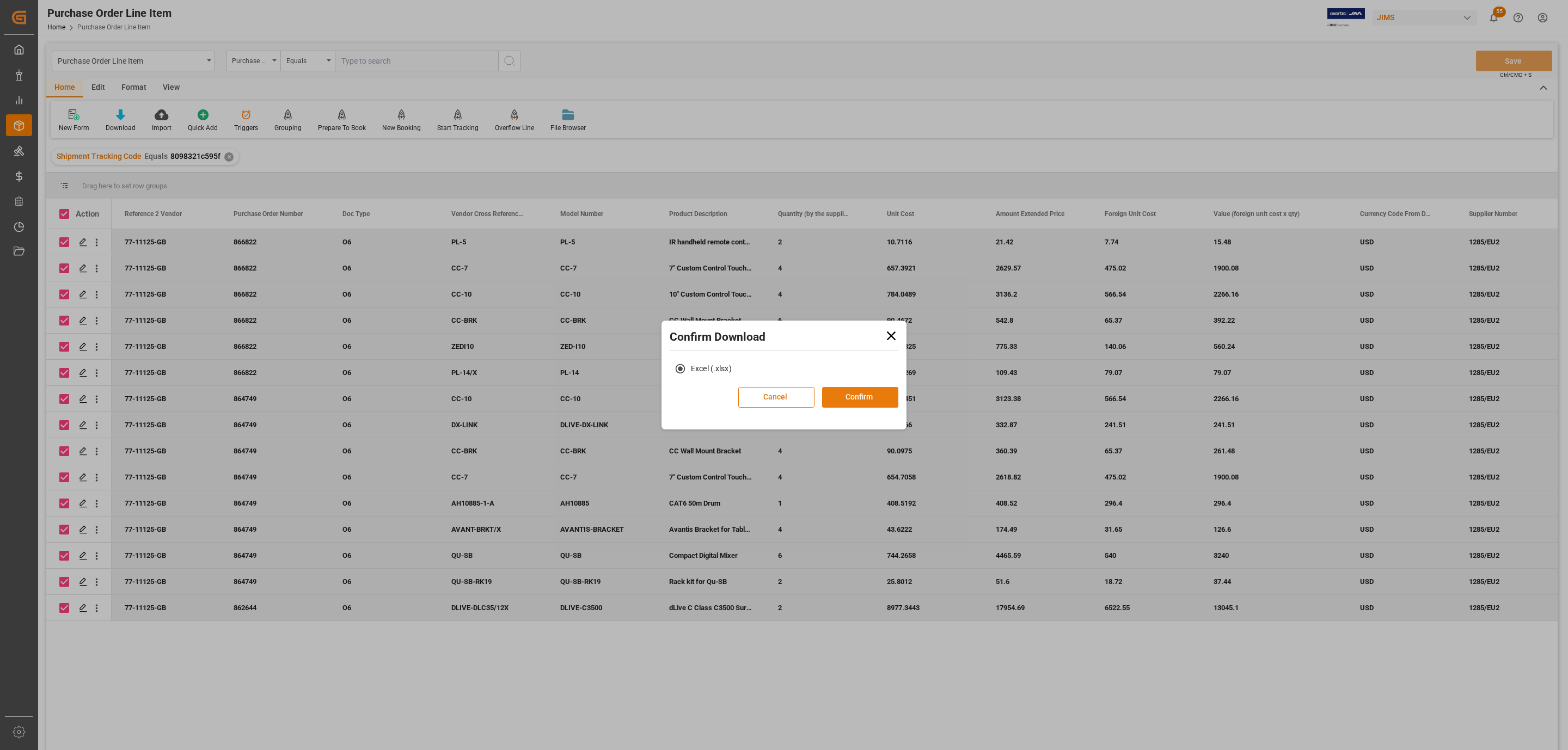
click at [830, 392] on button "Confirm" at bounding box center [860, 397] width 76 height 21
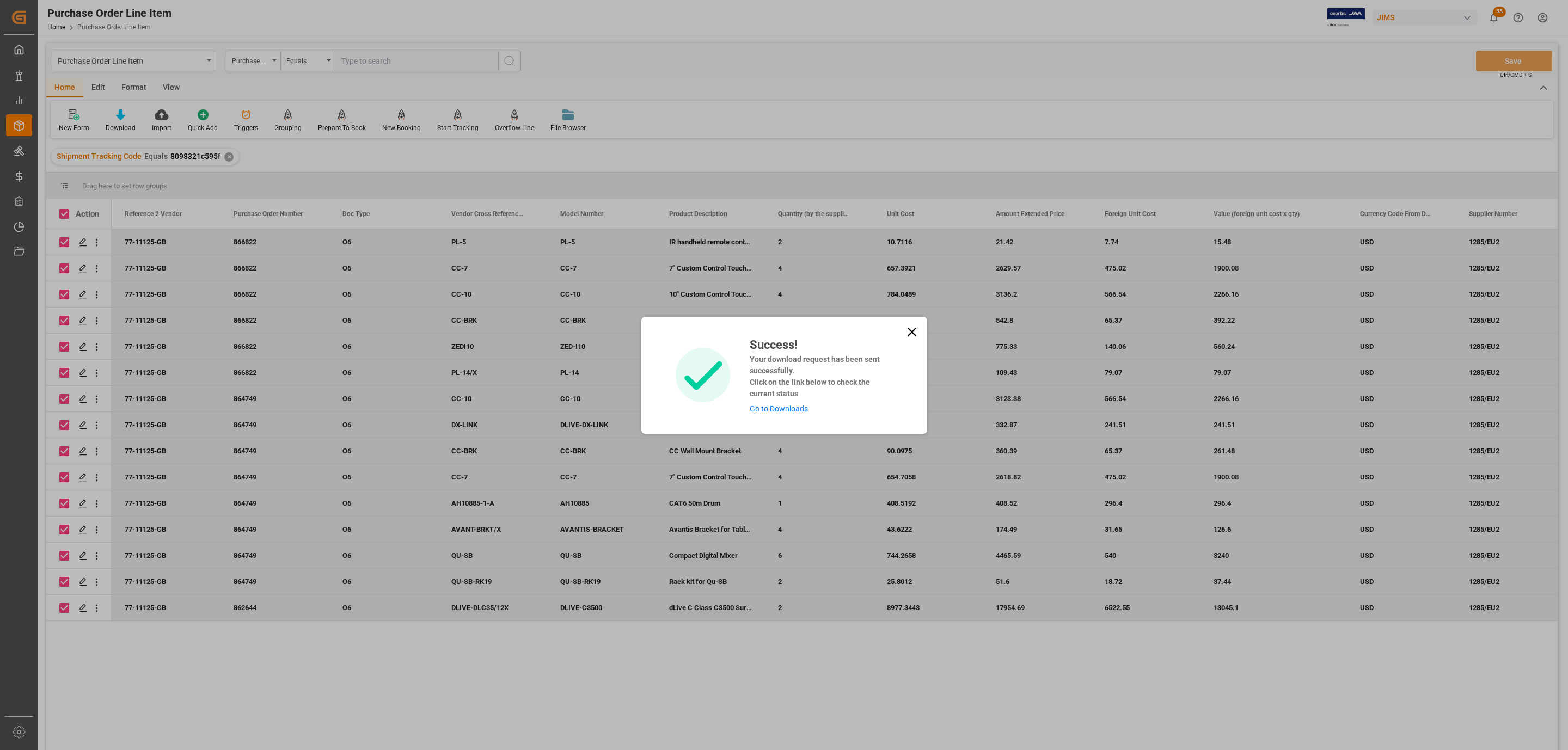
click at [802, 408] on link "Go to Downloads" at bounding box center [779, 409] width 58 height 9
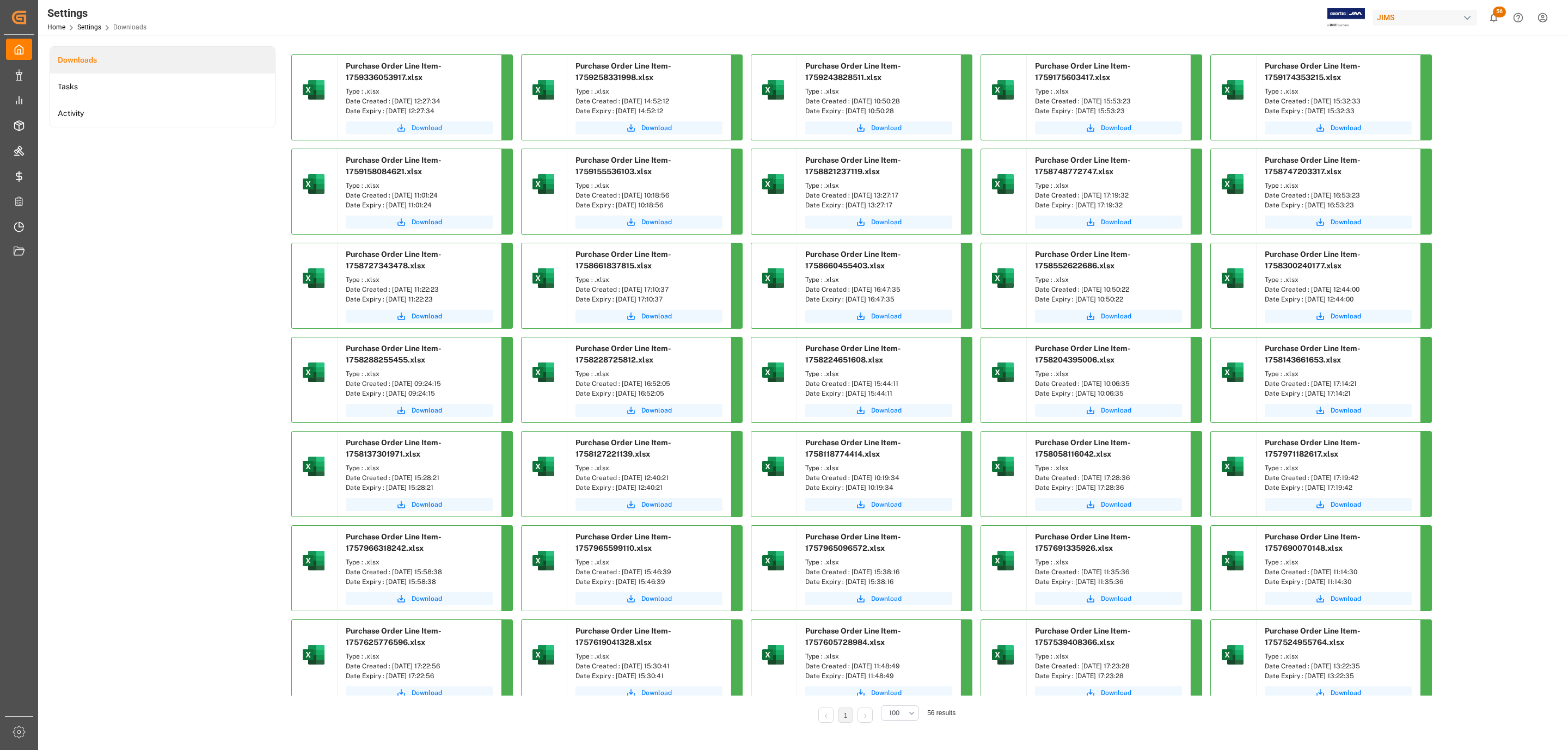
click at [402, 128] on icon "submit" at bounding box center [401, 128] width 10 height 10
click at [168, 209] on div "Downloads Tasks Activity" at bounding box center [162, 392] width 226 height 692
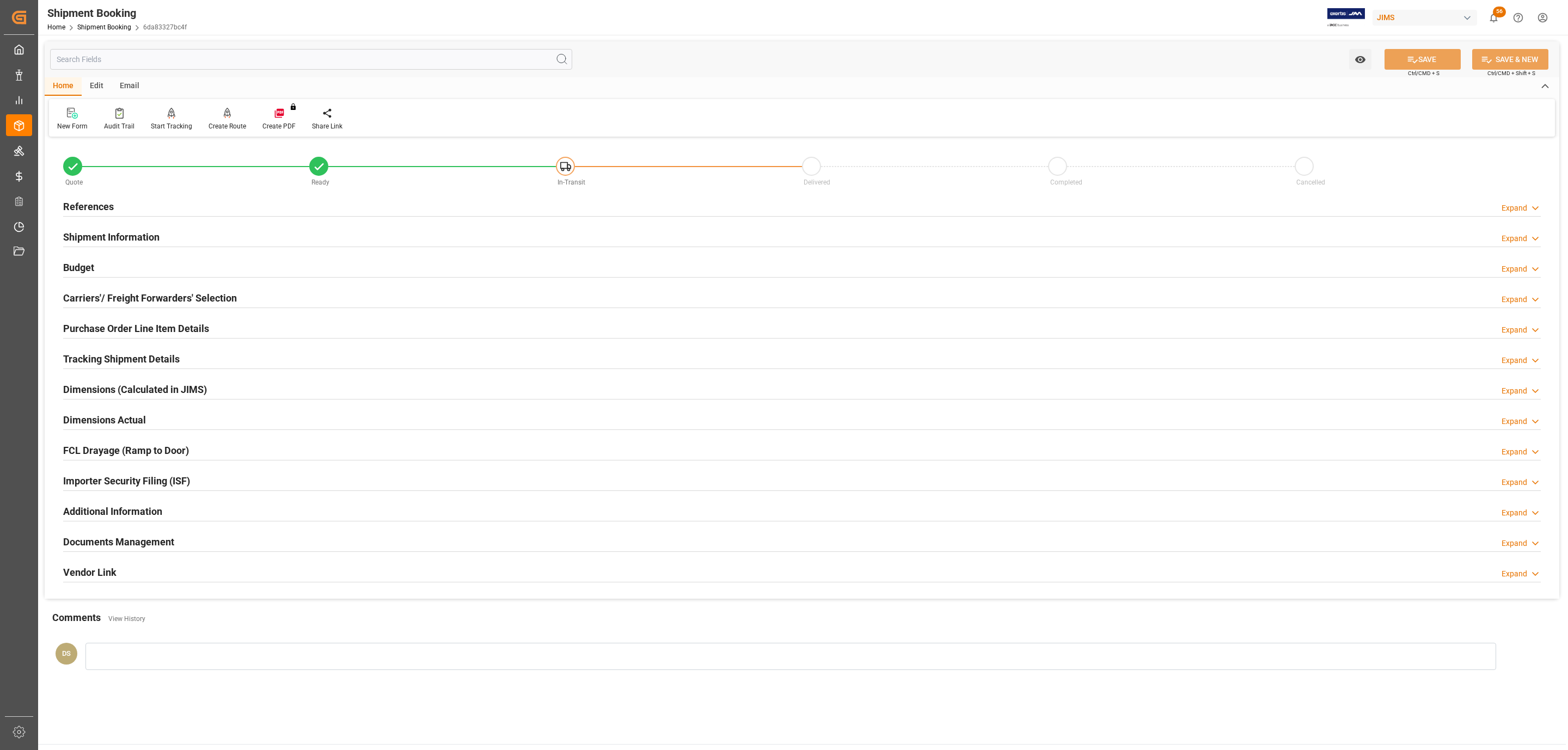
scroll to position [118, 0]
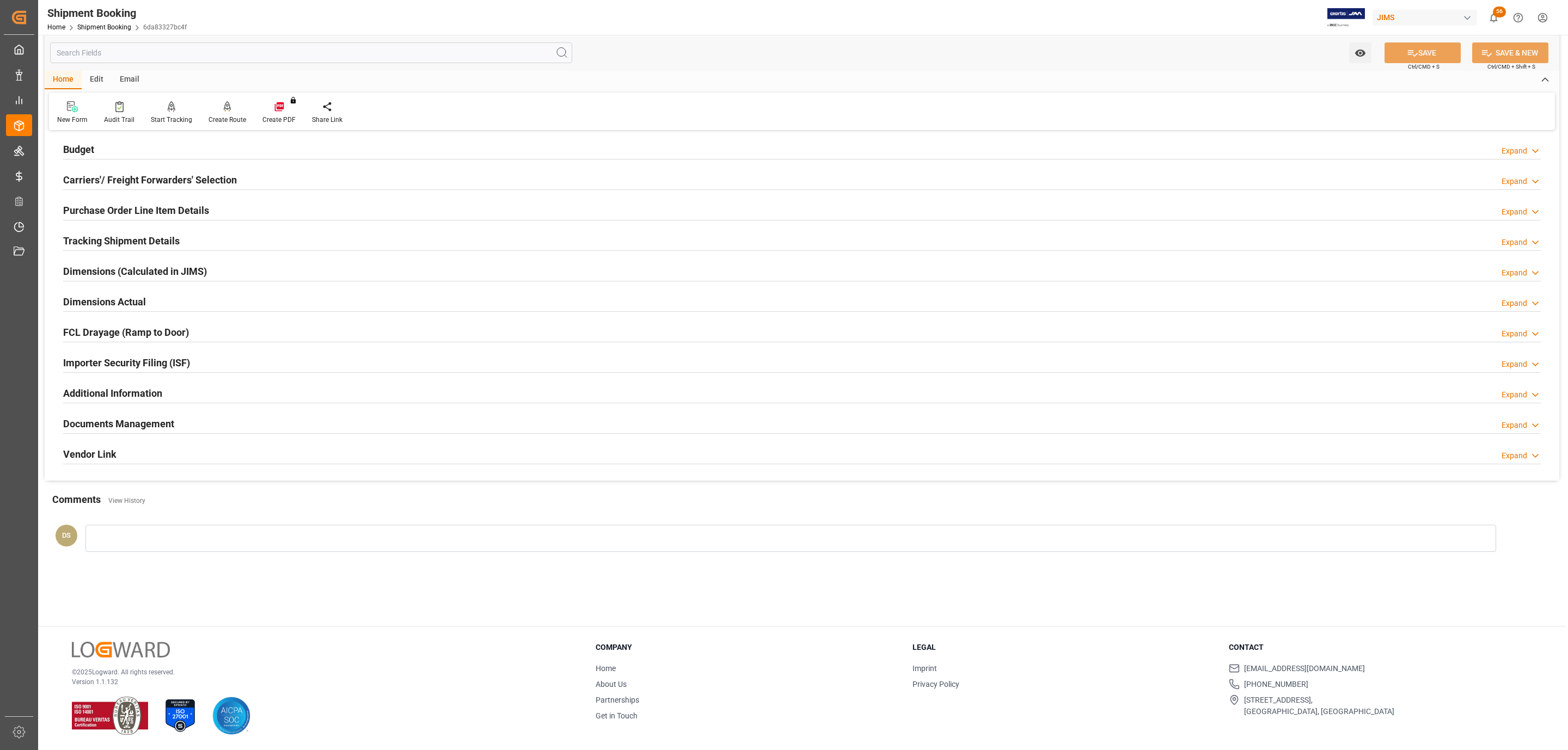
click at [145, 425] on h2 "Documents Management" at bounding box center [118, 424] width 111 height 15
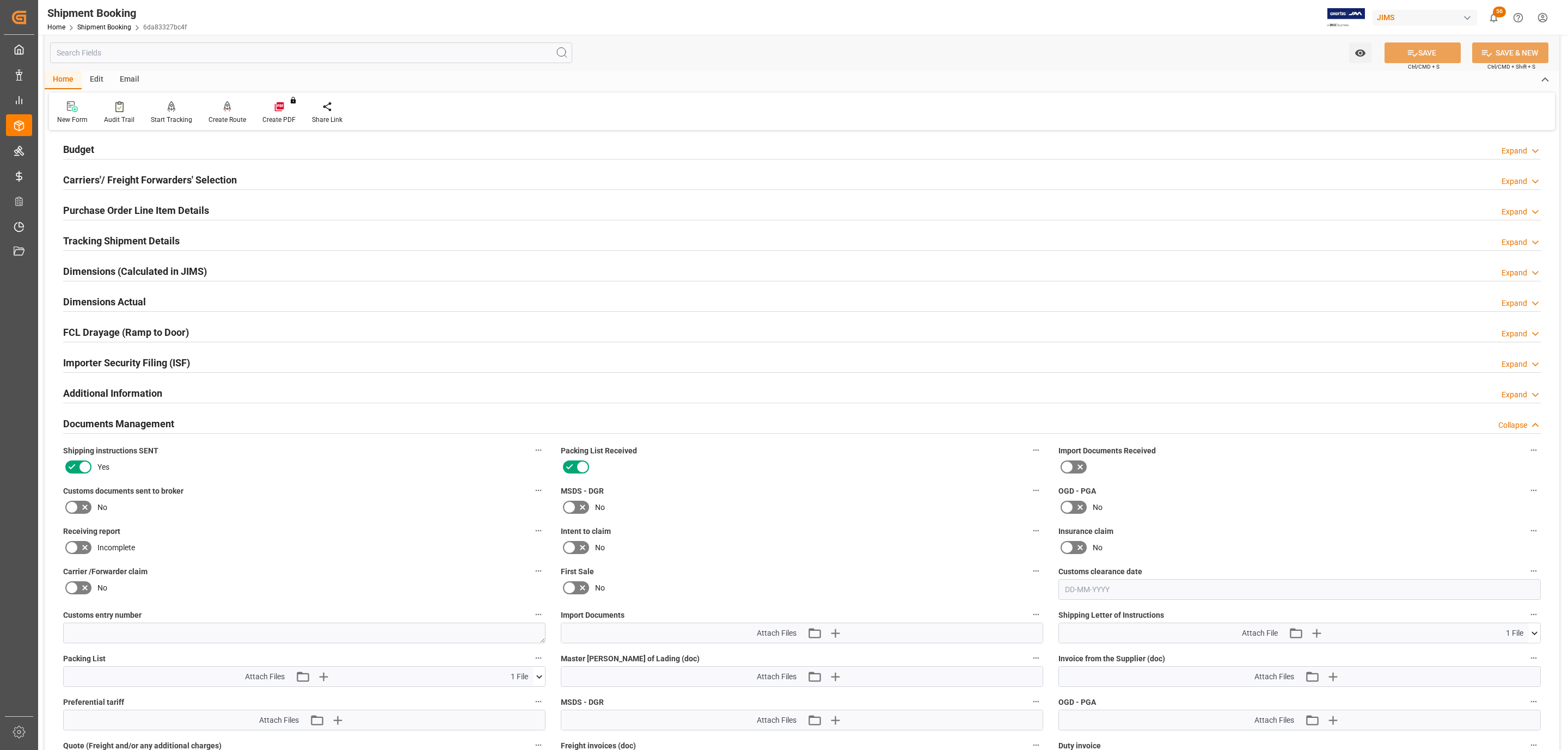
click at [72, 505] on icon at bounding box center [72, 507] width 13 height 13
click at [0, 0] on input "checkbox" at bounding box center [0, 0] width 0 height 0
click at [840, 632] on icon "button" at bounding box center [835, 633] width 18 height 18
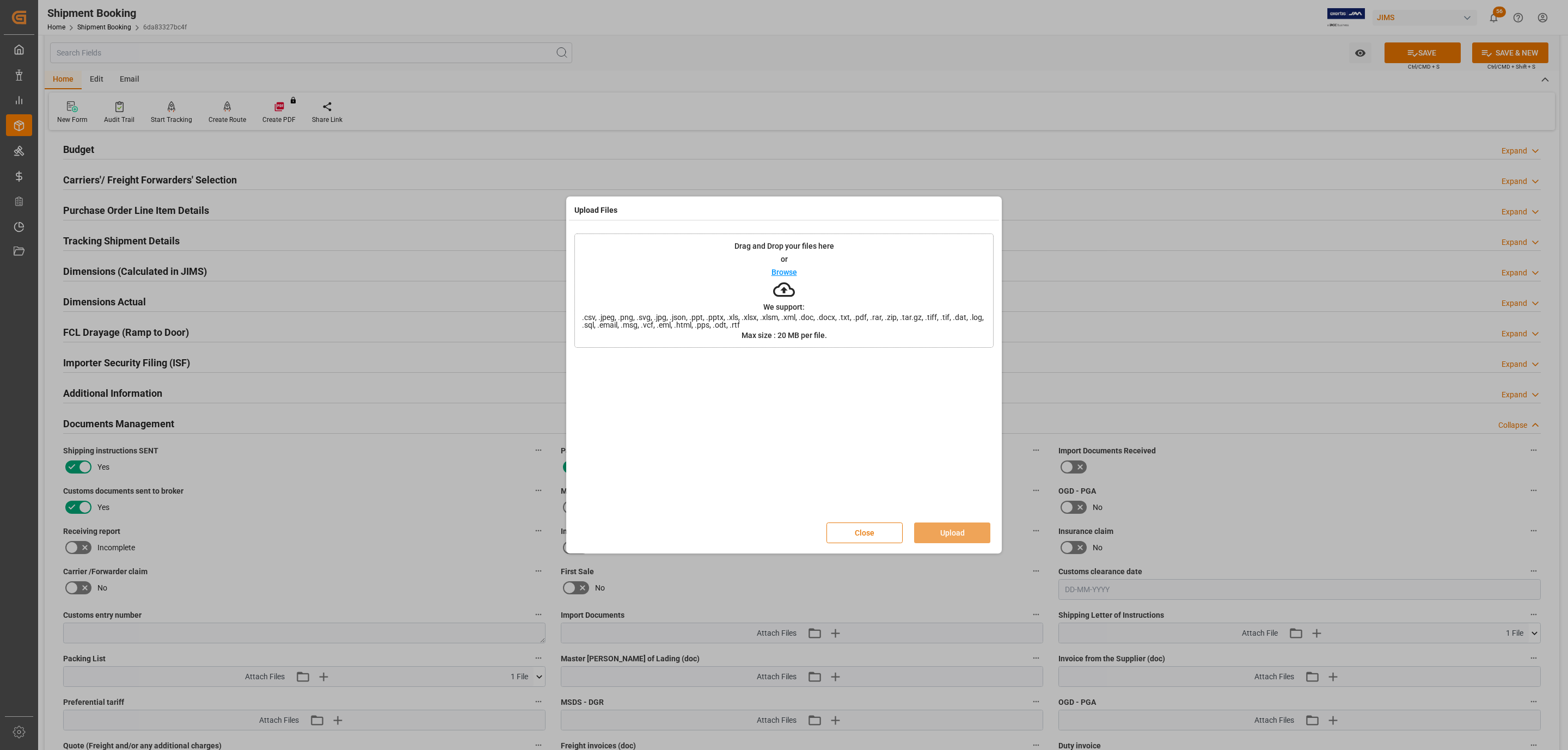
click at [833, 531] on button "Close" at bounding box center [864, 532] width 76 height 21
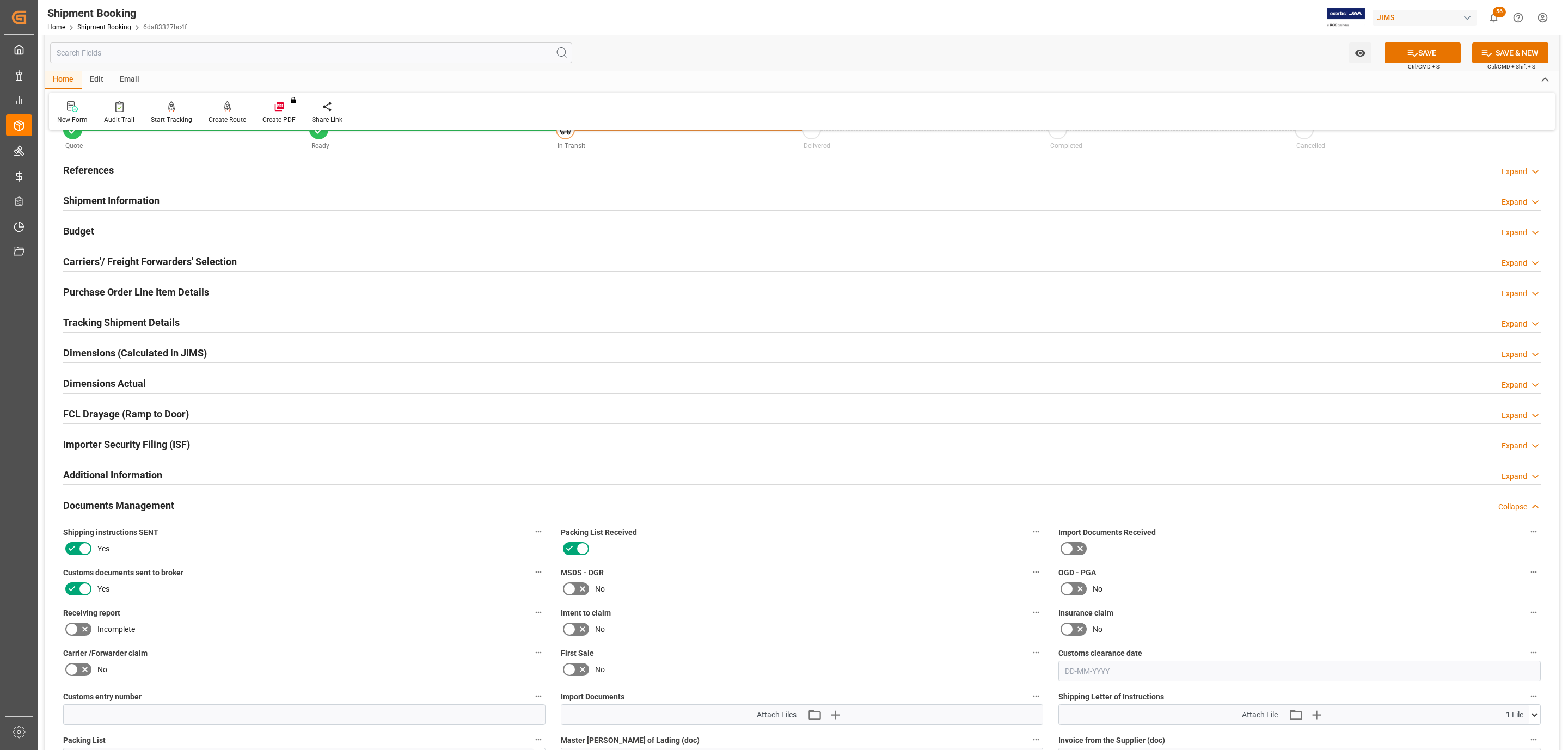
scroll to position [0, 0]
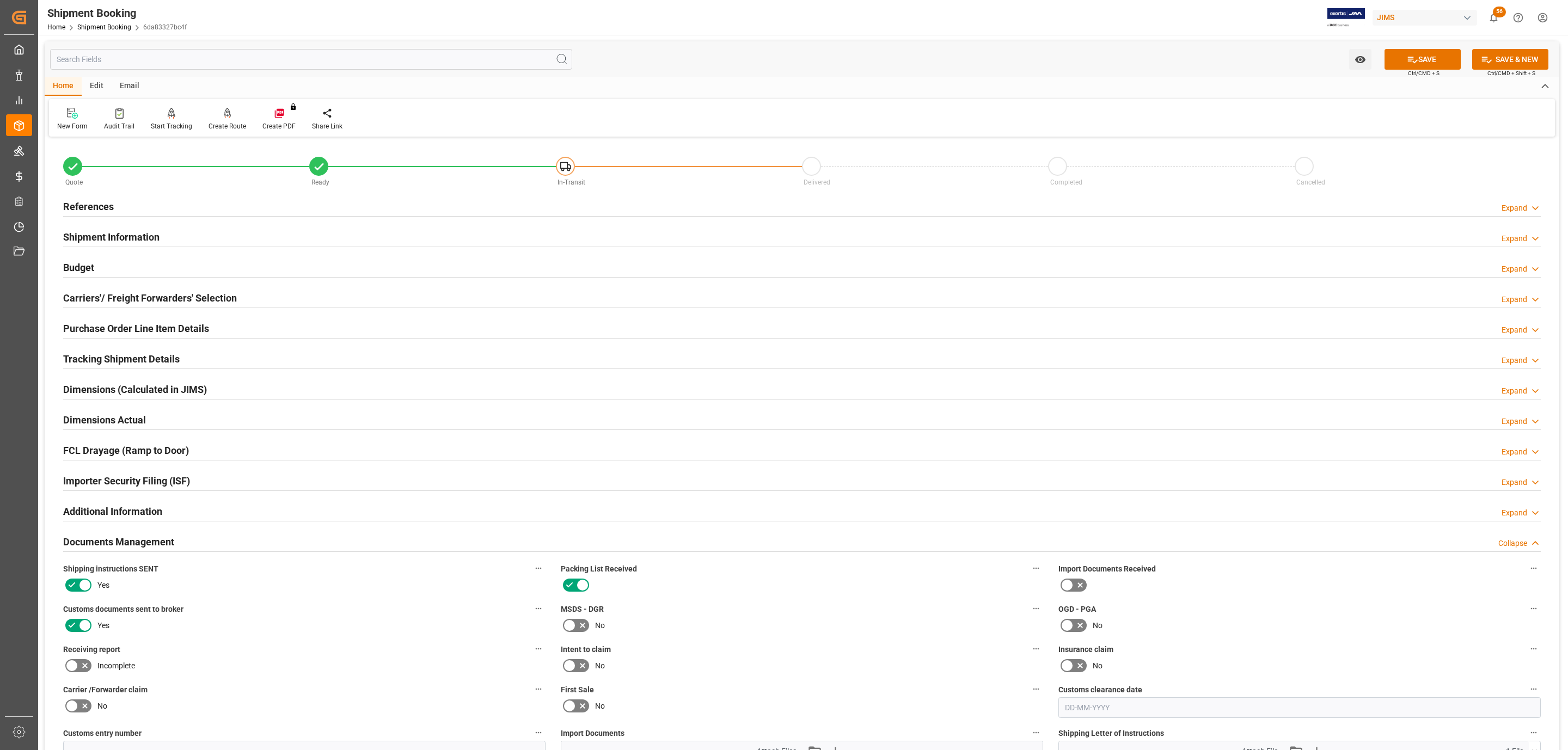
click at [154, 209] on div "References Expand" at bounding box center [802, 205] width 1477 height 21
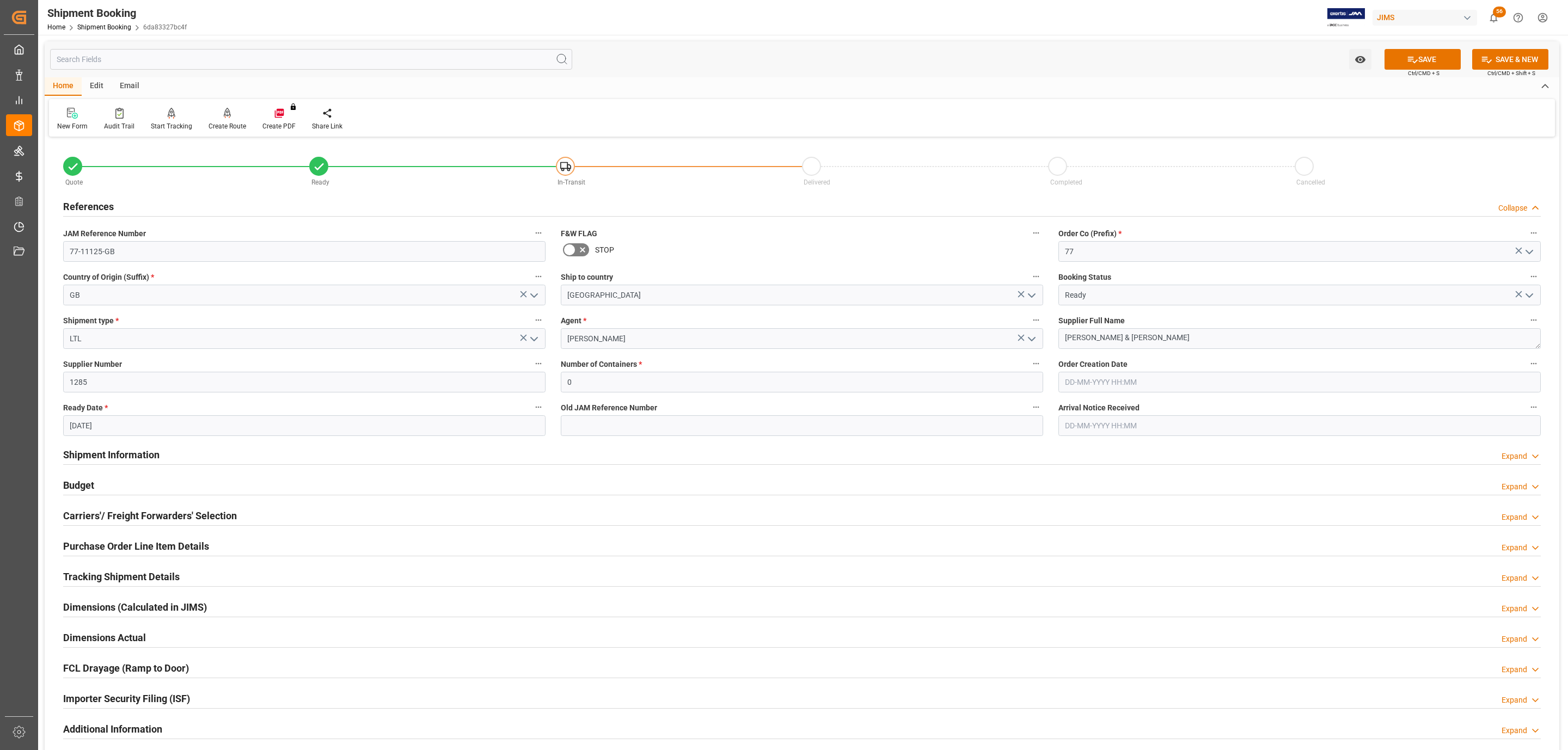
click at [154, 209] on div "References Collapse" at bounding box center [802, 205] width 1477 height 21
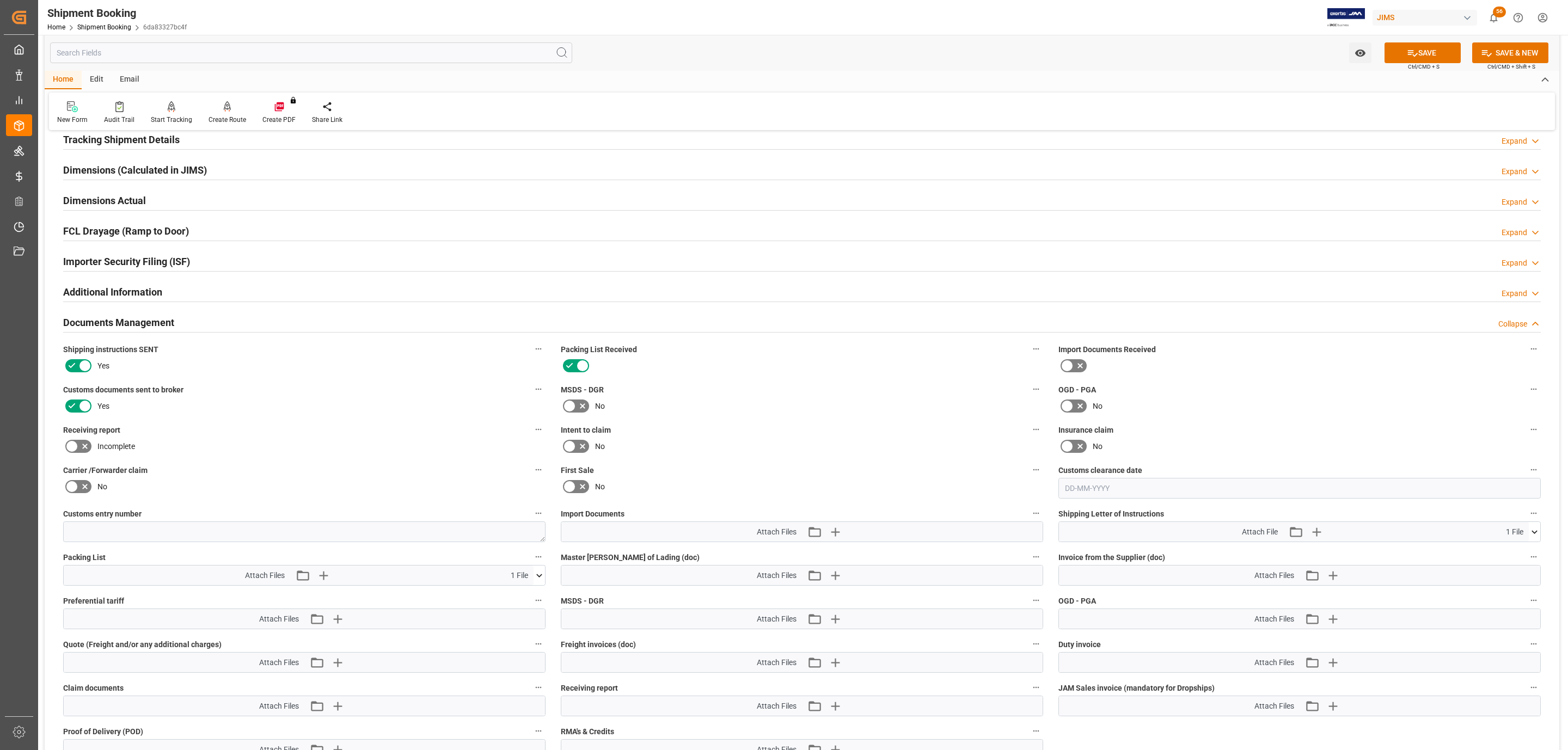
scroll to position [490, 0]
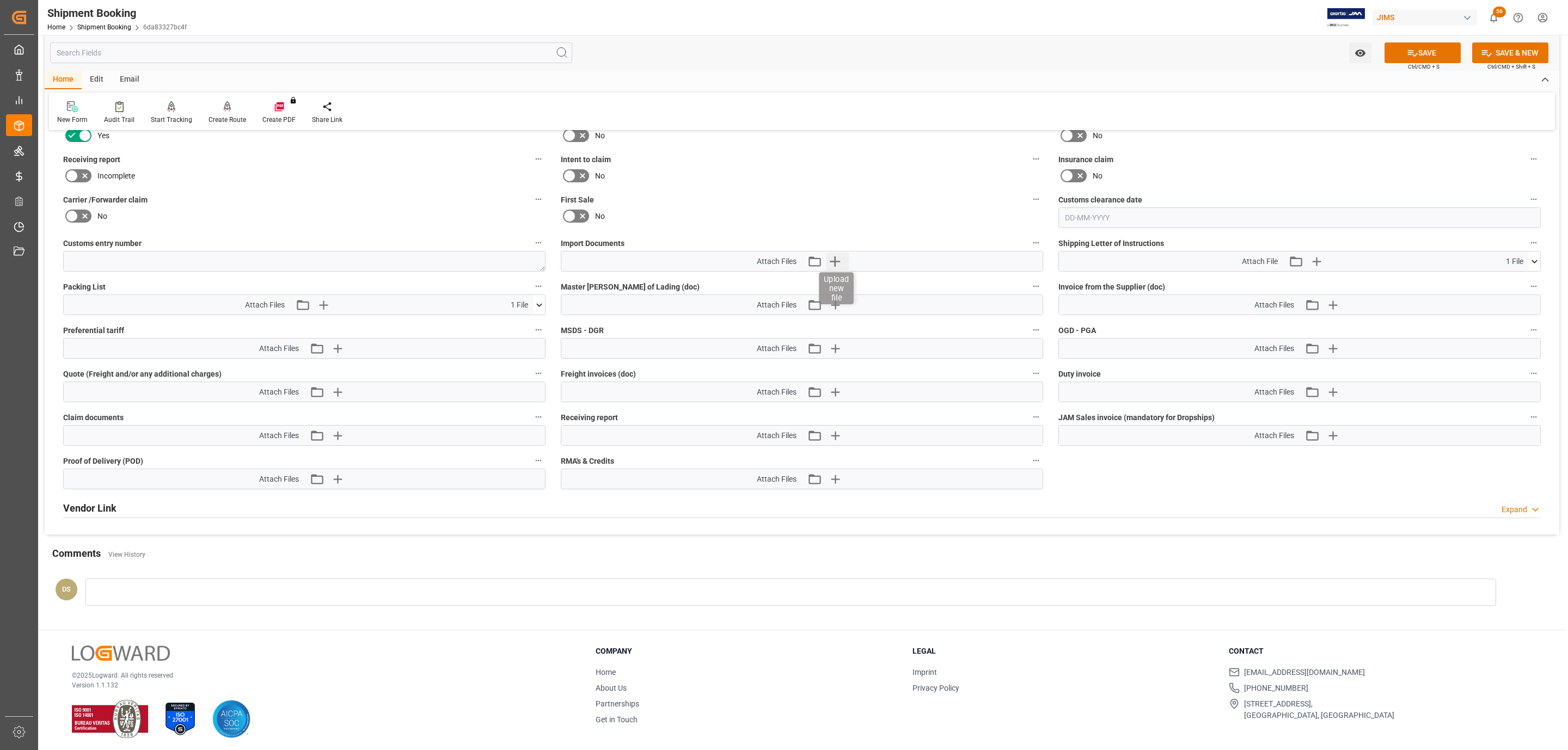
click at [832, 262] on icon "button" at bounding box center [835, 261] width 18 height 18
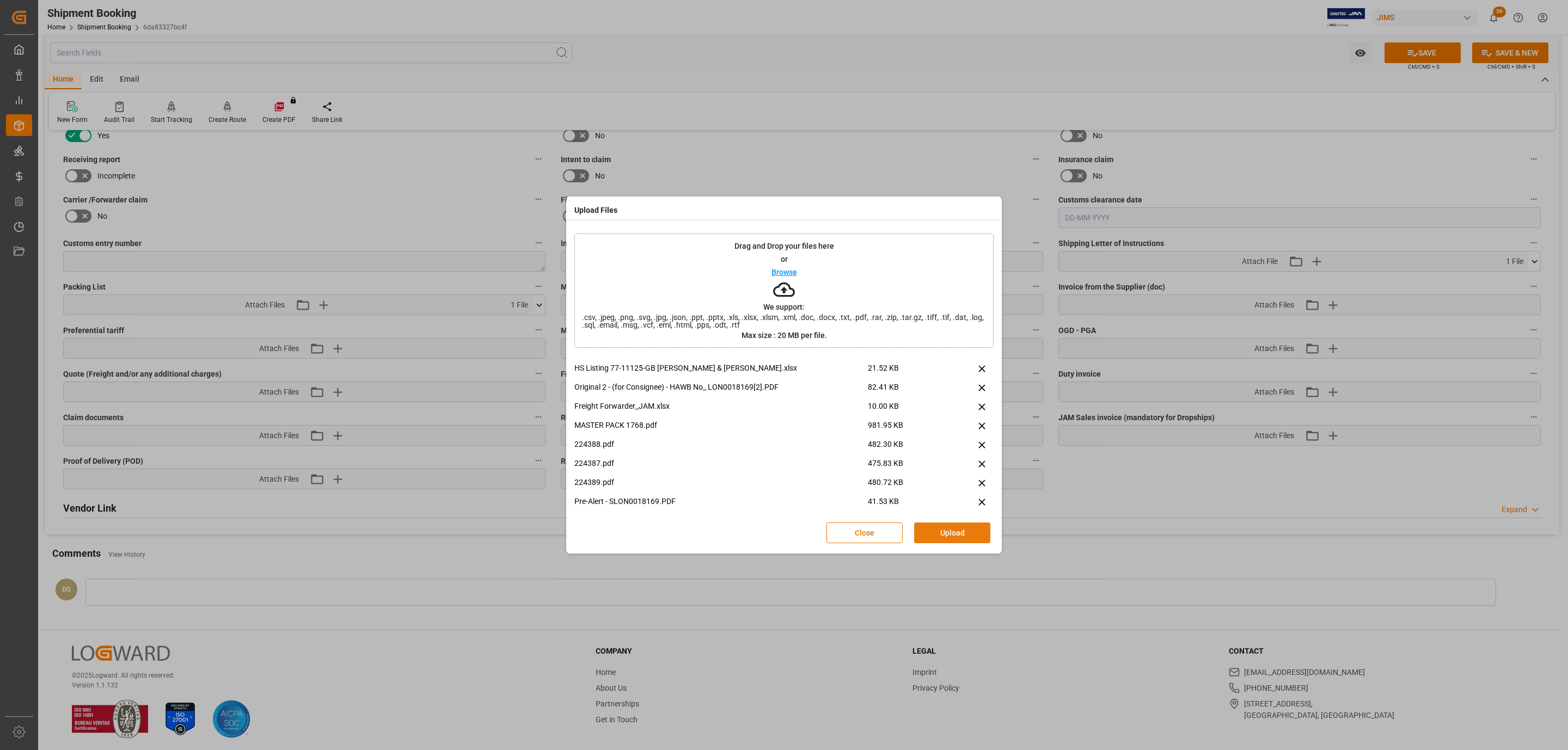
click at [941, 526] on button "Upload" at bounding box center [952, 532] width 76 height 21
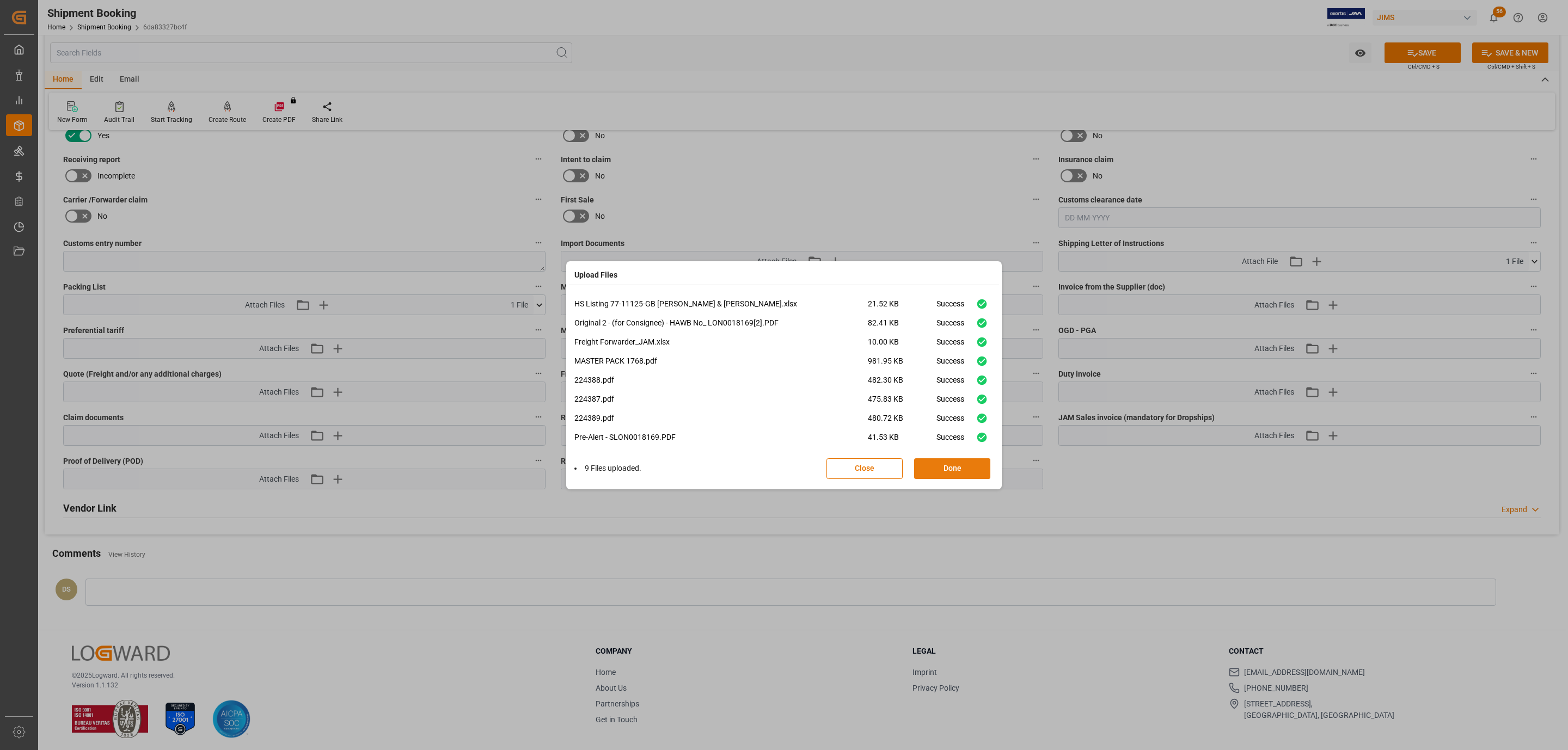
click at [927, 472] on button "Done" at bounding box center [952, 468] width 76 height 21
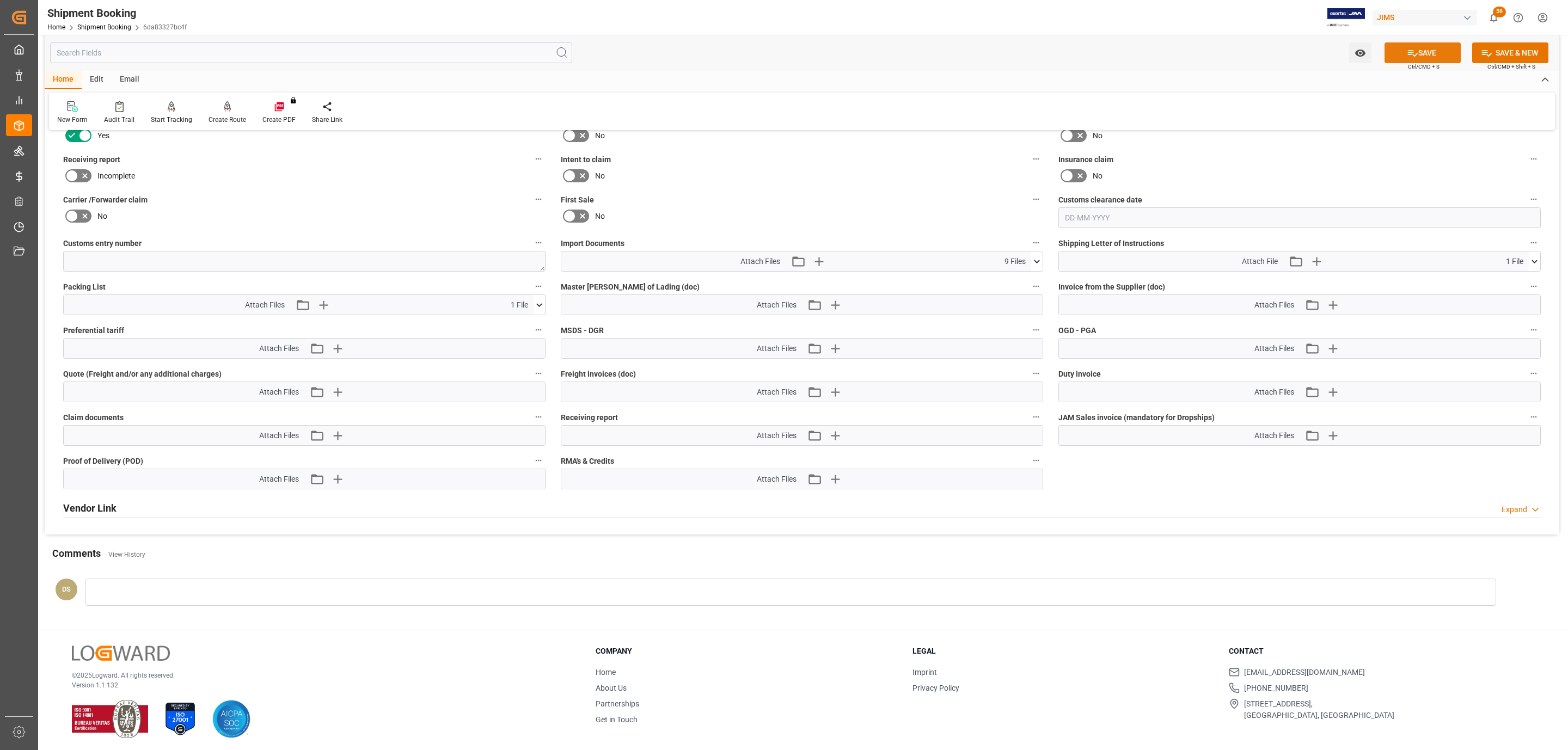
click at [1396, 49] on button "SAVE" at bounding box center [1423, 53] width 76 height 21
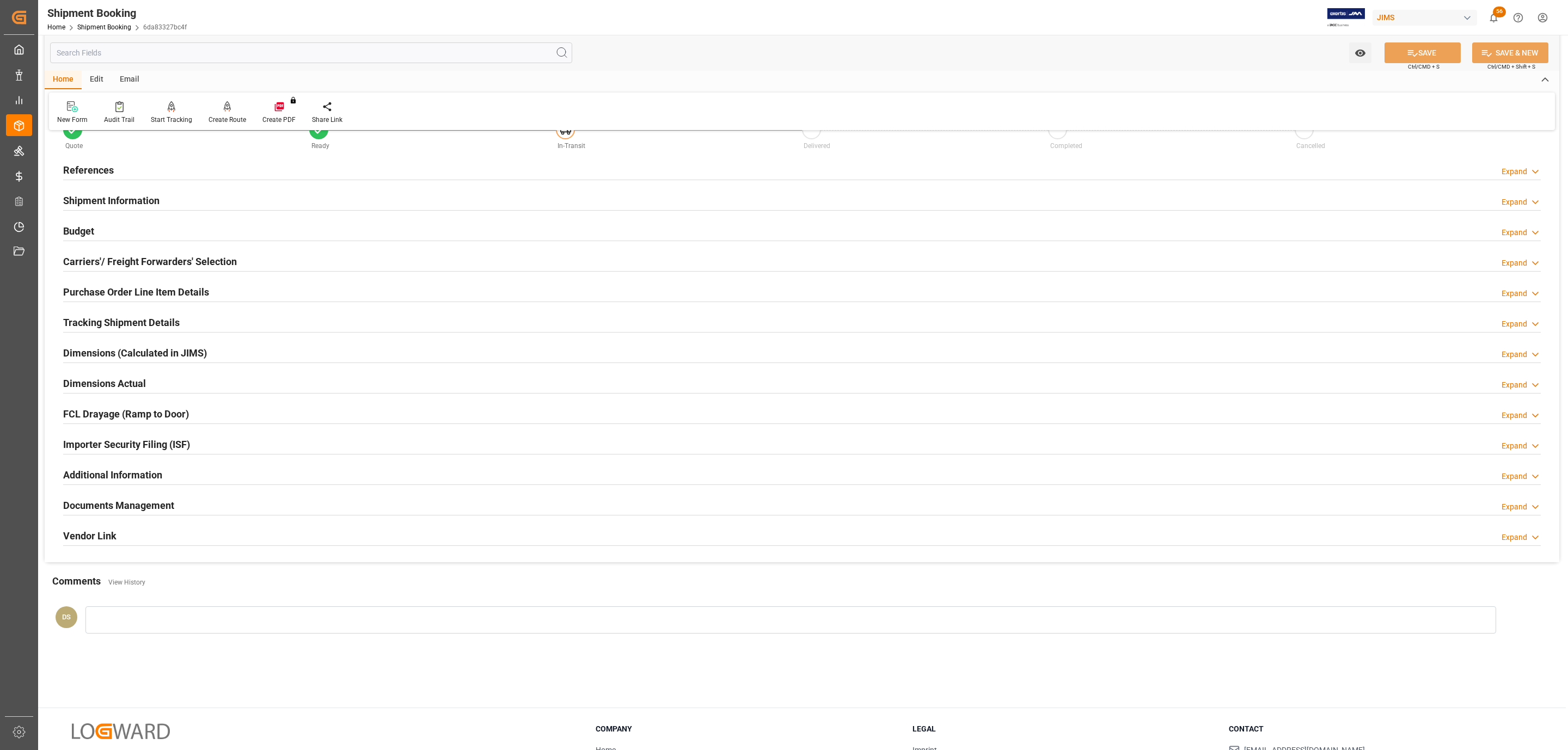
scroll to position [36, 0]
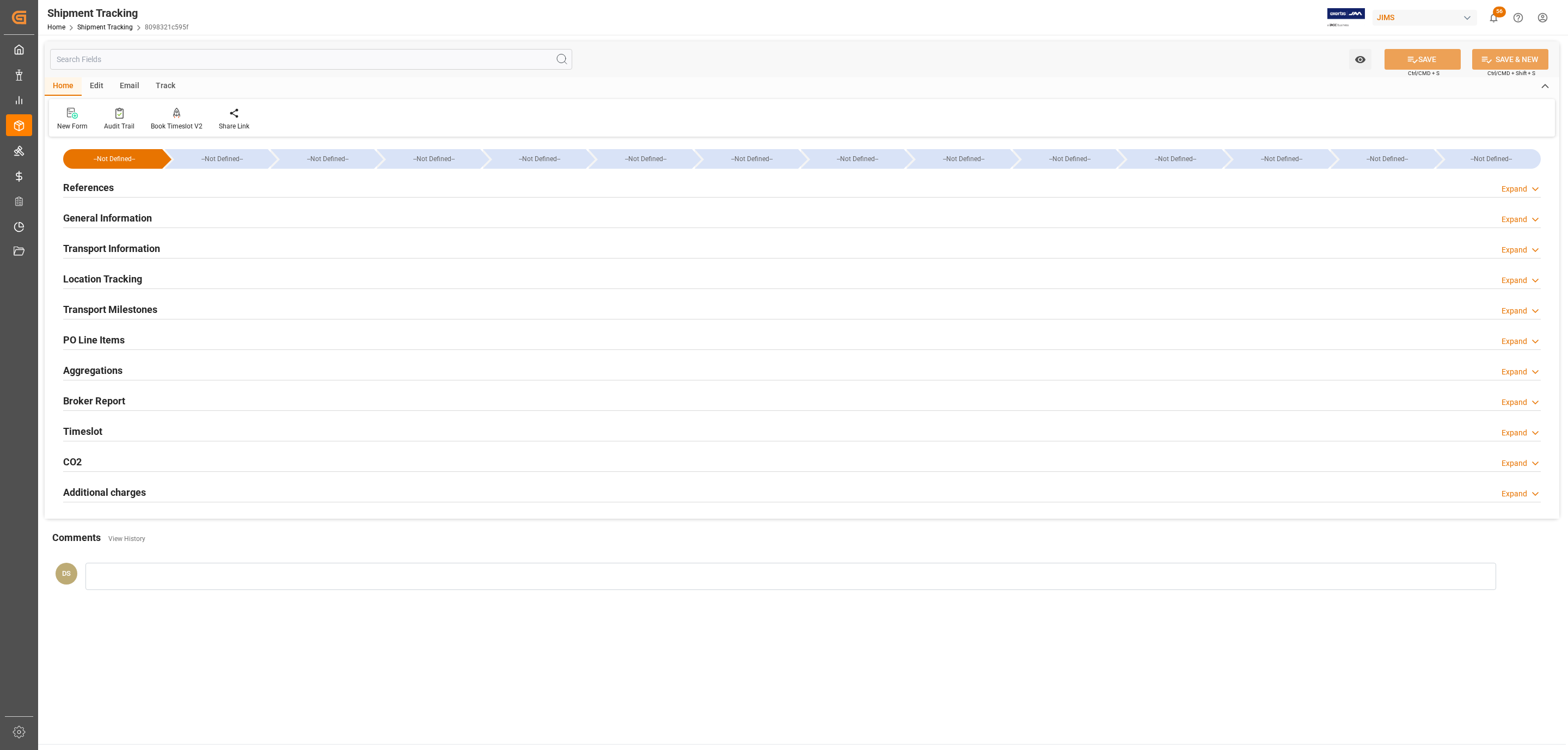
click at [118, 304] on h2 "Transport Milestones" at bounding box center [109, 309] width 94 height 15
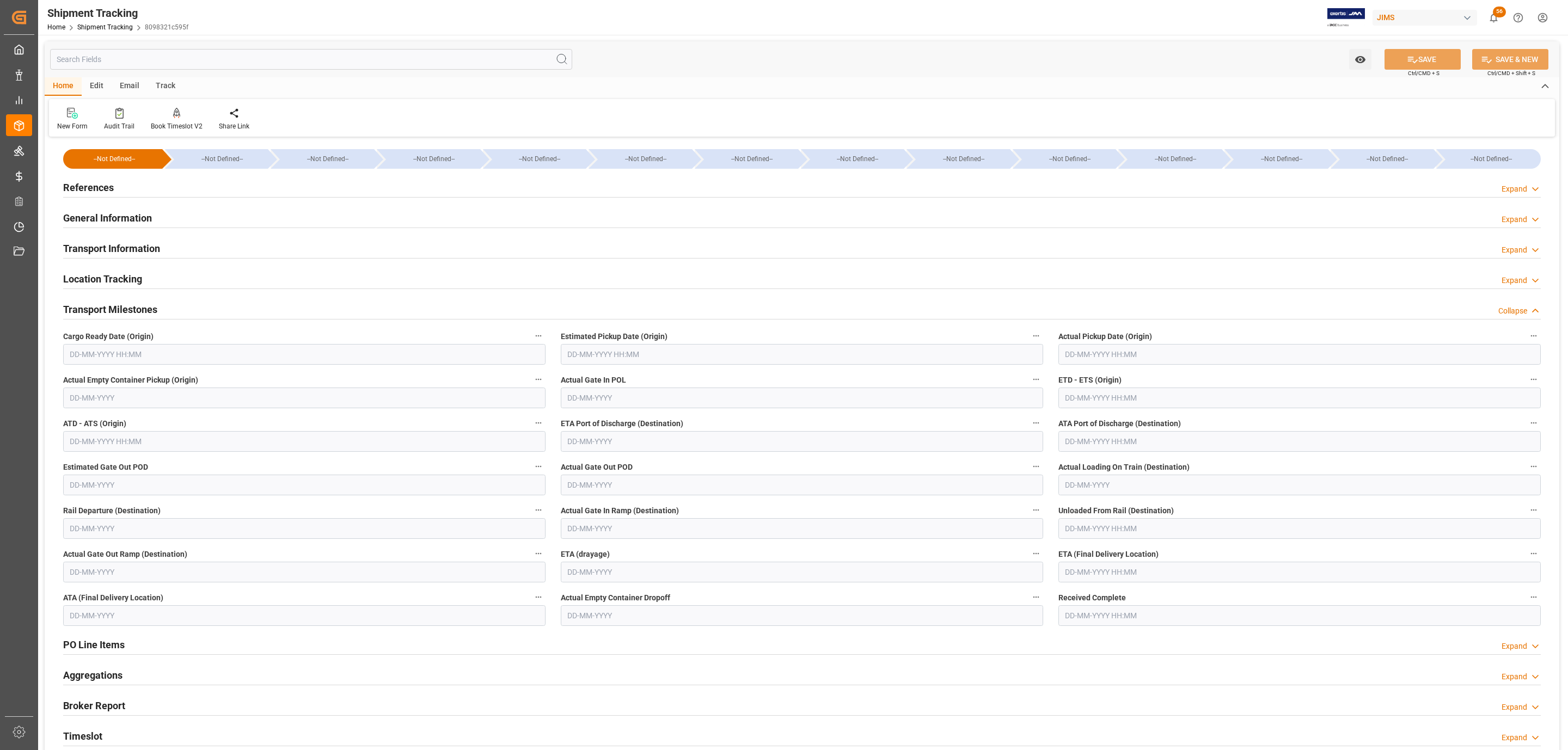
click at [95, 180] on h2 "References" at bounding box center [88, 188] width 51 height 15
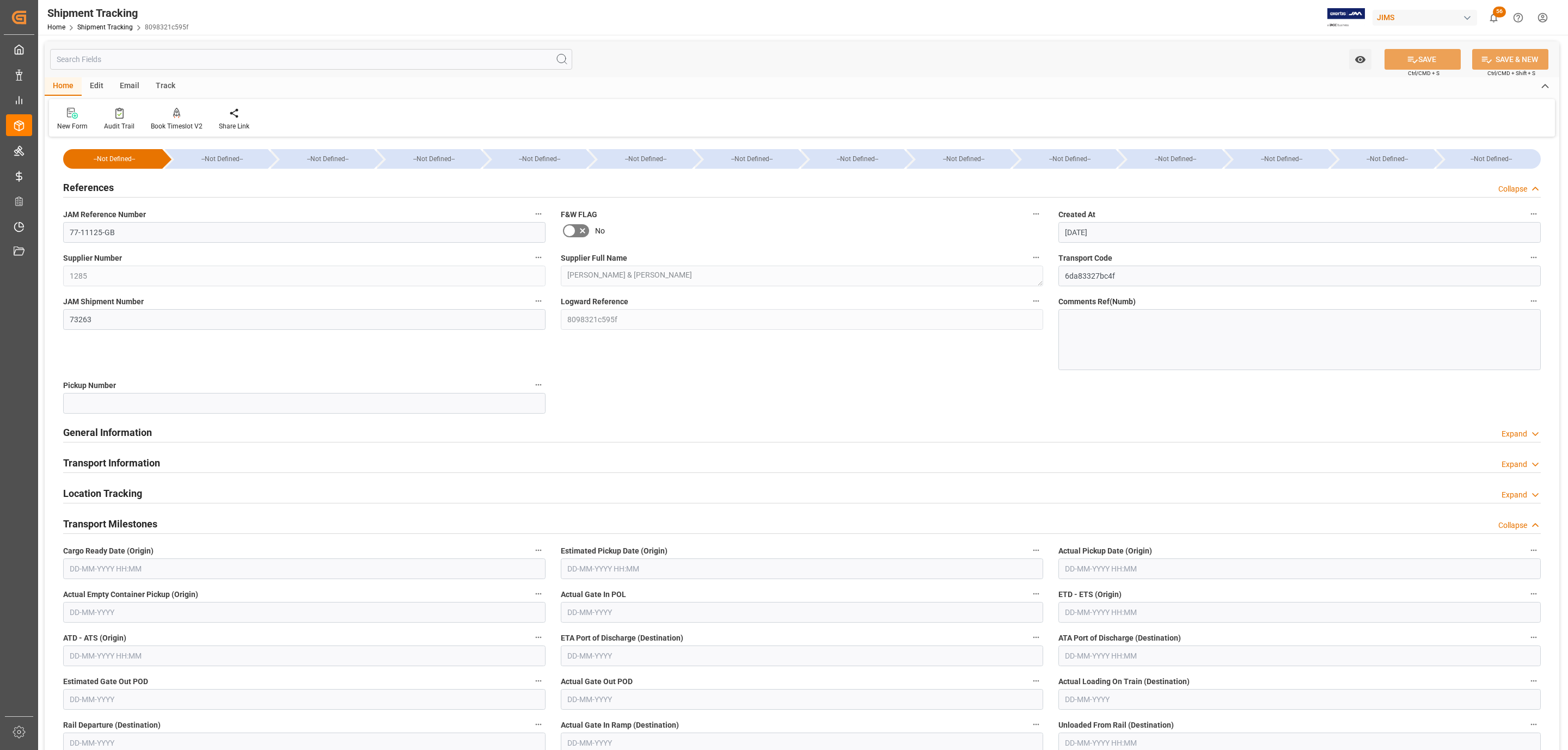
click at [124, 185] on div "References Collapse" at bounding box center [802, 186] width 1477 height 21
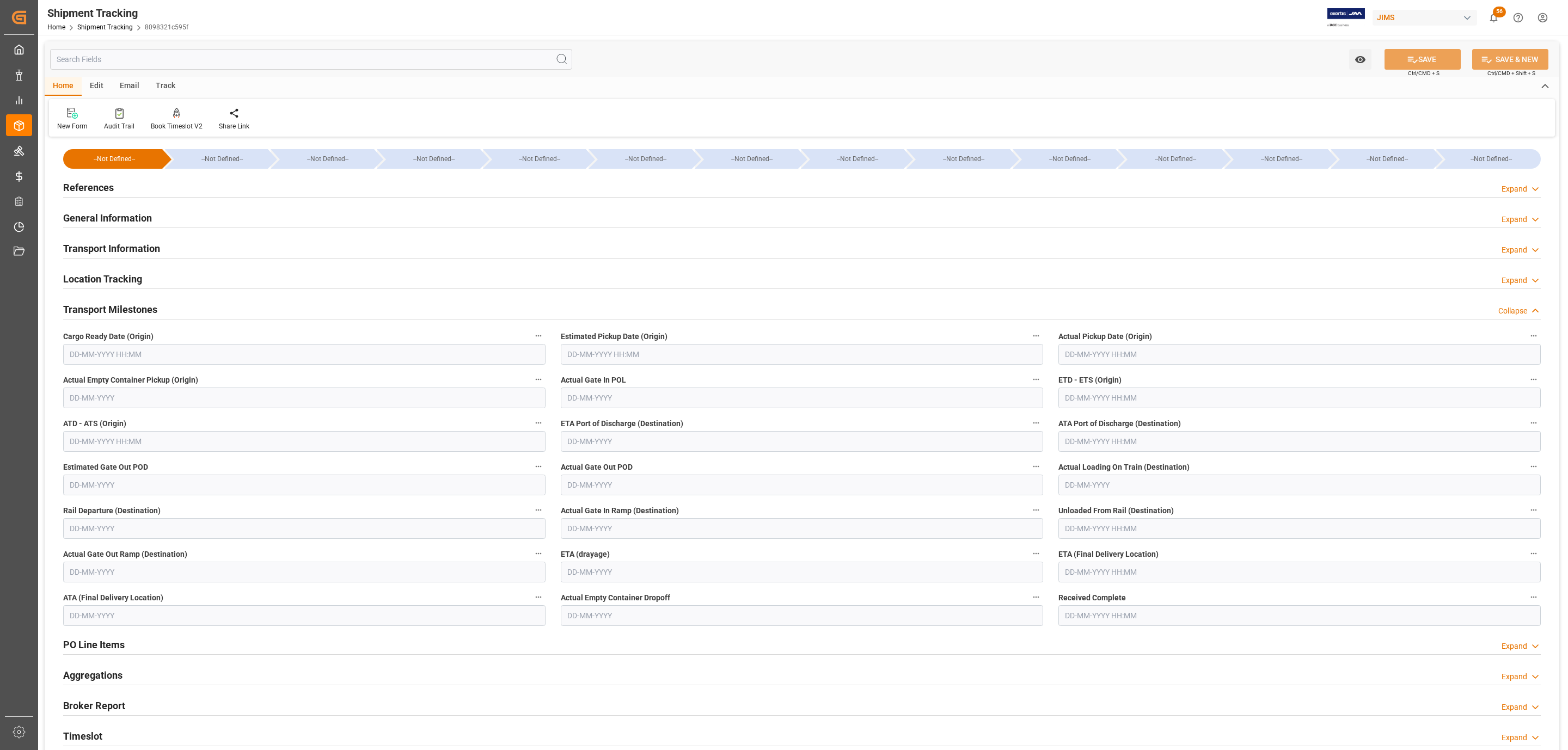
click at [91, 349] on input "text" at bounding box center [304, 354] width 483 height 21
click at [72, 381] on button "Previous Month" at bounding box center [72, 380] width 7 height 7
click at [72, 483] on div "22" at bounding box center [78, 485] width 14 height 13
type input "[DATE] 00:00"
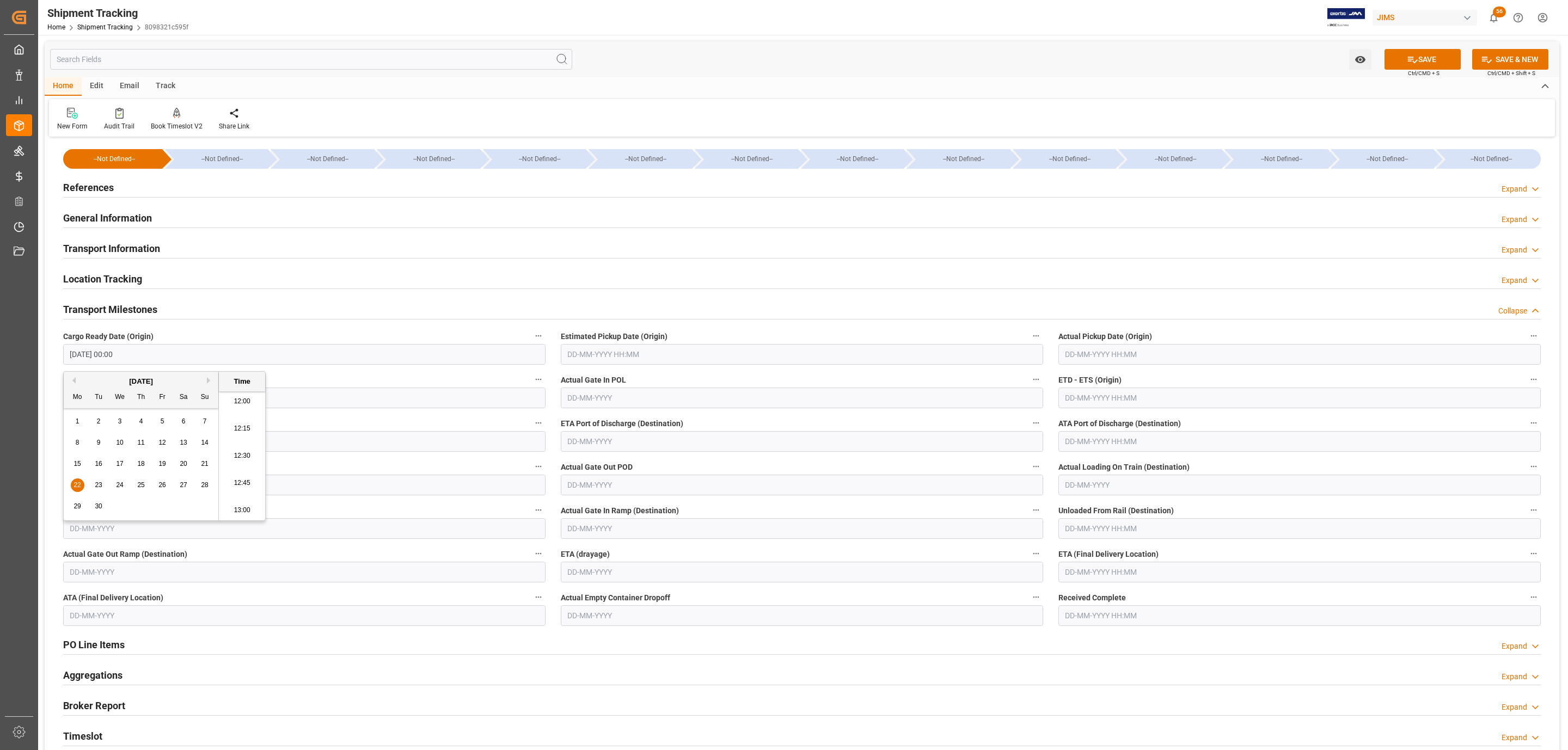
click at [616, 350] on input "text" at bounding box center [802, 354] width 483 height 21
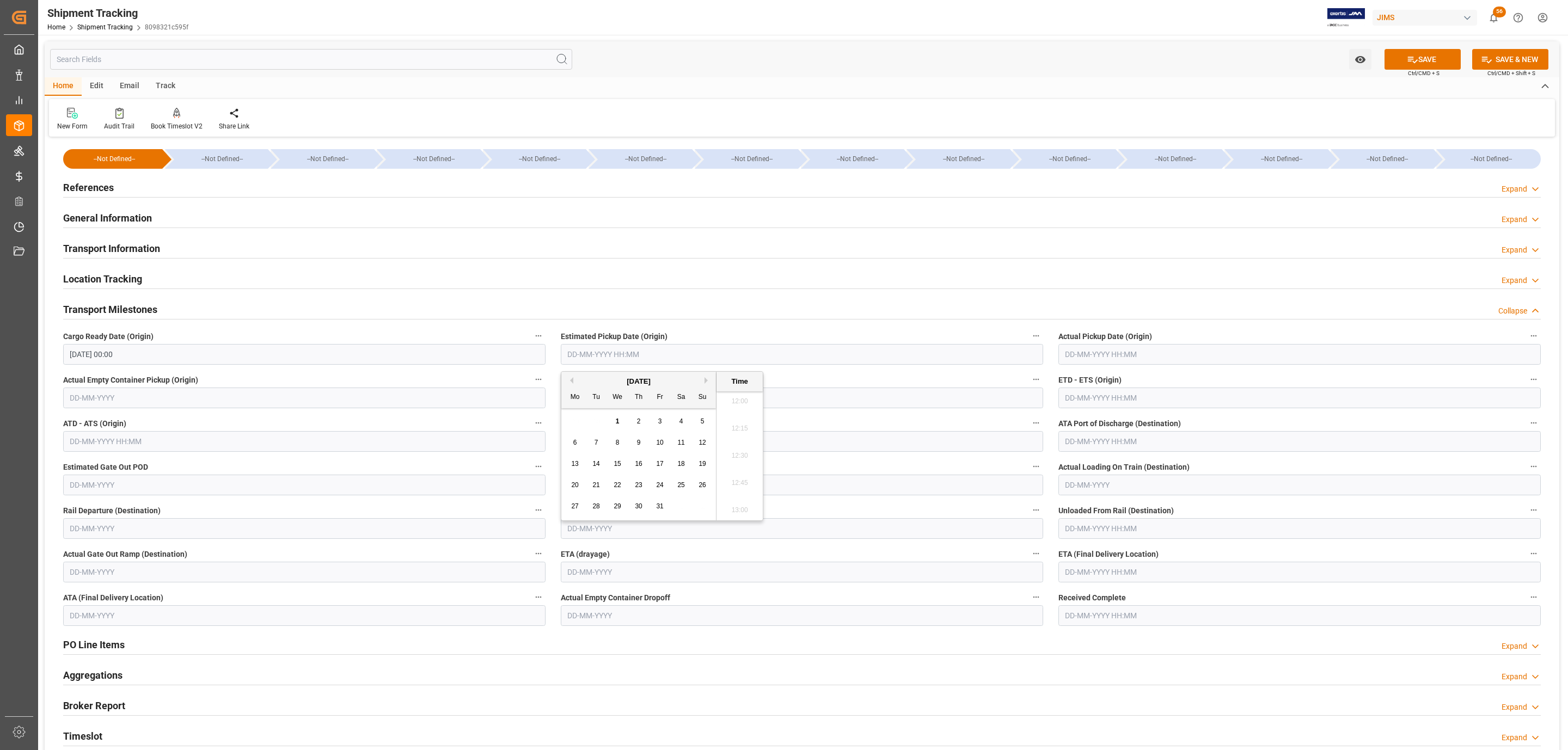
click at [570, 382] on button "Previous Month" at bounding box center [570, 380] width 7 height 7
click at [637, 485] on span "25" at bounding box center [638, 484] width 7 height 7
type input "[DATE] 00:00"
click at [1147, 356] on input "text" at bounding box center [1300, 354] width 483 height 21
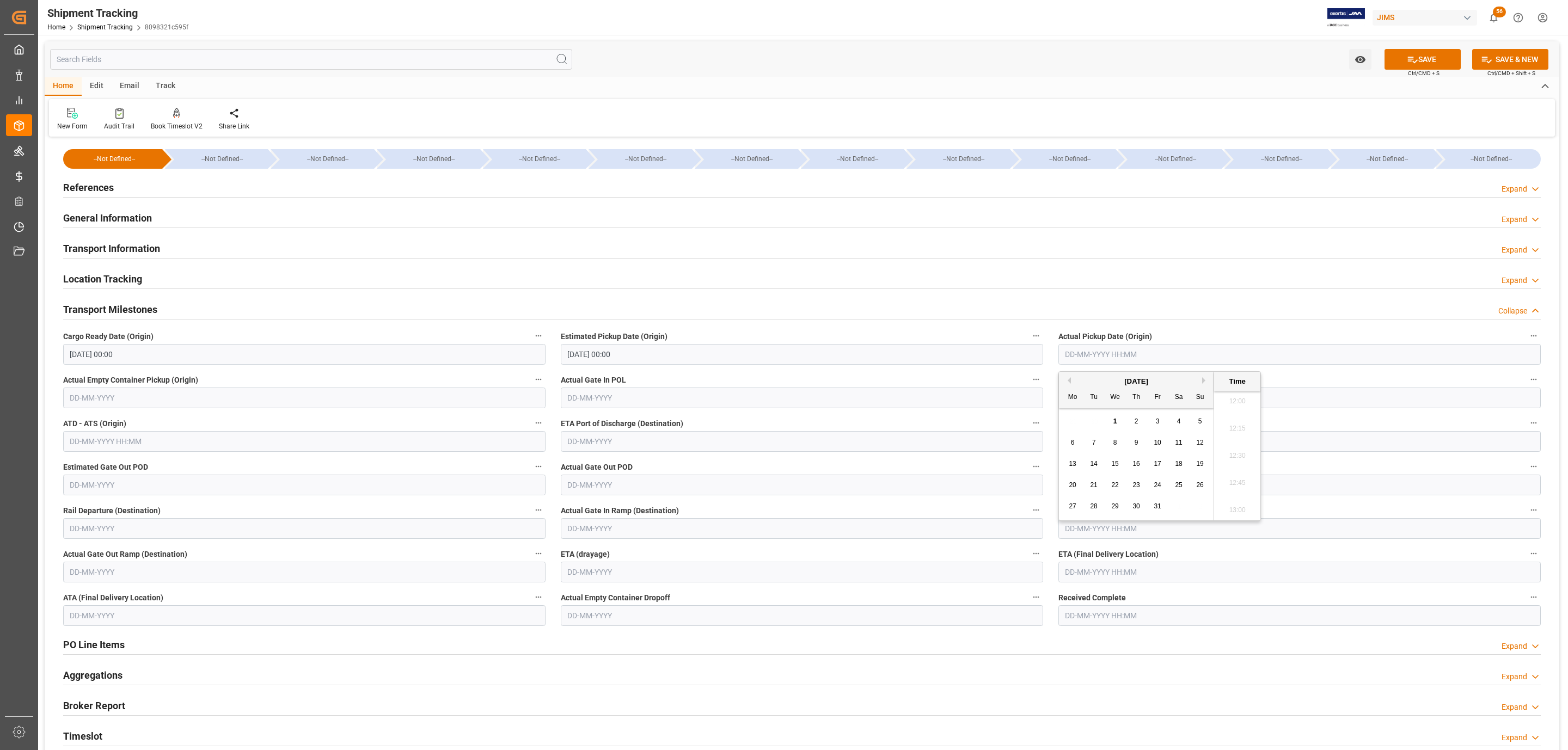
click at [1069, 376] on div "October 2025 Mo Tu We Th Fr Sa Su" at bounding box center [1136, 390] width 155 height 36
click at [1071, 385] on div "October 2025" at bounding box center [1136, 382] width 155 height 11
click at [1069, 385] on div "October 2025" at bounding box center [1136, 382] width 155 height 11
click at [1067, 380] on button "Previous Month" at bounding box center [1068, 380] width 7 height 7
click at [1137, 483] on span "25" at bounding box center [1136, 484] width 7 height 7
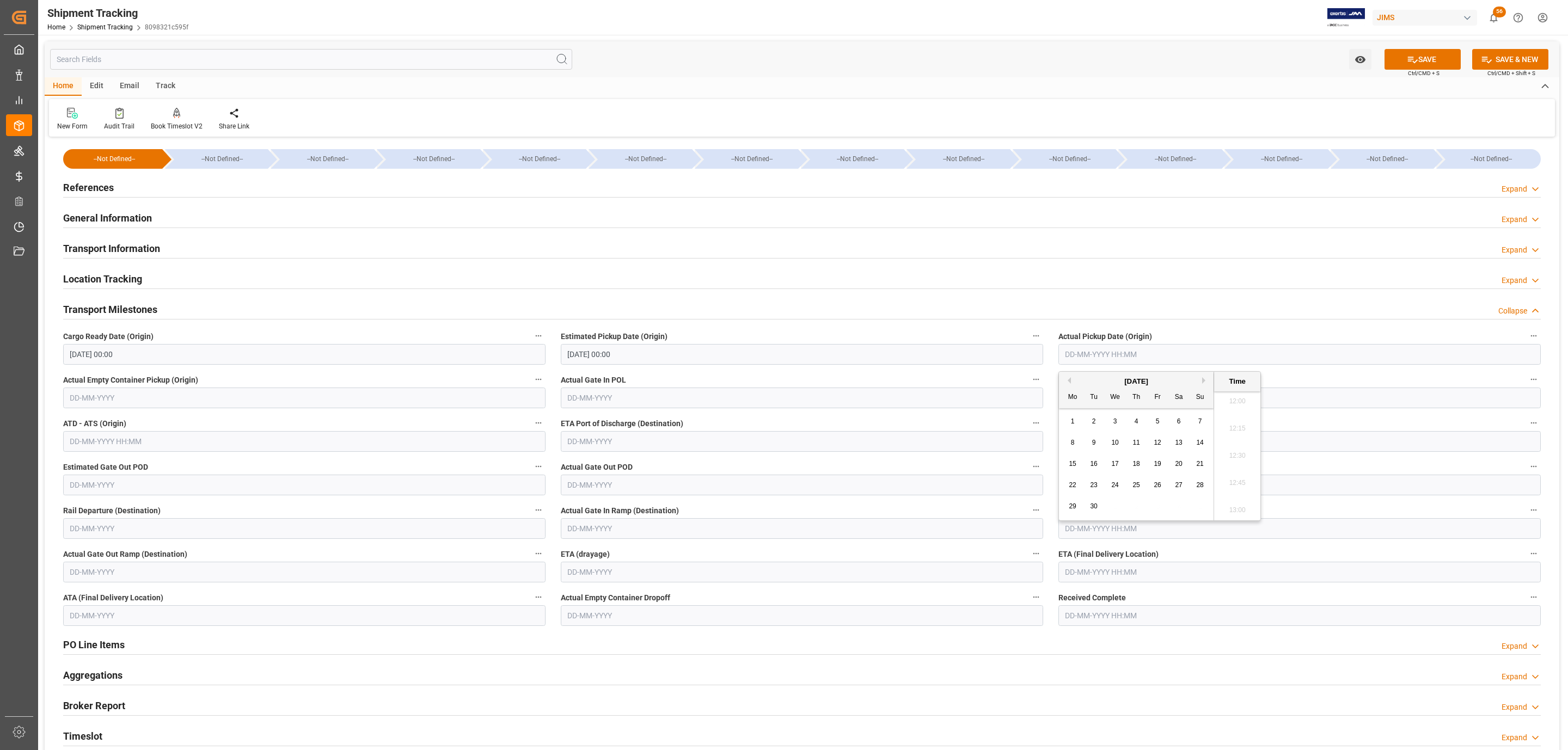
type input "25-09-2025 00:00"
click at [600, 399] on input "text" at bounding box center [802, 398] width 483 height 21
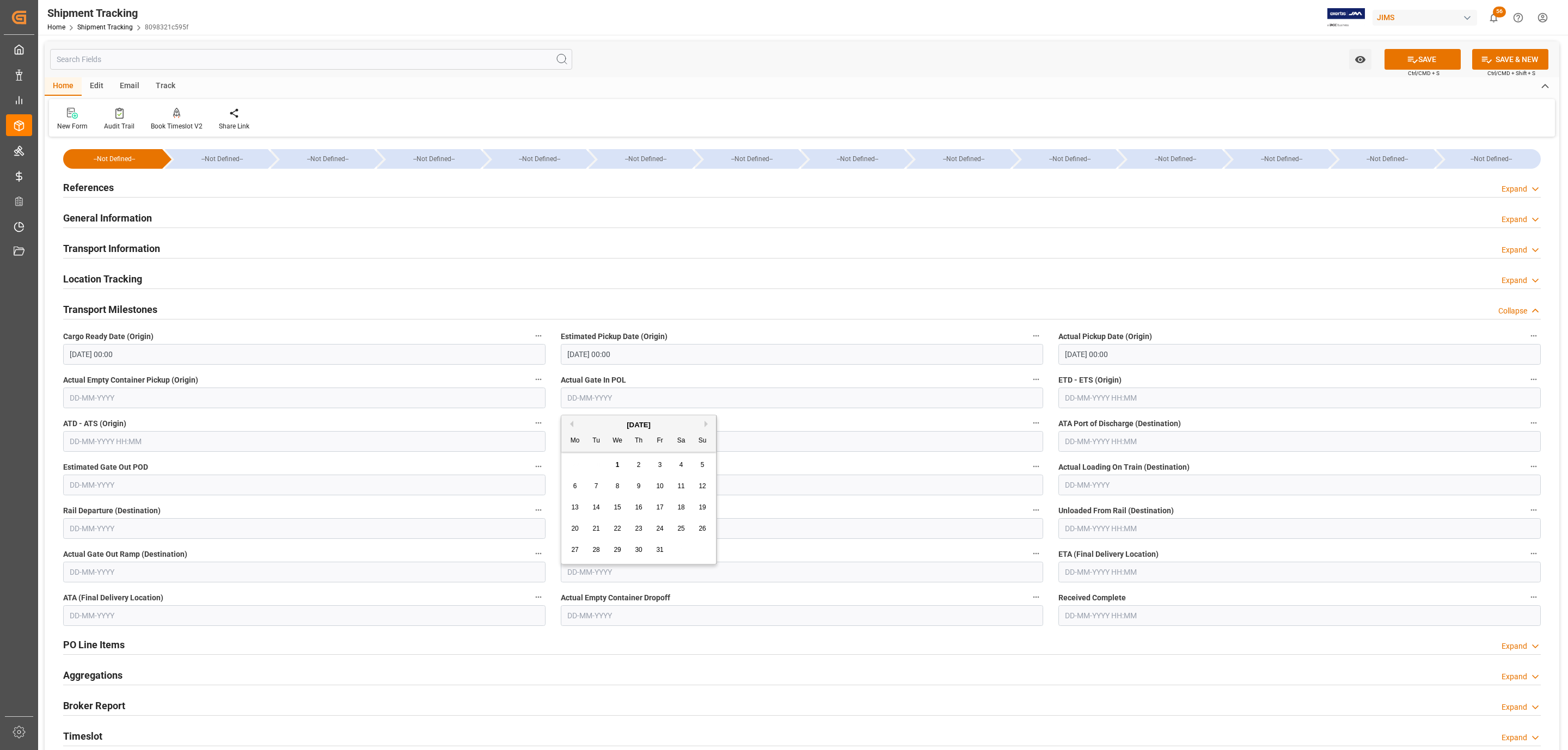
click at [619, 464] on span "1" at bounding box center [618, 464] width 4 height 7
type input "[DATE]"
click at [1090, 397] on input "text" at bounding box center [1300, 398] width 483 height 21
click at [1114, 464] on span "1" at bounding box center [1115, 464] width 4 height 7
type input "01-10-2025 00:00"
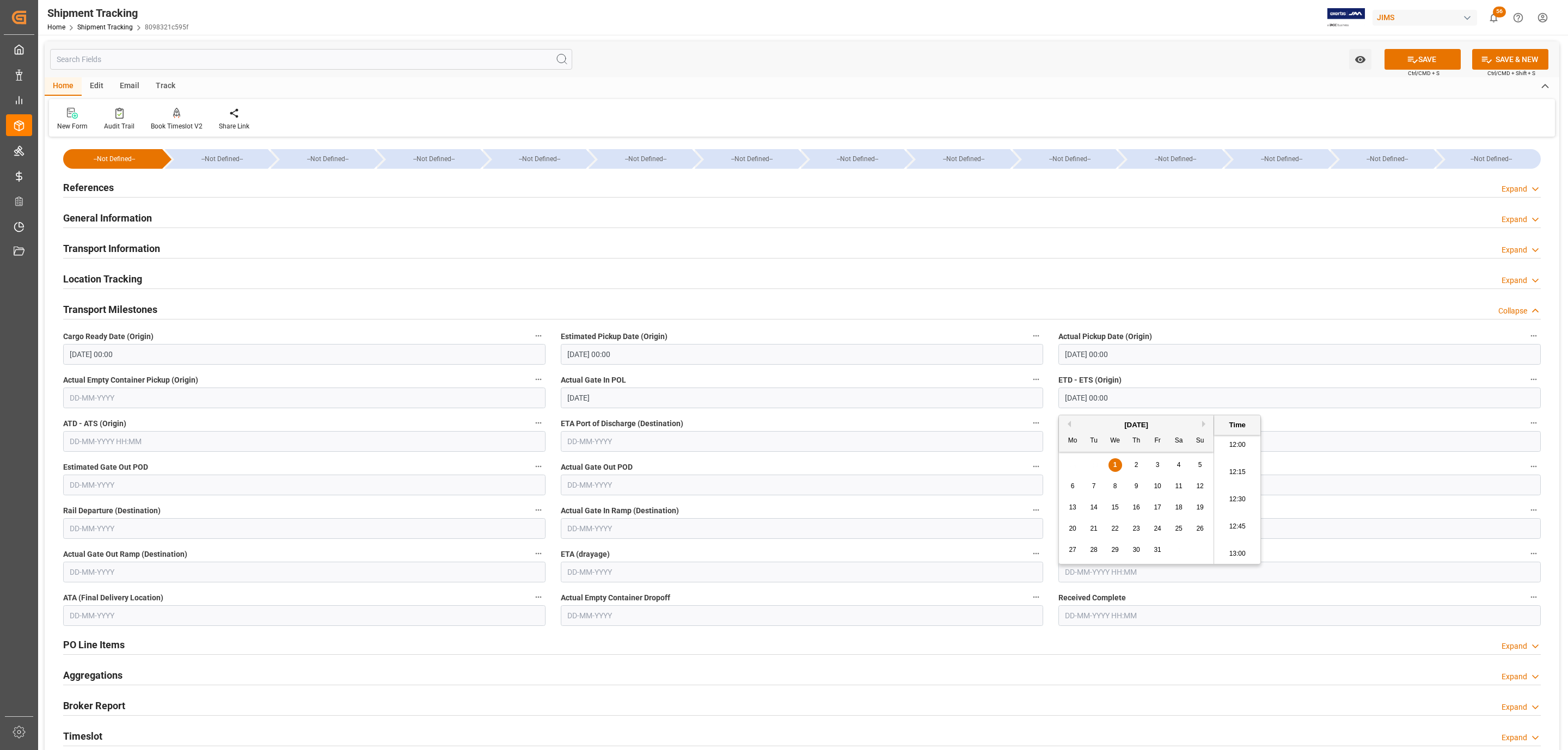
click at [1081, 573] on input "text" at bounding box center [1300, 572] width 483 height 21
click at [1092, 660] on span "7" at bounding box center [1094, 660] width 4 height 7
type input "07-10-2025 00:00"
click at [1421, 69] on span "Ctrl/CMD + S" at bounding box center [1423, 73] width 32 height 8
click at [1421, 66] on button "SAVE" at bounding box center [1423, 59] width 76 height 21
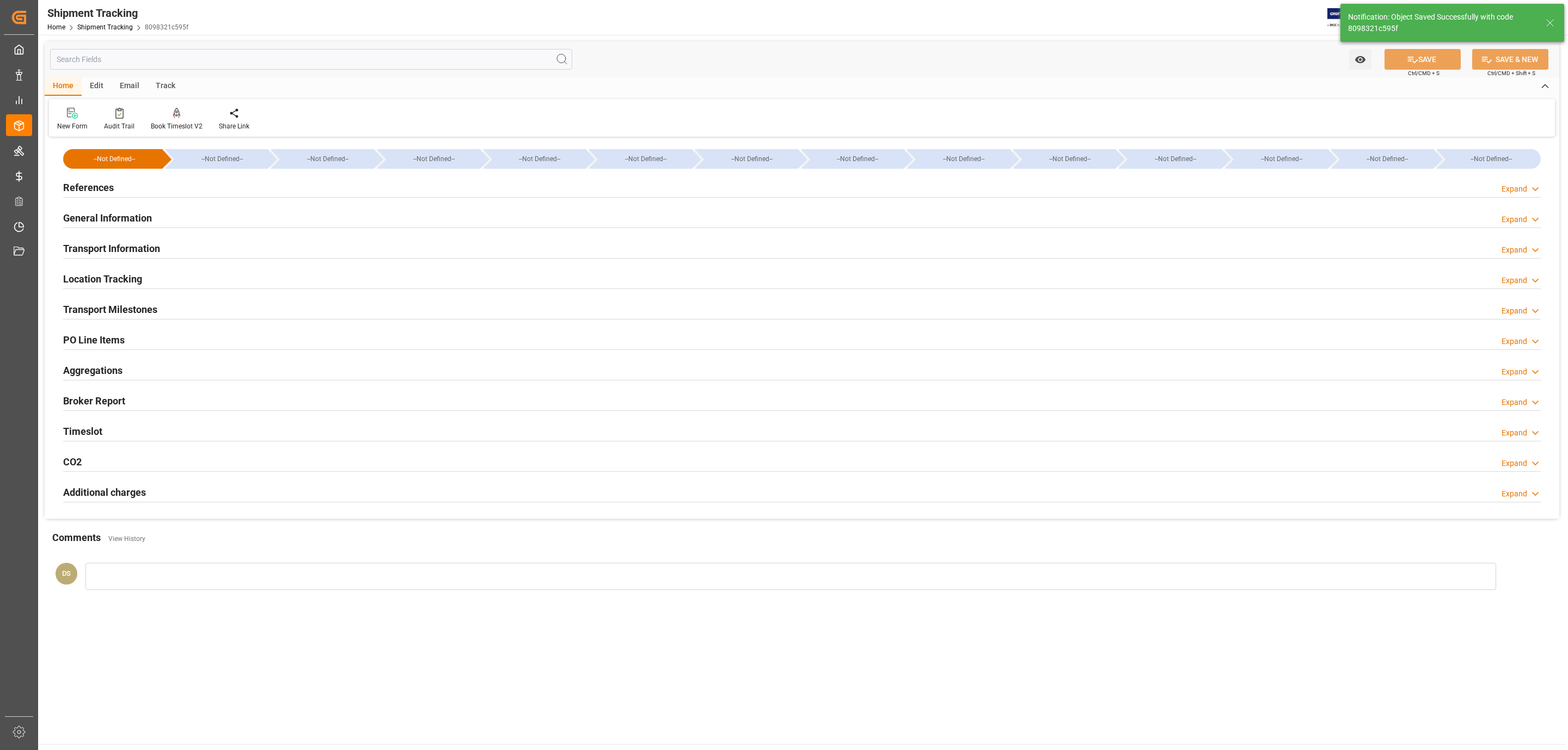
click at [110, 251] on h2 "Transport Information" at bounding box center [111, 249] width 97 height 15
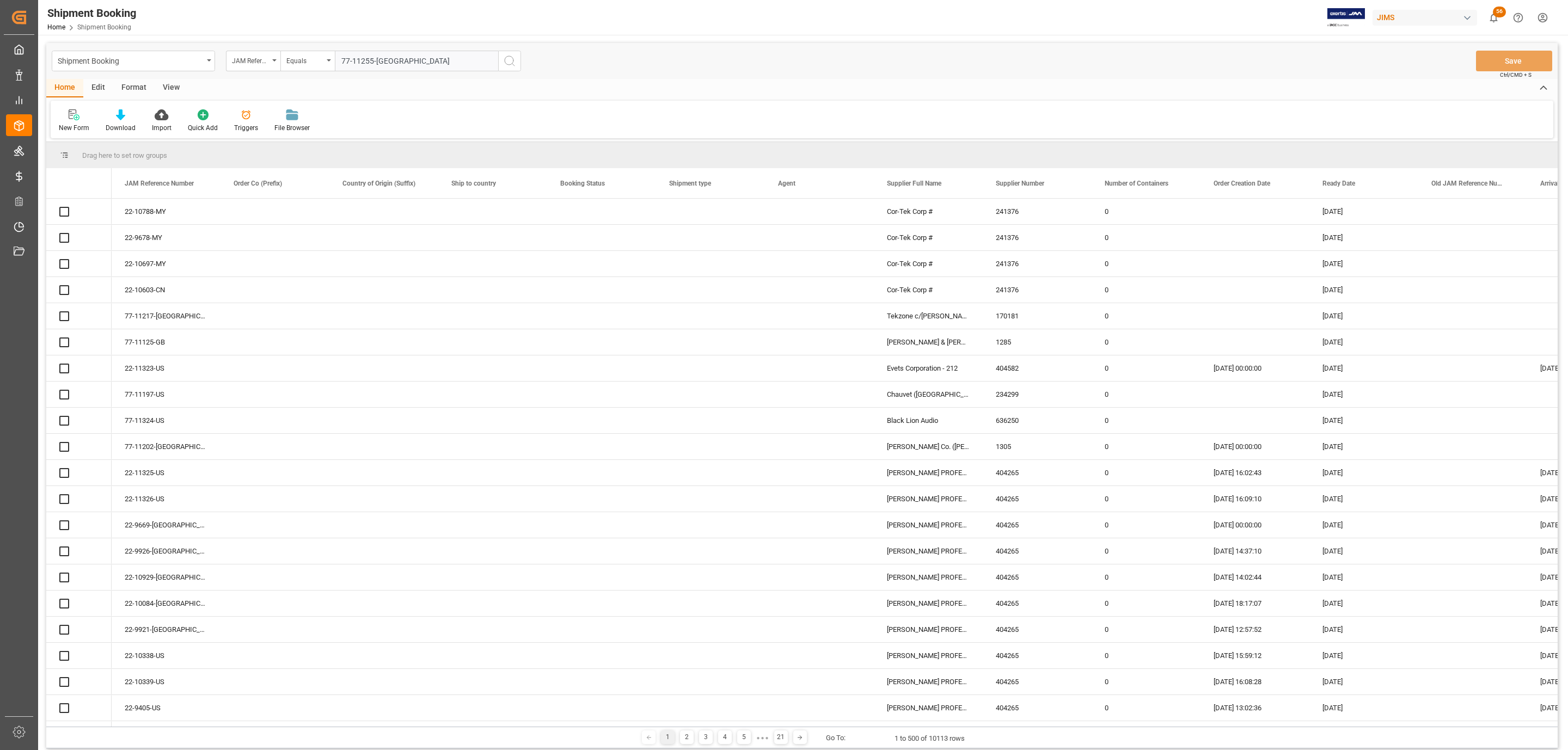
type input "77-11255-[GEOGRAPHIC_DATA]"
click at [512, 66] on icon "search button" at bounding box center [509, 61] width 13 height 13
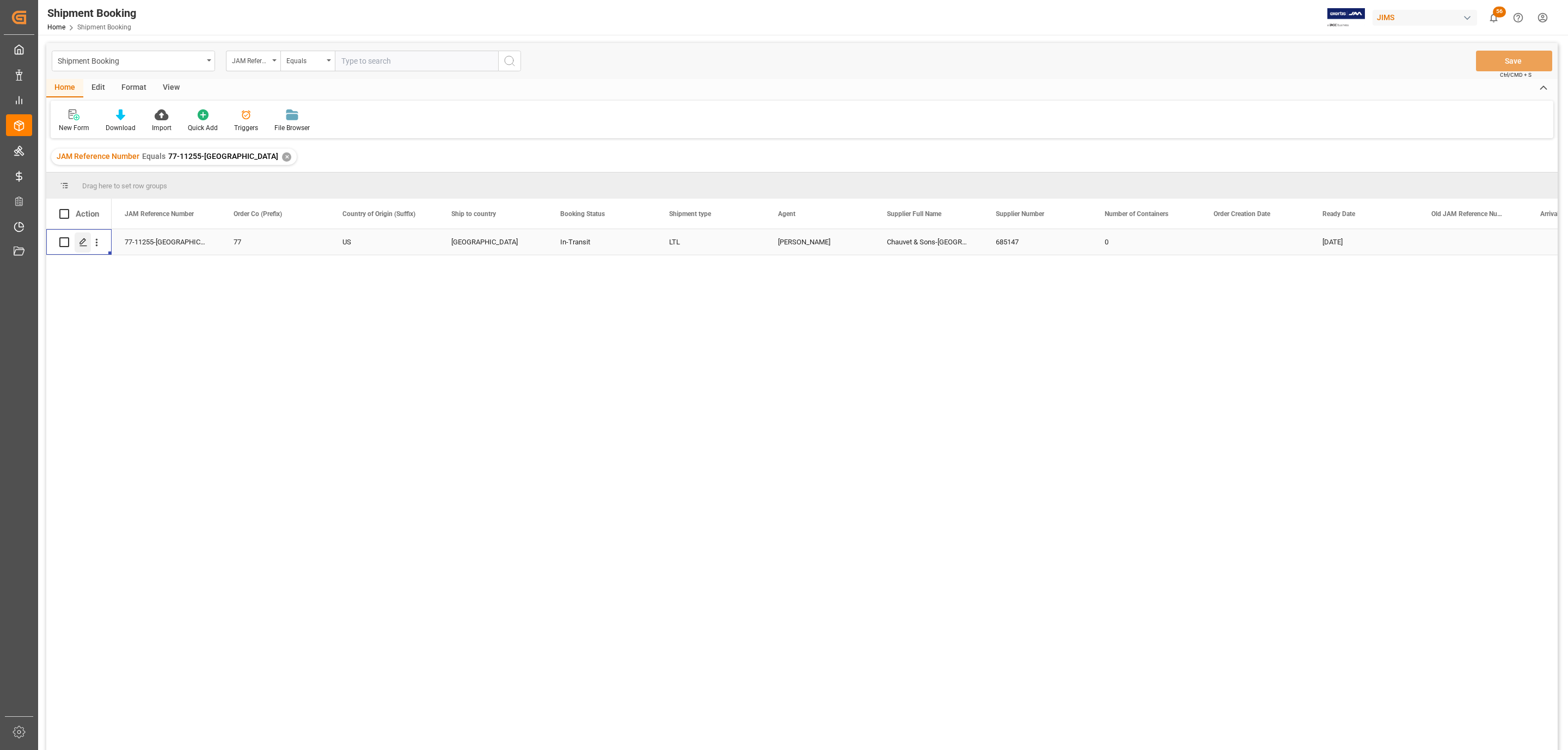
click at [89, 239] on div "Press SPACE to select this row." at bounding box center [82, 243] width 16 height 20
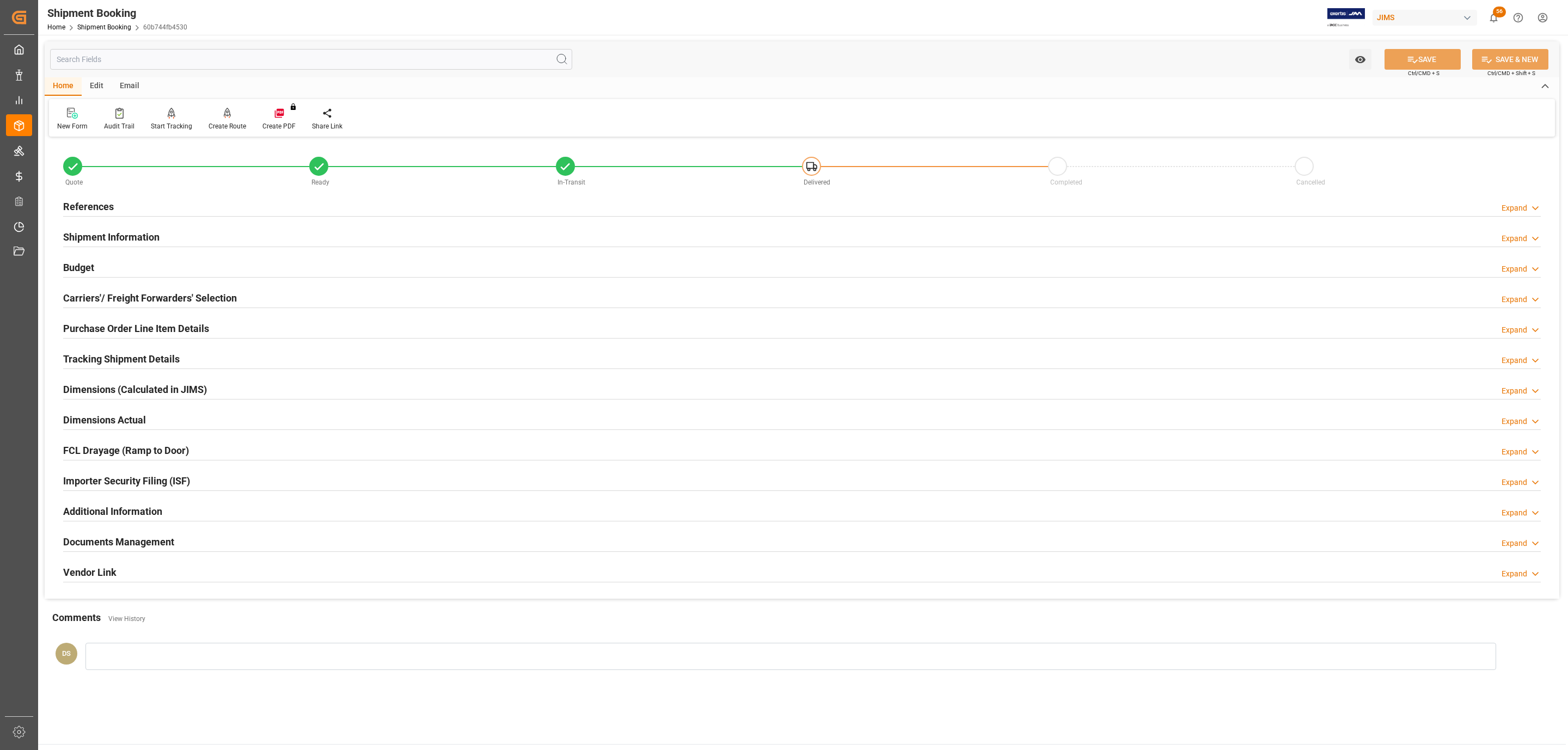
click at [93, 265] on h2 "Budget" at bounding box center [78, 268] width 31 height 15
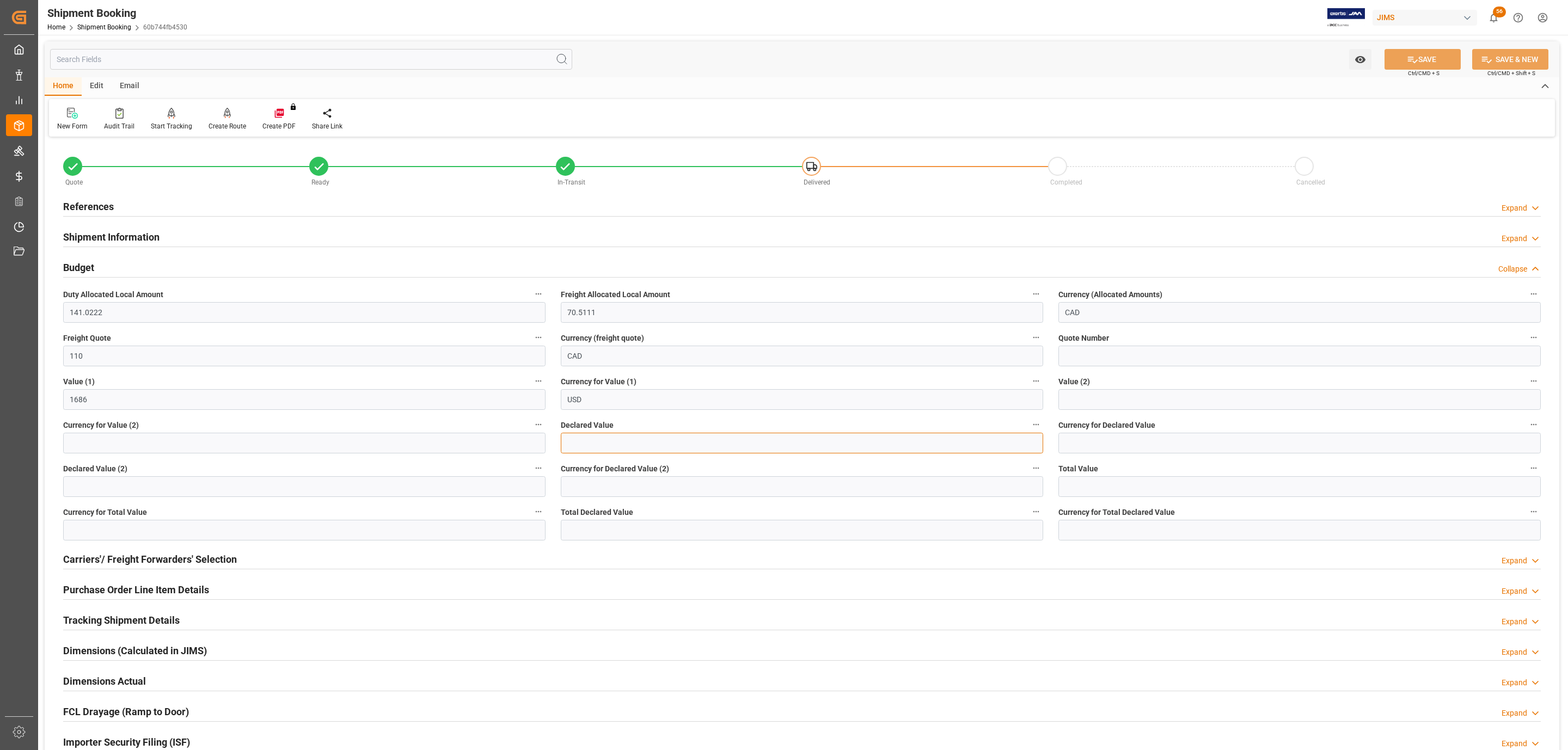
click at [604, 443] on input "text" at bounding box center [802, 443] width 483 height 21
type input "1686"
type input "USD"
click at [1400, 57] on button "SAVE" at bounding box center [1423, 59] width 76 height 21
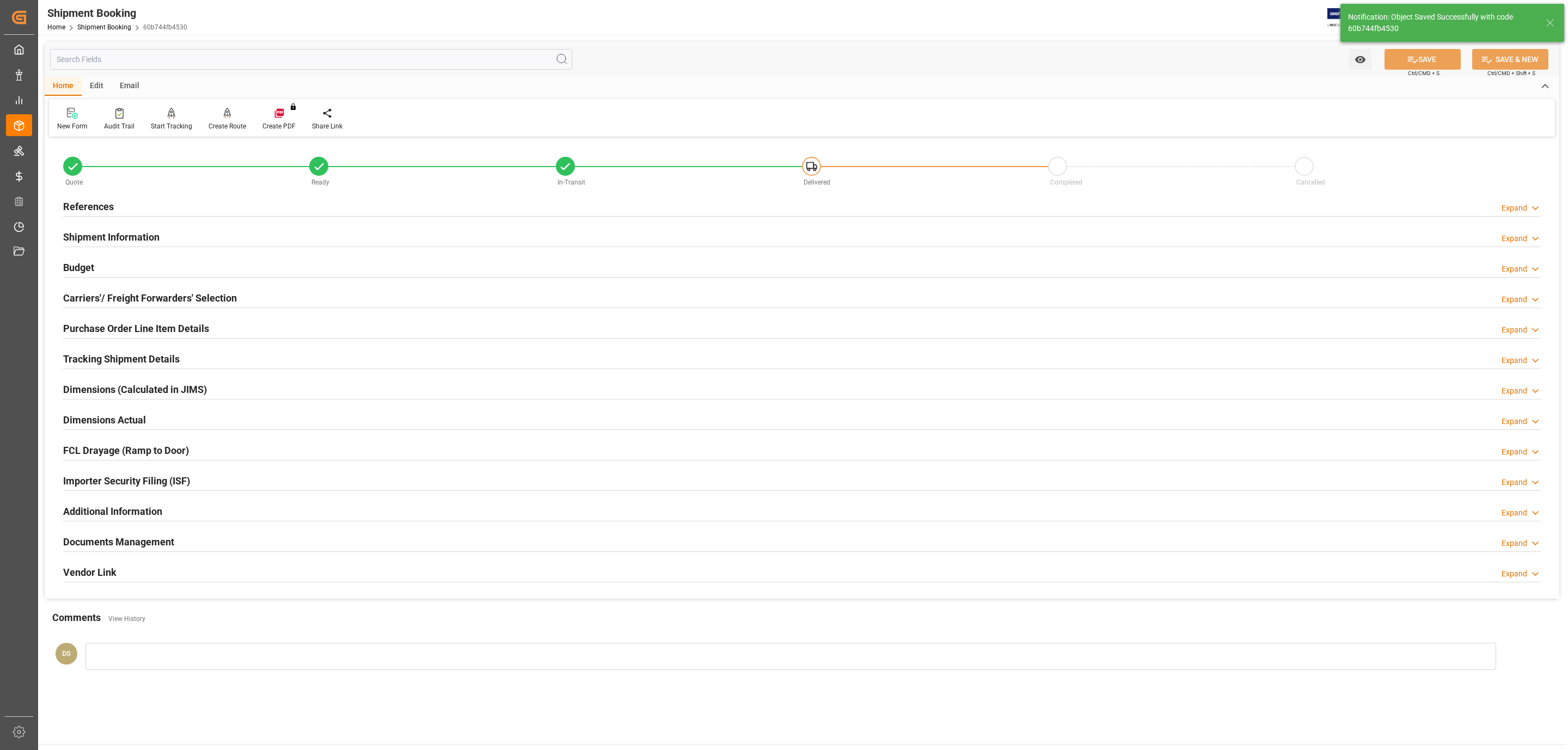
click at [147, 296] on h2 "Carriers'/ Freight Forwarders' Selection" at bounding box center [149, 298] width 174 height 15
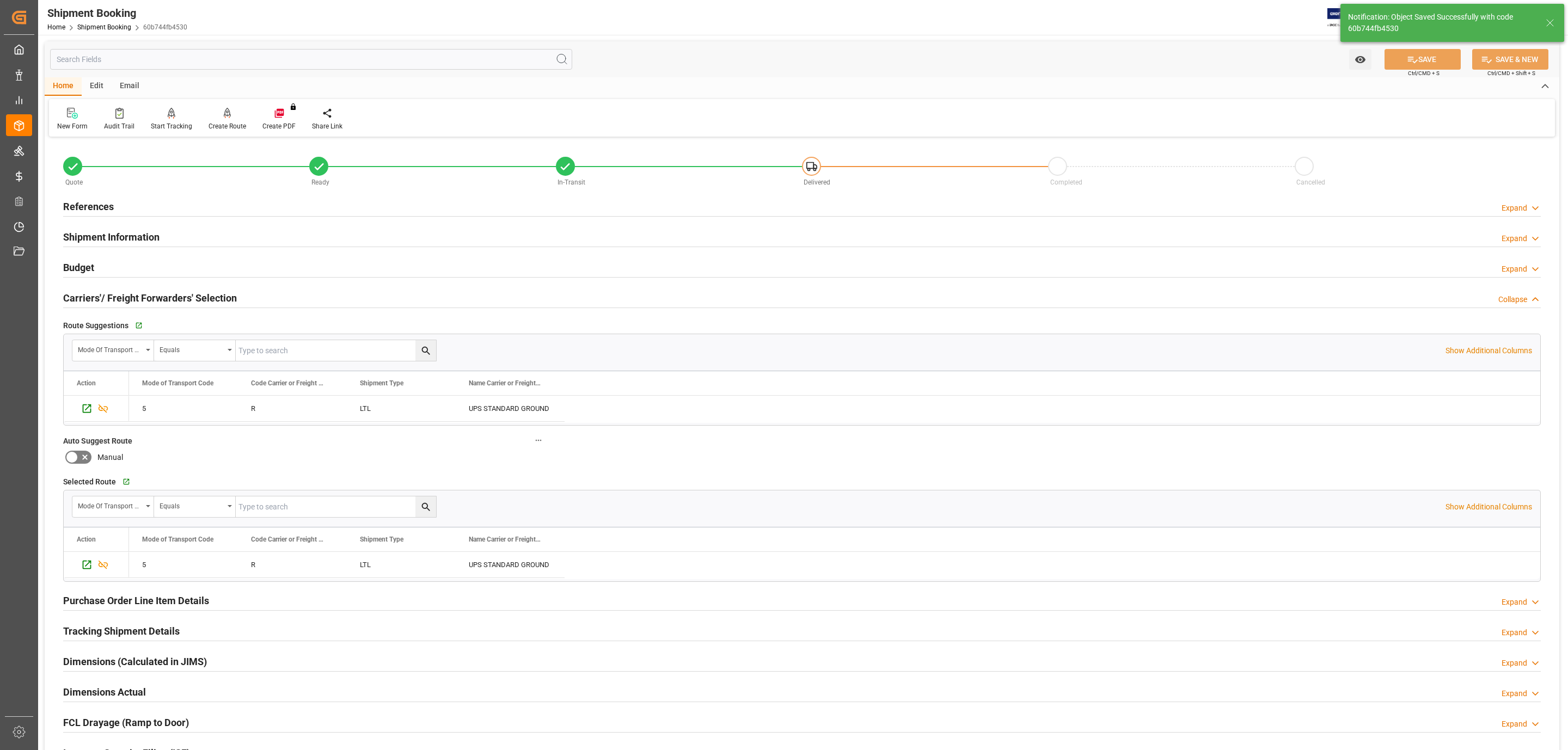
click at [147, 296] on h2 "Carriers'/ Freight Forwarders' Selection" at bounding box center [149, 298] width 174 height 15
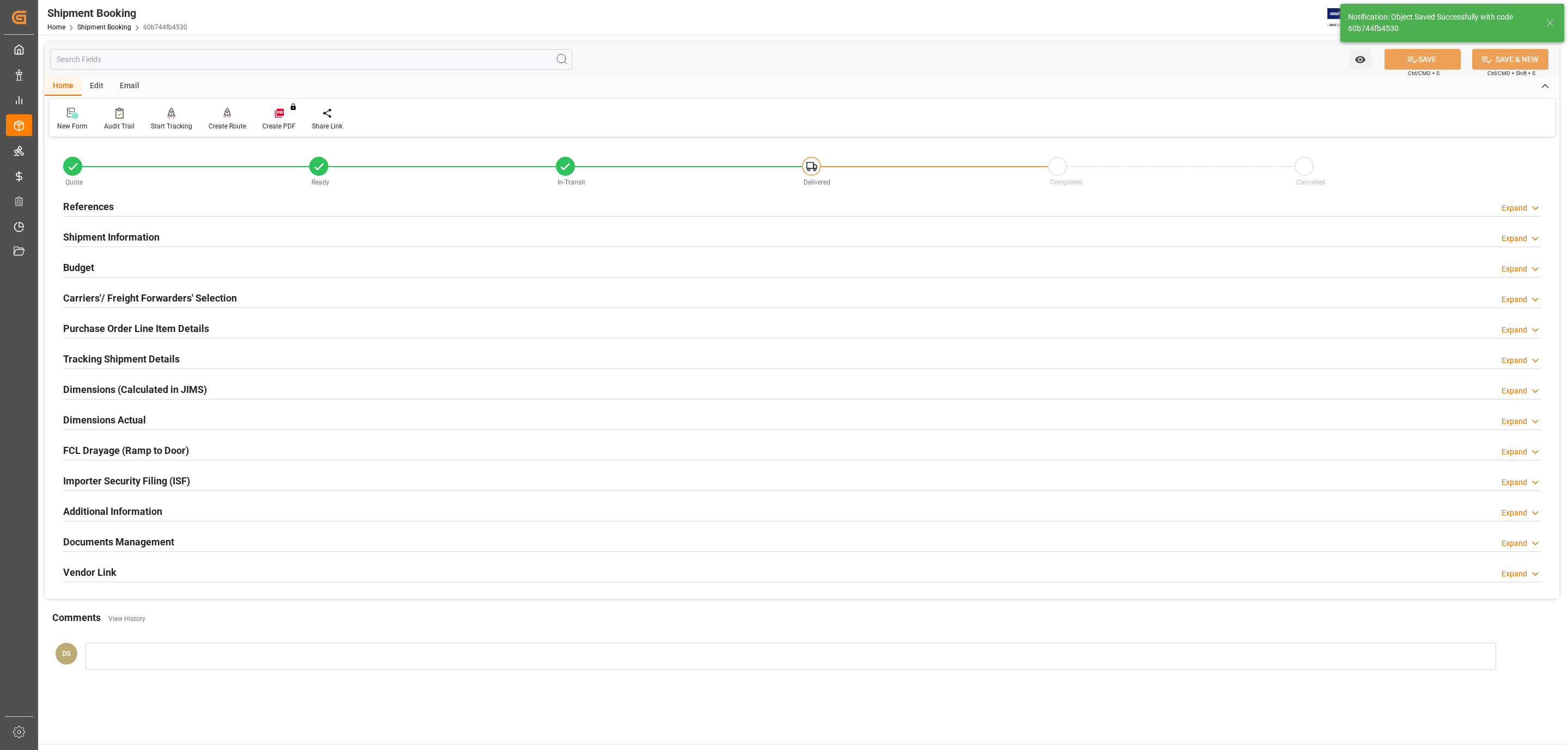
click at [155, 547] on h2 "Documents Management" at bounding box center [118, 542] width 111 height 15
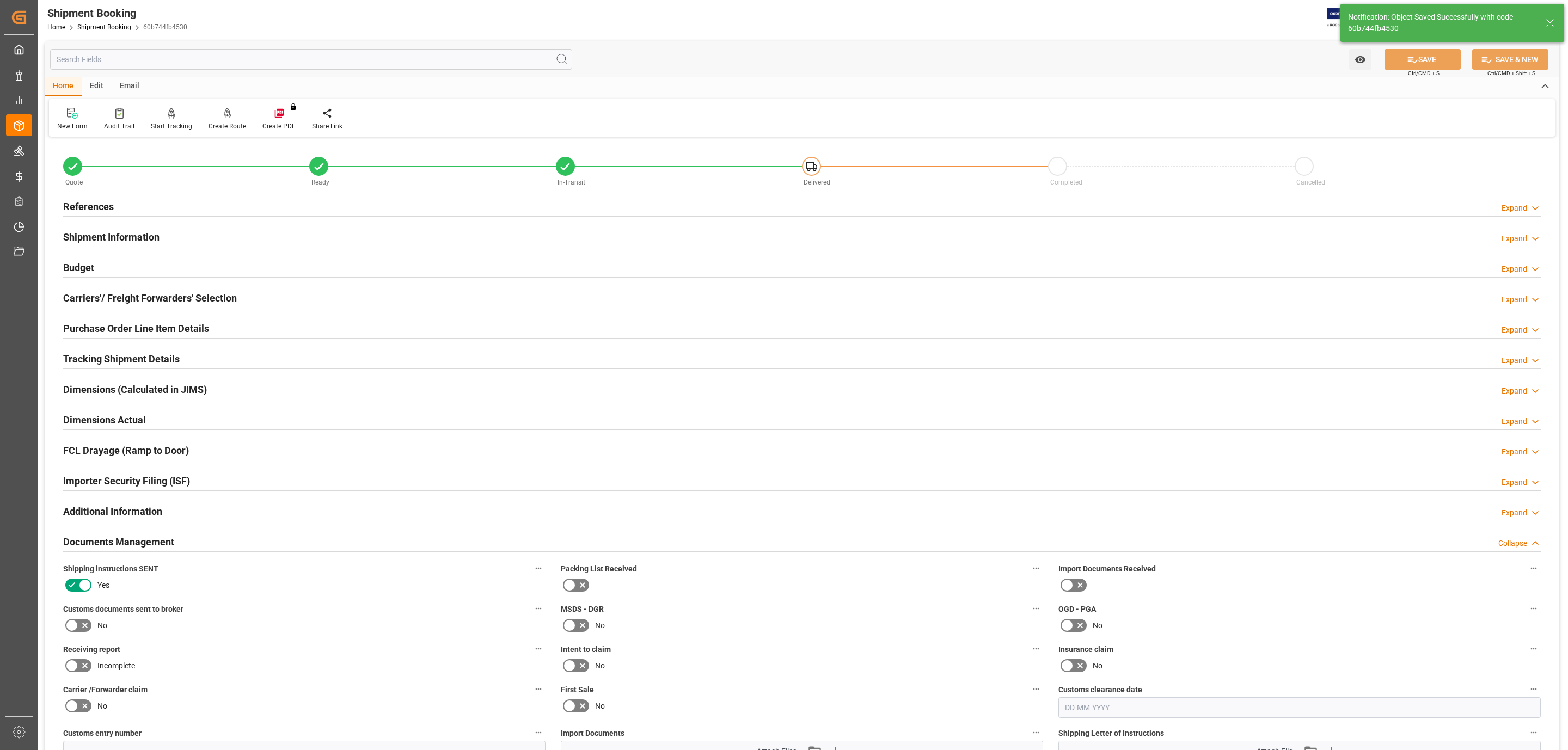
click at [89, 623] on icon at bounding box center [84, 625] width 13 height 13
click at [0, 0] on input "checkbox" at bounding box center [0, 0] width 0 height 0
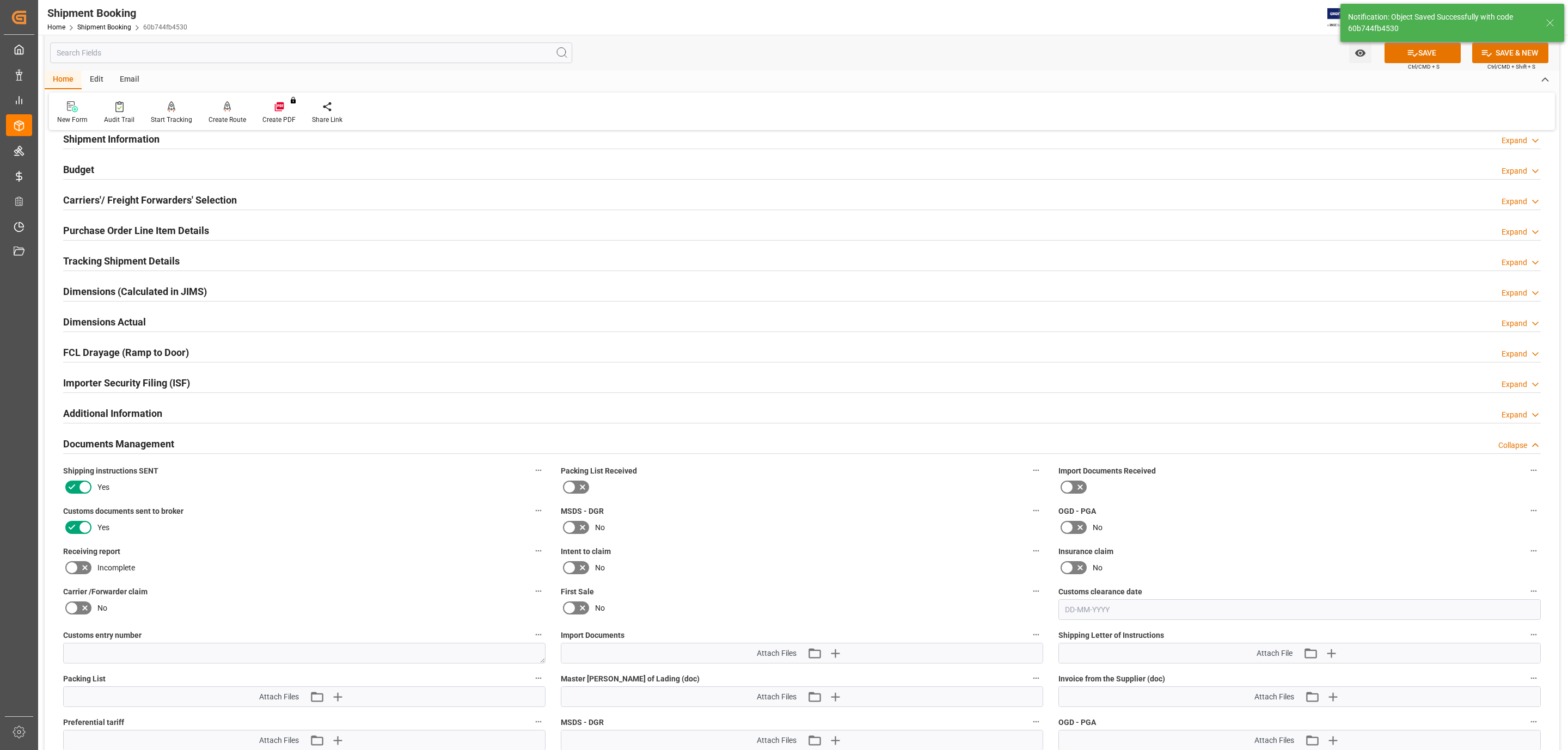
scroll to position [326, 0]
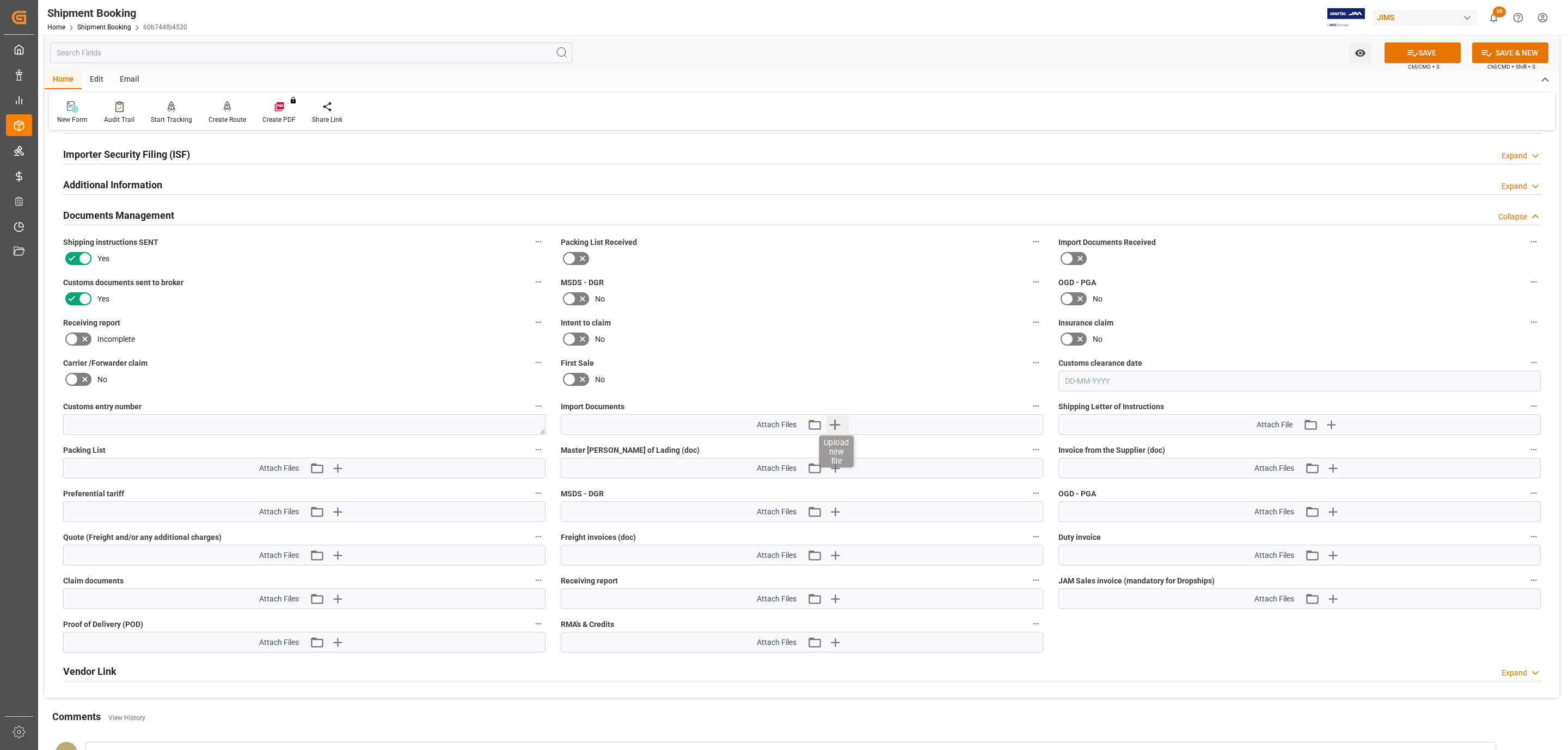
click at [840, 431] on icon "button" at bounding box center [835, 424] width 18 height 18
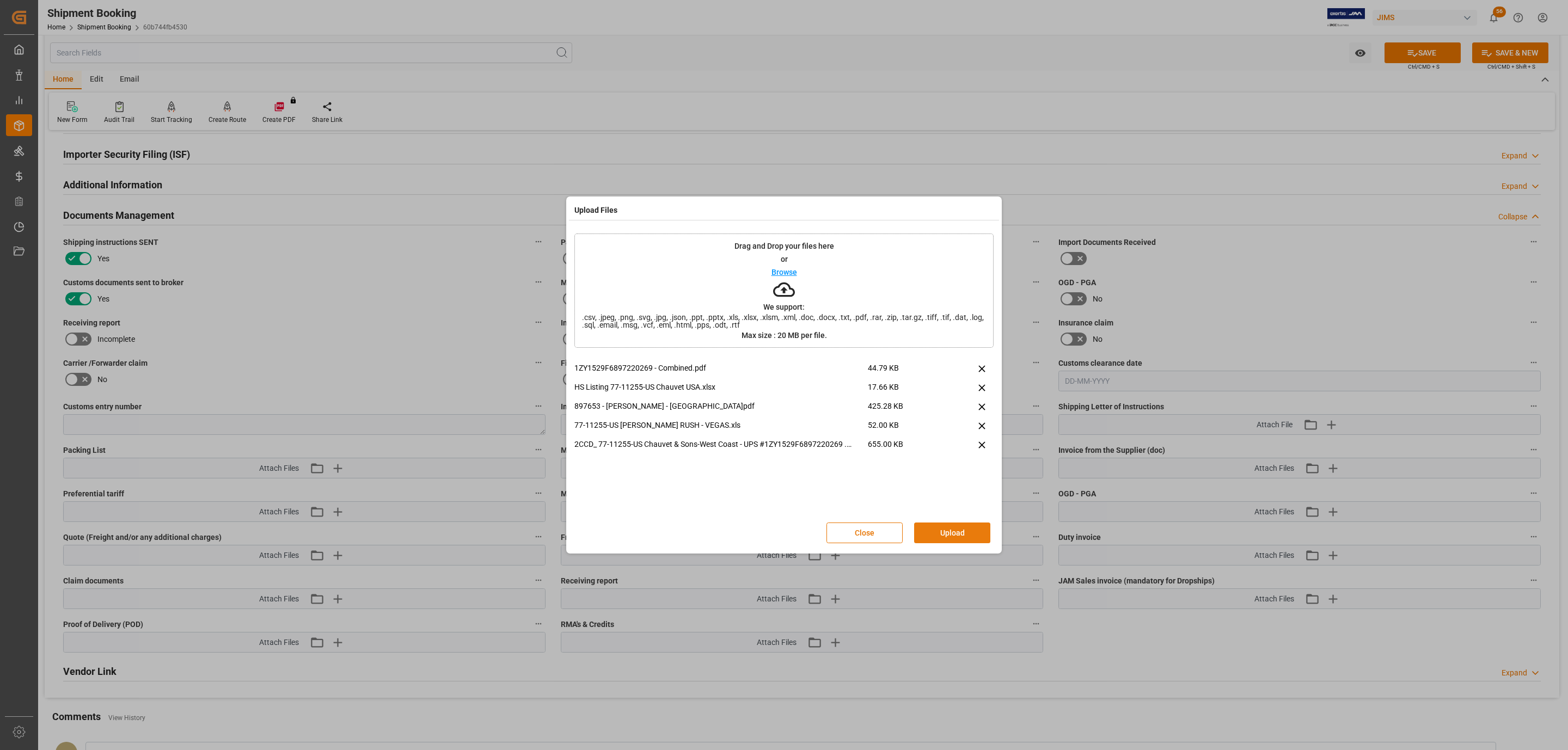
click at [943, 526] on button "Upload" at bounding box center [952, 532] width 76 height 21
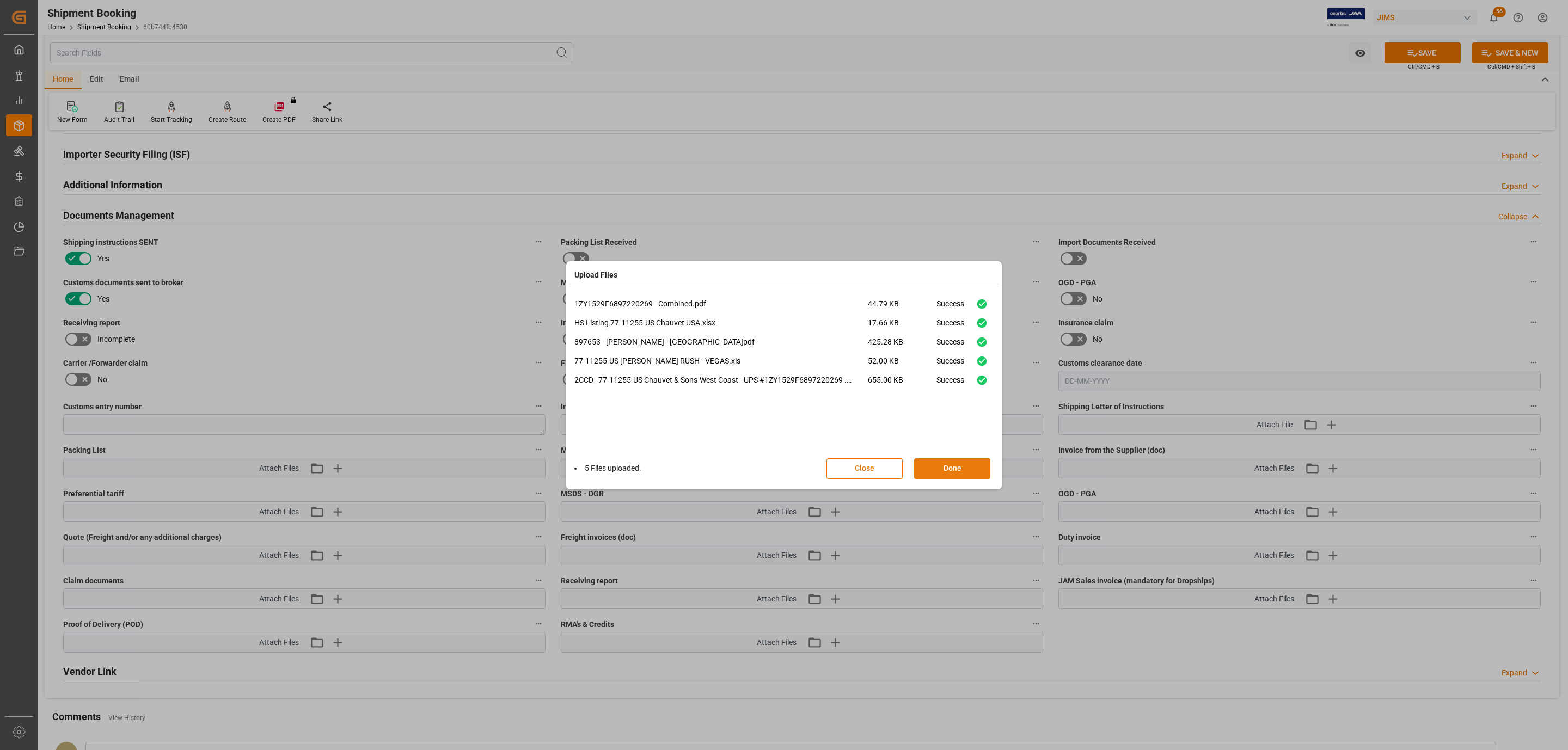
click at [943, 464] on button "Done" at bounding box center [952, 468] width 76 height 21
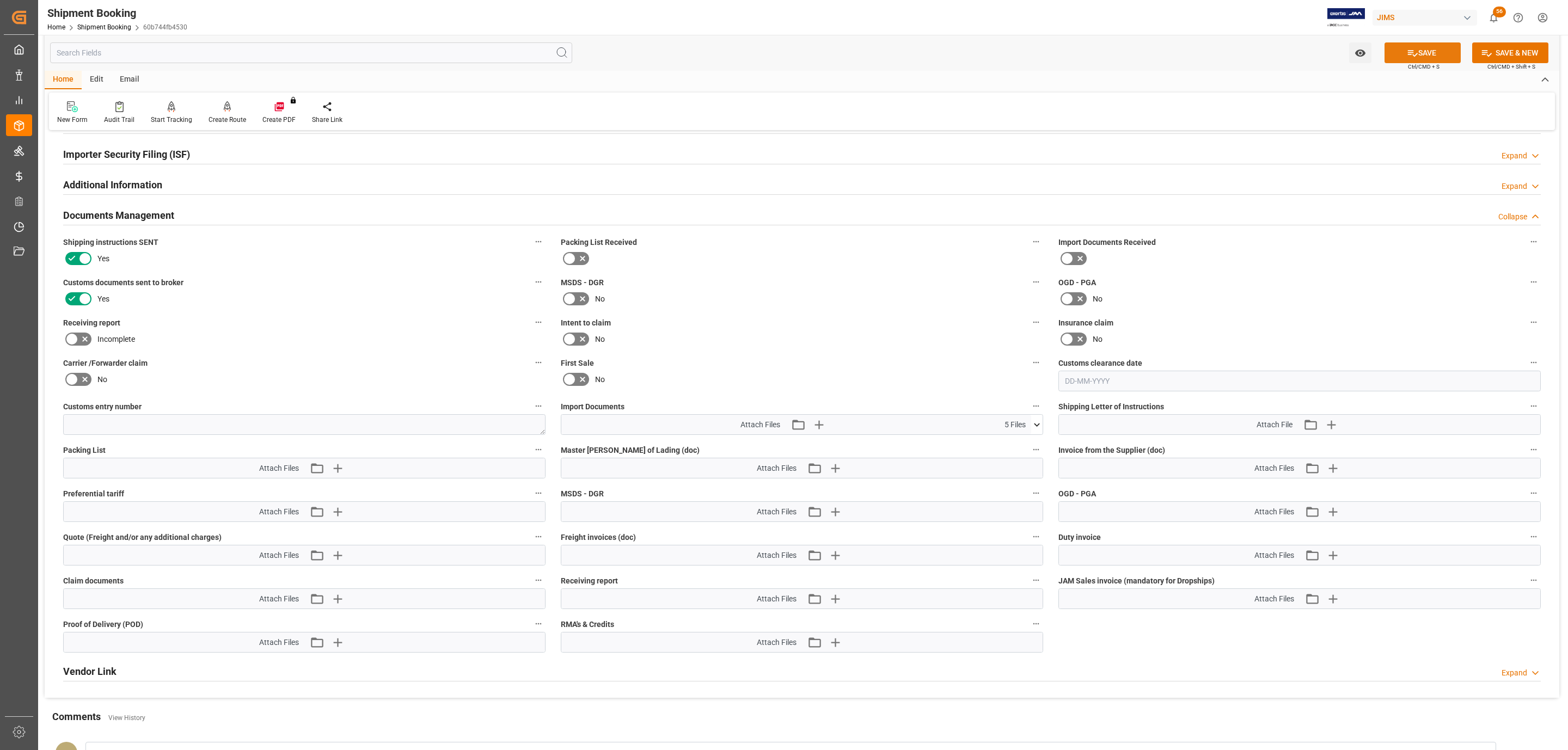
click at [1449, 51] on button "SAVE" at bounding box center [1423, 53] width 76 height 21
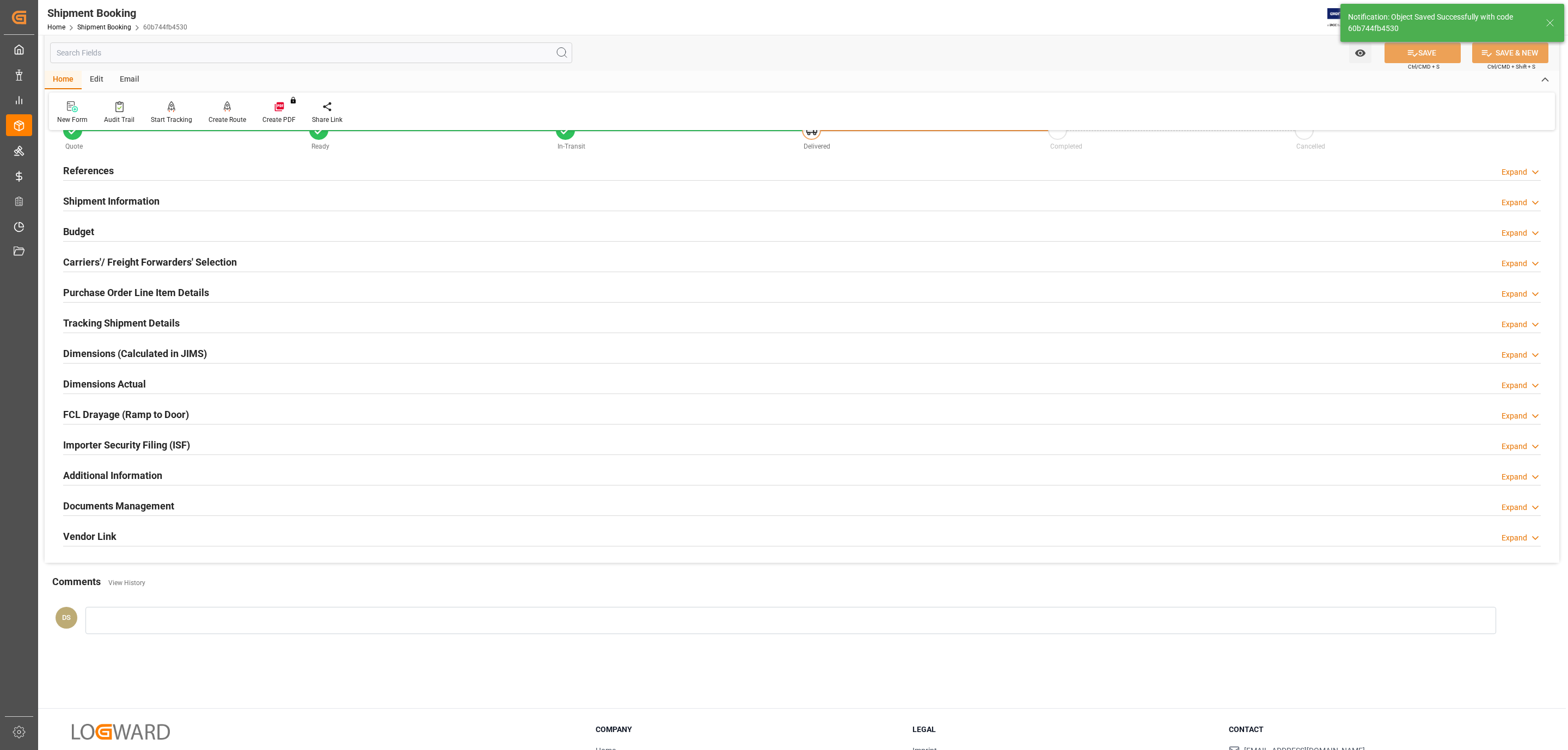
scroll to position [0, 0]
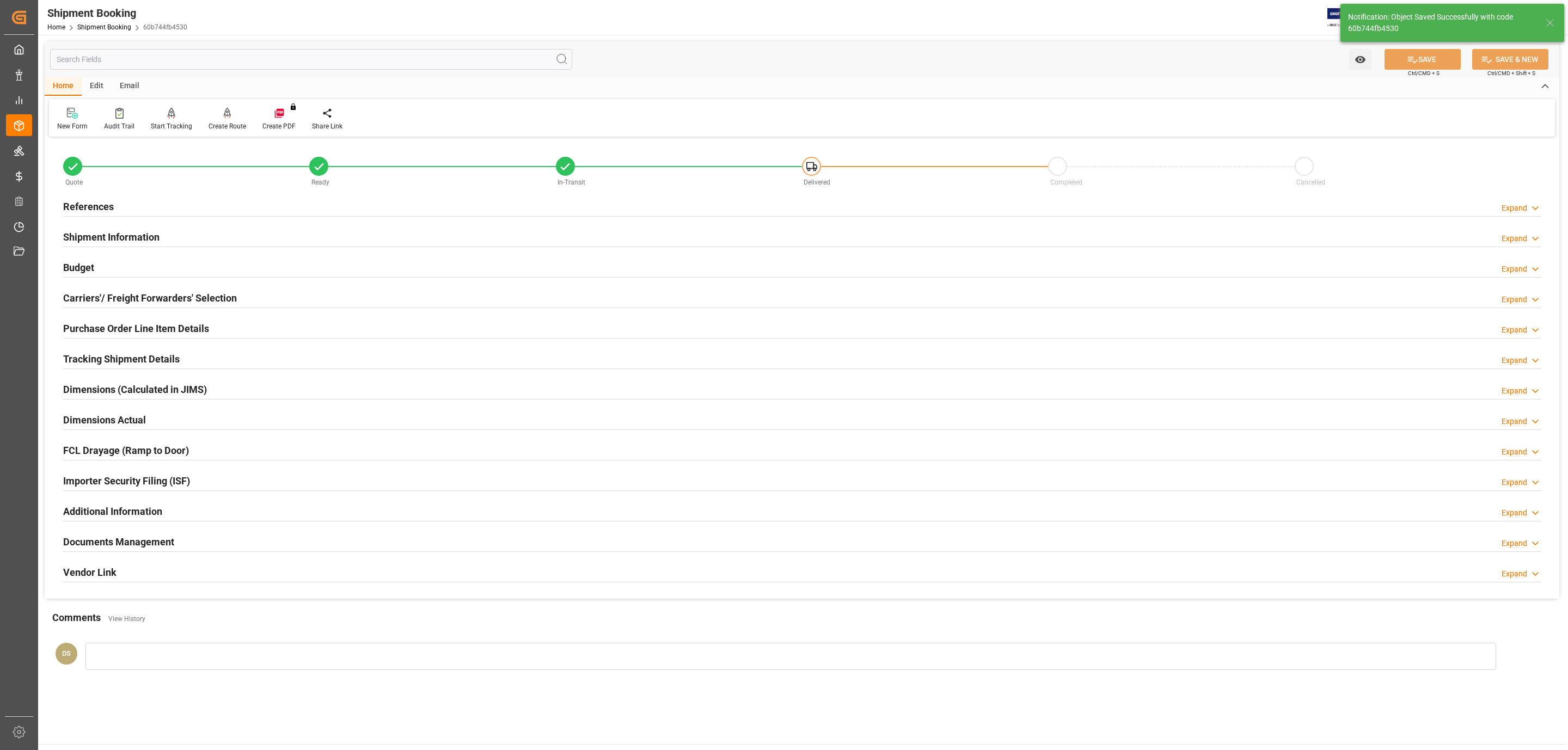
click at [157, 364] on h2 "Tracking Shipment Details" at bounding box center [121, 359] width 116 height 15
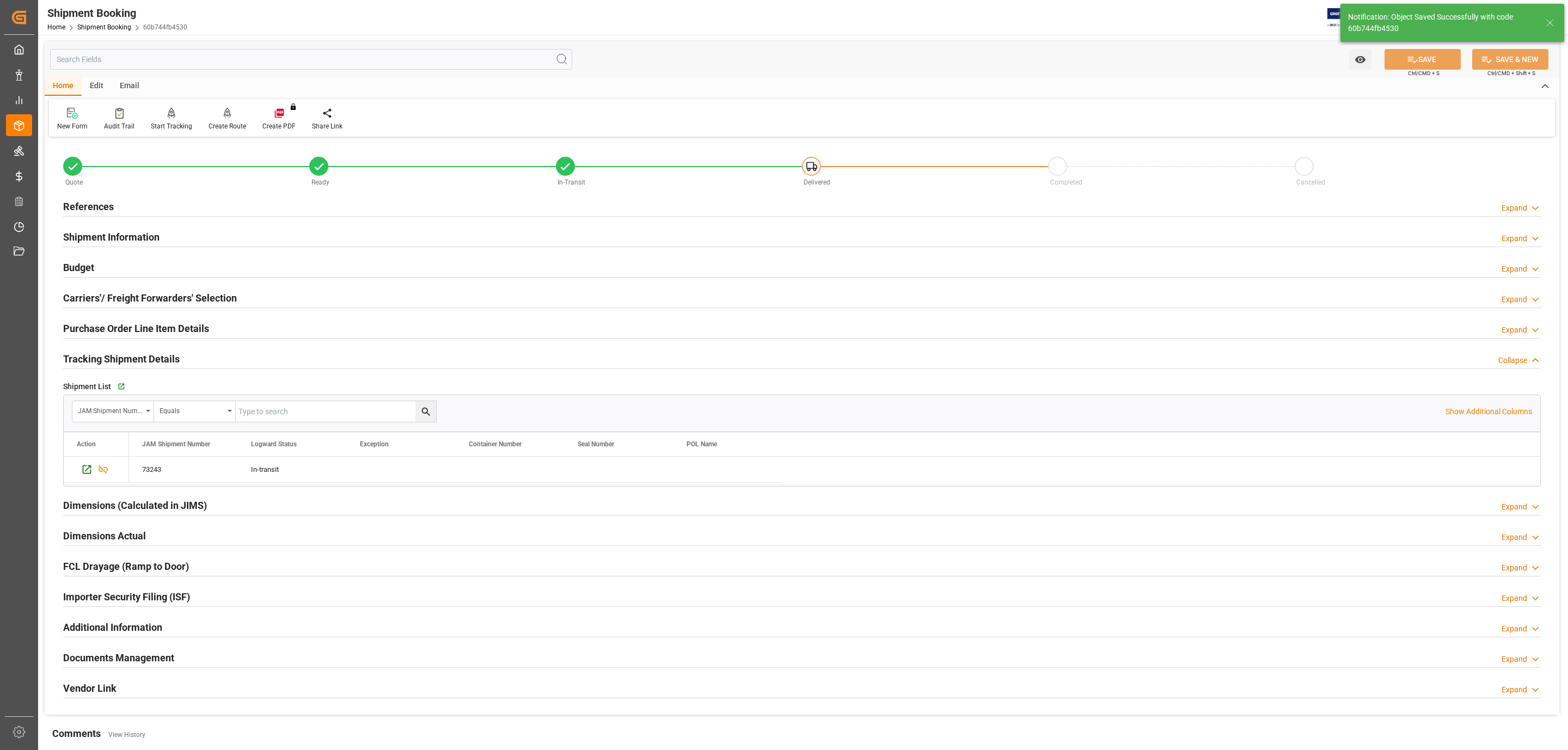
click at [110, 386] on div "Shipment List   Go to Shipment Tracking Grid" at bounding box center [802, 386] width 1477 height 16
click at [123, 386] on icon "button" at bounding box center [121, 387] width 9 height 9
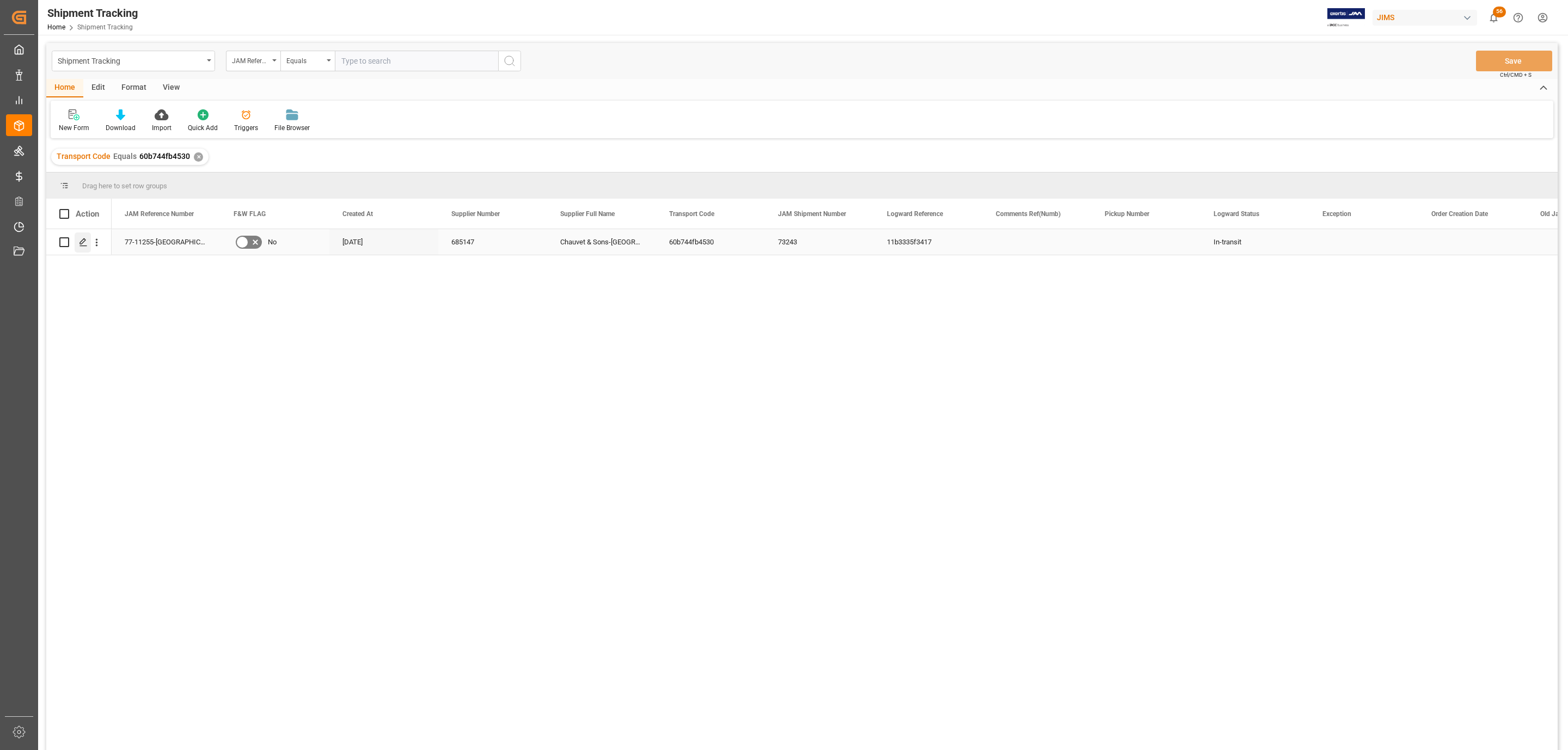
click at [77, 243] on div "Press SPACE to select this row." at bounding box center [82, 243] width 16 height 20
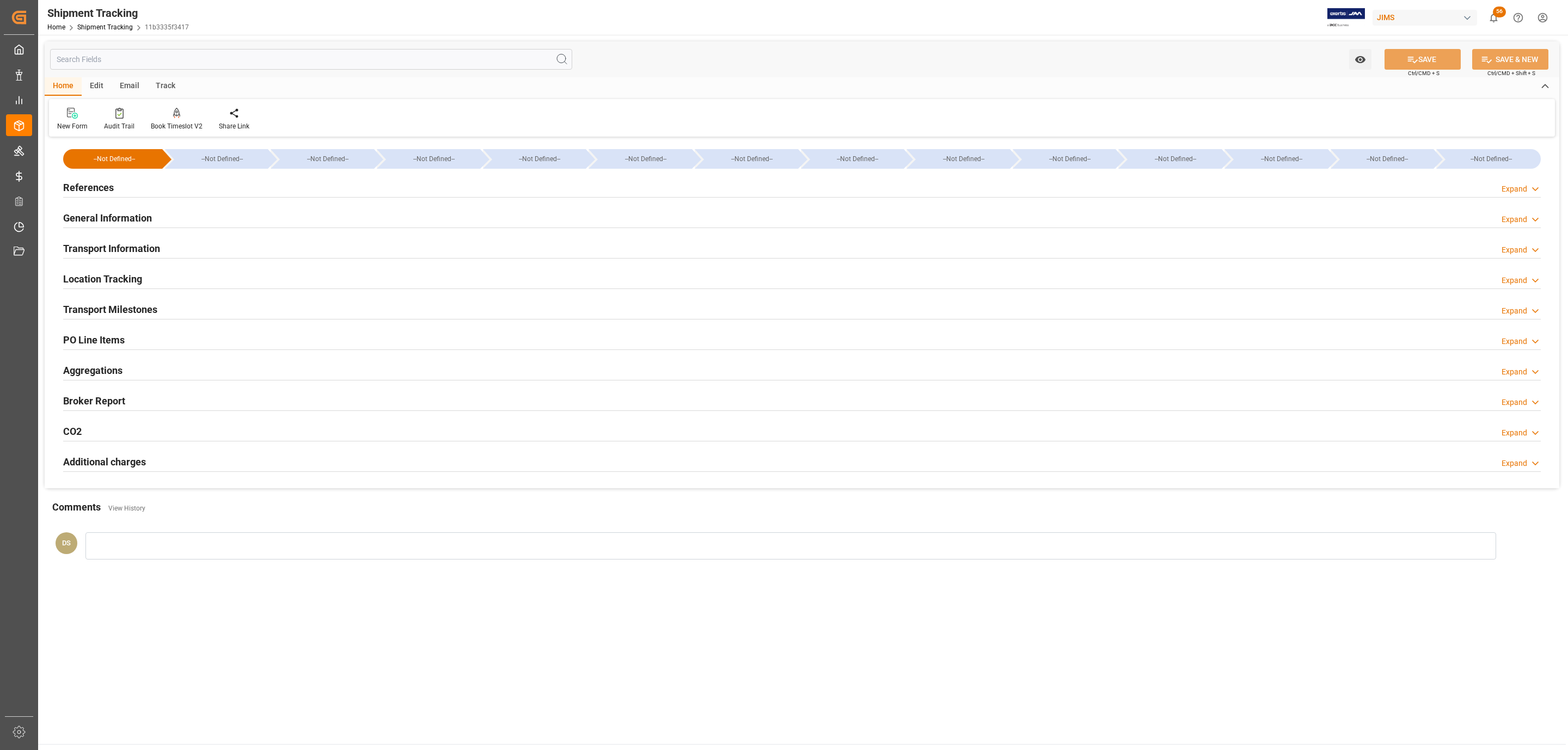
type input "[DATE] 00:00"
type input "[DATE]"
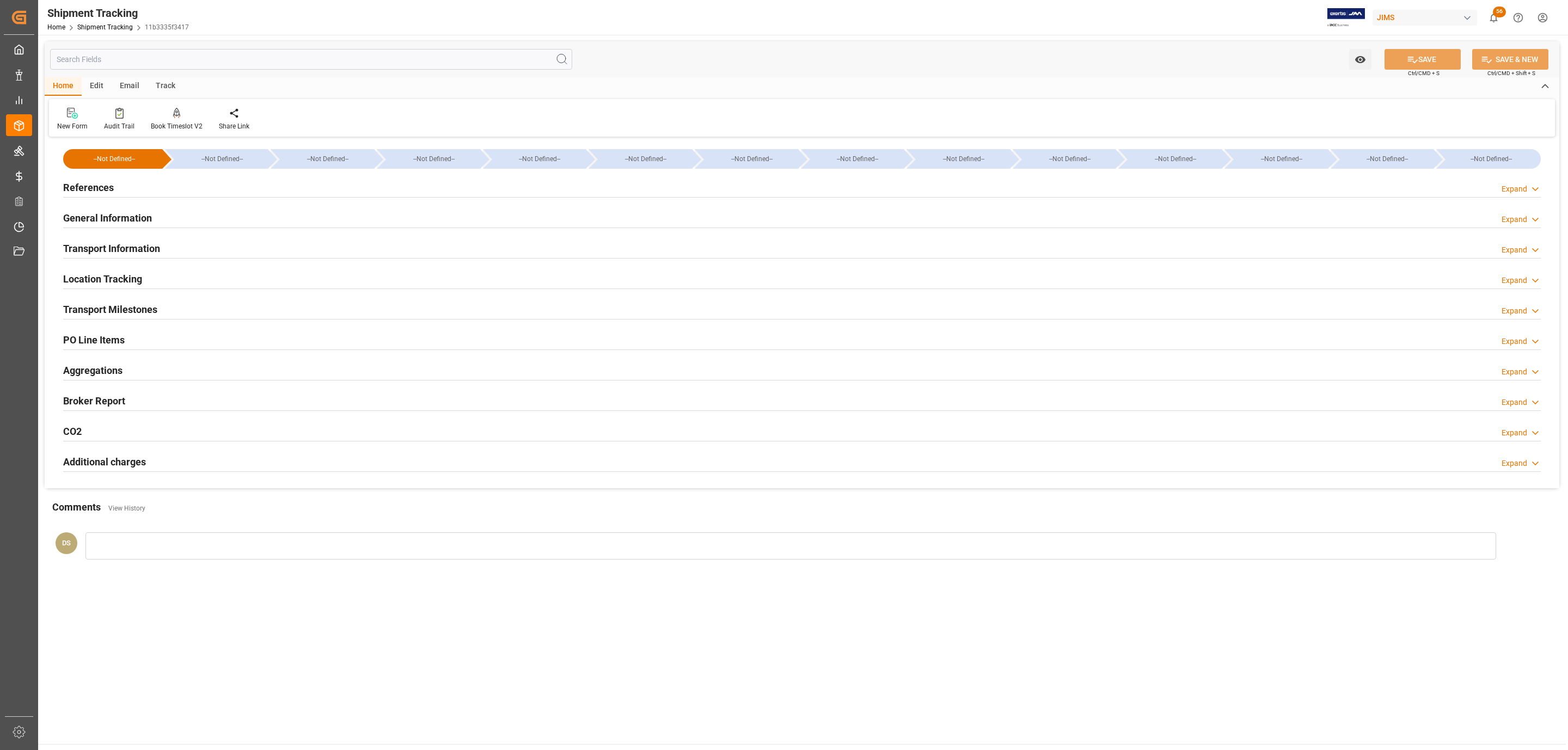
click at [99, 303] on h2 "Transport Milestones" at bounding box center [109, 309] width 94 height 15
